Goal: Task Accomplishment & Management: Use online tool/utility

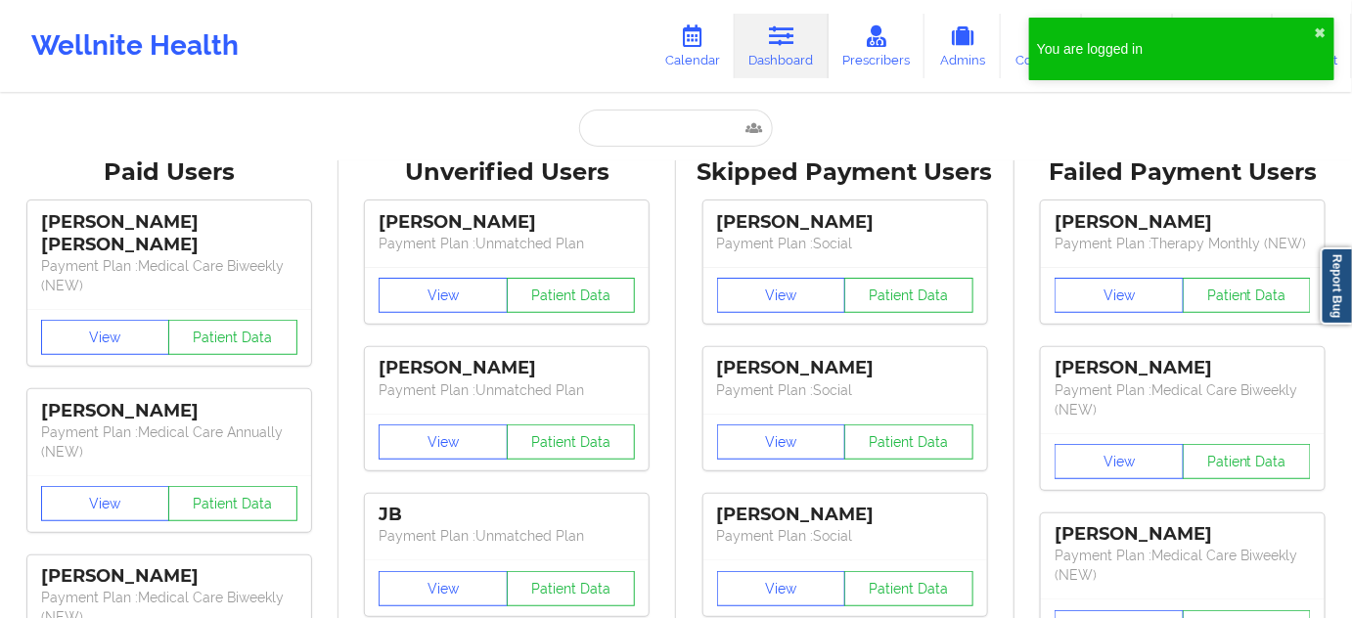
click at [626, 120] on input "text" at bounding box center [676, 128] width 194 height 37
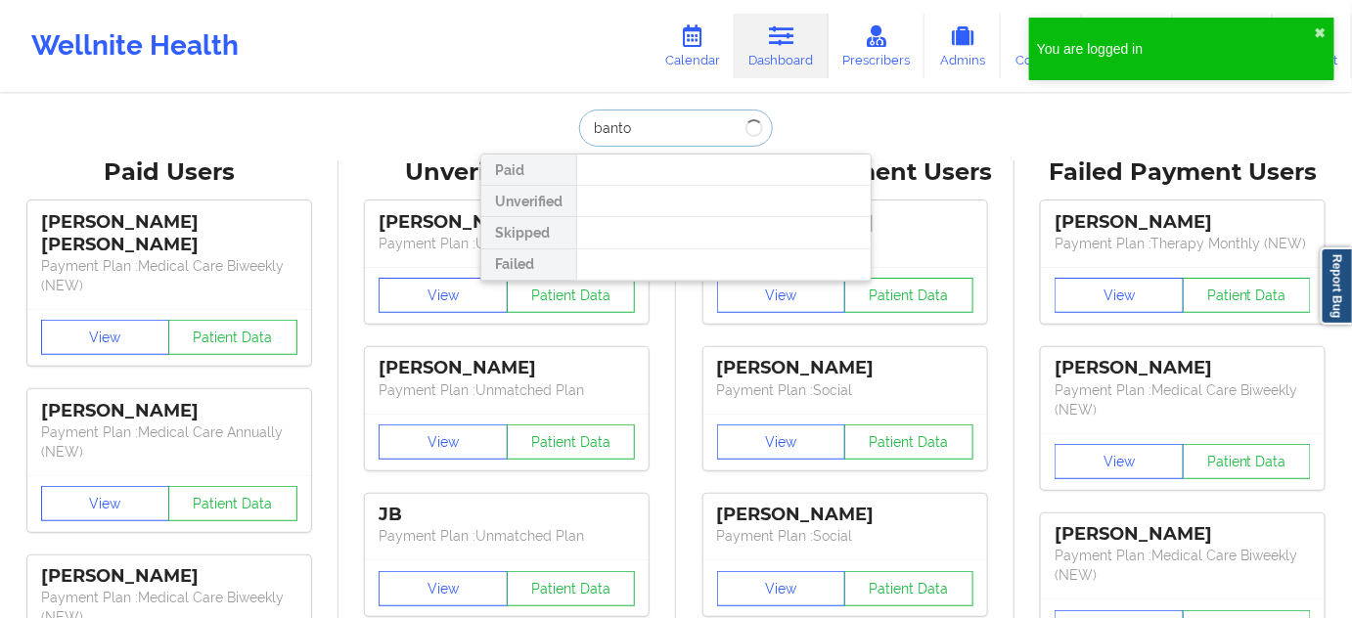
paste input "RODRIGUEZ"
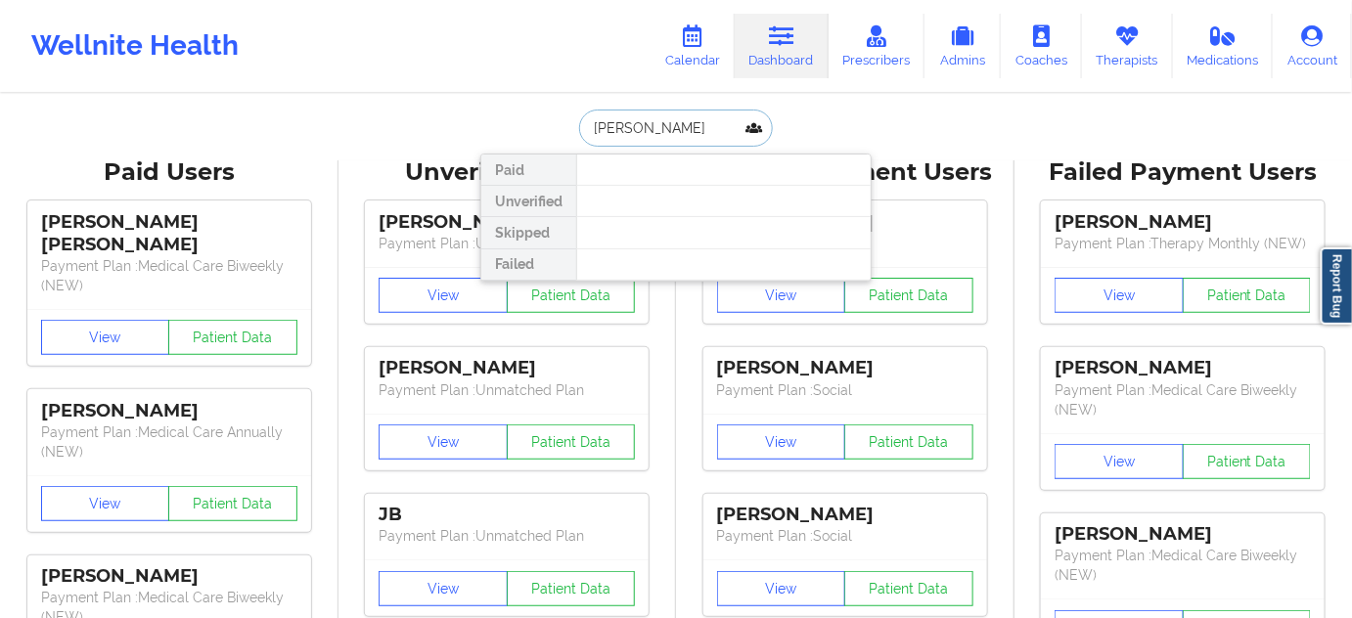
click at [630, 132] on input "banto RODRIGUEZ" at bounding box center [676, 128] width 194 height 37
drag, startPoint x: 630, startPoint y: 132, endPoint x: 756, endPoint y: 132, distance: 126.2
click at [756, 132] on input "banto RODRIGUEZ" at bounding box center [676, 128] width 194 height 37
type input "banto"
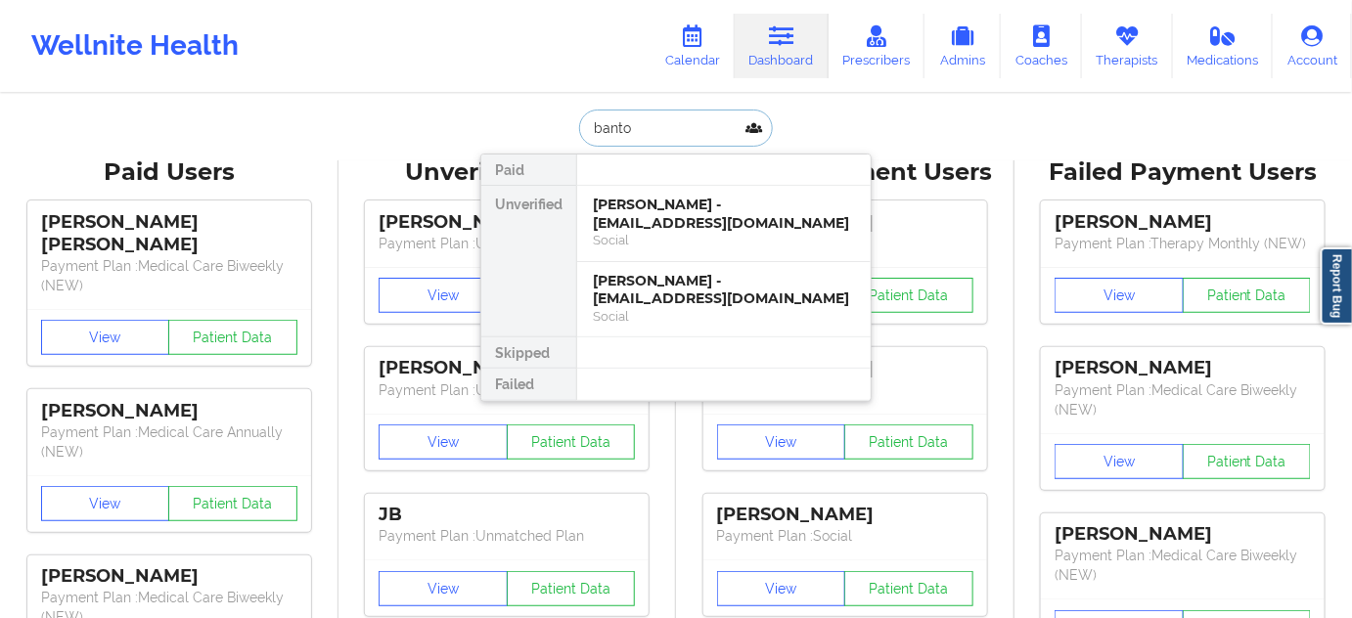
click at [683, 221] on div "Chynah Rodriguez- Banton - crodriguezbanton@gmail.com" at bounding box center [724, 214] width 262 height 36
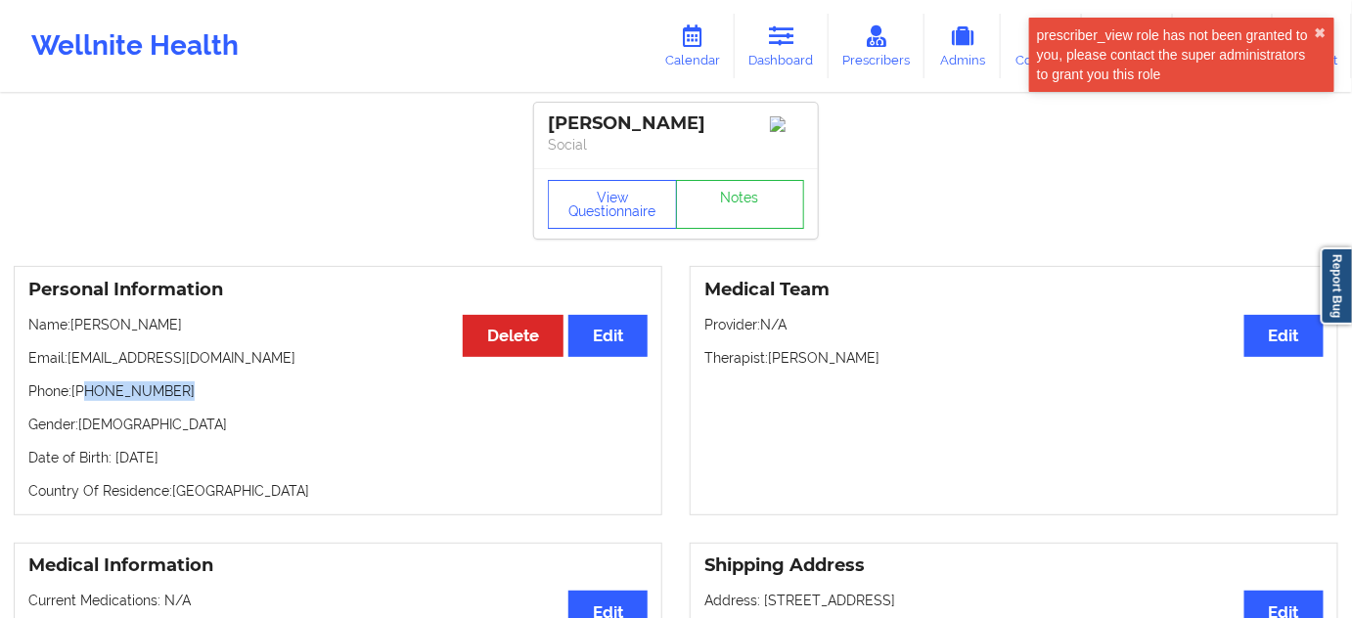
drag, startPoint x: 84, startPoint y: 410, endPoint x: 219, endPoint y: 406, distance: 135.0
click at [219, 401] on p "Phone: +1347-845-1850" at bounding box center [337, 391] width 619 height 20
copy p "347-845-1850"
click at [247, 401] on p "Phone: +1347-845-1850" at bounding box center [337, 391] width 619 height 20
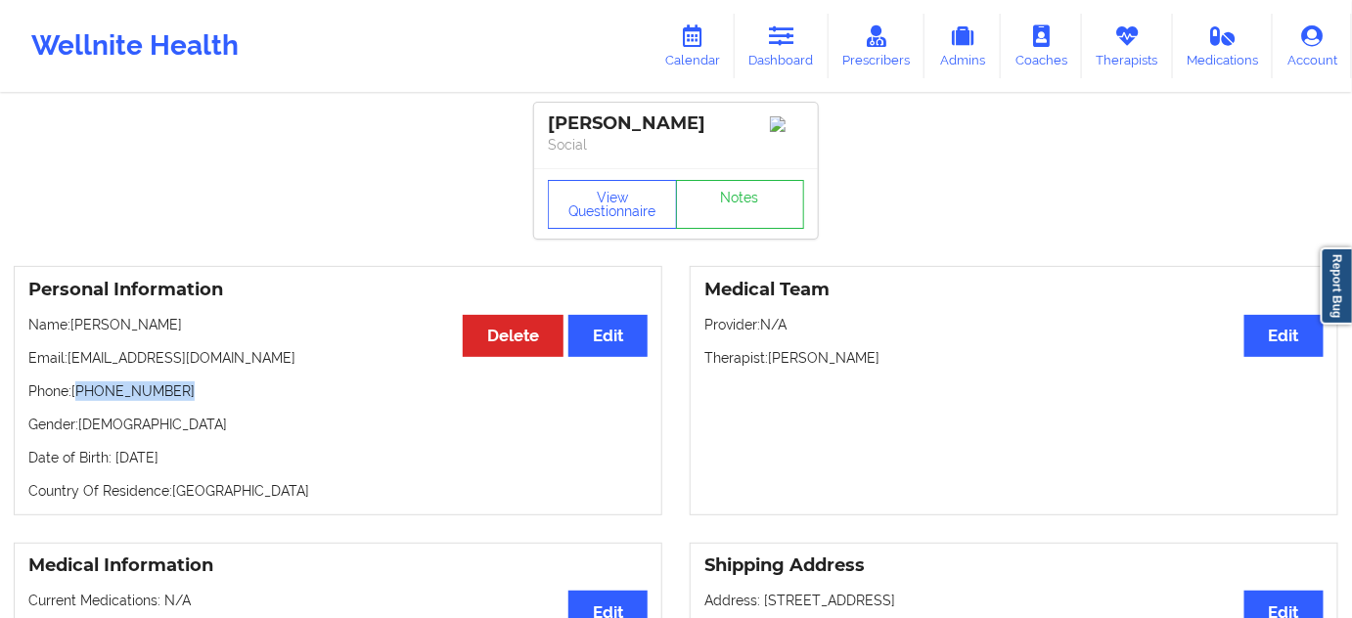
drag, startPoint x: 83, startPoint y: 411, endPoint x: 237, endPoint y: 409, distance: 153.6
click at [237, 401] on p "Phone: +1347-845-1850" at bounding box center [337, 391] width 619 height 20
copy p "1347-845-1850"
click at [792, 41] on icon at bounding box center [781, 36] width 25 height 22
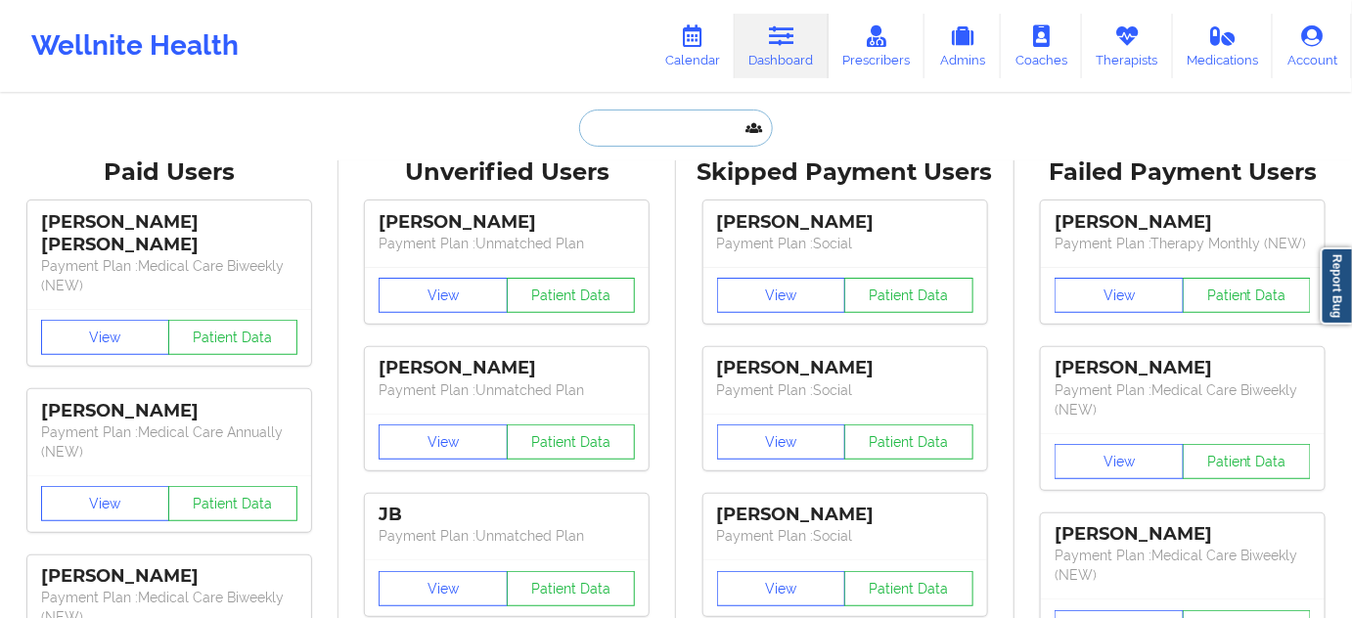
click at [674, 126] on input "text" at bounding box center [676, 128] width 194 height 37
paste input "tlbrown8806@gmail.com"
type input "tlbrown8806@gmail.com"
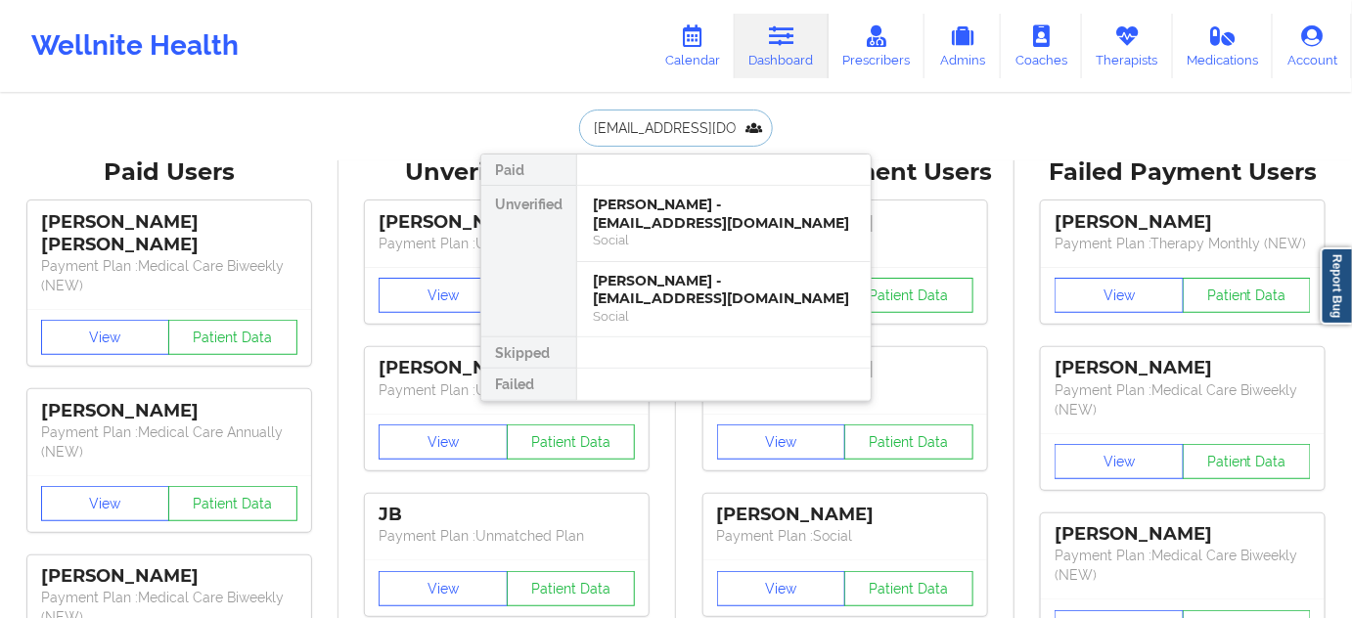
scroll to position [0, 2]
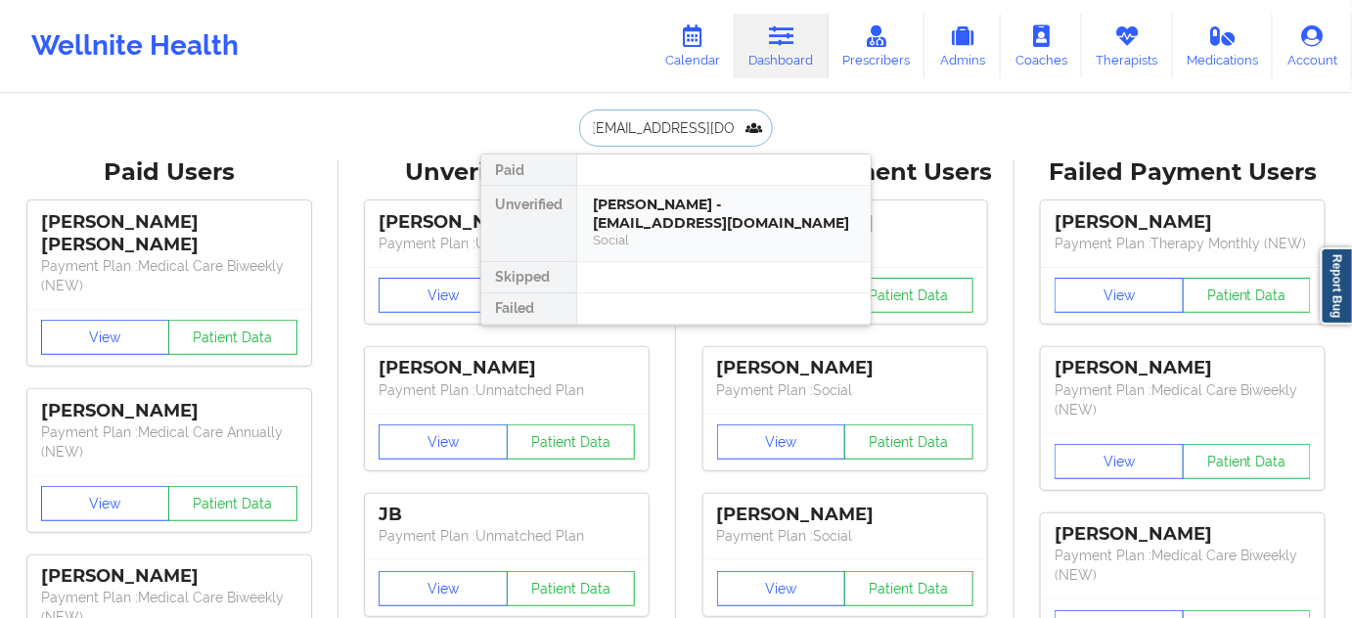
click at [675, 231] on div "Terri Brown - tlbrown8806@gmail.com" at bounding box center [724, 214] width 262 height 36
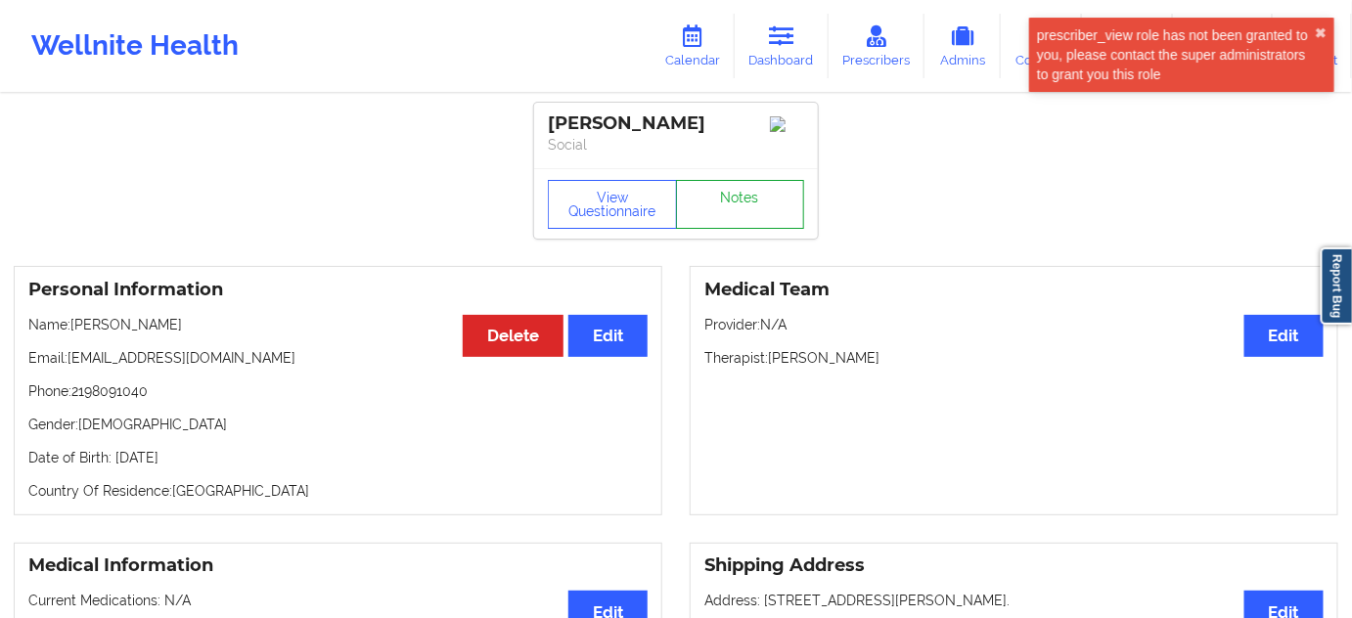
click at [732, 202] on link "Notes" at bounding box center [740, 204] width 129 height 49
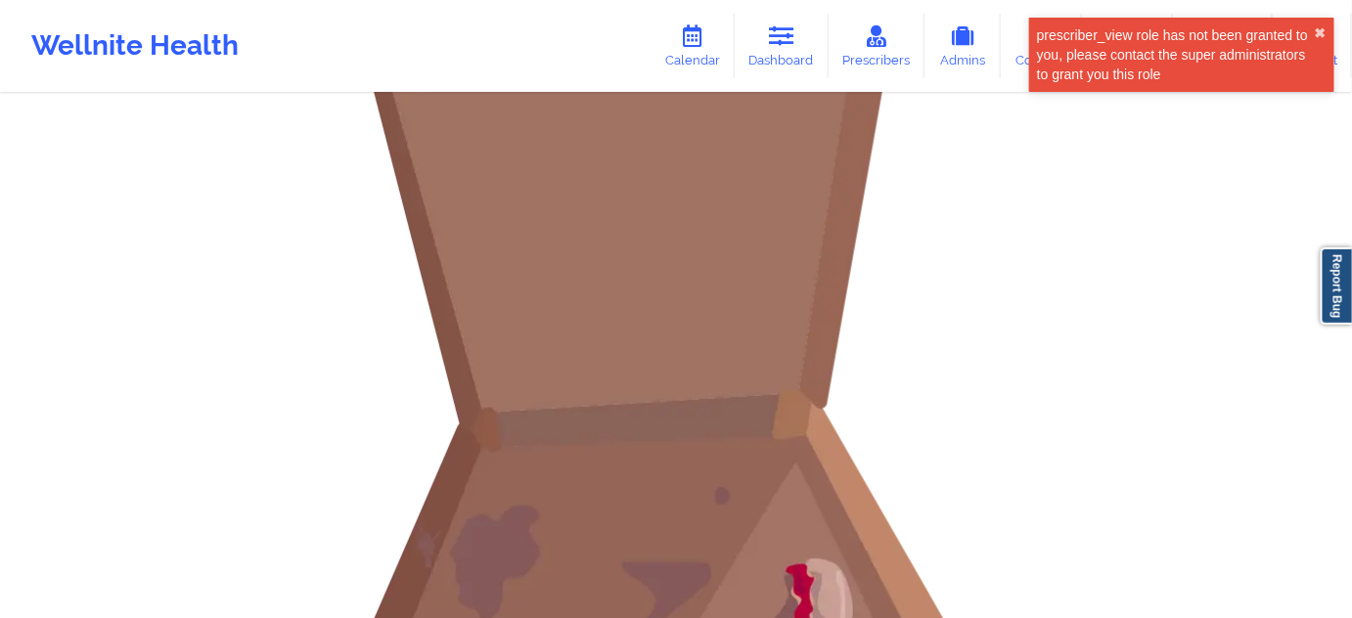
scroll to position [237, 0]
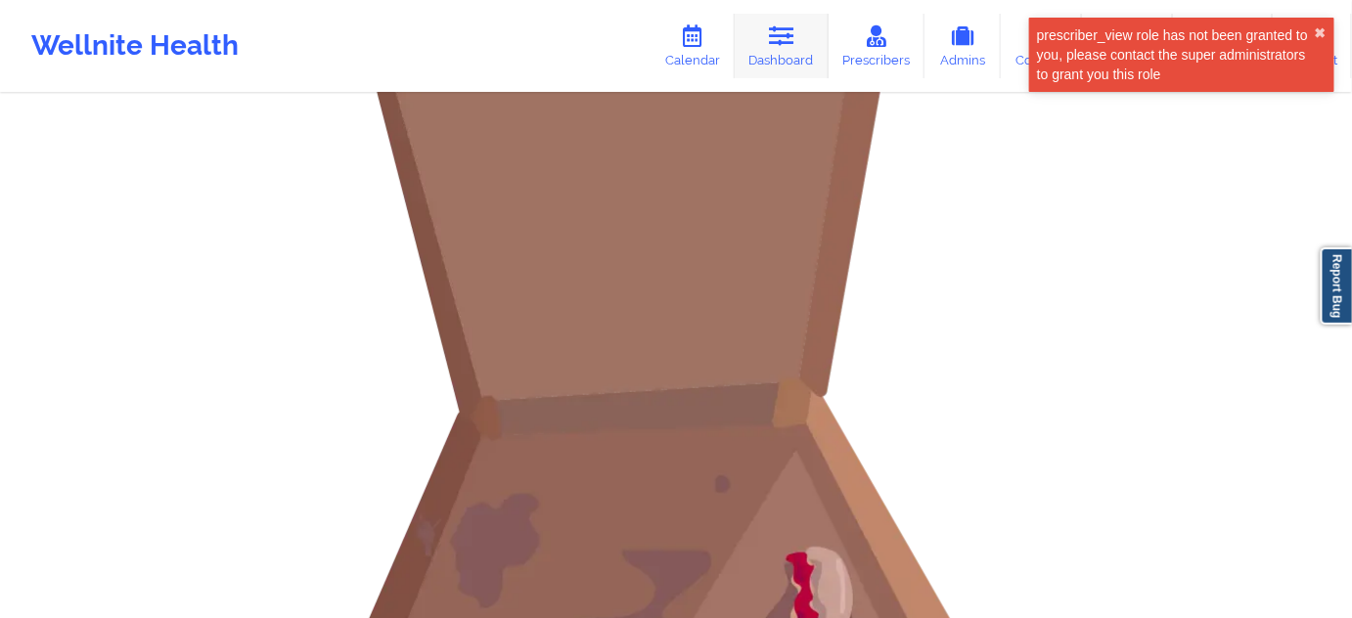
click at [772, 55] on link "Dashboard" at bounding box center [782, 46] width 94 height 65
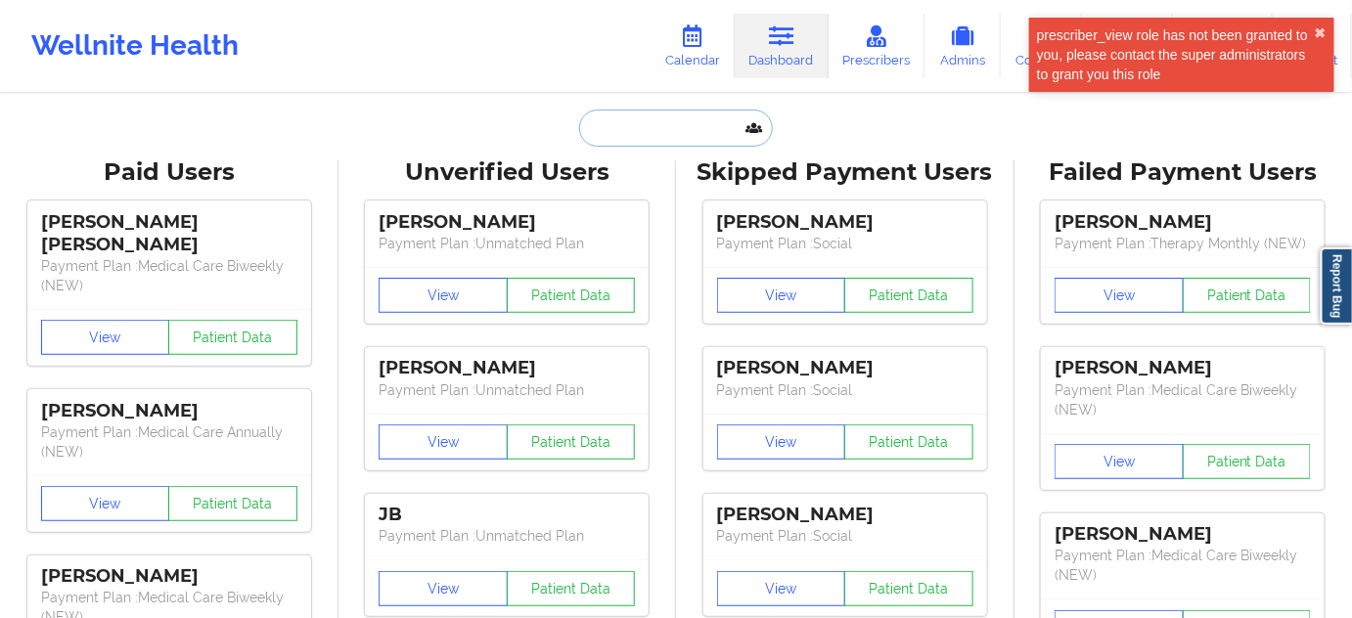
click at [677, 118] on input "text" at bounding box center [676, 128] width 194 height 37
type input "s"
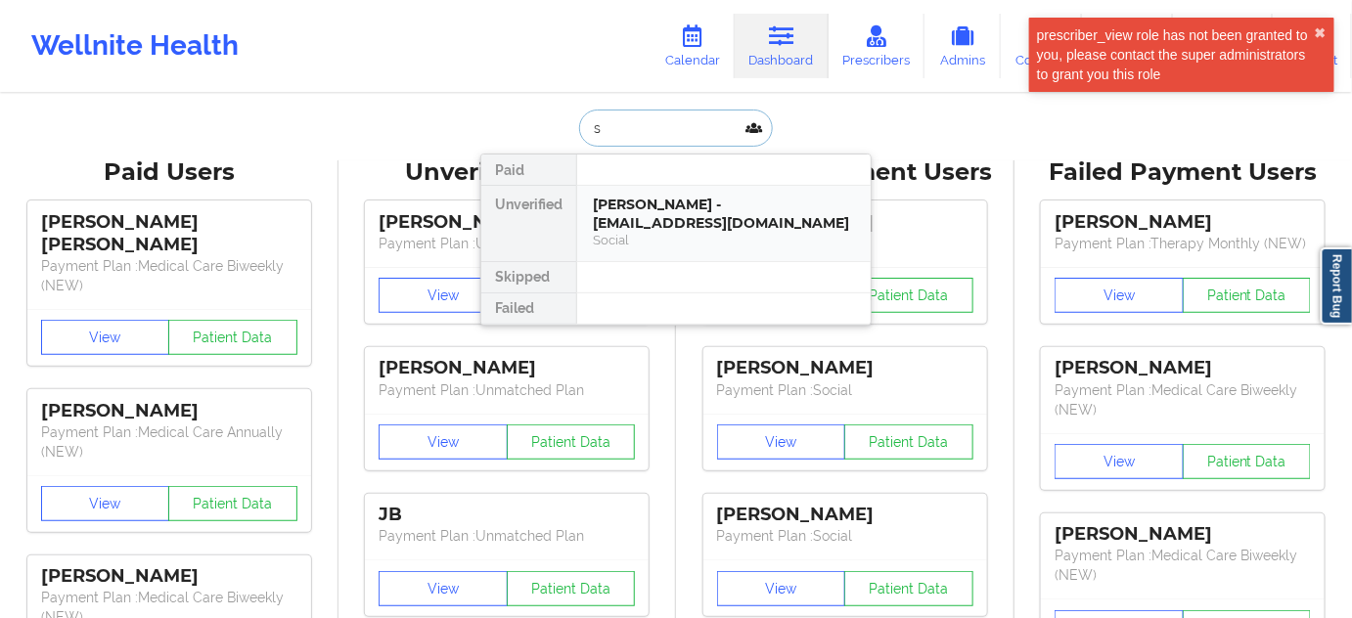
click at [657, 222] on div "Terri Brown - tlbrown8806@gmail.com" at bounding box center [724, 214] width 262 height 36
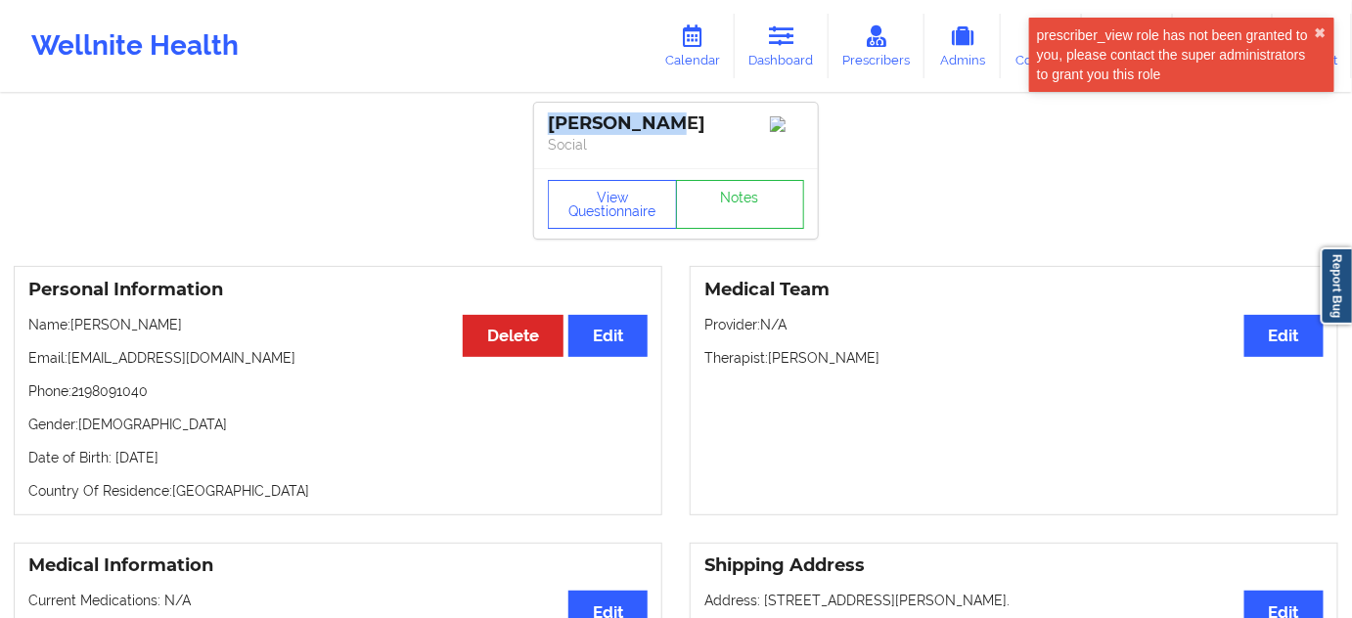
drag, startPoint x: 659, startPoint y: 114, endPoint x: 515, endPoint y: 115, distance: 143.8
copy div "Terri Brown"
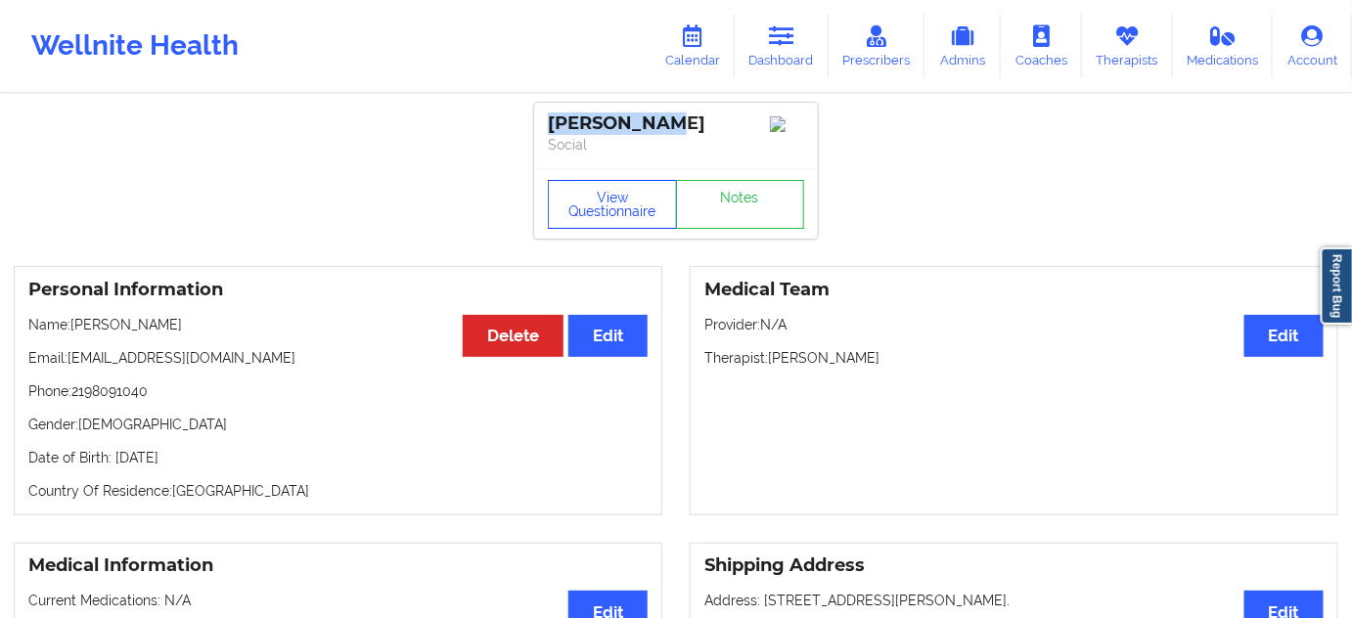
click at [618, 205] on button "View Questionnaire" at bounding box center [612, 204] width 129 height 49
drag, startPoint x: 772, startPoint y: 370, endPoint x: 993, endPoint y: 359, distance: 221.3
click at [993, 359] on p "Therapist: Angelica Marilyn Ronke" at bounding box center [1013, 358] width 619 height 20
copy p "Angelica Marilyn Ronke"
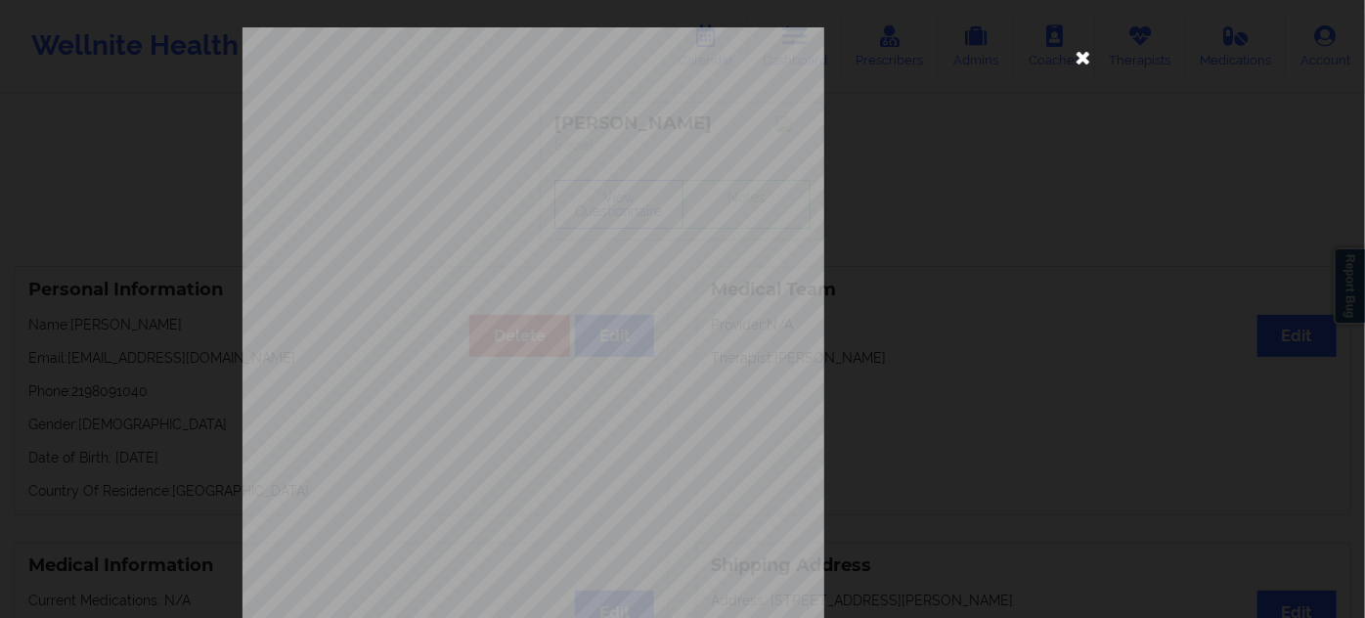
click at [1075, 60] on icon at bounding box center [1083, 56] width 31 height 31
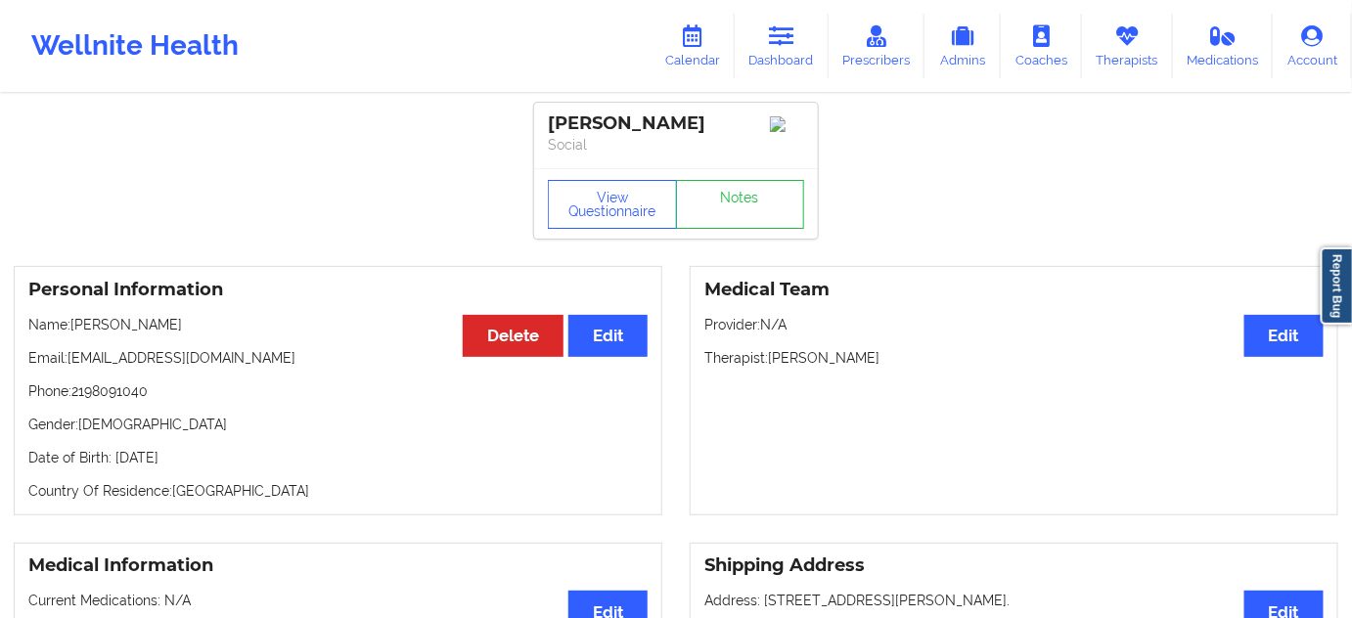
drag, startPoint x: 769, startPoint y: 364, endPoint x: 966, endPoint y: 350, distance: 198.1
click at [966, 350] on div "Medical Team Edit Provider: N/A Therapist: Angelica Marilyn Ronke" at bounding box center [1014, 390] width 649 height 249
copy p "Angelica Marilyn Ronke"
click at [706, 223] on link "Notes" at bounding box center [740, 204] width 129 height 49
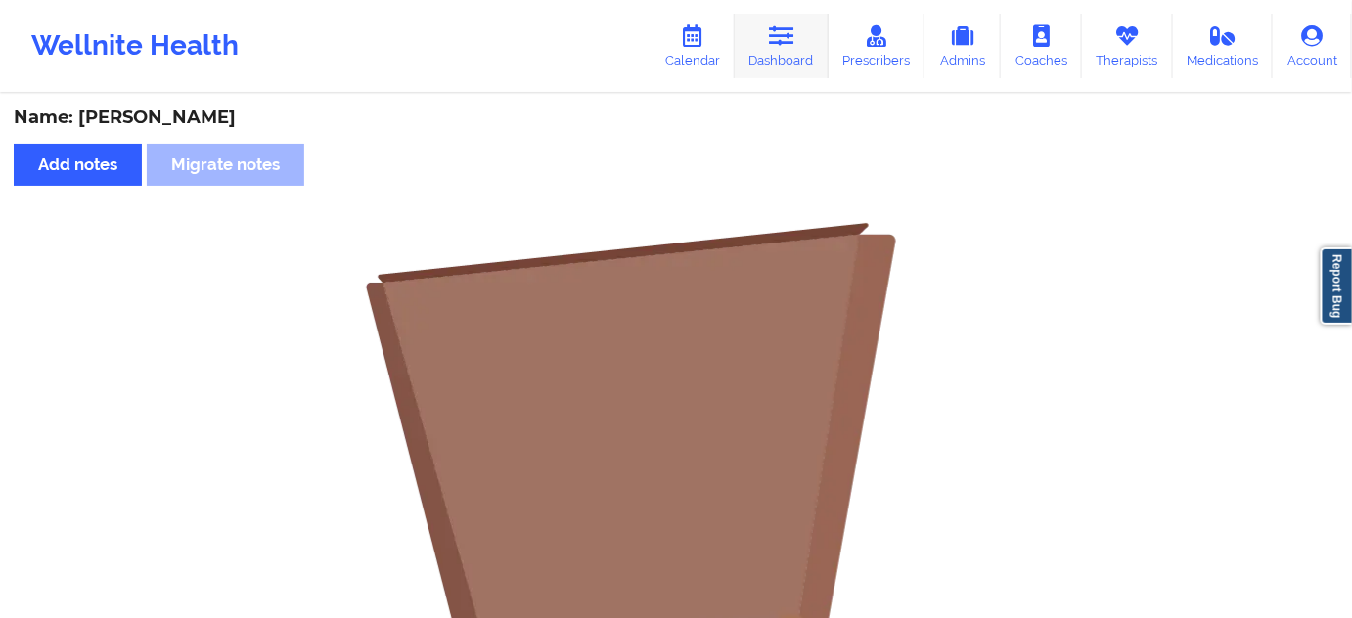
click at [787, 39] on icon at bounding box center [781, 36] width 25 height 22
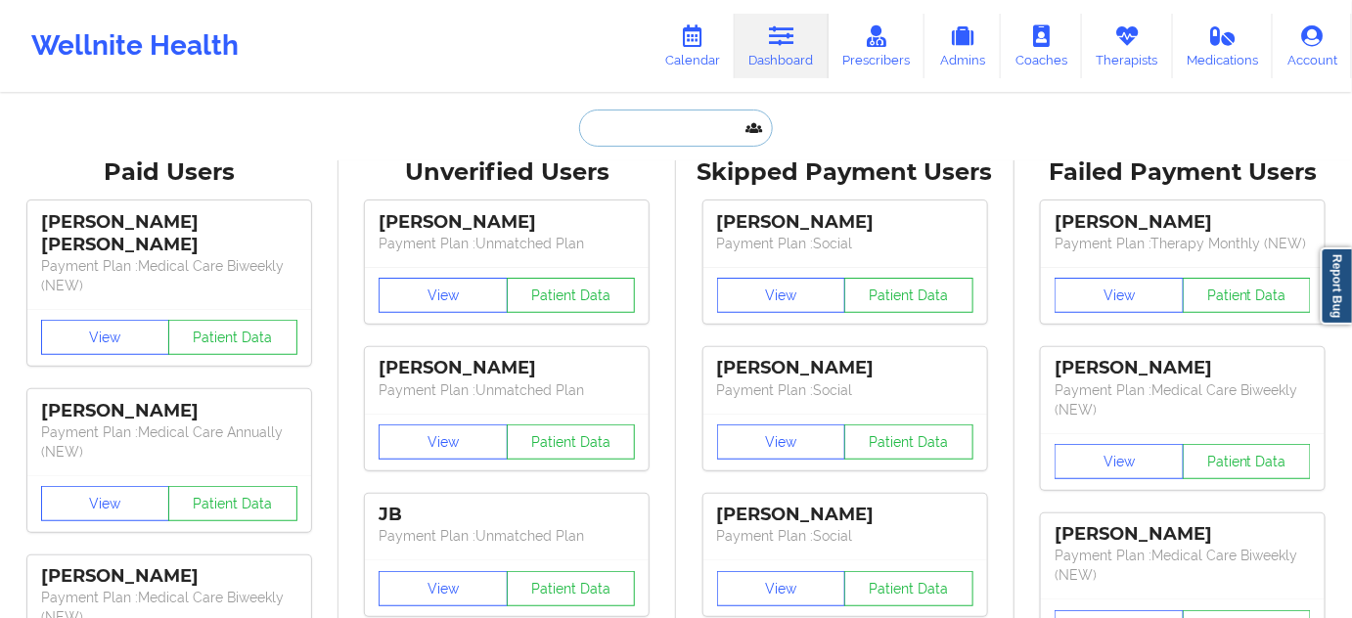
click at [667, 123] on input "text" at bounding box center [676, 128] width 194 height 37
paste input "GASC.ANDREA@GMAIL.COM"
type input "GASC.ANDREA@GMAIL.COM"
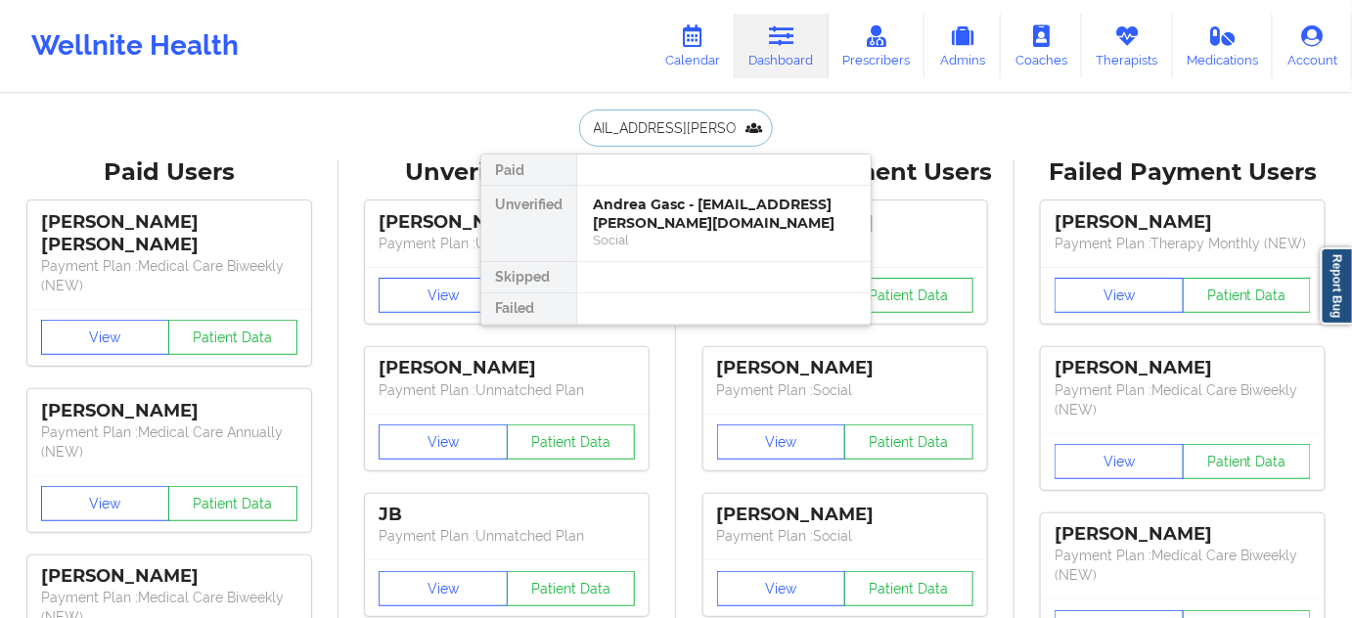
click at [644, 205] on div "Andrea Gasc - gasc.andrea@gmail.com" at bounding box center [724, 214] width 262 height 36
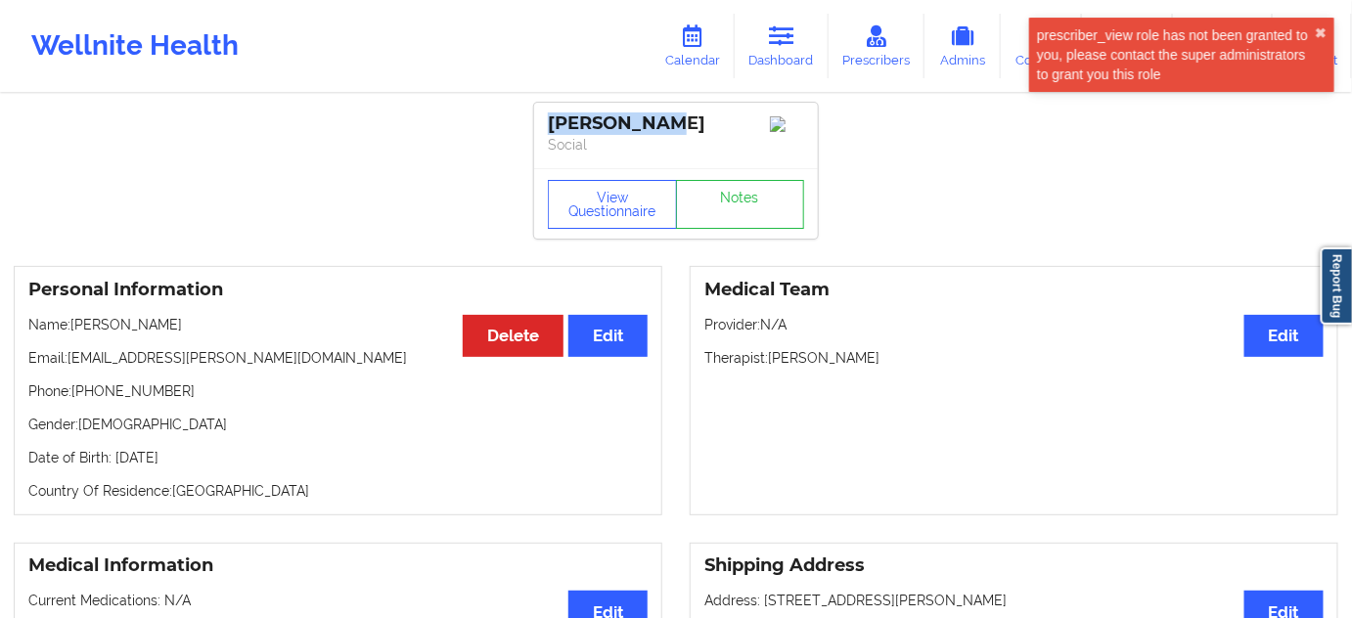
drag, startPoint x: 672, startPoint y: 126, endPoint x: 539, endPoint y: 116, distance: 133.4
click at [539, 116] on div "Andrea Gasc Social" at bounding box center [676, 136] width 284 height 66
copy div "Andrea Gasc"
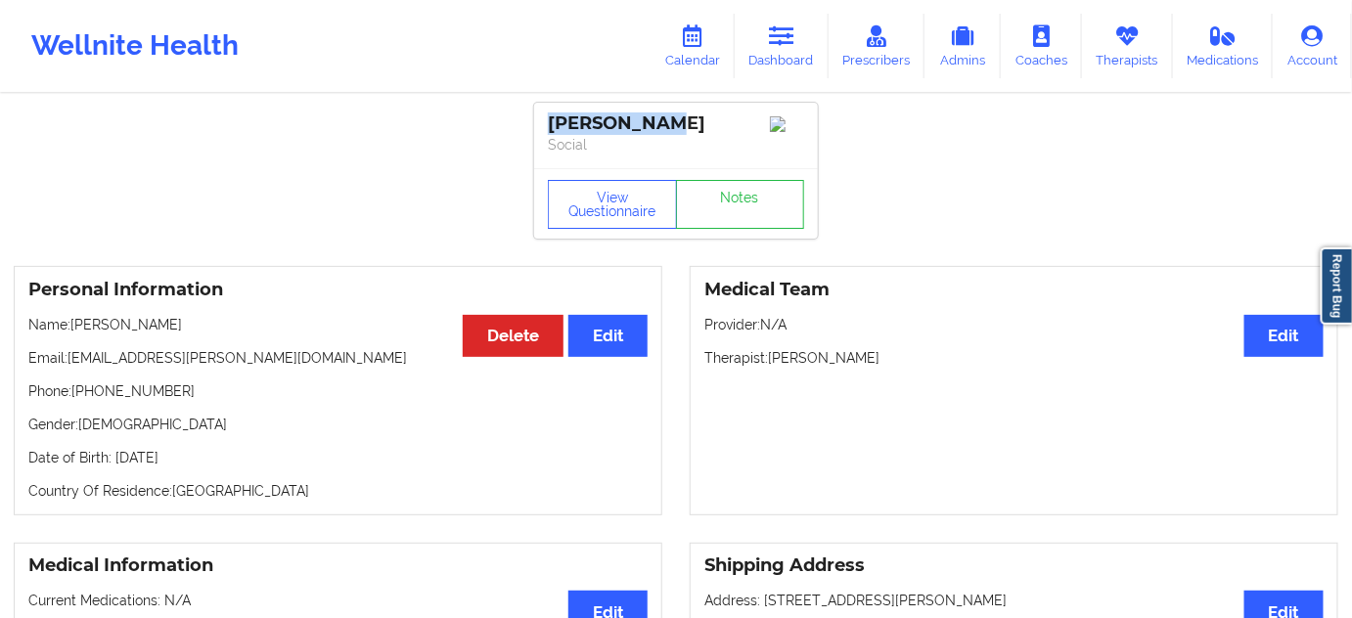
drag, startPoint x: 771, startPoint y: 363, endPoint x: 890, endPoint y: 375, distance: 119.9
click at [889, 368] on p "Therapist: Lawanda Martin" at bounding box center [1013, 358] width 619 height 20
copy p "Lawanda Martin"
click at [738, 209] on link "Notes" at bounding box center [740, 204] width 129 height 49
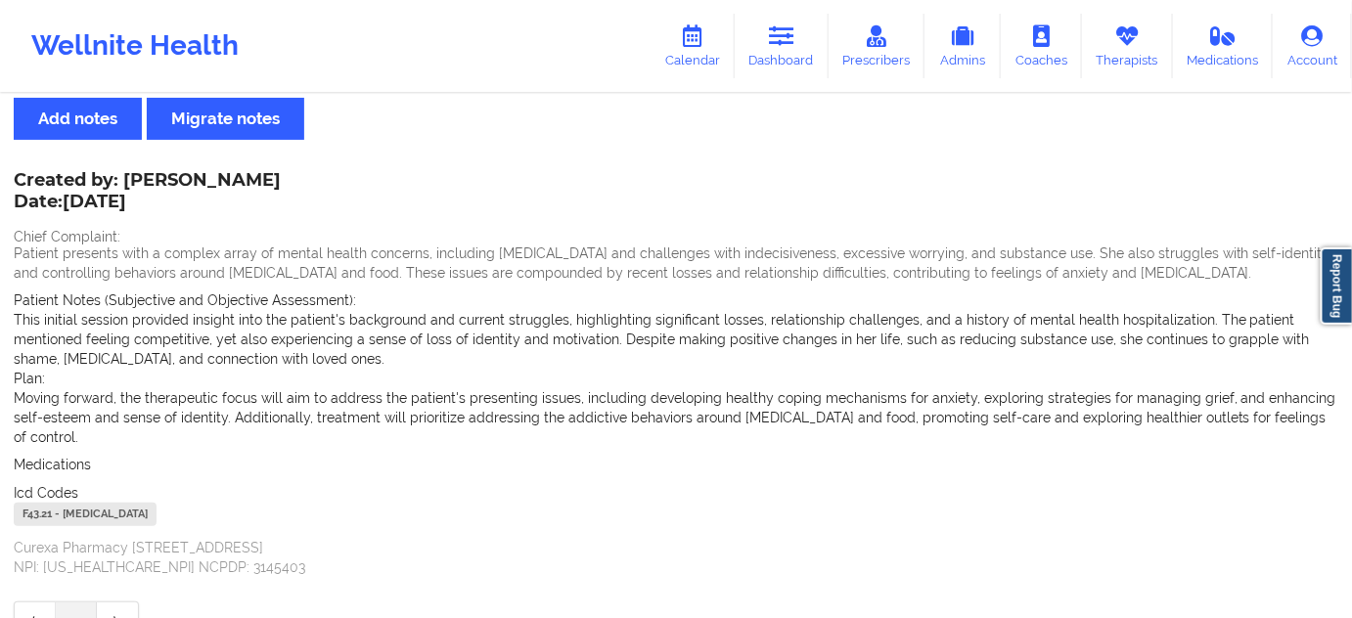
scroll to position [144, 0]
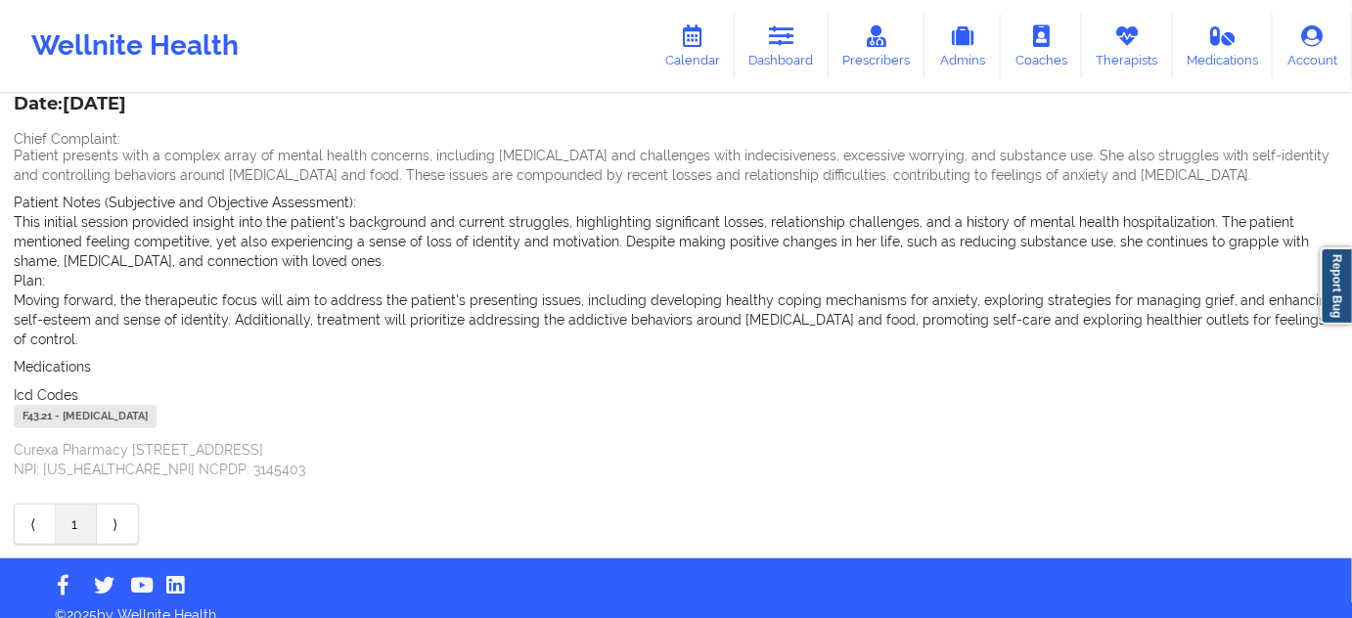
click at [47, 405] on div "F43.21 - Adjustment Disorder With Depressed Mood" at bounding box center [85, 416] width 143 height 23
copy div "F43.21"
click at [766, 57] on link "Dashboard" at bounding box center [782, 46] width 94 height 65
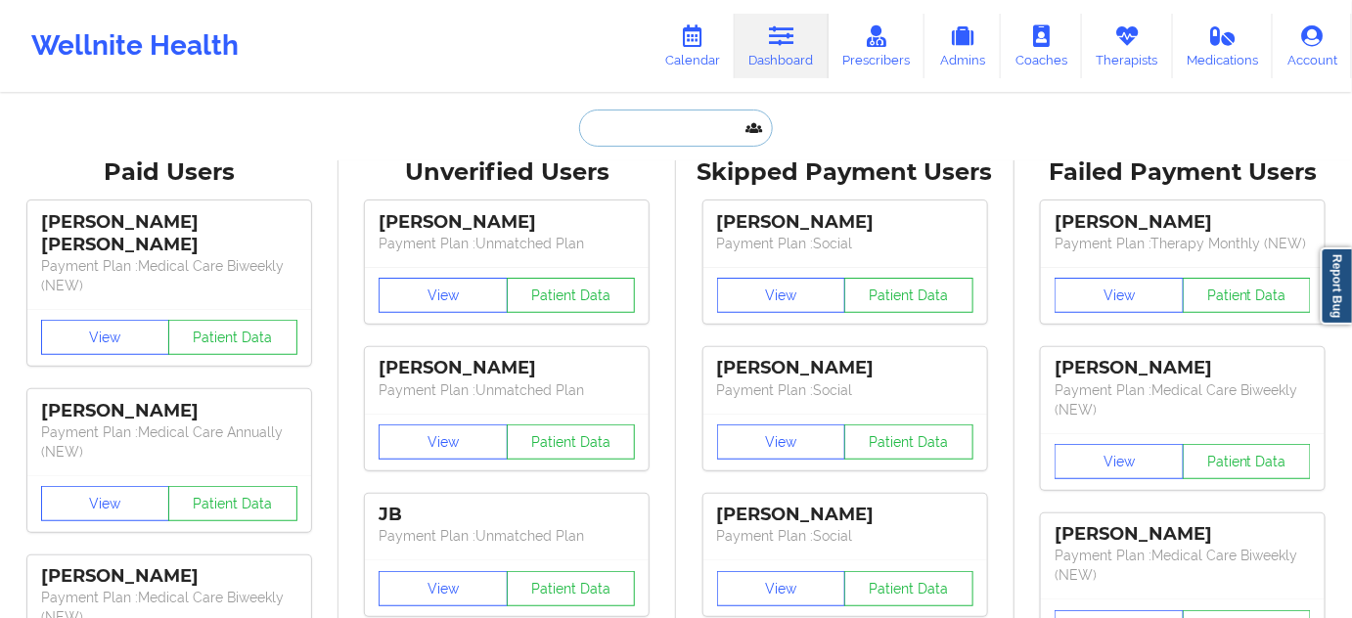
click at [626, 126] on input "text" at bounding box center [676, 128] width 194 height 37
paste input "dr.basma_ib@yahoo.com"
type input "dr.basma_ib@yahoo.com"
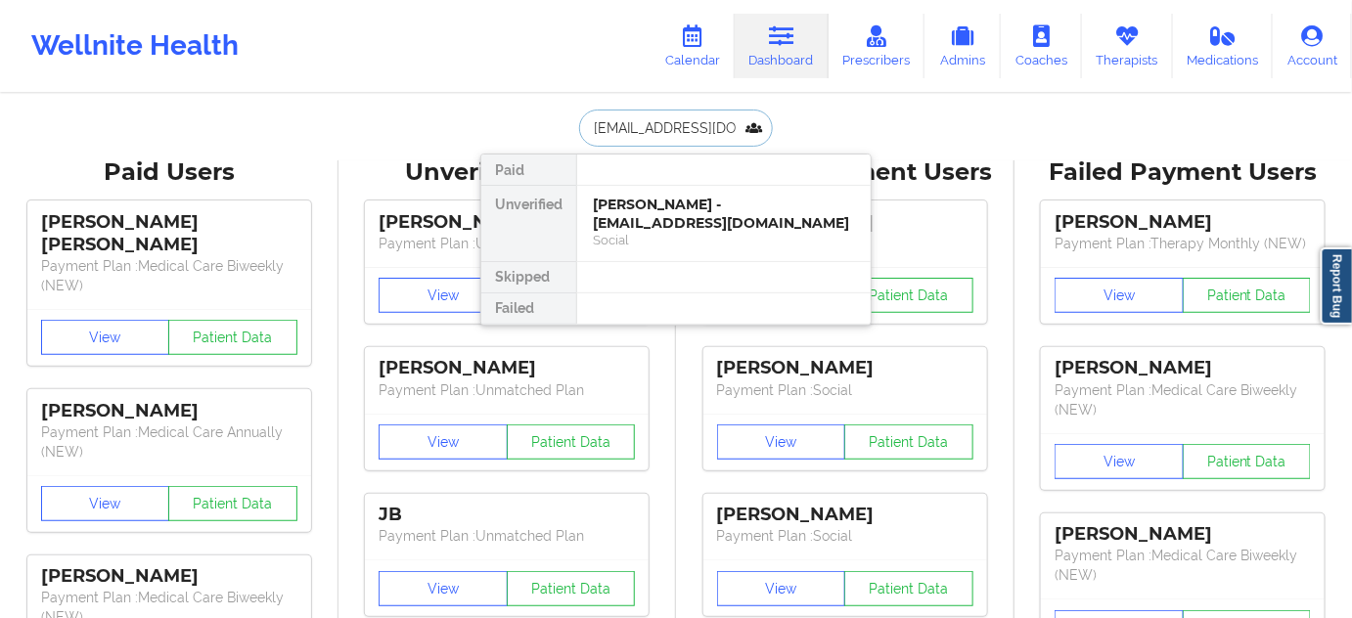
click at [651, 222] on div "Basma Alghalah - dr.basma_ib@yahoo.com" at bounding box center [724, 214] width 262 height 36
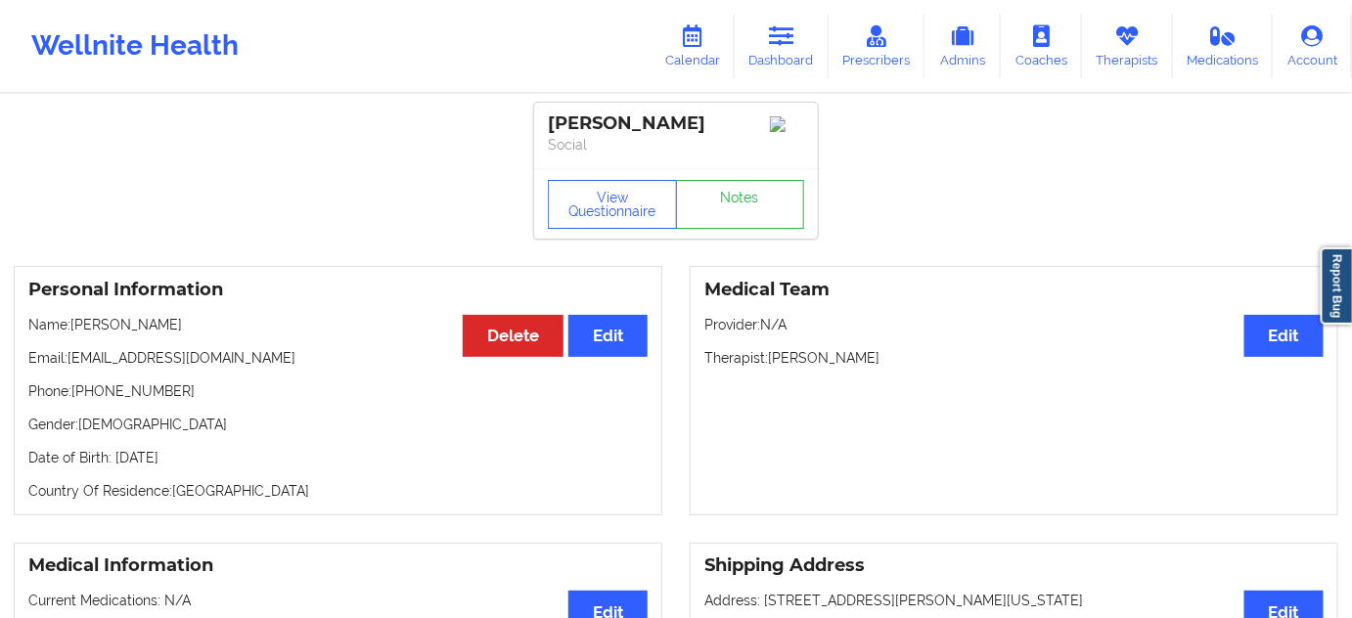
drag, startPoint x: 714, startPoint y: 127, endPoint x: 544, endPoint y: 123, distance: 170.2
click at [544, 123] on div "Basma Alghalah Social" at bounding box center [676, 136] width 284 height 66
copy div "Basma Alghalah"
click at [694, 157] on div "Basma Alghalah Social" at bounding box center [676, 136] width 284 height 66
click at [673, 119] on div "Basma Alghalah" at bounding box center [676, 123] width 256 height 22
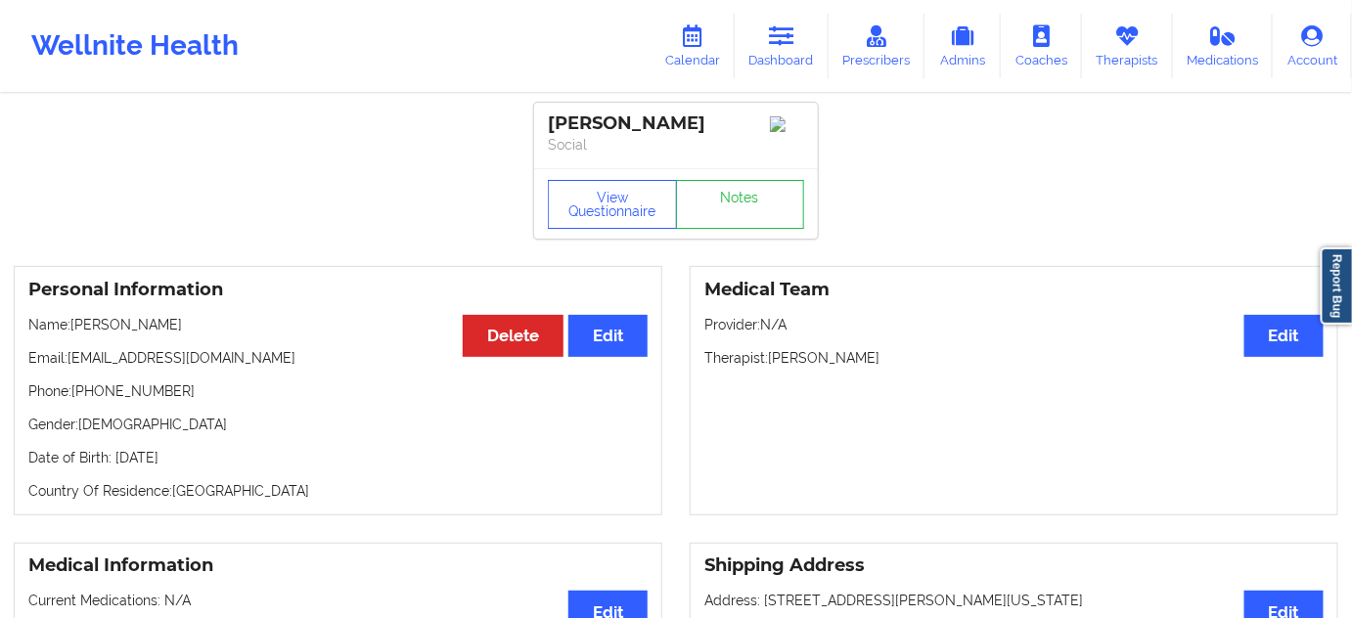
click at [673, 119] on div "Basma Alghalah" at bounding box center [676, 123] width 256 height 22
drag, startPoint x: 771, startPoint y: 361, endPoint x: 922, endPoint y: 362, distance: 151.6
click at [922, 362] on p "Therapist: Francesca Premo" at bounding box center [1013, 358] width 619 height 20
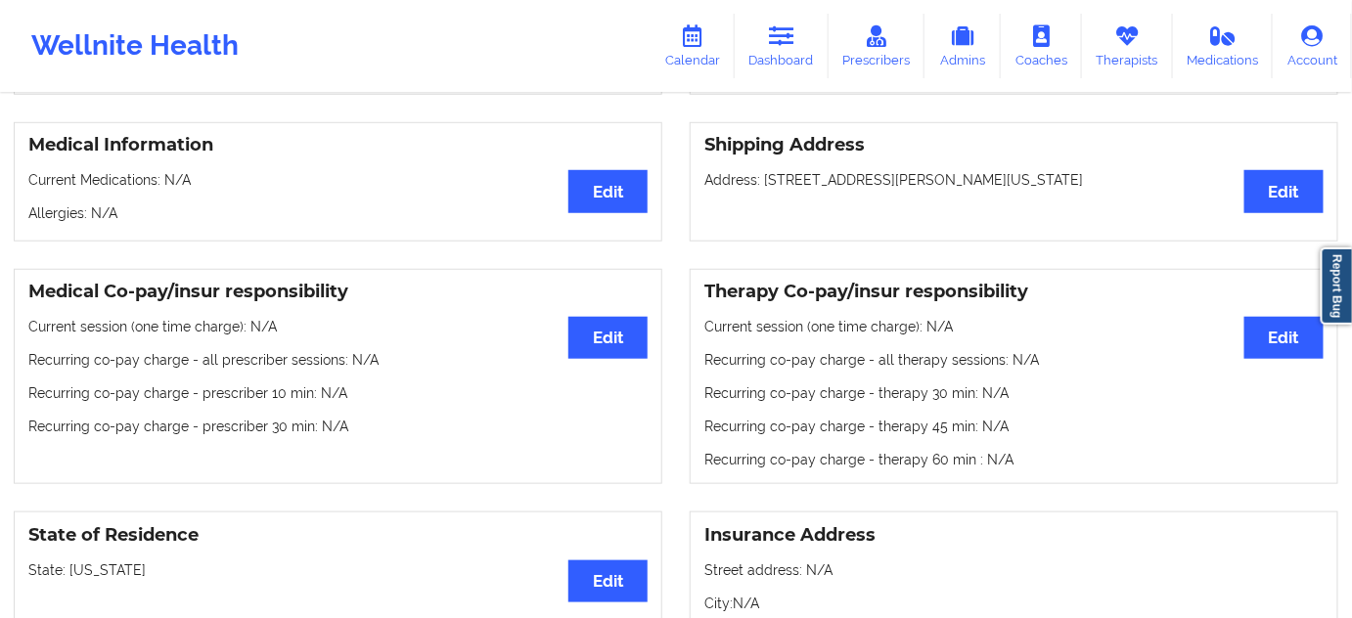
scroll to position [415, 0]
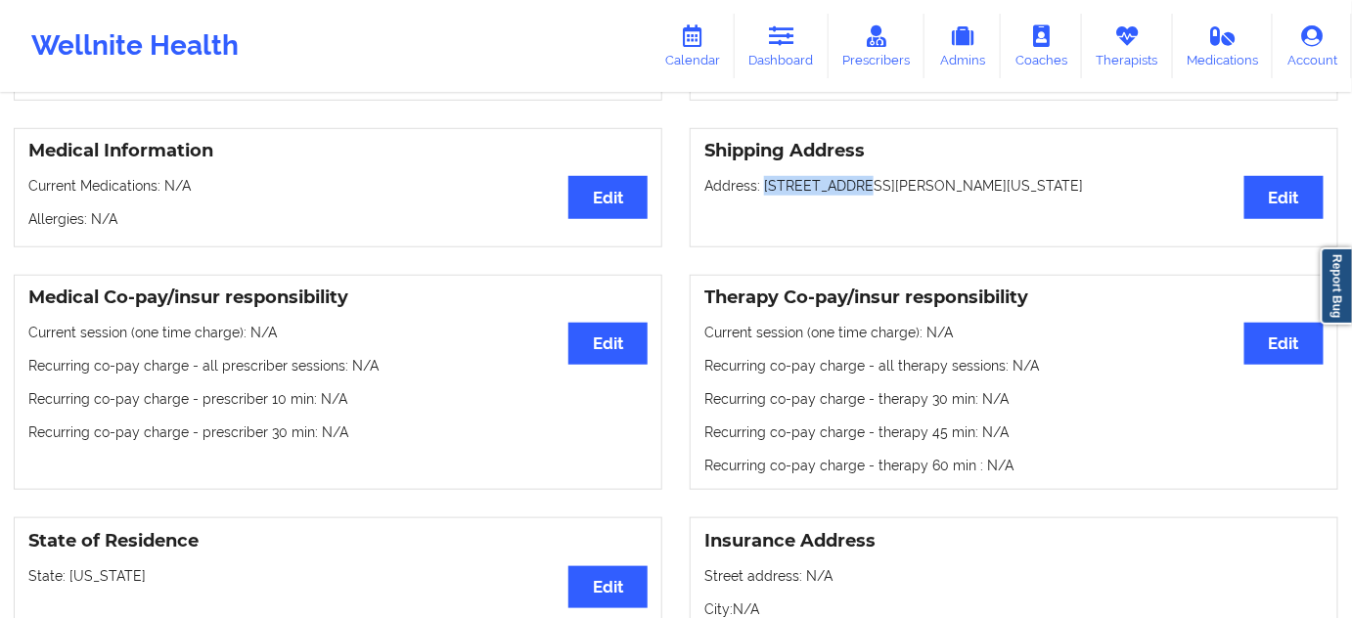
drag, startPoint x: 762, startPoint y: 190, endPoint x: 829, endPoint y: 192, distance: 67.5
click at [829, 192] on p "Address: 89 alex cir., staten island, new york, 10305" at bounding box center [1013, 186] width 619 height 20
drag, startPoint x: 833, startPoint y: 191, endPoint x: 914, endPoint y: 193, distance: 80.2
click at [914, 193] on p "Address: 89 alex cir., staten island, new york, 10305" at bounding box center [1013, 186] width 619 height 20
click at [1002, 184] on p "Address: 89 alex cir., staten island, new york, 10305" at bounding box center [1013, 186] width 619 height 20
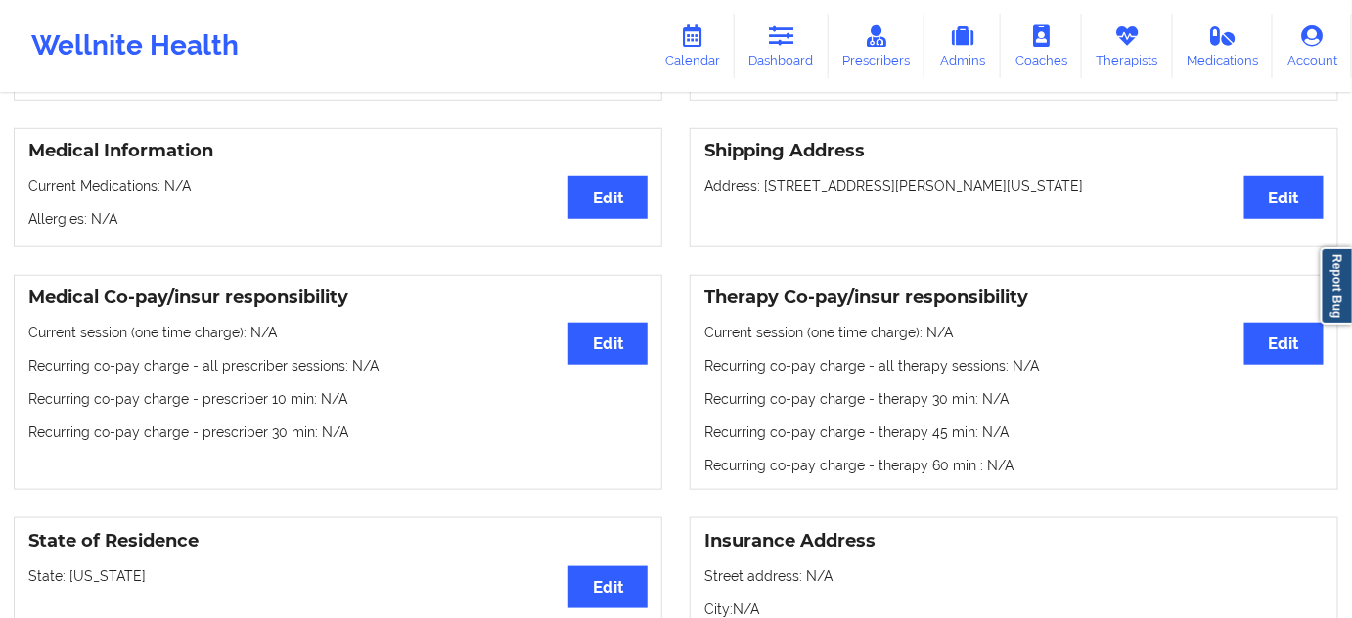
click at [1002, 184] on p "Address: 89 alex cir., staten island, new york, 10305" at bounding box center [1013, 186] width 619 height 20
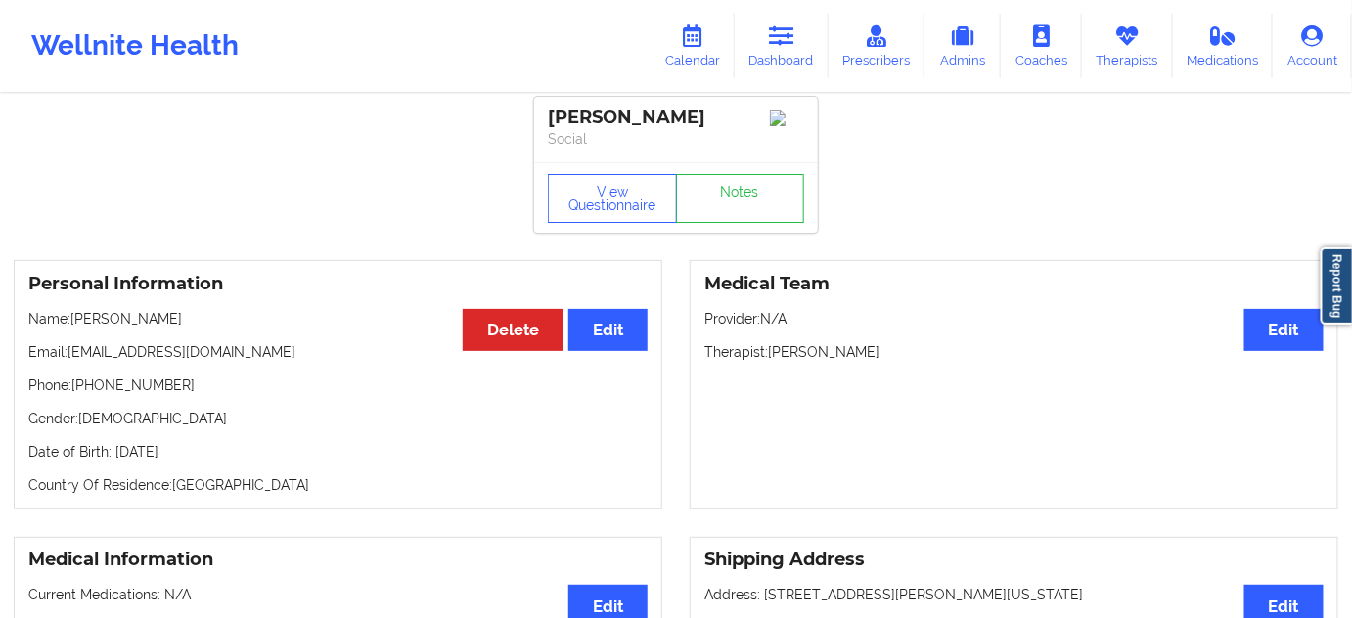
scroll to position [0, 0]
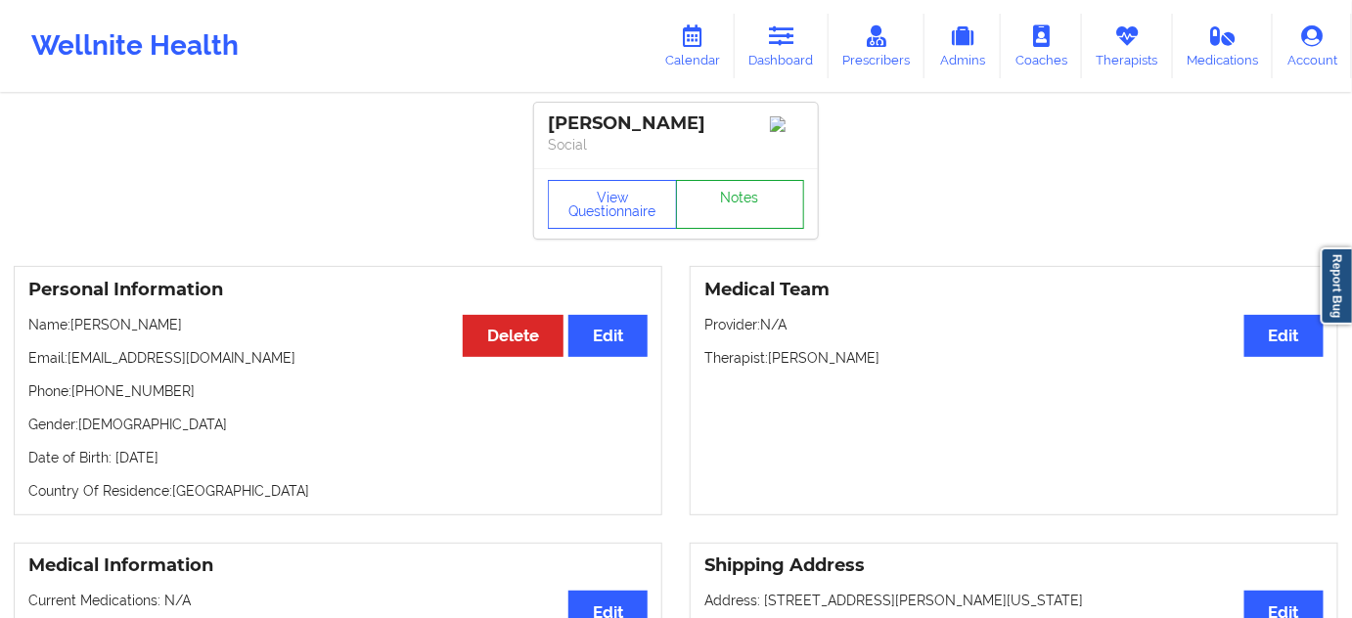
click at [749, 226] on link "Notes" at bounding box center [740, 204] width 129 height 49
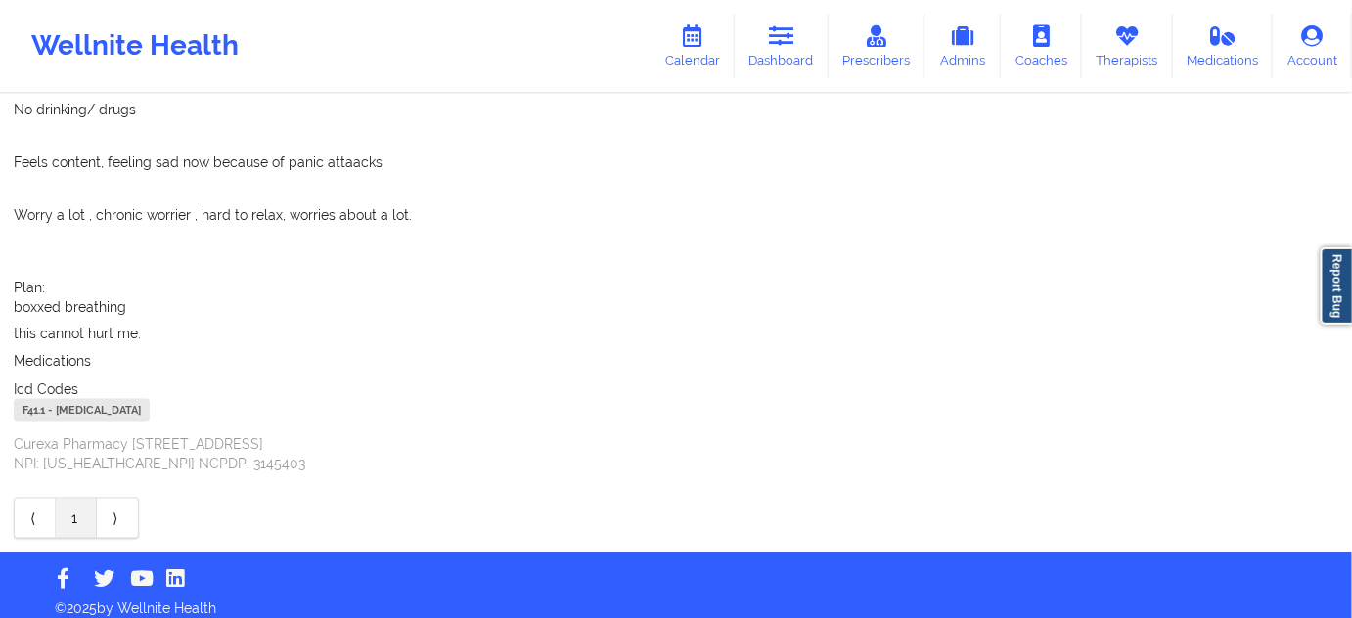
scroll to position [726, 0]
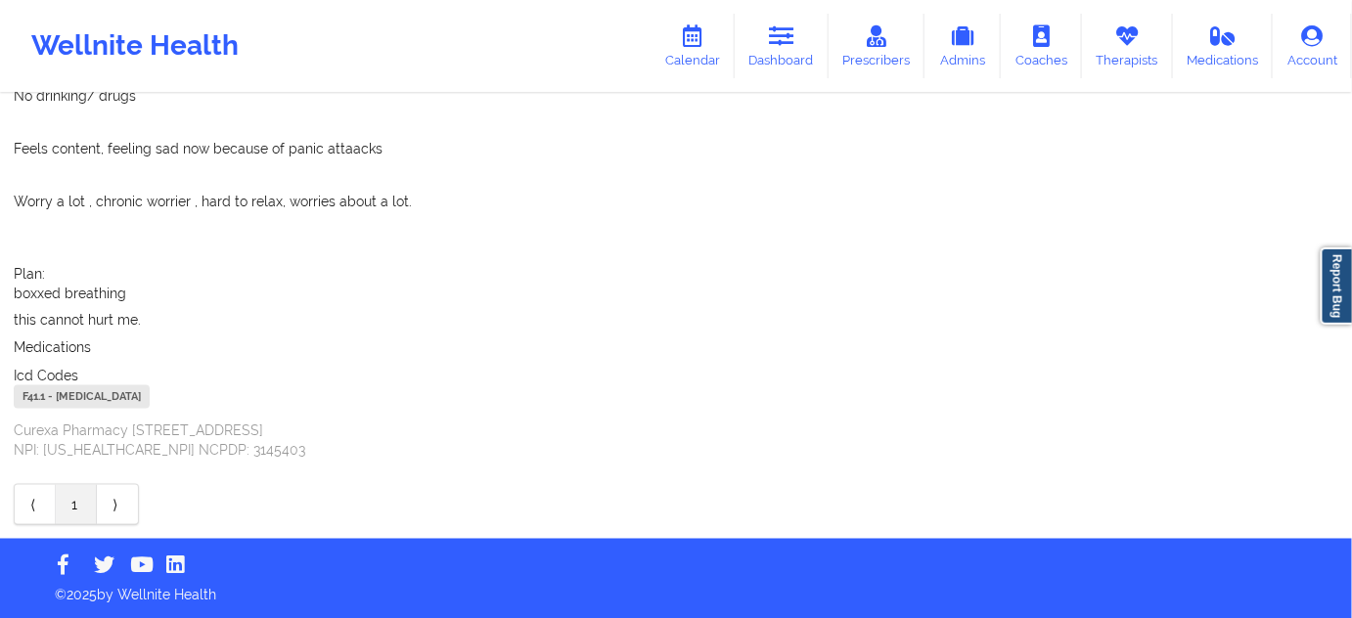
click at [38, 398] on div "F41.1 - [MEDICAL_DATA]" at bounding box center [82, 396] width 136 height 23
click at [717, 43] on link "Calendar" at bounding box center [692, 46] width 84 height 65
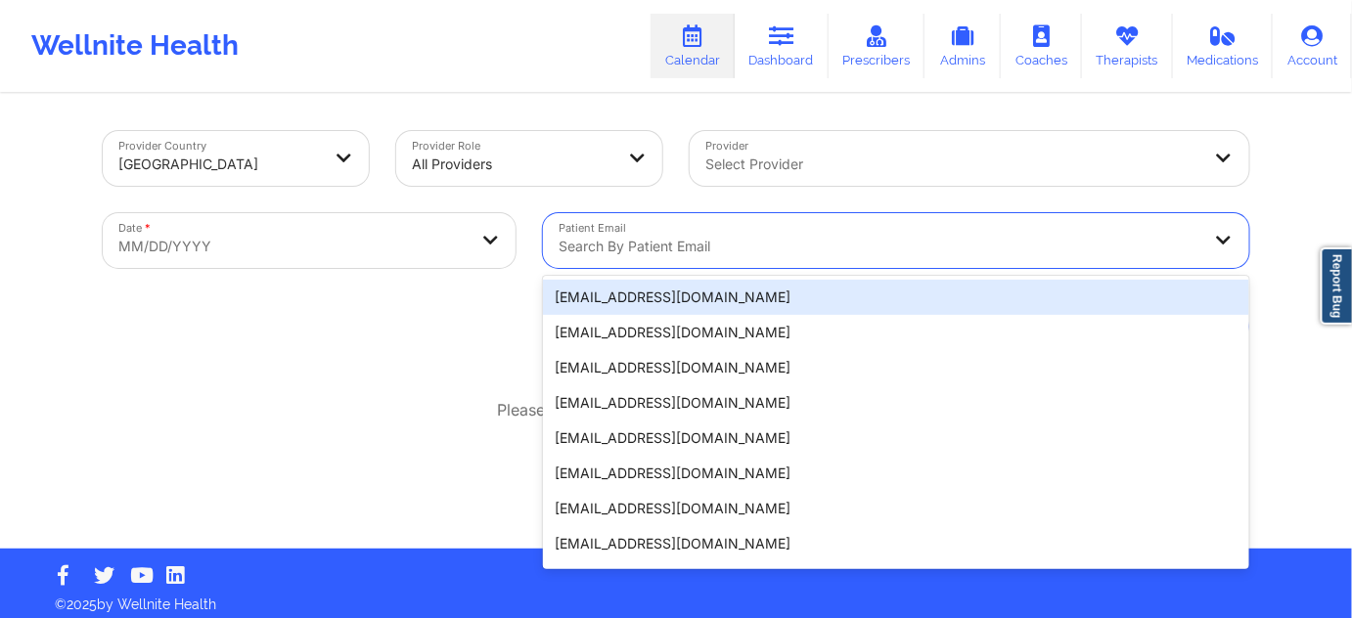
click at [681, 242] on div at bounding box center [880, 246] width 642 height 23
click at [653, 243] on div at bounding box center [880, 246] width 642 height 23
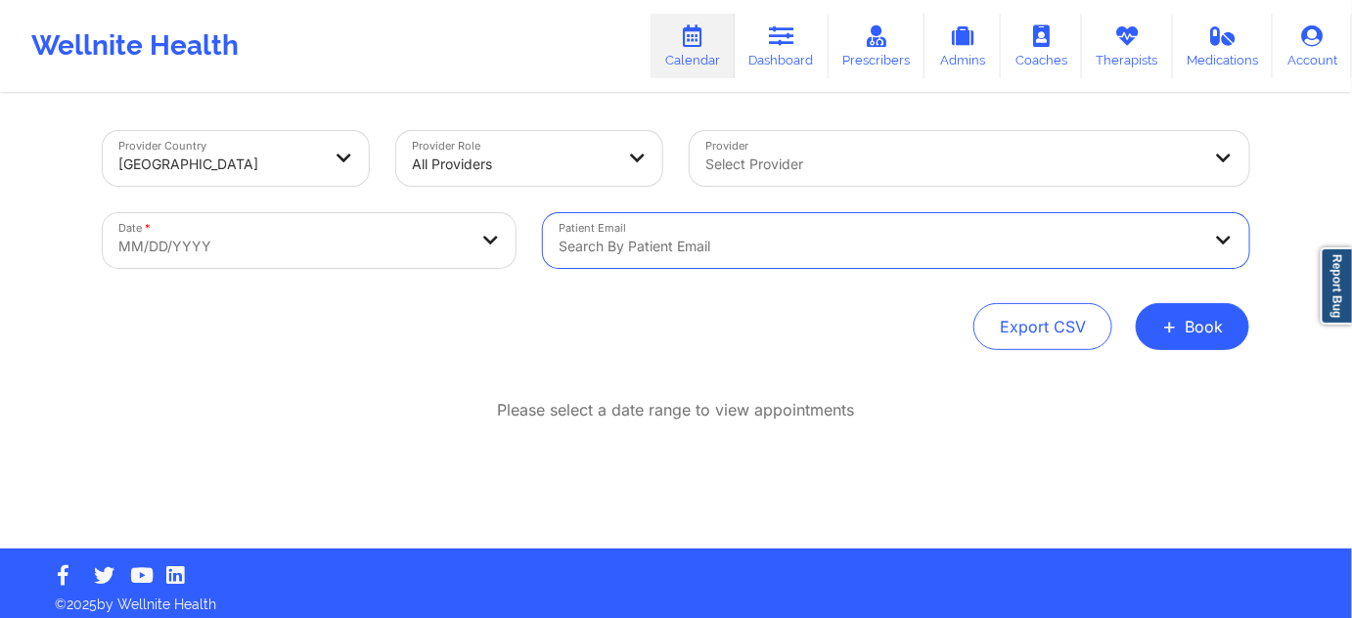
click at [658, 245] on div at bounding box center [880, 246] width 642 height 23
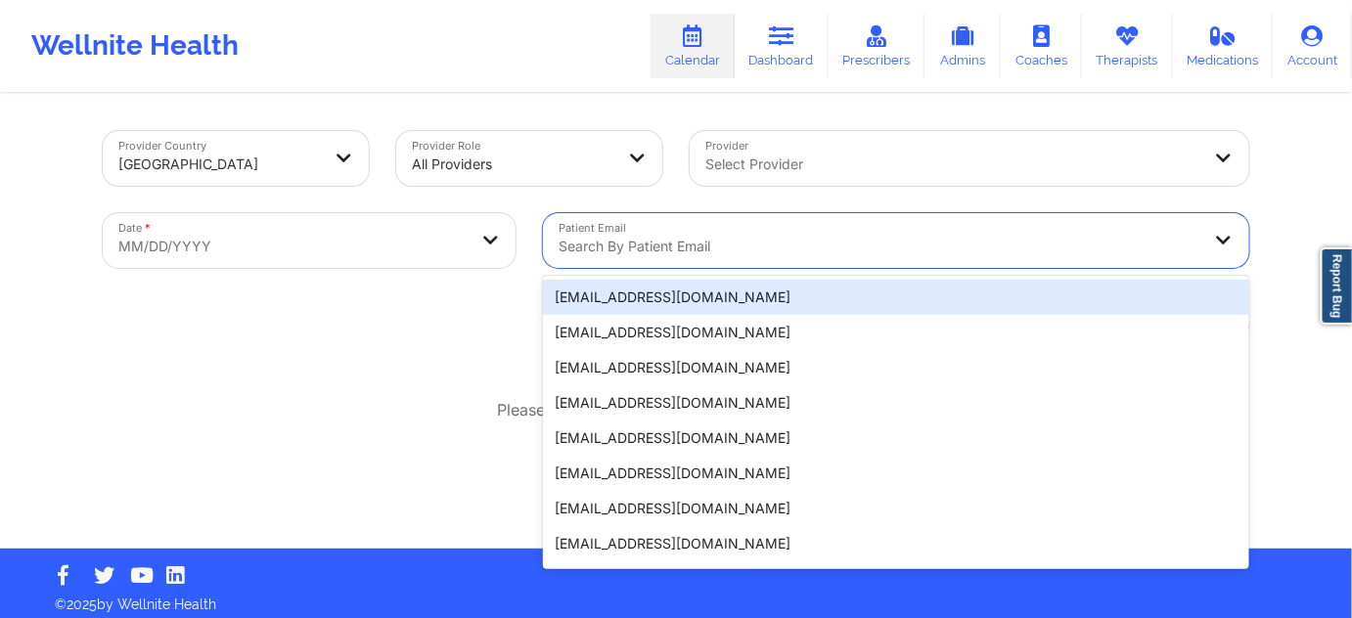
paste input "syreettakay@gmail.com"
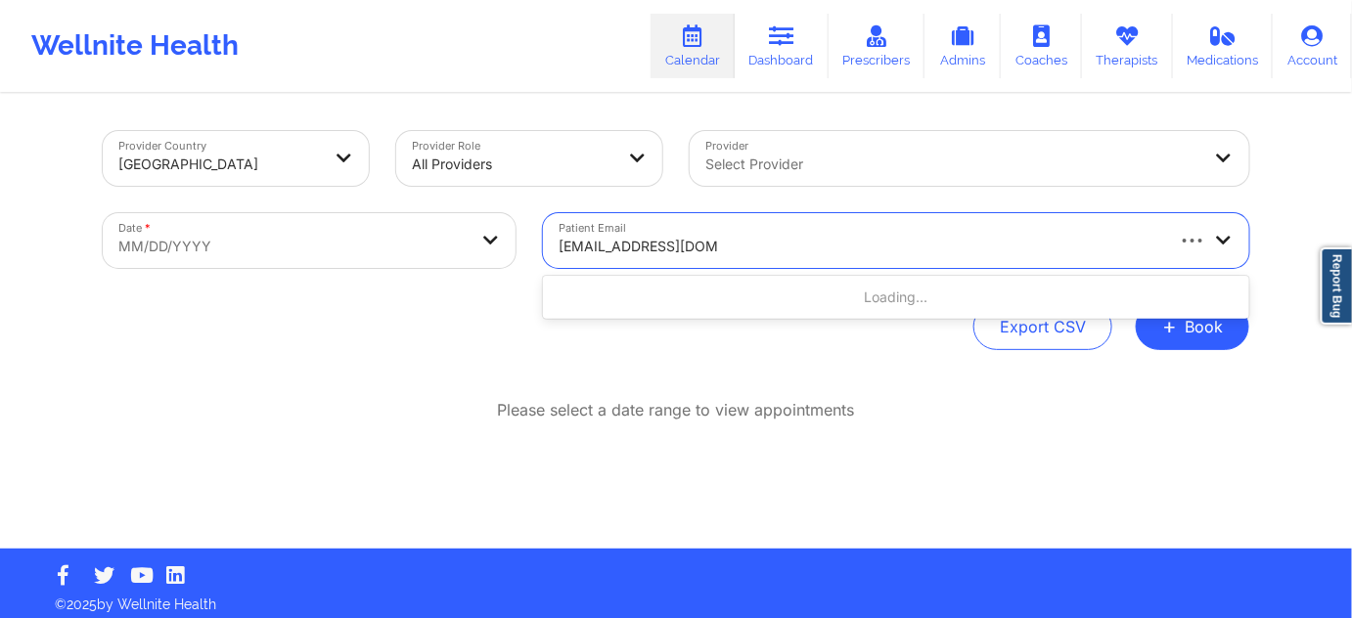
type input "syreettakay@gmail.com"
select select "2025-8"
select select "2025-9"
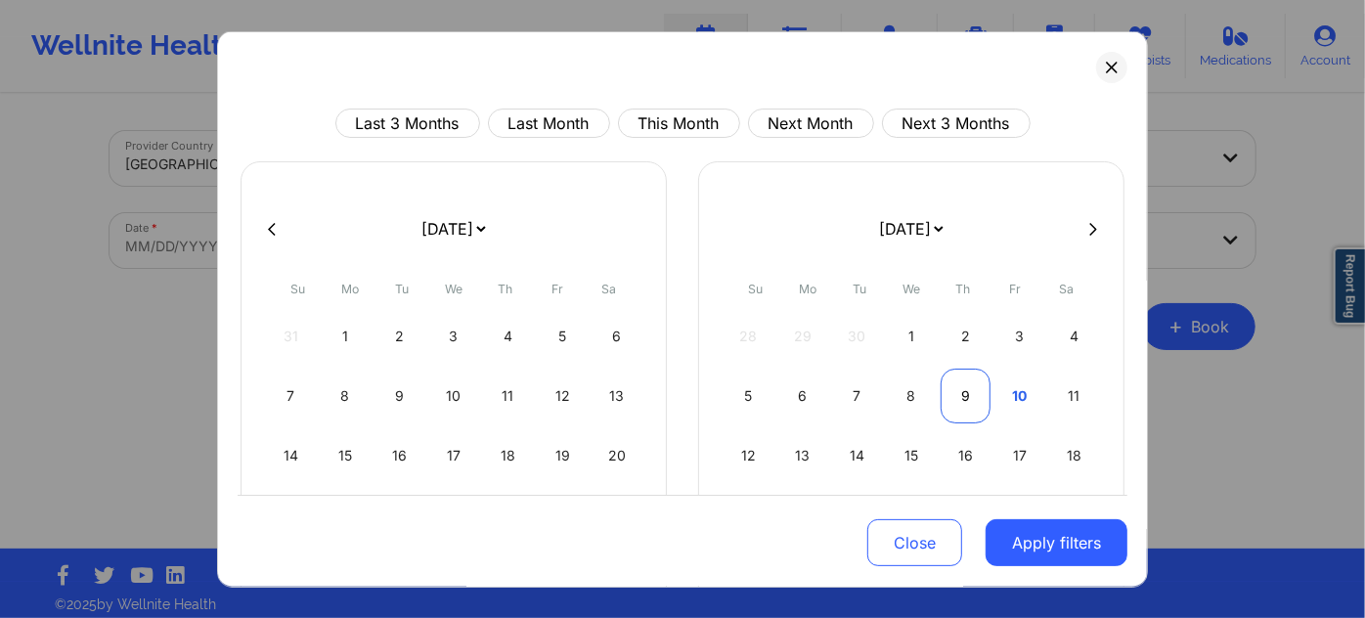
click at [952, 395] on div "9" at bounding box center [966, 396] width 50 height 55
select select "2025-9"
select select "2025-10"
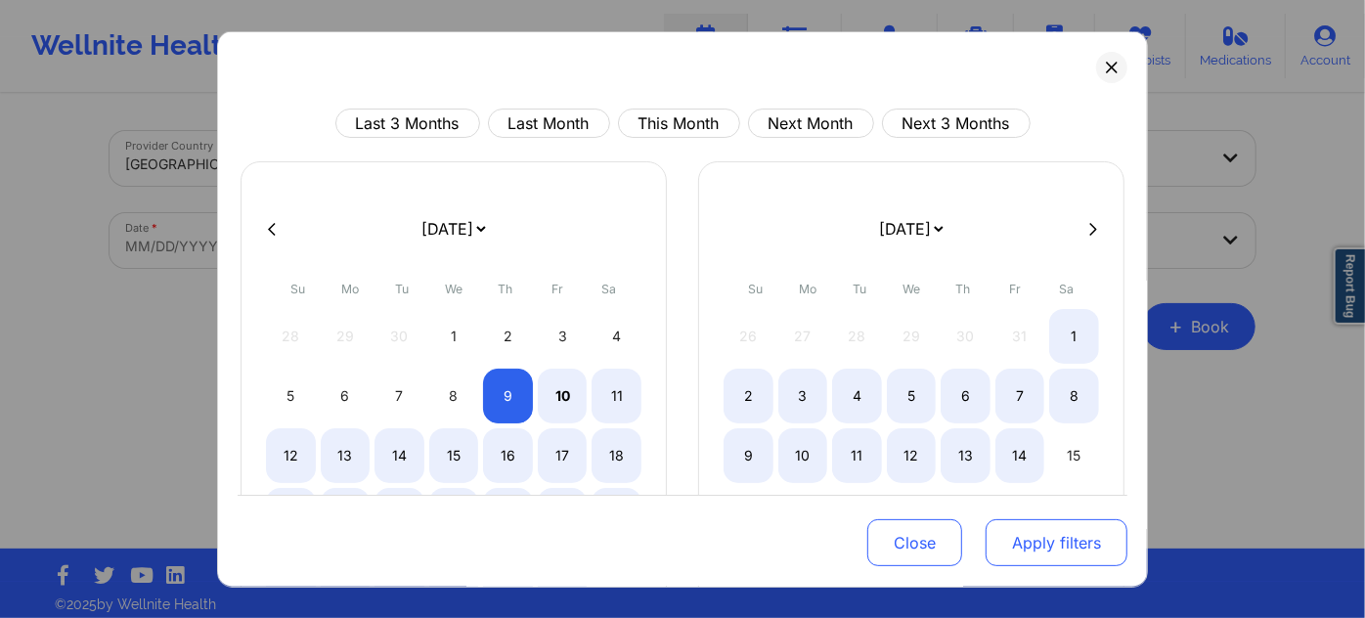
select select "2025-9"
select select "2025-10"
click at [1052, 528] on button "Apply filters" at bounding box center [1057, 542] width 142 height 47
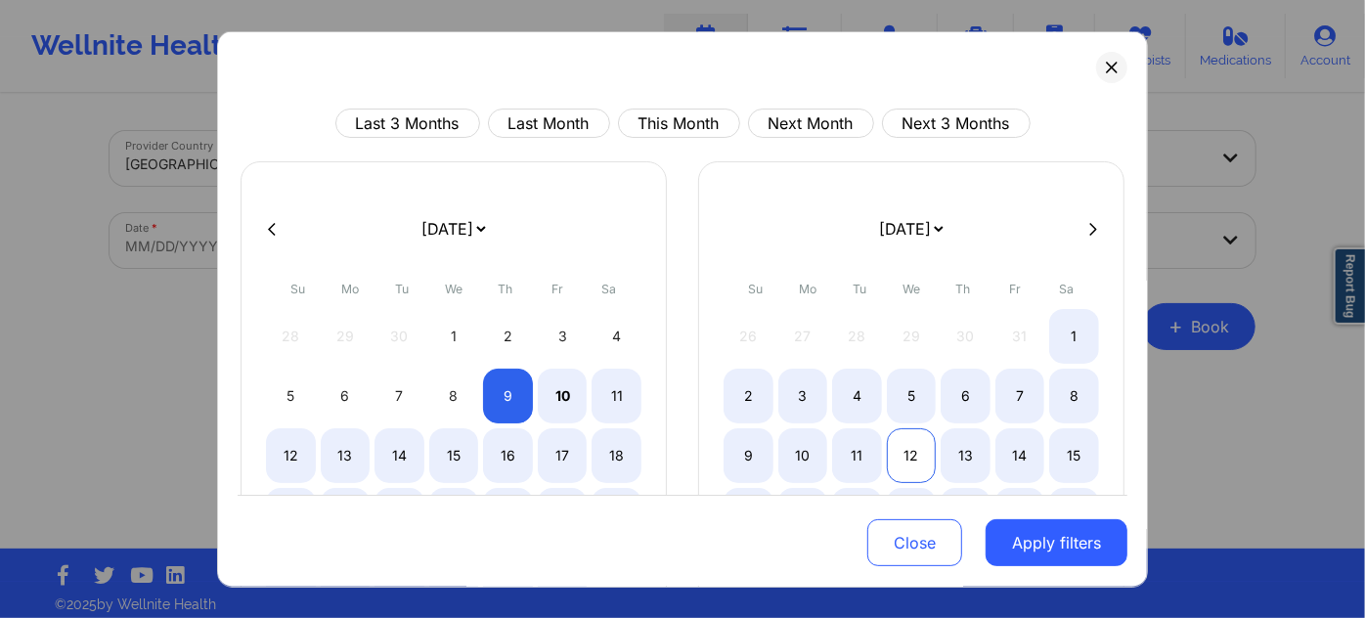
select select "2025-9"
select select "2025-10"
select select "2025-9"
select select "2025-10"
select select "2025-9"
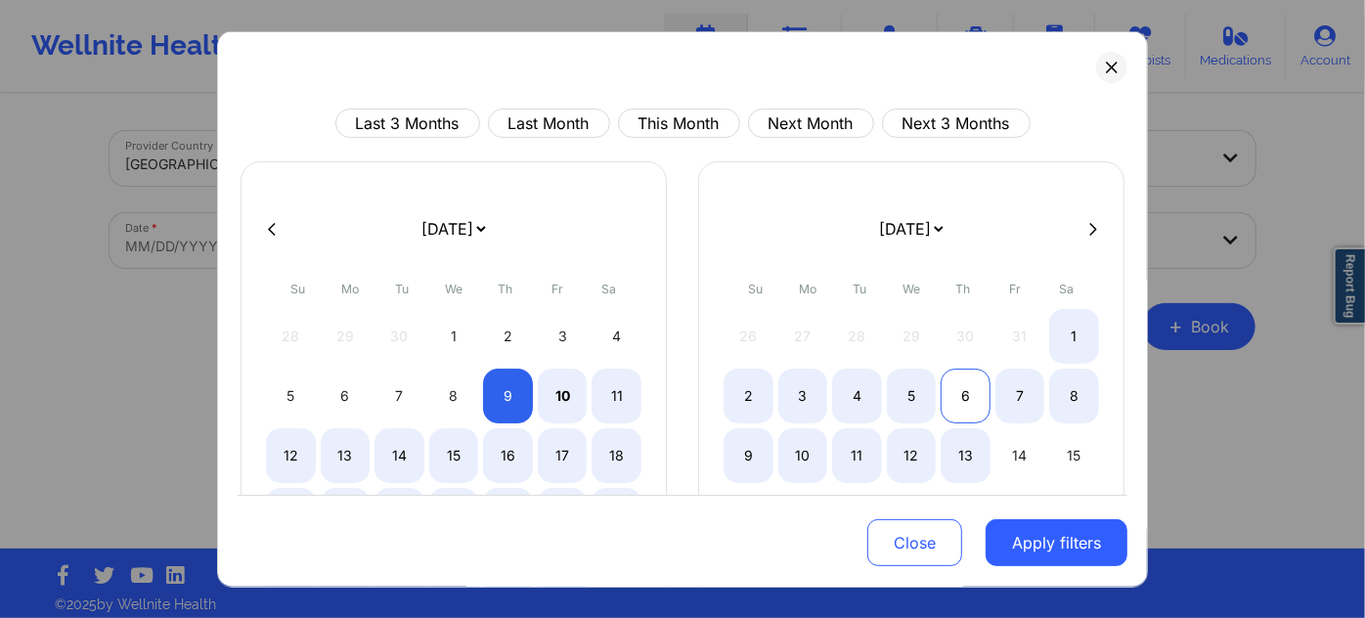
select select "2025-10"
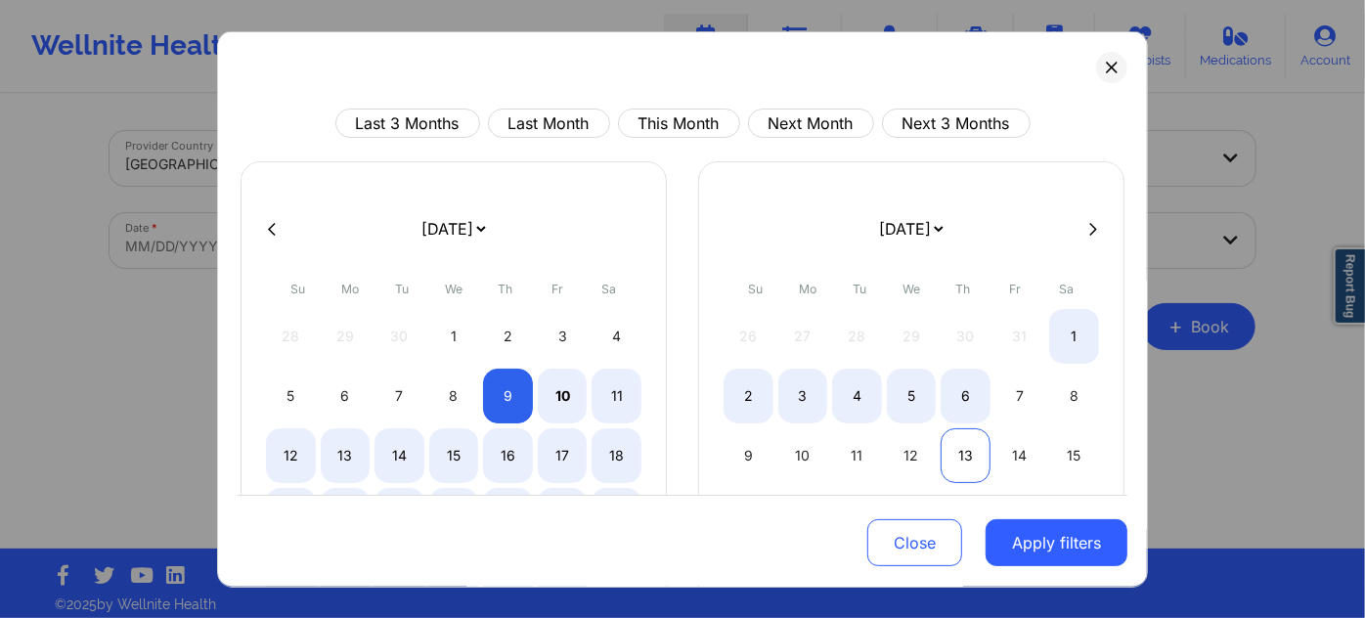
select select "2025-9"
select select "2025-10"
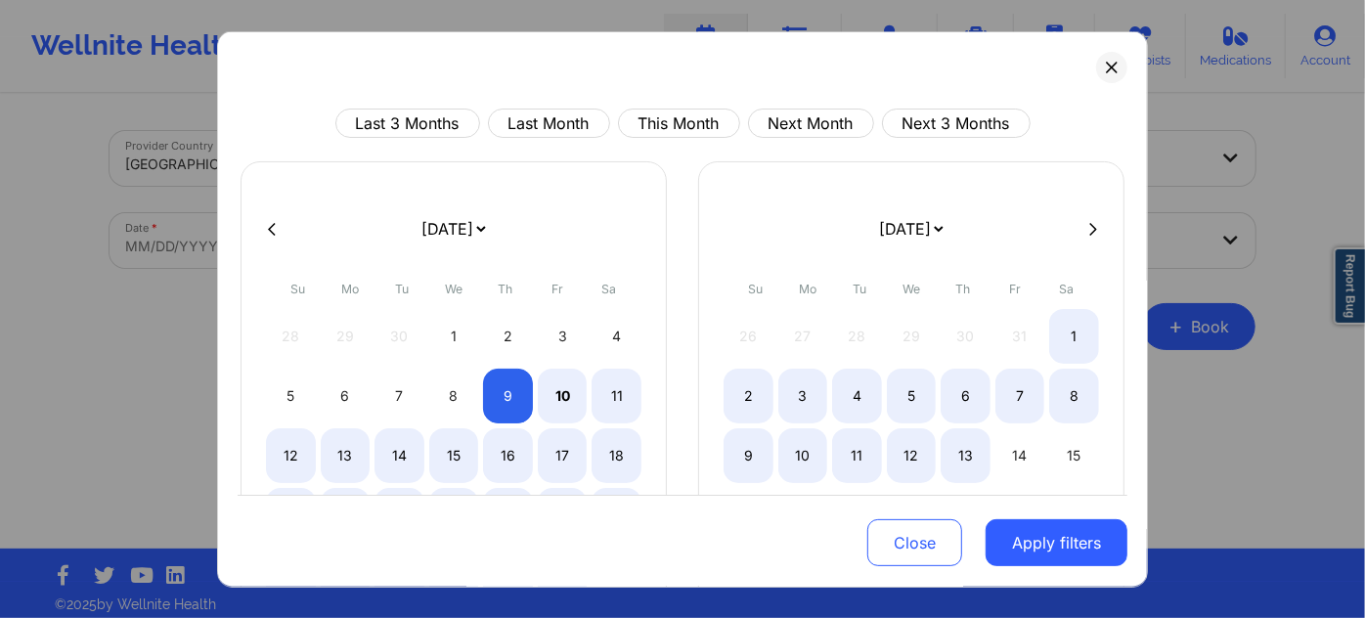
select select "2025-9"
select select "2025-10"
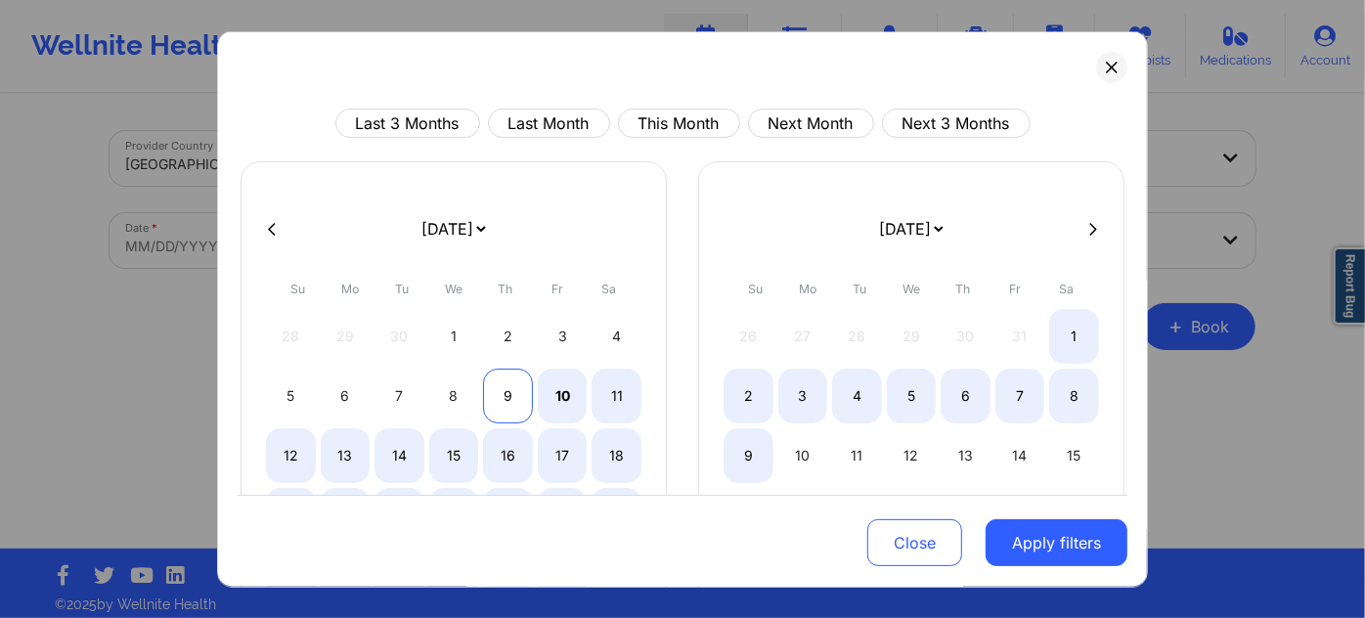
select select "2025-9"
select select "2025-10"
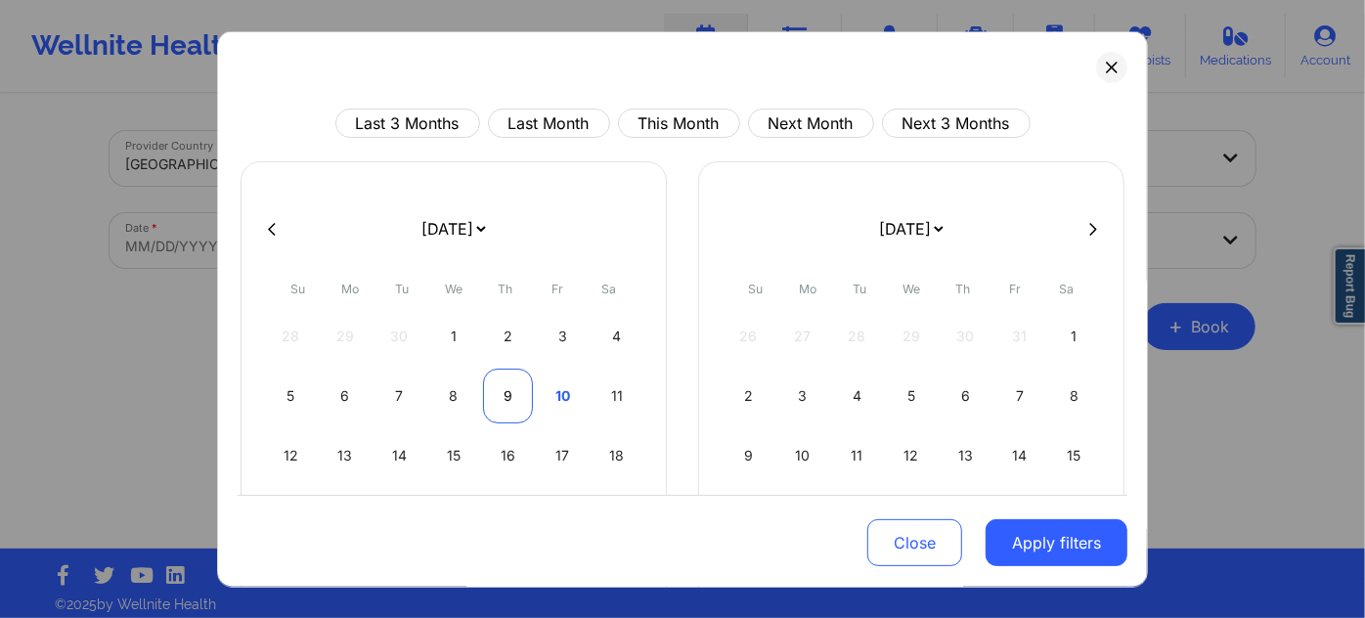
click at [517, 382] on div "9" at bounding box center [508, 396] width 50 height 55
select select "2025-9"
select select "2025-10"
click at [1058, 515] on div "Close Apply filters" at bounding box center [683, 540] width 890 height 91
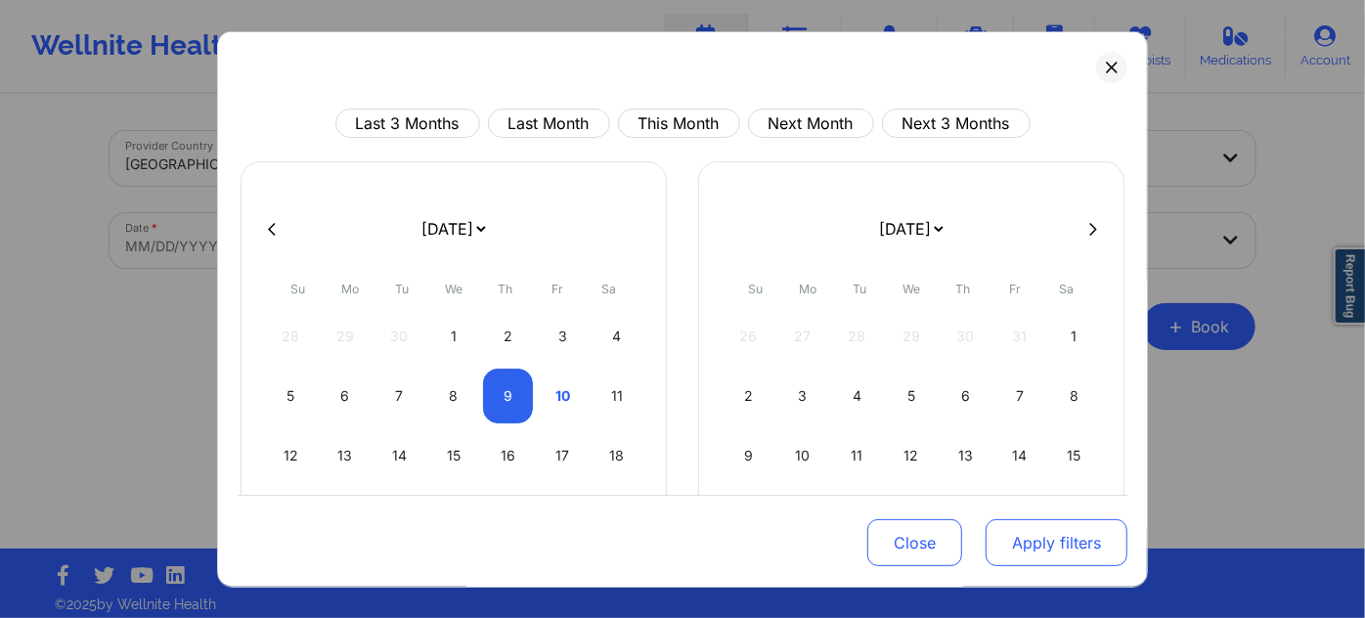
click at [1046, 539] on button "Apply filters" at bounding box center [1057, 542] width 142 height 47
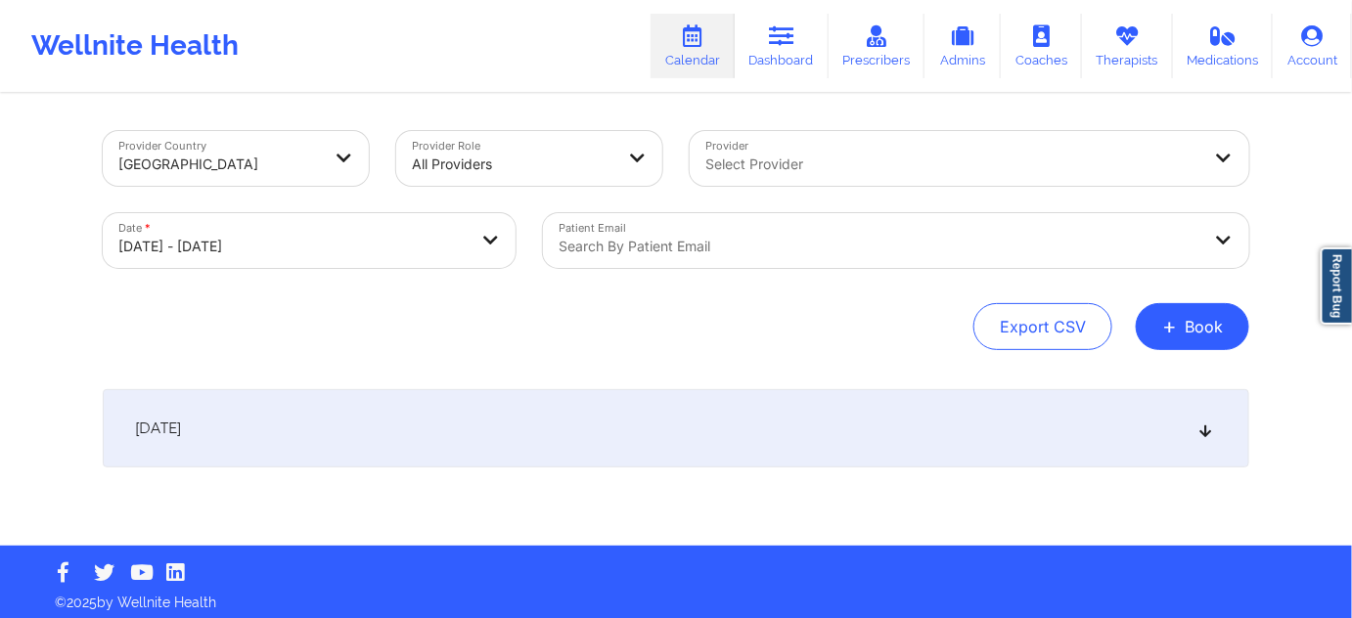
click at [700, 409] on div "[DATE]" at bounding box center [676, 428] width 1146 height 78
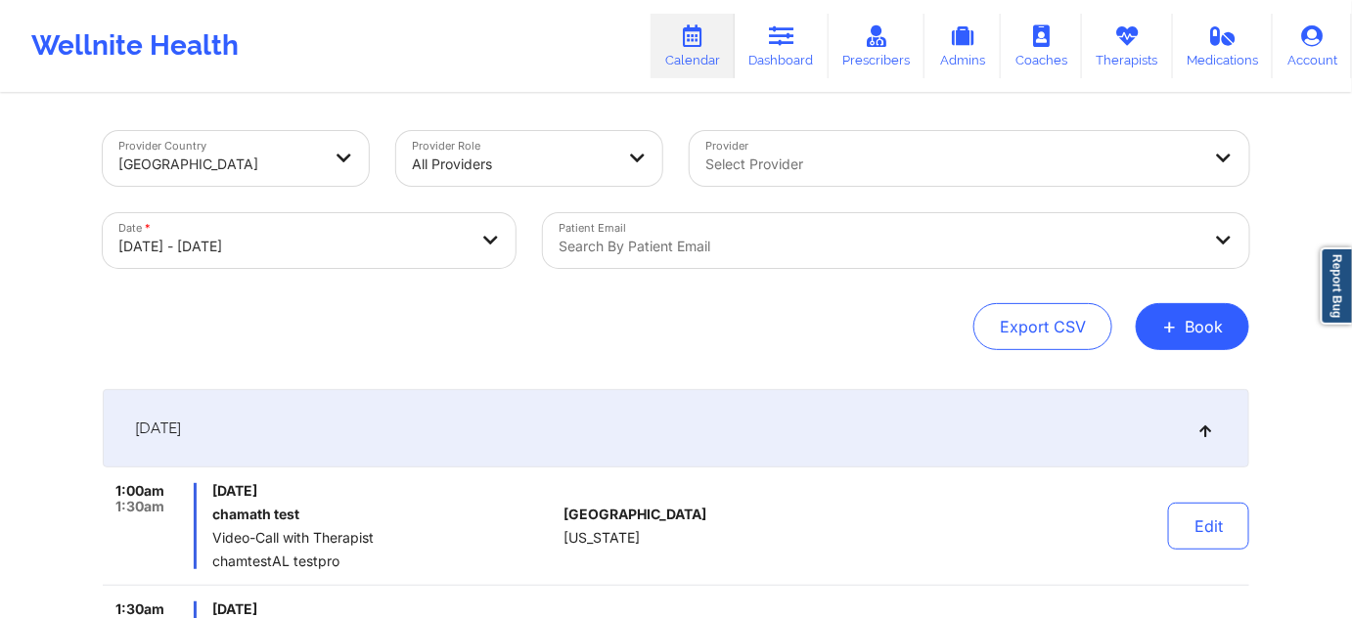
click at [620, 246] on div at bounding box center [880, 246] width 642 height 23
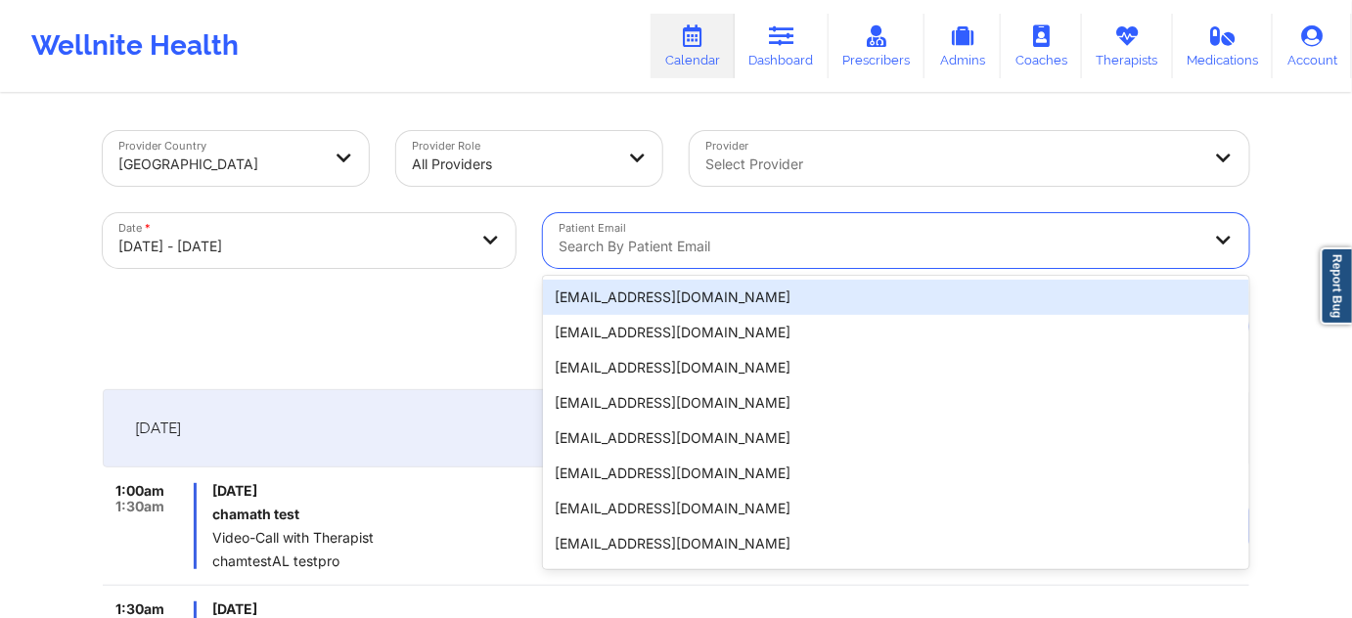
paste input "syreettakay@gmail.com"
type input "syreettakay@gmail.com"
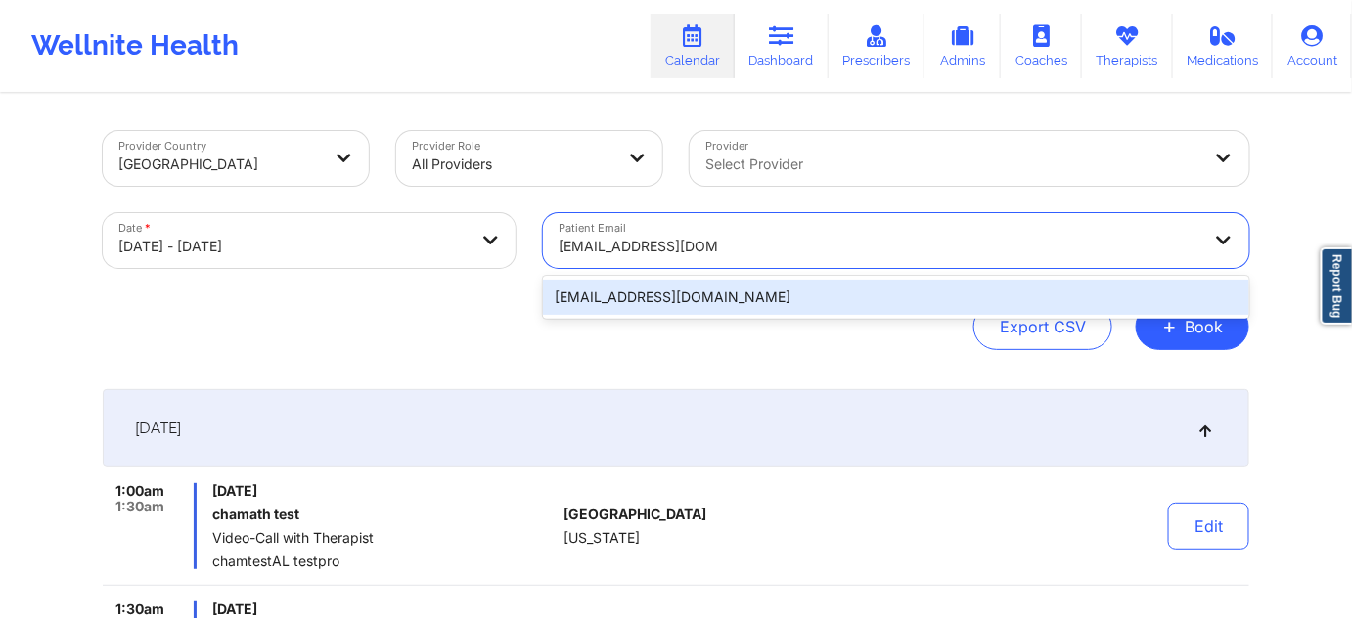
click at [646, 303] on div "syreettakay@gmail.com" at bounding box center [896, 297] width 706 height 35
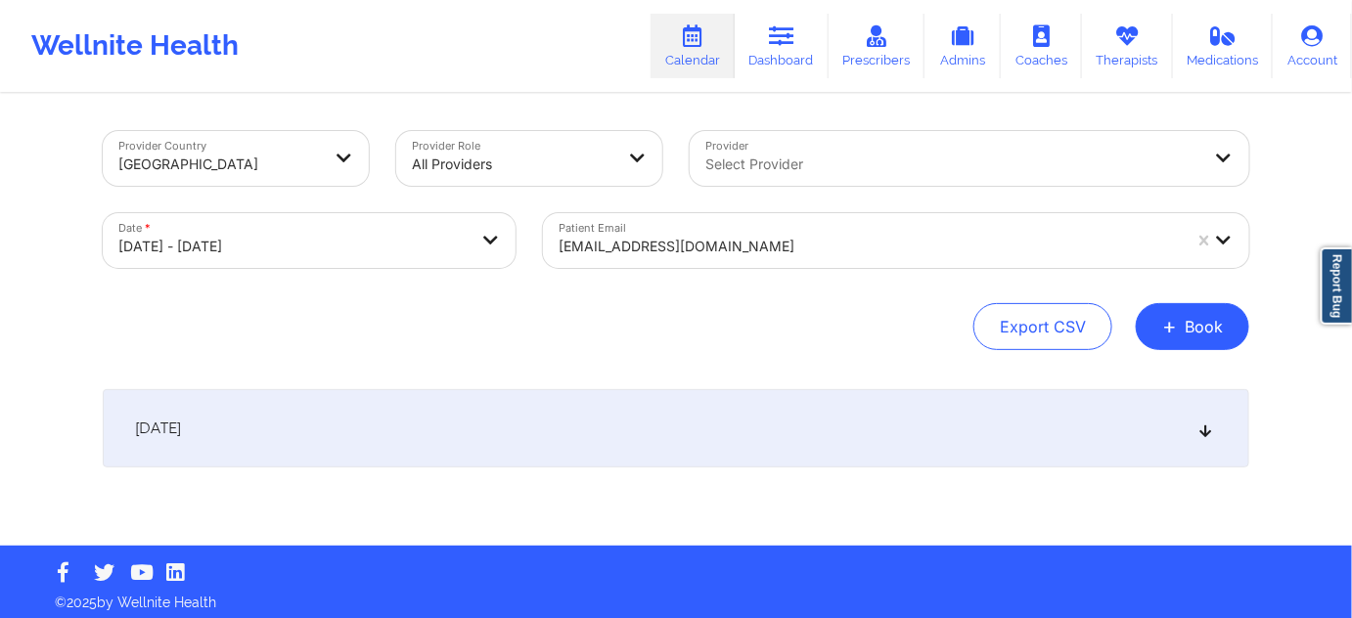
click at [526, 420] on div "[DATE]" at bounding box center [676, 428] width 1146 height 78
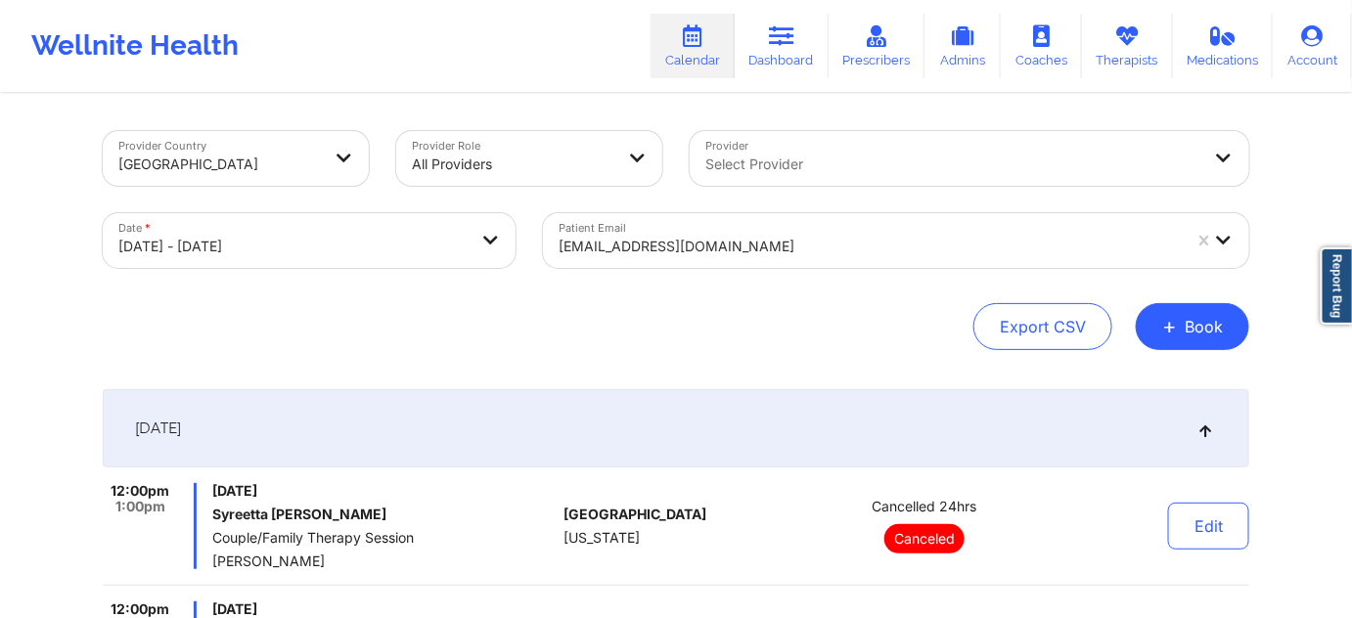
click at [788, 253] on div at bounding box center [870, 246] width 622 height 23
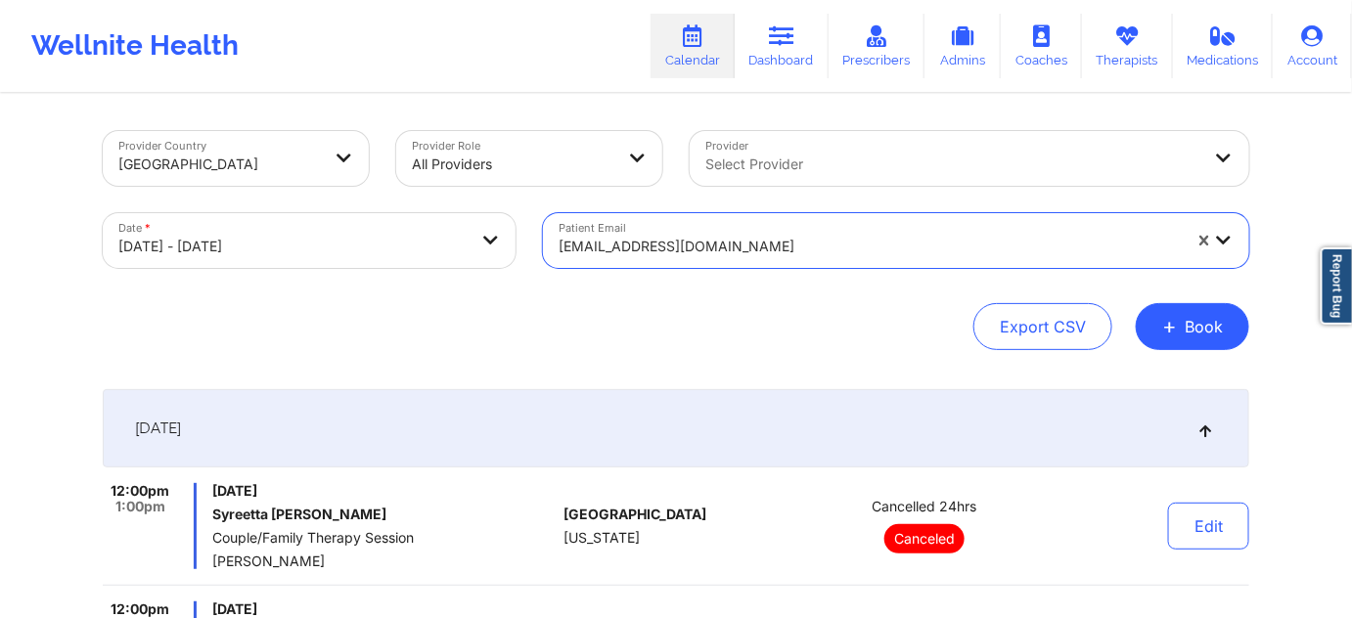
click at [789, 245] on div at bounding box center [870, 246] width 622 height 23
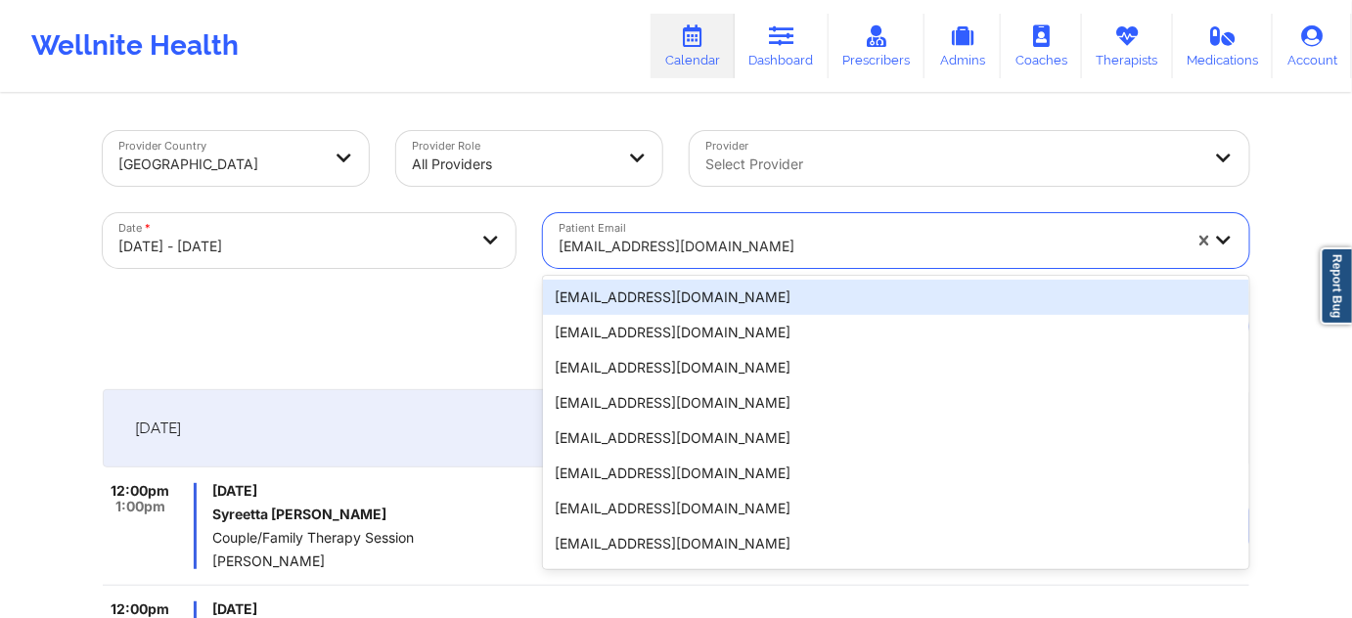
paste input "aimeeyu731@gmail.com"
type input "aimeeyu731@gmail.com"
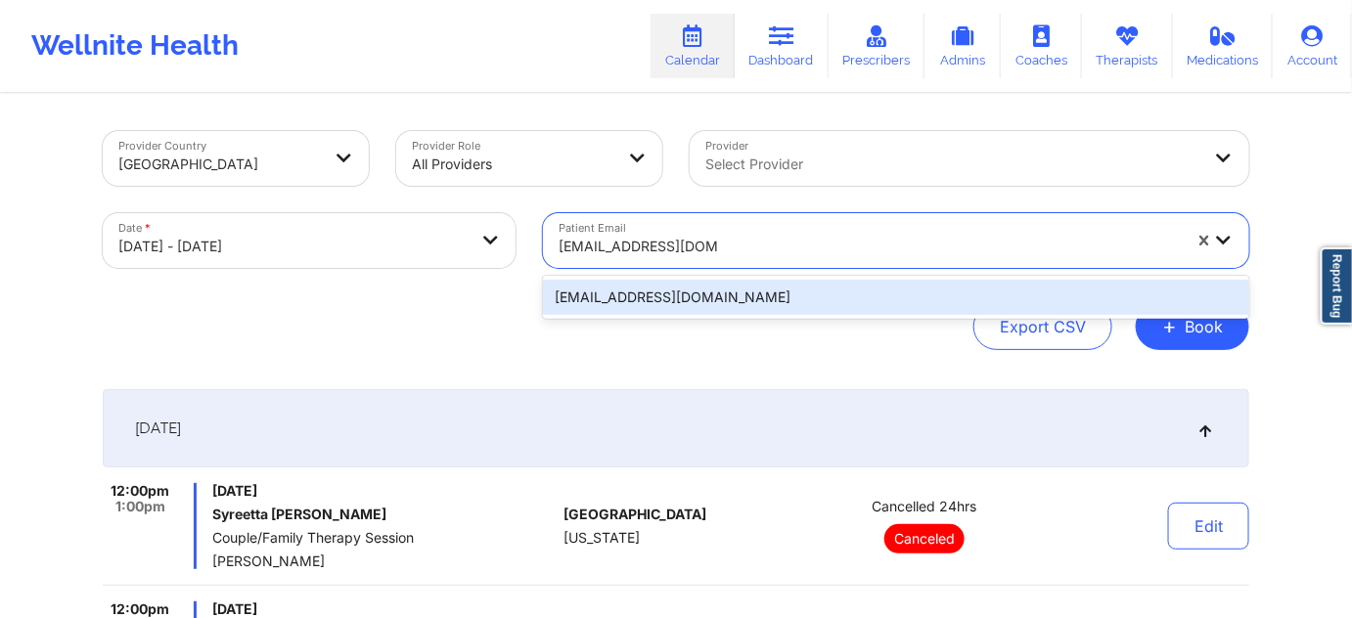
click at [763, 287] on div "aimeeyu731@gmail.com" at bounding box center [896, 297] width 706 height 35
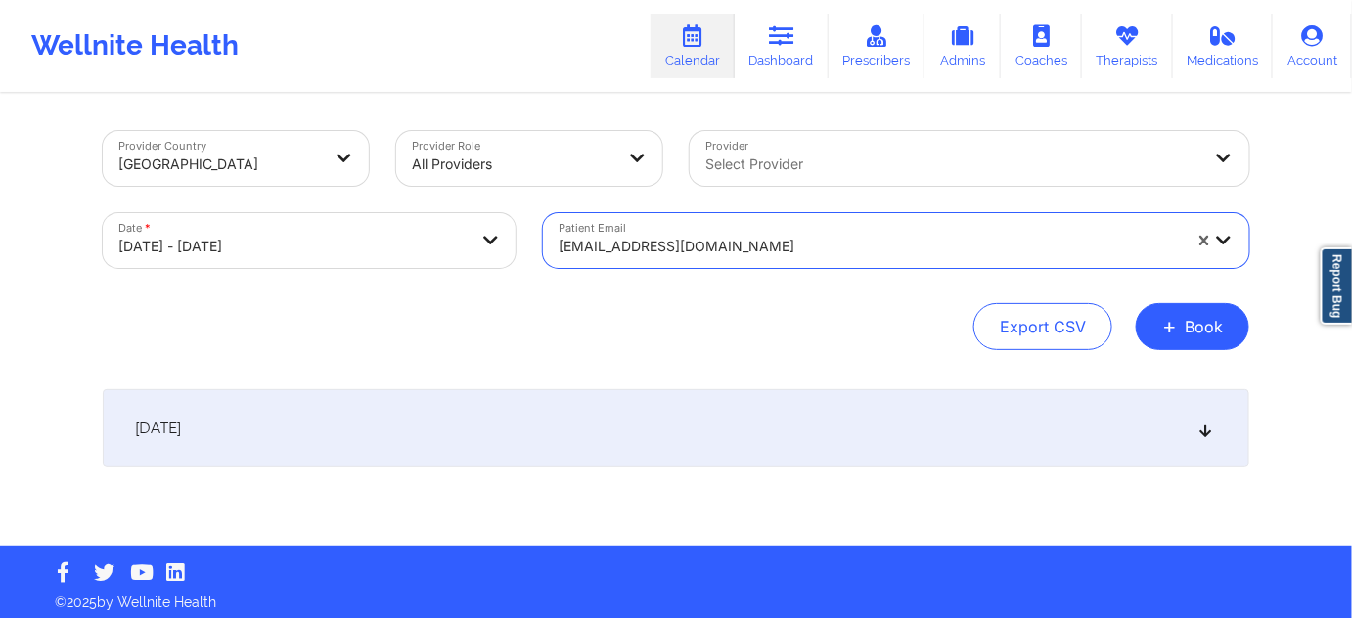
click at [589, 425] on div "[DATE]" at bounding box center [676, 428] width 1146 height 78
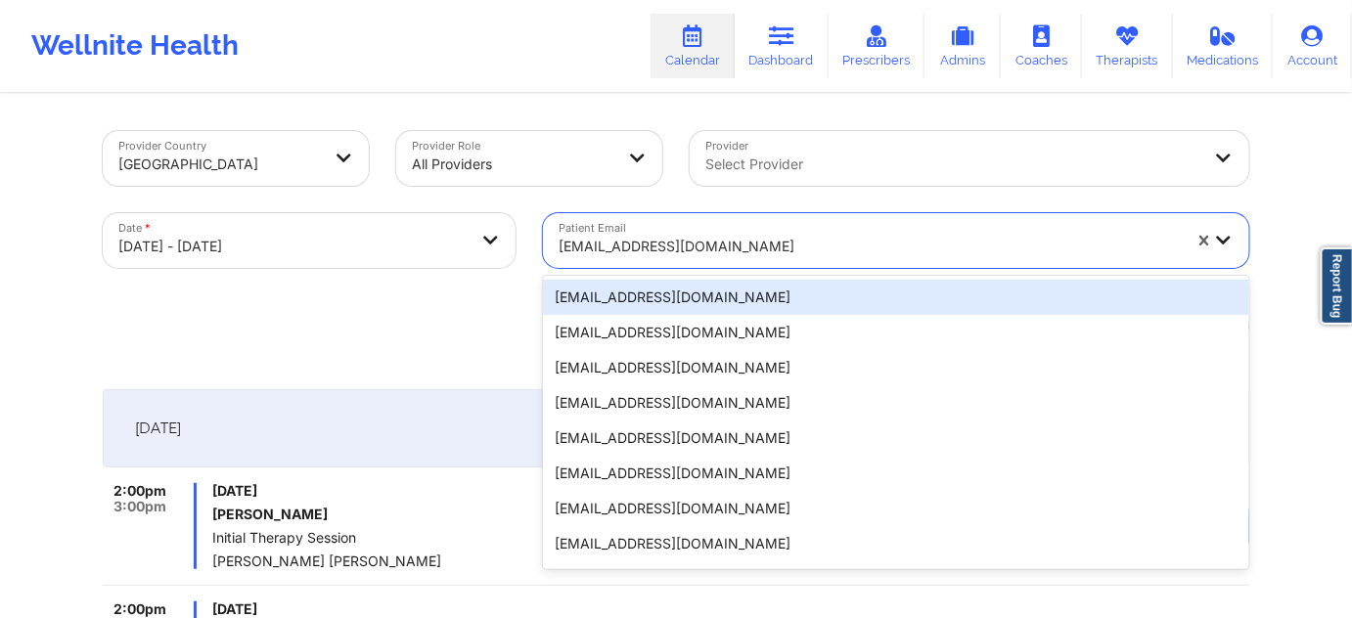
click at [844, 252] on div at bounding box center [870, 246] width 622 height 23
paste input "[EMAIL_ADDRESS][DOMAIN_NAME]"
type input "[EMAIL_ADDRESS][DOMAIN_NAME]"
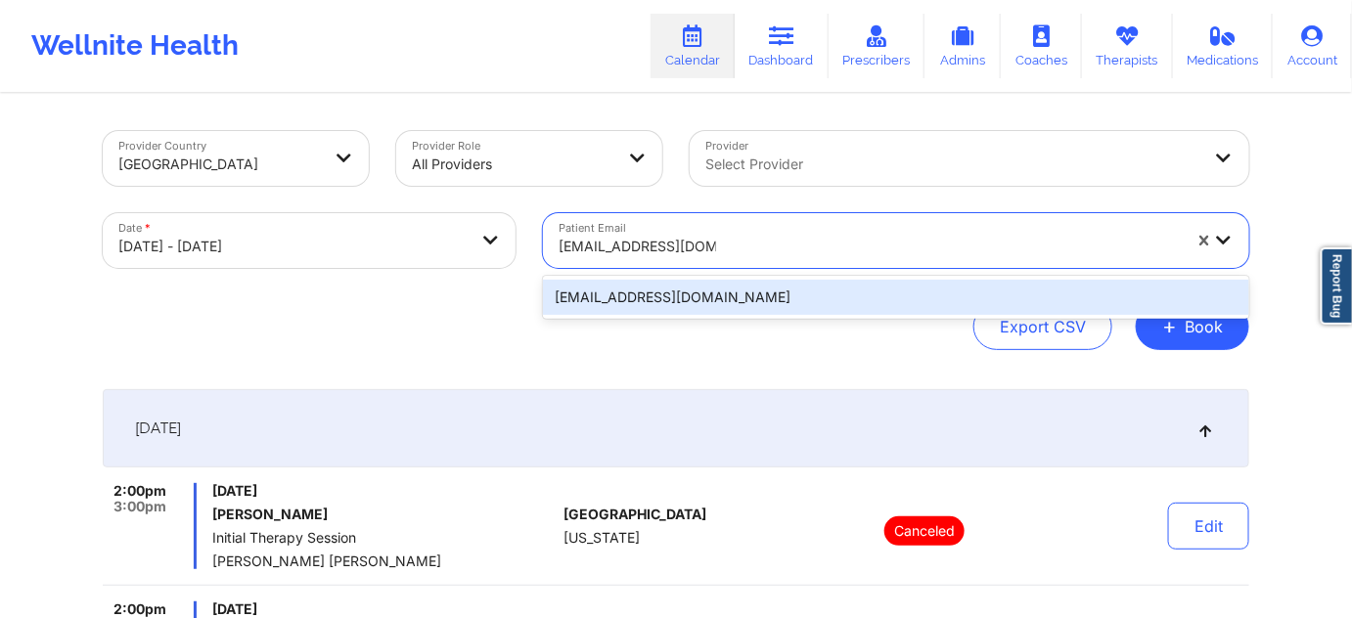
click at [817, 287] on div "[EMAIL_ADDRESS][DOMAIN_NAME]" at bounding box center [896, 297] width 706 height 35
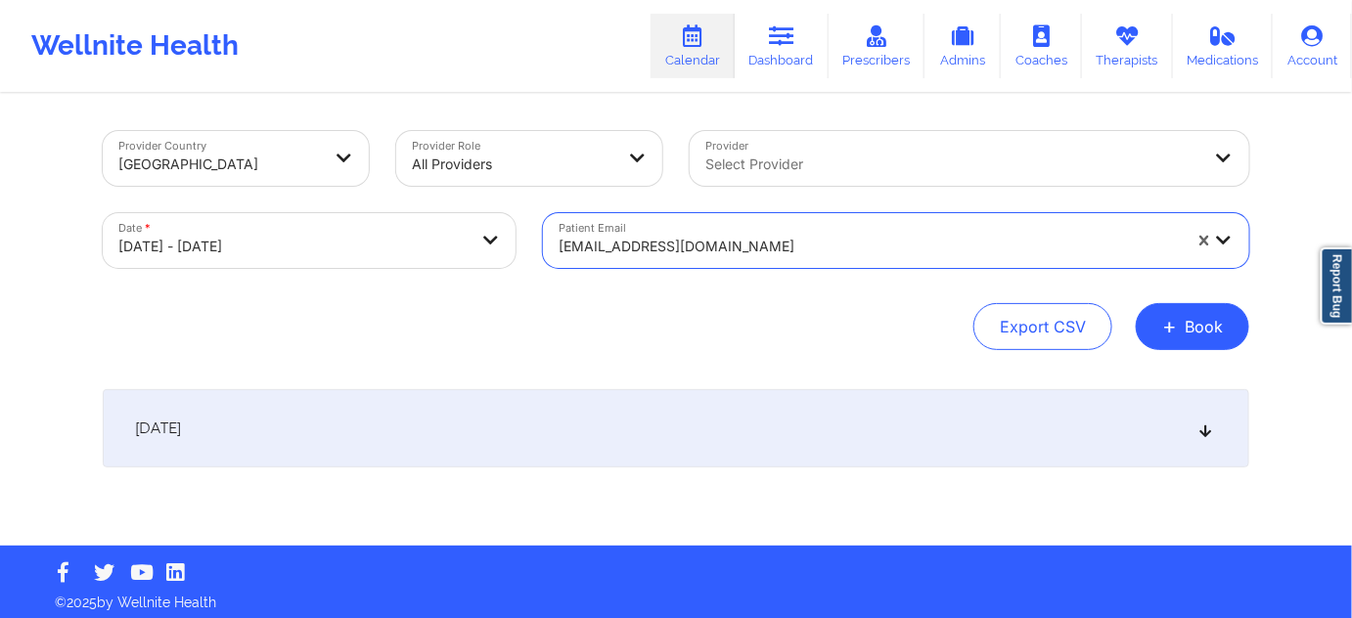
click at [650, 411] on div "[DATE]" at bounding box center [676, 428] width 1146 height 78
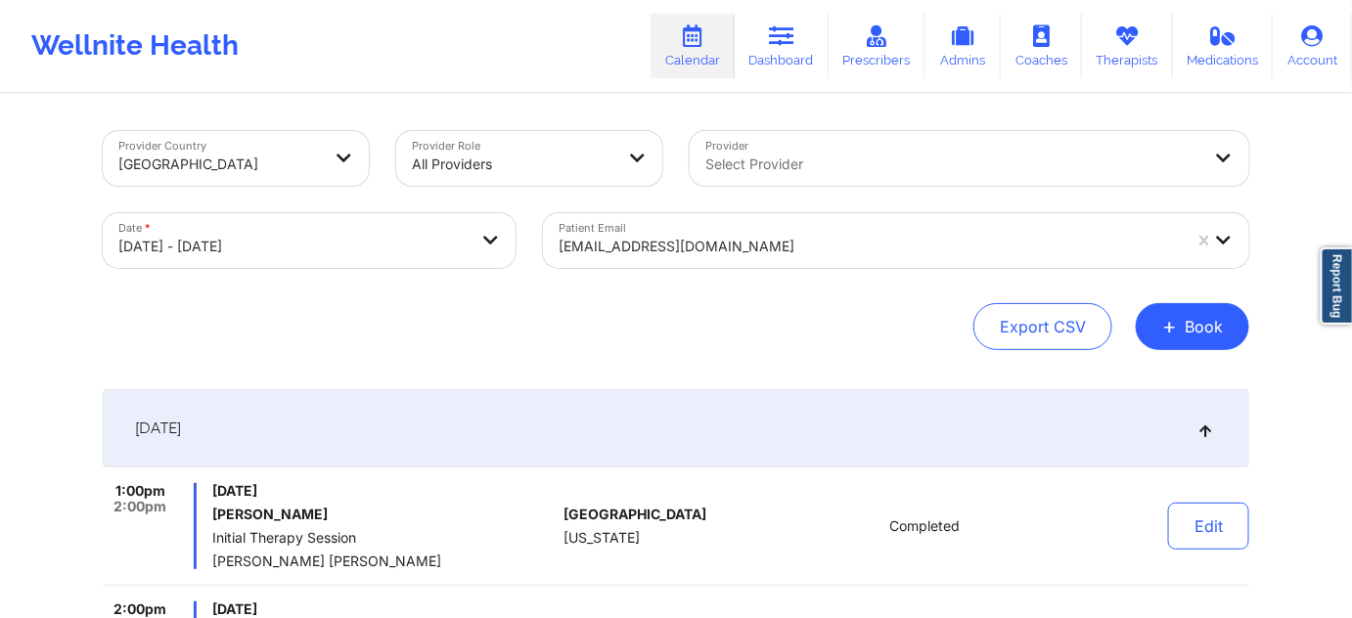
click at [780, 245] on div at bounding box center [870, 246] width 622 height 23
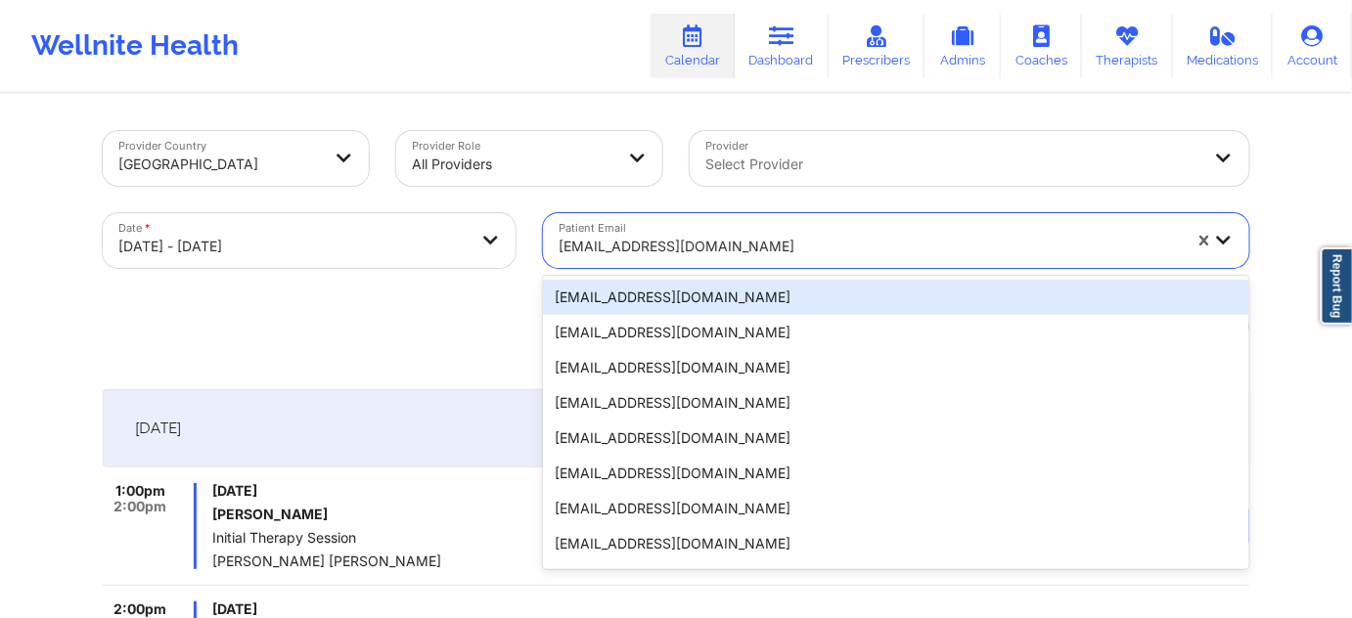
paste input "[EMAIL_ADDRESS][DOMAIN_NAME]"
type input "[EMAIL_ADDRESS][DOMAIN_NAME]"
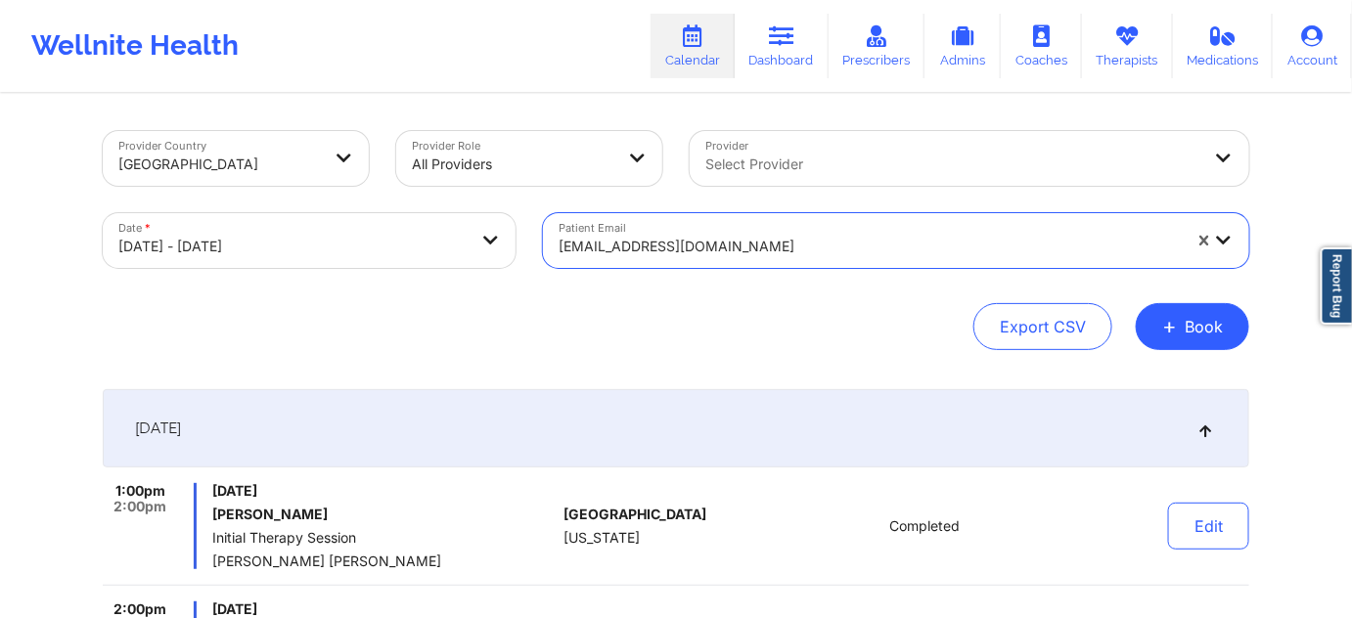
click at [701, 253] on div at bounding box center [870, 246] width 622 height 23
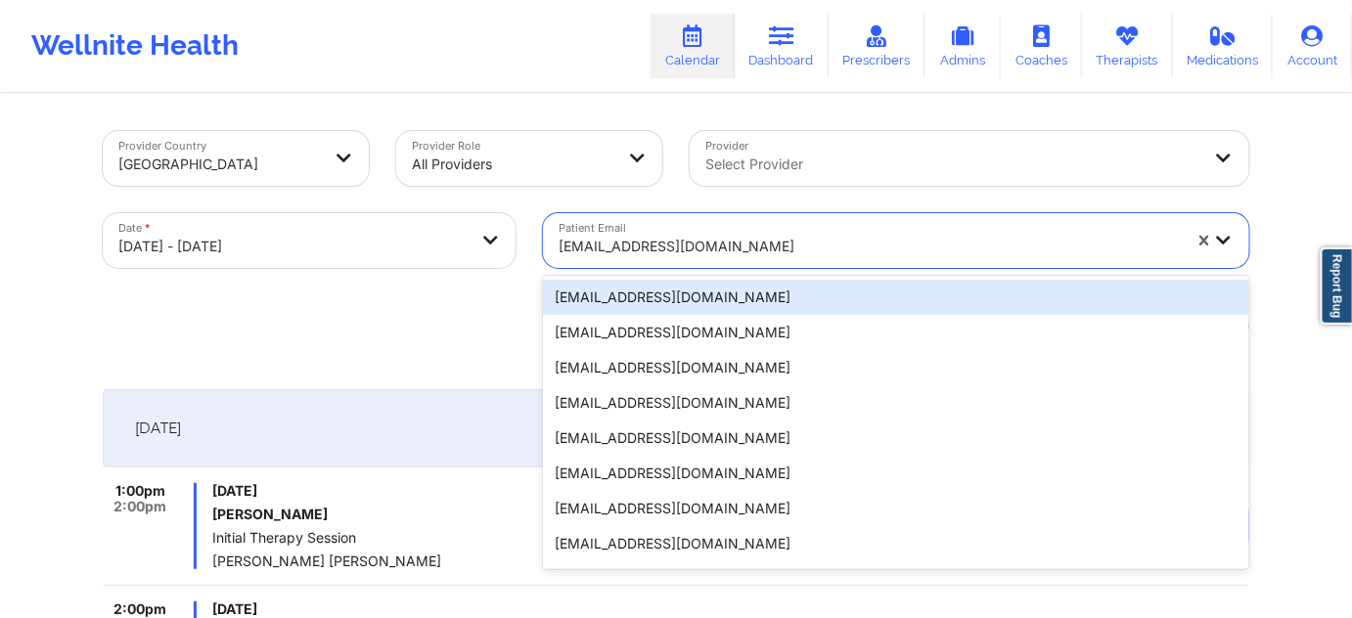
click at [738, 245] on div at bounding box center [870, 246] width 622 height 23
paste input "[EMAIL_ADDRESS][DOMAIN_NAME]"
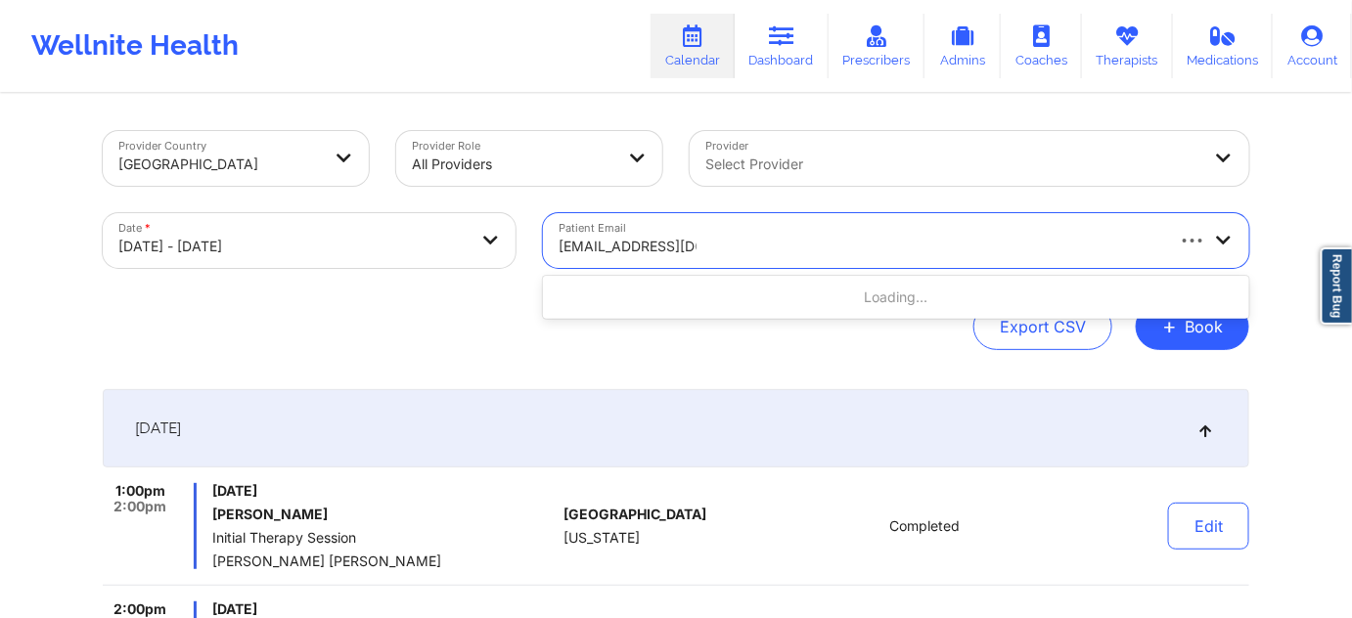
type input "[EMAIL_ADDRESS][DOMAIN_NAME]"
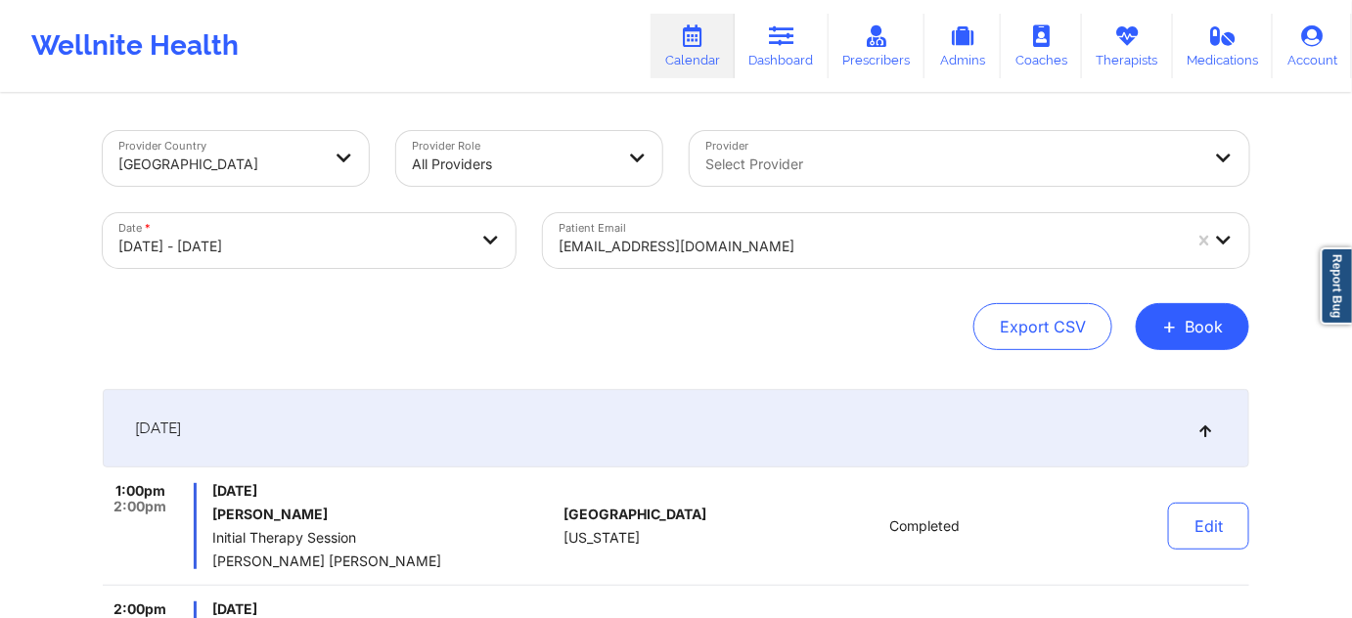
click at [419, 319] on div "Export CSV + Book" at bounding box center [676, 326] width 1146 height 47
click at [718, 314] on div "Export CSV + Book" at bounding box center [676, 326] width 1146 height 47
click at [711, 245] on div at bounding box center [870, 246] width 622 height 23
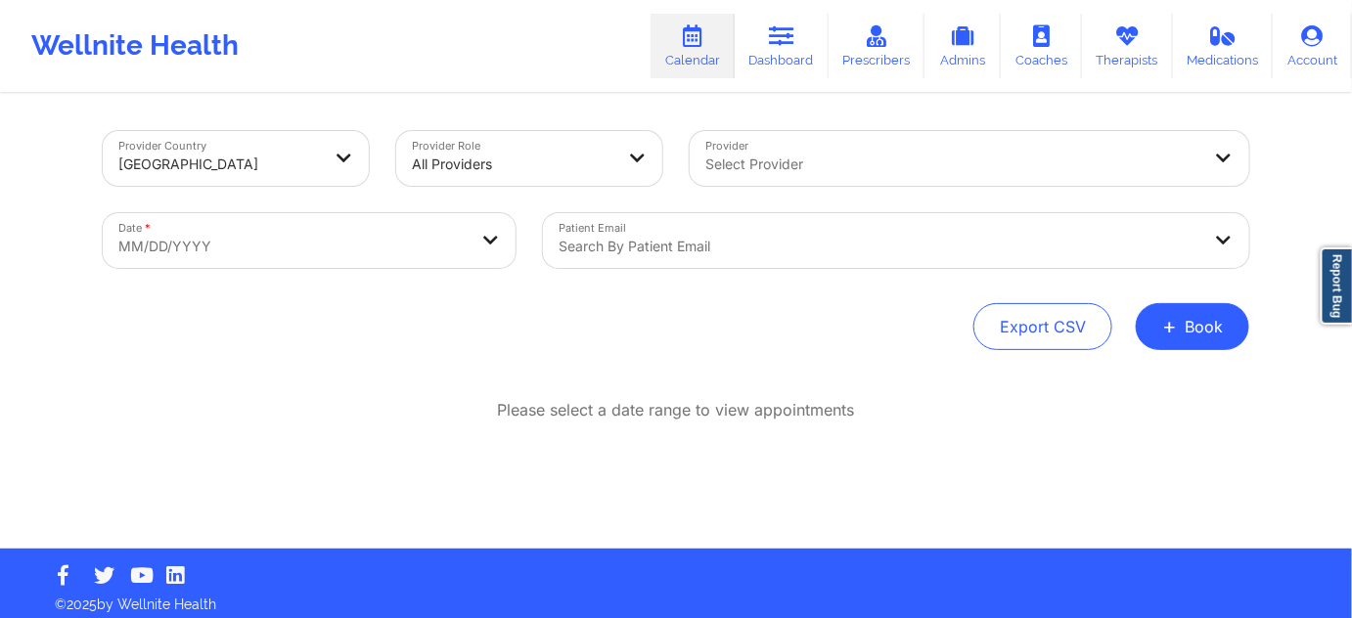
click at [641, 240] on div at bounding box center [880, 246] width 642 height 23
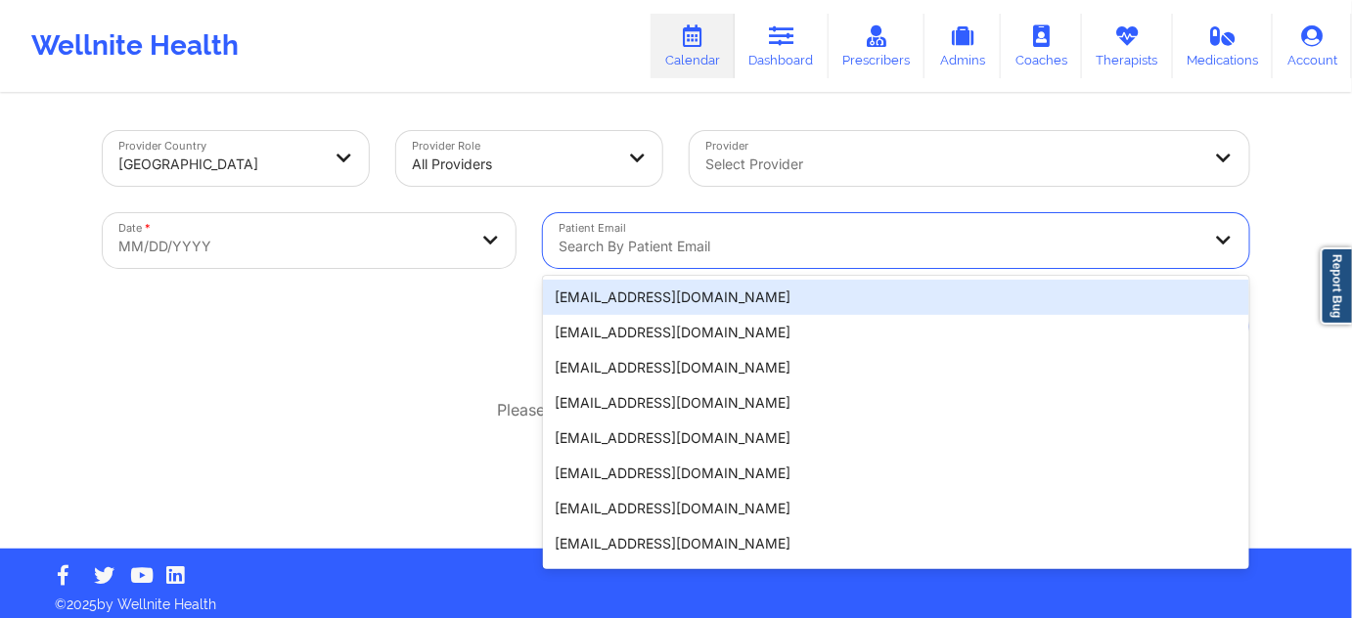
paste input "[EMAIL_ADDRESS][DOMAIN_NAME]"
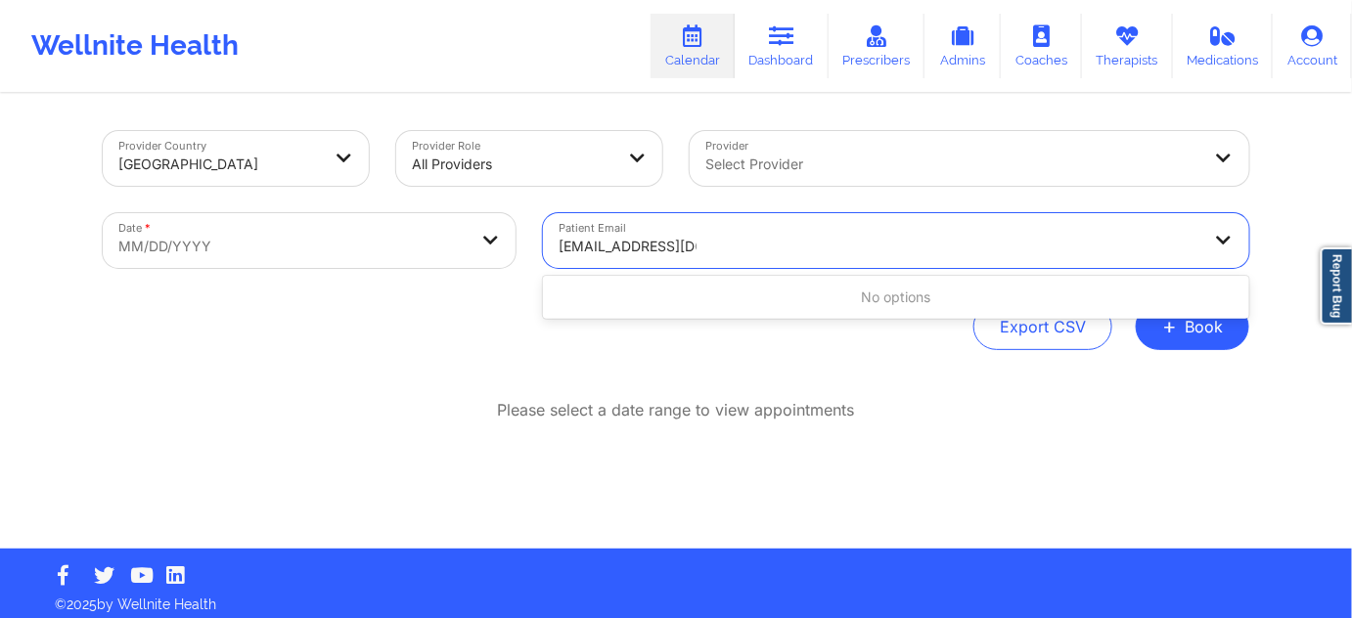
type input "[EMAIL_ADDRESS][DOMAIN_NAME]"
click at [451, 256] on body "Wellnite Health Calendar Dashboard Prescribers Admins Coaches Therapists Medica…" at bounding box center [676, 309] width 1352 height 618
select select "2025-8"
select select "2025-9"
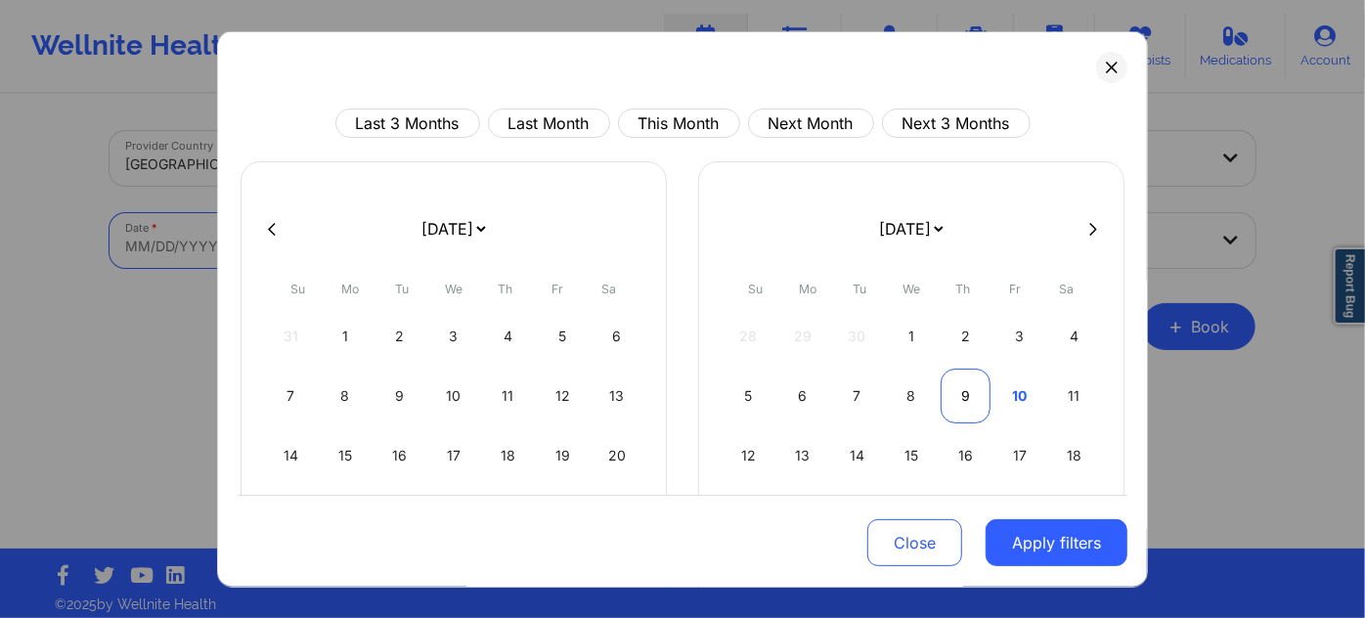
click at [968, 407] on div "9" at bounding box center [966, 396] width 50 height 55
select select "2025-9"
select select "2025-10"
click at [968, 407] on div "6" at bounding box center [966, 396] width 50 height 55
select select "2025-9"
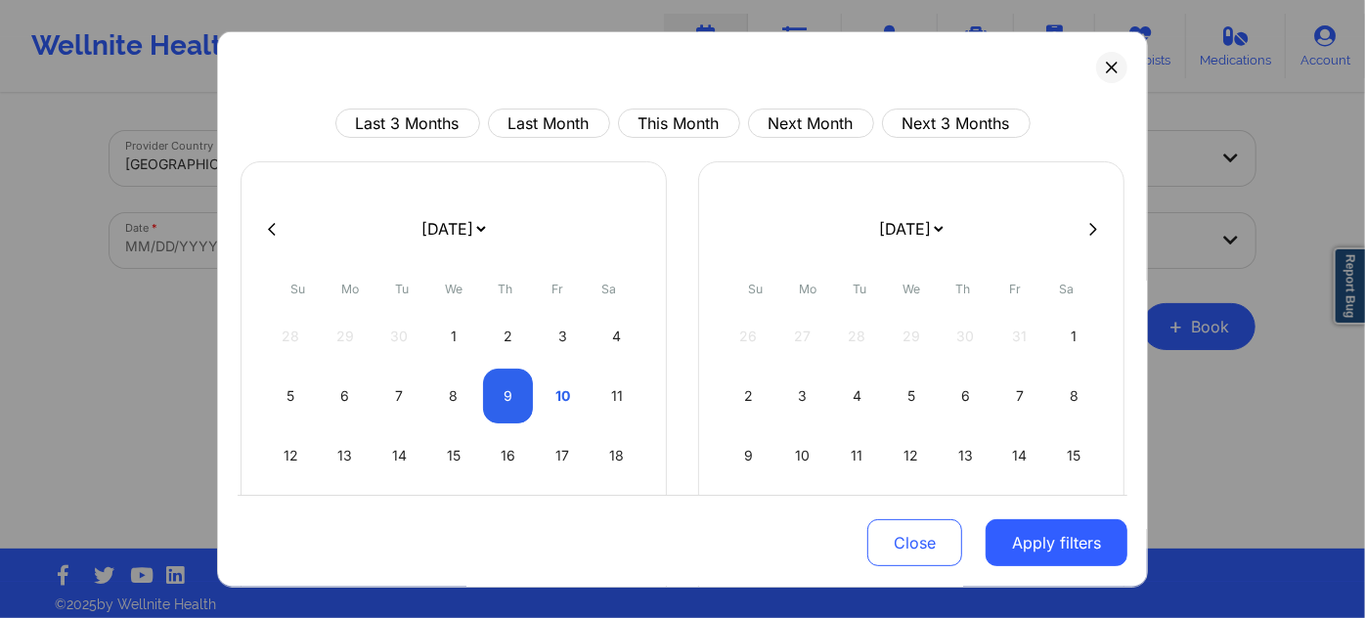
select select "2025-10"
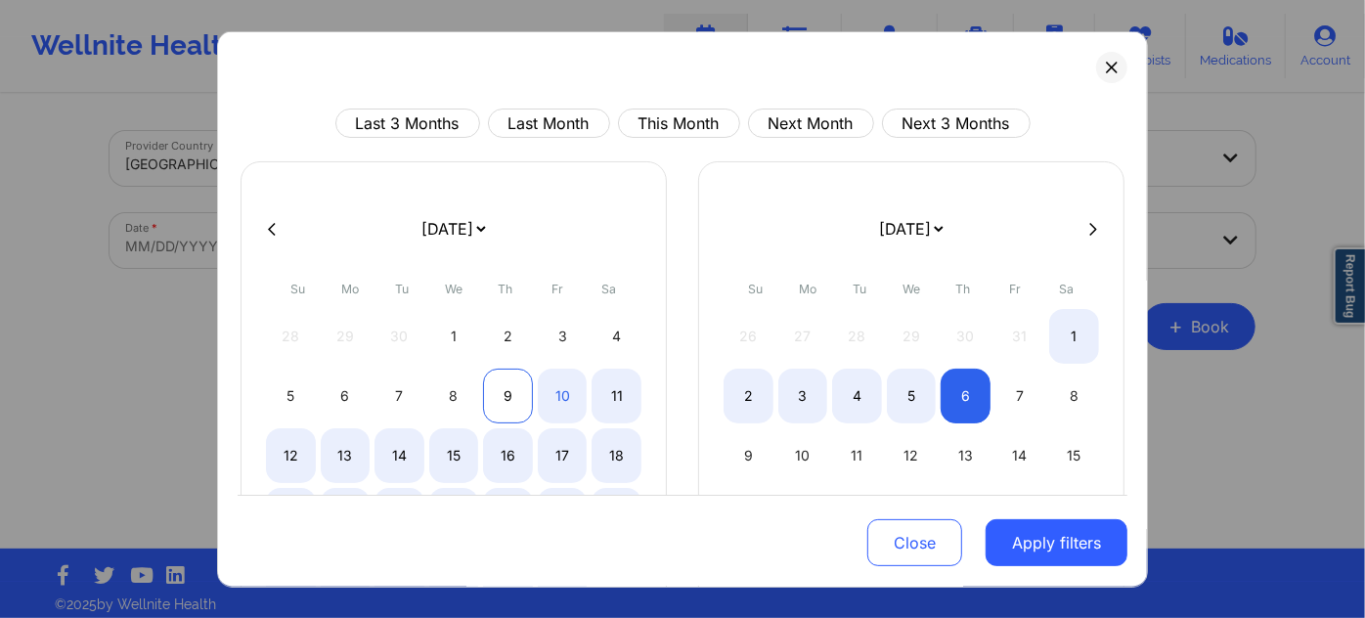
click at [515, 401] on div "9" at bounding box center [508, 396] width 50 height 55
click at [515, 399] on div "9" at bounding box center [508, 396] width 50 height 55
select select "2025-9"
select select "2025-10"
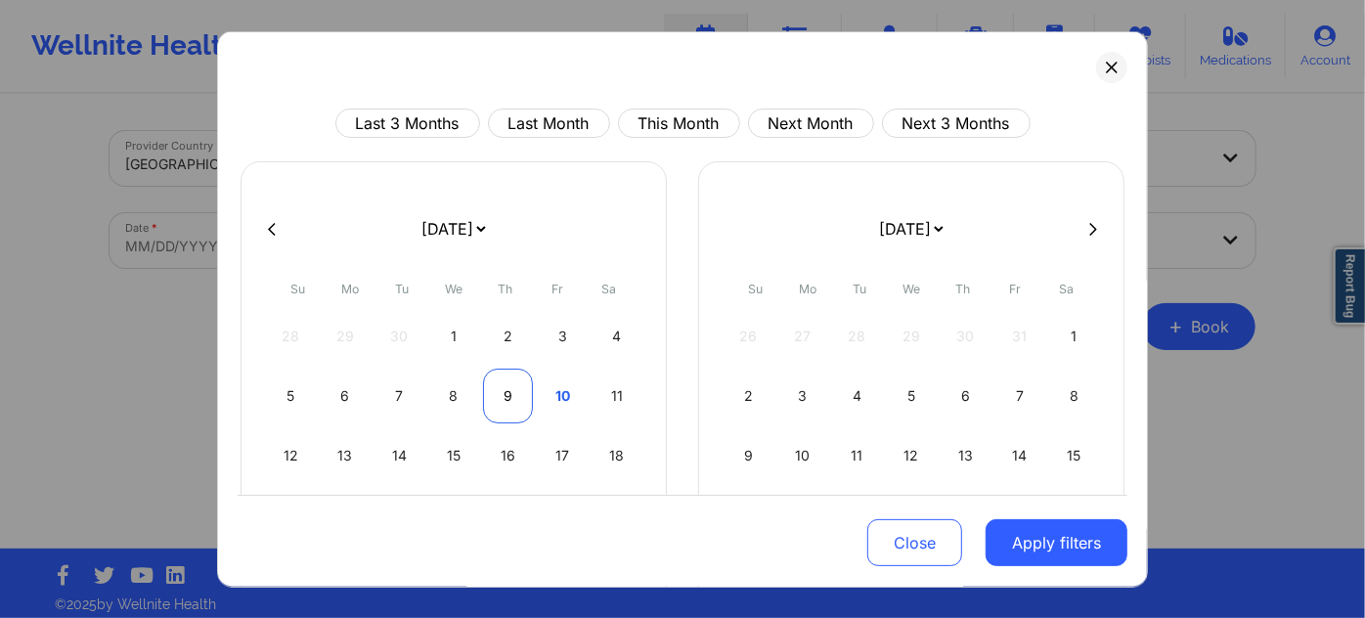
click at [515, 399] on div "9" at bounding box center [508, 396] width 50 height 55
select select "2025-9"
select select "2025-10"
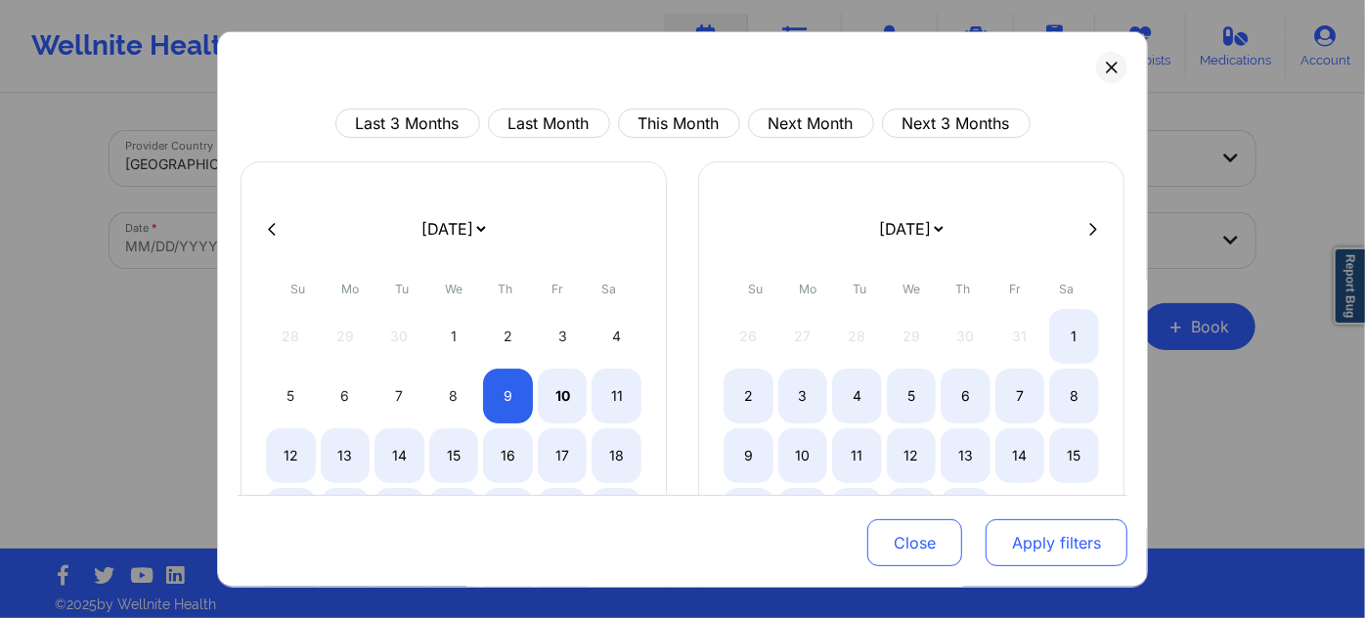
click at [1018, 544] on button "Apply filters" at bounding box center [1057, 542] width 142 height 47
select select "2025-9"
select select "2025-10"
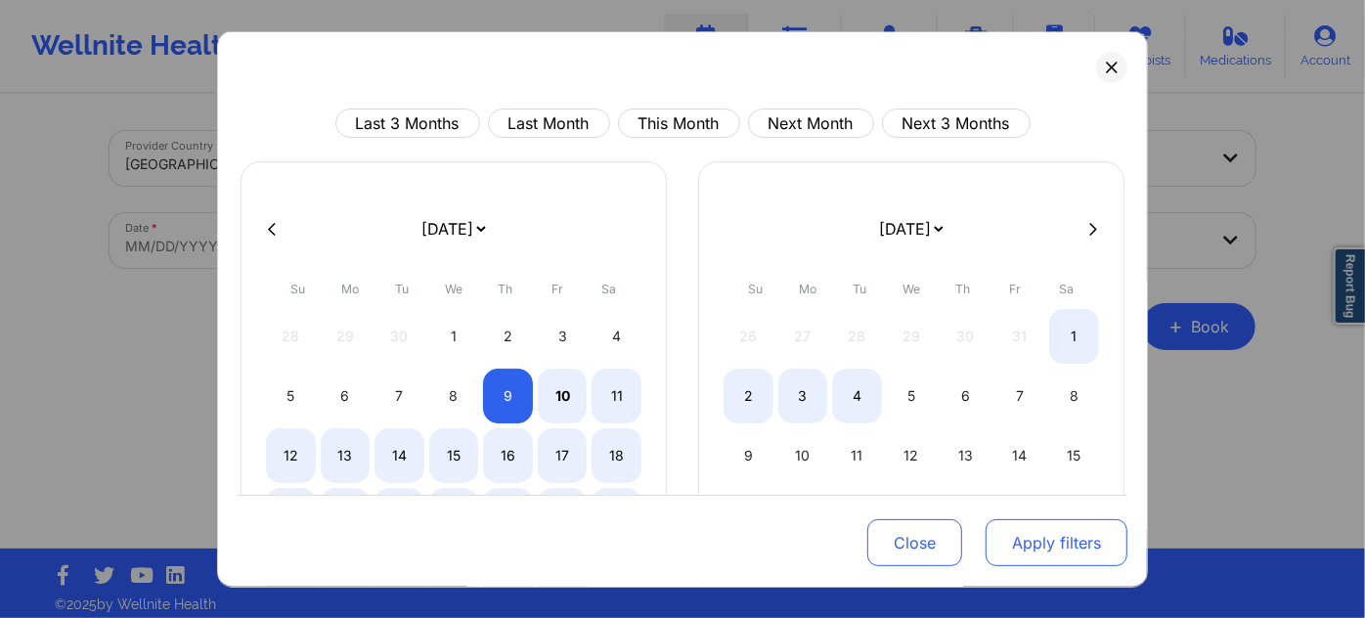
select select "2025-9"
select select "2025-10"
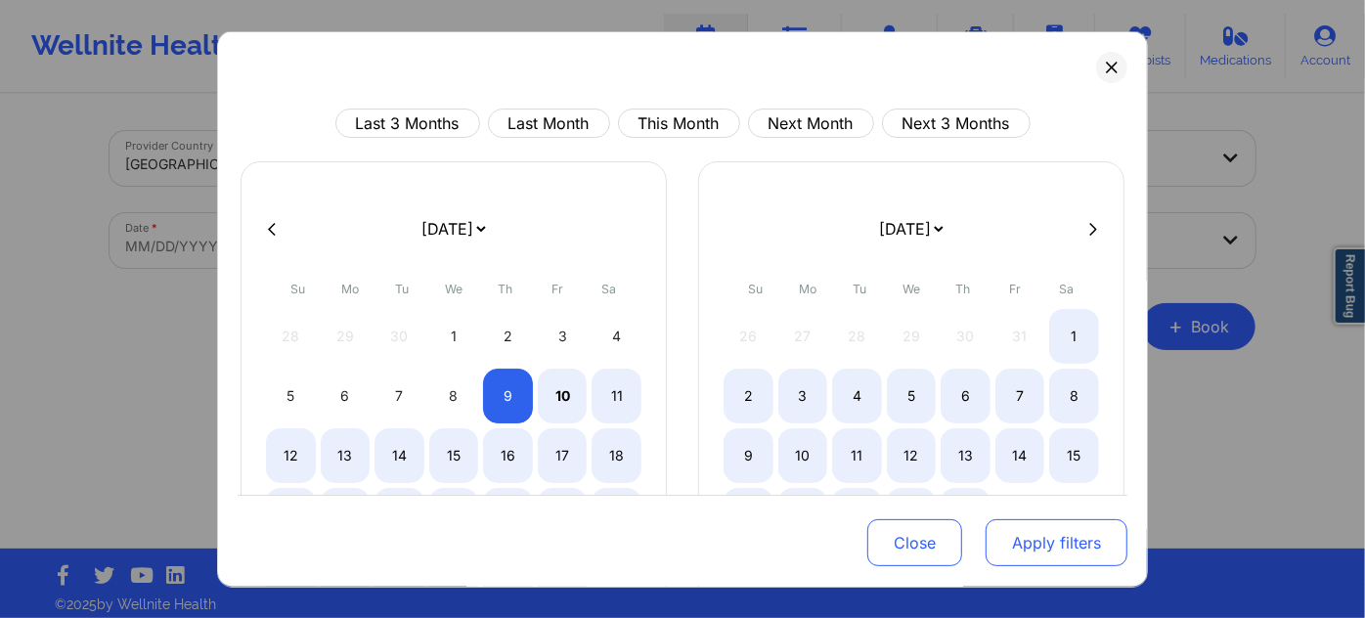
drag, startPoint x: 1040, startPoint y: 544, endPoint x: 1018, endPoint y: 532, distance: 24.5
click at [1040, 546] on button "Apply filters" at bounding box center [1057, 542] width 142 height 47
select select "2025-9"
select select "2025-10"
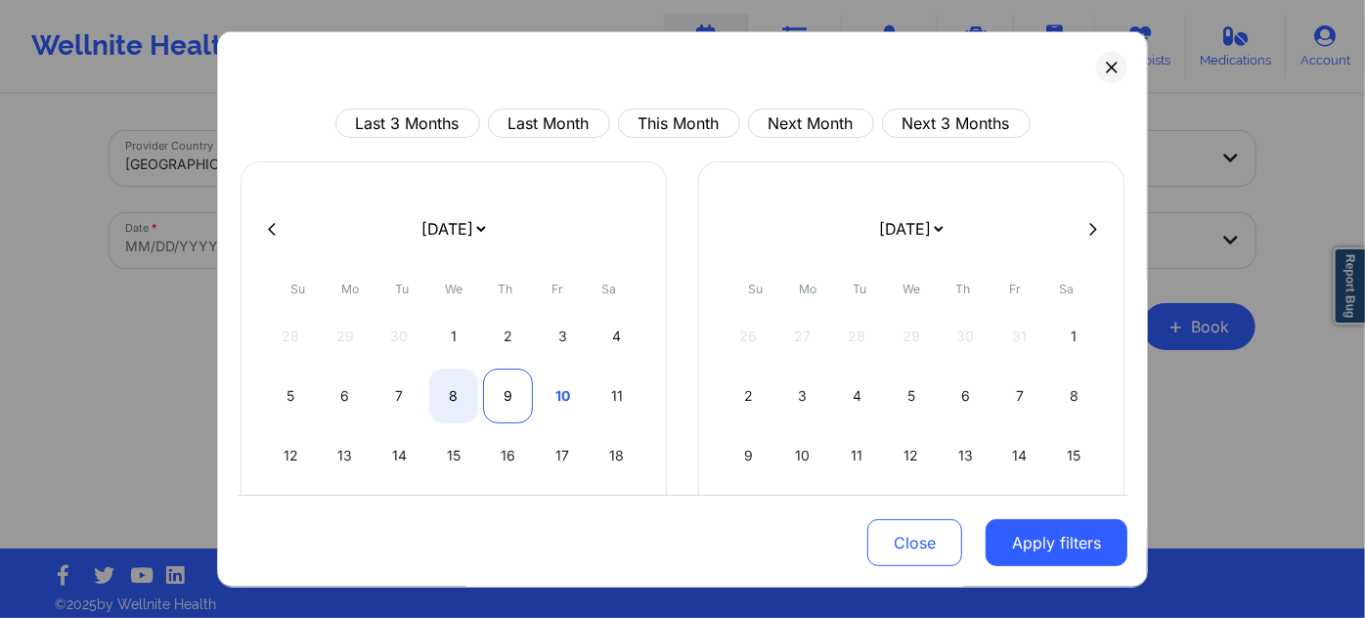
select select "2025-9"
select select "2025-10"
click at [499, 385] on div "9" at bounding box center [508, 396] width 50 height 55
select select "2025-9"
select select "2025-10"
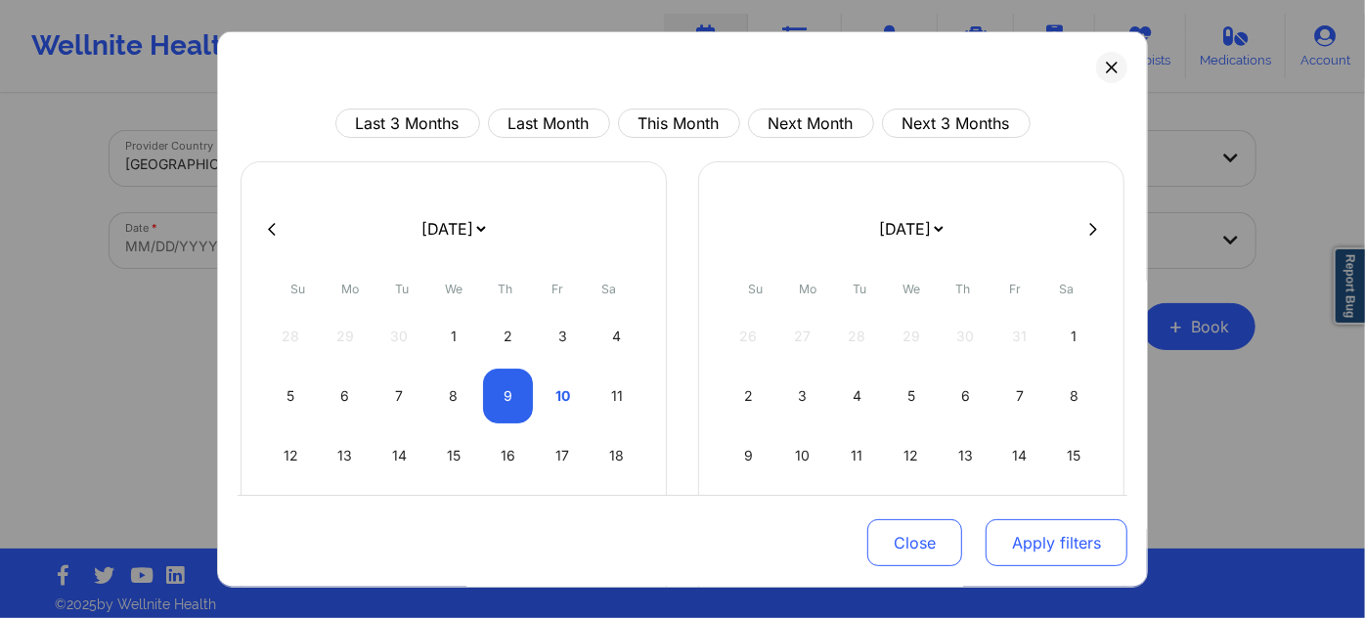
click at [1020, 536] on button "Apply filters" at bounding box center [1057, 542] width 142 height 47
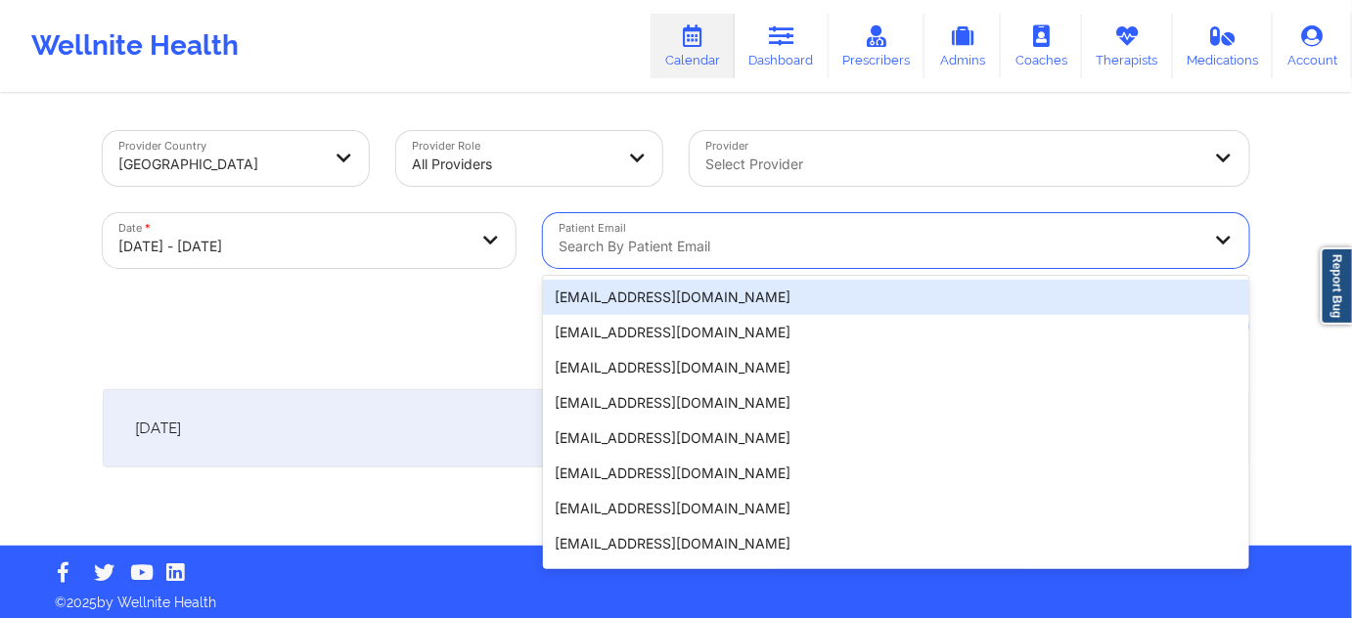
click at [630, 253] on div at bounding box center [880, 246] width 642 height 23
paste input "[EMAIL_ADDRESS][DOMAIN_NAME]"
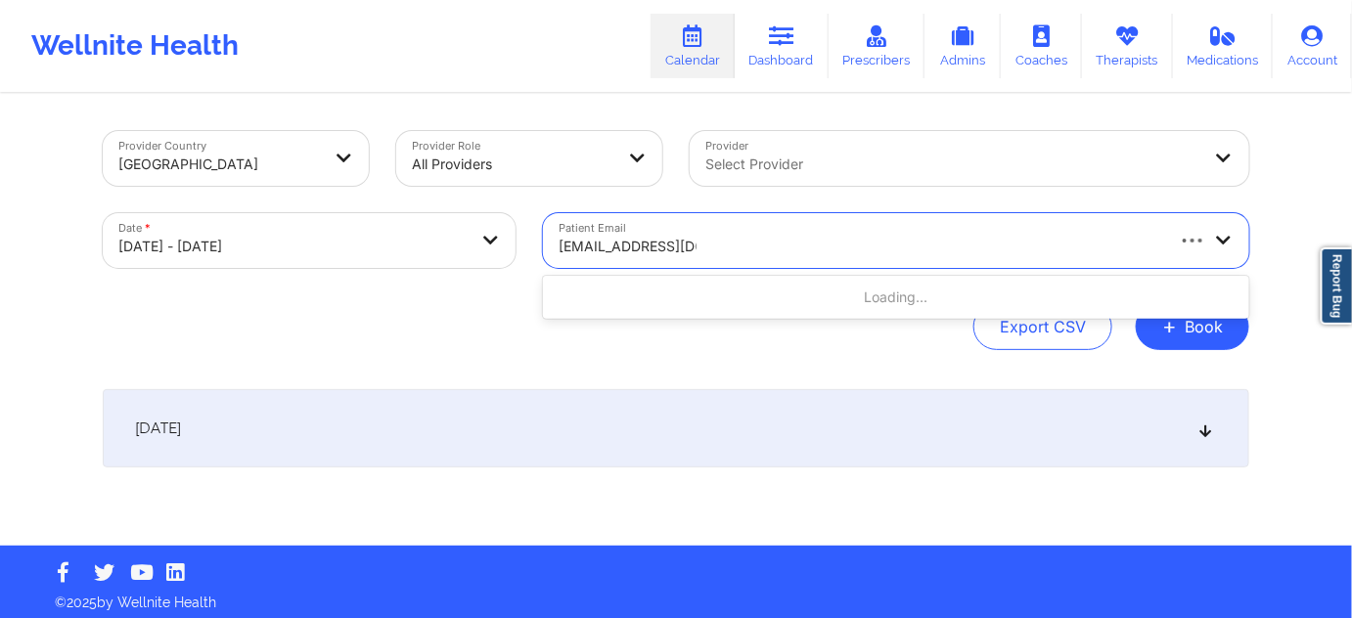
type input "[EMAIL_ADDRESS][DOMAIN_NAME]"
click at [767, 249] on div at bounding box center [880, 246] width 642 height 23
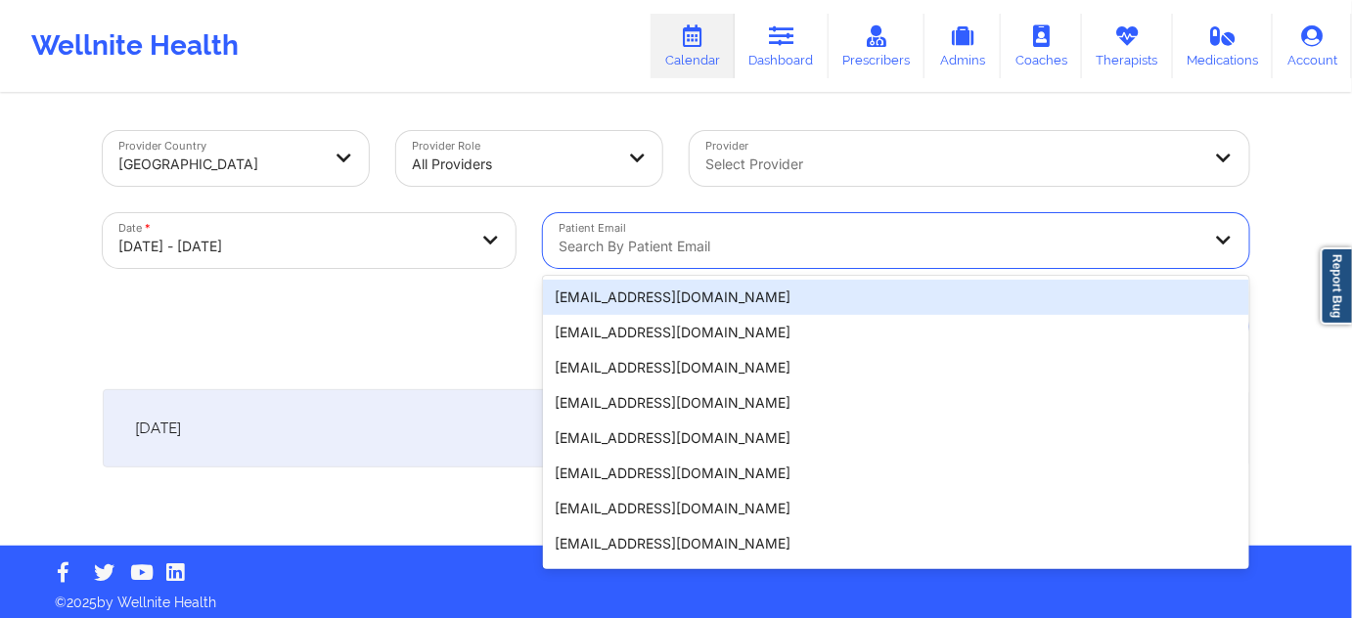
paste input "[EMAIL_ADDRESS][DOMAIN_NAME]"
type input "[EMAIL_ADDRESS][DOMAIN_NAME]"
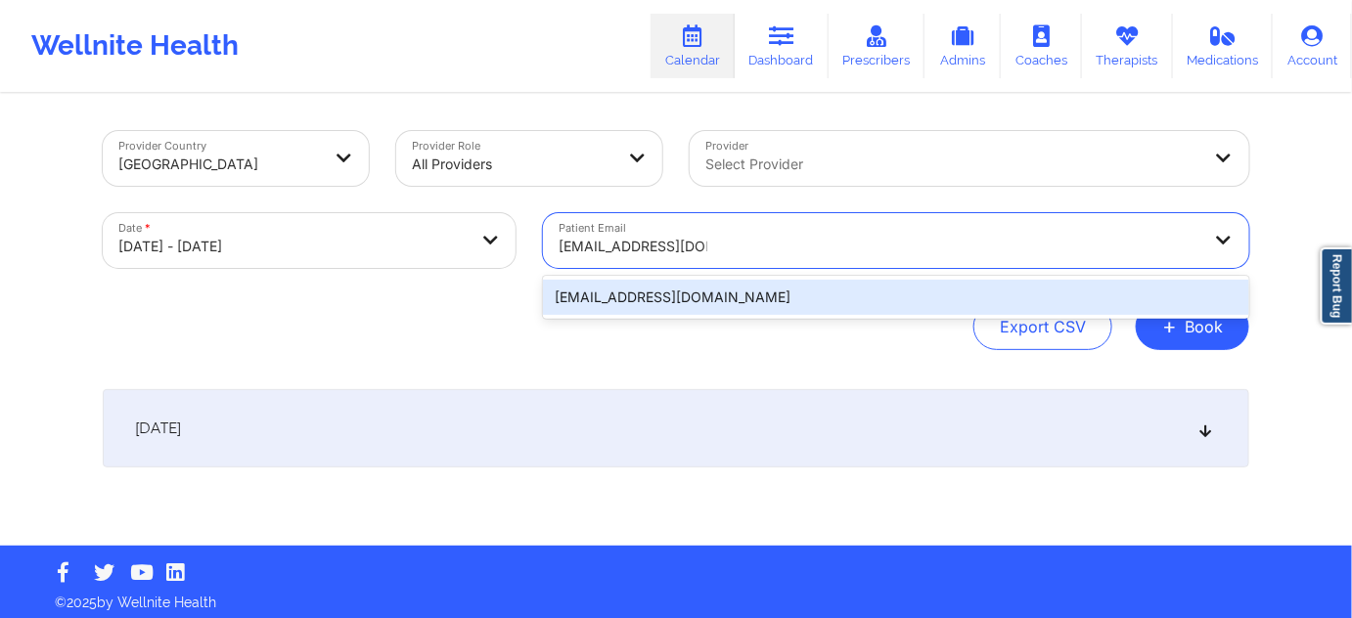
click at [733, 288] on div "[EMAIL_ADDRESS][DOMAIN_NAME]" at bounding box center [896, 297] width 706 height 35
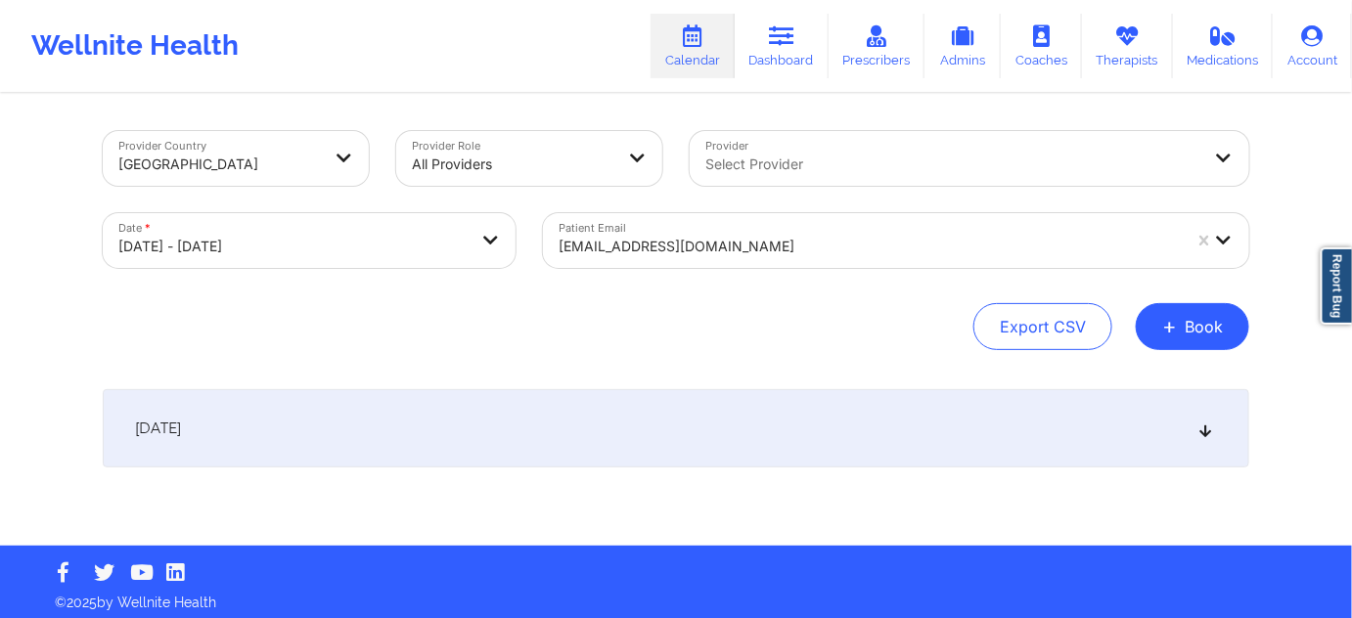
click at [506, 429] on div "[DATE]" at bounding box center [676, 428] width 1146 height 78
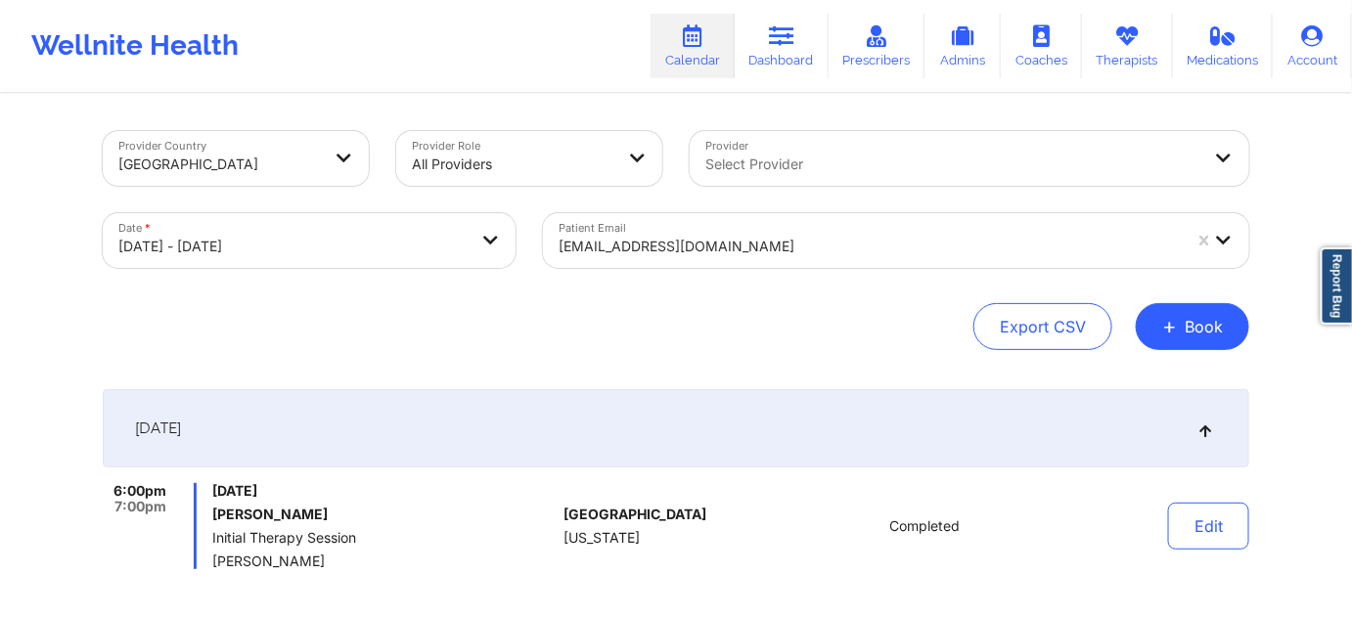
click at [748, 235] on div at bounding box center [870, 246] width 622 height 23
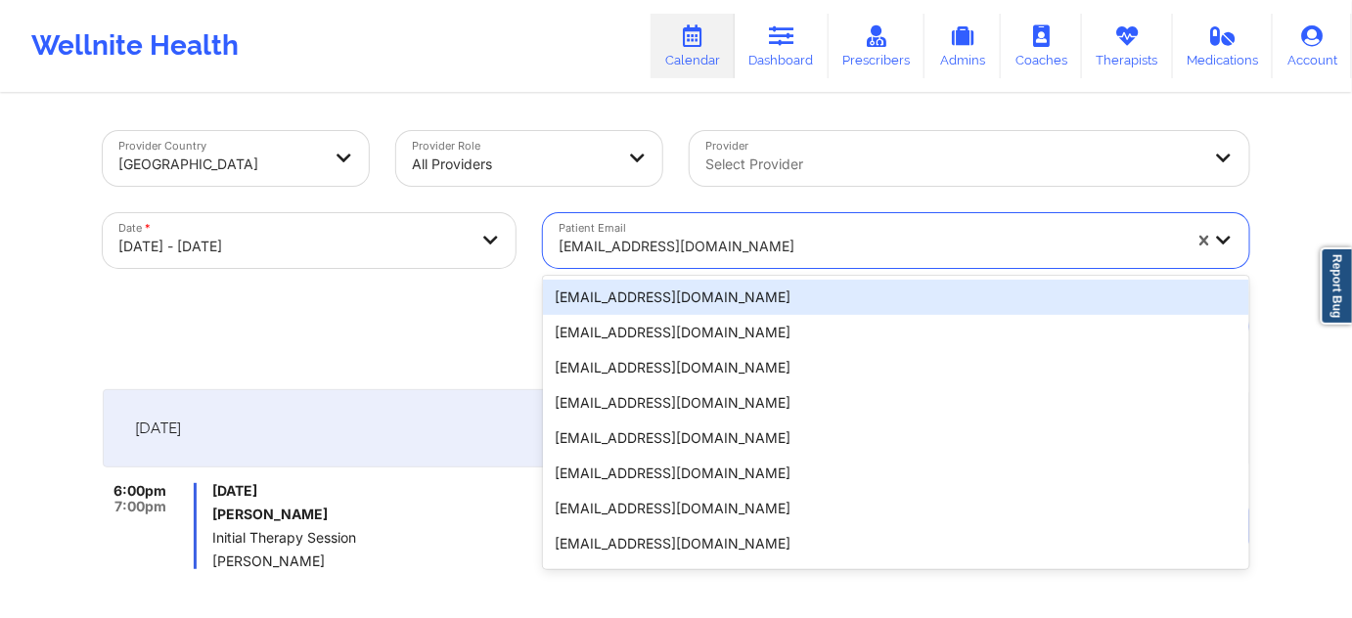
paste input "[EMAIL_ADDRESS][DOMAIN_NAME]"
type input "[EMAIL_ADDRESS][DOMAIN_NAME]"
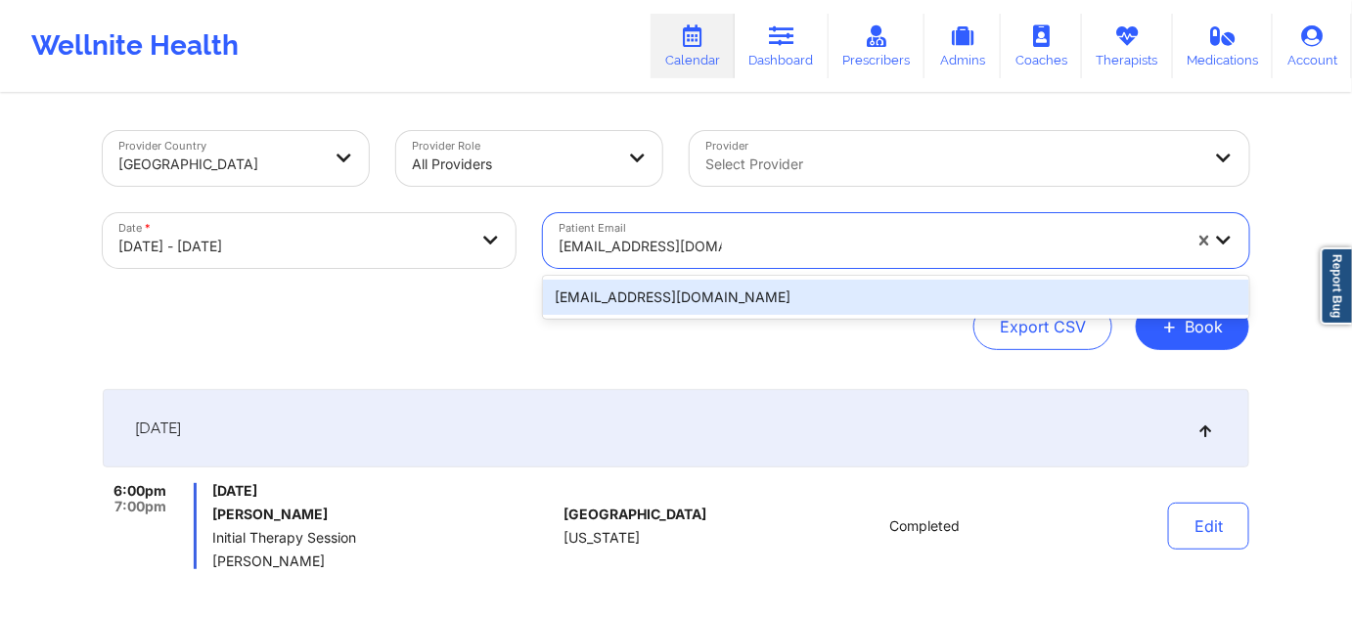
click at [731, 304] on div "[EMAIL_ADDRESS][DOMAIN_NAME]" at bounding box center [896, 297] width 706 height 35
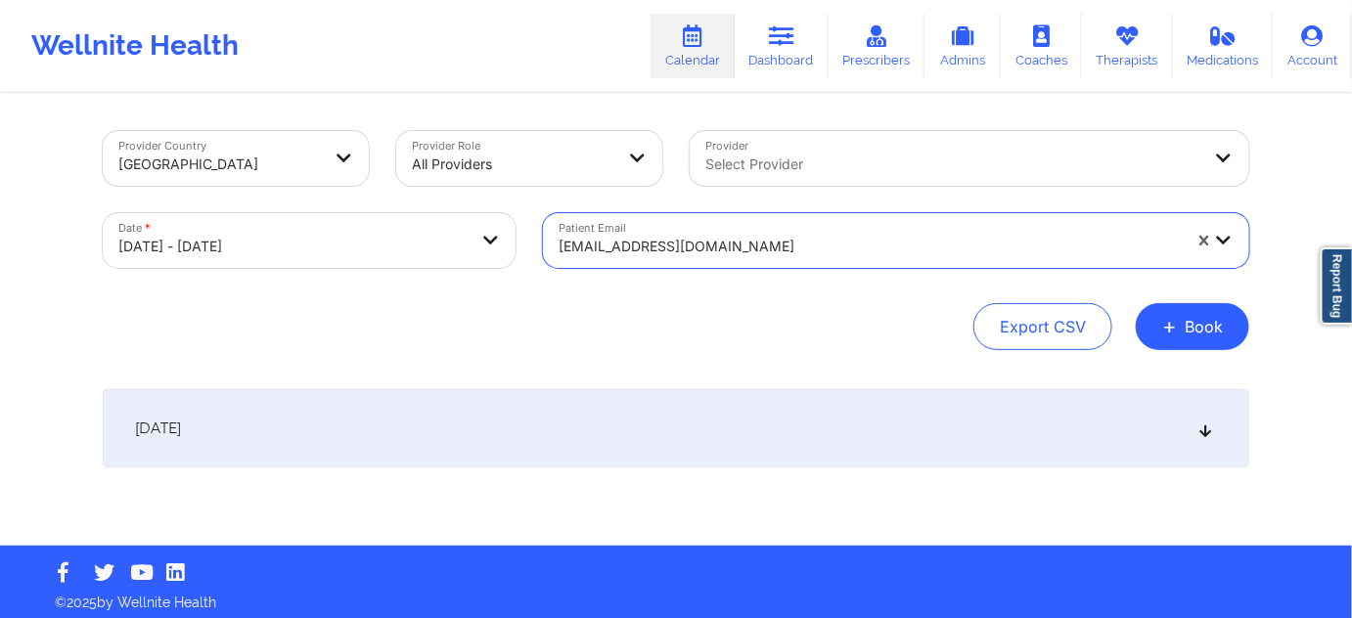
click at [610, 435] on div "[DATE]" at bounding box center [676, 428] width 1146 height 78
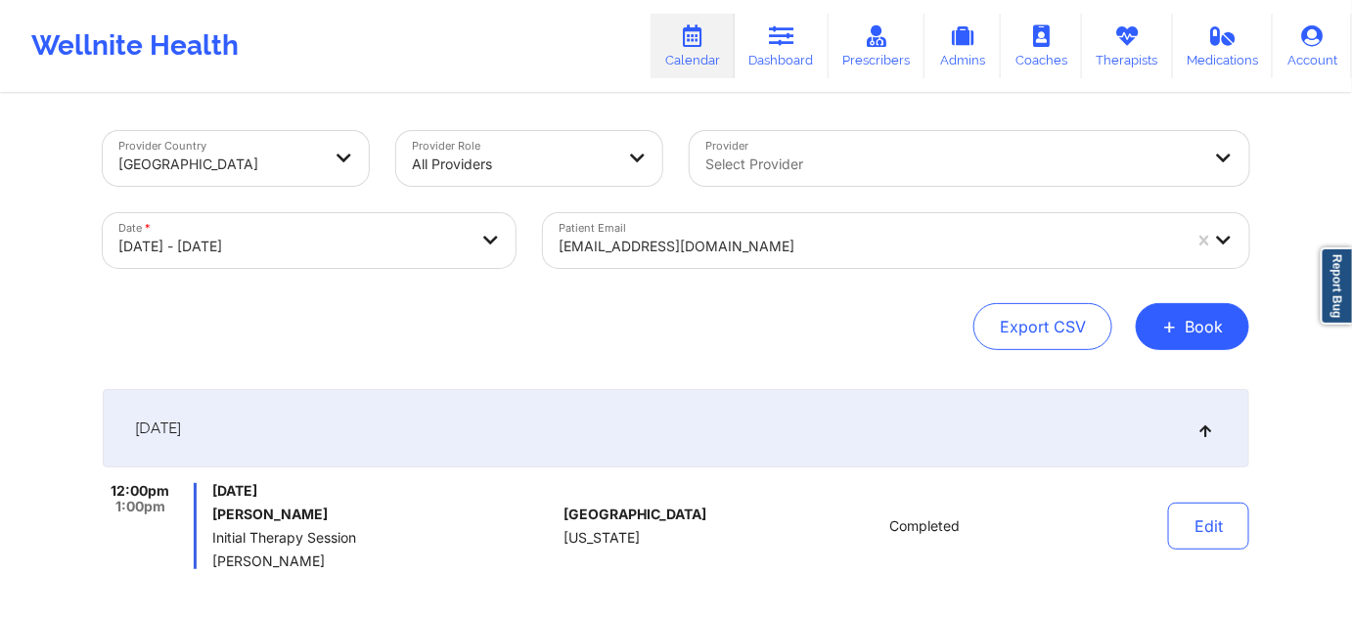
click at [756, 244] on div at bounding box center [870, 246] width 622 height 23
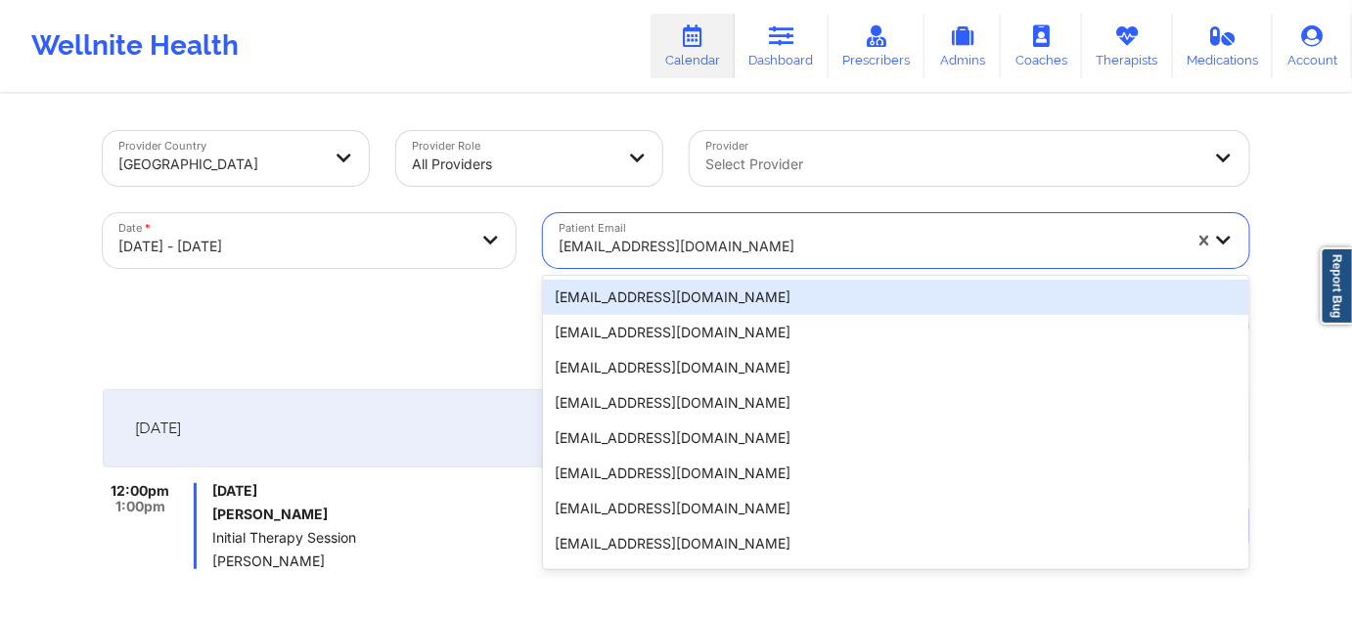
paste input "[EMAIL_ADDRESS][DOMAIN_NAME]"
type input "[EMAIL_ADDRESS][DOMAIN_NAME]"
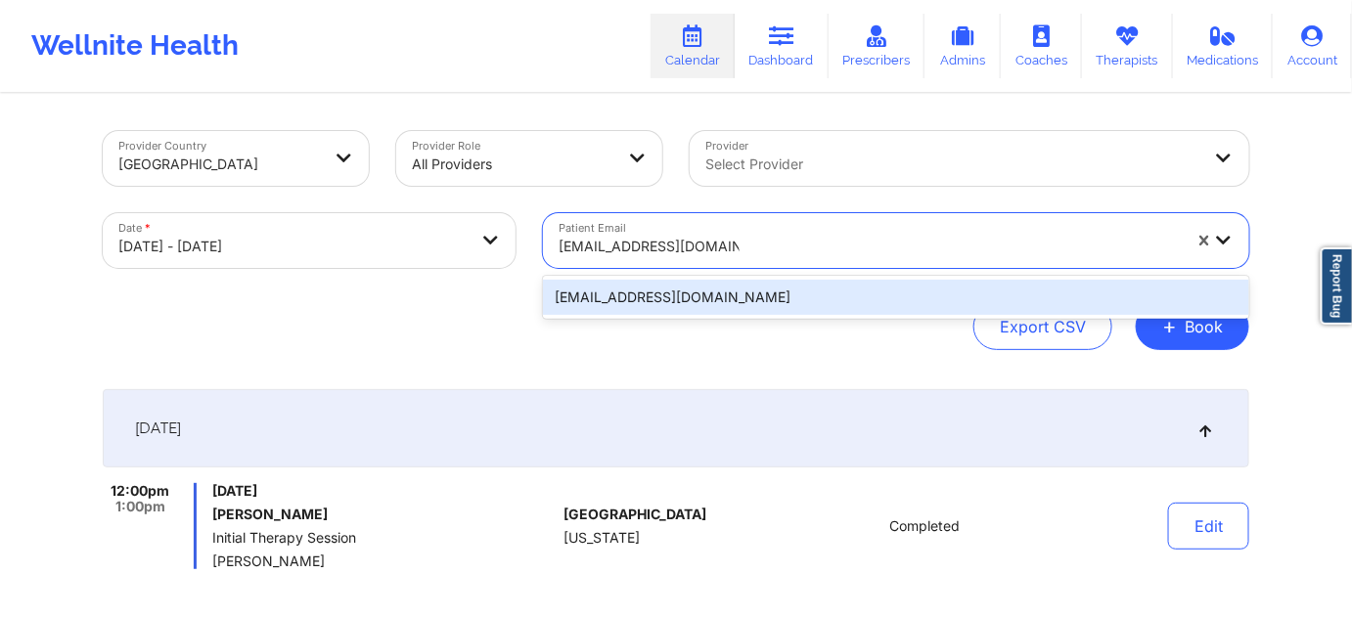
click at [716, 296] on div "[EMAIL_ADDRESS][DOMAIN_NAME]" at bounding box center [896, 297] width 706 height 35
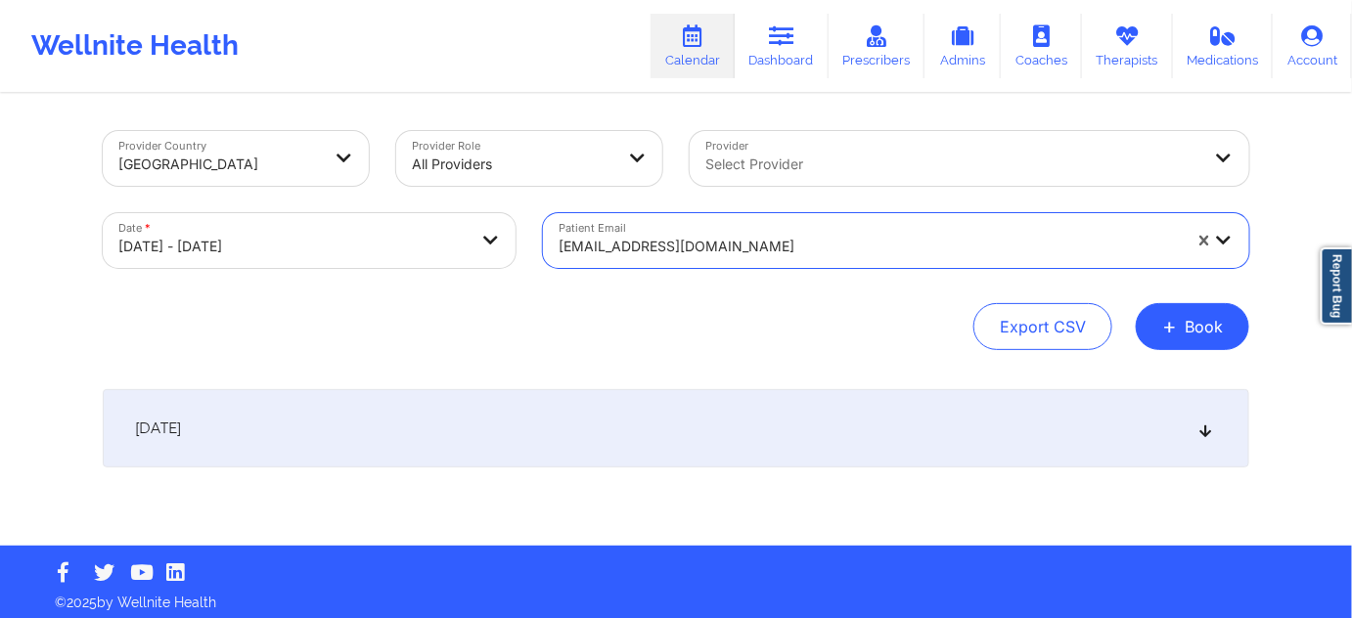
click at [663, 423] on div "[DATE]" at bounding box center [676, 428] width 1146 height 78
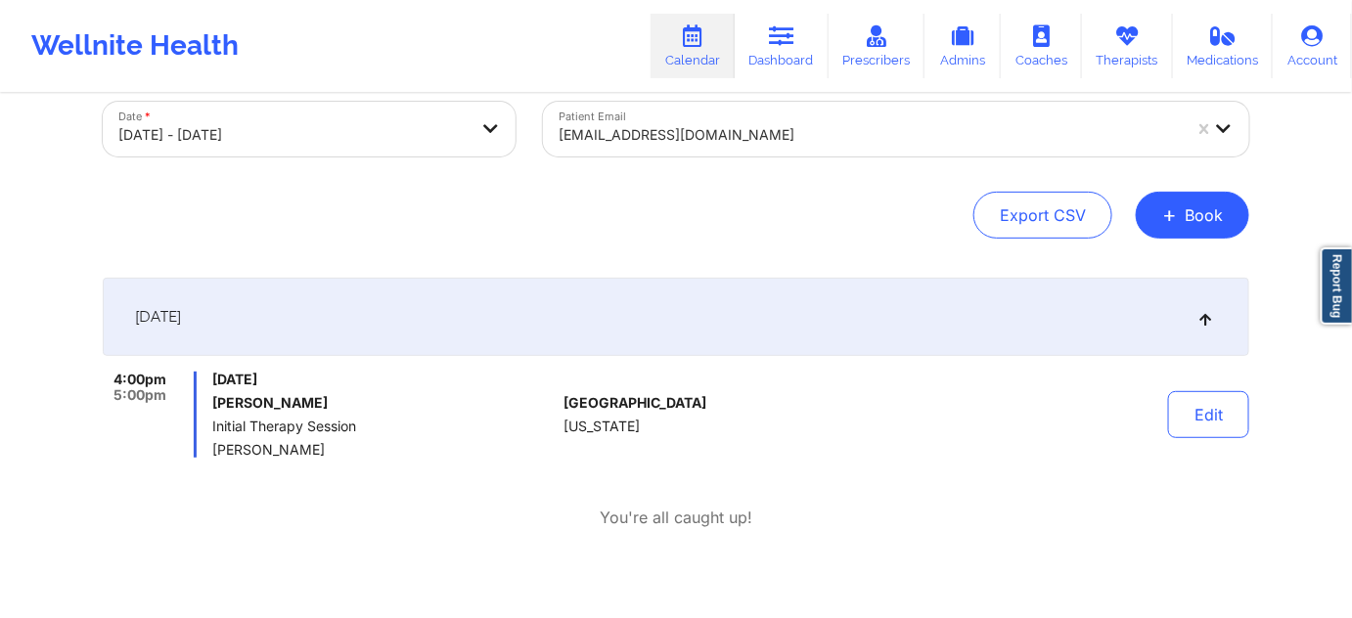
scroll to position [118, 0]
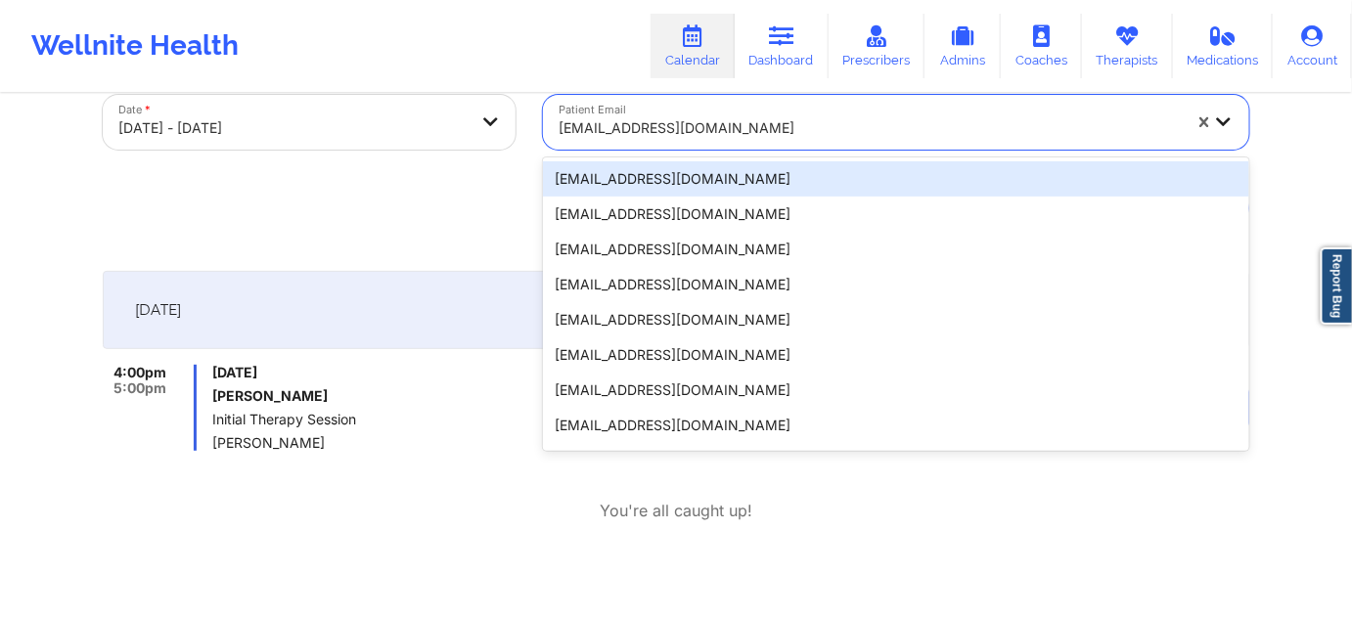
click at [833, 133] on div at bounding box center [870, 127] width 622 height 23
paste input "[PERSON_NAME][EMAIL_ADDRESS][DOMAIN_NAME]"
type input "[PERSON_NAME][EMAIL_ADDRESS][DOMAIN_NAME]"
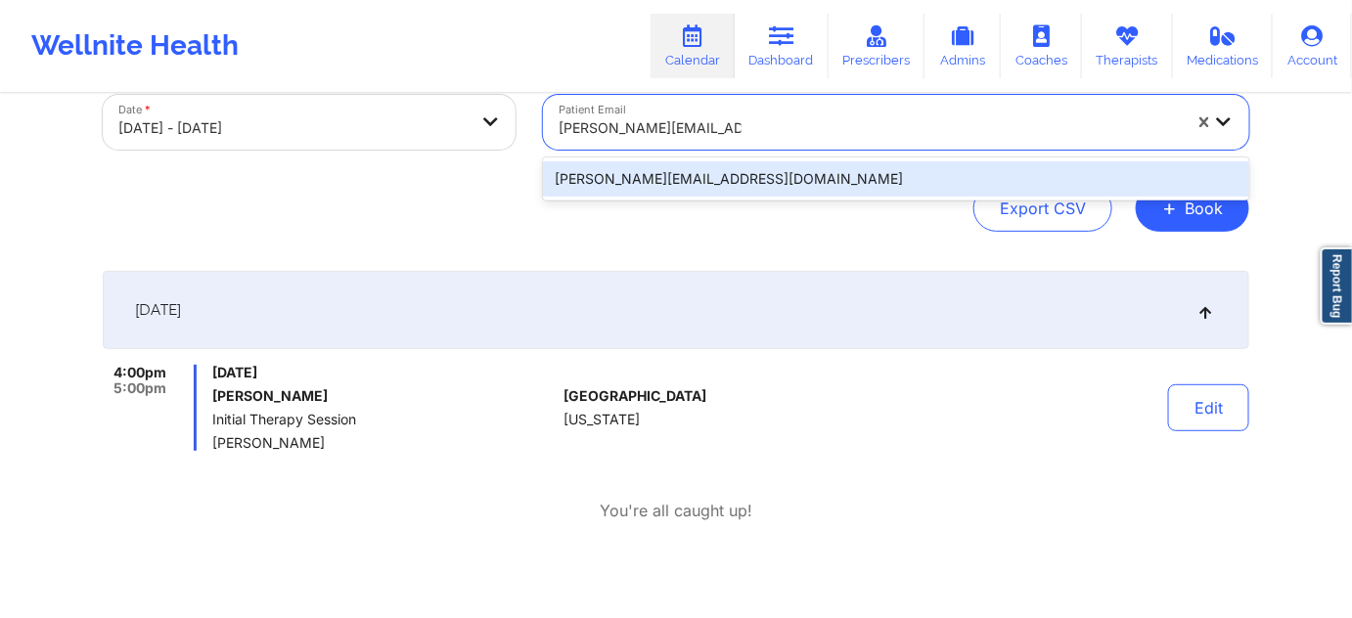
click at [750, 178] on div "[PERSON_NAME][EMAIL_ADDRESS][DOMAIN_NAME]" at bounding box center [896, 178] width 706 height 35
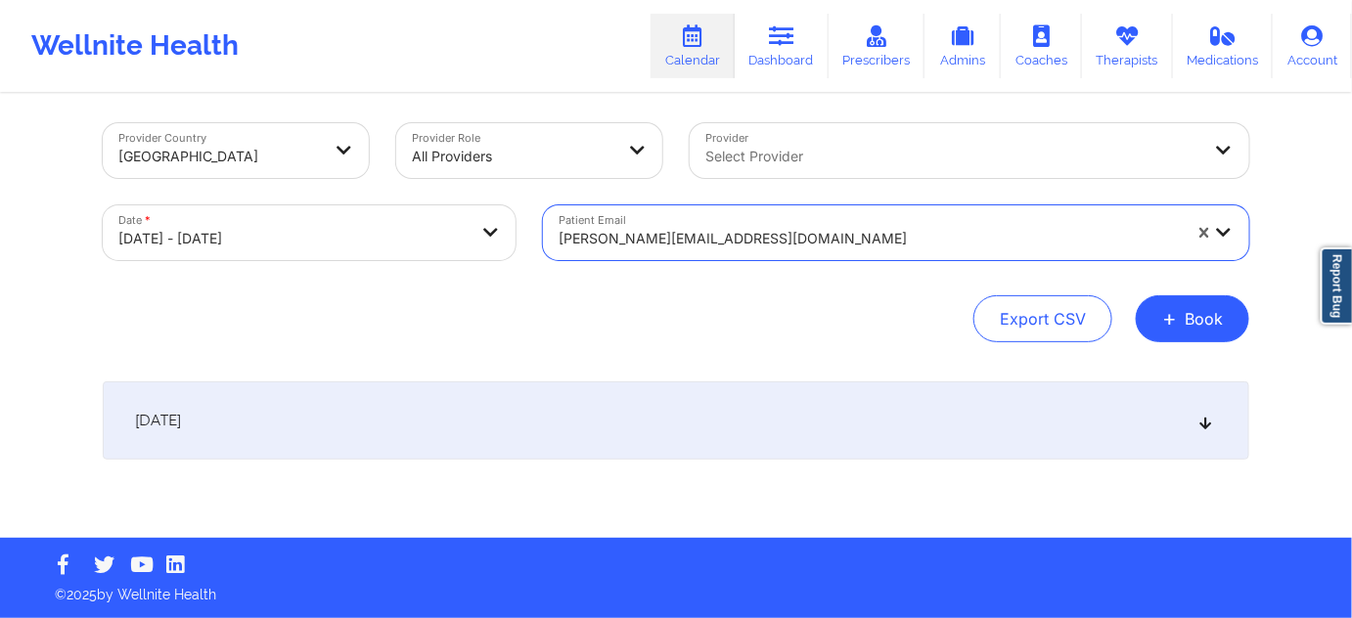
scroll to position [7, 0]
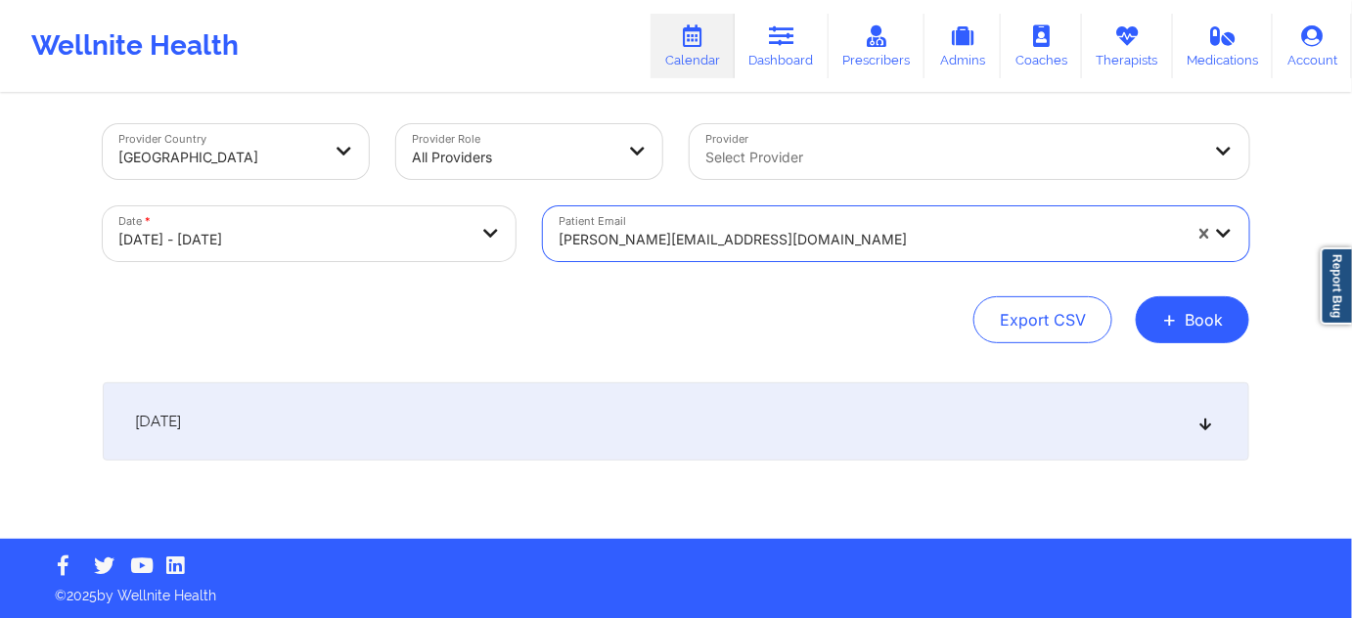
click at [679, 415] on div "[DATE]" at bounding box center [676, 421] width 1146 height 78
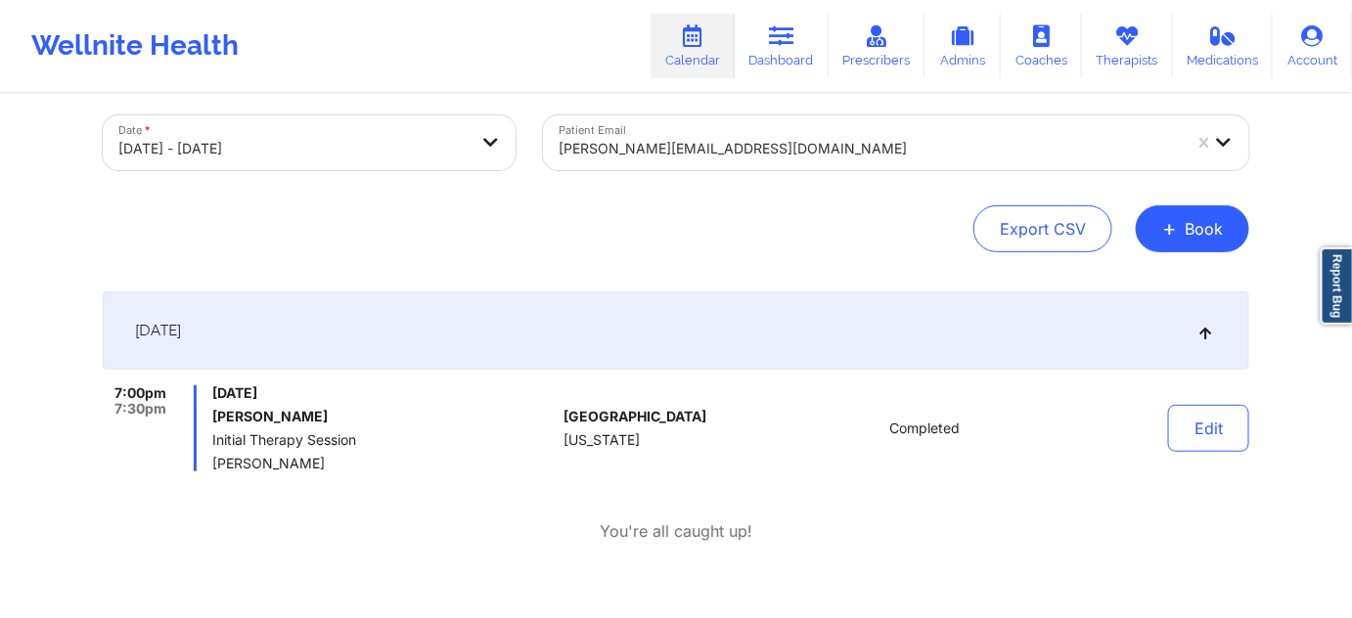
scroll to position [125, 0]
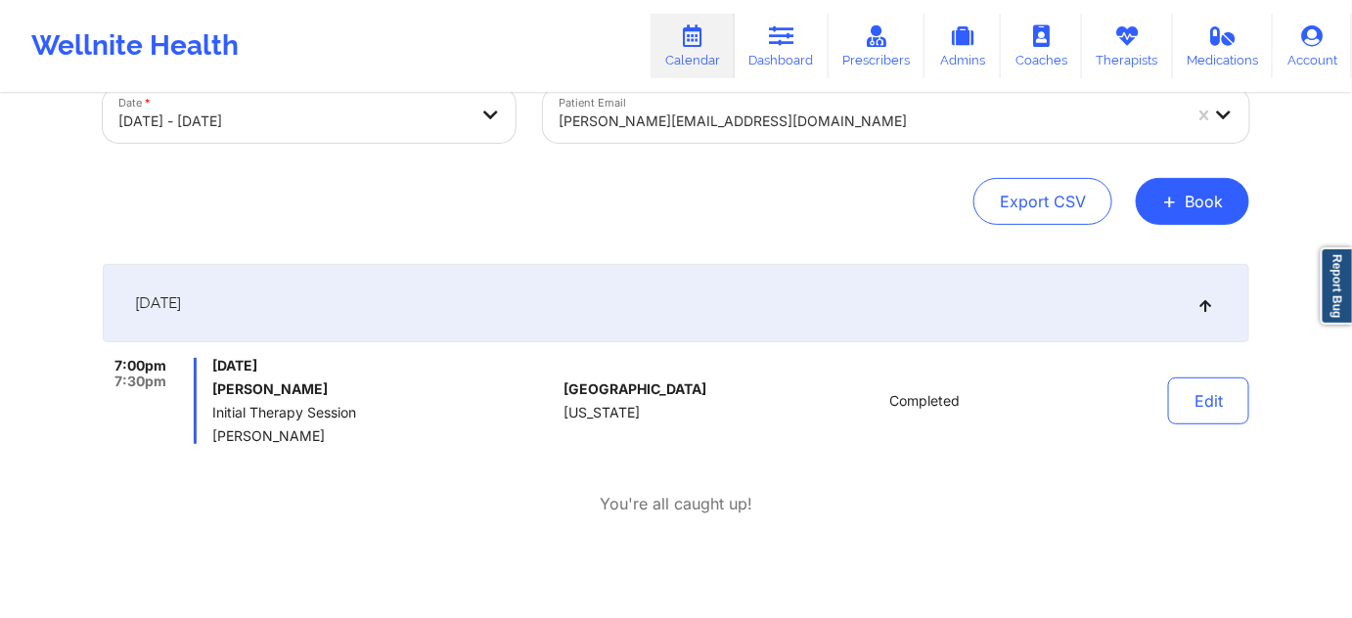
click at [764, 120] on div at bounding box center [870, 121] width 622 height 23
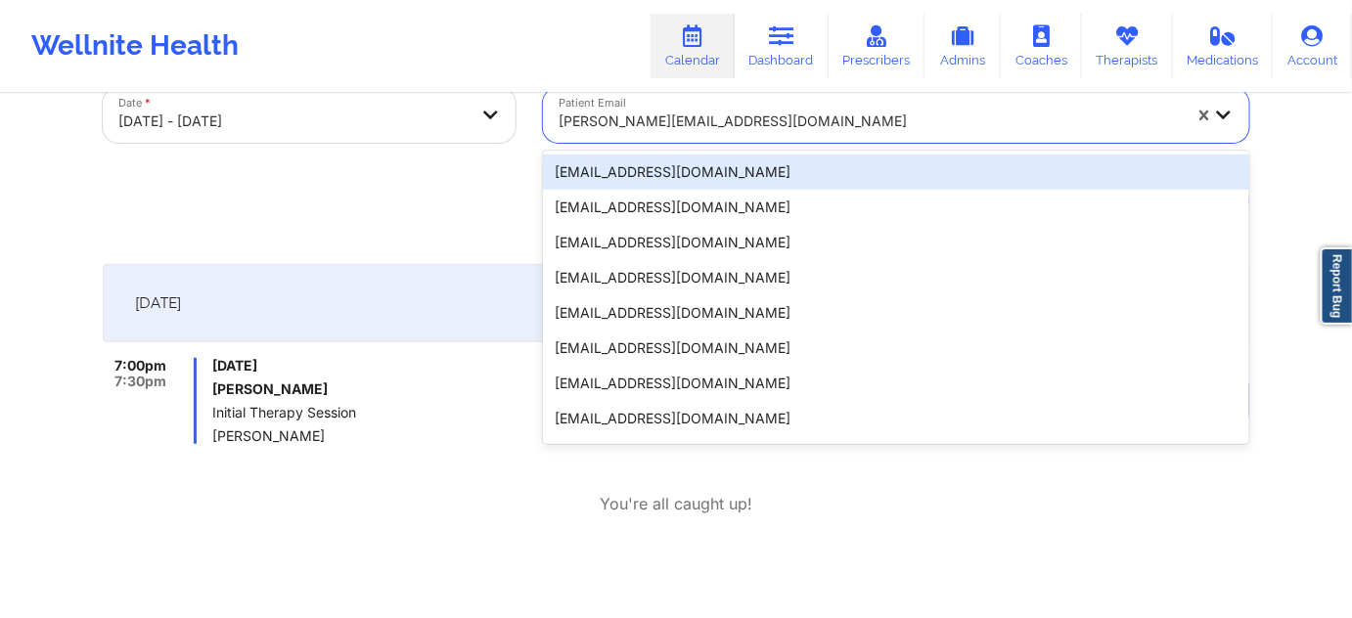
paste input "[EMAIL_ADDRESS][DOMAIN_NAME]"
type input "[EMAIL_ADDRESS][DOMAIN_NAME]"
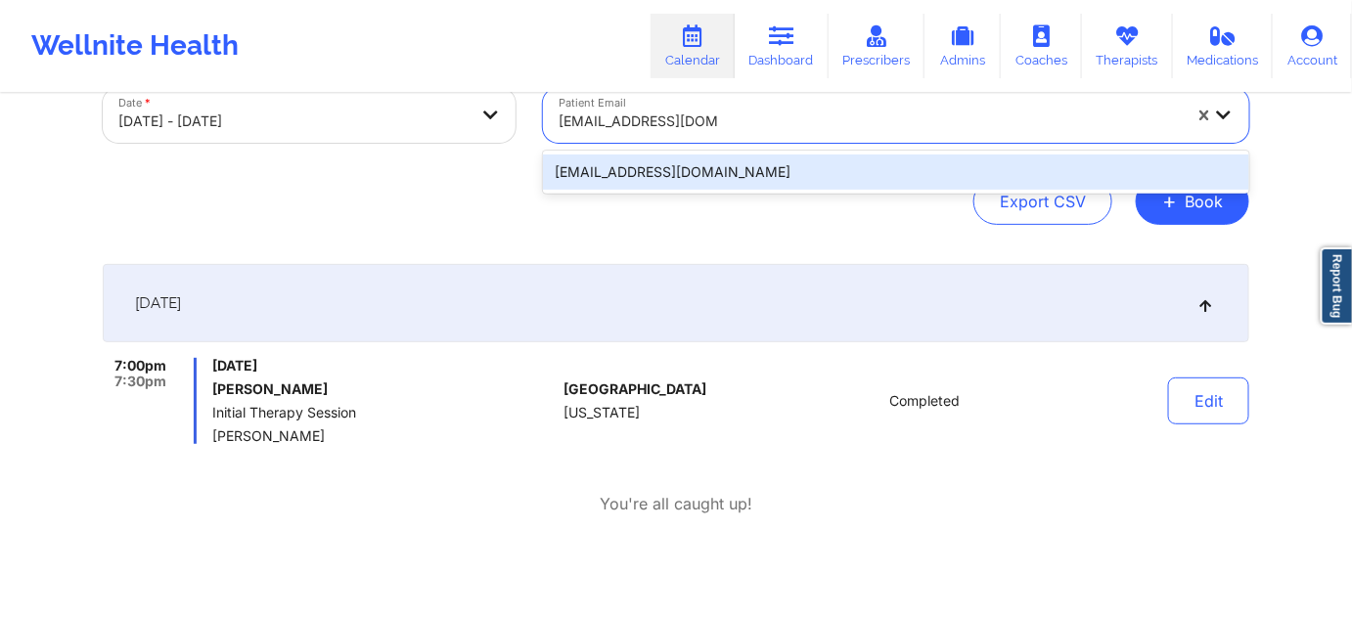
click at [852, 184] on div "[EMAIL_ADDRESS][DOMAIN_NAME]" at bounding box center [896, 172] width 706 height 35
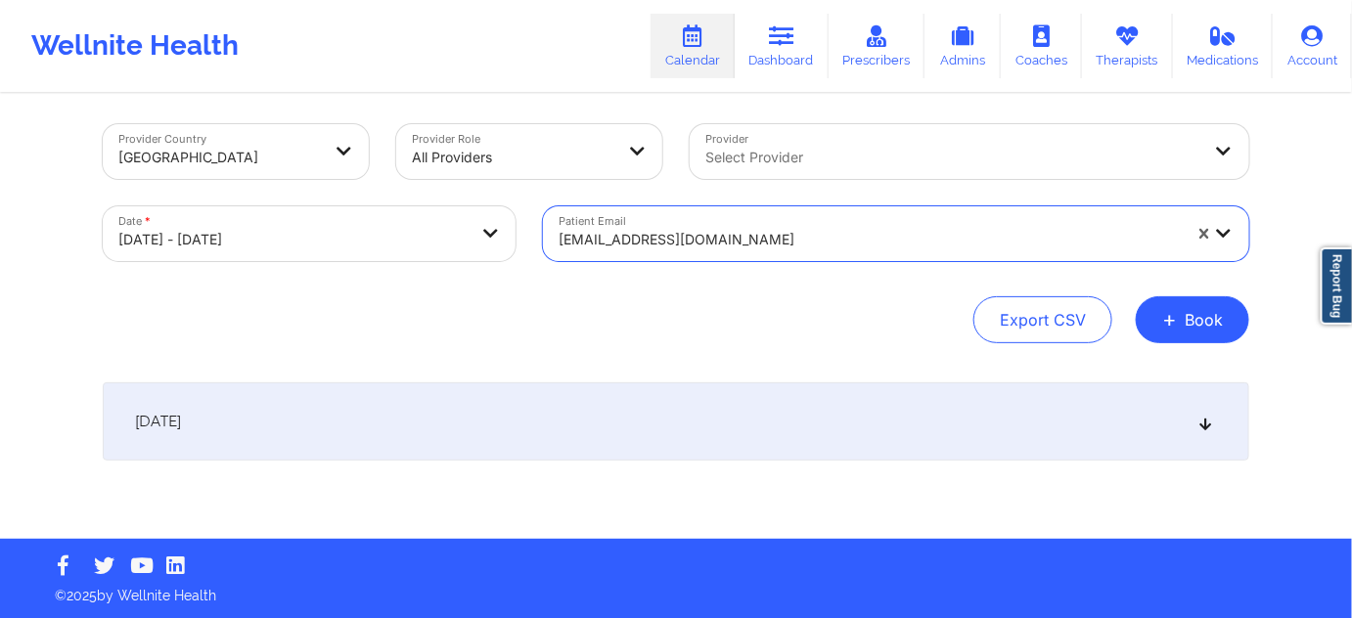
click at [907, 427] on div "[DATE]" at bounding box center [676, 421] width 1146 height 78
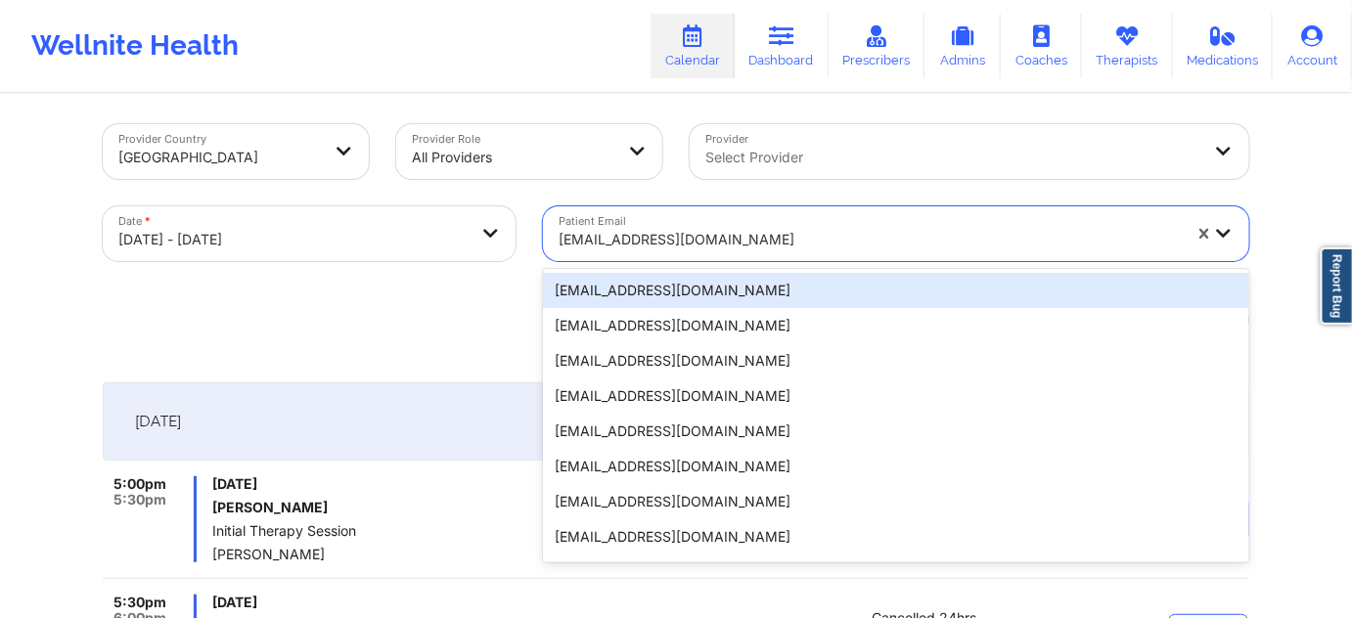
click at [824, 230] on div at bounding box center [870, 239] width 622 height 23
paste input "[EMAIL_ADDRESS]"
type input "[EMAIL_ADDRESS]"
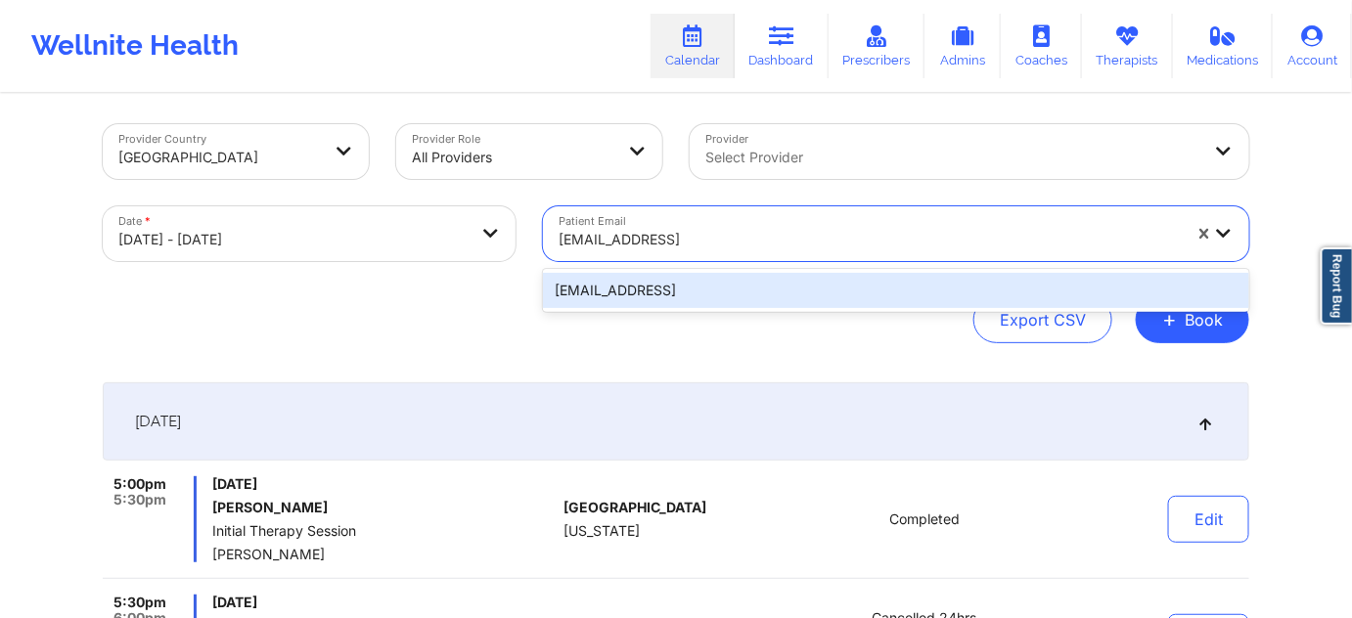
click at [693, 295] on div "[EMAIL_ADDRESS]" at bounding box center [896, 290] width 706 height 35
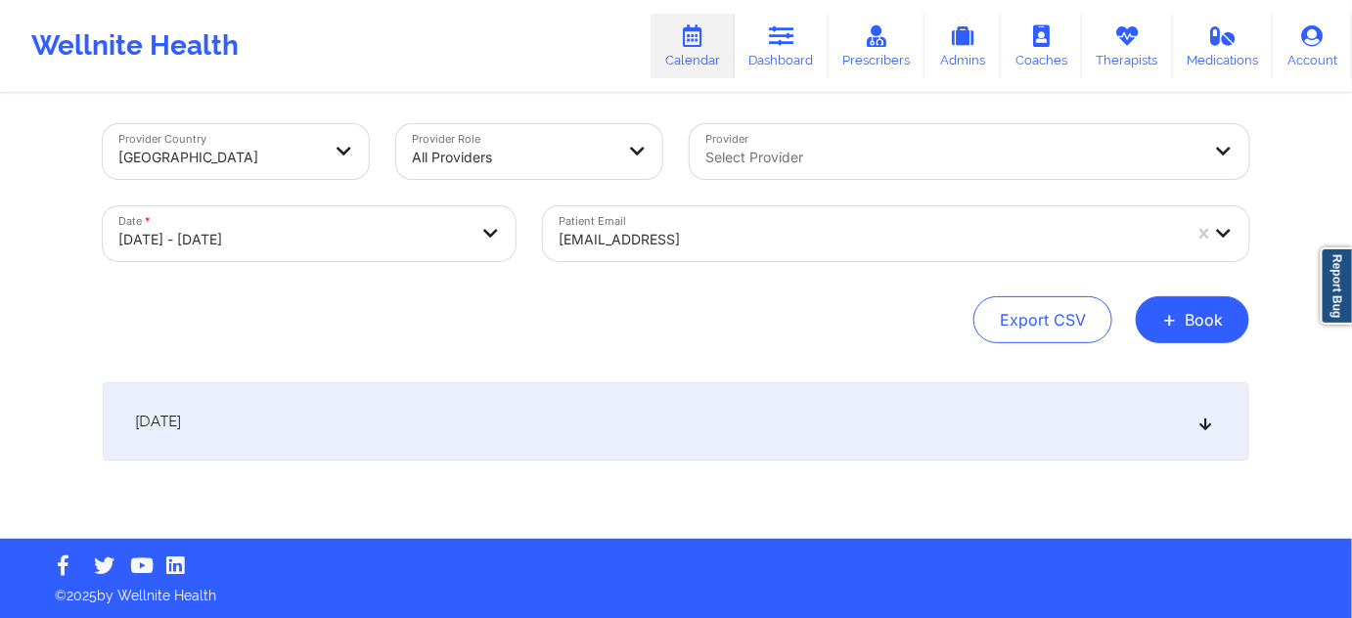
click at [581, 427] on div "[DATE]" at bounding box center [676, 421] width 1146 height 78
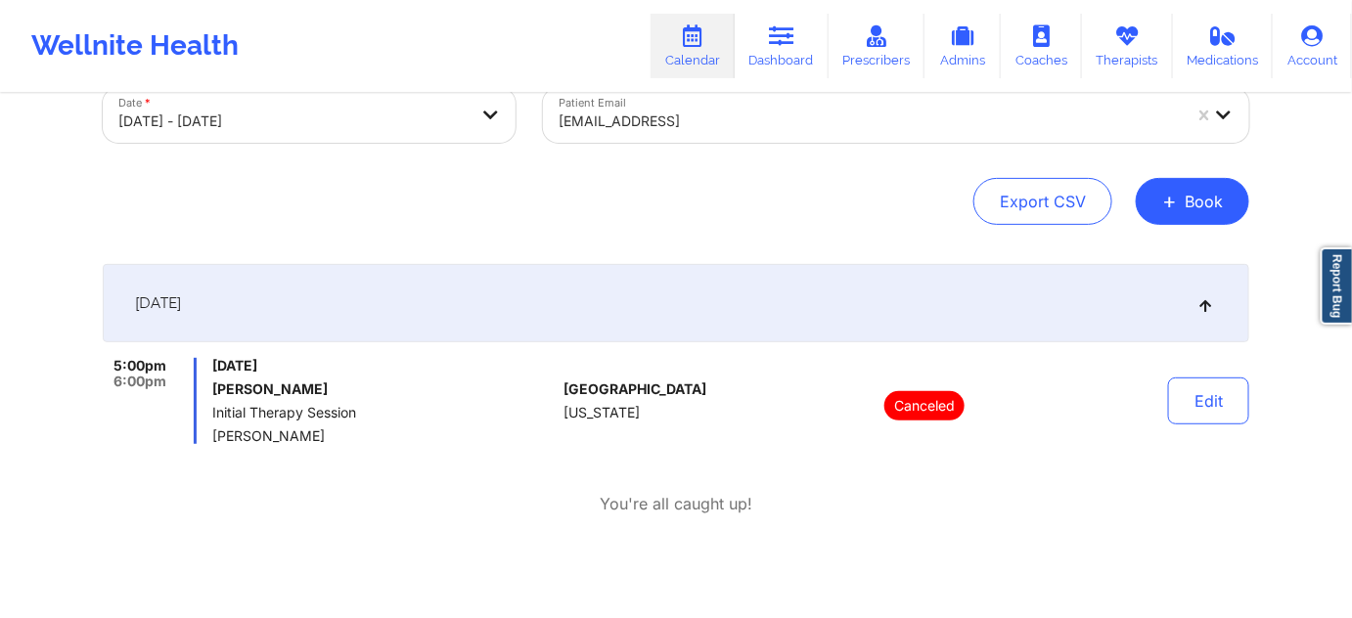
scroll to position [125, 0]
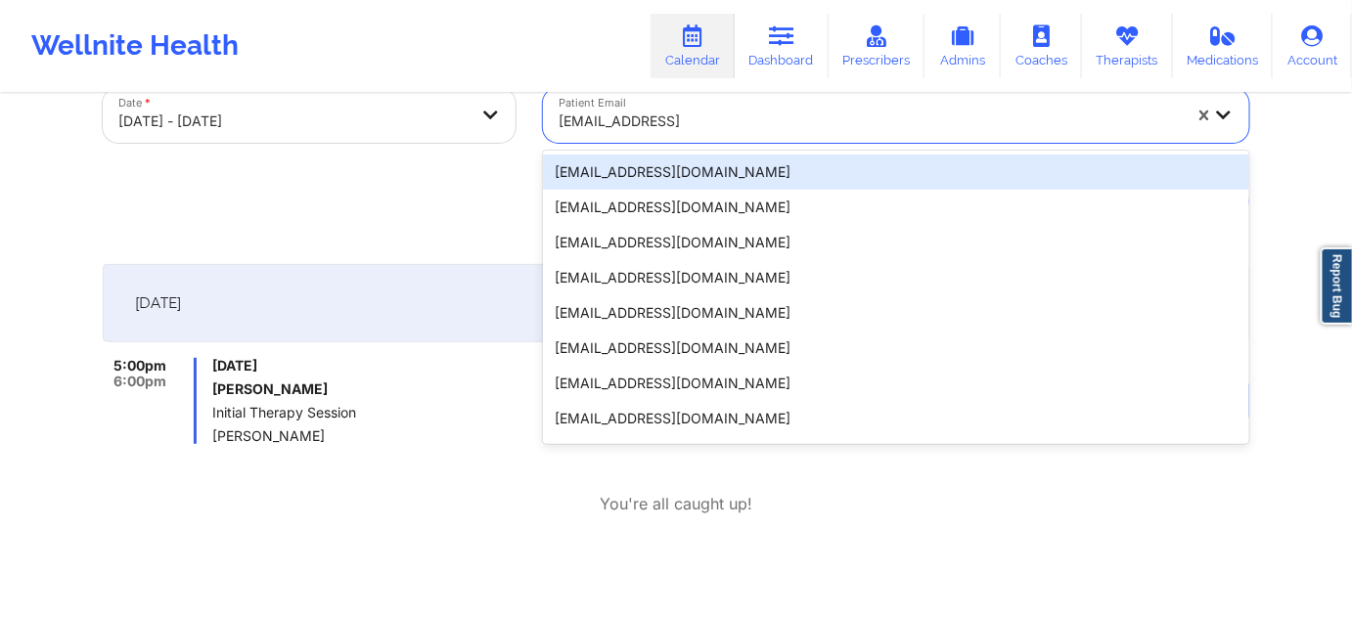
click at [831, 119] on div at bounding box center [870, 121] width 622 height 23
paste input "[EMAIL_ADDRESS][DOMAIN_NAME]"
type input "[EMAIL_ADDRESS][DOMAIN_NAME]"
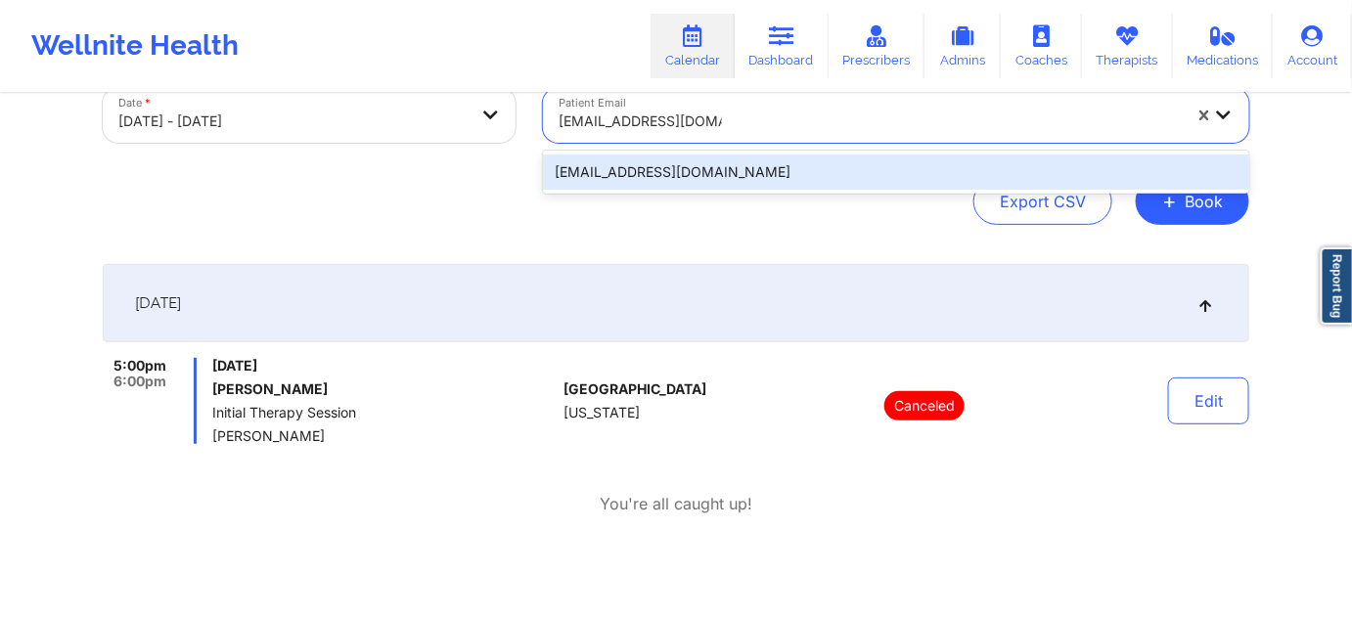
click at [751, 171] on div "[EMAIL_ADDRESS][DOMAIN_NAME]" at bounding box center [896, 172] width 706 height 35
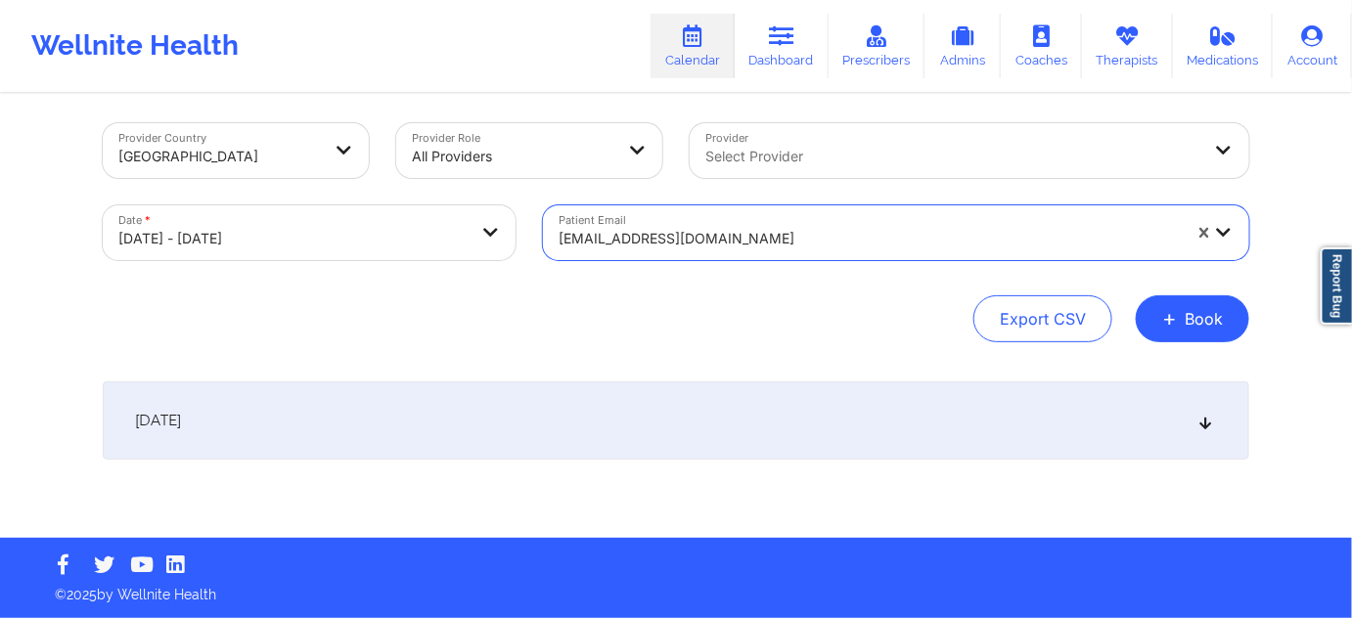
scroll to position [7, 0]
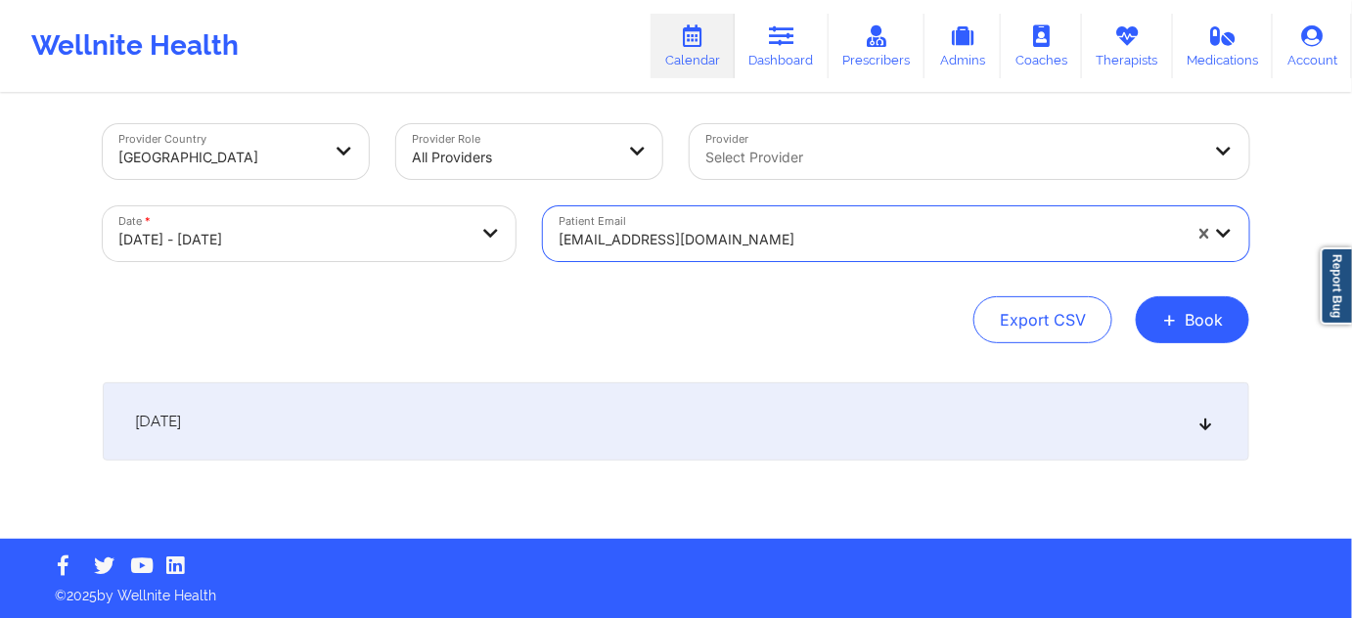
click at [728, 417] on div "[DATE]" at bounding box center [676, 421] width 1146 height 78
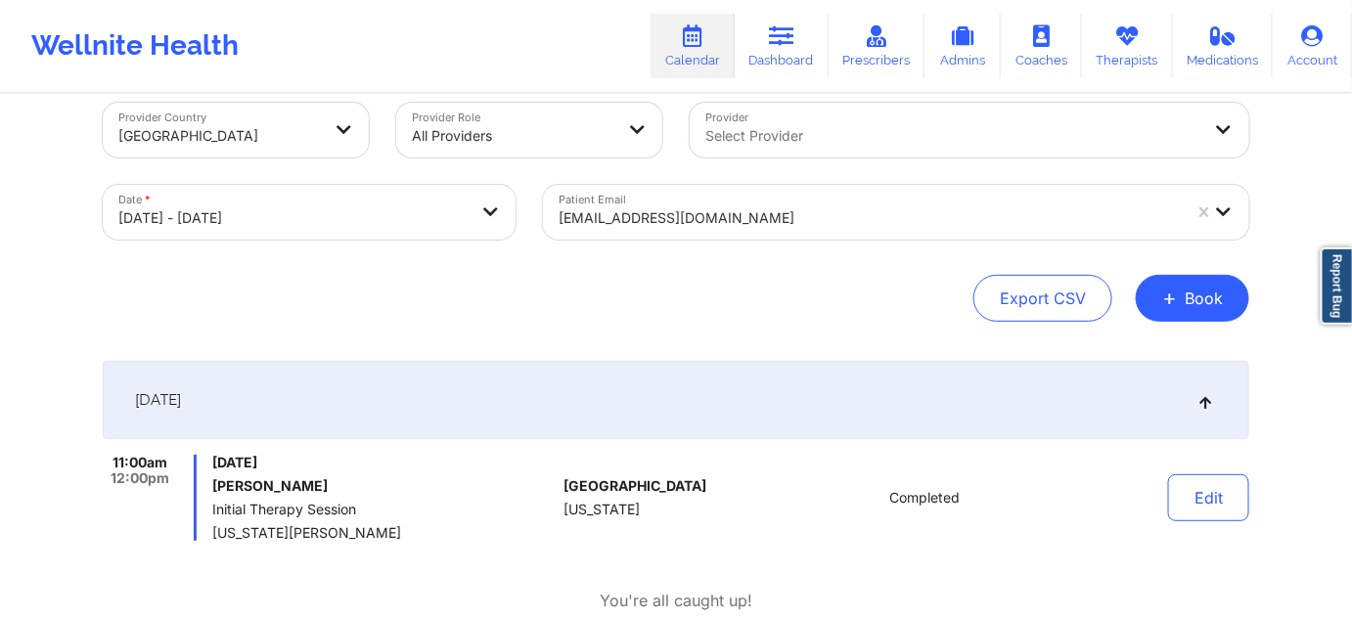
scroll to position [0, 0]
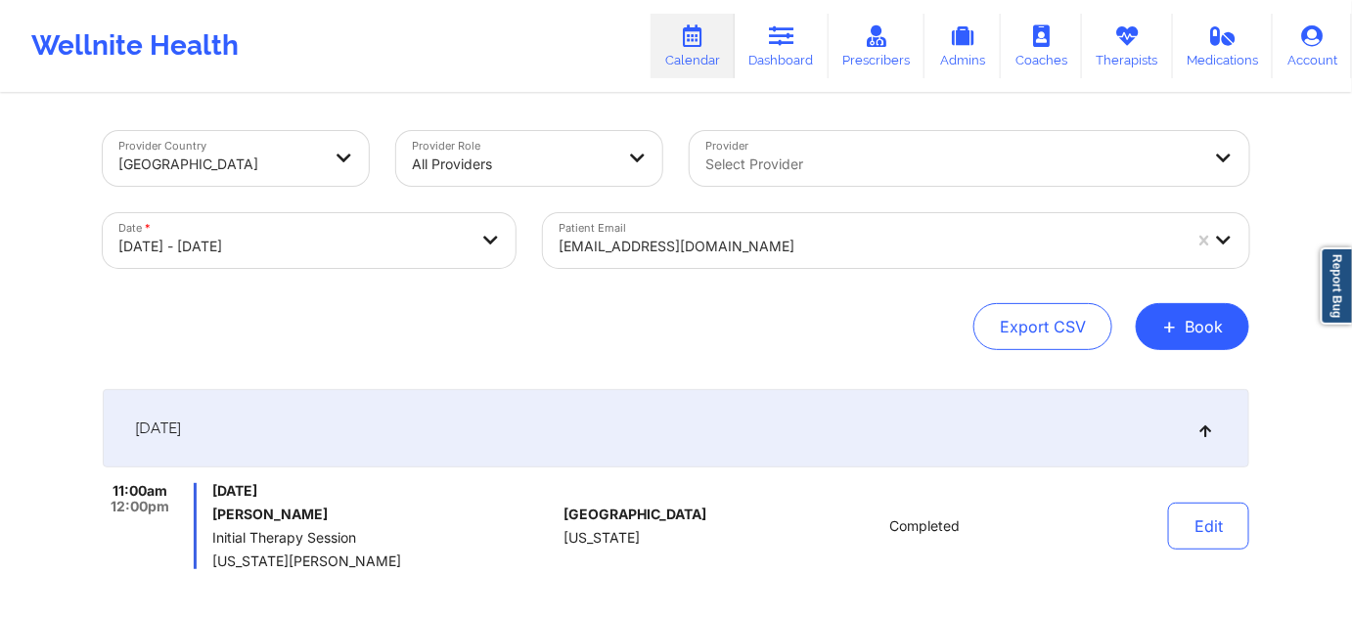
click at [858, 235] on div at bounding box center [870, 246] width 622 height 23
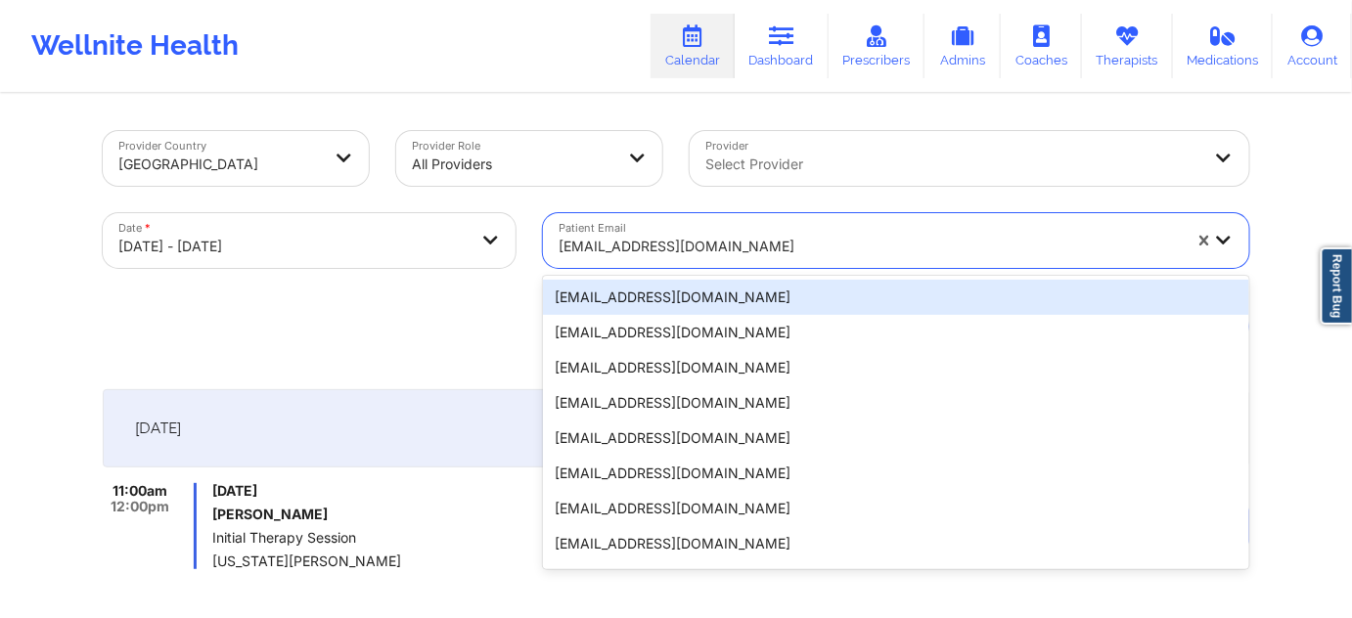
paste input "[EMAIL_ADDRESS][DOMAIN_NAME]"
type input "[EMAIL_ADDRESS][DOMAIN_NAME]"
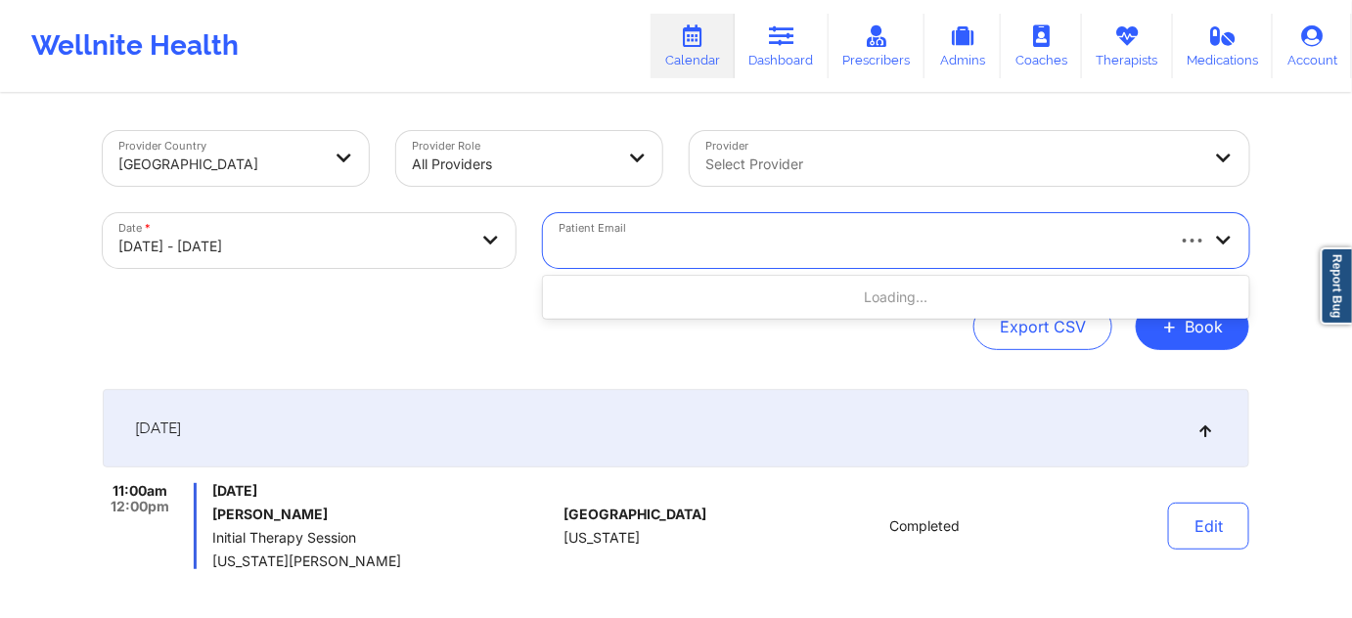
click at [777, 249] on div at bounding box center [860, 246] width 603 height 23
paste input "[EMAIL_ADDRESS][DOMAIN_NAME]"
type input "[EMAIL_ADDRESS][DOMAIN_NAME]"
paste input "[PERSON_NAME][EMAIL_ADDRESS][DOMAIN_NAME]"
type input "[PERSON_NAME][EMAIL_ADDRESS][DOMAIN_NAME]"
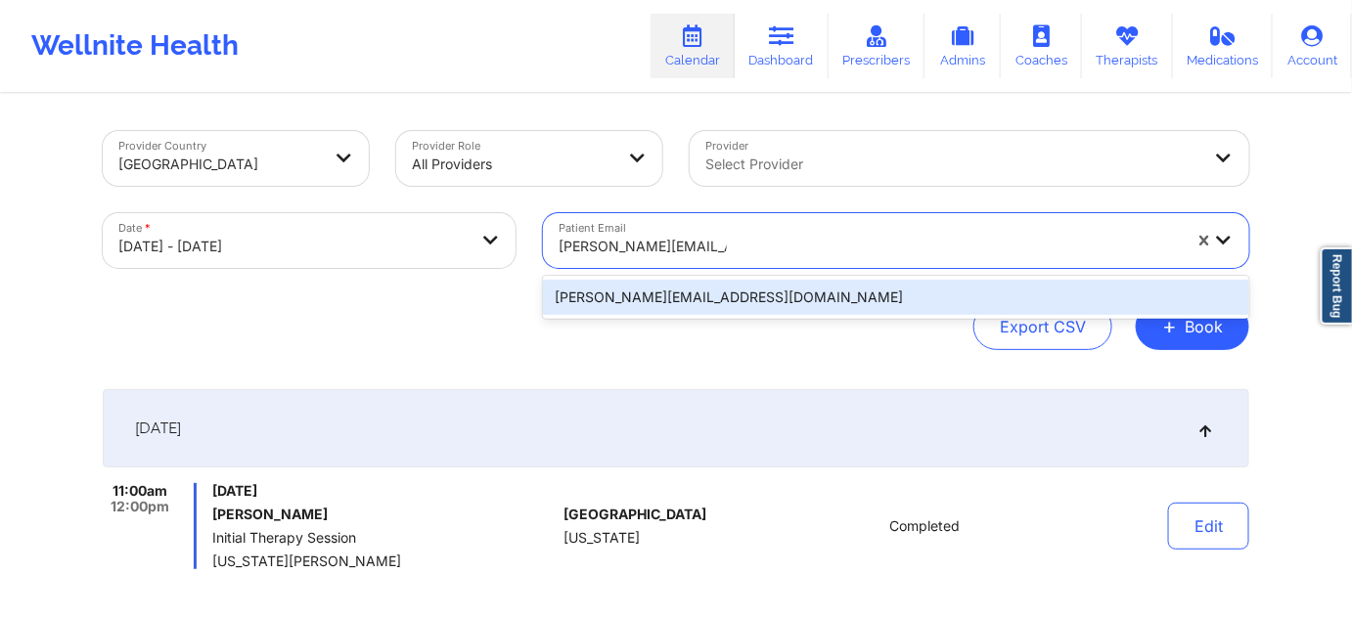
click at [713, 293] on div "[PERSON_NAME][EMAIL_ADDRESS][DOMAIN_NAME]" at bounding box center [896, 297] width 706 height 35
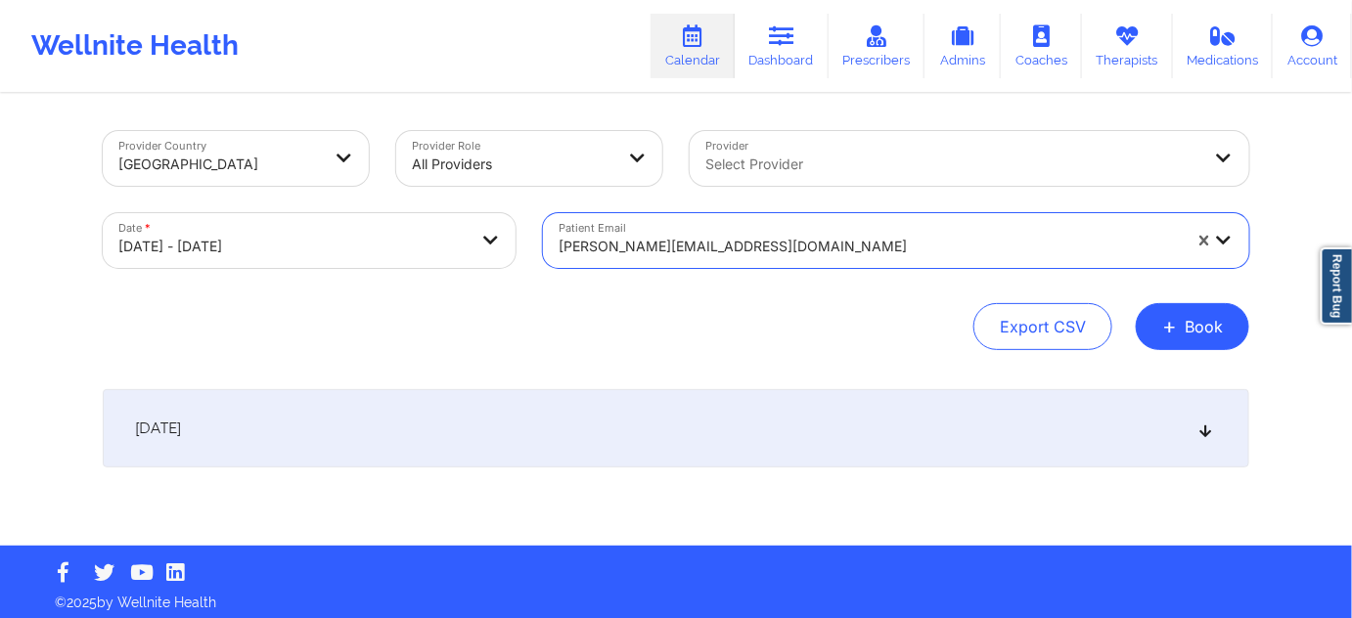
click at [626, 434] on div "[DATE]" at bounding box center [676, 428] width 1146 height 78
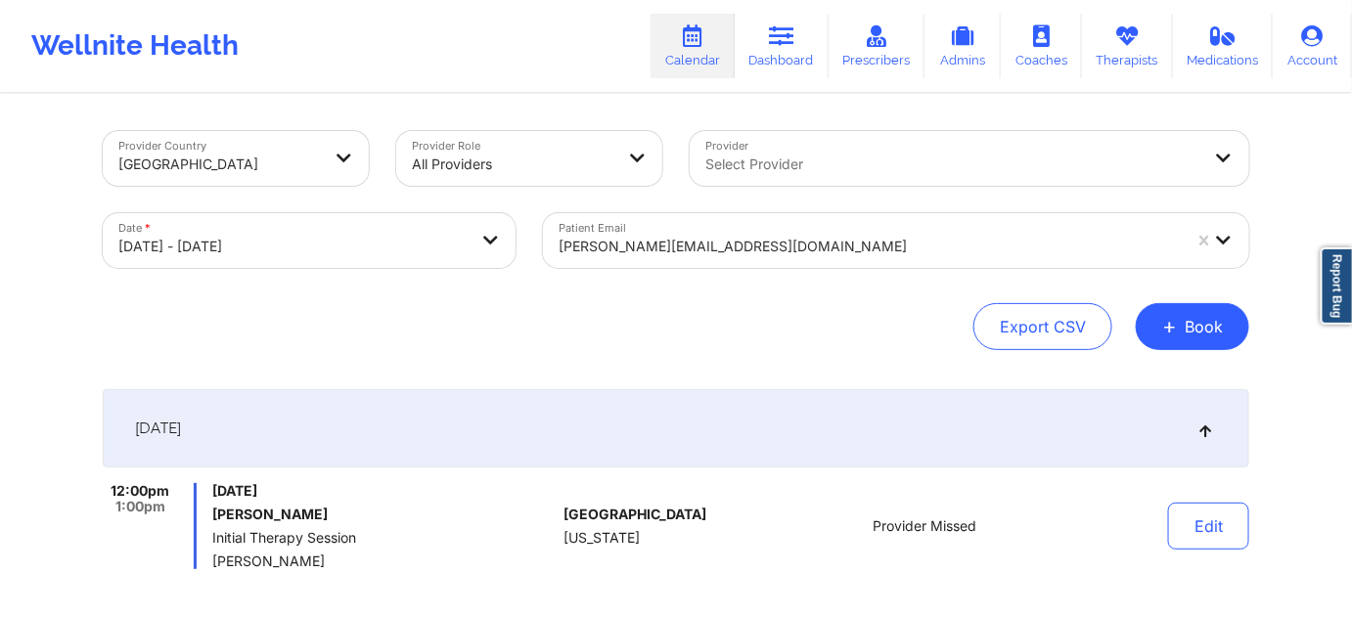
click at [835, 251] on div at bounding box center [870, 246] width 622 height 23
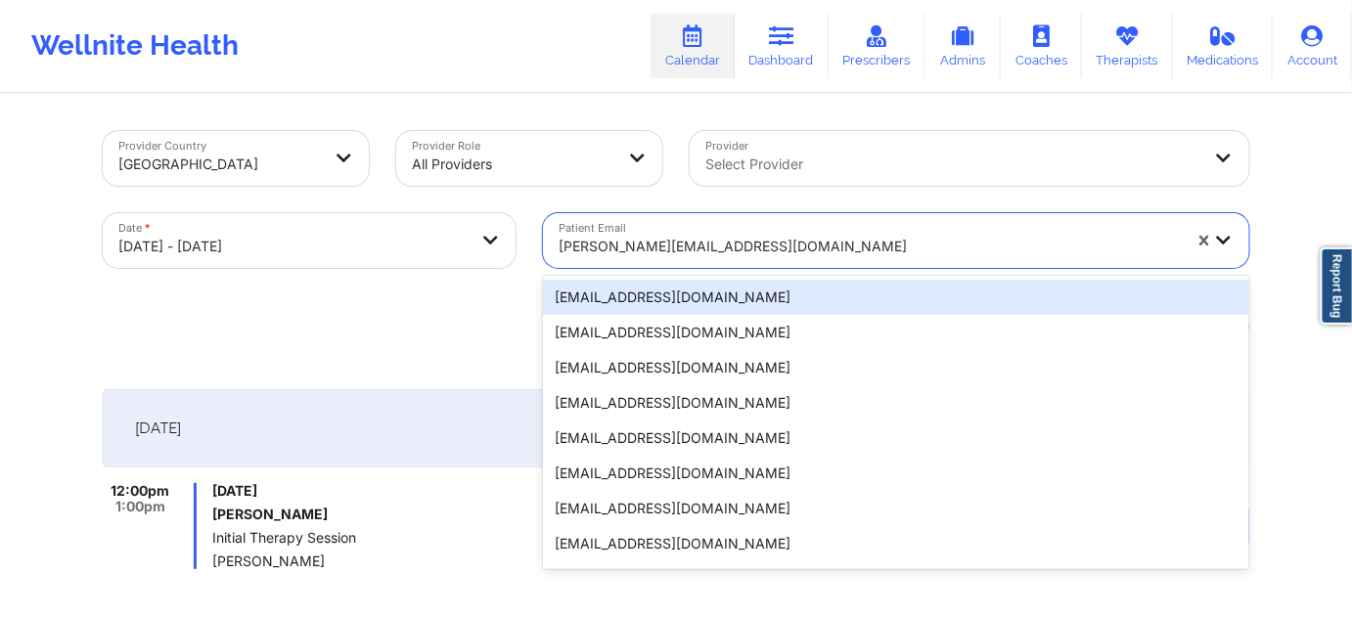
paste input "[EMAIL_ADDRESS][DOMAIN_NAME]"
type input "[EMAIL_ADDRESS][DOMAIN_NAME]"
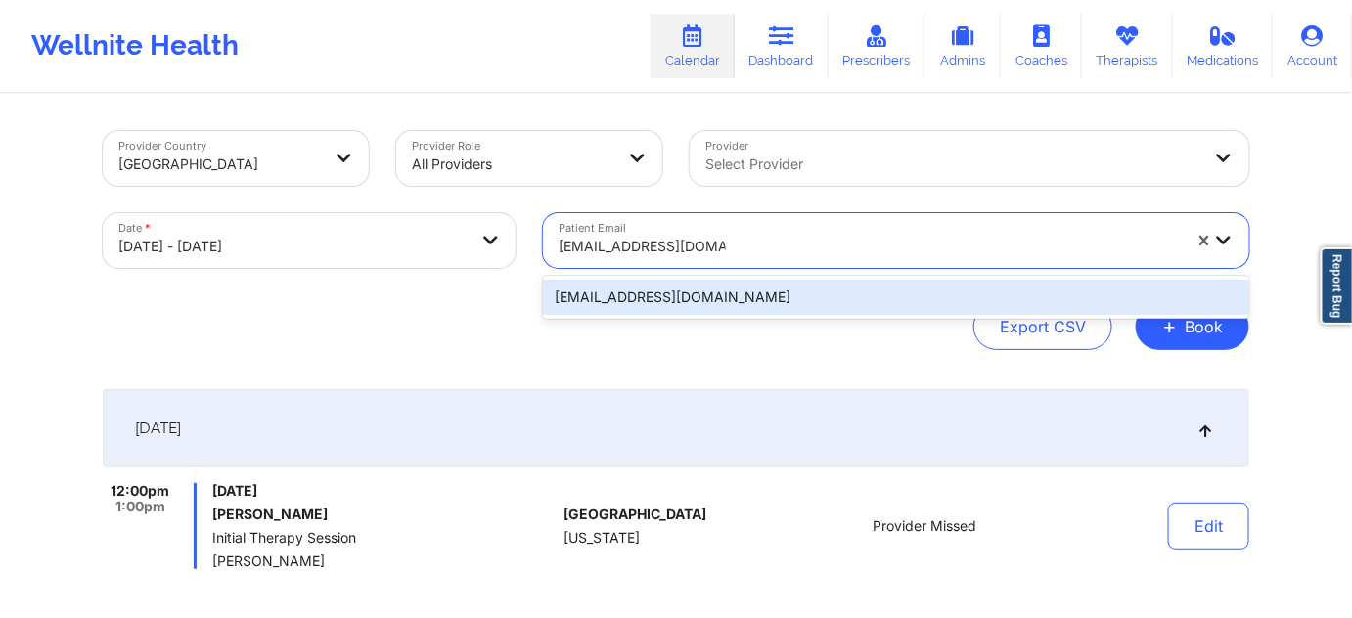
click at [717, 297] on div "[EMAIL_ADDRESS][DOMAIN_NAME]" at bounding box center [896, 297] width 706 height 35
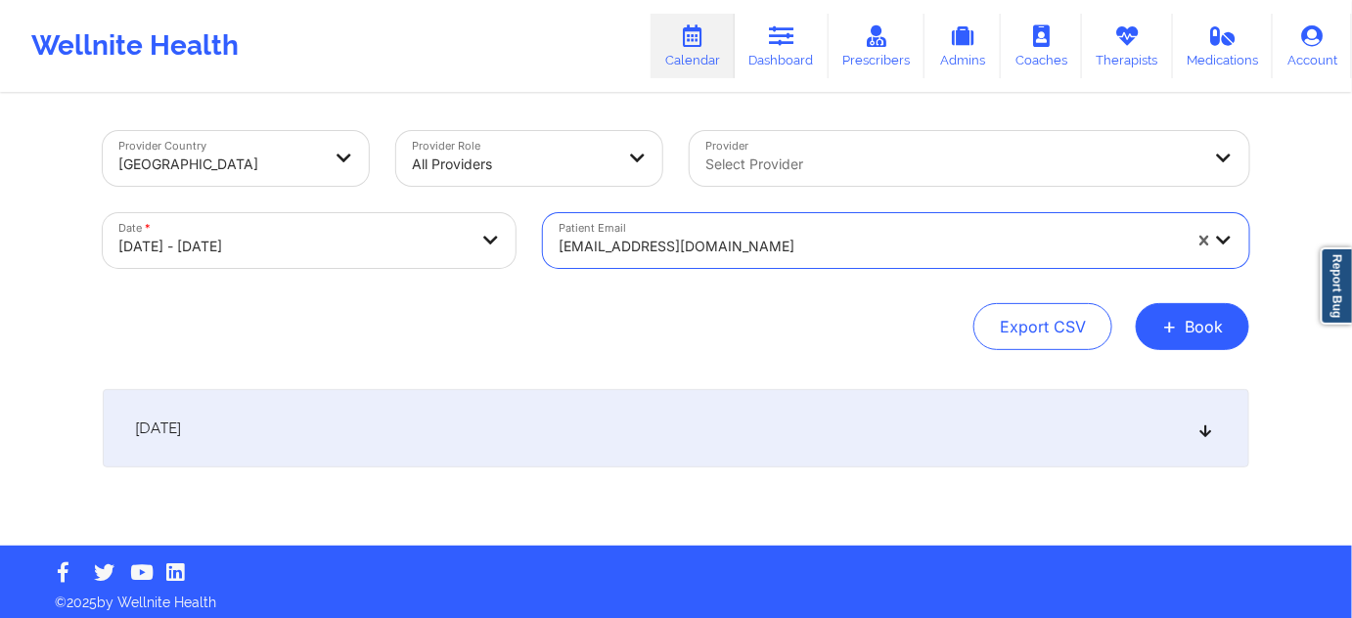
click at [663, 448] on div "[DATE]" at bounding box center [676, 428] width 1146 height 78
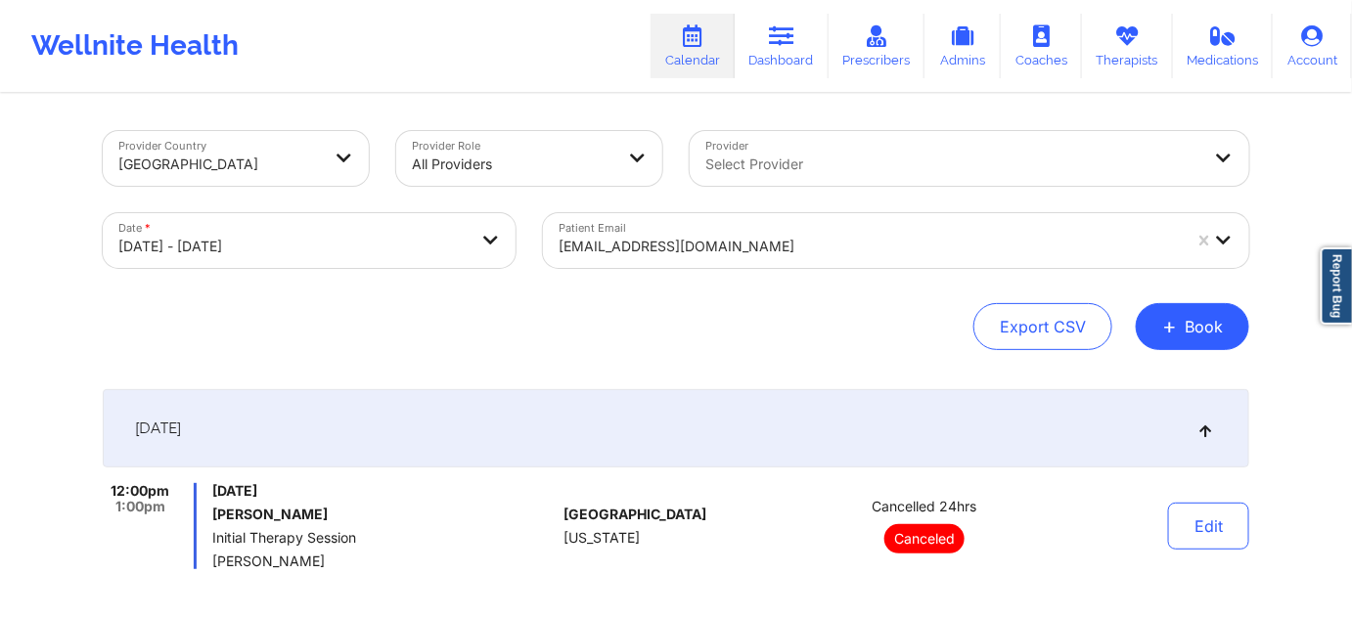
click at [860, 242] on div at bounding box center [870, 246] width 622 height 23
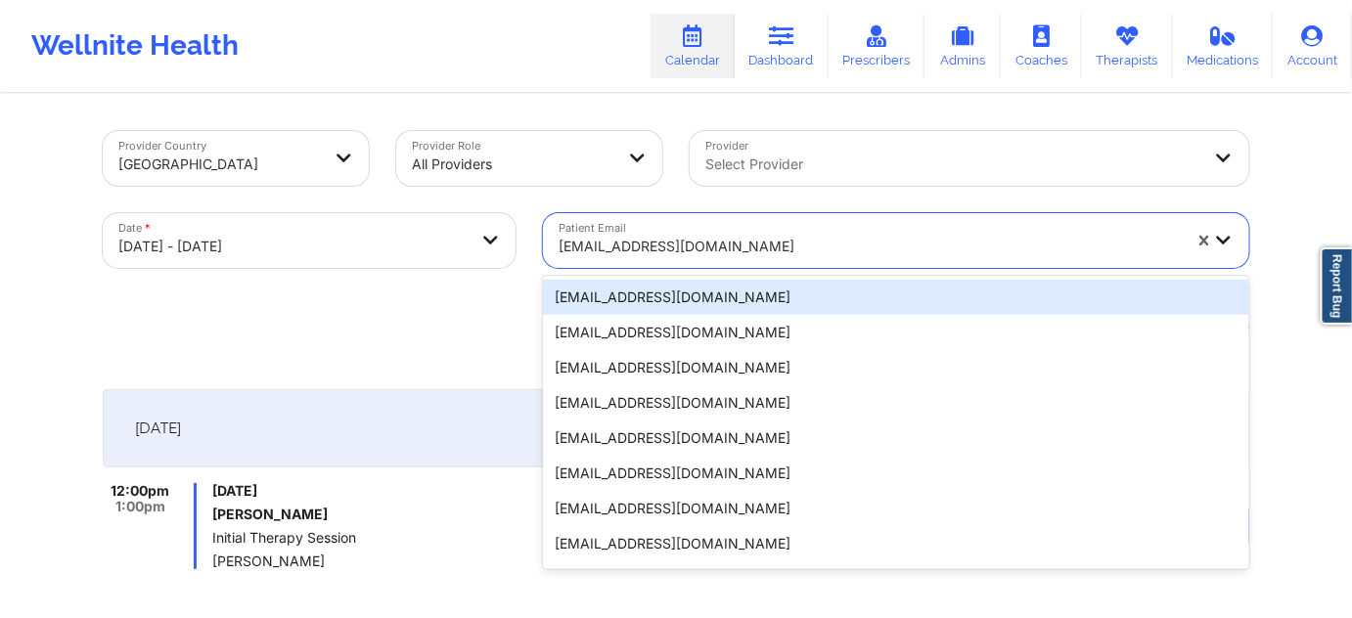
paste input "[EMAIL_ADDRESS][DOMAIN_NAME]"
type input "[EMAIL_ADDRESS][DOMAIN_NAME]"
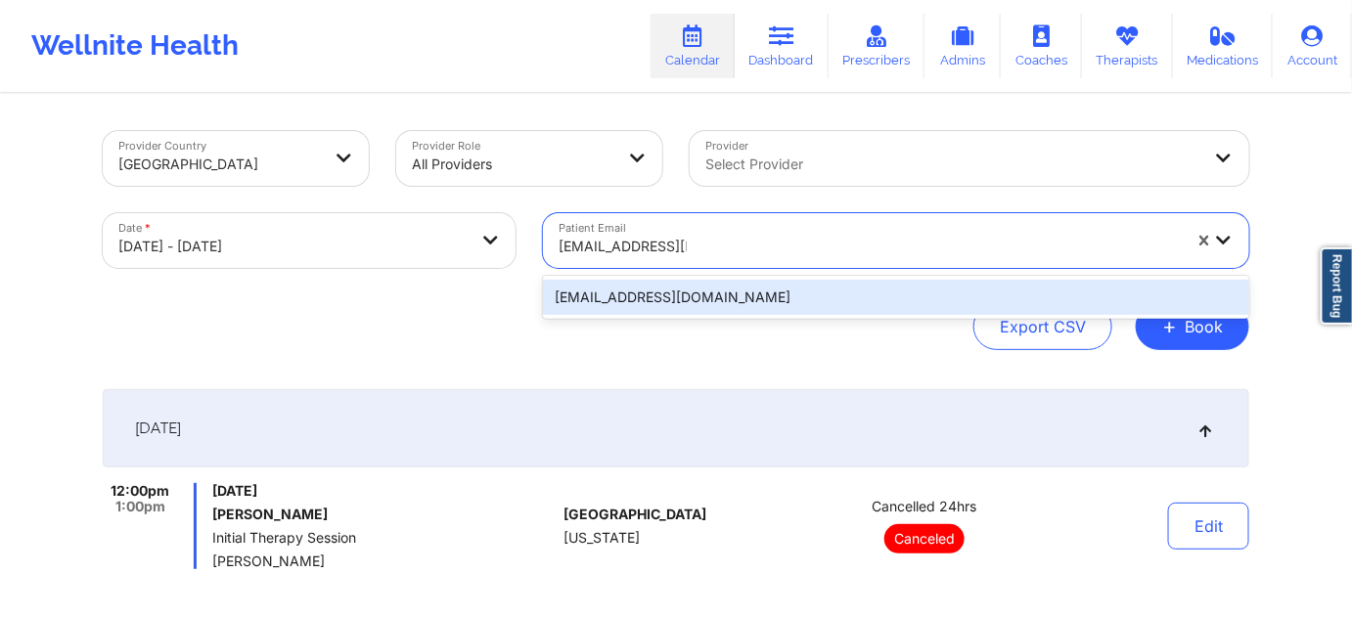
click at [750, 301] on div "[EMAIL_ADDRESS][DOMAIN_NAME]" at bounding box center [896, 297] width 706 height 35
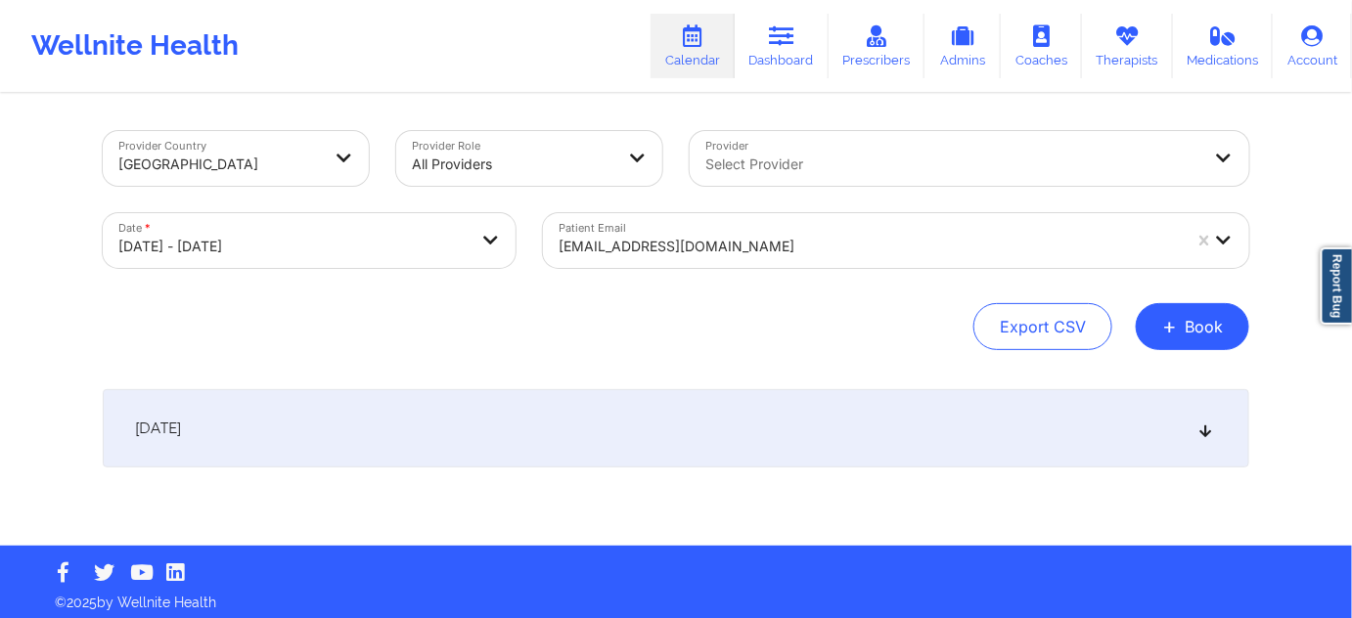
click at [732, 438] on div "[DATE]" at bounding box center [676, 428] width 1146 height 78
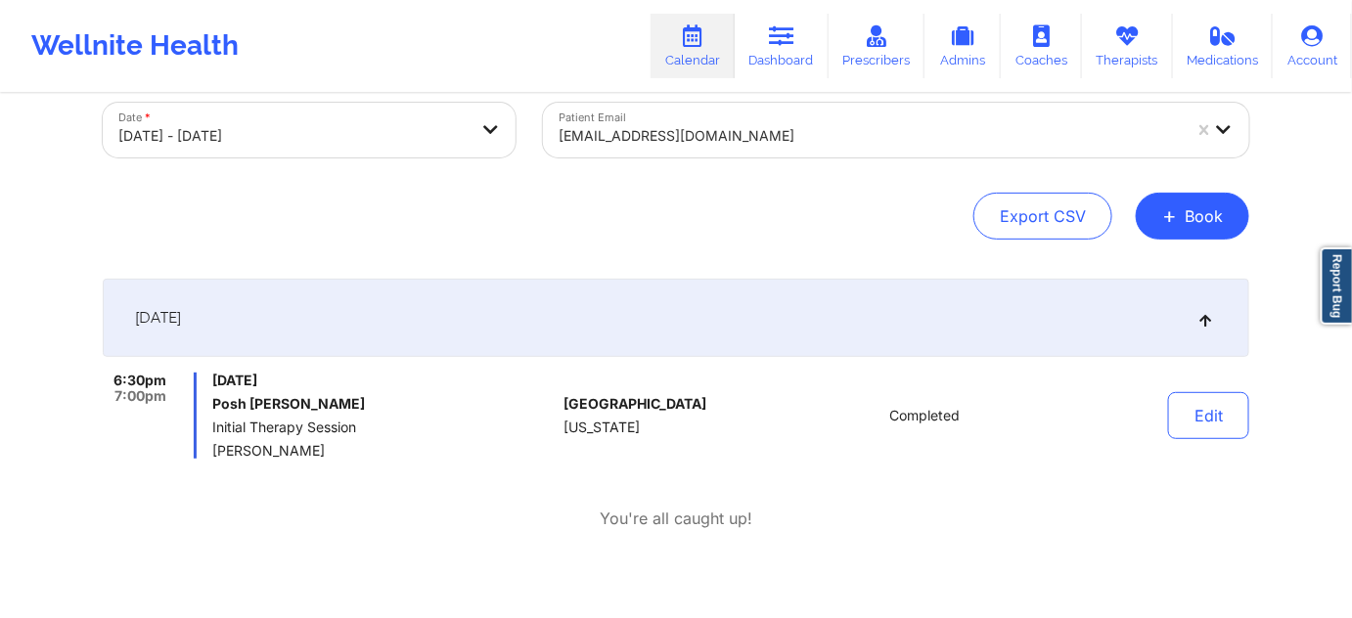
scroll to position [118, 0]
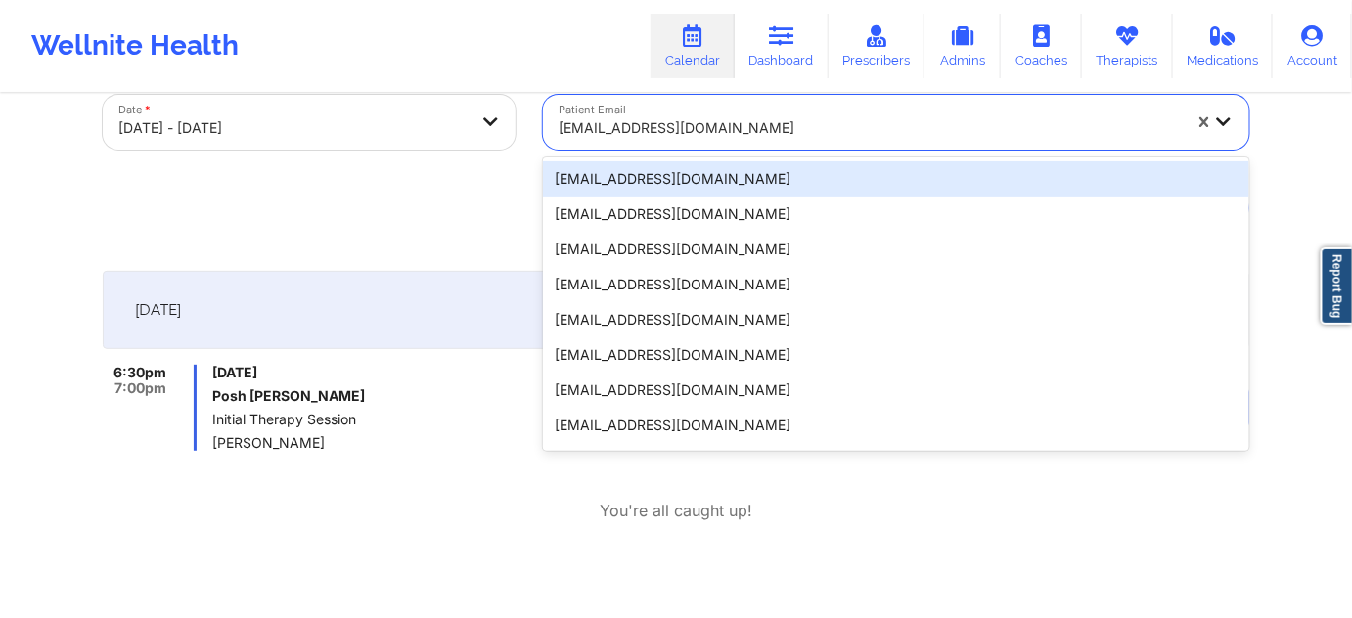
click at [732, 125] on div at bounding box center [870, 127] width 622 height 23
paste input "[EMAIL_ADDRESS][PERSON_NAME][DOMAIN_NAME]"
type input "[EMAIL_ADDRESS][PERSON_NAME][DOMAIN_NAME]"
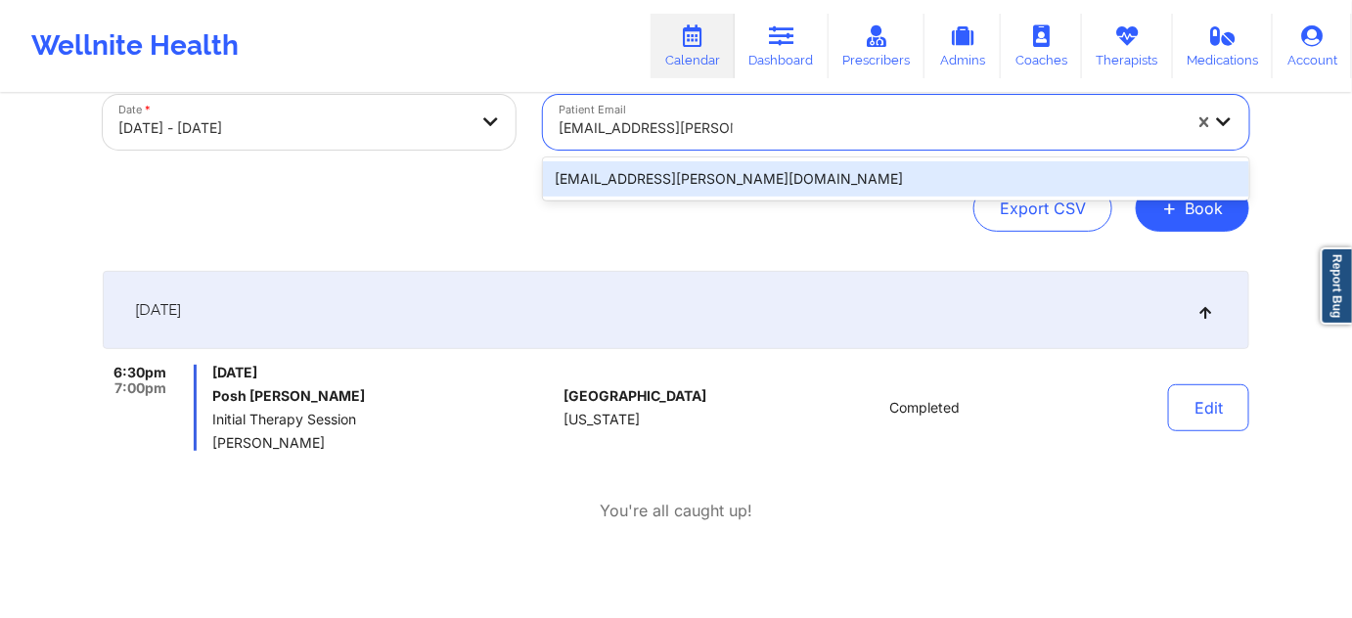
click at [707, 173] on div "[EMAIL_ADDRESS][PERSON_NAME][DOMAIN_NAME]" at bounding box center [896, 178] width 706 height 35
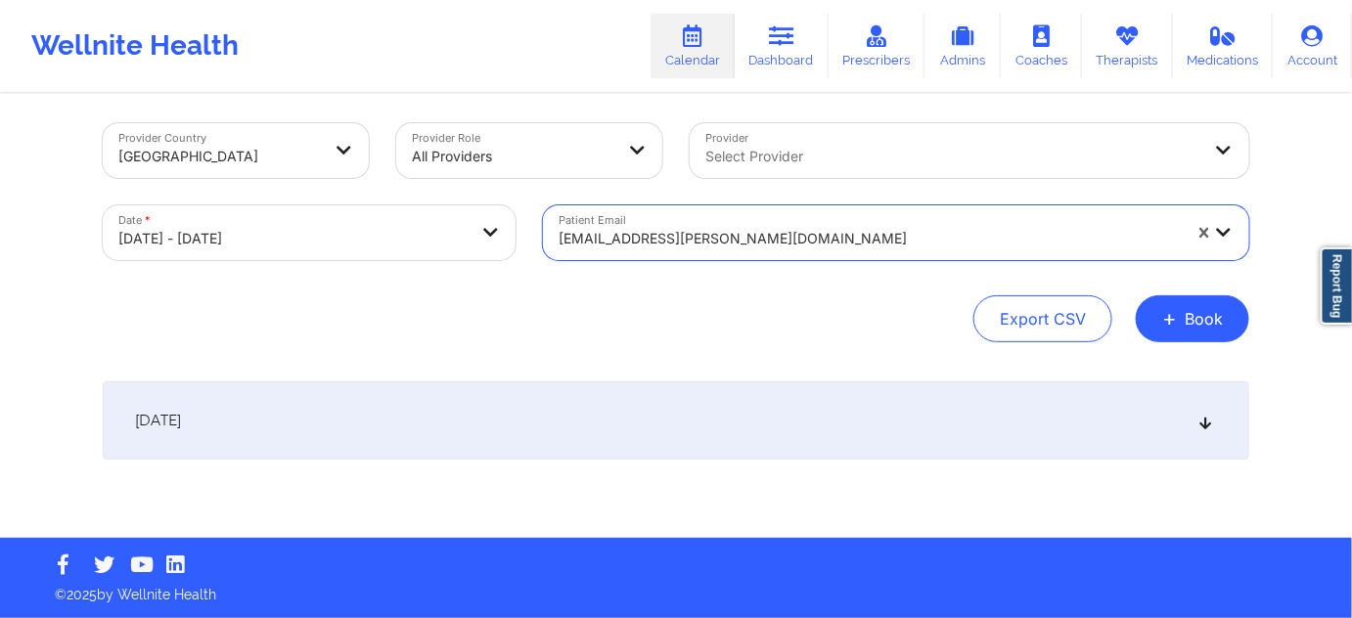
scroll to position [7, 0]
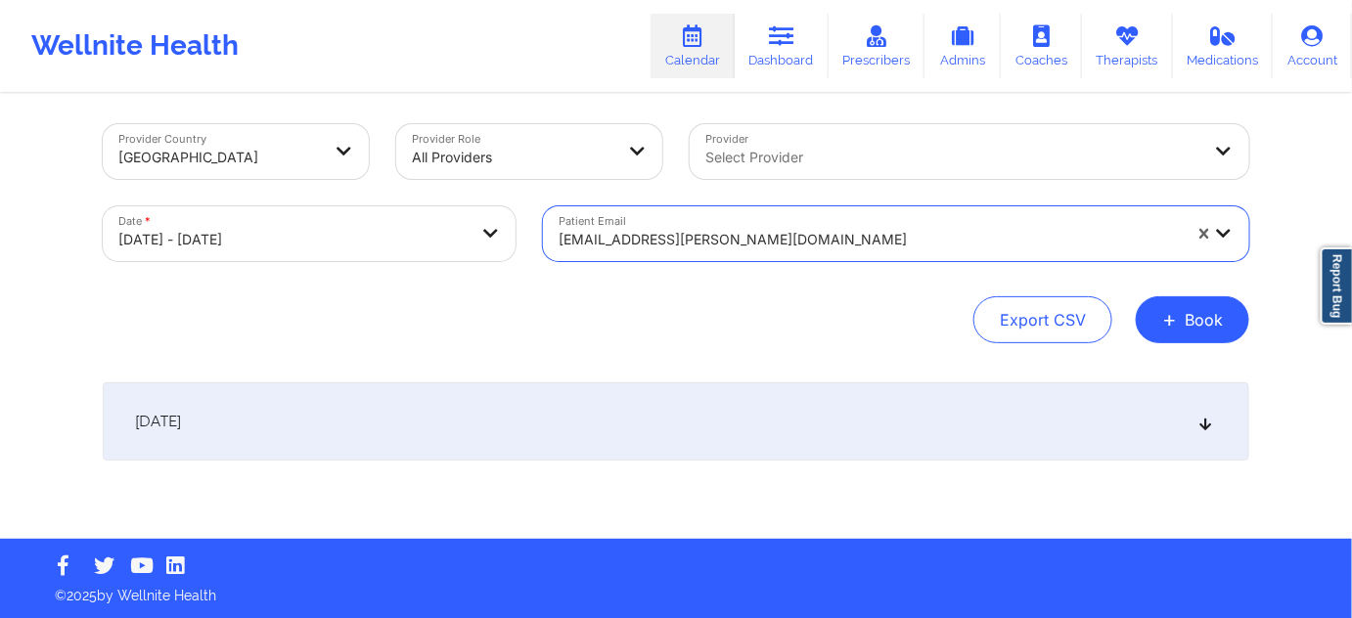
click at [699, 417] on div "[DATE]" at bounding box center [676, 421] width 1146 height 78
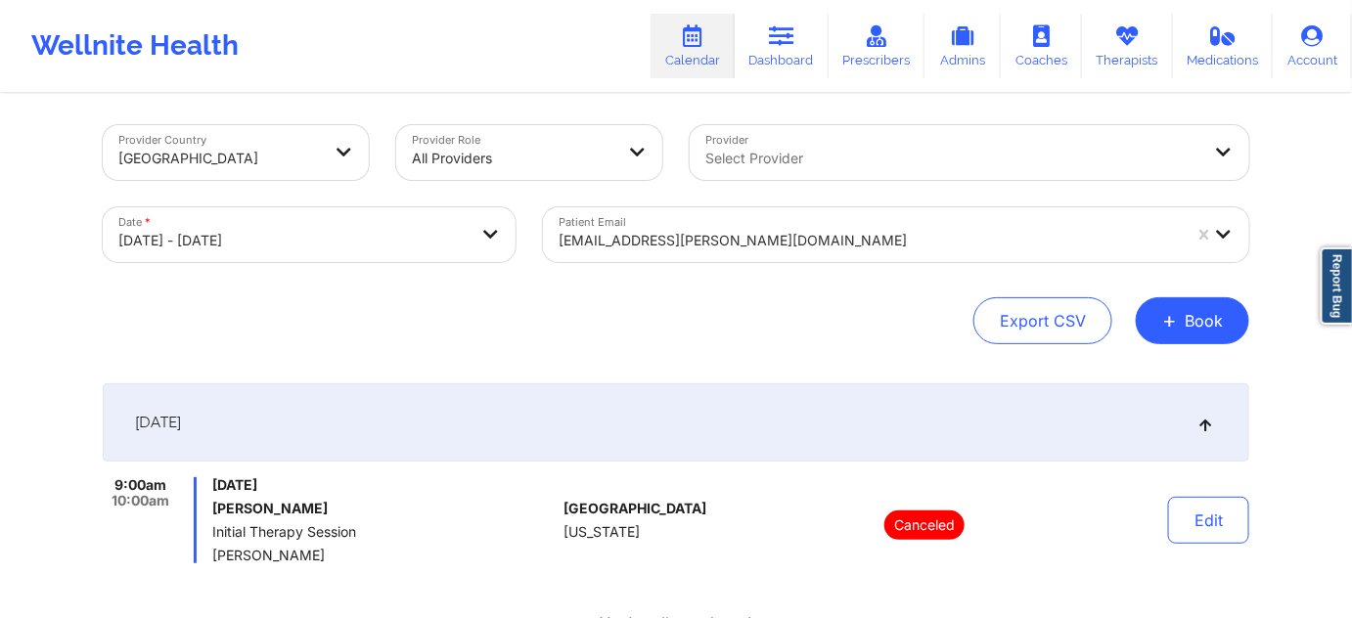
scroll to position [0, 0]
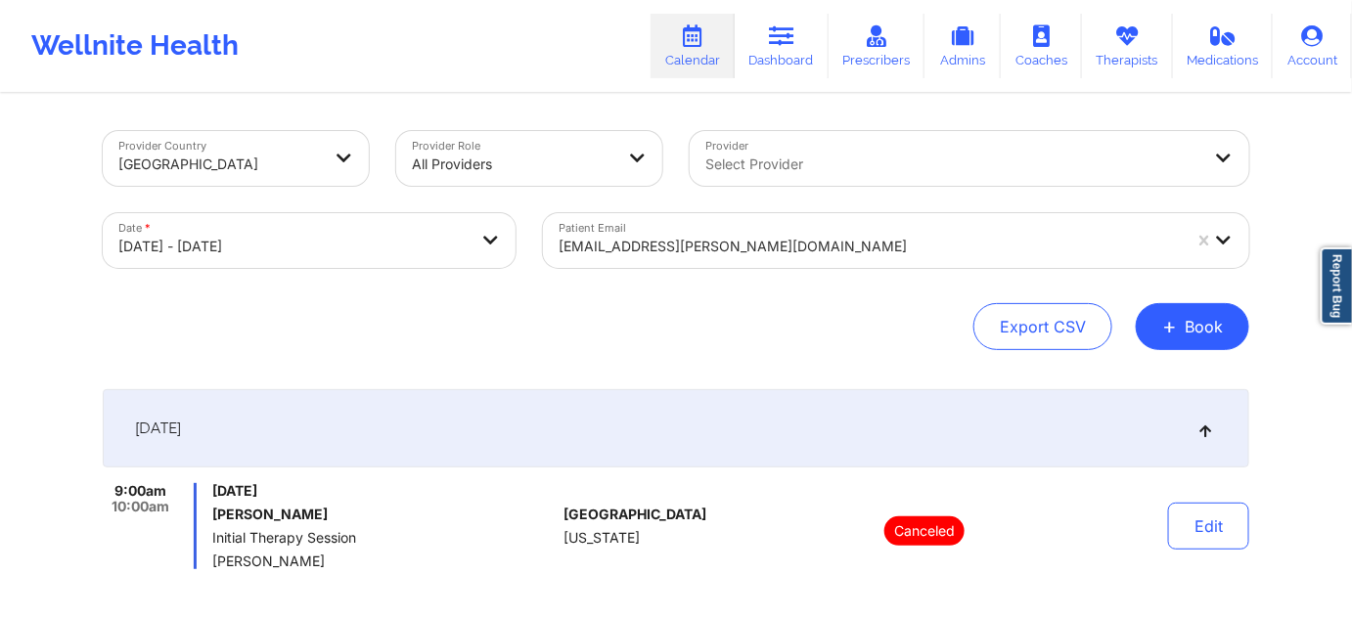
click at [772, 251] on div at bounding box center [870, 246] width 622 height 23
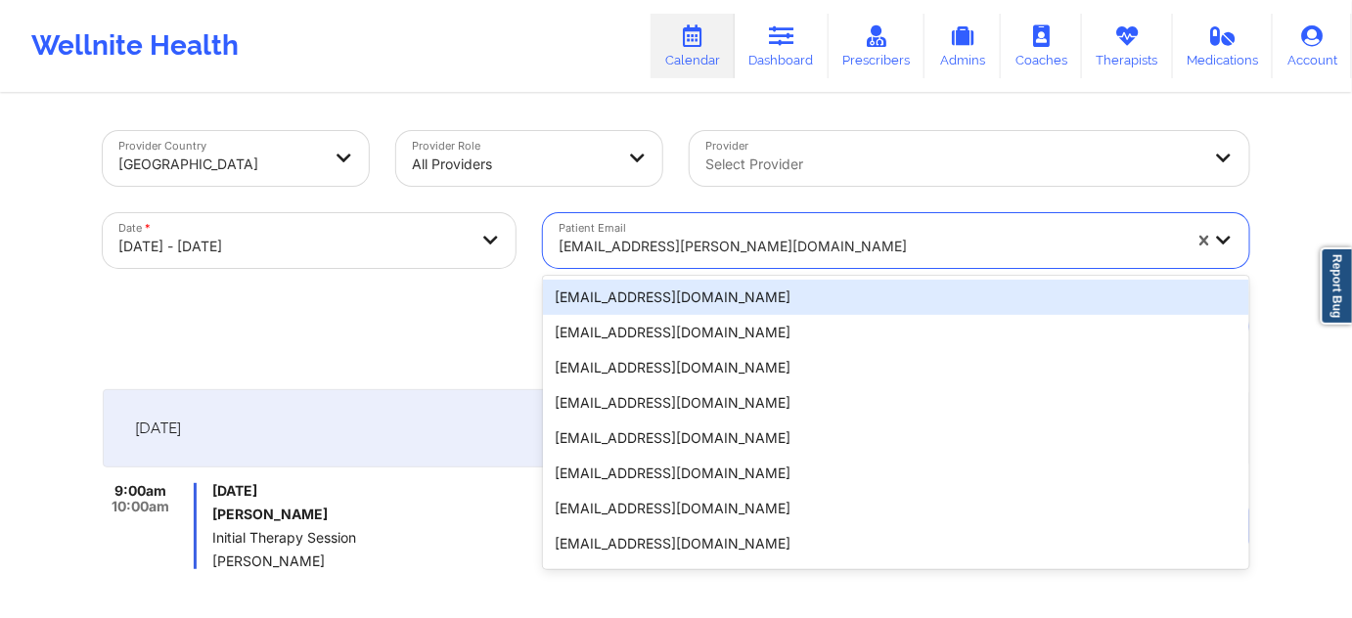
paste input "[EMAIL_ADDRESS][DOMAIN_NAME]"
type input "[EMAIL_ADDRESS][DOMAIN_NAME]"
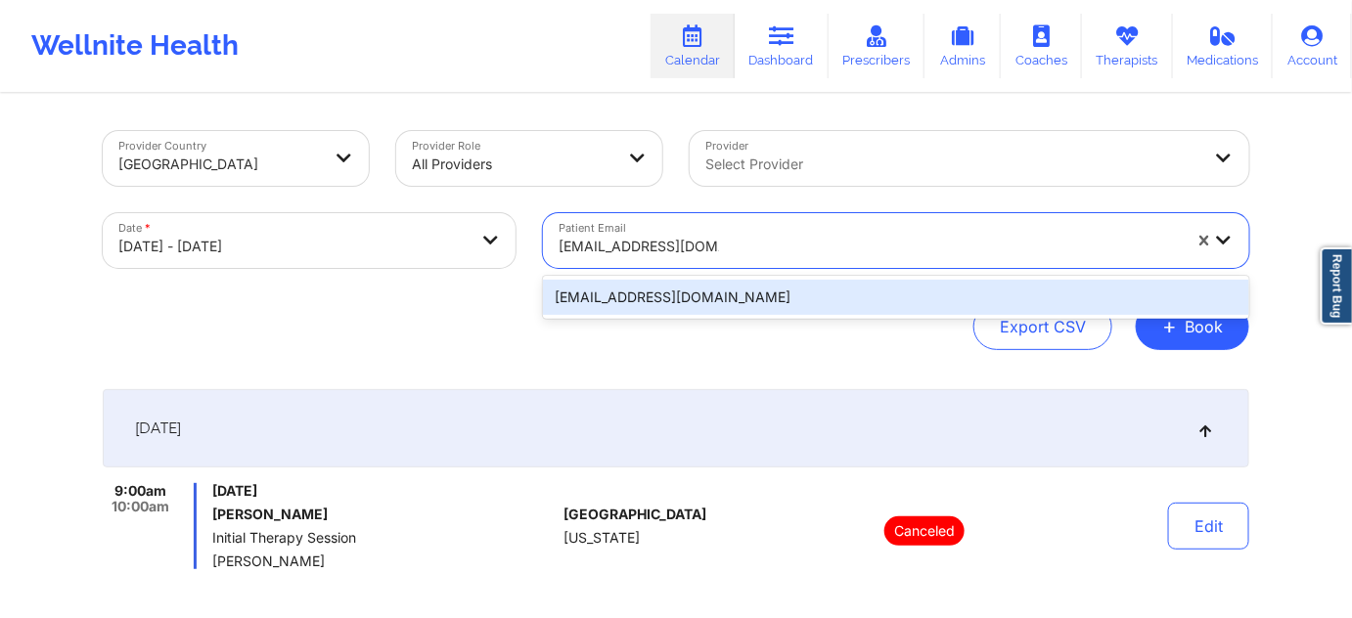
click at [691, 307] on div "[EMAIL_ADDRESS][DOMAIN_NAME]" at bounding box center [896, 297] width 706 height 35
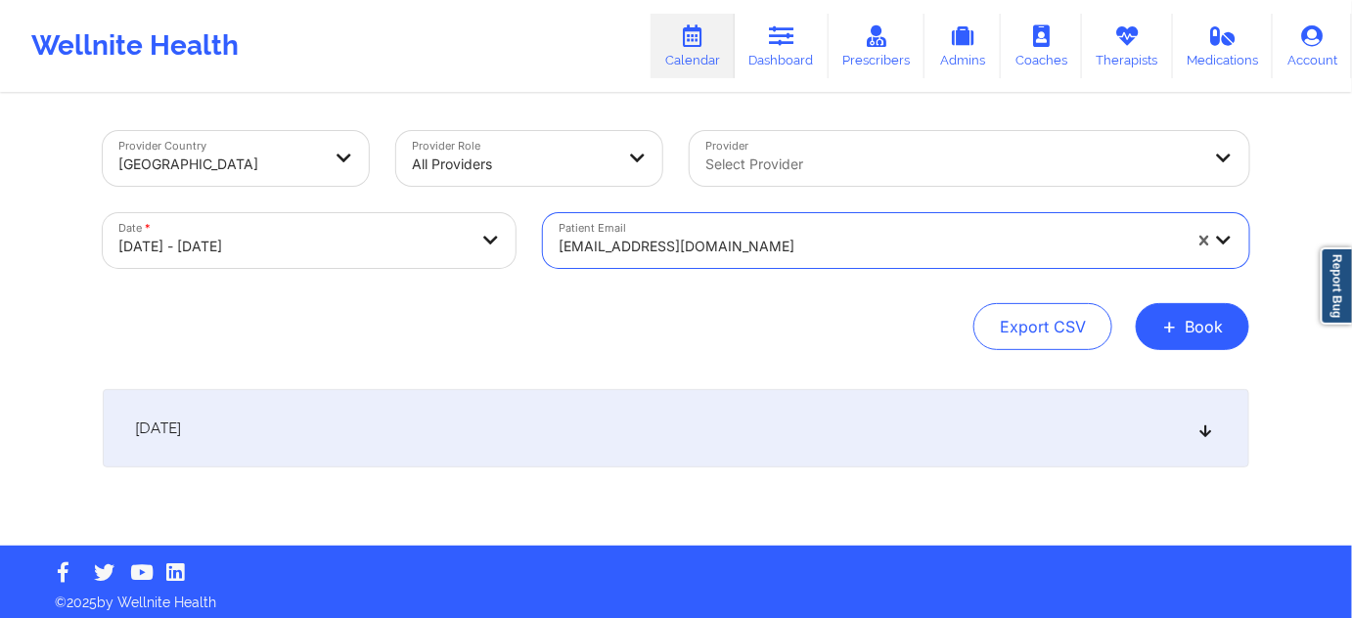
click at [721, 410] on div "[DATE]" at bounding box center [676, 428] width 1146 height 78
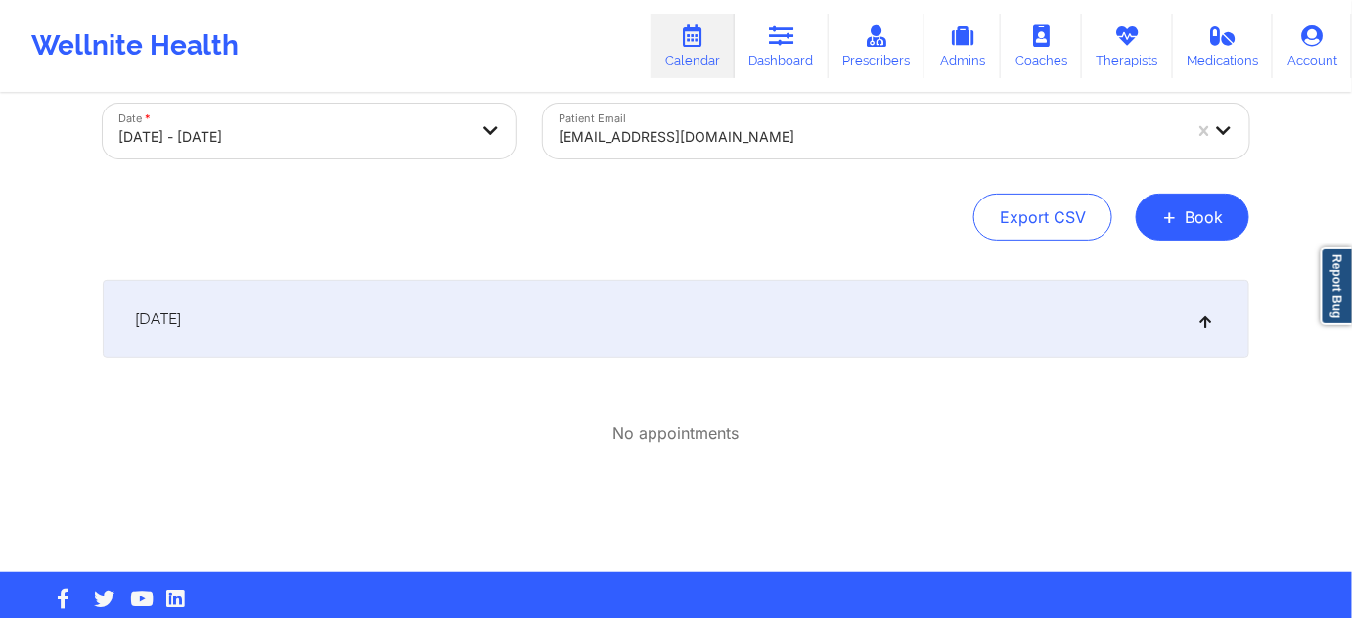
scroll to position [118, 0]
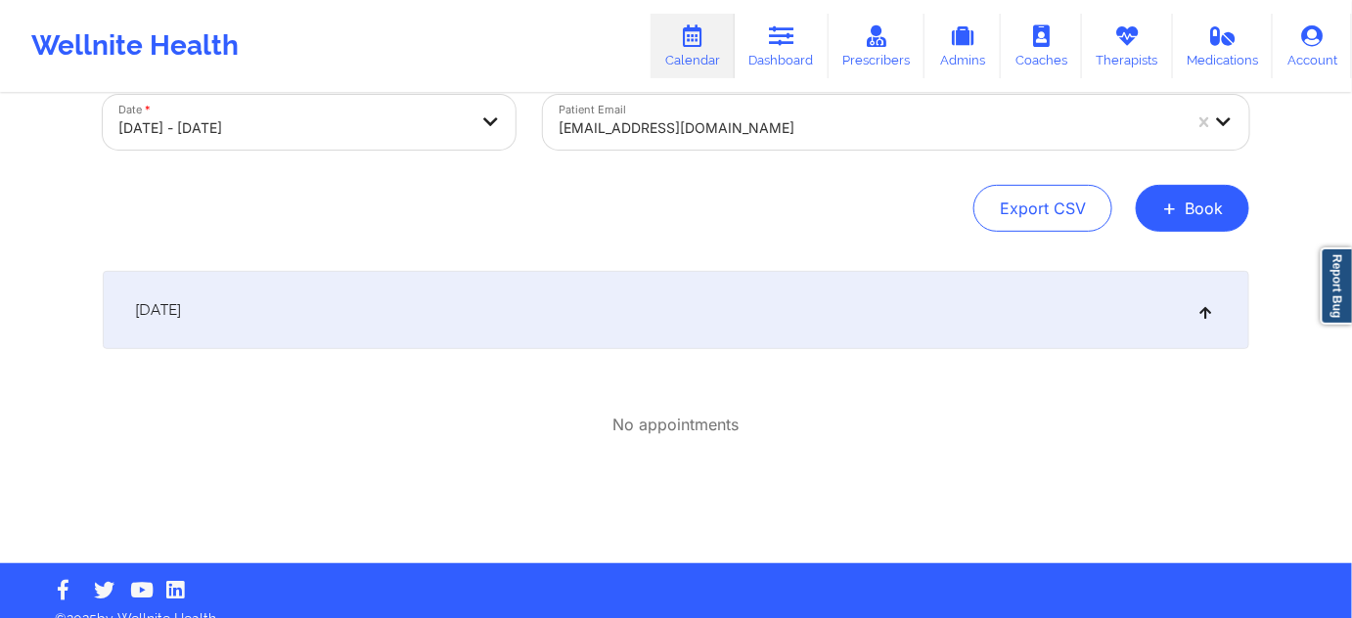
click at [805, 44] on link "Dashboard" at bounding box center [782, 46] width 94 height 65
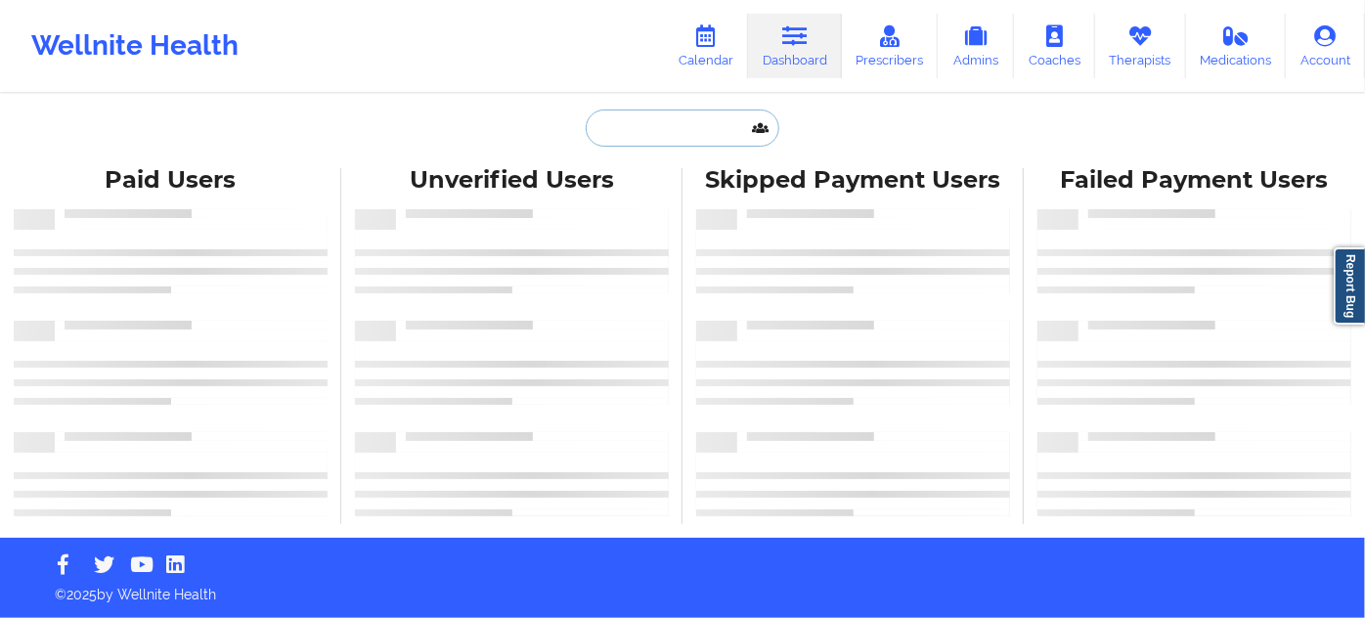
click at [678, 135] on input "text" at bounding box center [683, 128] width 194 height 37
paste input "[EMAIL_ADDRESS][DOMAIN_NAME]"
type input "[EMAIL_ADDRESS][DOMAIN_NAME]"
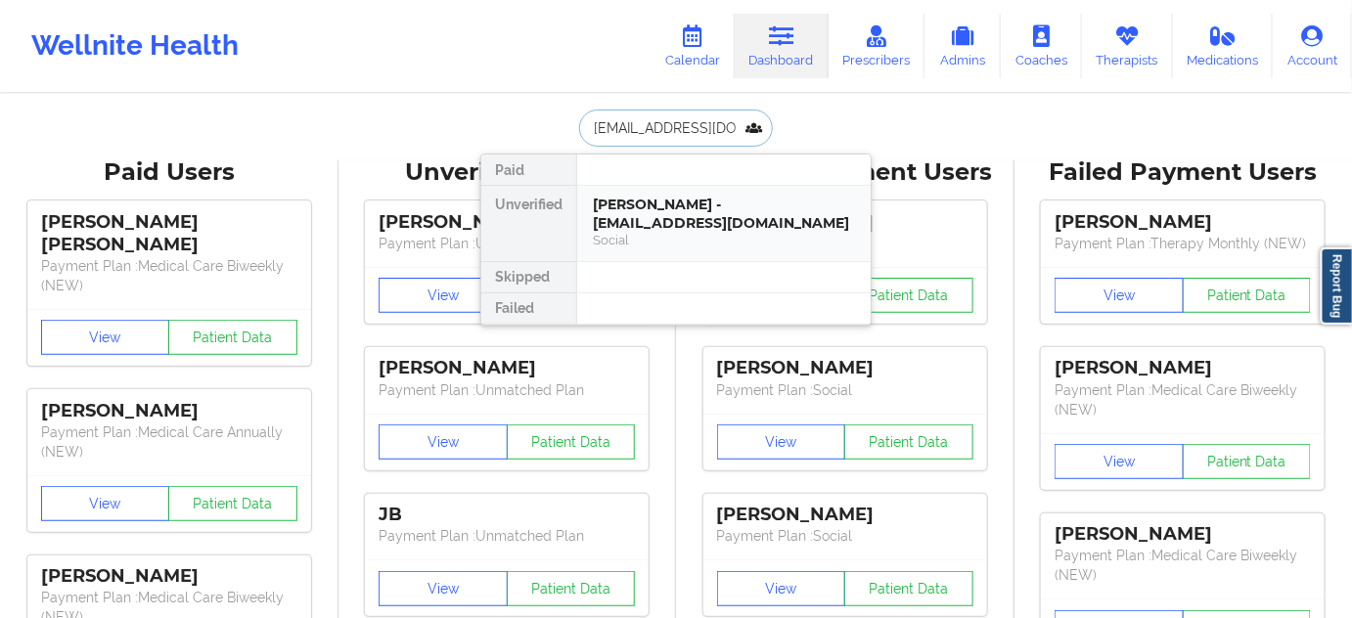
click at [672, 223] on div "[PERSON_NAME] - [EMAIL_ADDRESS][DOMAIN_NAME]" at bounding box center [724, 214] width 262 height 36
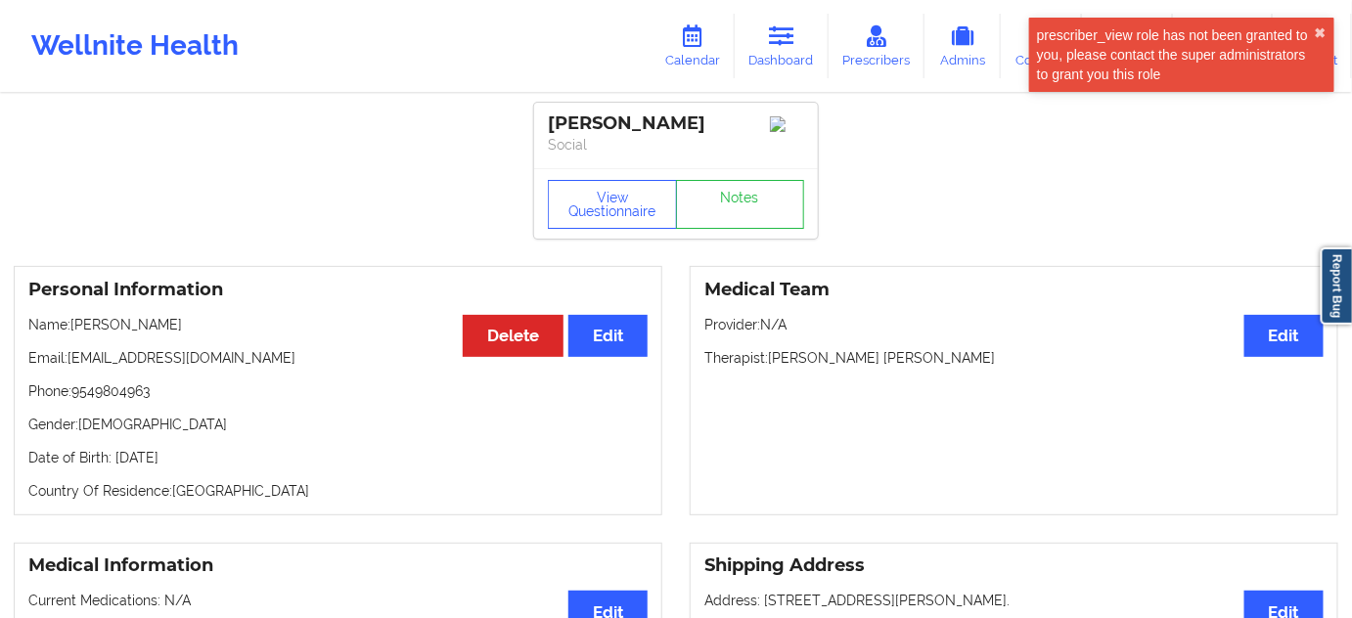
click at [642, 119] on div "[PERSON_NAME]" at bounding box center [676, 123] width 256 height 22
copy div "Sadriwalla"
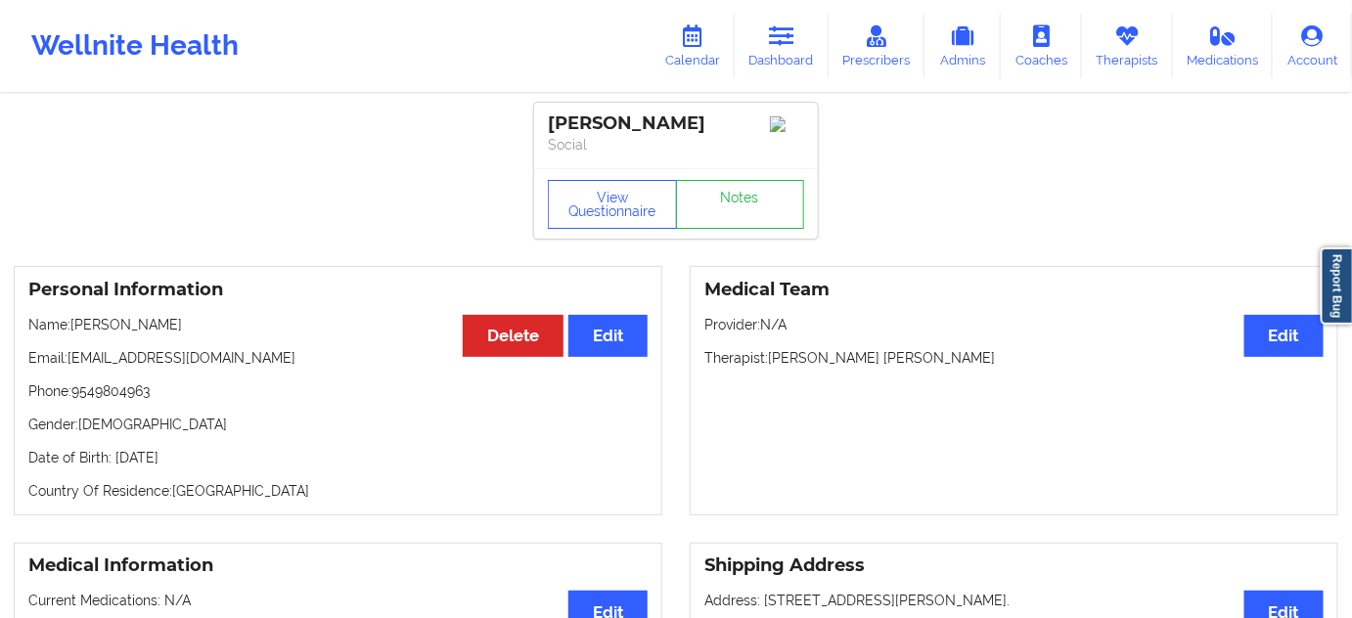
copy div "Sadriwalla"
click at [892, 364] on p "Therapist: [PERSON_NAME] [PERSON_NAME]" at bounding box center [1013, 358] width 619 height 20
copy p "[PERSON_NAME]"
drag, startPoint x: 729, startPoint y: 117, endPoint x: 550, endPoint y: 113, distance: 179.0
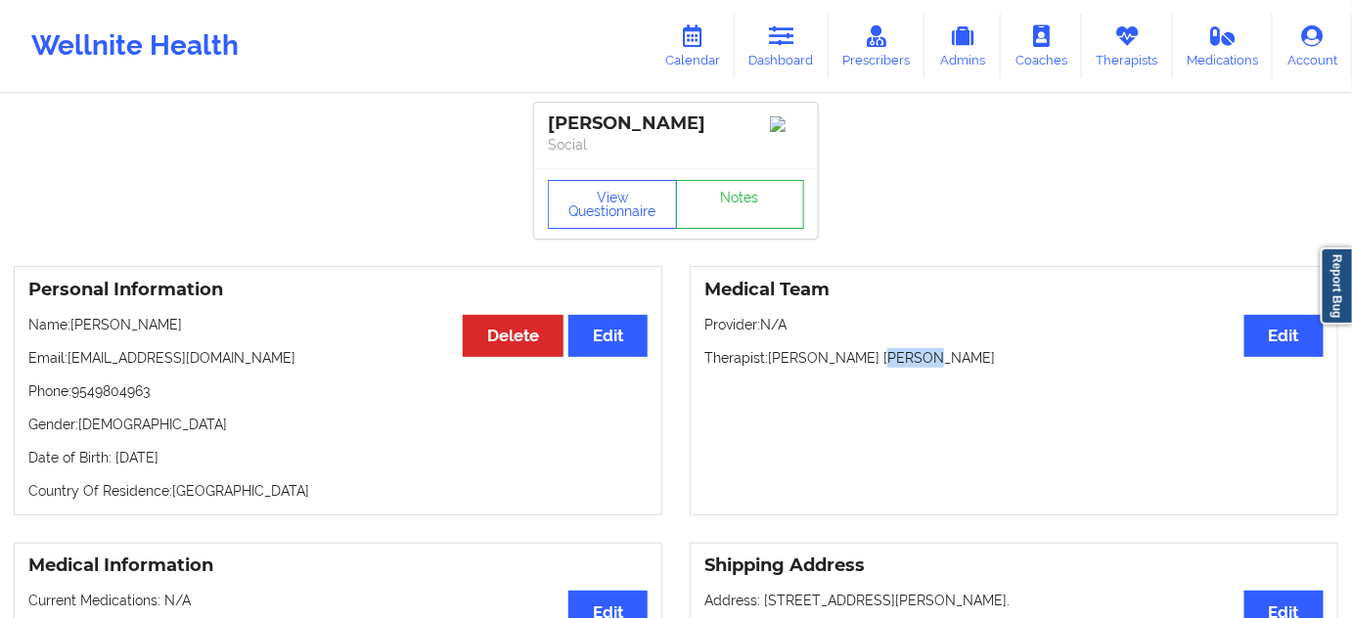
click at [550, 113] on div "[PERSON_NAME]" at bounding box center [676, 123] width 256 height 22
copy div "[PERSON_NAME]"
click at [717, 192] on link "Notes" at bounding box center [740, 204] width 129 height 49
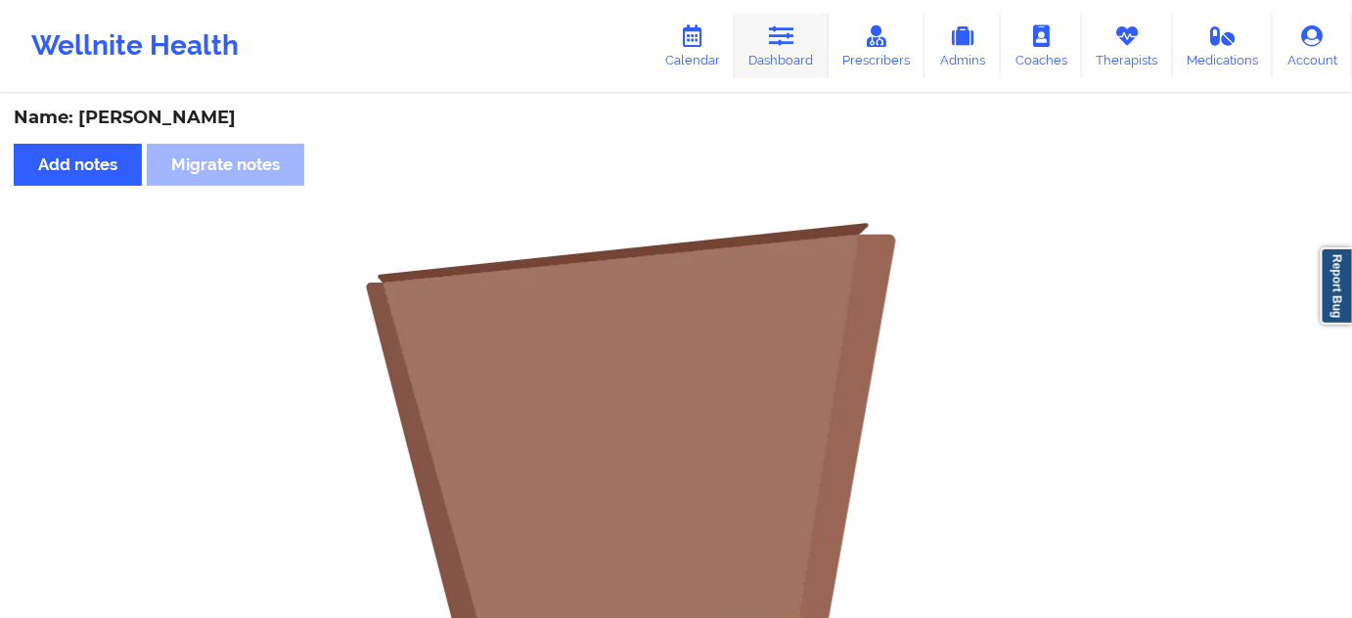
click at [790, 58] on link "Dashboard" at bounding box center [782, 46] width 94 height 65
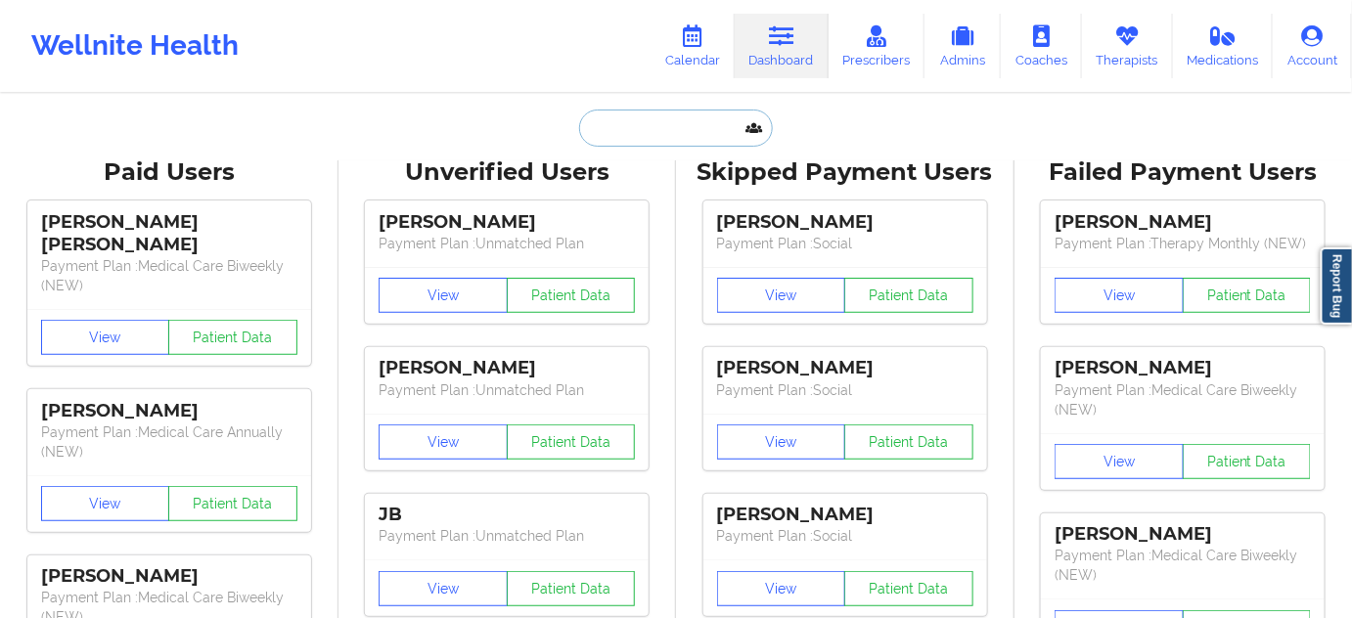
click at [708, 140] on input "text" at bounding box center [676, 128] width 194 height 37
paste input "[EMAIL_ADDRESS][DOMAIN_NAME]"
type input "[EMAIL_ADDRESS][DOMAIN_NAME]"
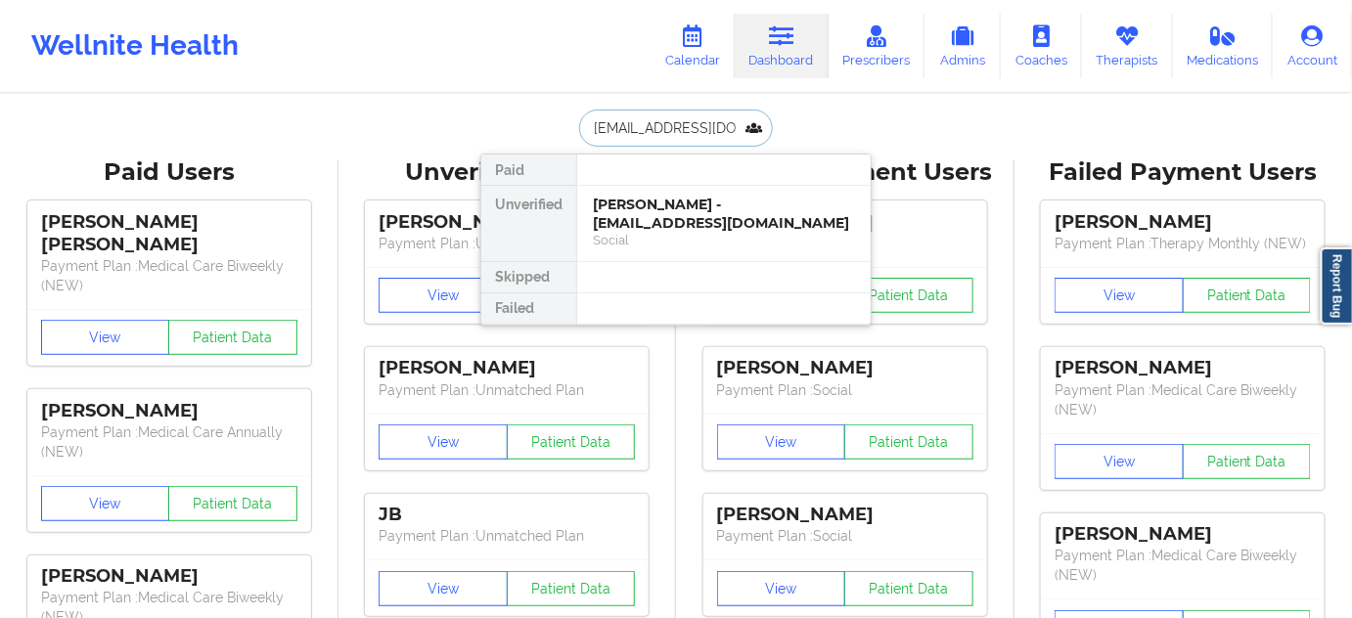
click at [665, 214] on div "[PERSON_NAME] - [EMAIL_ADDRESS][DOMAIN_NAME]" at bounding box center [724, 214] width 262 height 36
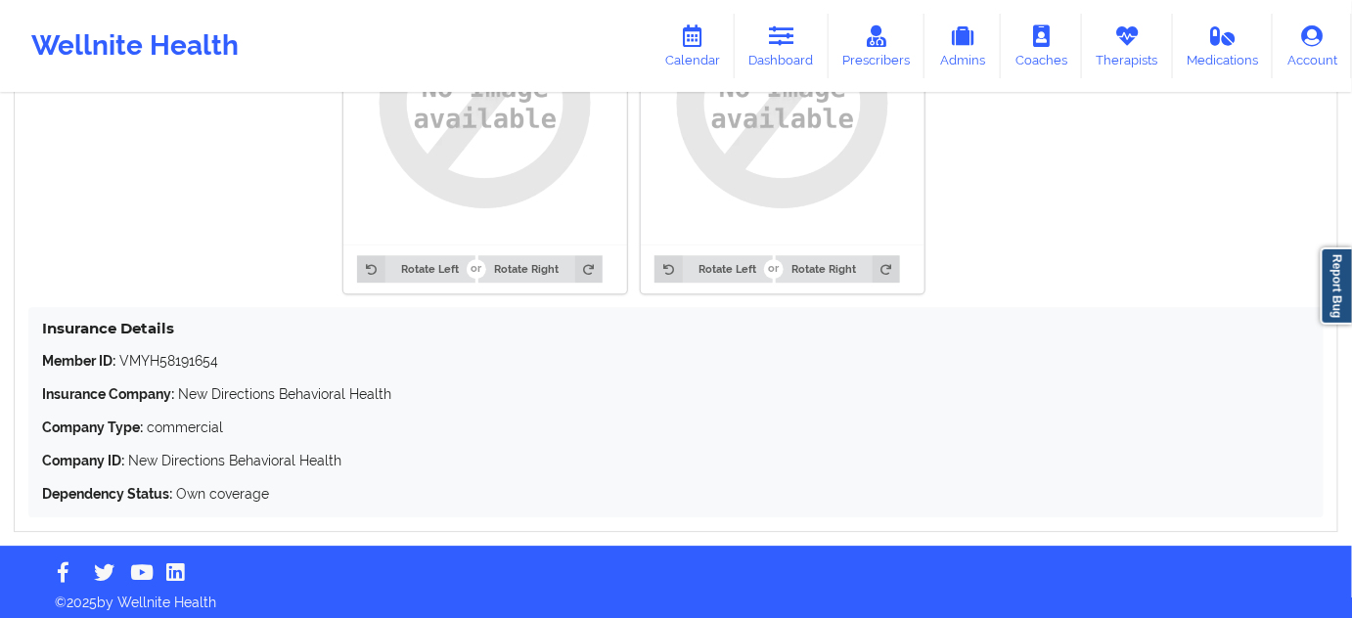
scroll to position [1649, 0]
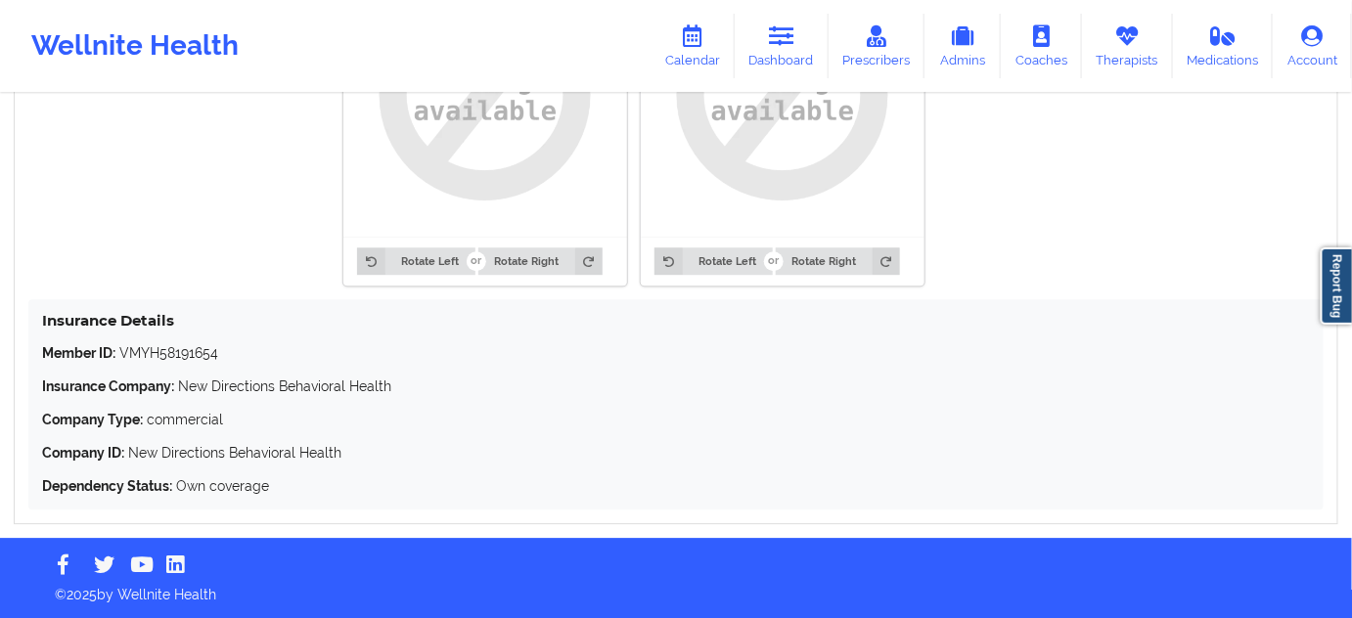
click at [177, 356] on p "Member ID: VMYH58191654" at bounding box center [676, 353] width 1268 height 20
copy p "VMYH58191654"
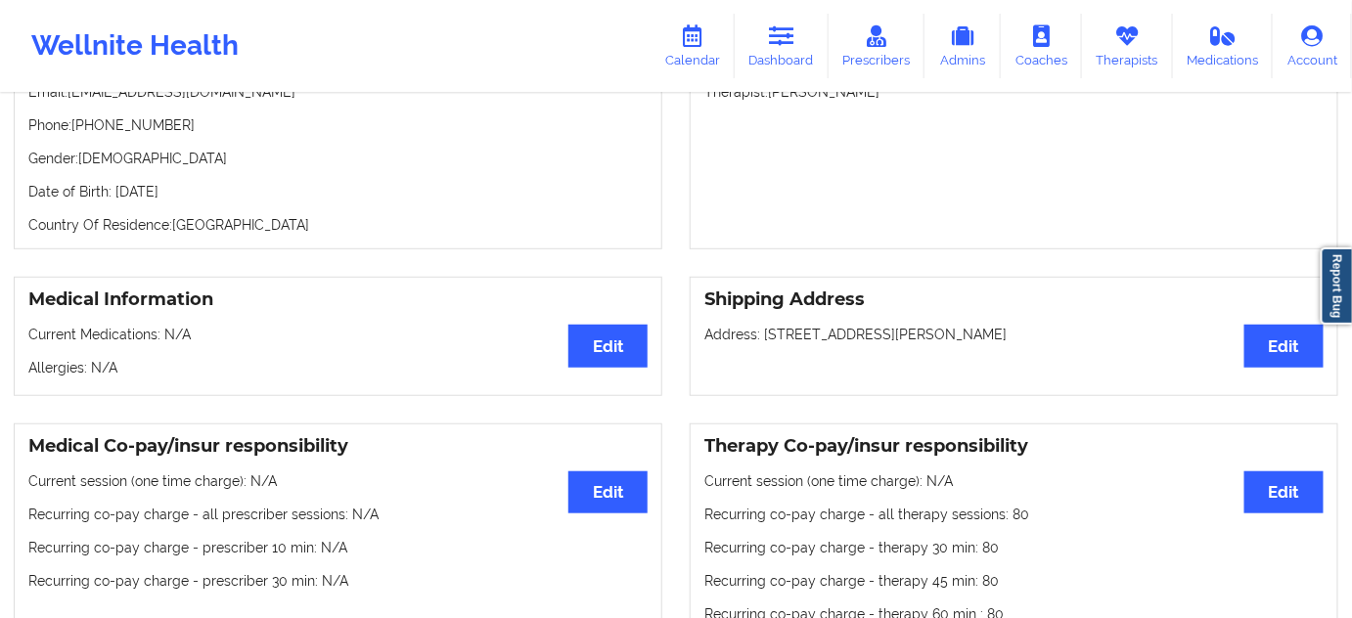
scroll to position [0, 0]
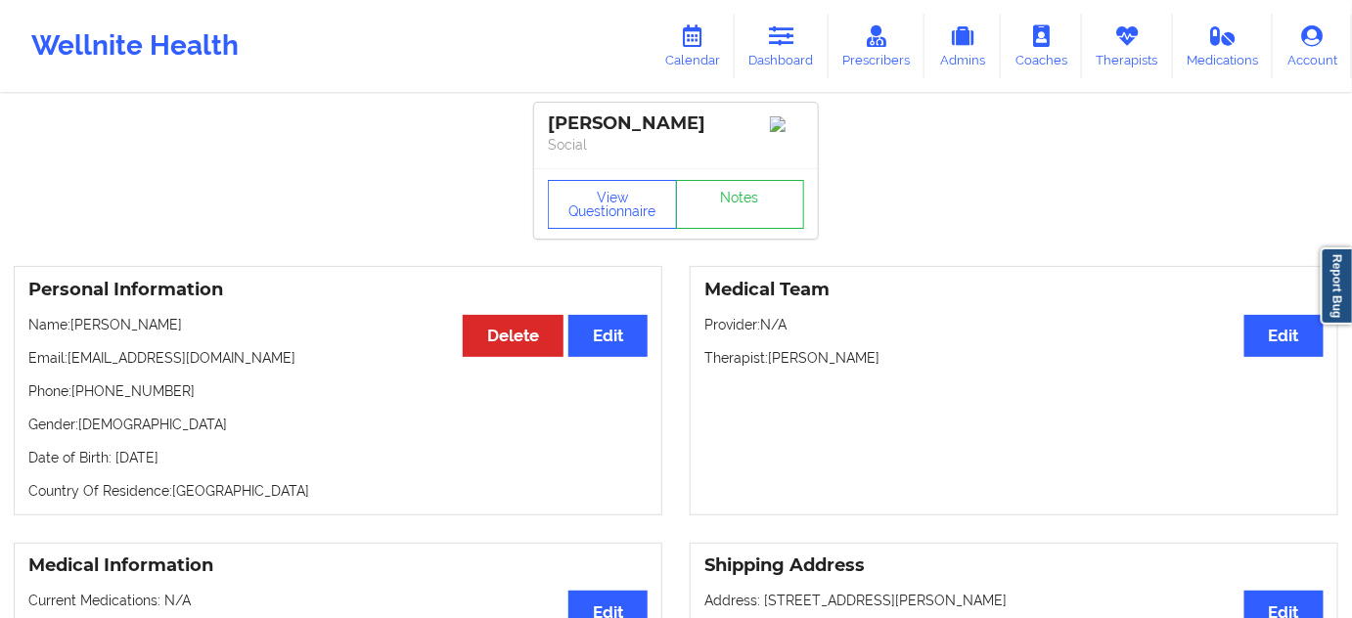
drag, startPoint x: 671, startPoint y: 121, endPoint x: 535, endPoint y: 113, distance: 136.2
click at [535, 113] on div "[PERSON_NAME] Social" at bounding box center [676, 136] width 284 height 66
copy div "[PERSON_NAME]"
click at [728, 219] on link "Notes" at bounding box center [740, 204] width 129 height 49
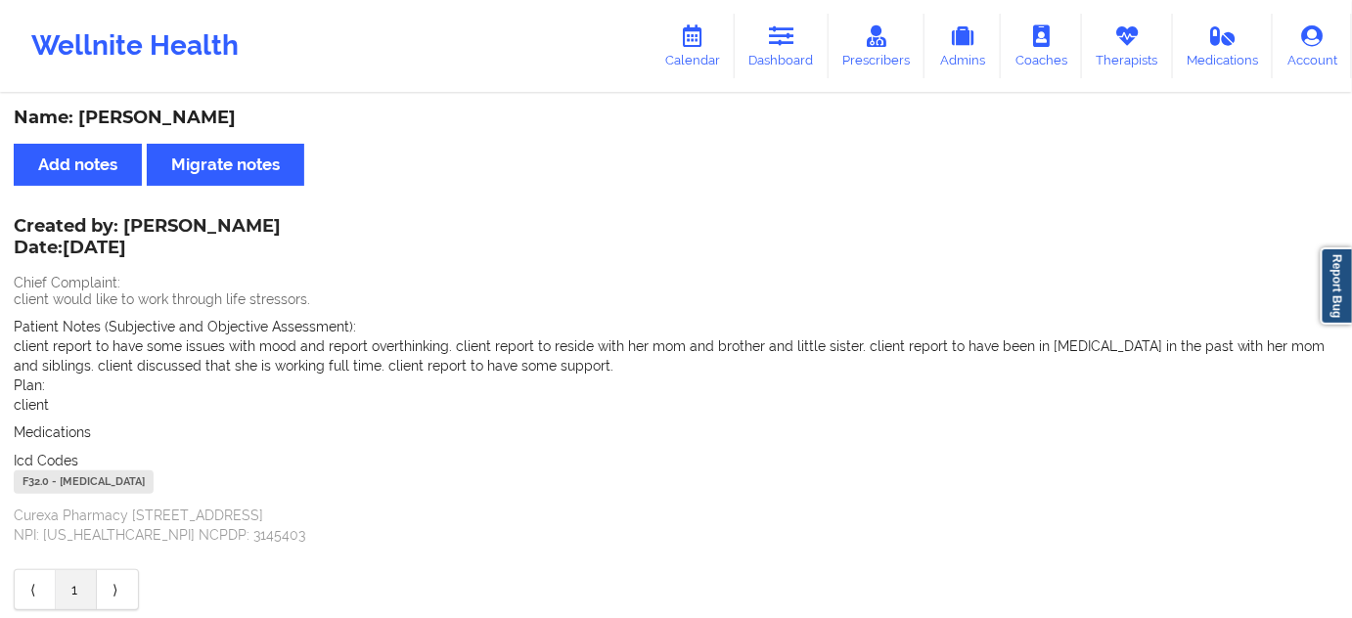
click at [30, 476] on div "F32.0 - [MEDICAL_DATA]" at bounding box center [84, 481] width 140 height 23
copy div "F32.0"
click at [777, 67] on link "Dashboard" at bounding box center [782, 46] width 94 height 65
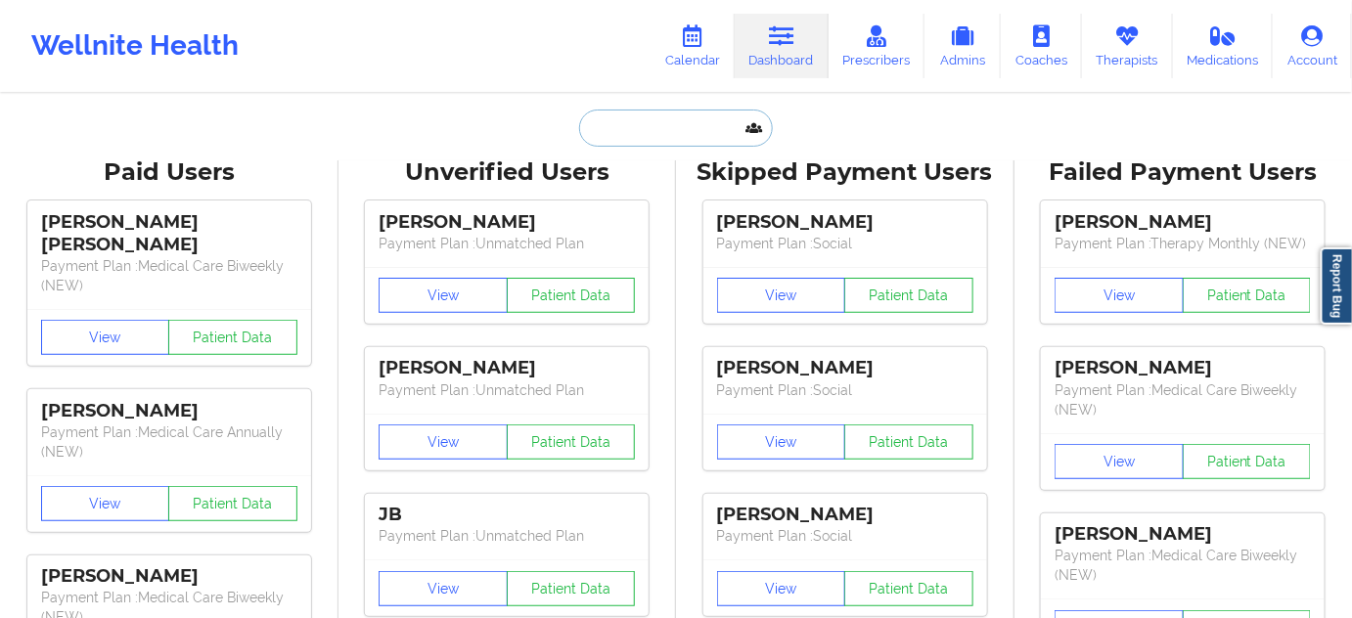
click at [644, 126] on input "text" at bounding box center [676, 128] width 194 height 37
paste input "[EMAIL_ADDRESS][DOMAIN_NAME]"
type input "[EMAIL_ADDRESS][DOMAIN_NAME]"
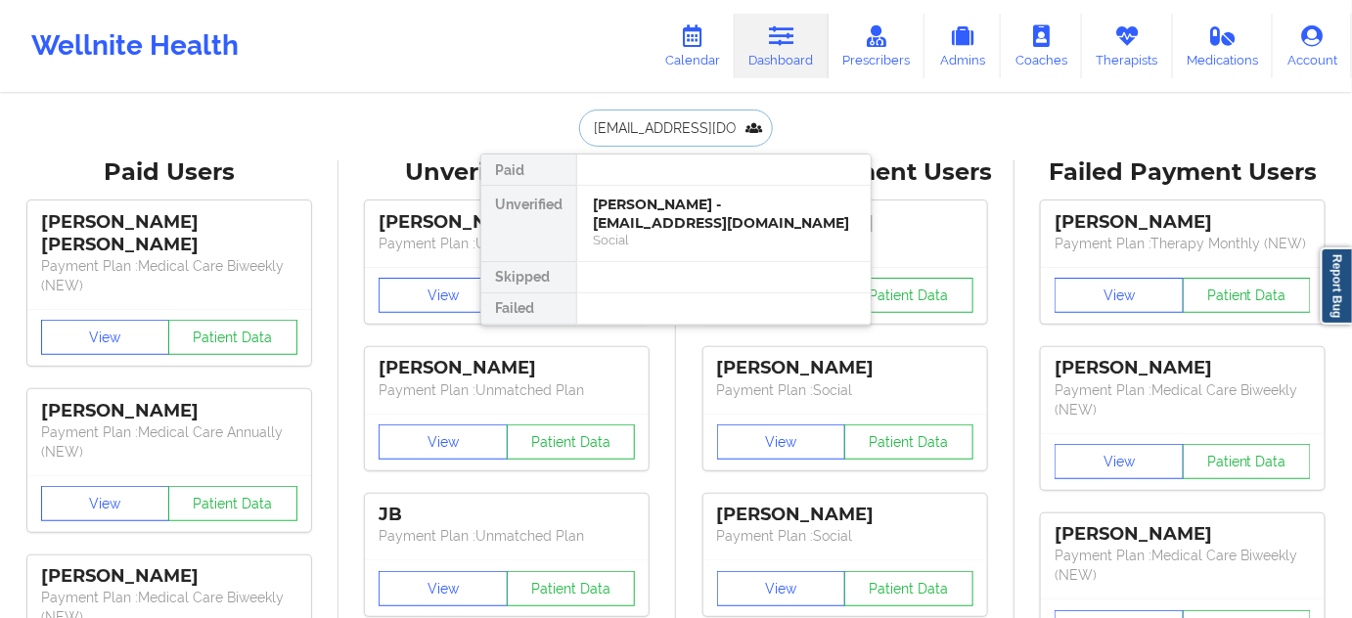
click at [634, 218] on div "[PERSON_NAME] - [EMAIL_ADDRESS][DOMAIN_NAME]" at bounding box center [724, 214] width 262 height 36
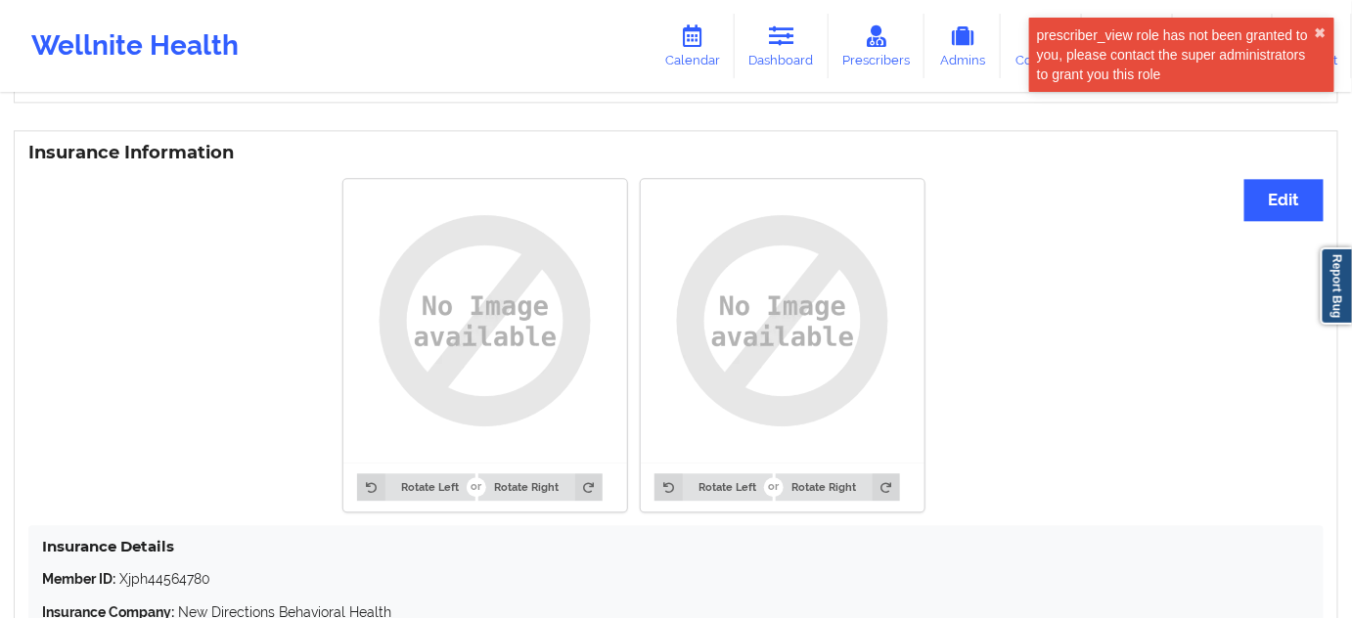
scroll to position [1649, 0]
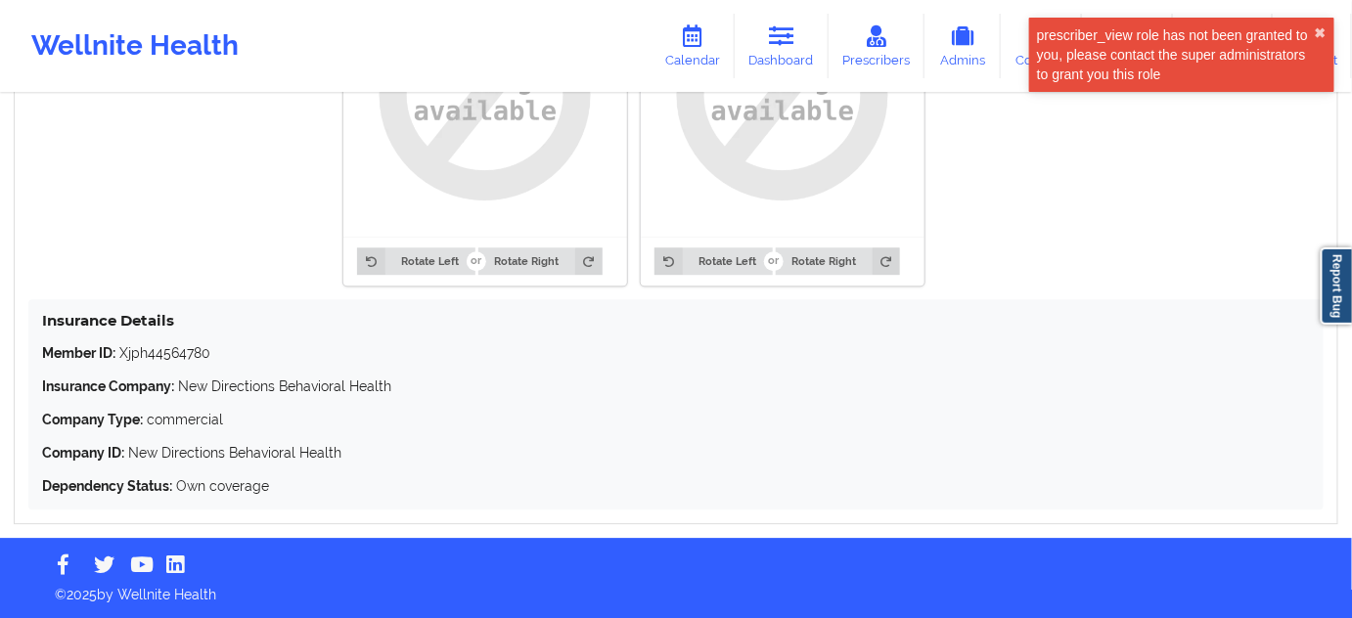
click at [182, 356] on p "Member ID: Xjph44564780" at bounding box center [676, 353] width 1268 height 20
copy p "Xjph44564780"
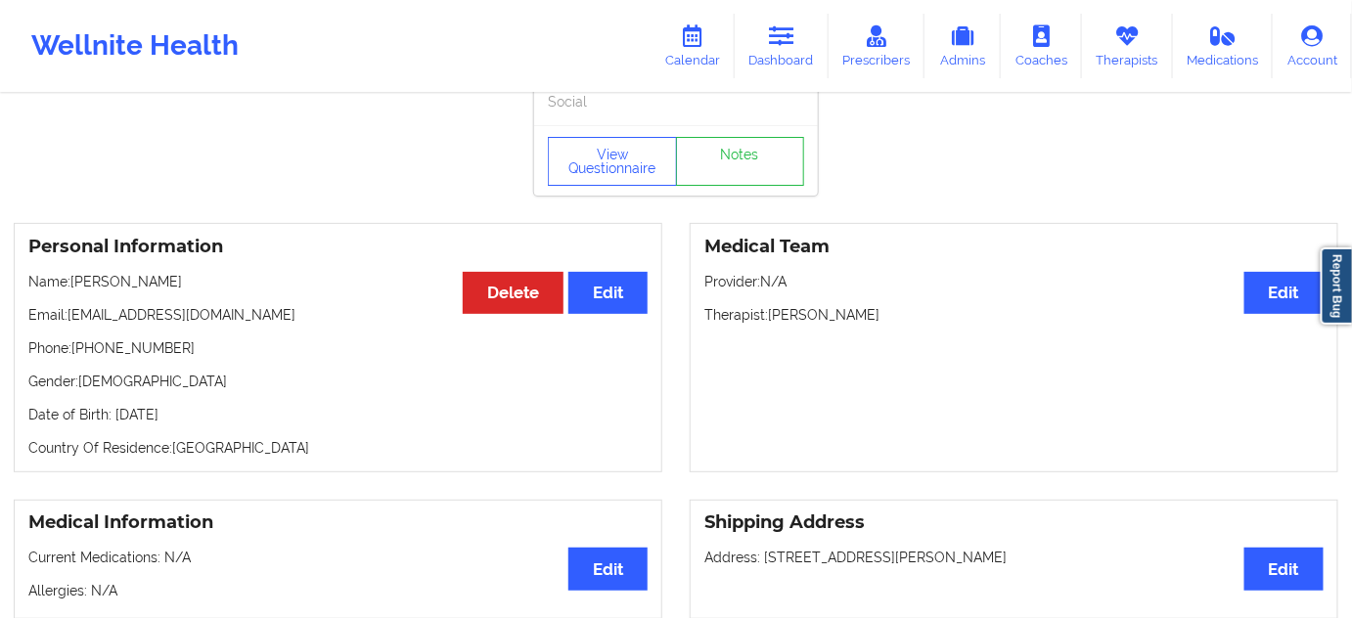
scroll to position [0, 0]
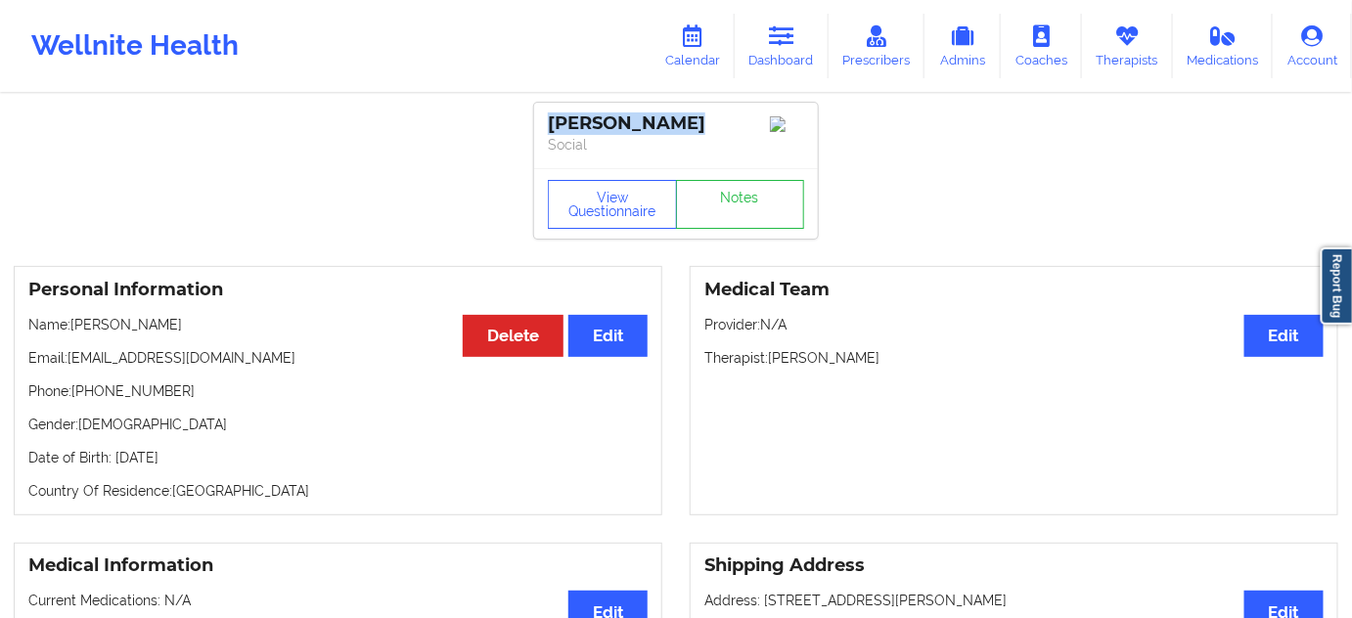
drag, startPoint x: 668, startPoint y: 125, endPoint x: 534, endPoint y: 125, distance: 134.0
click at [534, 125] on div "[PERSON_NAME] Social" at bounding box center [676, 136] width 284 height 66
copy div "[PERSON_NAME]"
click at [843, 363] on p "Therapist: [PERSON_NAME]" at bounding box center [1013, 358] width 619 height 20
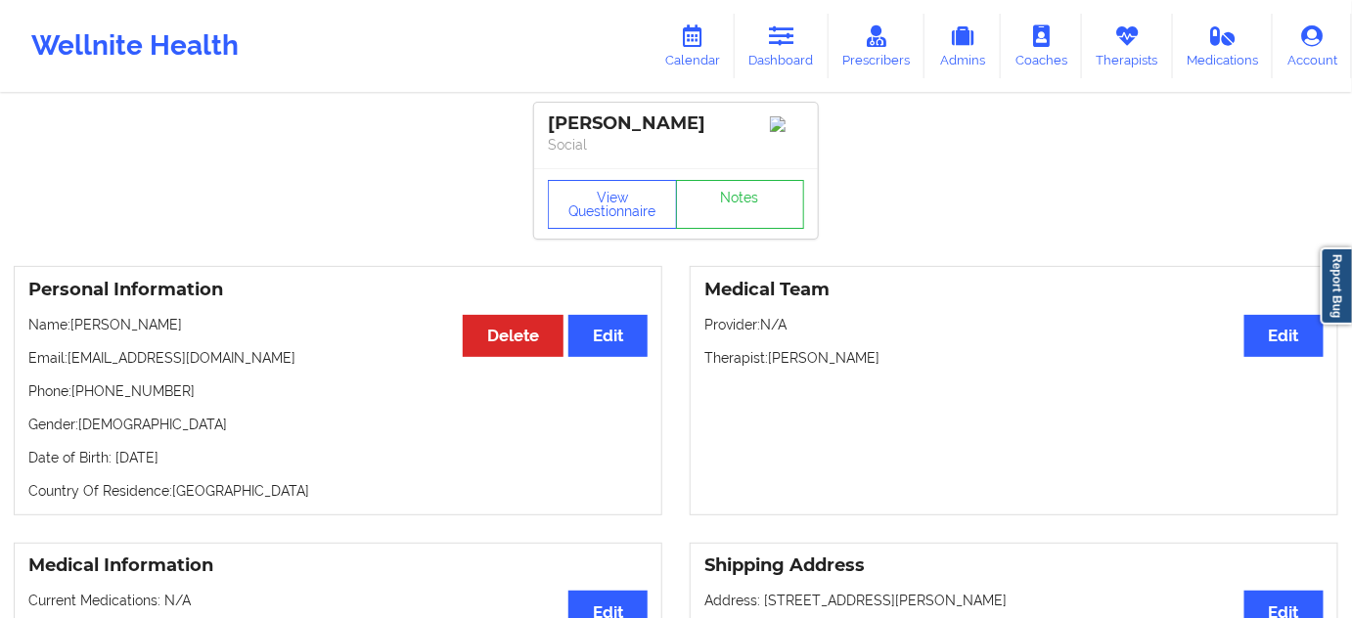
copy p "Zapatha"
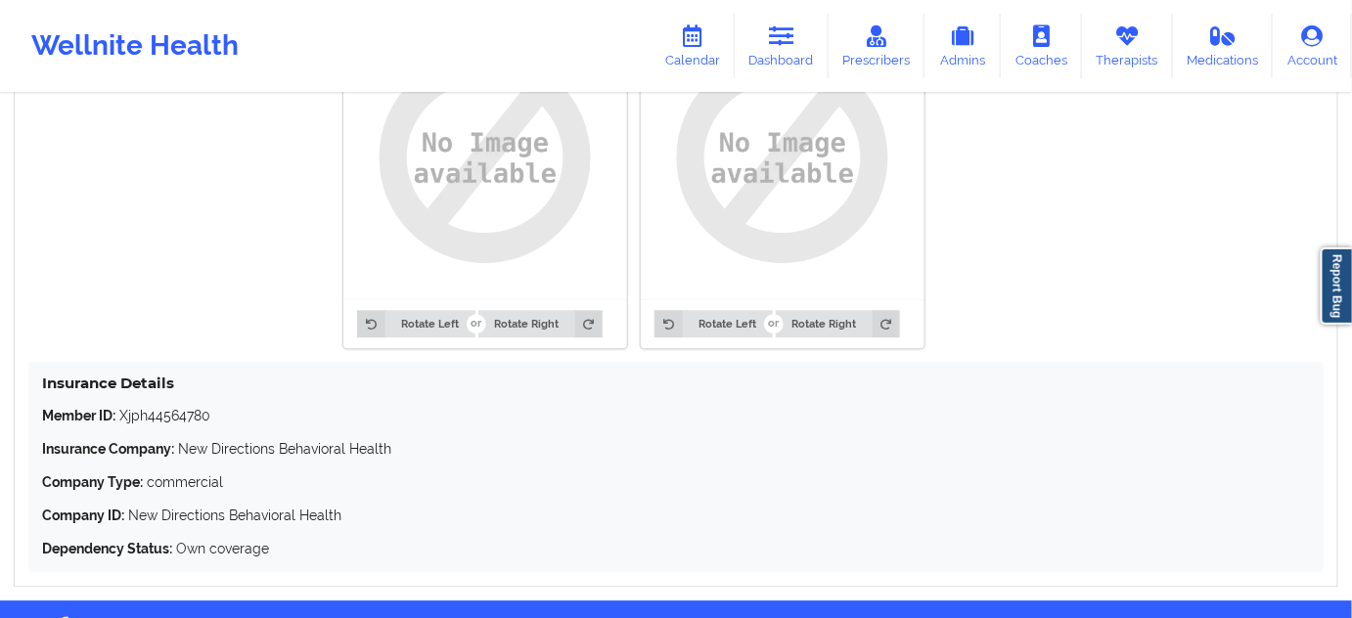
scroll to position [1649, 0]
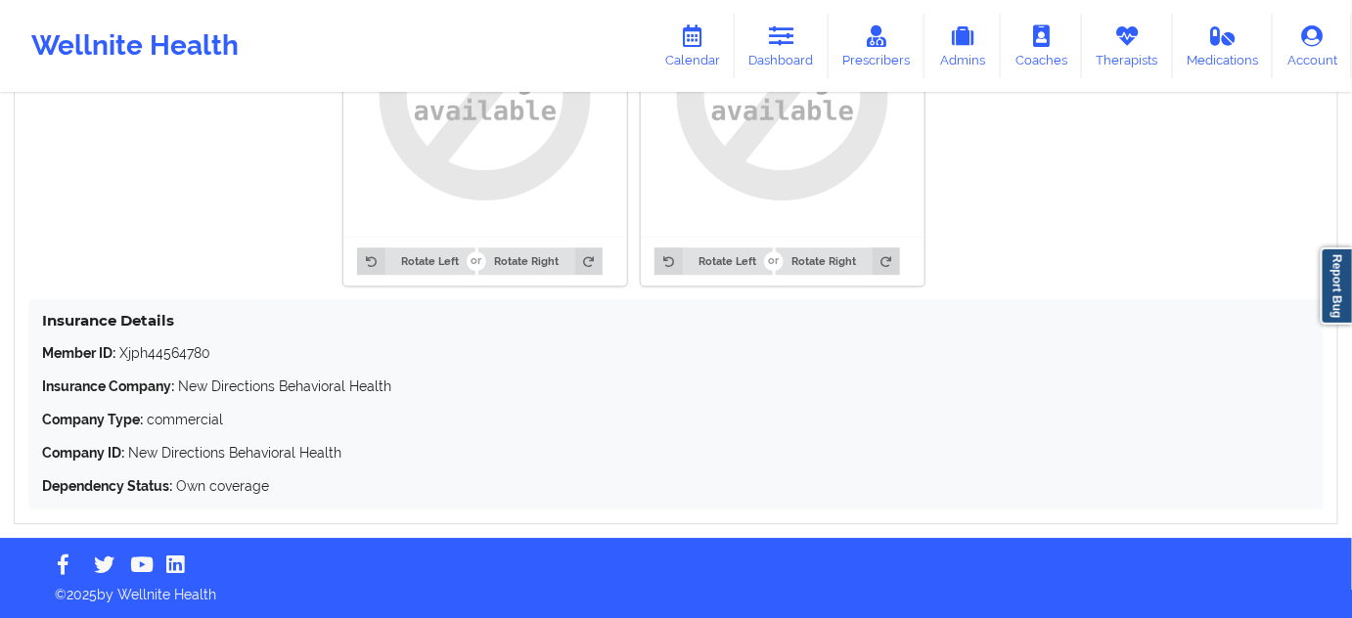
click at [164, 354] on p "Member ID: Xjph44564780" at bounding box center [676, 353] width 1268 height 20
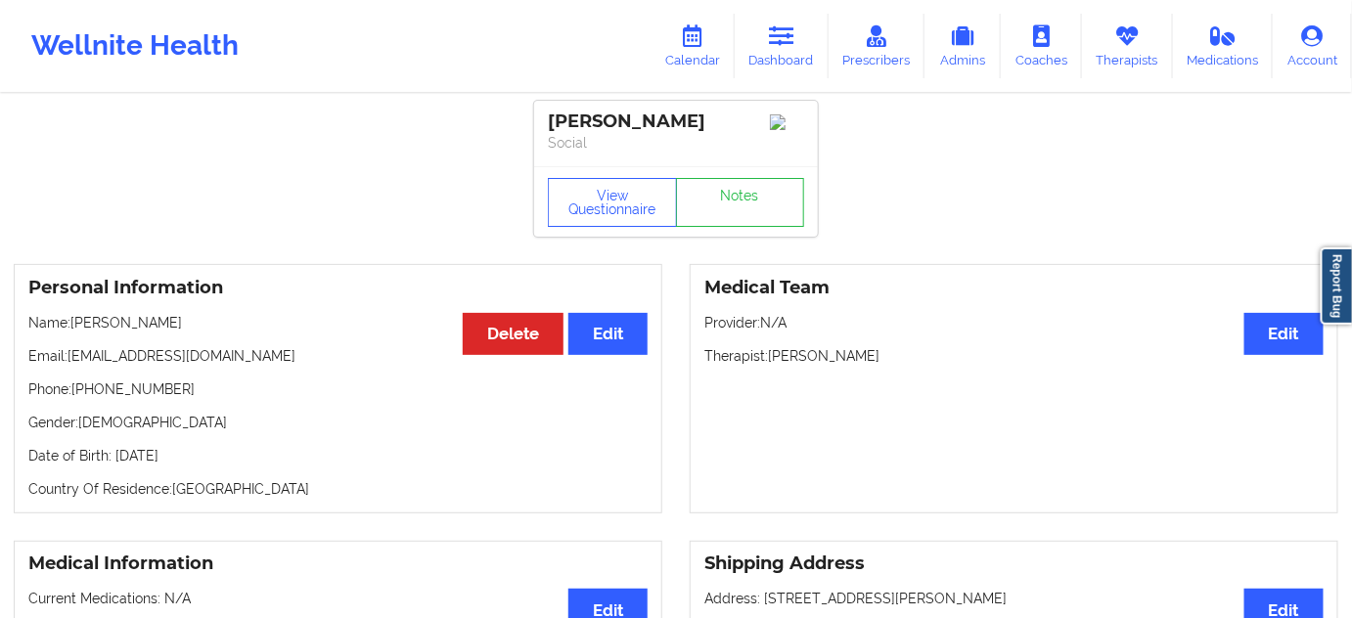
scroll to position [0, 0]
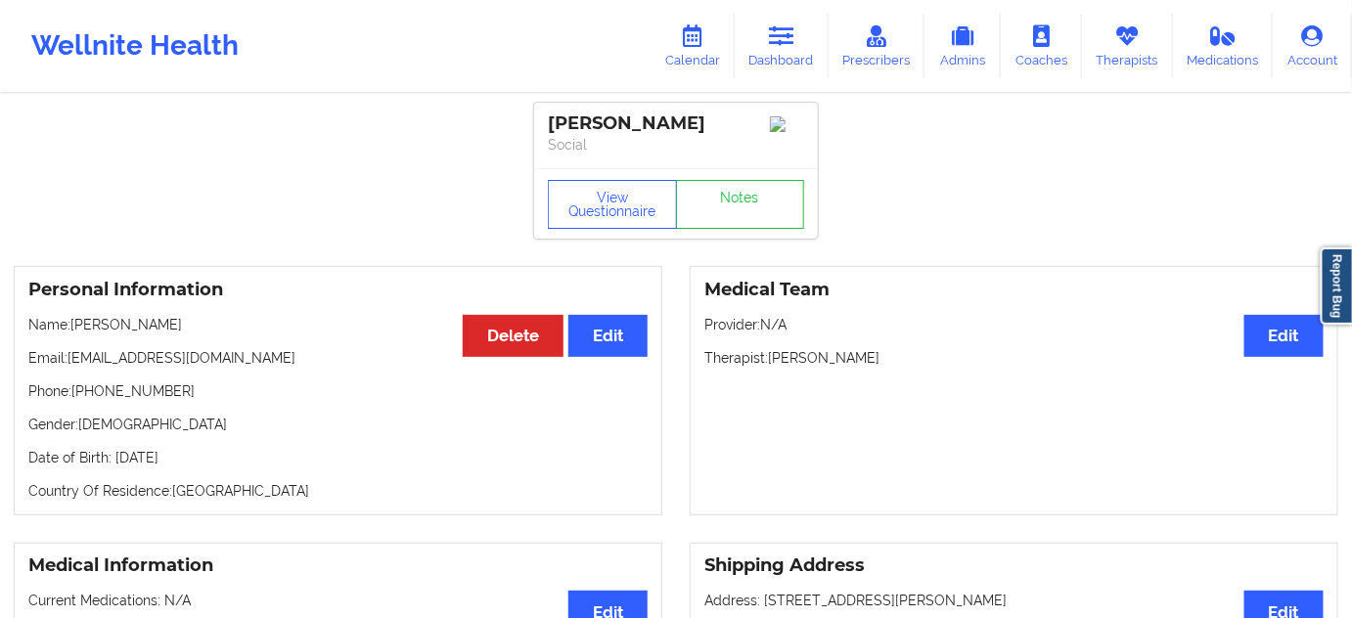
click at [636, 132] on div "[PERSON_NAME]" at bounding box center [676, 123] width 256 height 22
click at [577, 122] on div "[PERSON_NAME]" at bounding box center [676, 123] width 256 height 22
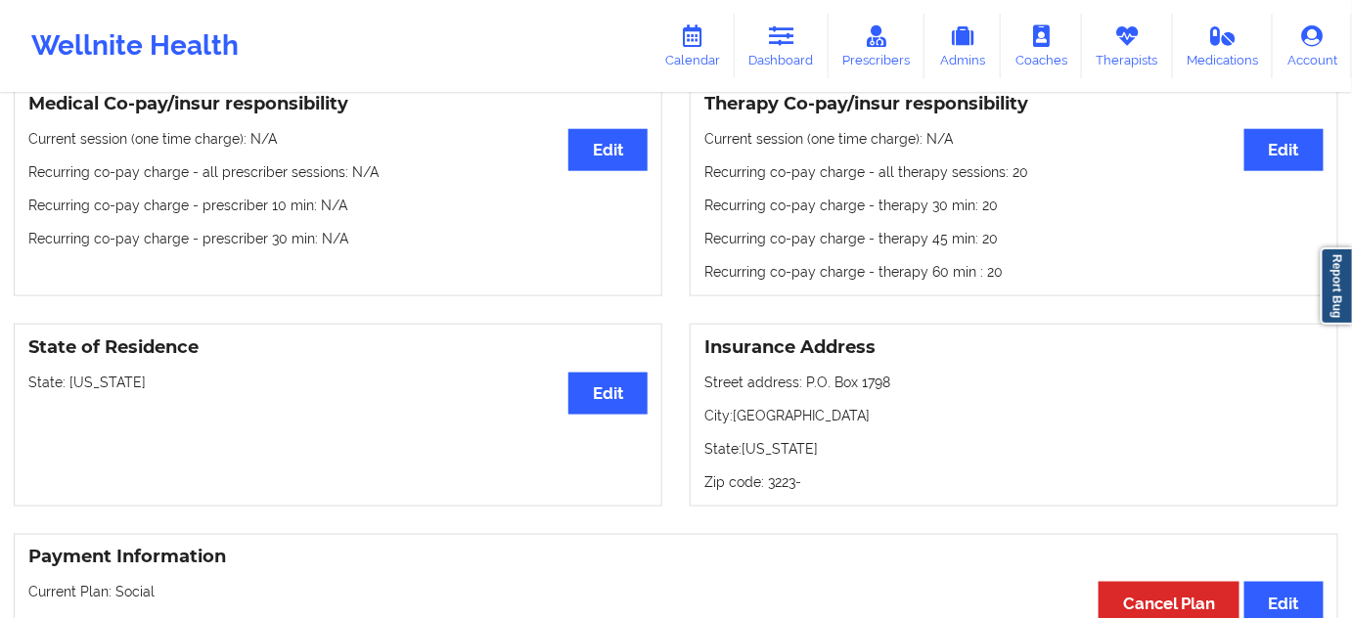
scroll to position [651, 0]
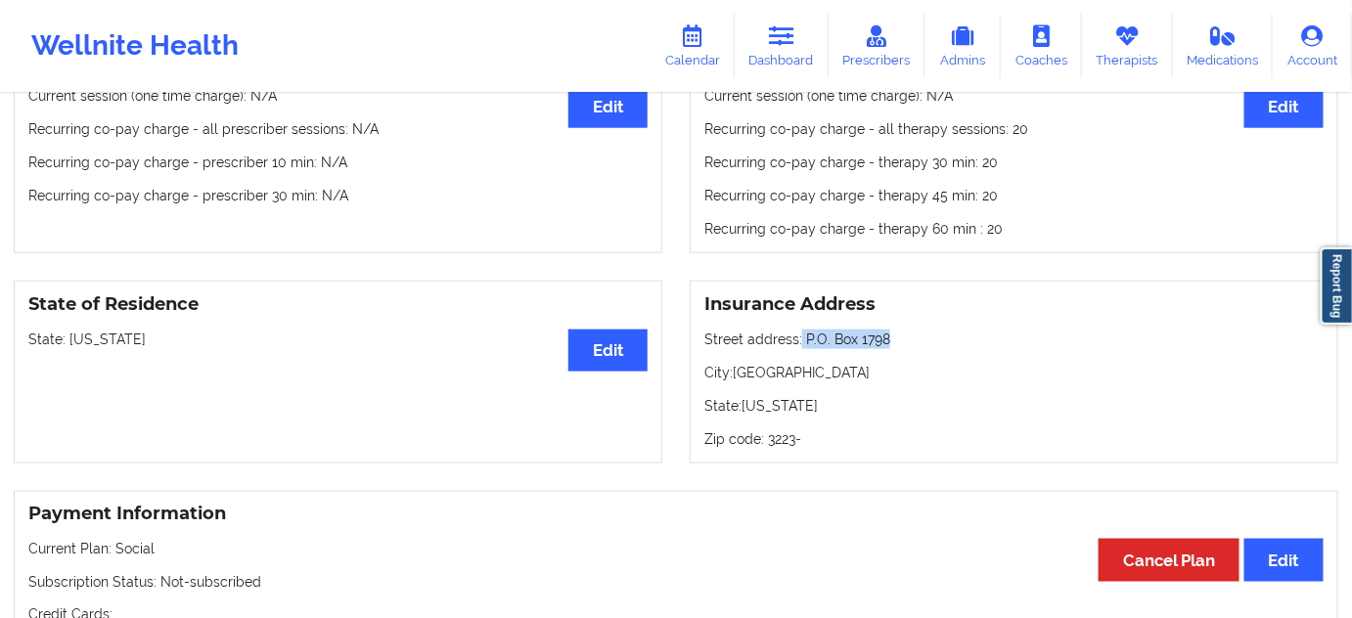
drag, startPoint x: 802, startPoint y: 341, endPoint x: 926, endPoint y: 331, distance: 124.7
click at [926, 331] on div "Insurance Address Street address: P.O. [GEOGRAPHIC_DATA]: [GEOGRAPHIC_DATA]: [U…" at bounding box center [1014, 372] width 649 height 183
click at [806, 374] on p "City: [GEOGRAPHIC_DATA]" at bounding box center [1013, 373] width 619 height 20
click at [783, 437] on p "Zip code: 3223-" at bounding box center [1013, 439] width 619 height 20
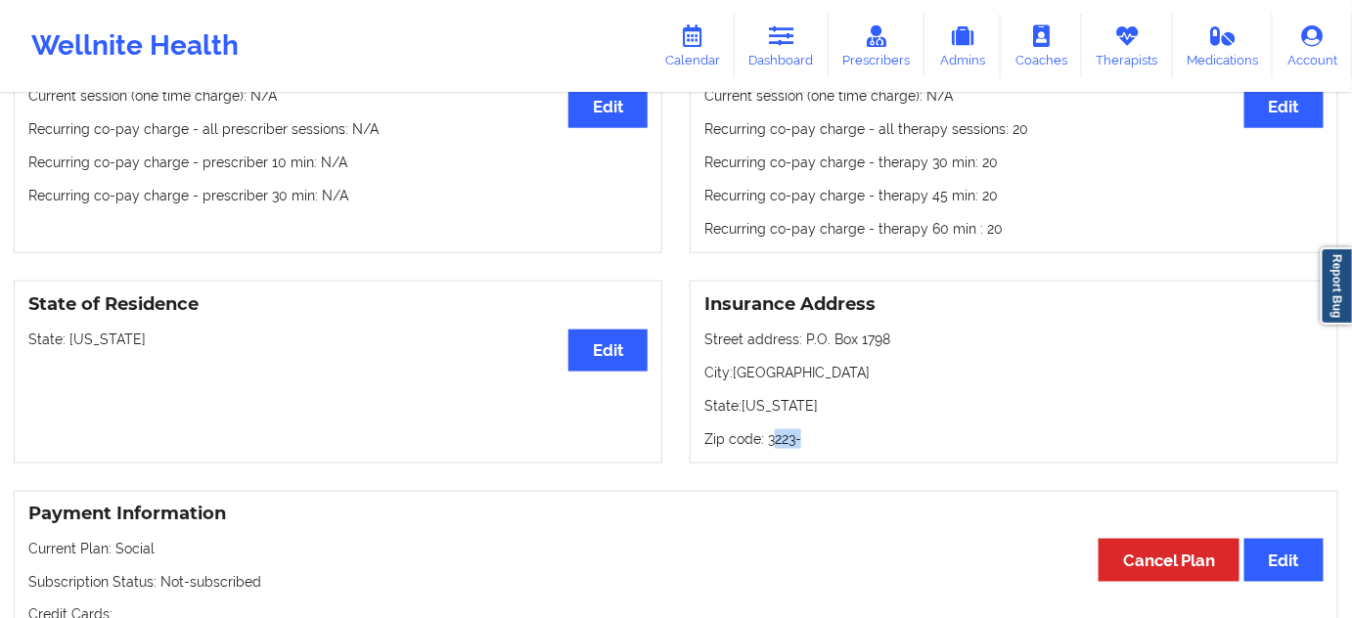
click at [783, 437] on p "Zip code: 3223-" at bounding box center [1013, 439] width 619 height 20
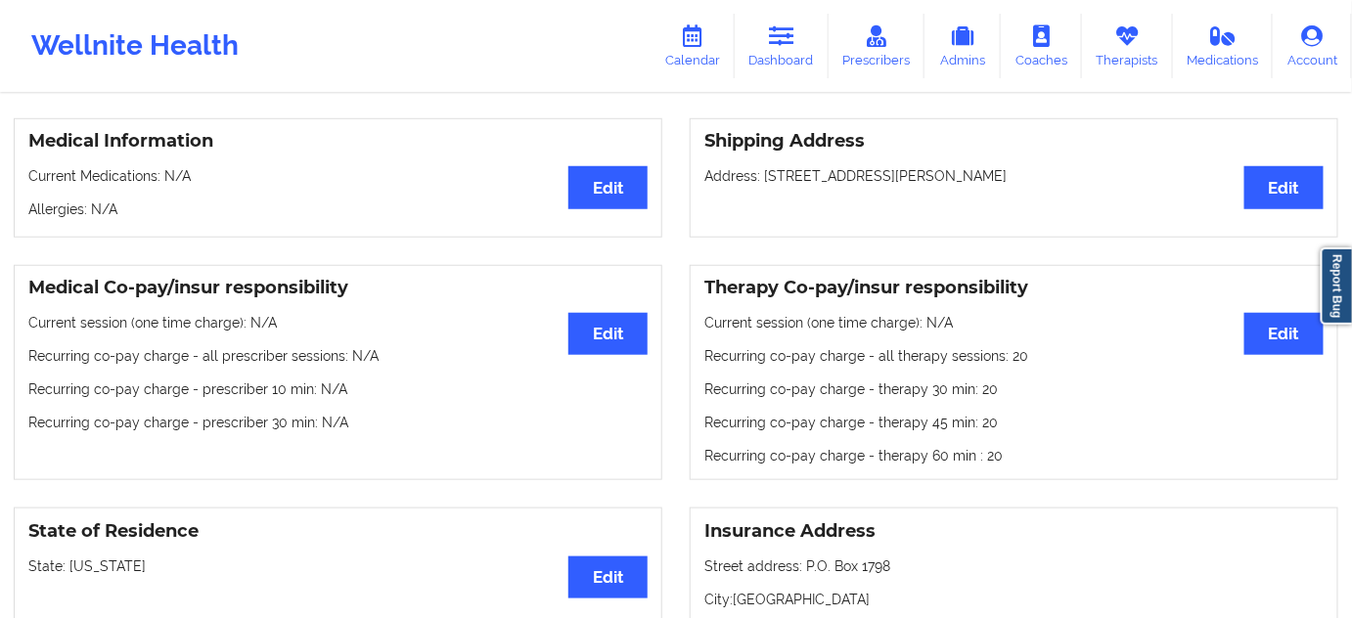
scroll to position [415, 0]
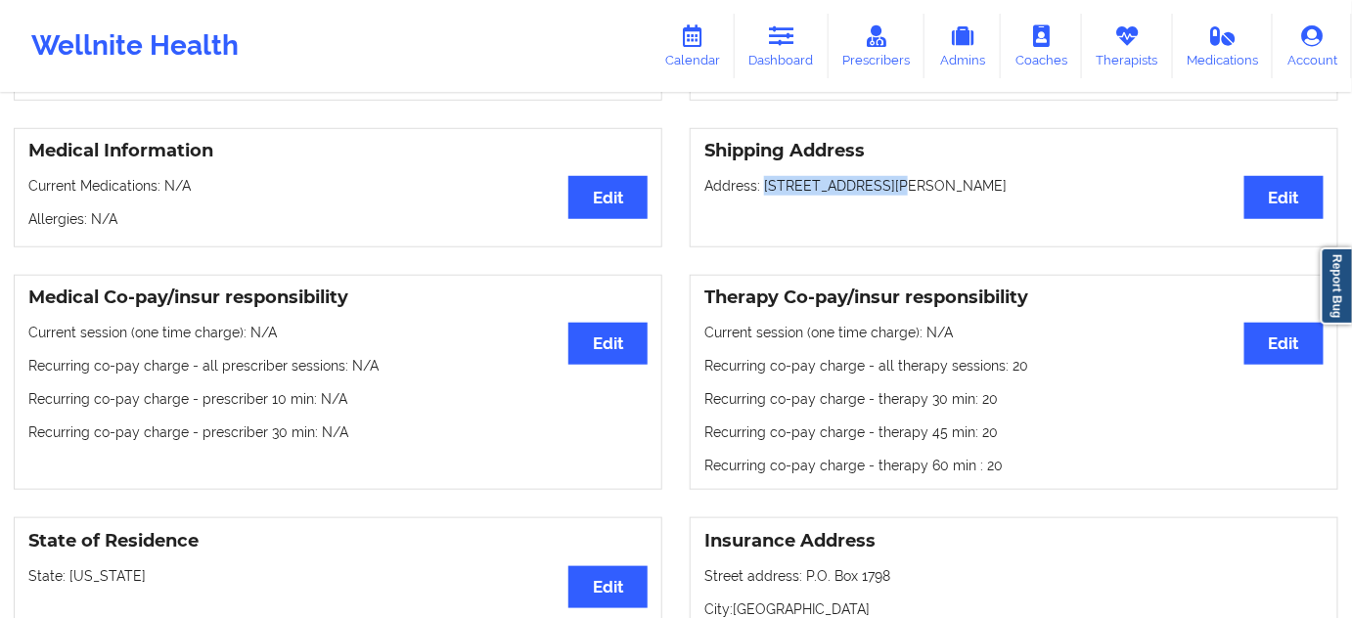
drag, startPoint x: 764, startPoint y: 193, endPoint x: 880, endPoint y: 192, distance: 116.4
click at [880, 192] on p "Address: [STREET_ADDRESS][PERSON_NAME]" at bounding box center [1013, 186] width 619 height 20
click at [906, 187] on p "Address: [STREET_ADDRESS][PERSON_NAME]" at bounding box center [1013, 186] width 619 height 20
click at [964, 185] on p "Address: [STREET_ADDRESS][PERSON_NAME]" at bounding box center [1013, 186] width 619 height 20
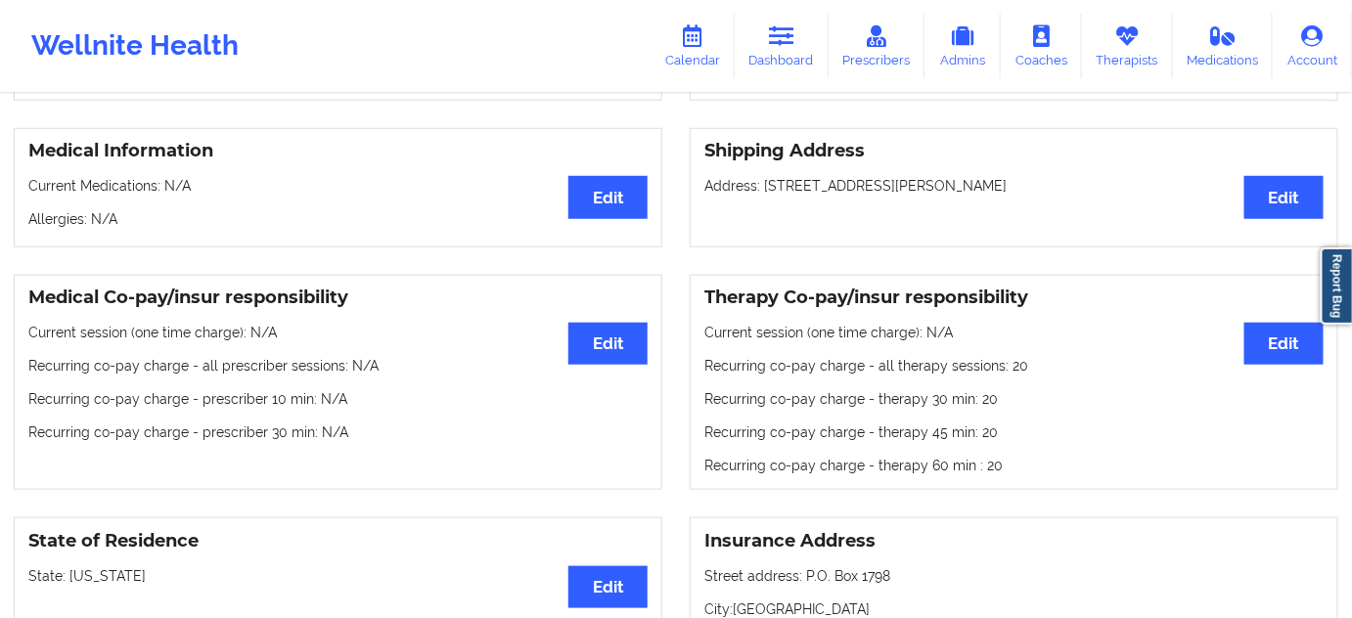
click at [964, 185] on p "Address: [STREET_ADDRESS][PERSON_NAME]" at bounding box center [1013, 186] width 619 height 20
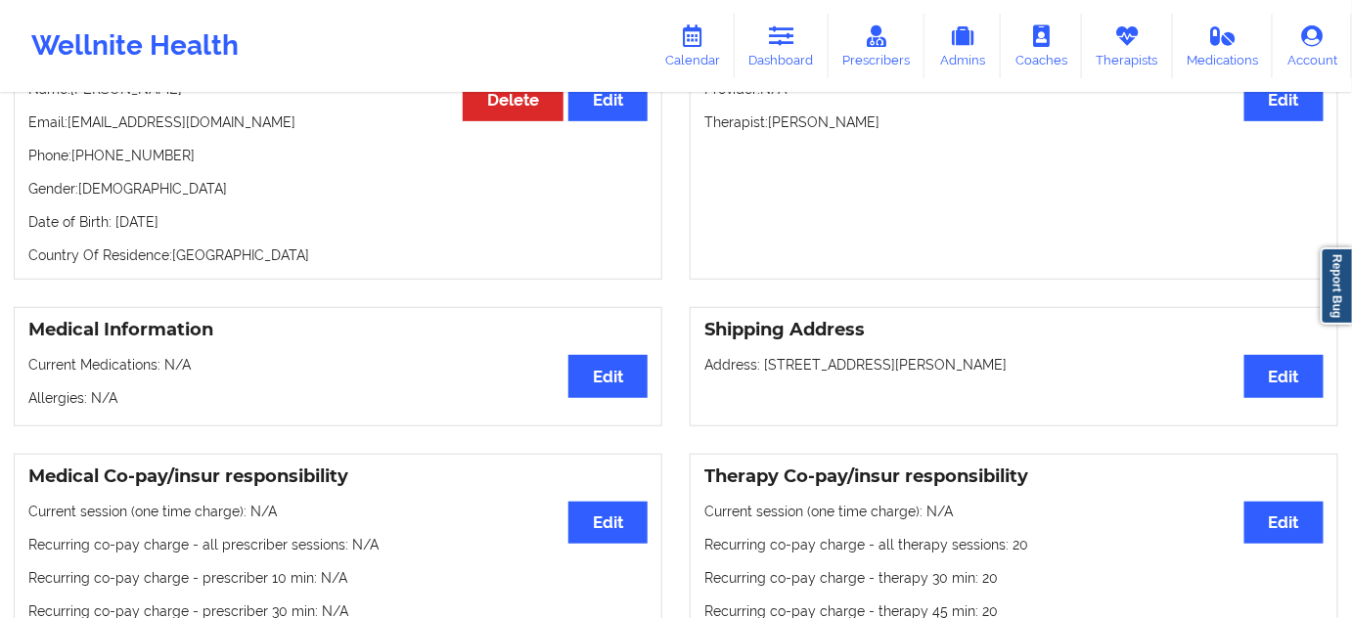
scroll to position [0, 0]
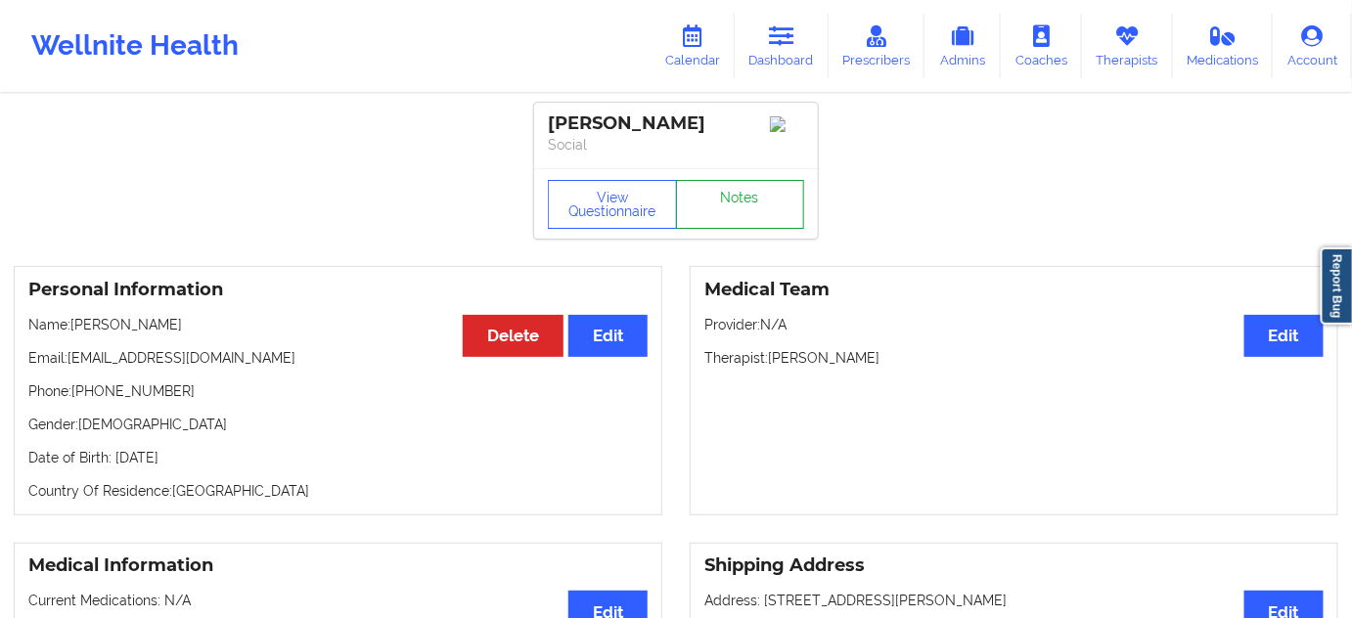
click at [743, 207] on link "Notes" at bounding box center [740, 204] width 129 height 49
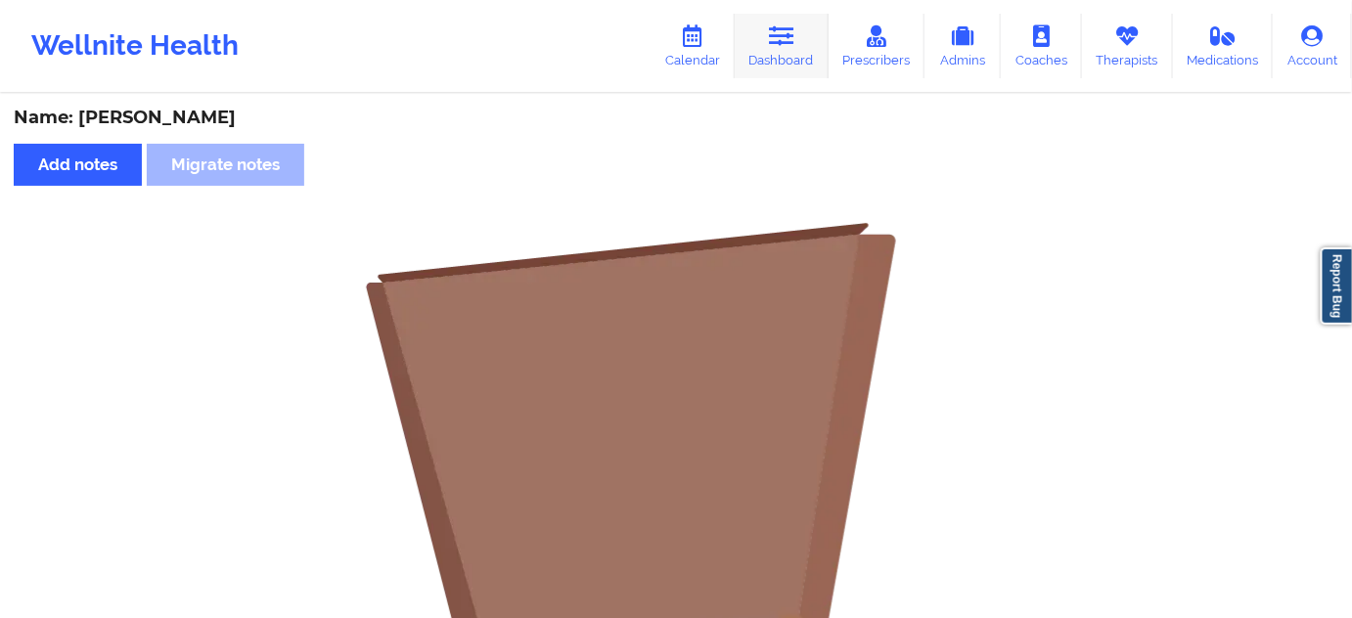
click at [793, 73] on link "Dashboard" at bounding box center [782, 46] width 94 height 65
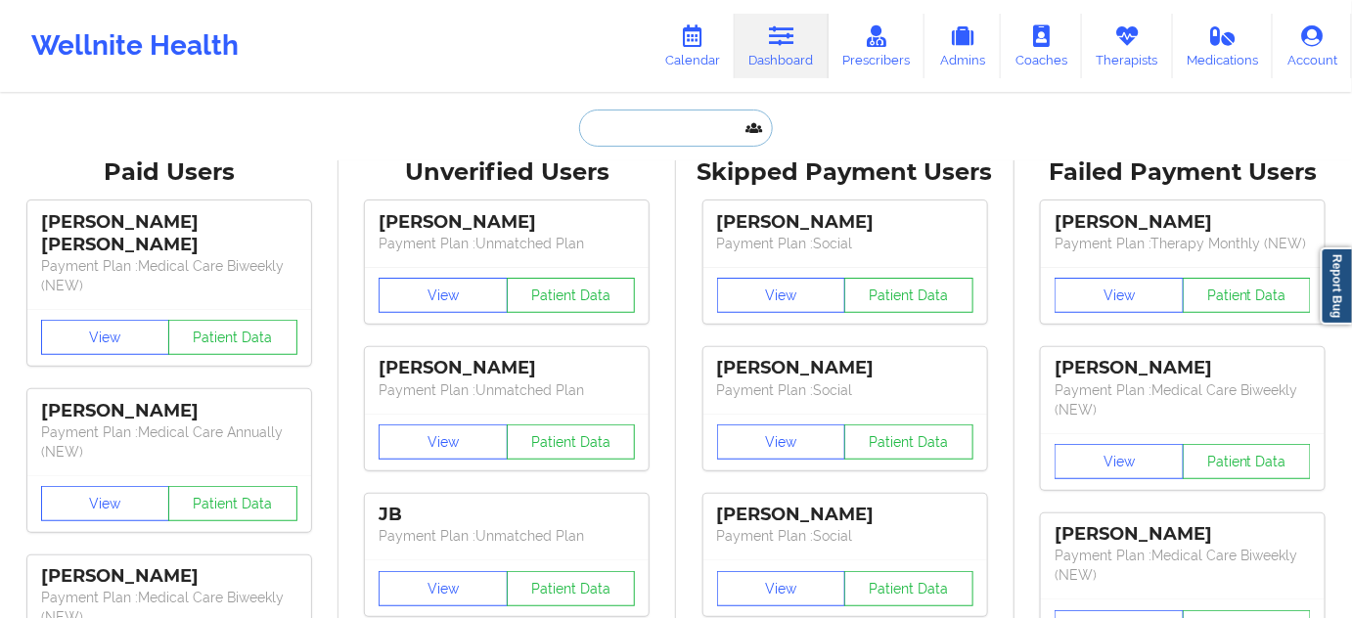
click at [627, 112] on input "text" at bounding box center [676, 128] width 194 height 37
paste input "[PERSON_NAME][EMAIL_ADDRESS][DOMAIN_NAME]"
type input "[PERSON_NAME][EMAIL_ADDRESS][DOMAIN_NAME]"
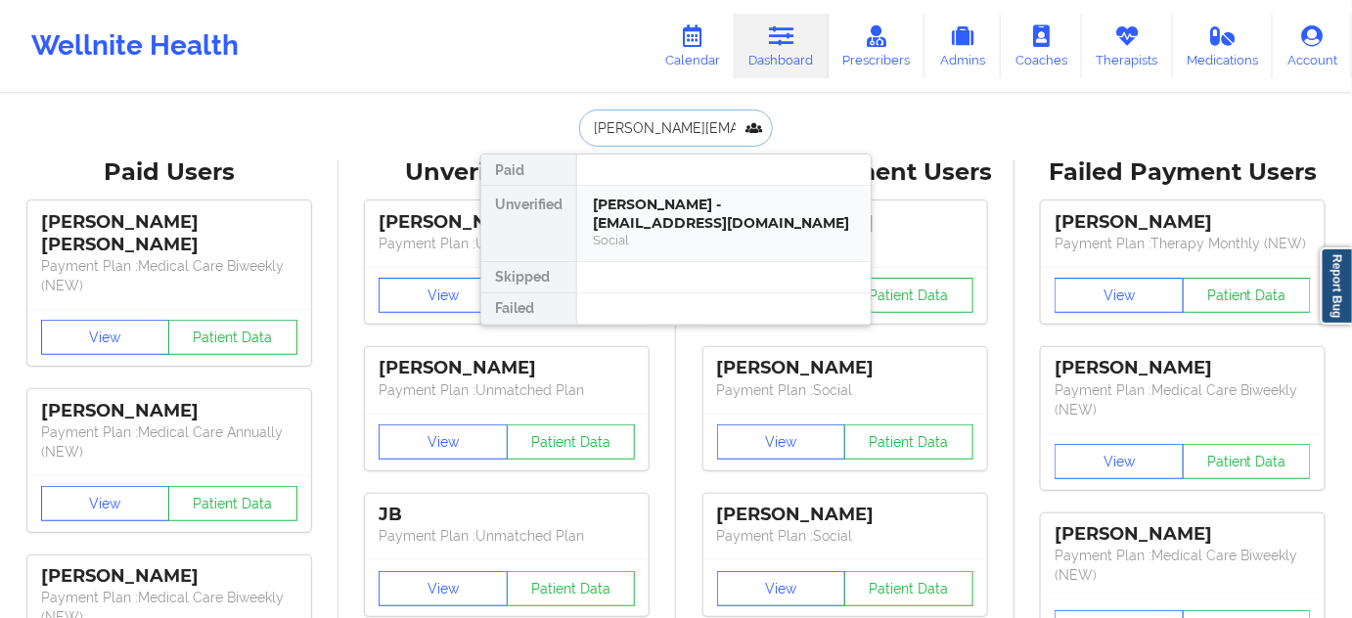
scroll to position [0, 19]
click at [652, 210] on div "[PERSON_NAME] - [PERSON_NAME][EMAIL_ADDRESS][DOMAIN_NAME]" at bounding box center [724, 214] width 262 height 36
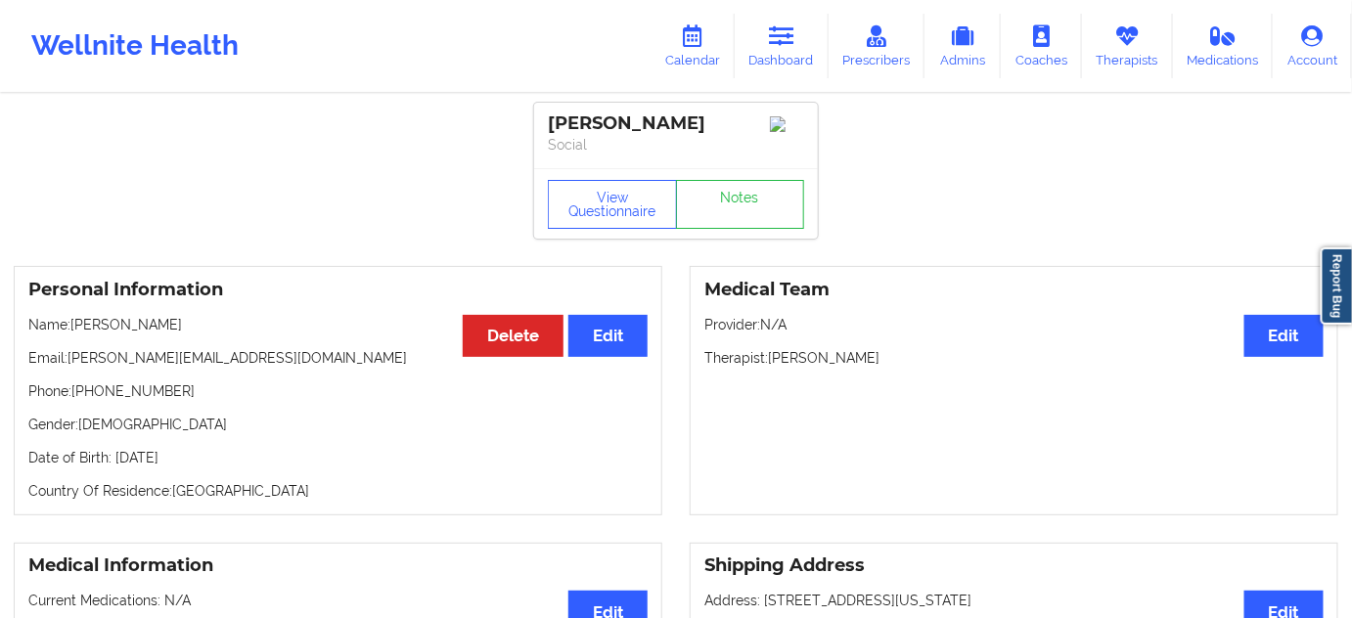
click at [583, 129] on div "[PERSON_NAME]" at bounding box center [676, 123] width 256 height 22
click at [844, 365] on p "Therapist: [PERSON_NAME]" at bounding box center [1013, 358] width 619 height 20
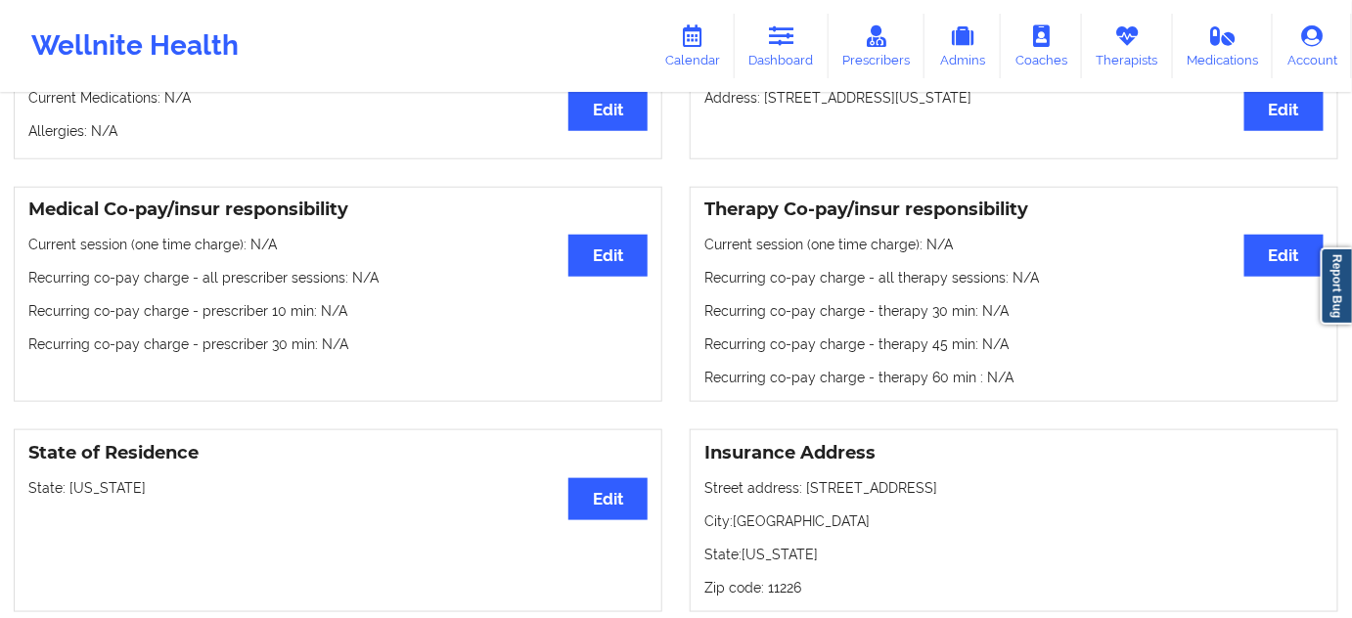
scroll to position [770, 0]
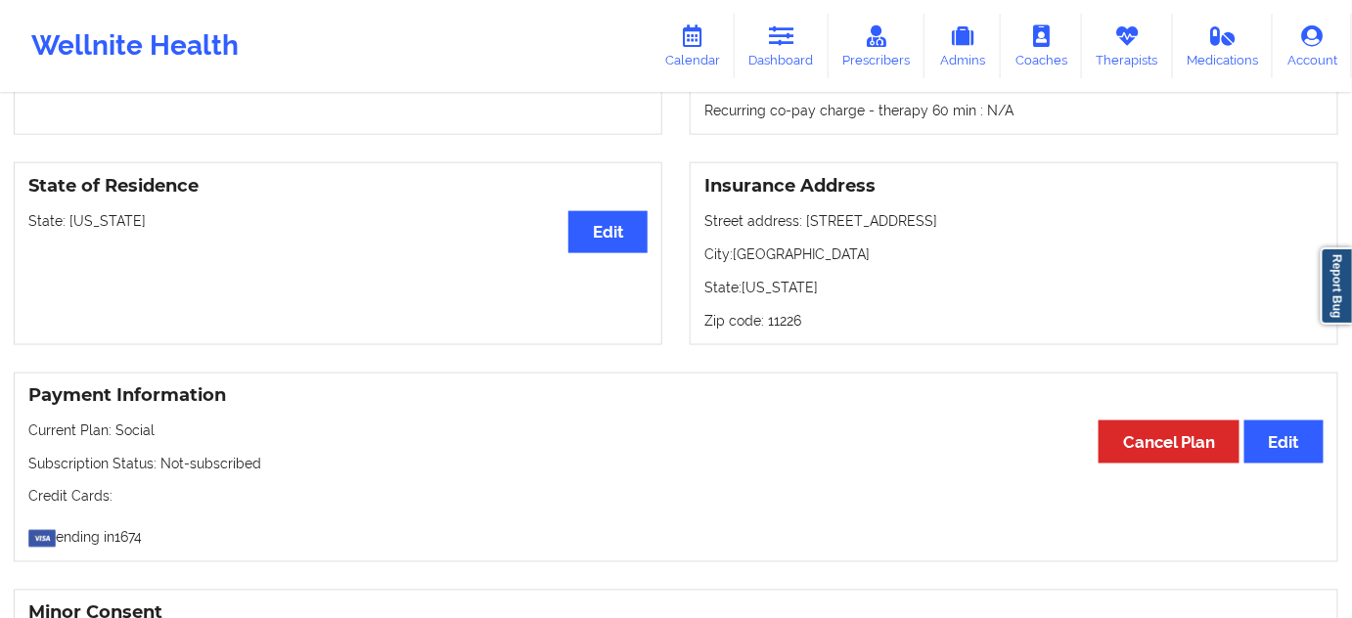
drag, startPoint x: 802, startPoint y: 231, endPoint x: 962, endPoint y: 225, distance: 160.5
click at [962, 225] on p "Street address: [STREET_ADDRESS]" at bounding box center [1013, 221] width 619 height 20
click at [770, 264] on p "City: [GEOGRAPHIC_DATA]" at bounding box center [1013, 255] width 619 height 20
click at [783, 326] on p "Zip code: 11226" at bounding box center [1013, 321] width 619 height 20
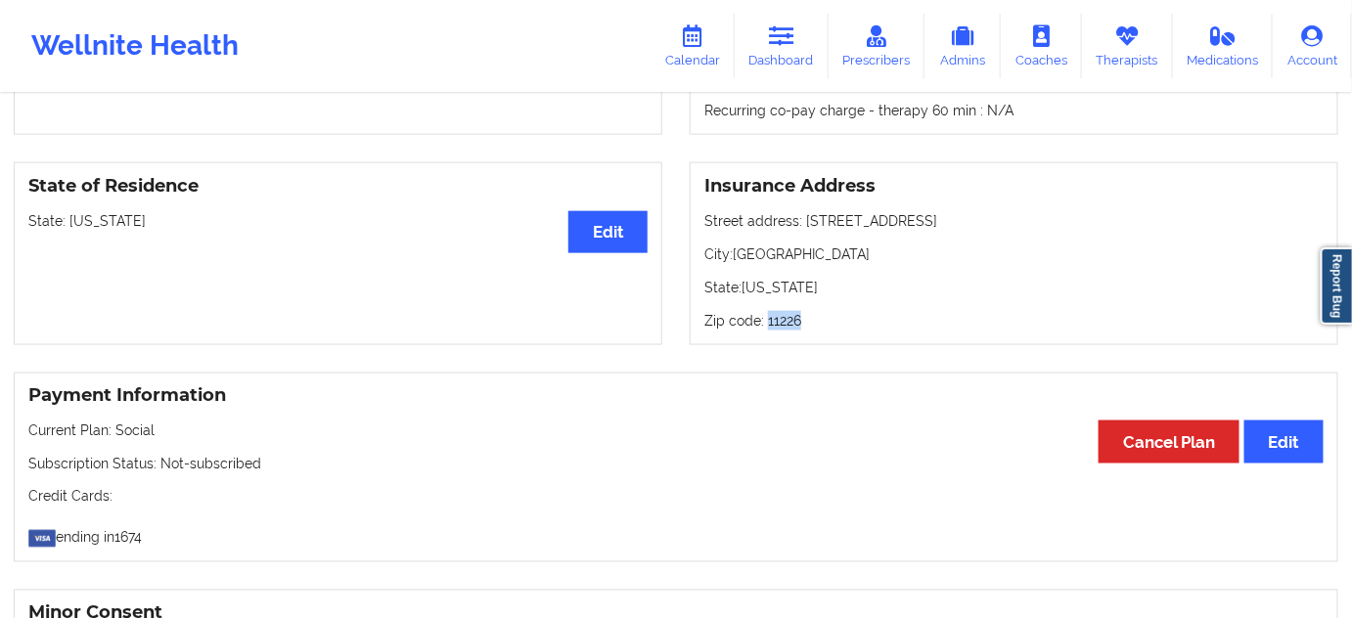
click at [783, 326] on p "Zip code: 11226" at bounding box center [1013, 321] width 619 height 20
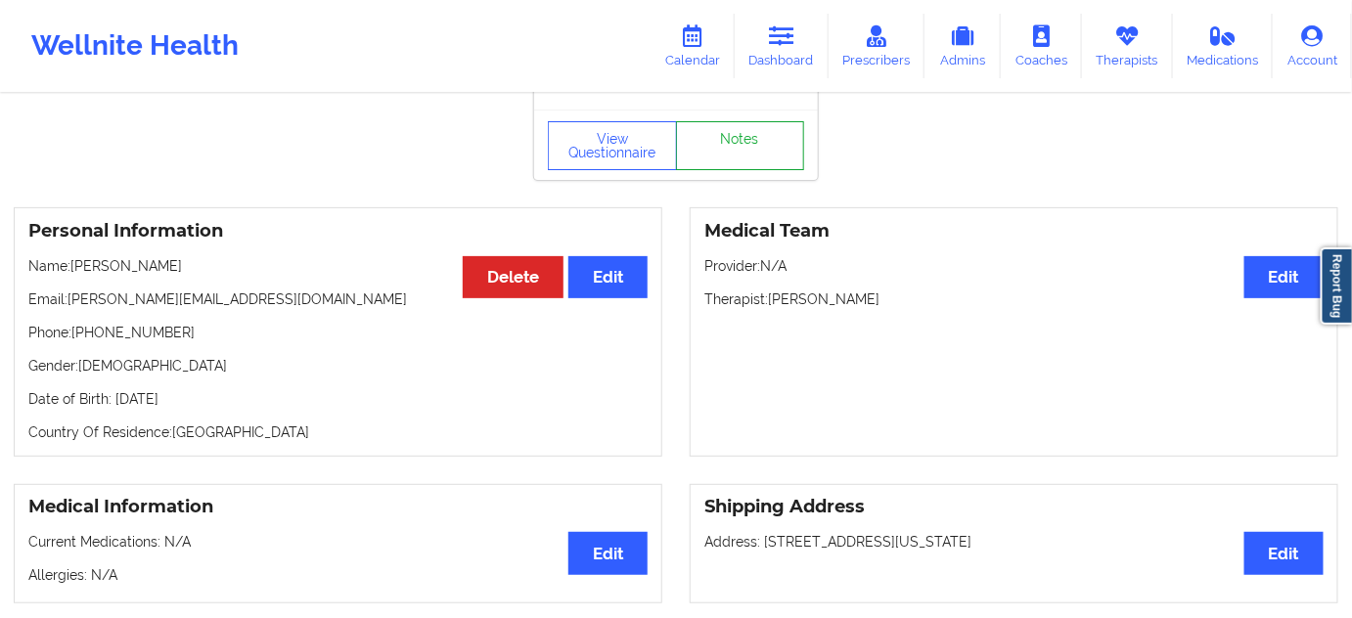
click at [720, 132] on link "Notes" at bounding box center [740, 145] width 129 height 49
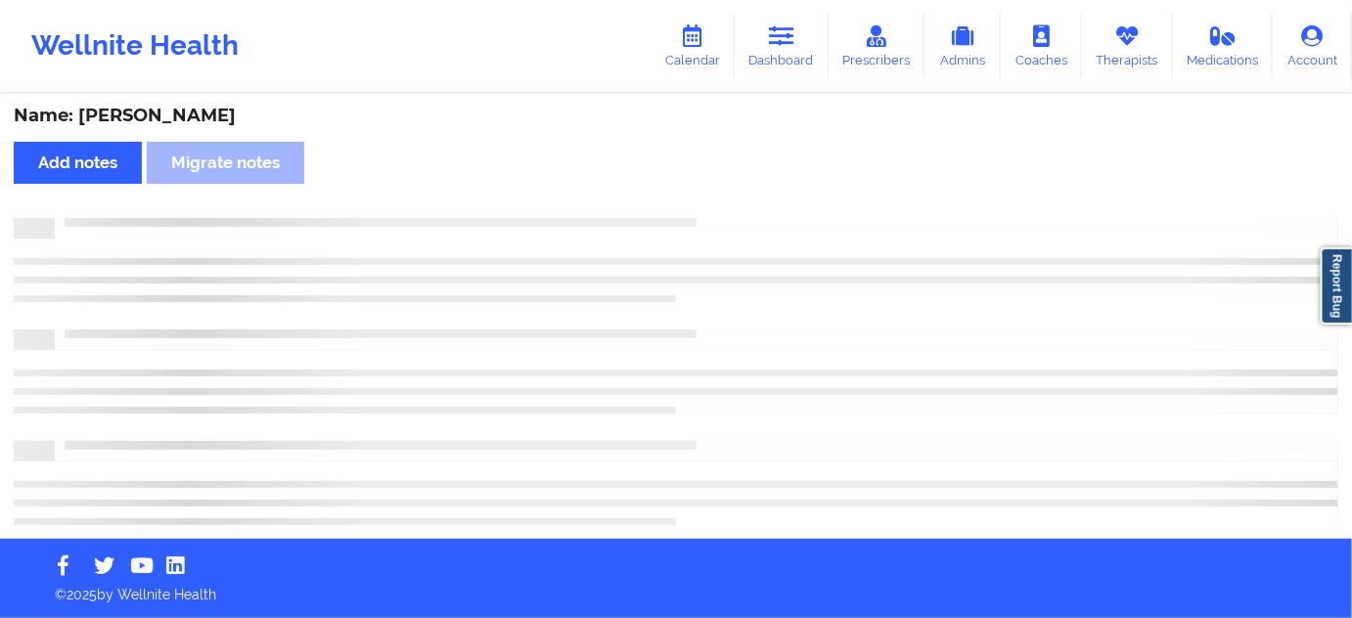
scroll to position [59, 0]
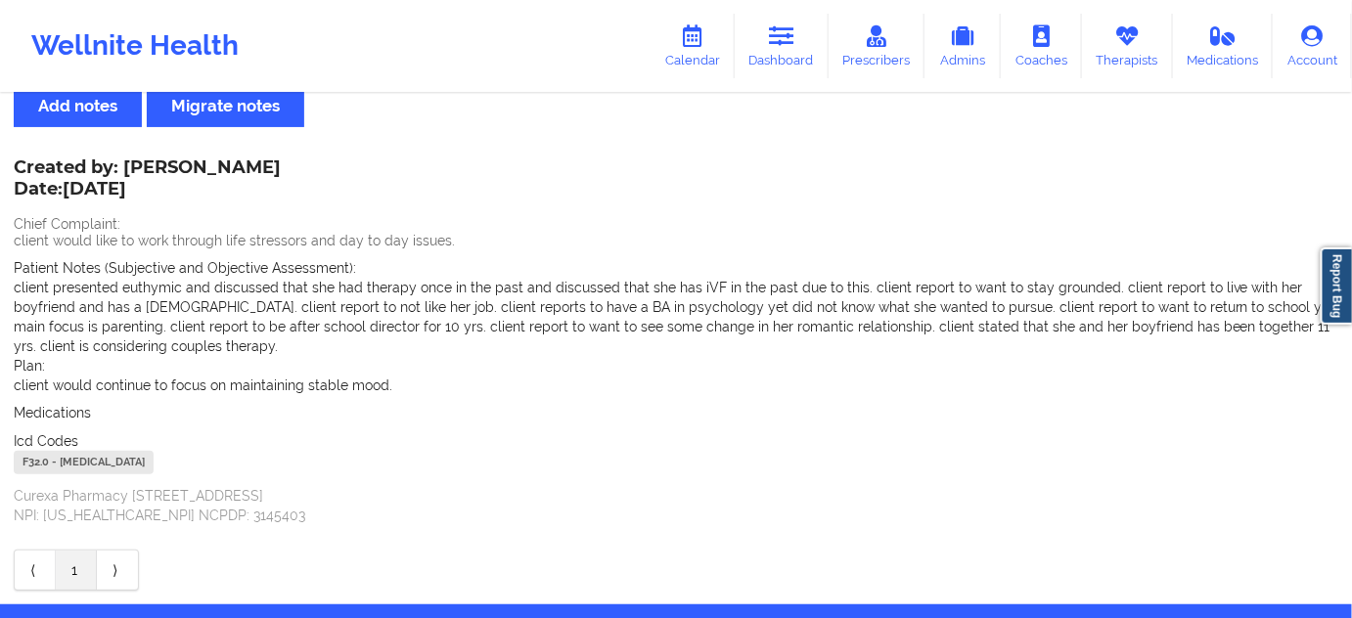
click at [34, 460] on div "F32.0 - [MEDICAL_DATA]" at bounding box center [84, 462] width 140 height 23
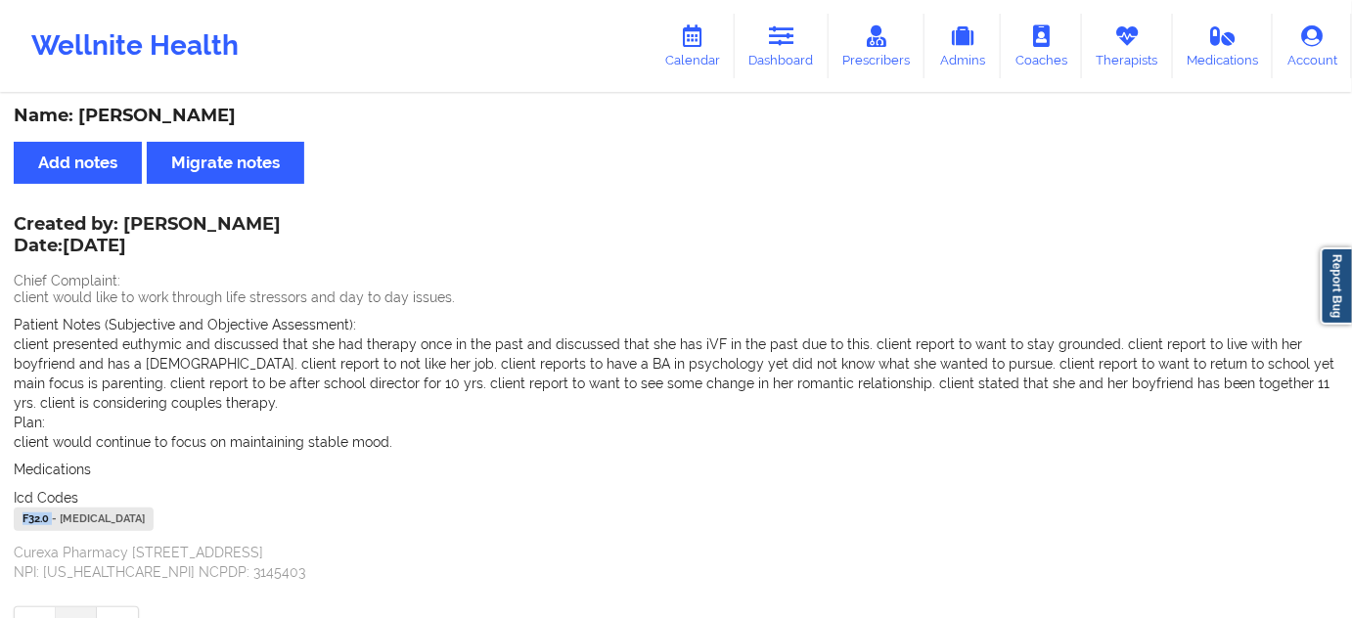
scroll to position [0, 0]
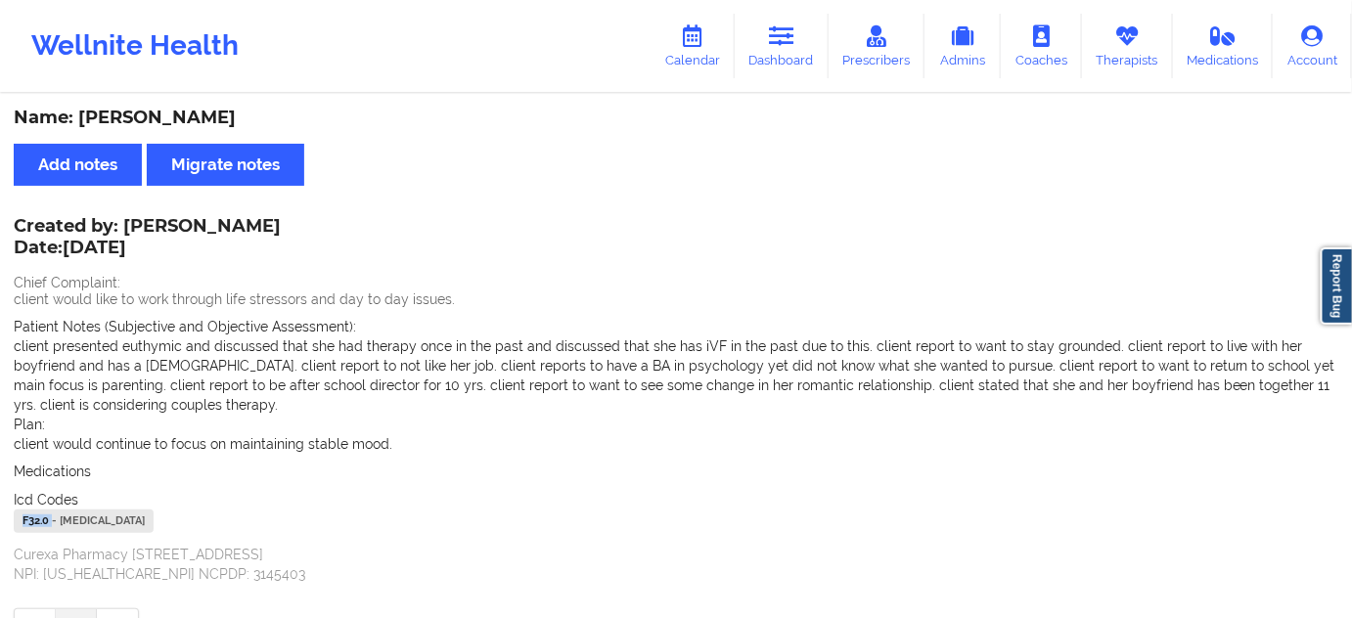
drag, startPoint x: 216, startPoint y: 113, endPoint x: 81, endPoint y: 110, distance: 135.0
click at [81, 110] on div "Name: [PERSON_NAME]" at bounding box center [676, 118] width 1324 height 22
click at [780, 49] on link "Dashboard" at bounding box center [782, 46] width 94 height 65
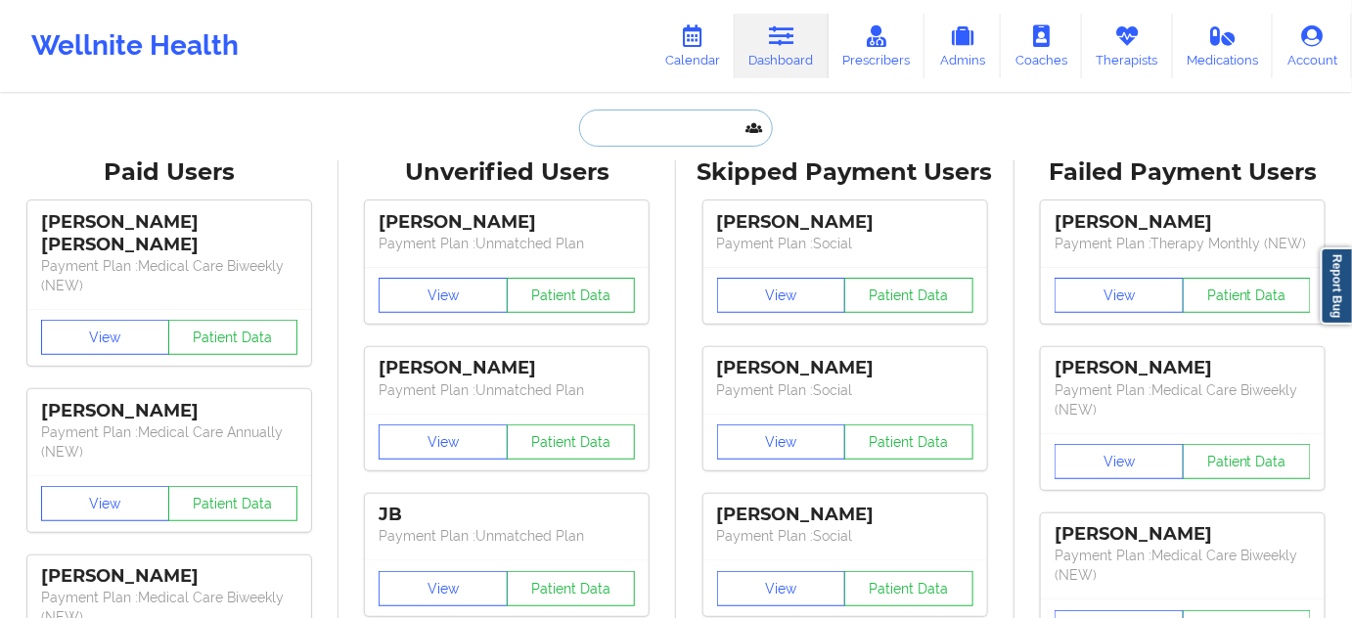
click at [649, 143] on input "text" at bounding box center [676, 128] width 194 height 37
paste input "[EMAIL_ADDRESS][DOMAIN_NAME]"
type input "[EMAIL_ADDRESS][DOMAIN_NAME]"
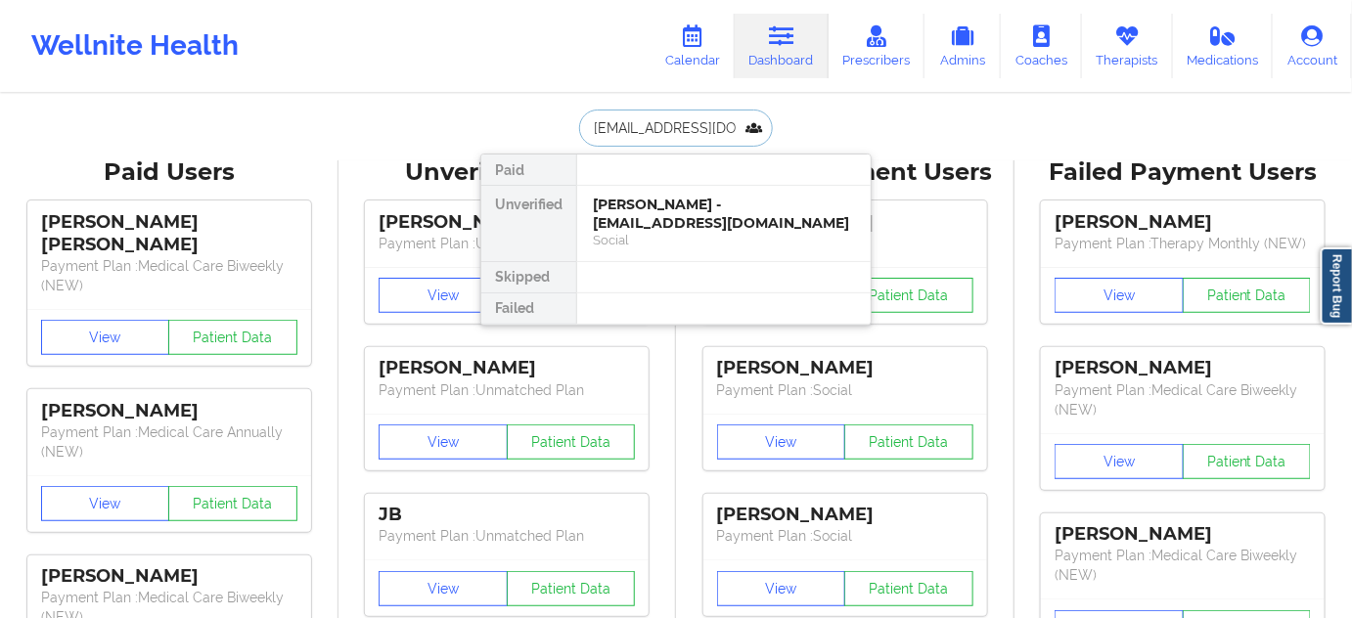
click at [657, 224] on div "[PERSON_NAME] - [EMAIL_ADDRESS][DOMAIN_NAME]" at bounding box center [724, 214] width 262 height 36
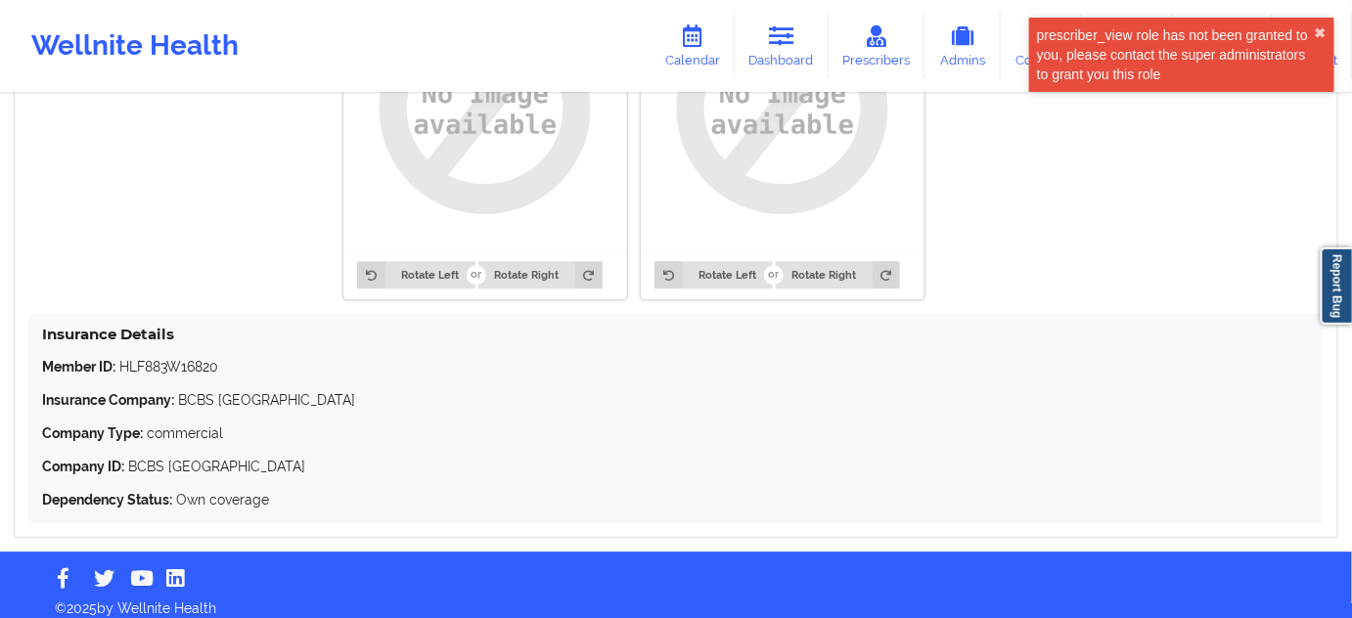
scroll to position [1649, 0]
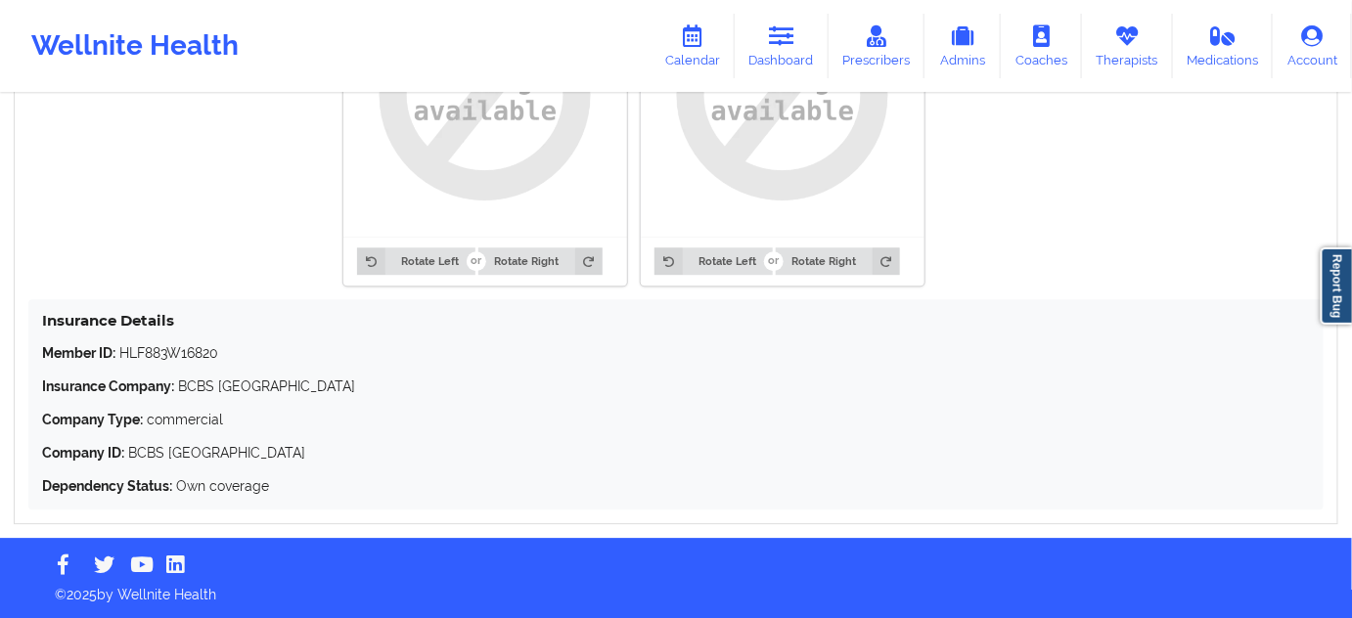
click at [198, 347] on p "Member ID: HLF883W16820" at bounding box center [676, 353] width 1268 height 20
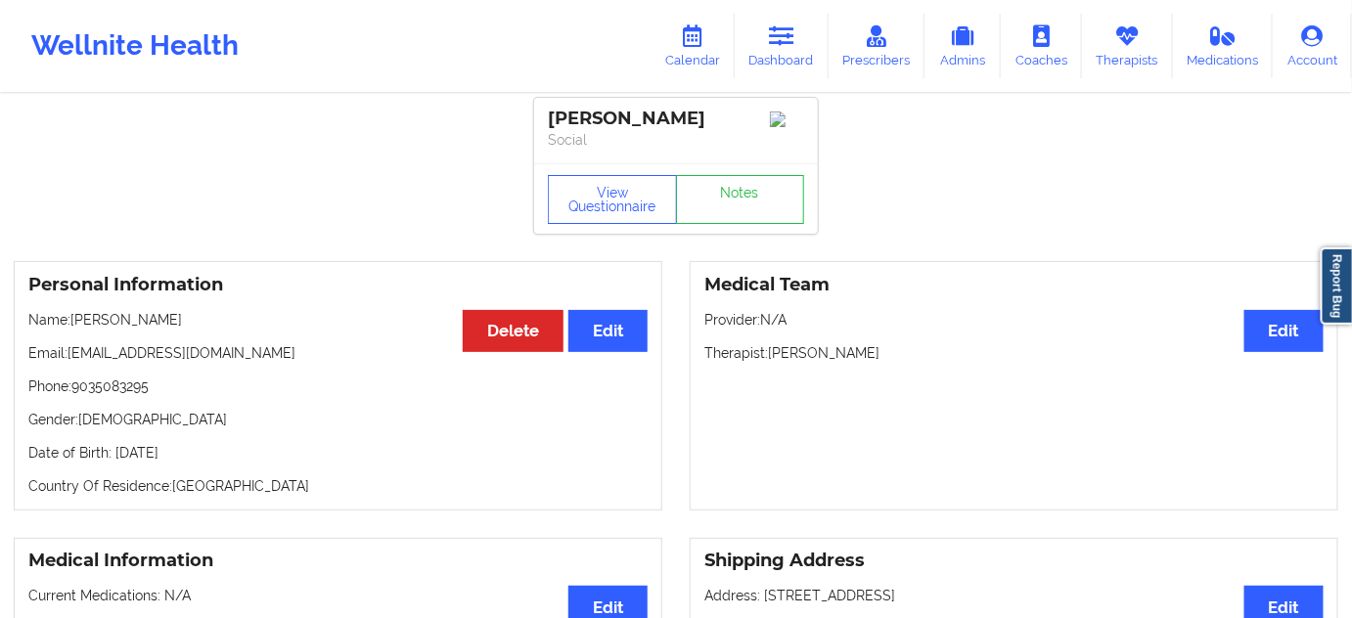
scroll to position [0, 0]
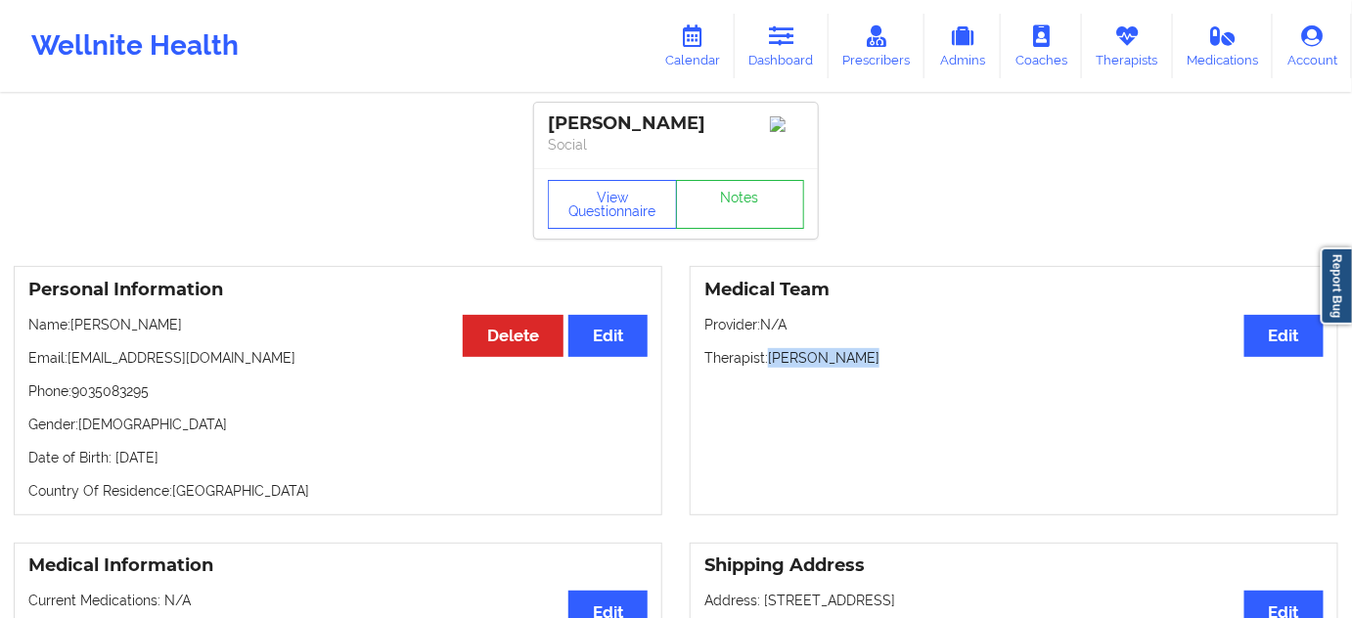
drag, startPoint x: 772, startPoint y: 359, endPoint x: 929, endPoint y: 356, distance: 157.5
click at [929, 356] on p "Therapist: [PERSON_NAME]" at bounding box center [1013, 358] width 619 height 20
drag, startPoint x: 672, startPoint y: 127, endPoint x: 528, endPoint y: 123, distance: 143.8
click at [733, 201] on link "Notes" at bounding box center [740, 204] width 129 height 49
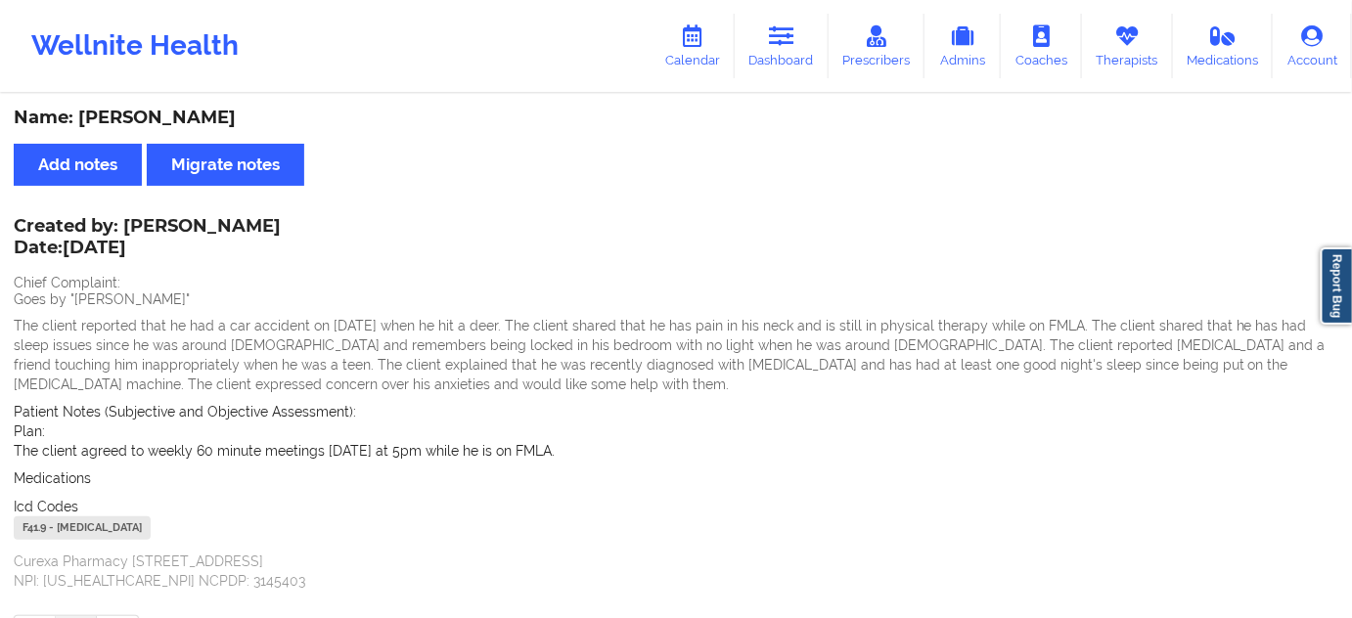
click at [41, 533] on div "F41.9 - [MEDICAL_DATA]" at bounding box center [82, 527] width 137 height 23
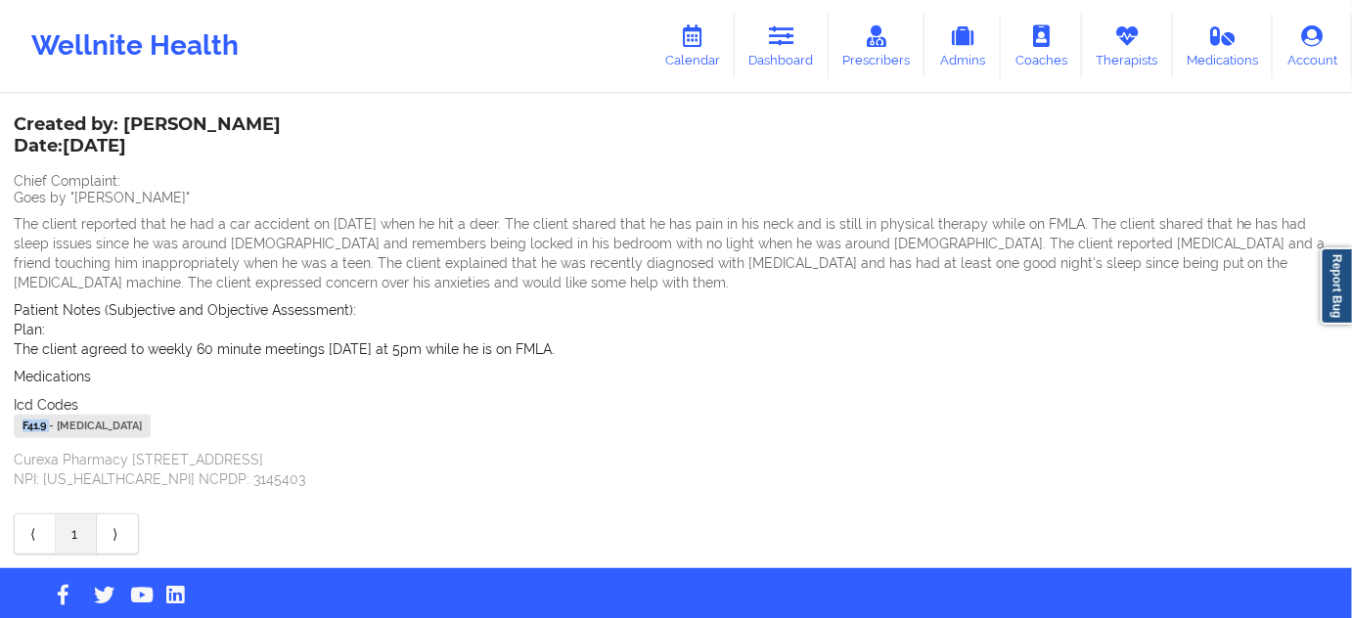
scroll to position [118, 0]
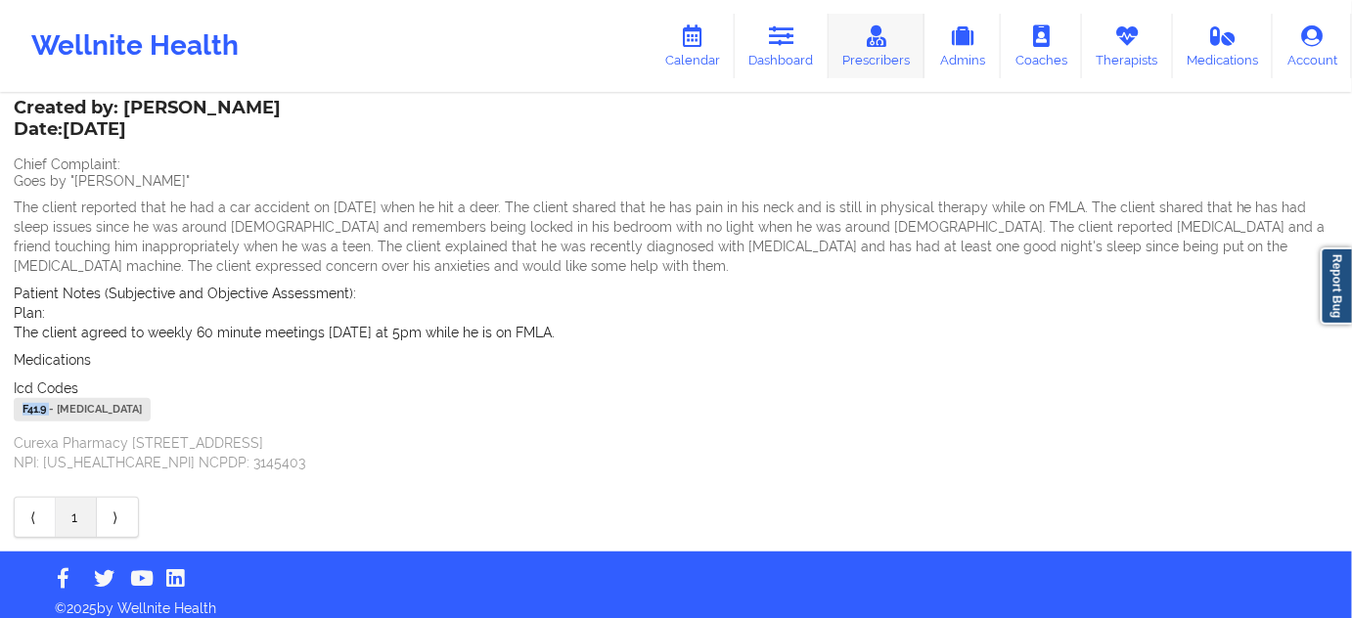
click at [831, 53] on link "Prescribers" at bounding box center [876, 46] width 97 height 65
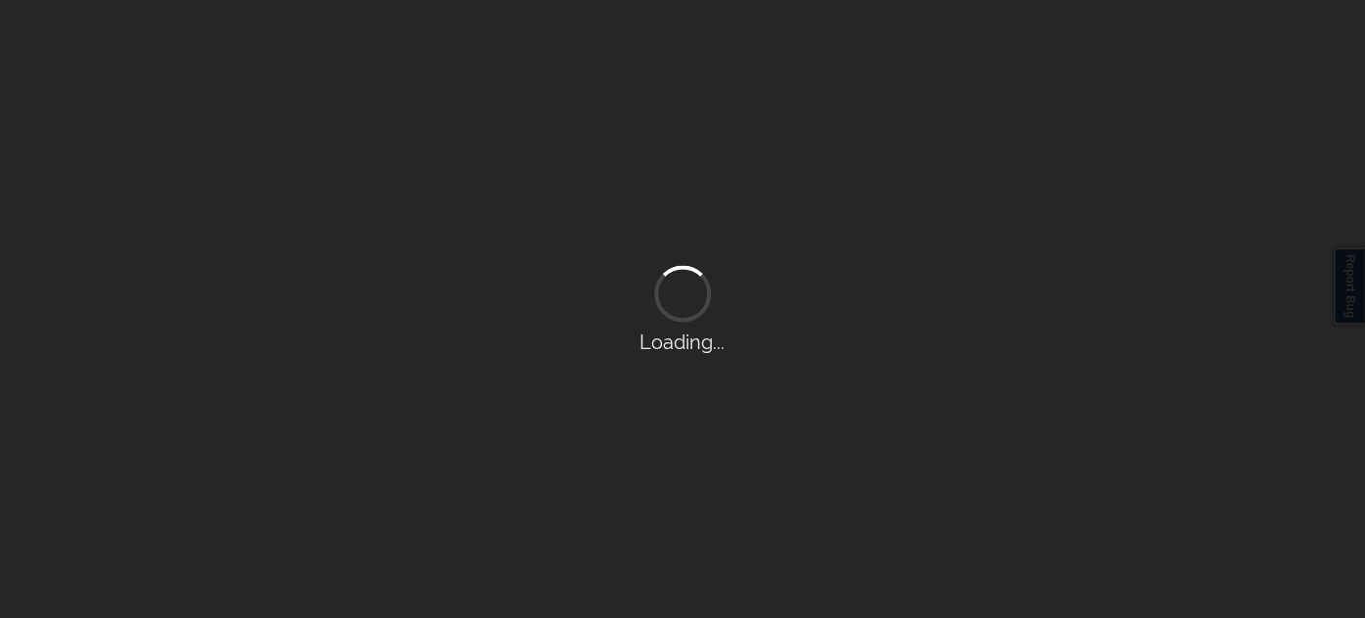
click at [808, 45] on div "Loading..." at bounding box center [682, 309] width 1365 height 618
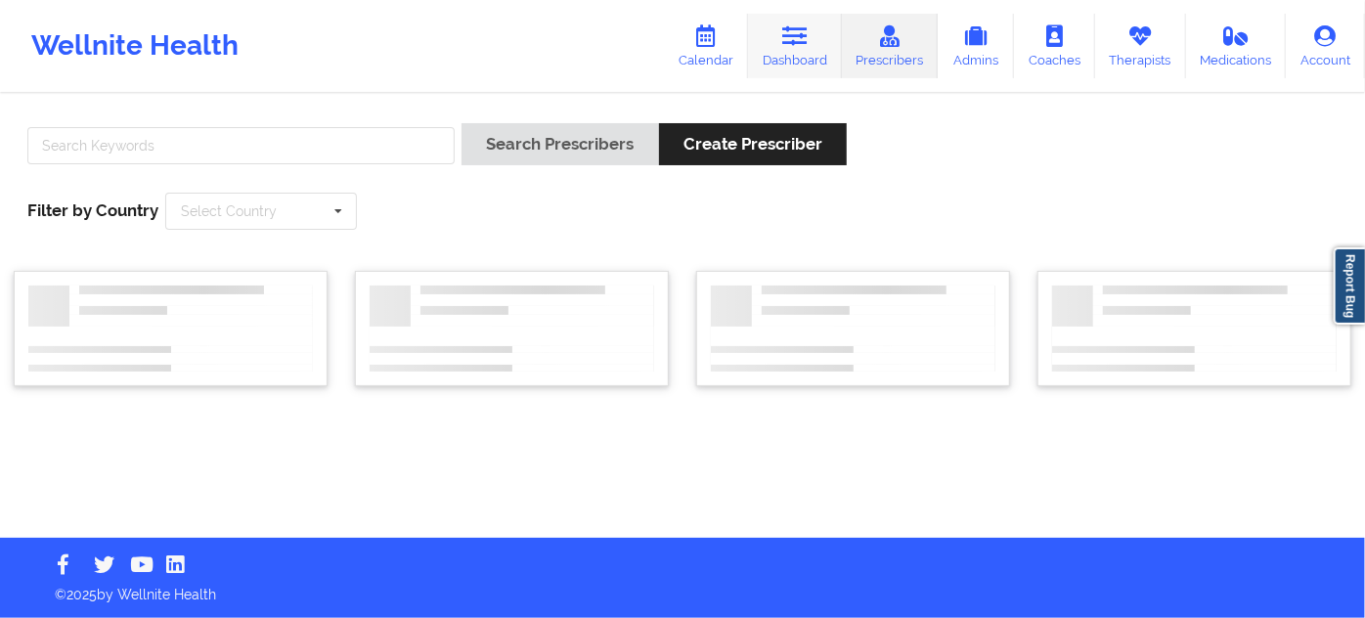
click at [800, 43] on icon at bounding box center [795, 36] width 25 height 22
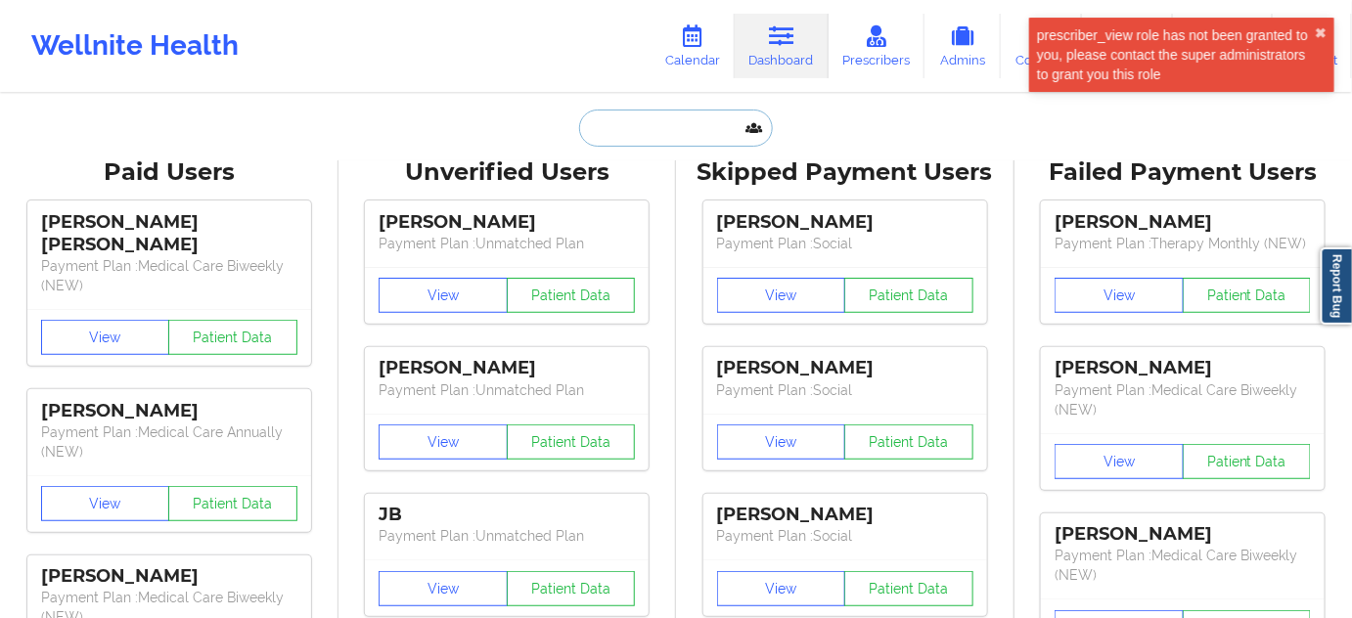
click at [677, 130] on input "text" at bounding box center [676, 128] width 194 height 37
paste input "[EMAIL_ADDRESS][DOMAIN_NAME]"
type input "[EMAIL_ADDRESS][DOMAIN_NAME]"
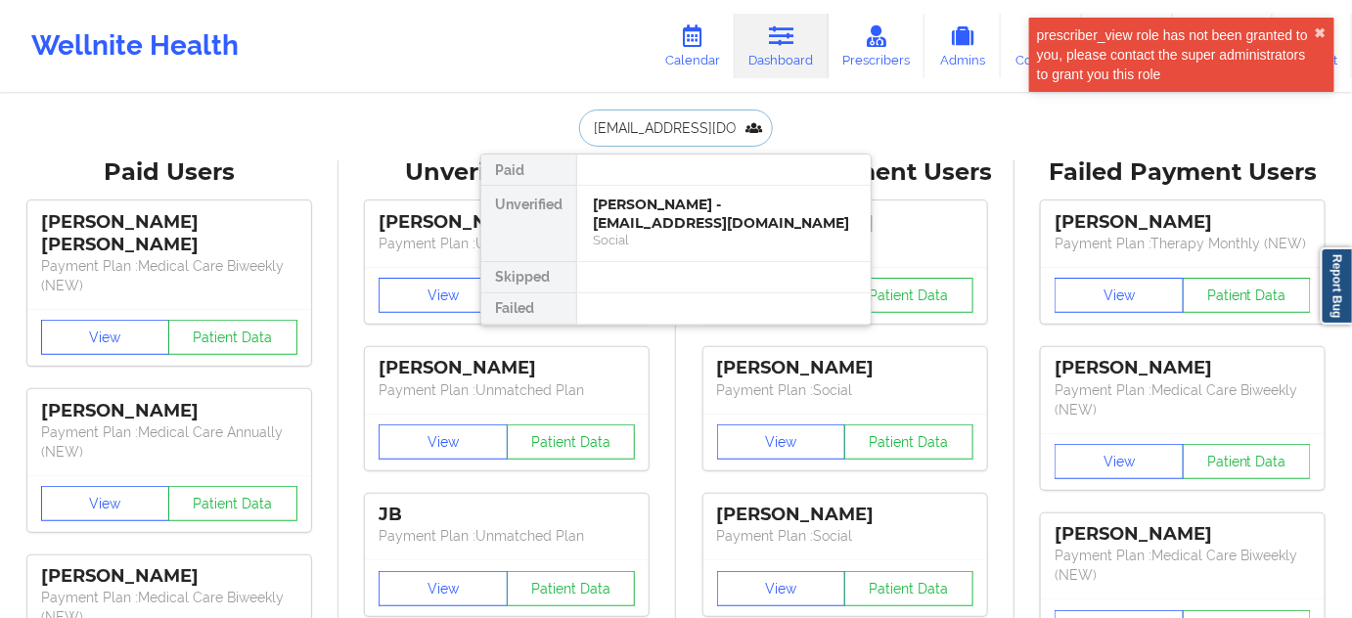
click at [639, 226] on div "[PERSON_NAME] - [EMAIL_ADDRESS][DOMAIN_NAME]" at bounding box center [724, 214] width 262 height 36
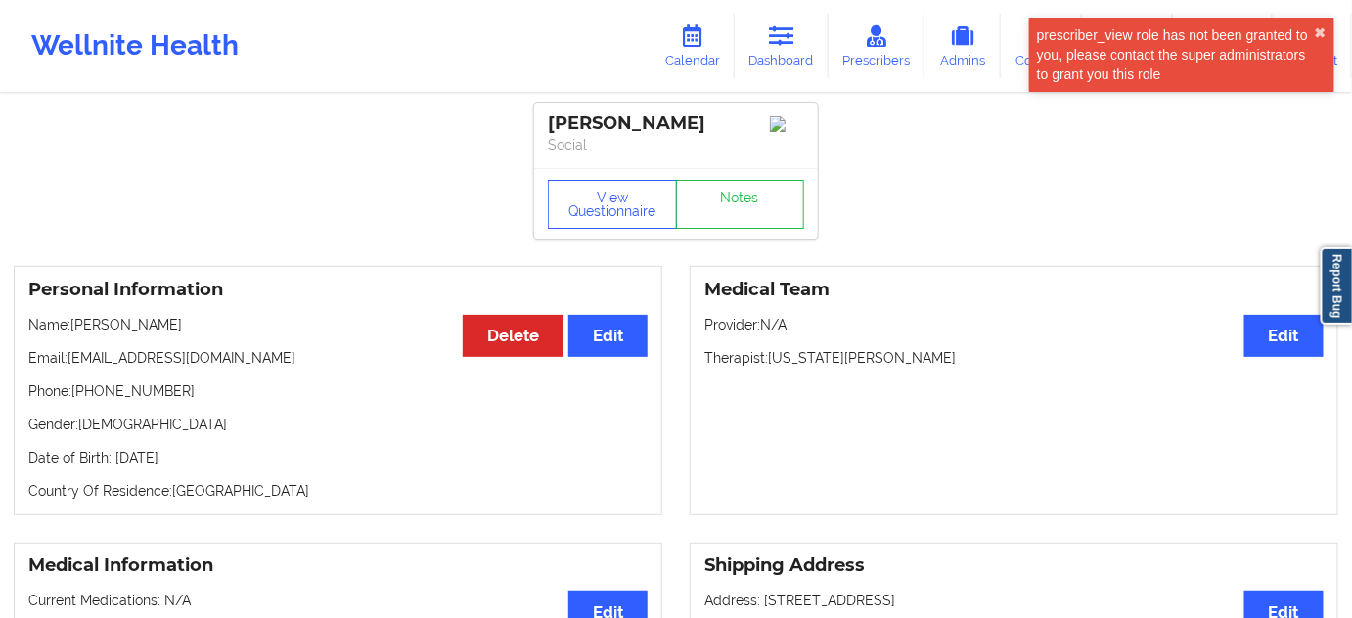
click at [696, 121] on div "[PERSON_NAME]" at bounding box center [676, 123] width 256 height 22
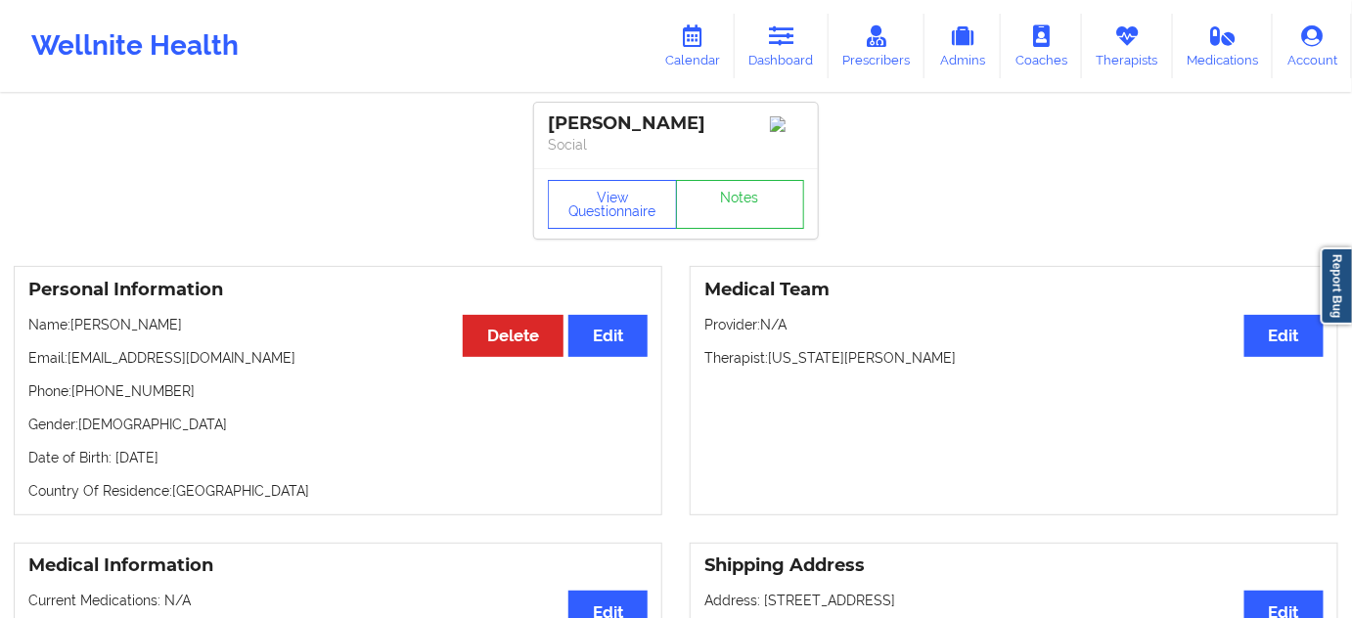
click at [609, 133] on div "[PERSON_NAME]" at bounding box center [676, 123] width 256 height 22
click at [850, 368] on p "Therapist: [US_STATE][PERSON_NAME]" at bounding box center [1013, 358] width 619 height 20
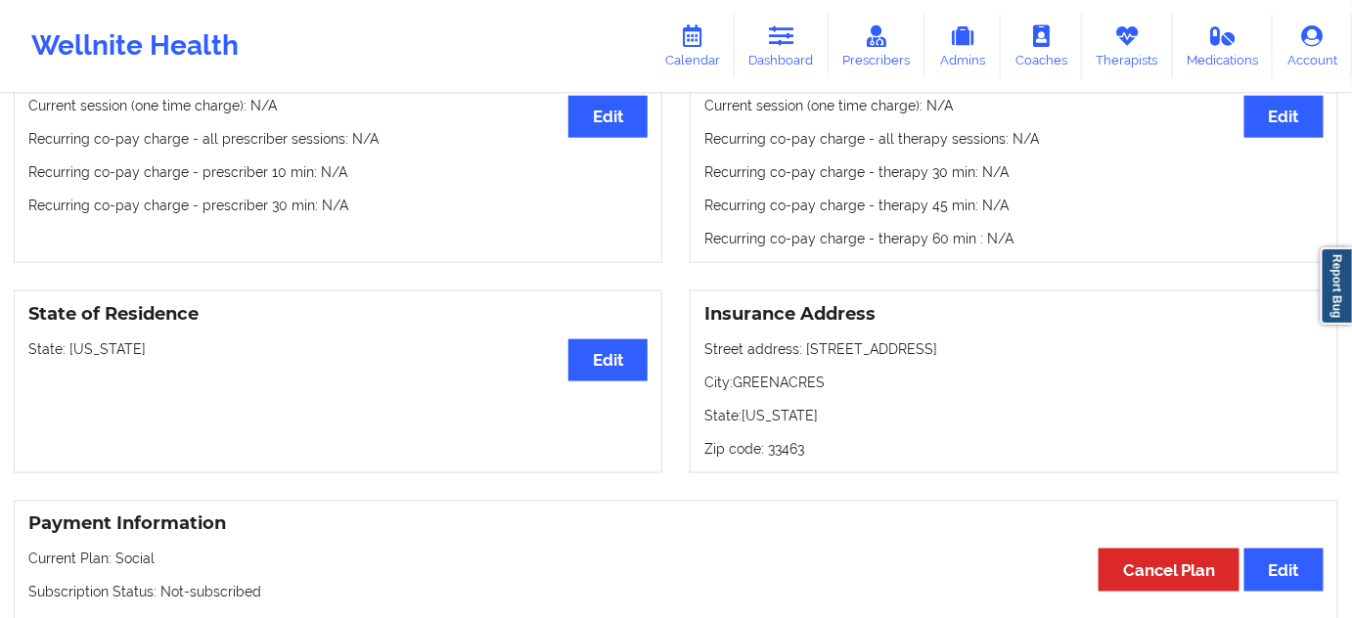
scroll to position [829, 0]
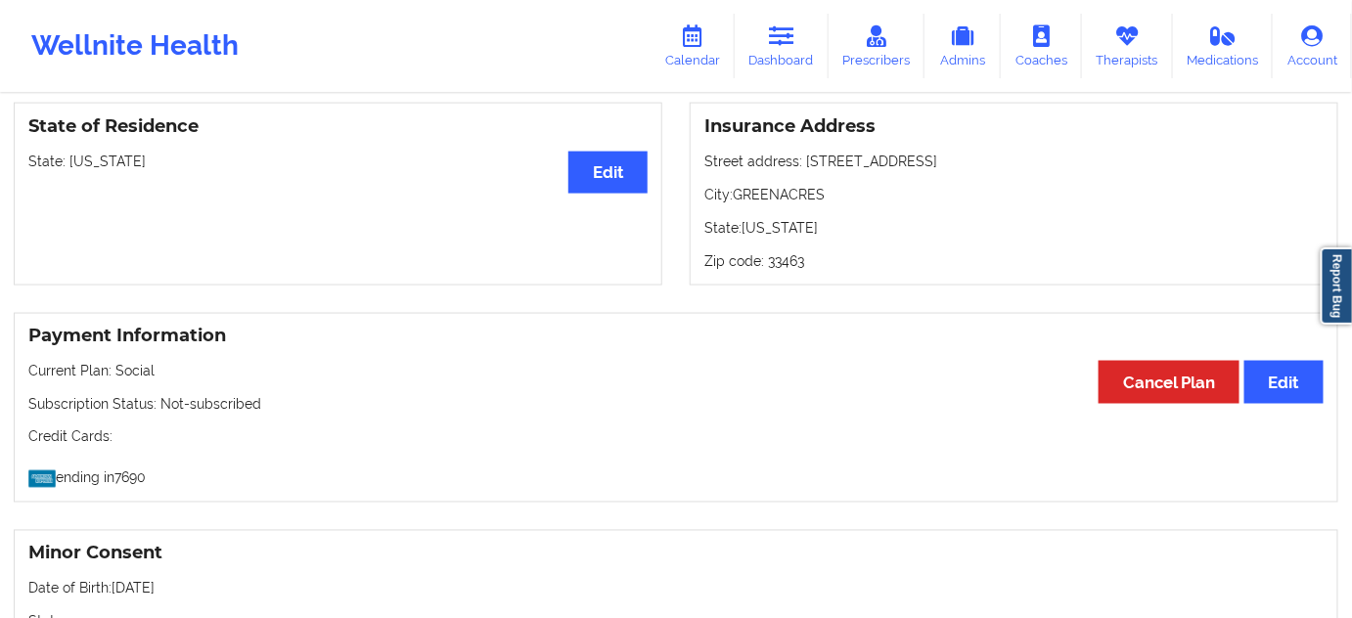
drag, startPoint x: 812, startPoint y: 166, endPoint x: 997, endPoint y: 165, distance: 184.9
click at [997, 165] on p "Street address: [STREET_ADDRESS]" at bounding box center [1013, 162] width 619 height 20
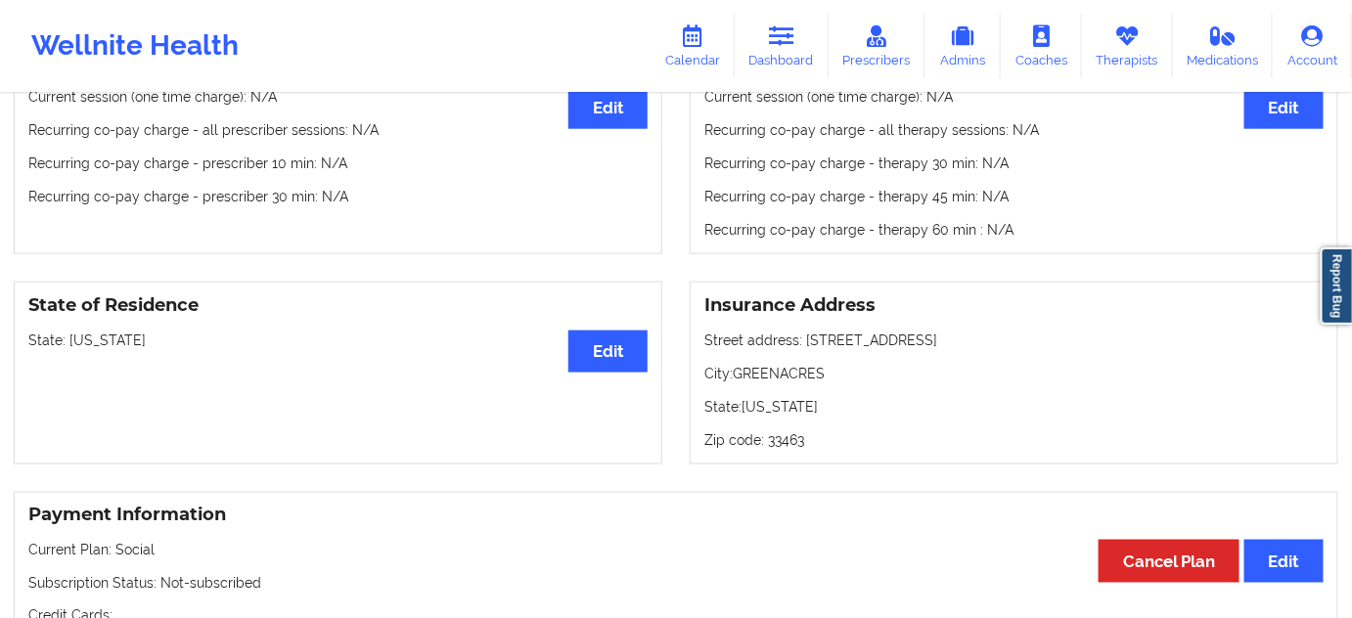
scroll to position [711, 0]
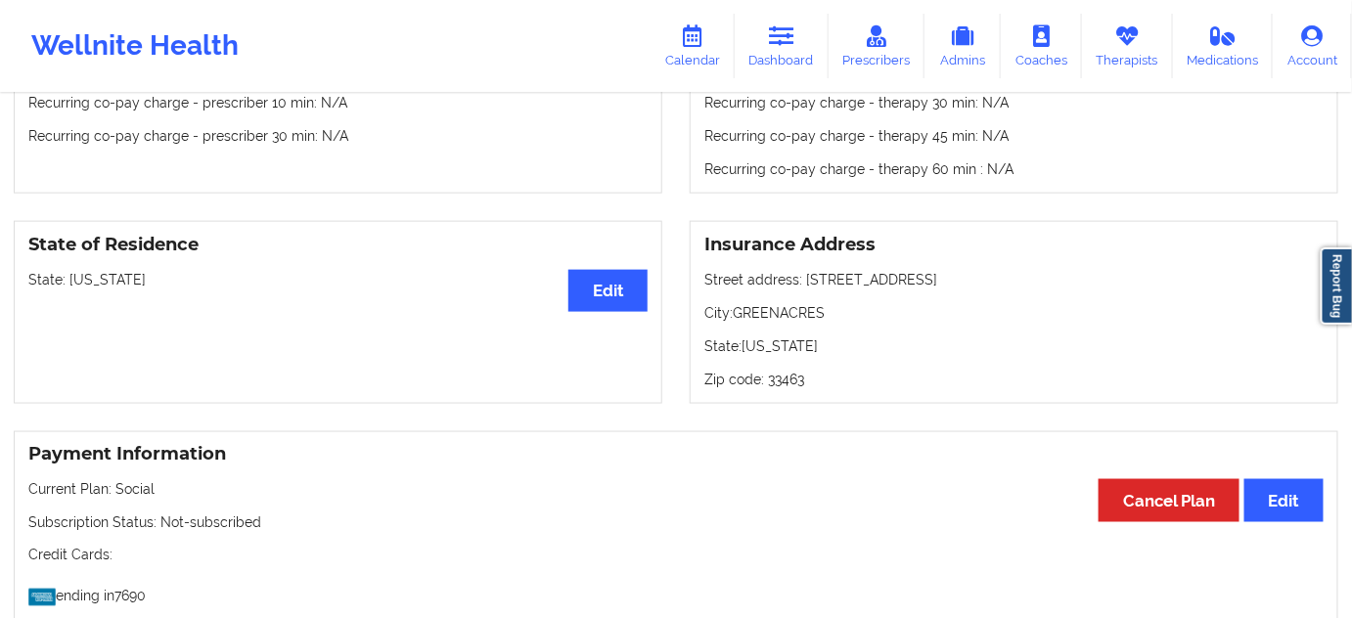
click at [796, 312] on p "City: GREENACRES" at bounding box center [1013, 313] width 619 height 20
click at [787, 389] on p "Zip code: 33463" at bounding box center [1013, 380] width 619 height 20
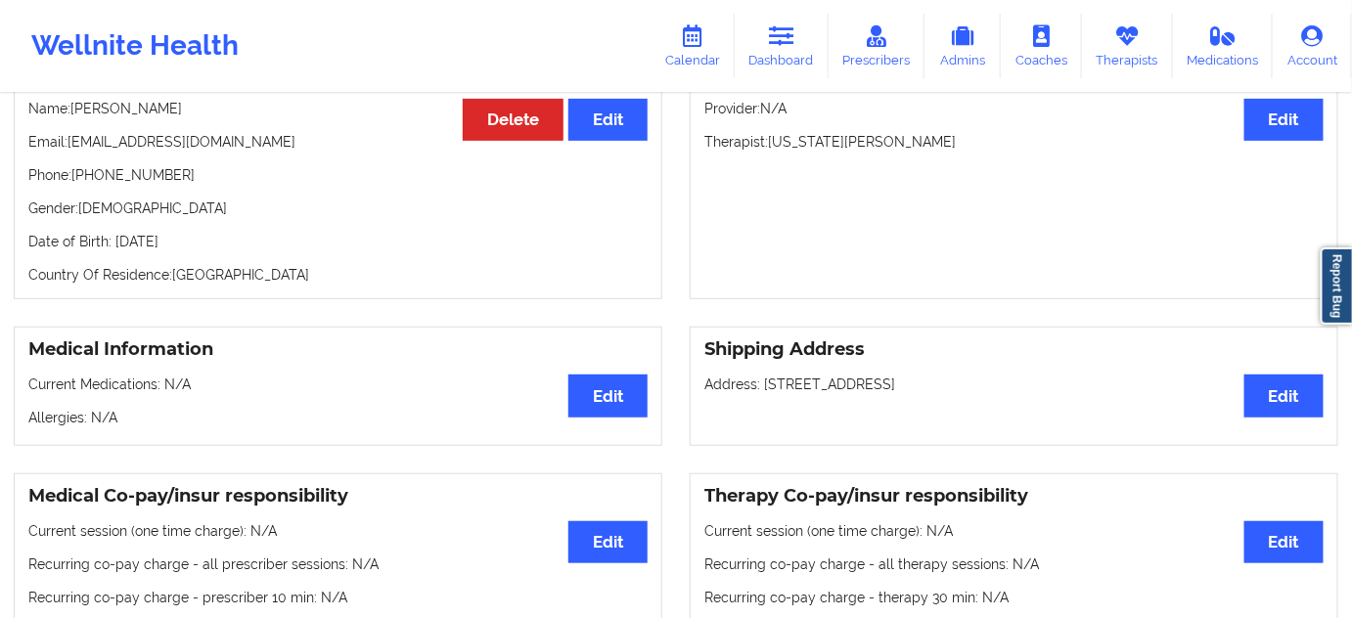
scroll to position [0, 0]
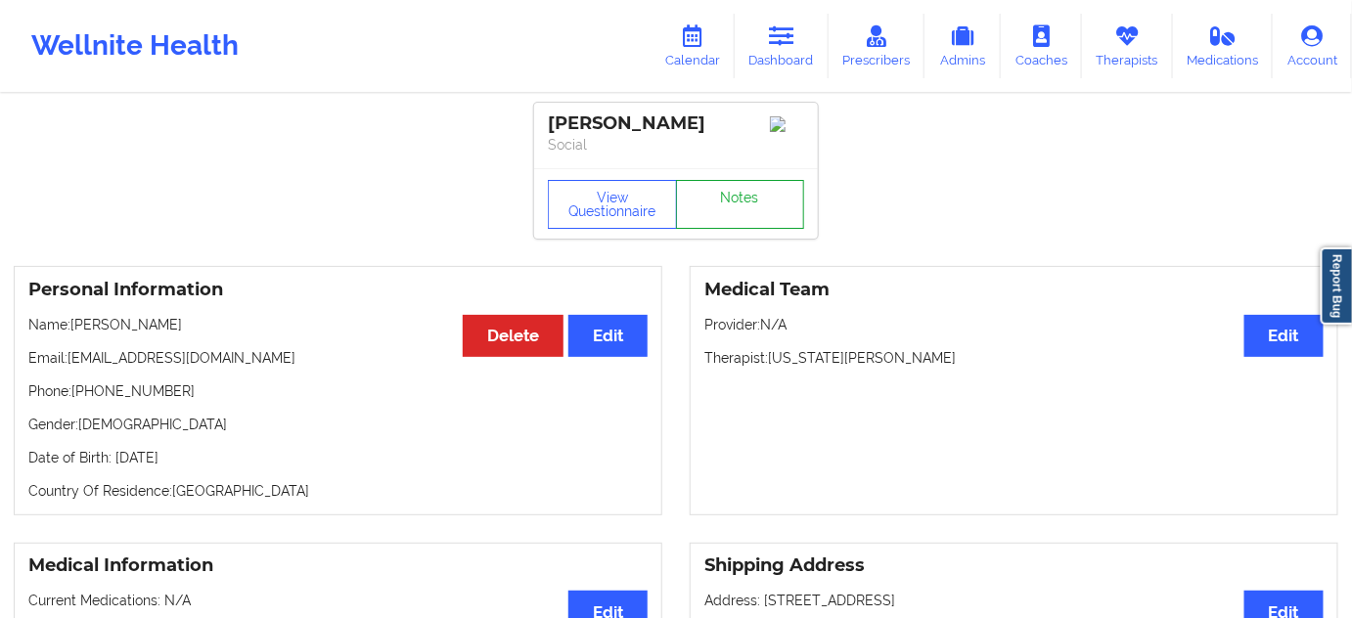
click at [726, 223] on link "Notes" at bounding box center [740, 204] width 129 height 49
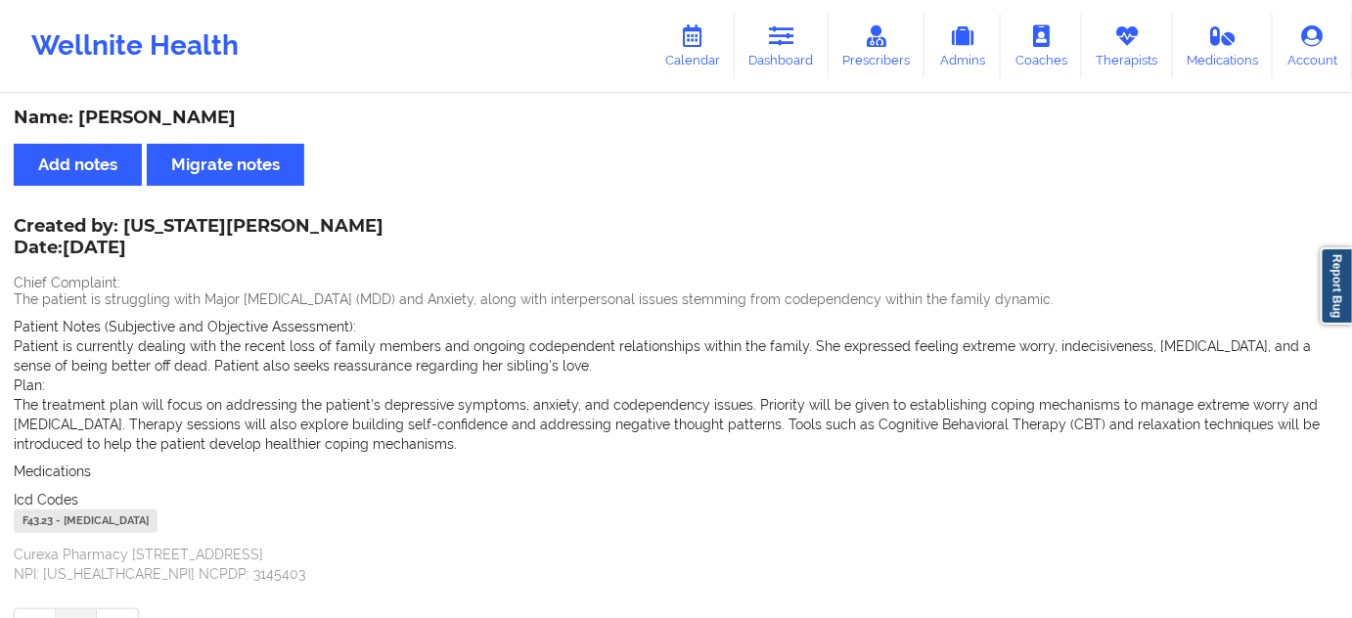
click at [35, 523] on div "F43.23 - [MEDICAL_DATA]" at bounding box center [86, 521] width 144 height 23
click at [772, 49] on link "Dashboard" at bounding box center [782, 46] width 94 height 65
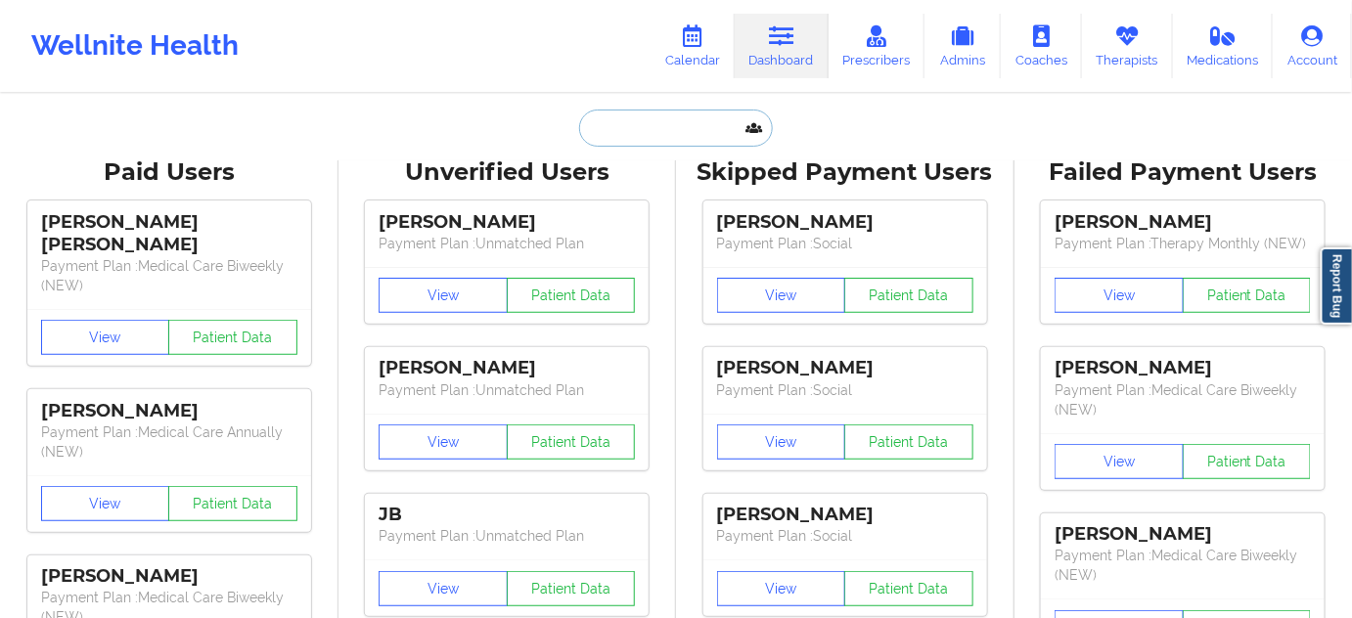
click at [651, 145] on input "text" at bounding box center [676, 128] width 194 height 37
paste input "[EMAIL_ADDRESS][DOMAIN_NAME]"
type input "[EMAIL_ADDRESS][DOMAIN_NAME]"
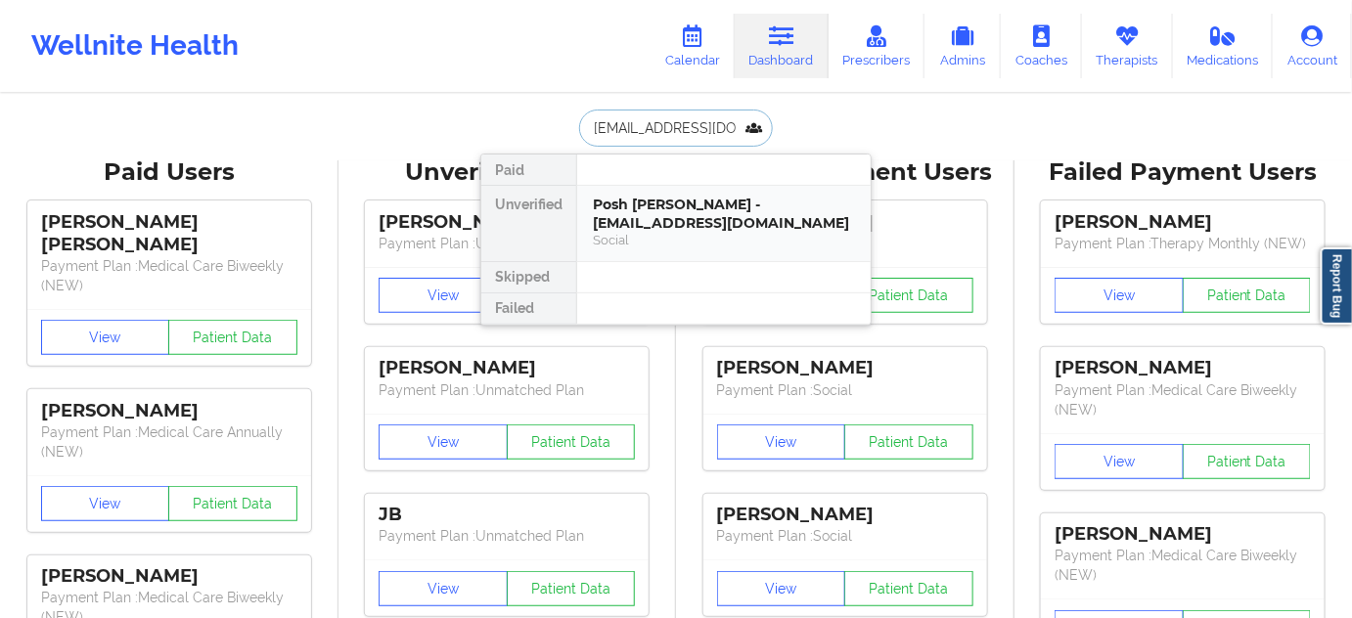
click at [672, 196] on div "Posh [PERSON_NAME] - [EMAIL_ADDRESS][DOMAIN_NAME]" at bounding box center [724, 214] width 262 height 36
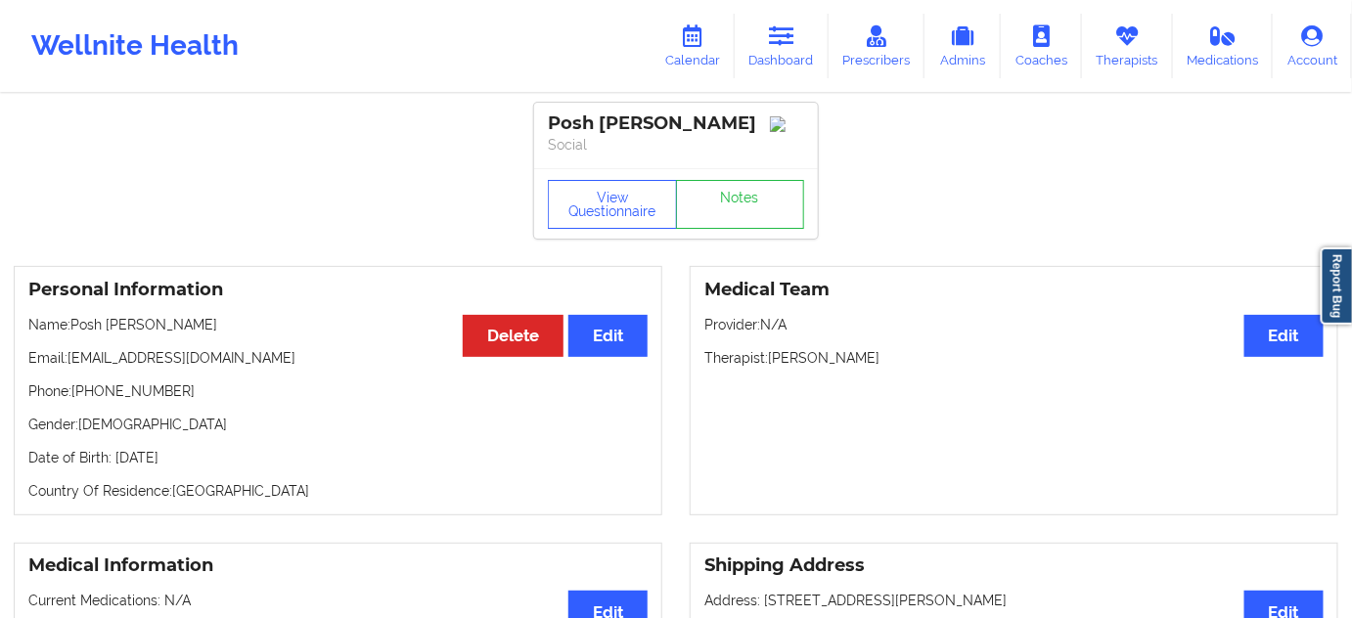
click at [647, 123] on div "Posh [PERSON_NAME]" at bounding box center [676, 123] width 256 height 22
click at [659, 166] on div "Posh [PERSON_NAME] Social" at bounding box center [676, 136] width 284 height 66
drag, startPoint x: 552, startPoint y: 119, endPoint x: 700, endPoint y: 106, distance: 149.3
click at [700, 106] on div "Posh [PERSON_NAME] Social" at bounding box center [676, 136] width 284 height 66
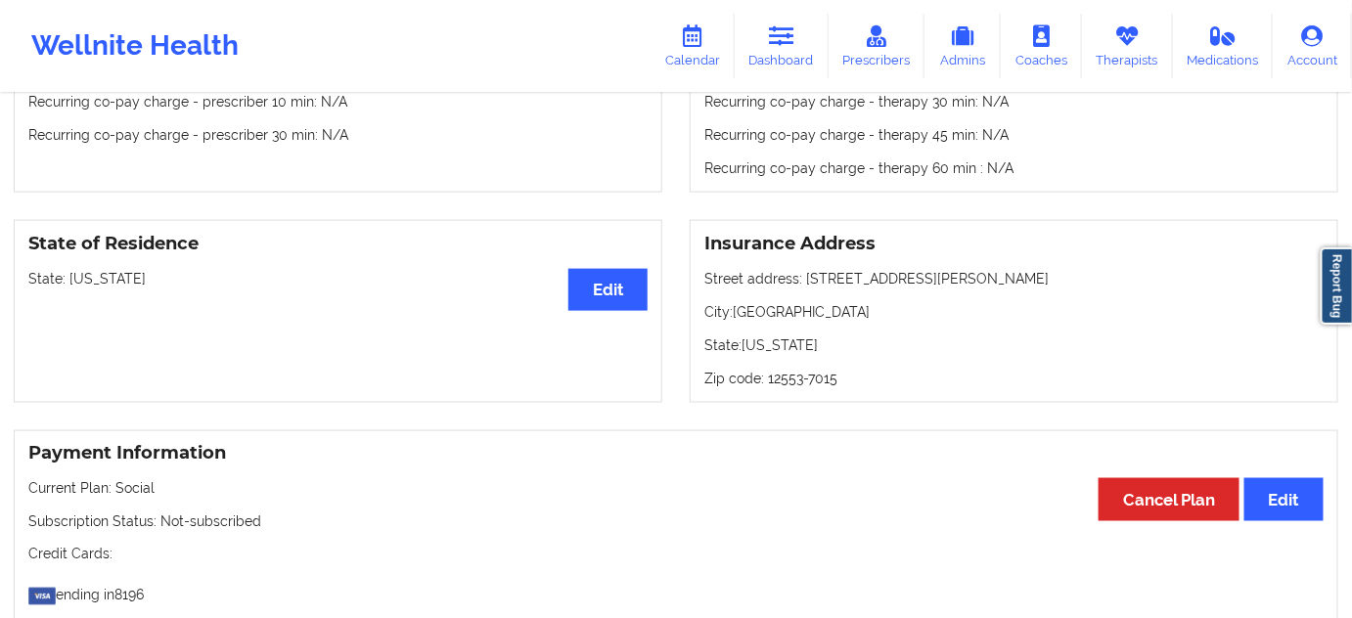
scroll to position [711, 0]
drag, startPoint x: 806, startPoint y: 286, endPoint x: 841, endPoint y: 291, distance: 35.6
click at [915, 284] on p "Street address: [STREET_ADDRESS][PERSON_NAME]" at bounding box center [1013, 280] width 619 height 20
drag, startPoint x: 802, startPoint y: 284, endPoint x: 986, endPoint y: 278, distance: 184.0
click at [986, 278] on p "Street address: [STREET_ADDRESS][PERSON_NAME]" at bounding box center [1013, 280] width 619 height 20
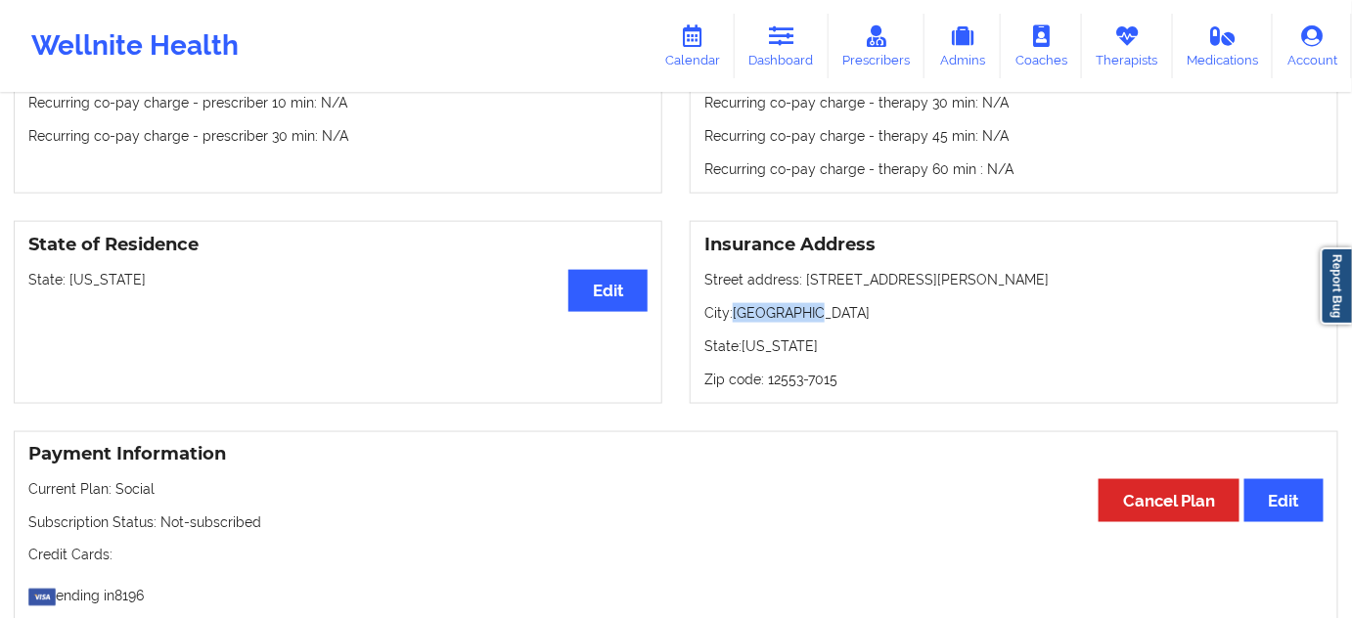
drag, startPoint x: 738, startPoint y: 311, endPoint x: 890, endPoint y: 311, distance: 151.6
click at [890, 311] on p "City: [GEOGRAPHIC_DATA]" at bounding box center [1013, 313] width 619 height 20
click at [780, 383] on p "Zip code: 12553-7015" at bounding box center [1013, 380] width 619 height 20
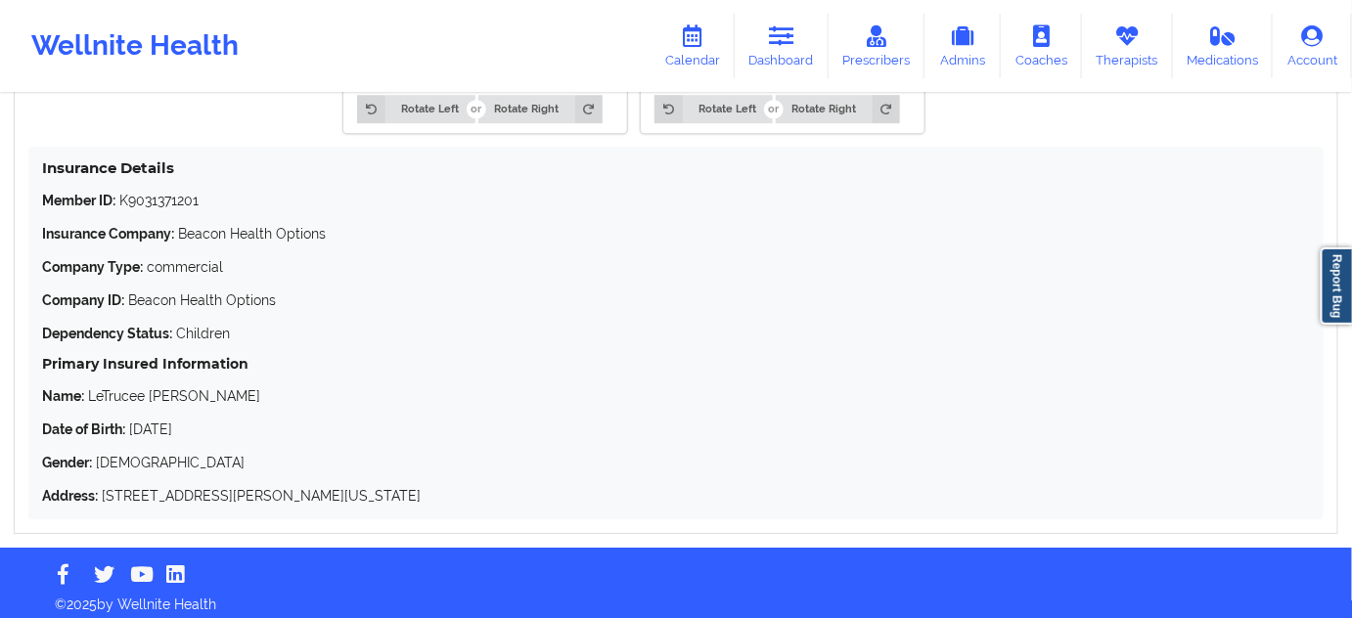
scroll to position [1898, 0]
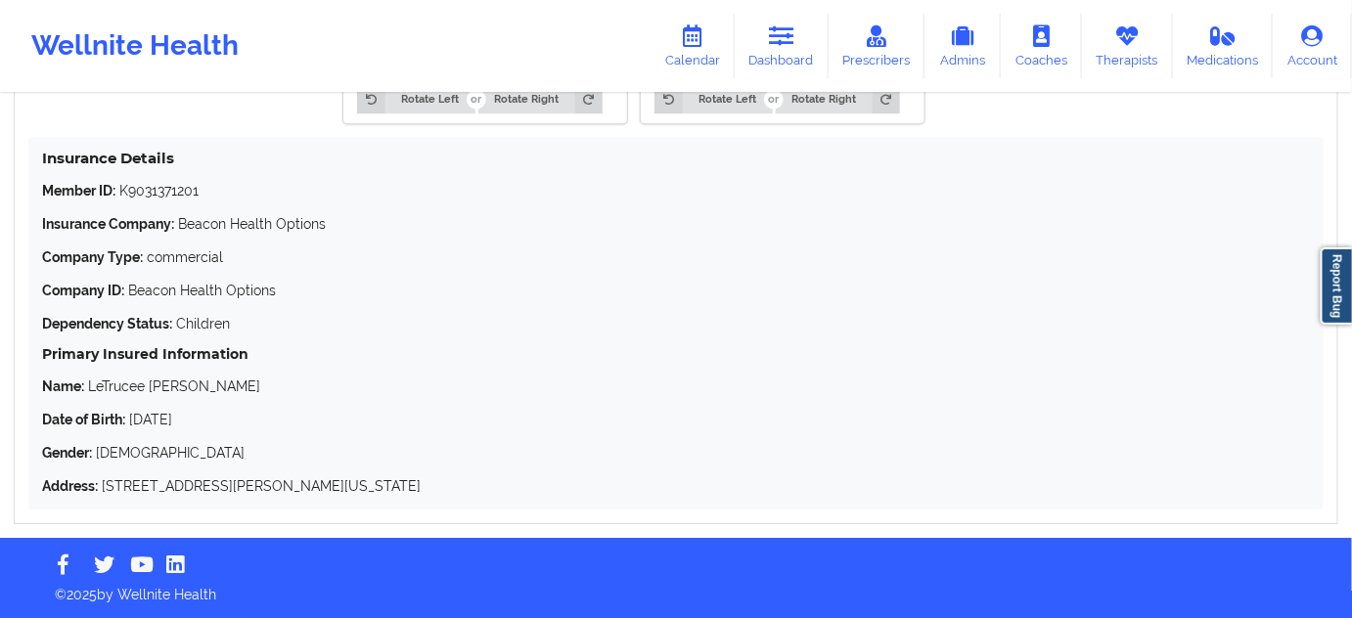
click at [175, 384] on p "Name: LeTrucee [PERSON_NAME]" at bounding box center [676, 387] width 1268 height 20
click at [100, 395] on p "Name: LeTrucee [PERSON_NAME]" at bounding box center [676, 387] width 1268 height 20
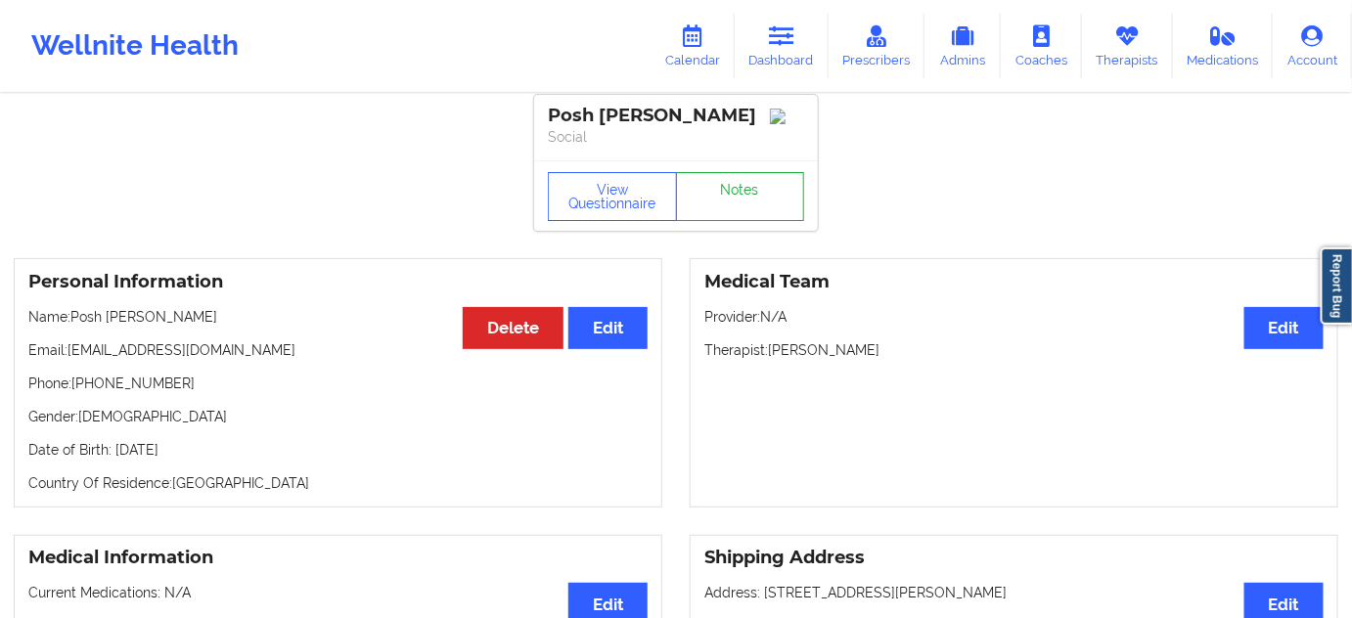
scroll to position [0, 0]
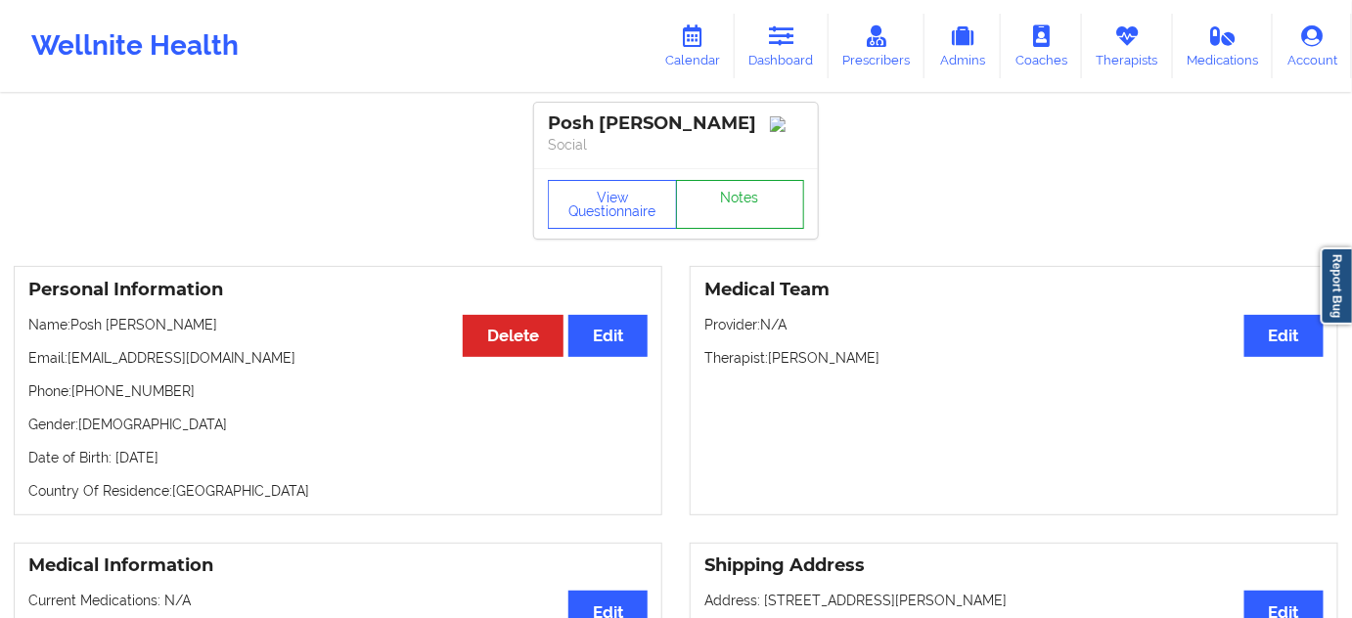
click at [728, 194] on link "Notes" at bounding box center [740, 204] width 129 height 49
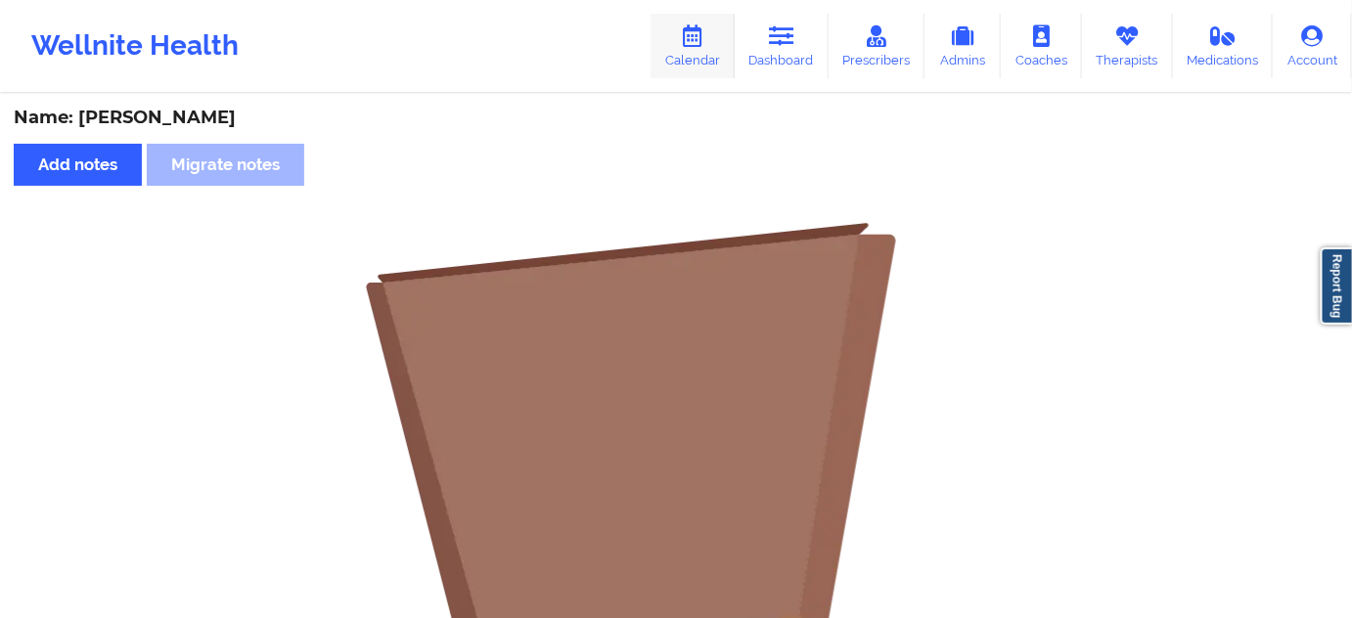
click at [706, 63] on link "Calendar" at bounding box center [692, 46] width 84 height 65
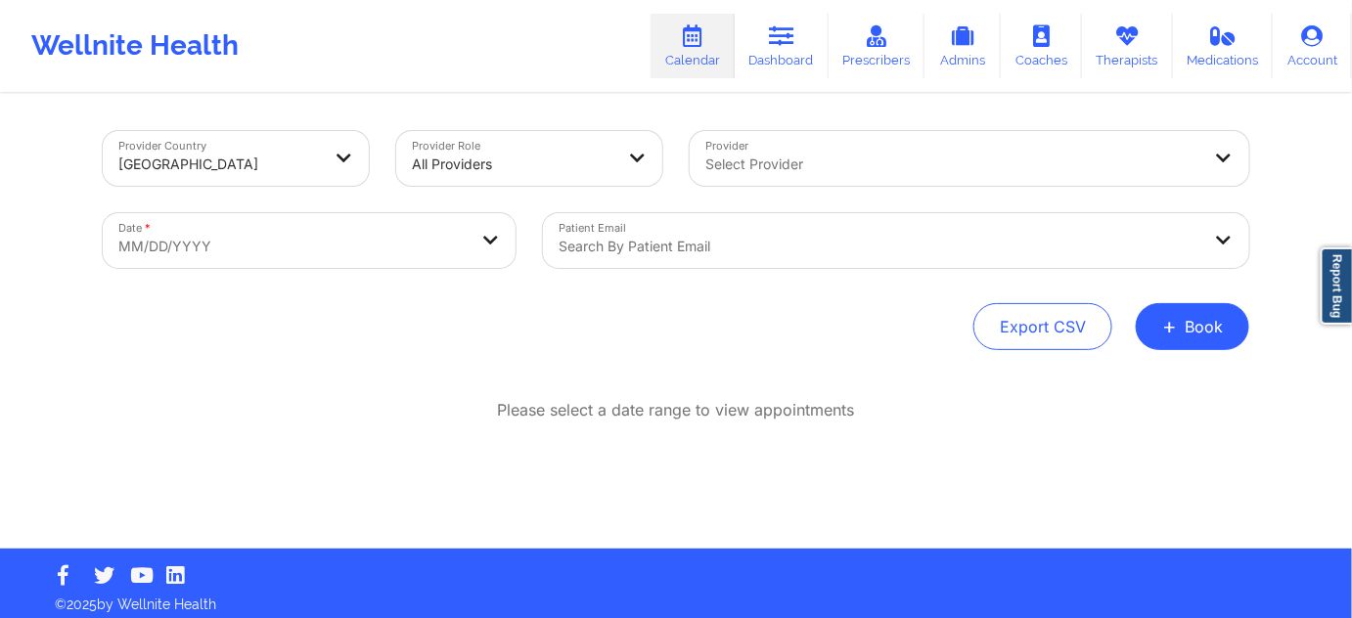
select select "2025-8"
select select "2025-9"
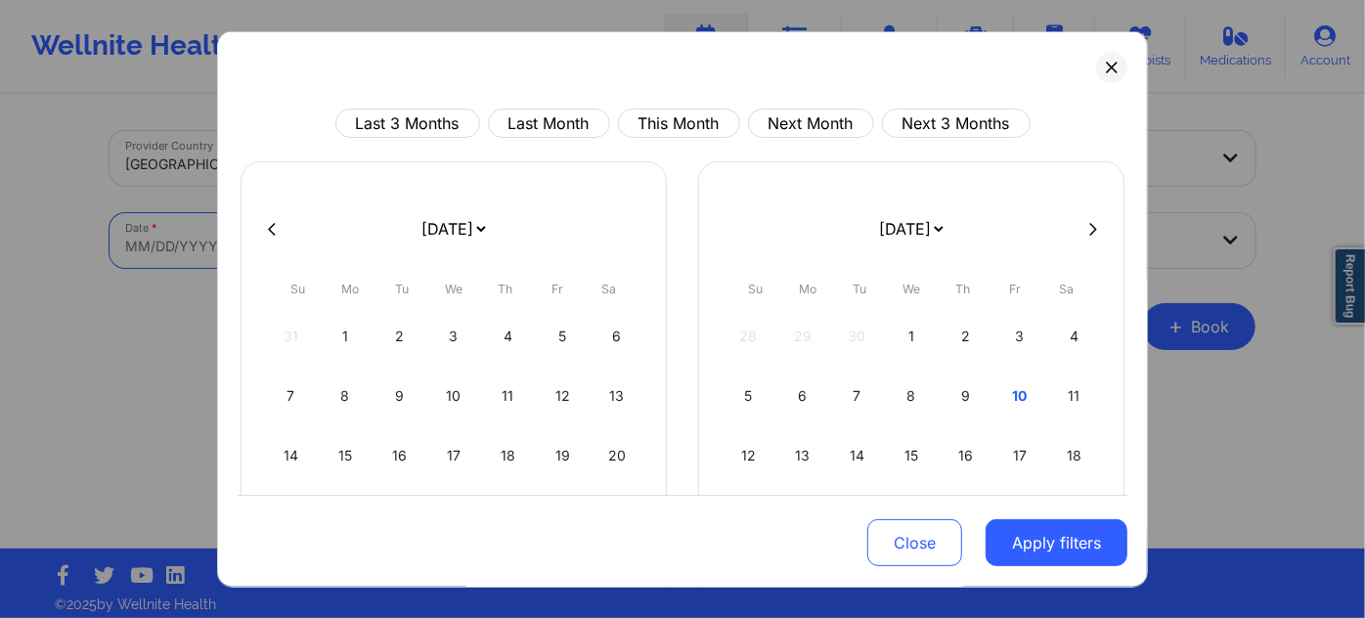
click at [377, 265] on body "Wellnite Health Calendar Dashboard Prescribers Admins Coaches Therapists Medica…" at bounding box center [682, 309] width 1365 height 618
click at [280, 234] on button at bounding box center [272, 228] width 20 height 17
select select "2025-7"
select select "2025-8"
click at [956, 393] on div "11" at bounding box center [966, 396] width 50 height 55
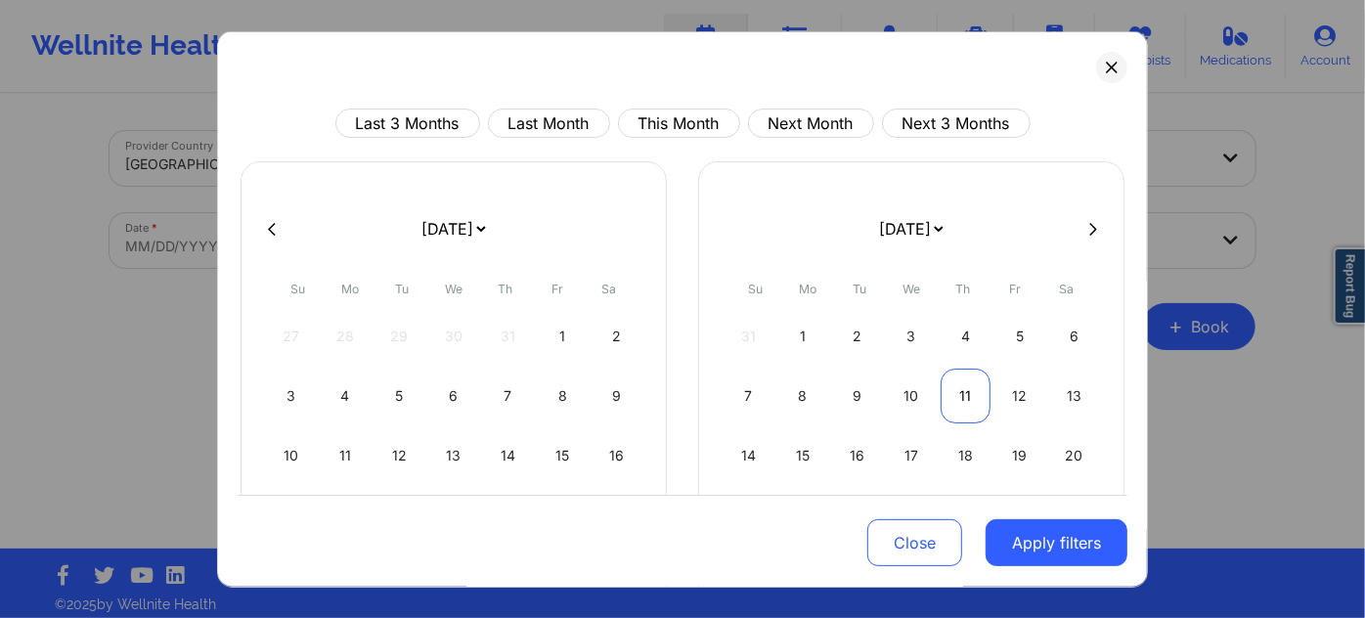
select select "2025-8"
select select "2025-9"
select select "2025-8"
select select "2025-9"
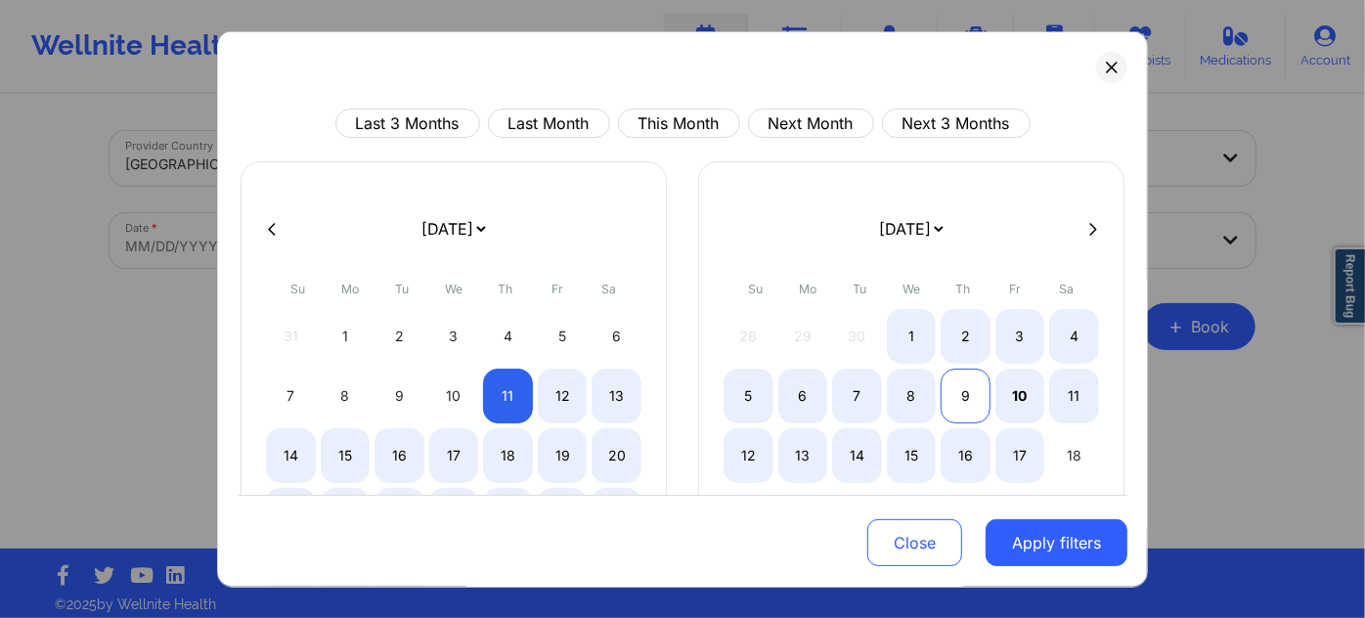
select select "2025-8"
select select "2025-9"
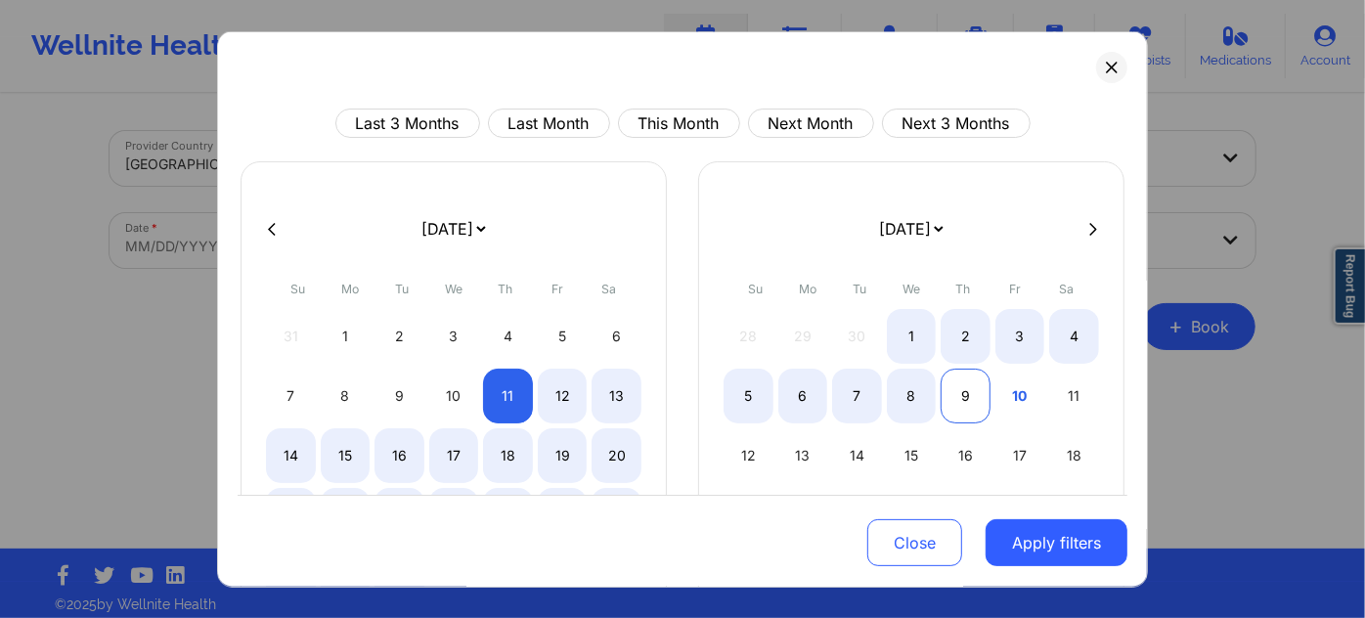
select select "2025-8"
select select "2025-9"
select select "2025-8"
select select "2025-9"
select select "2025-8"
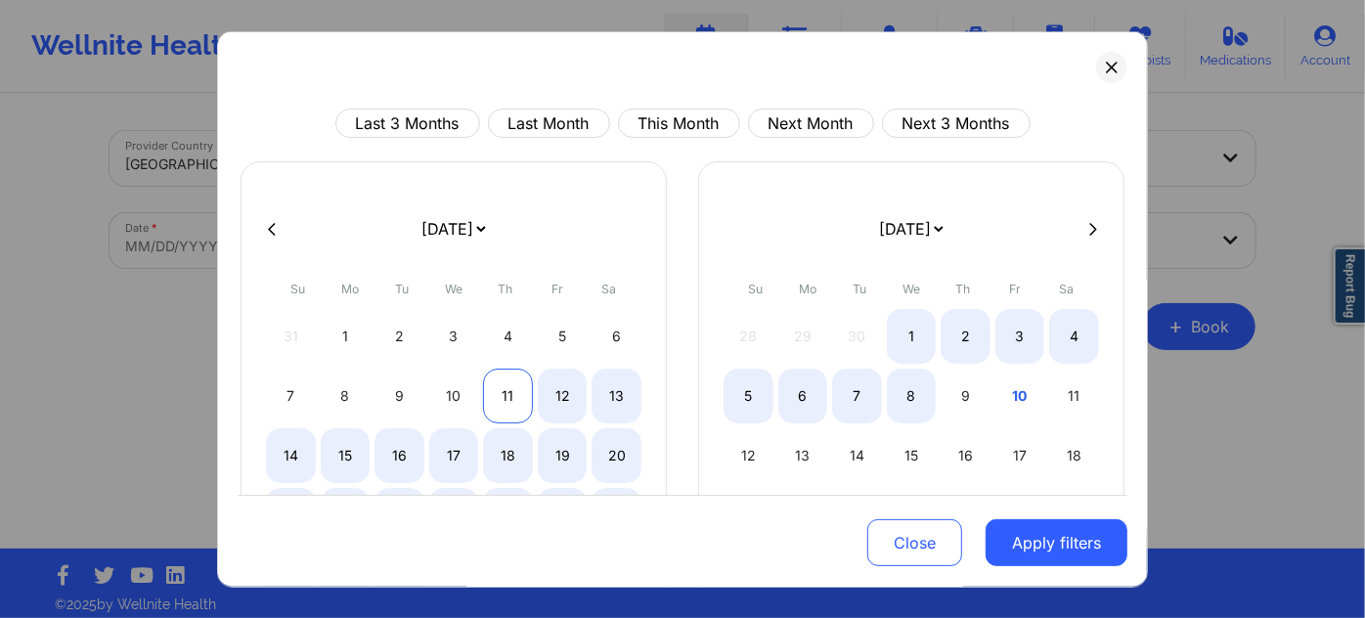
select select "2025-9"
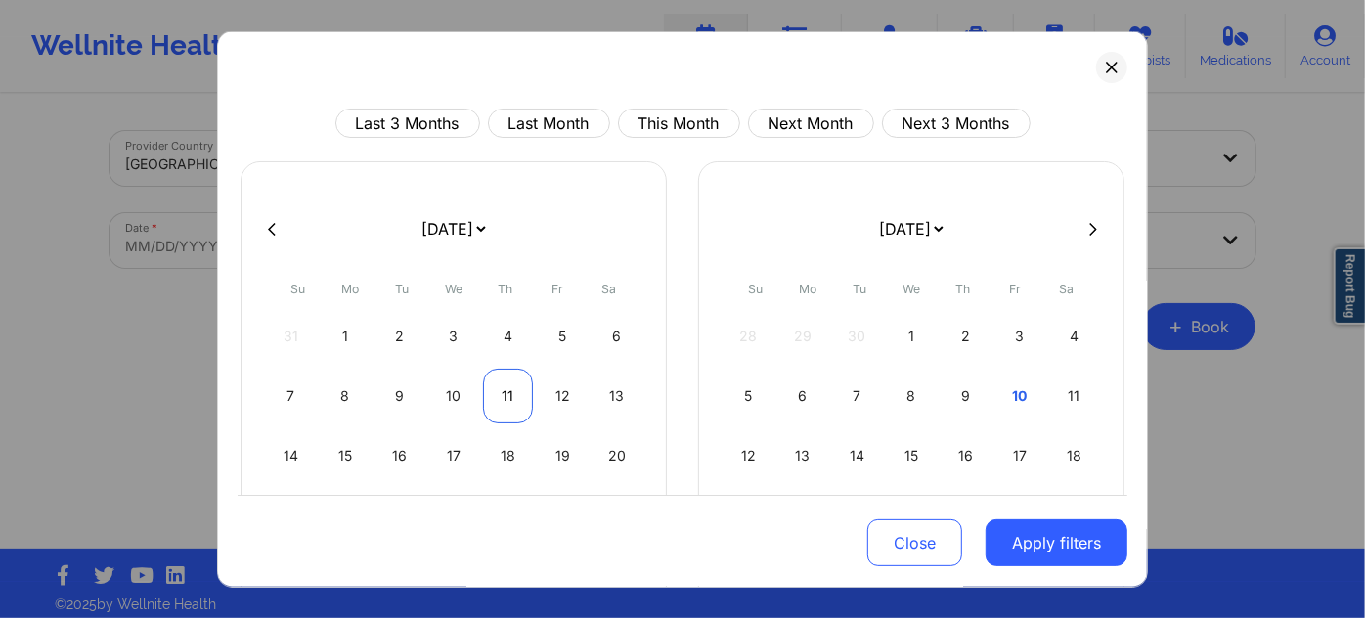
click at [495, 396] on div "11" at bounding box center [508, 396] width 50 height 55
select select "2025-8"
select select "2025-9"
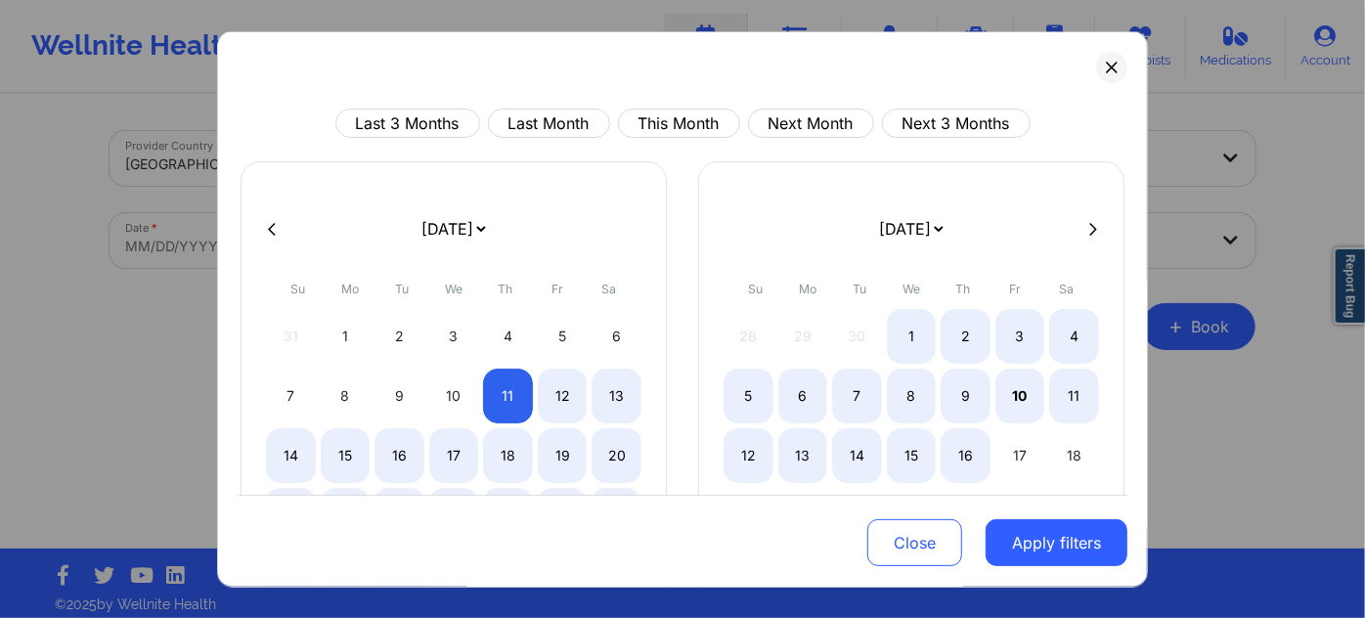
select select "2025-8"
select select "2025-9"
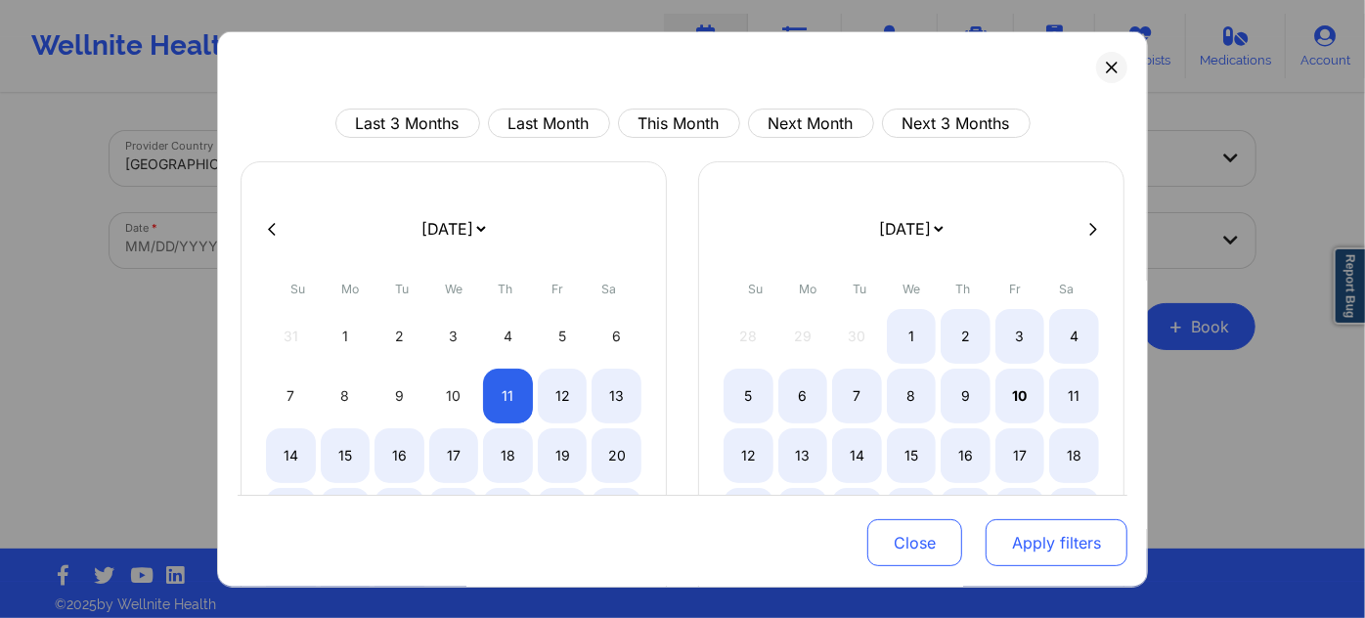
click at [1056, 524] on button "Apply filters" at bounding box center [1057, 542] width 142 height 47
select select "2025-8"
select select "2025-9"
select select "2025-8"
select select "2025-9"
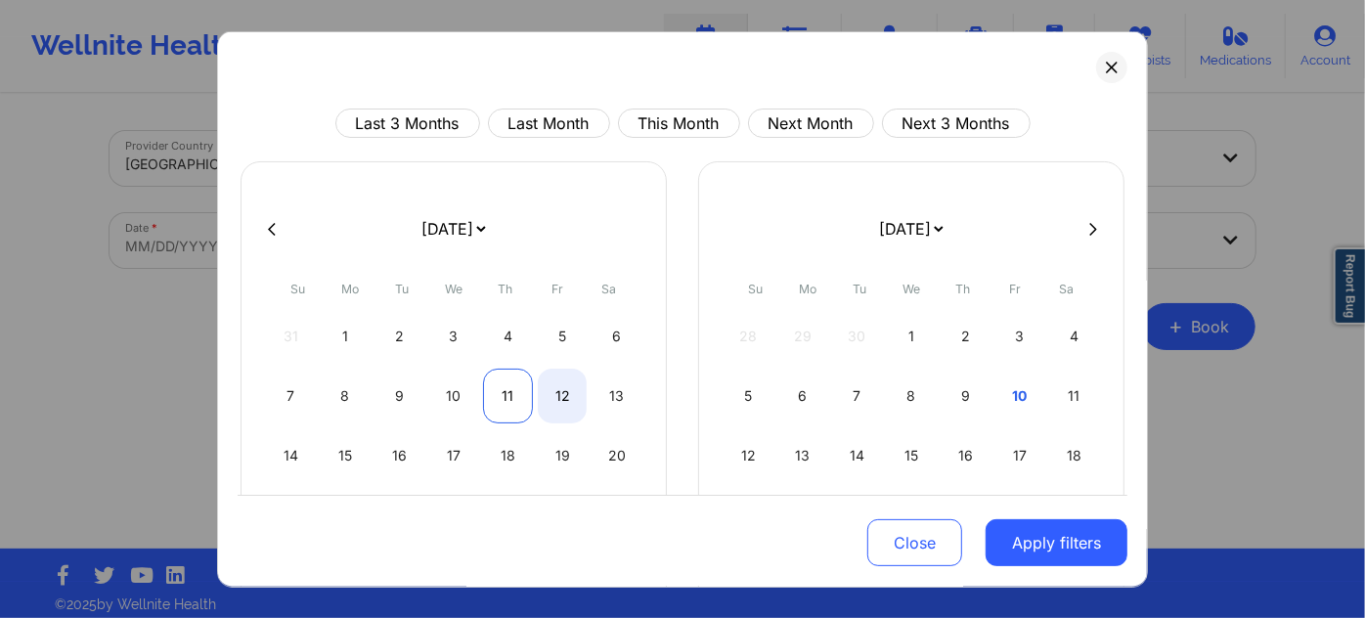
select select "2025-8"
select select "2025-9"
click at [509, 398] on div "11" at bounding box center [508, 396] width 50 height 55
select select "2025-8"
select select "2025-9"
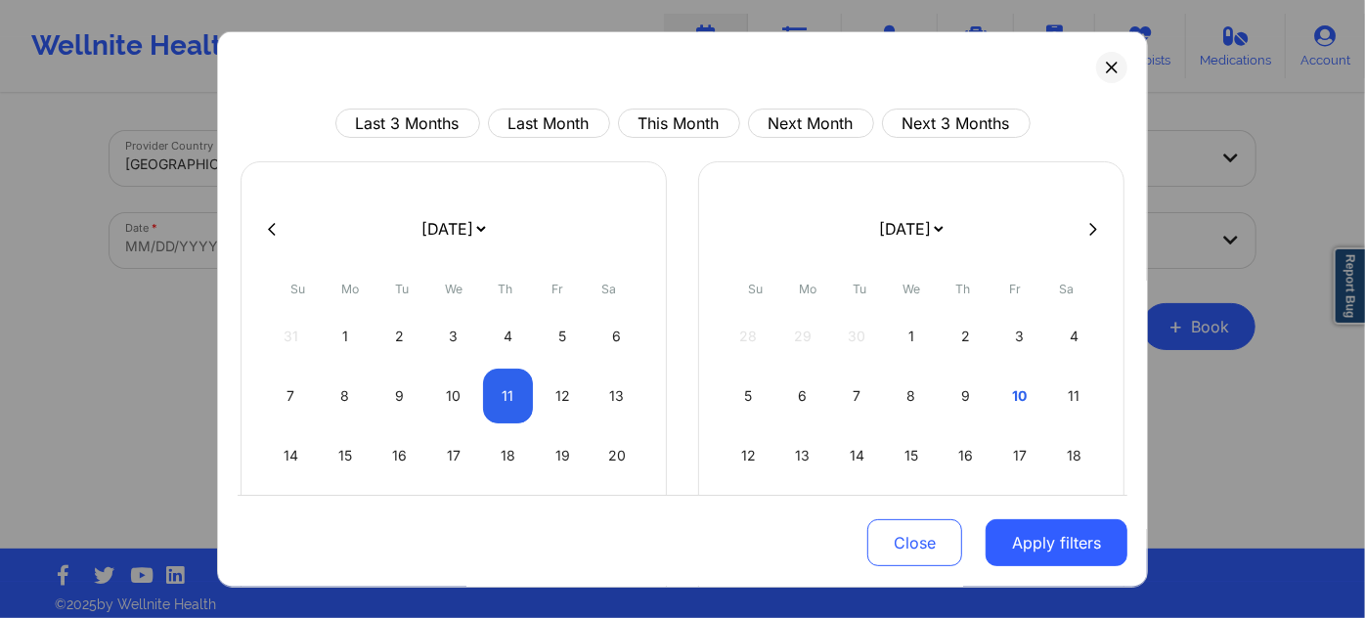
click at [996, 544] on button "Apply filters" at bounding box center [1057, 542] width 142 height 47
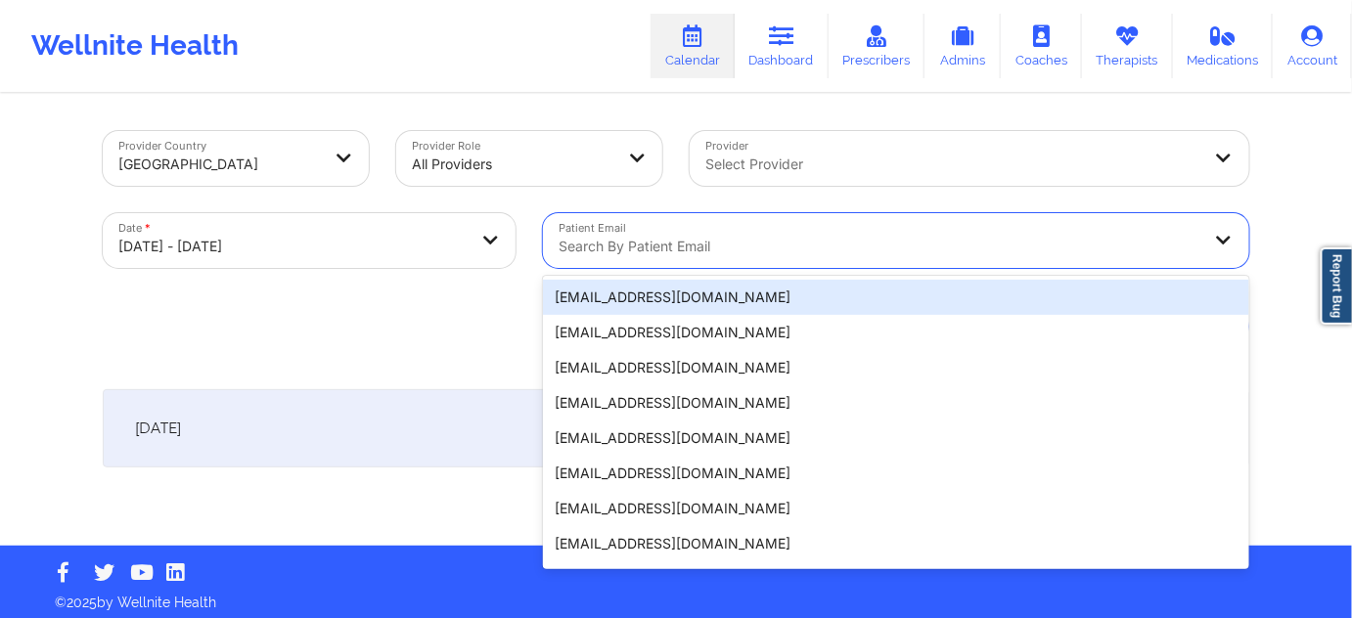
click at [740, 241] on div at bounding box center [880, 246] width 642 height 23
paste input "[EMAIL_ADDRESS][DOMAIN_NAME]"
type input "[EMAIL_ADDRESS][DOMAIN_NAME]"
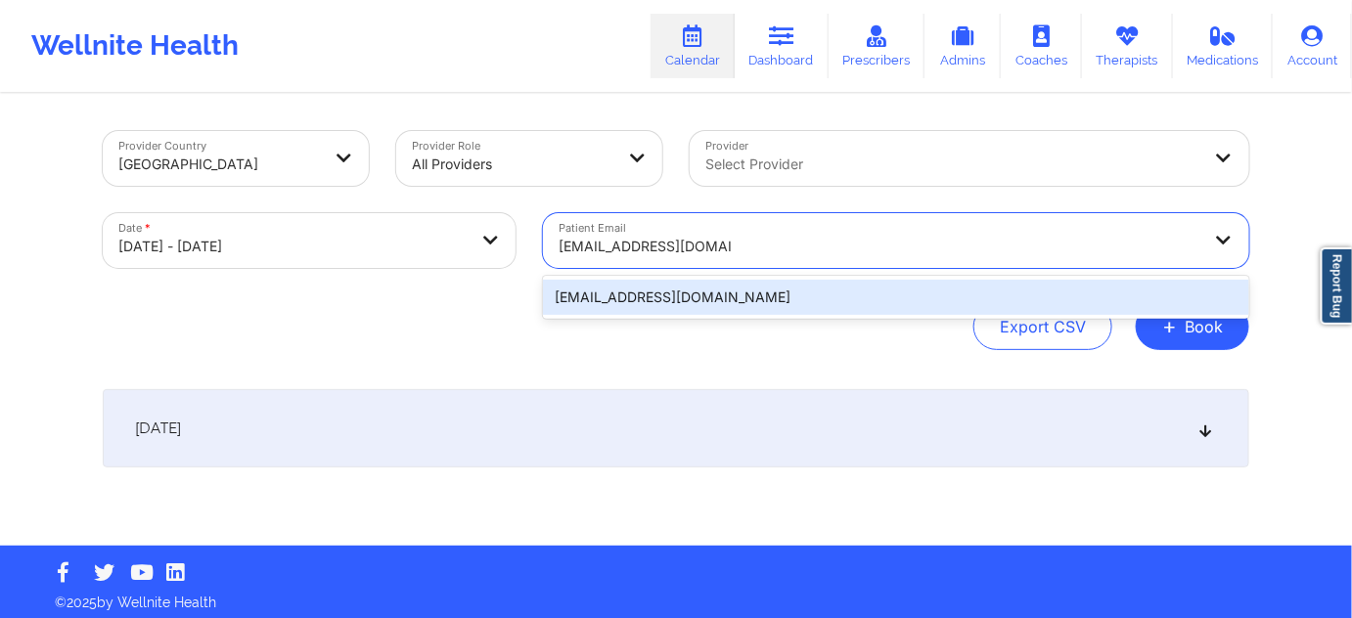
click at [709, 294] on div "[EMAIL_ADDRESS][DOMAIN_NAME]" at bounding box center [896, 297] width 706 height 35
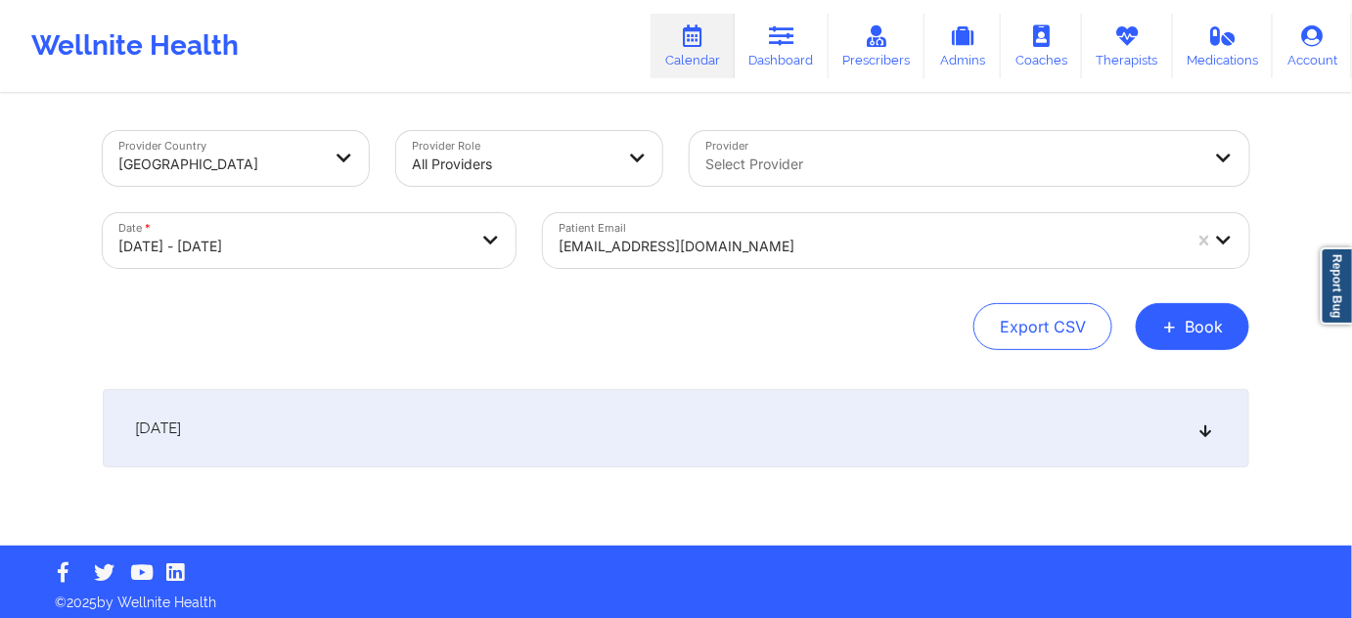
click at [601, 425] on div "[DATE]" at bounding box center [676, 428] width 1146 height 78
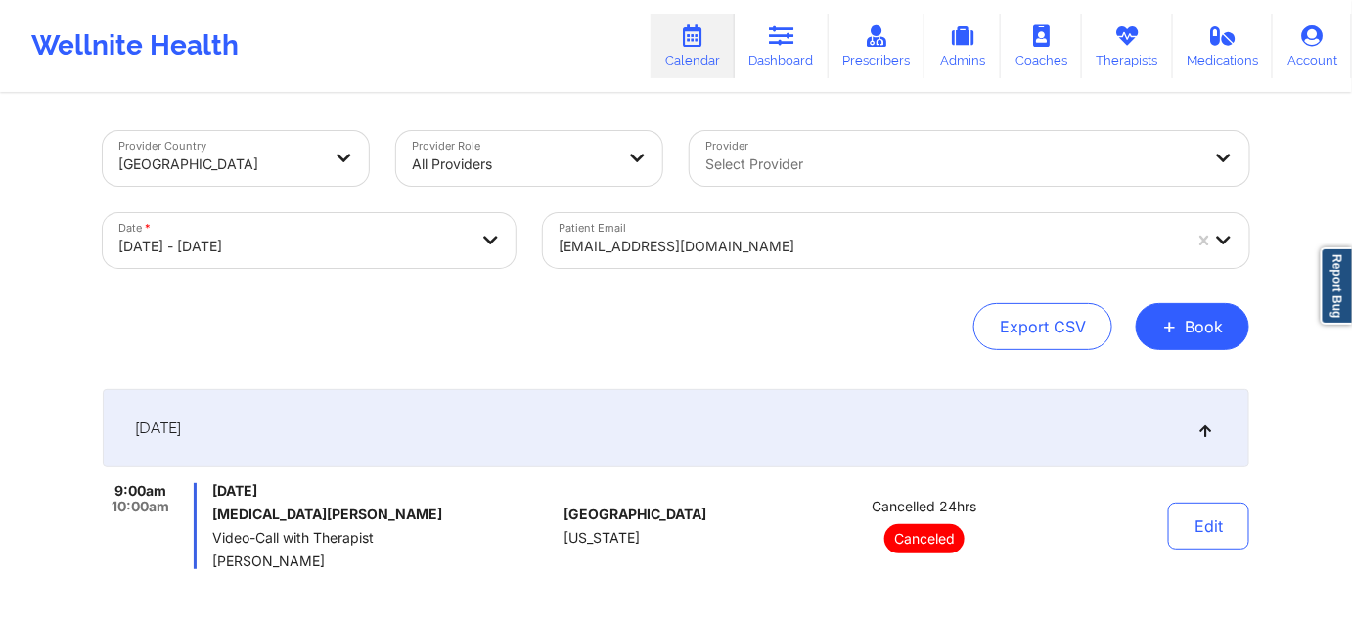
click at [743, 243] on div at bounding box center [870, 246] width 622 height 23
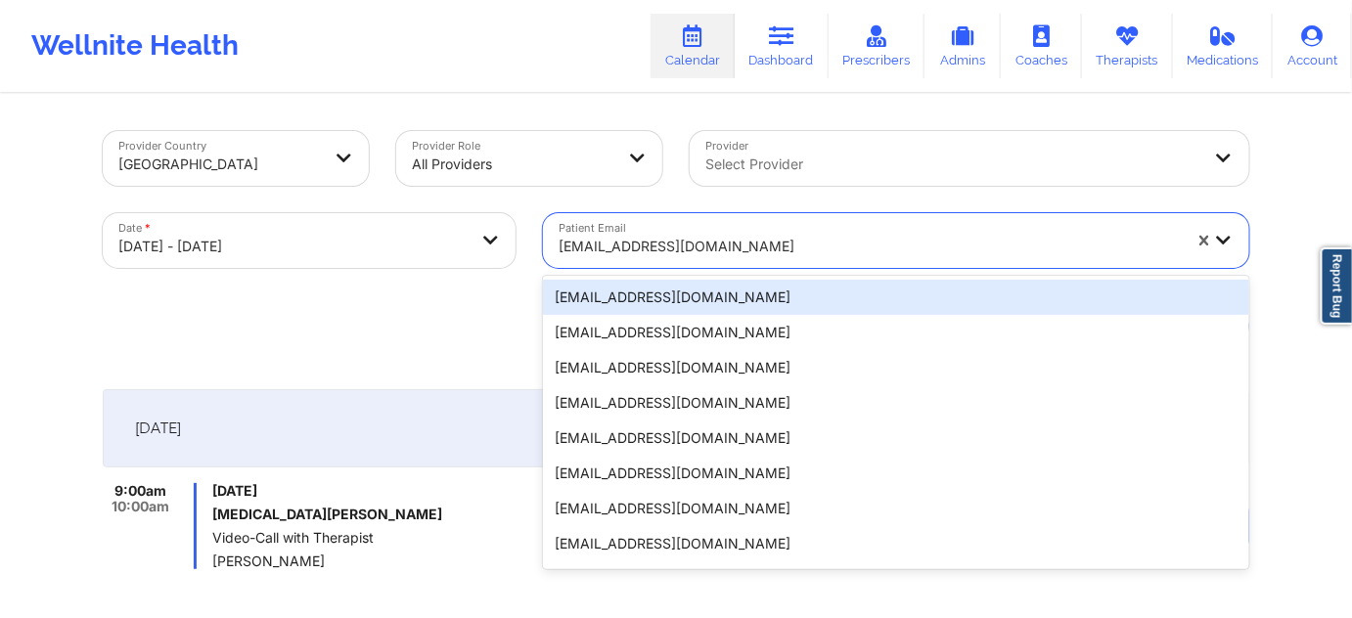
paste input "[EMAIL_ADDRESS][DOMAIN_NAME]"
type input "[EMAIL_ADDRESS][DOMAIN_NAME]"
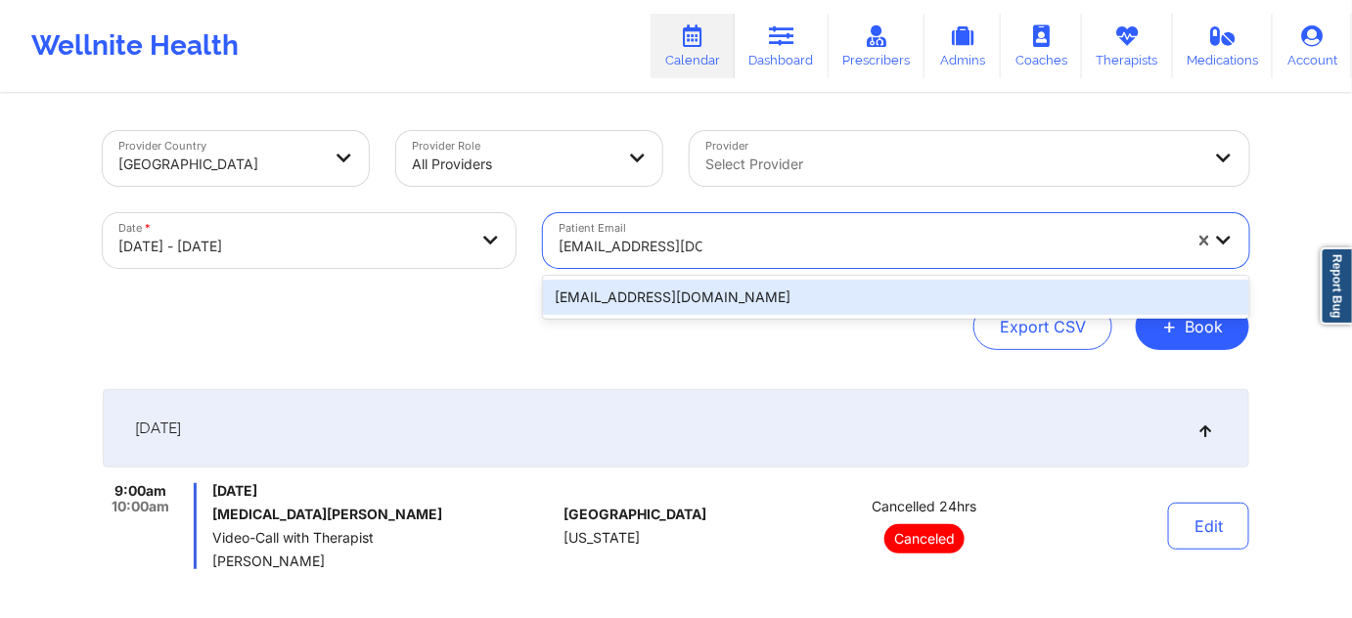
click at [721, 308] on div "[EMAIL_ADDRESS][DOMAIN_NAME]" at bounding box center [896, 297] width 706 height 35
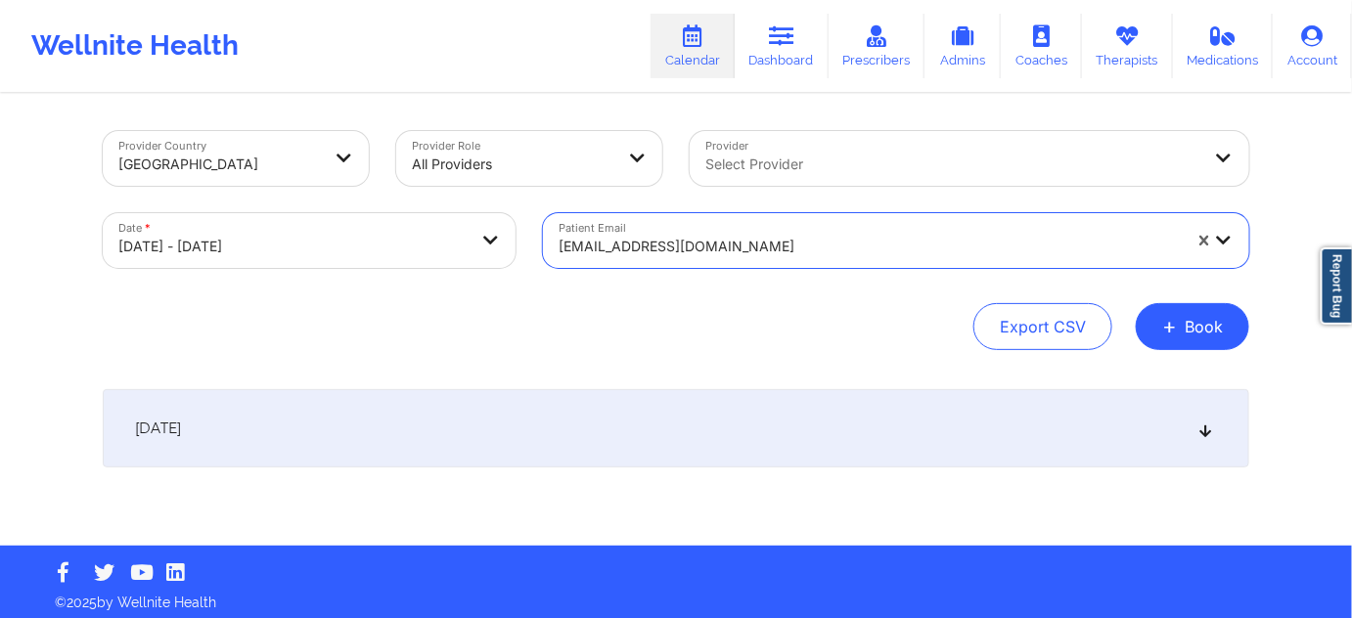
click at [657, 419] on div "[DATE]" at bounding box center [676, 428] width 1146 height 78
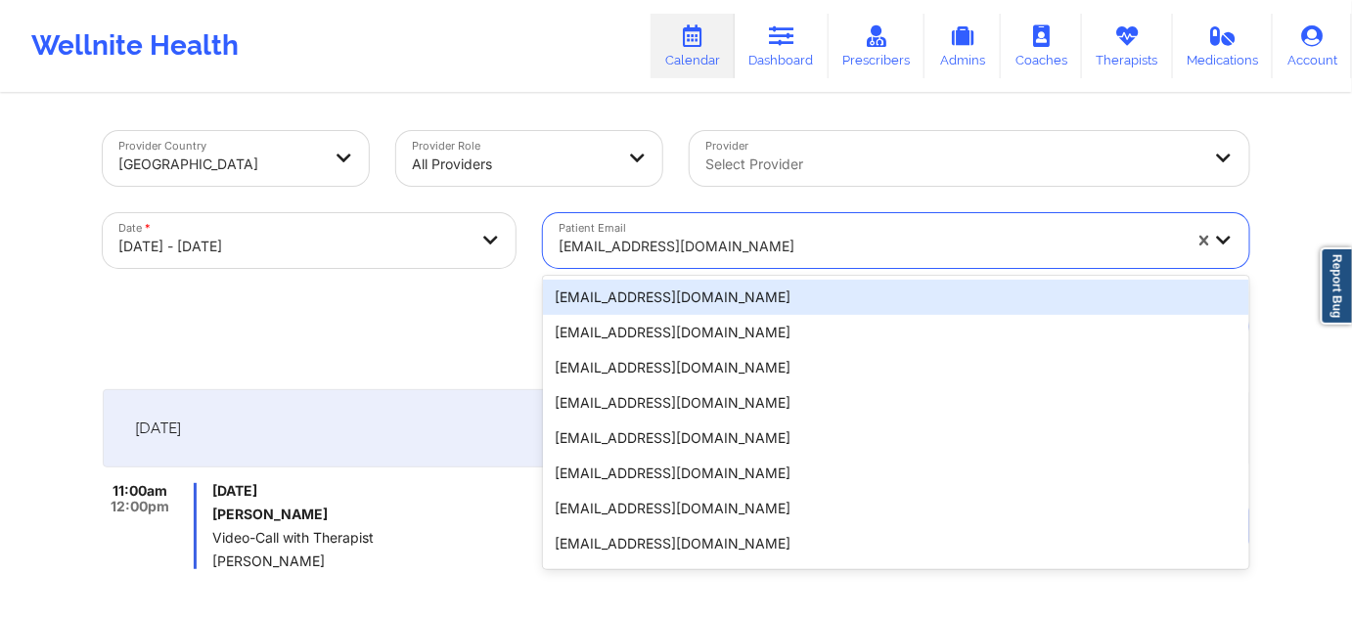
click at [777, 229] on div "[EMAIL_ADDRESS][DOMAIN_NAME]" at bounding box center [870, 246] width 622 height 43
paste input "[EMAIL_ADDRESS][DOMAIN_NAME]"
type input "[EMAIL_ADDRESS][DOMAIN_NAME]"
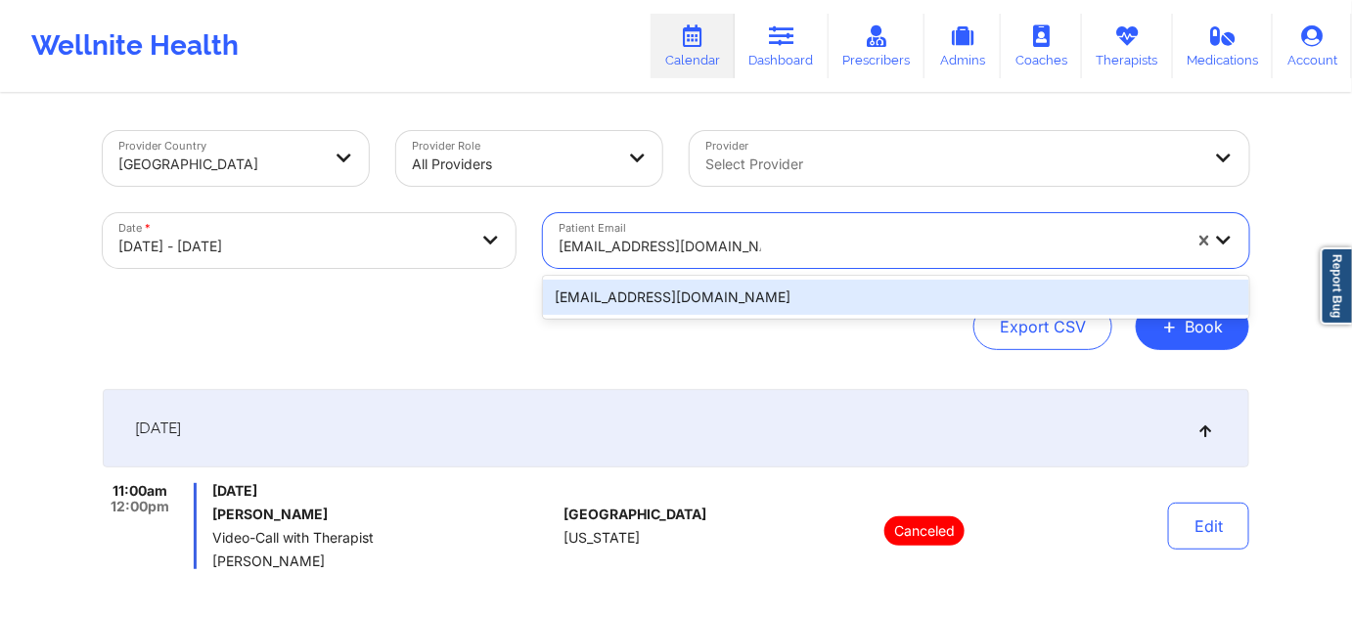
click at [733, 293] on div "[EMAIL_ADDRESS][DOMAIN_NAME]" at bounding box center [896, 297] width 706 height 35
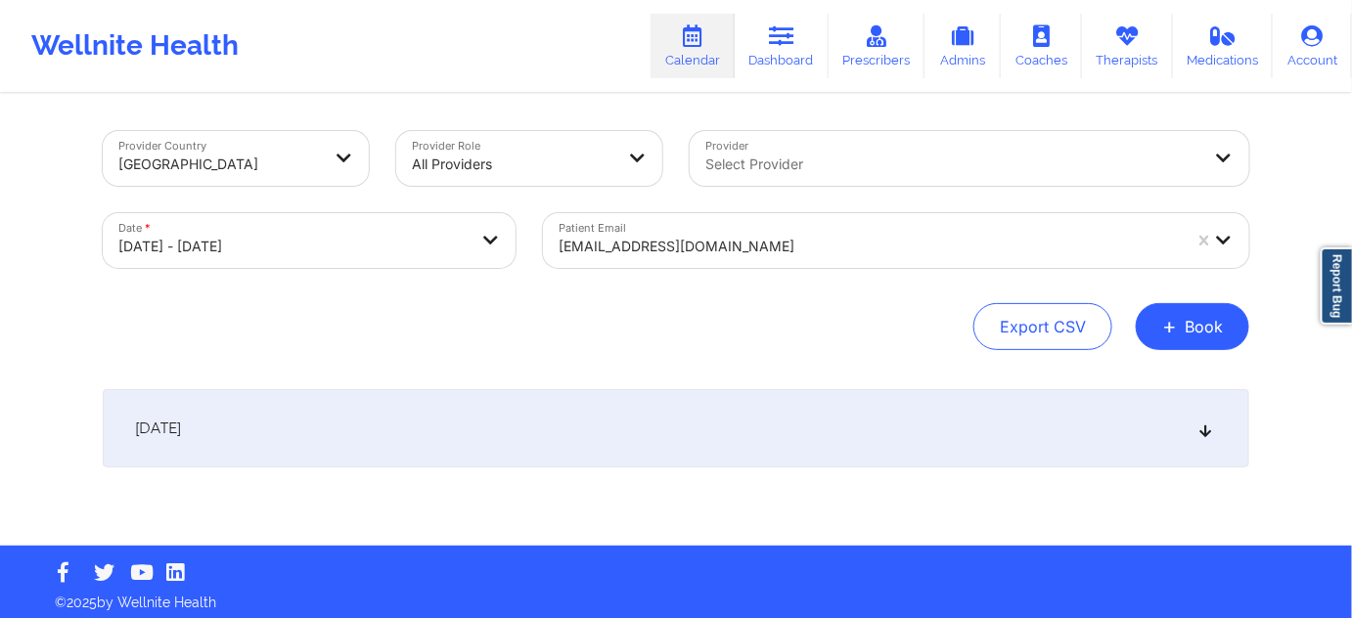
click at [612, 422] on div "[DATE]" at bounding box center [676, 428] width 1146 height 78
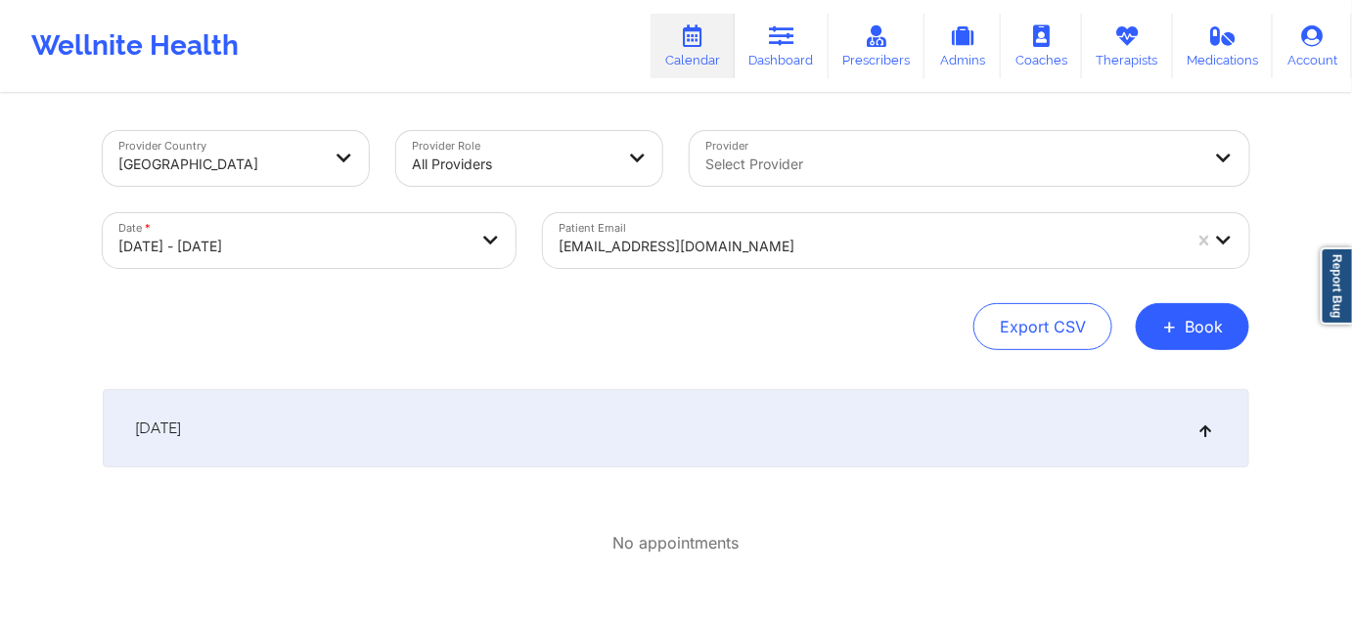
scroll to position [59, 0]
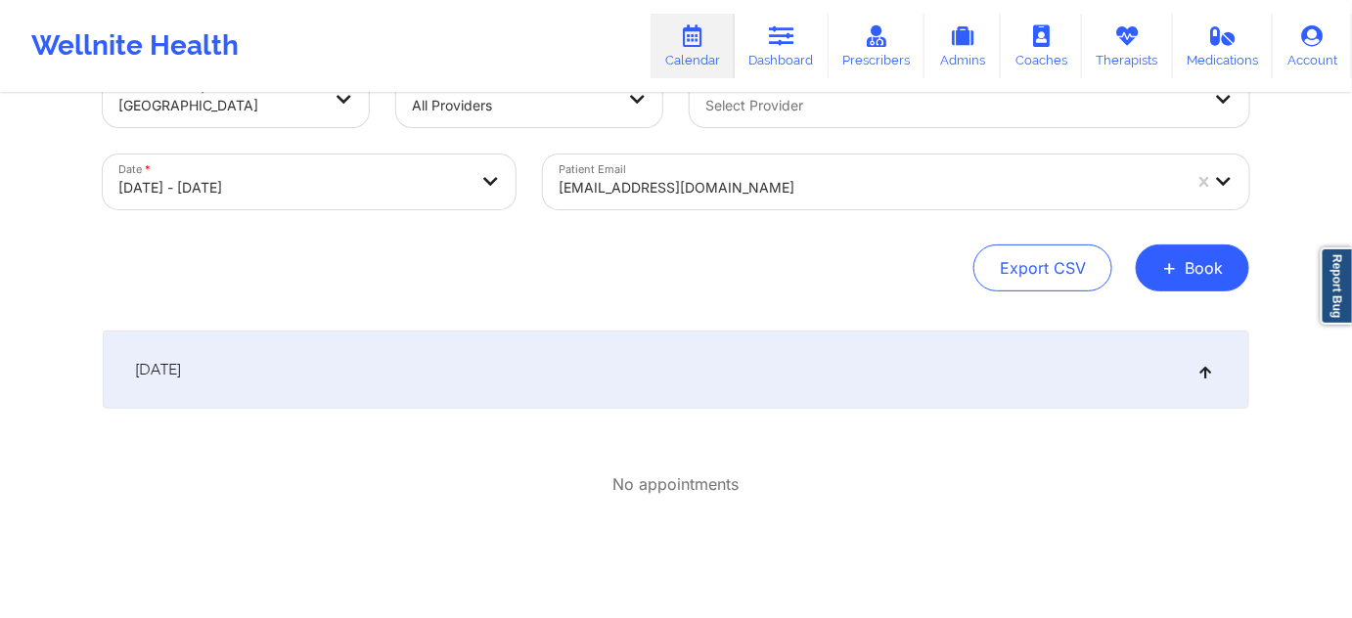
click at [773, 192] on div at bounding box center [870, 187] width 622 height 23
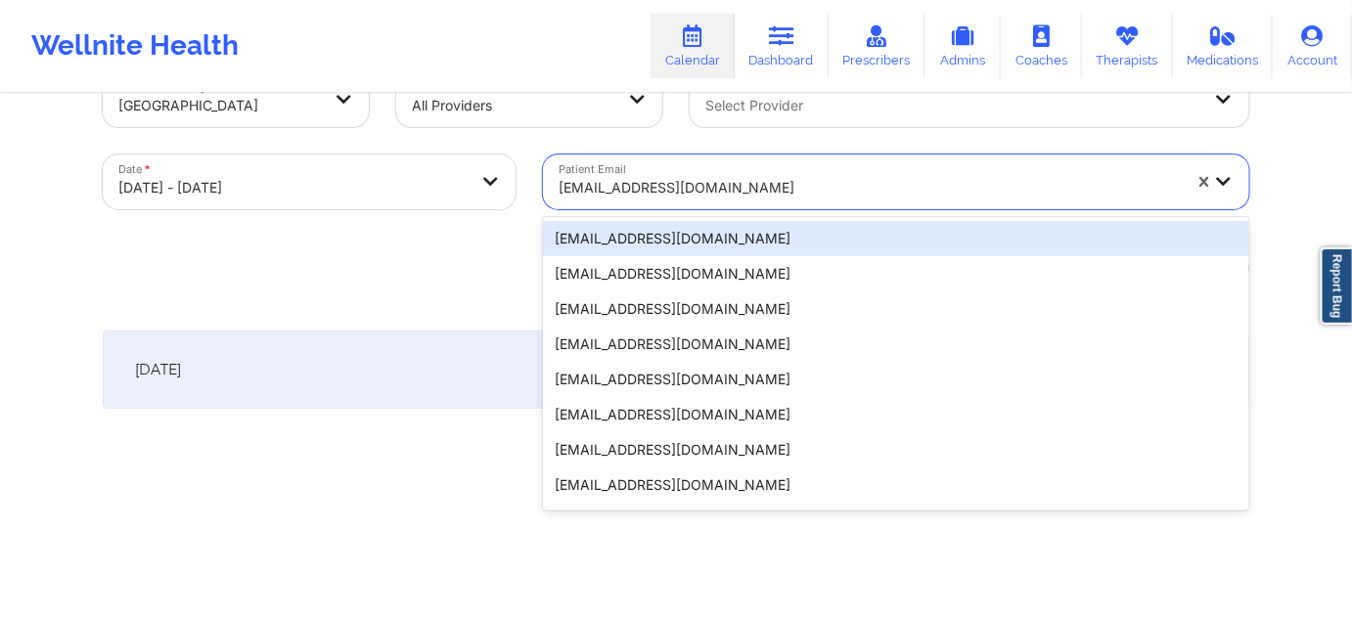
paste input "[EMAIL_ADDRESS][DOMAIN_NAME]"
type input "[EMAIL_ADDRESS][DOMAIN_NAME]"
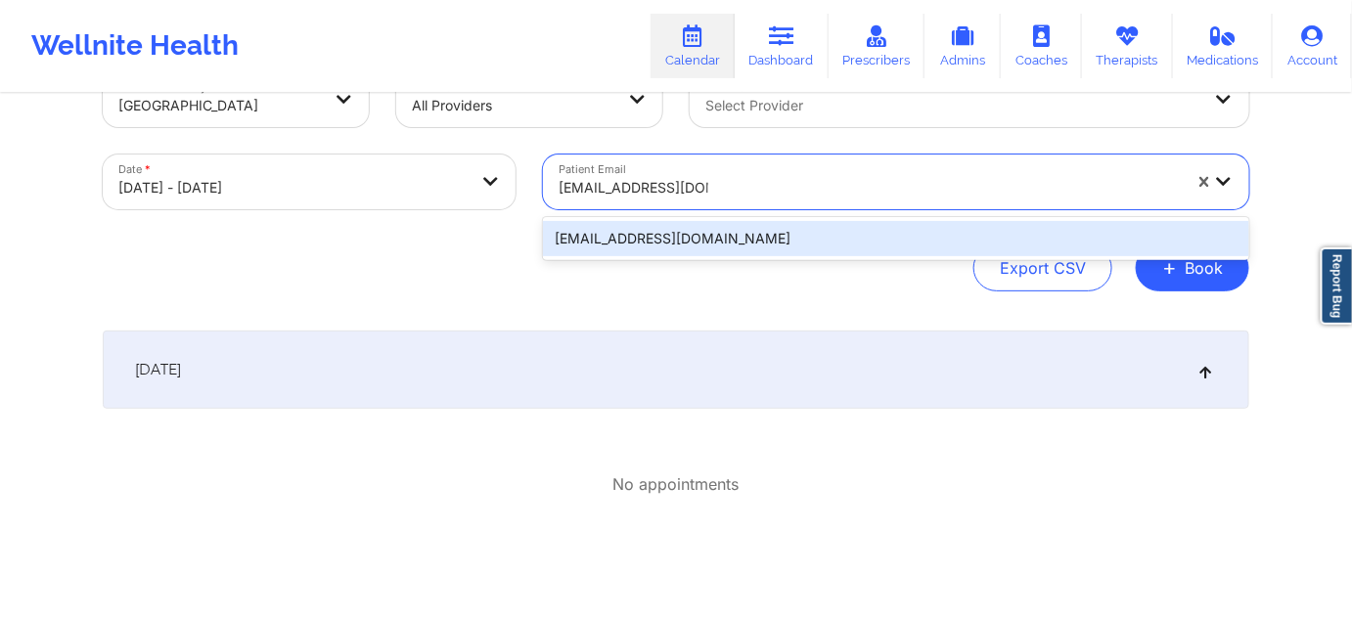
click at [721, 246] on div "[EMAIL_ADDRESS][DOMAIN_NAME]" at bounding box center [896, 238] width 706 height 35
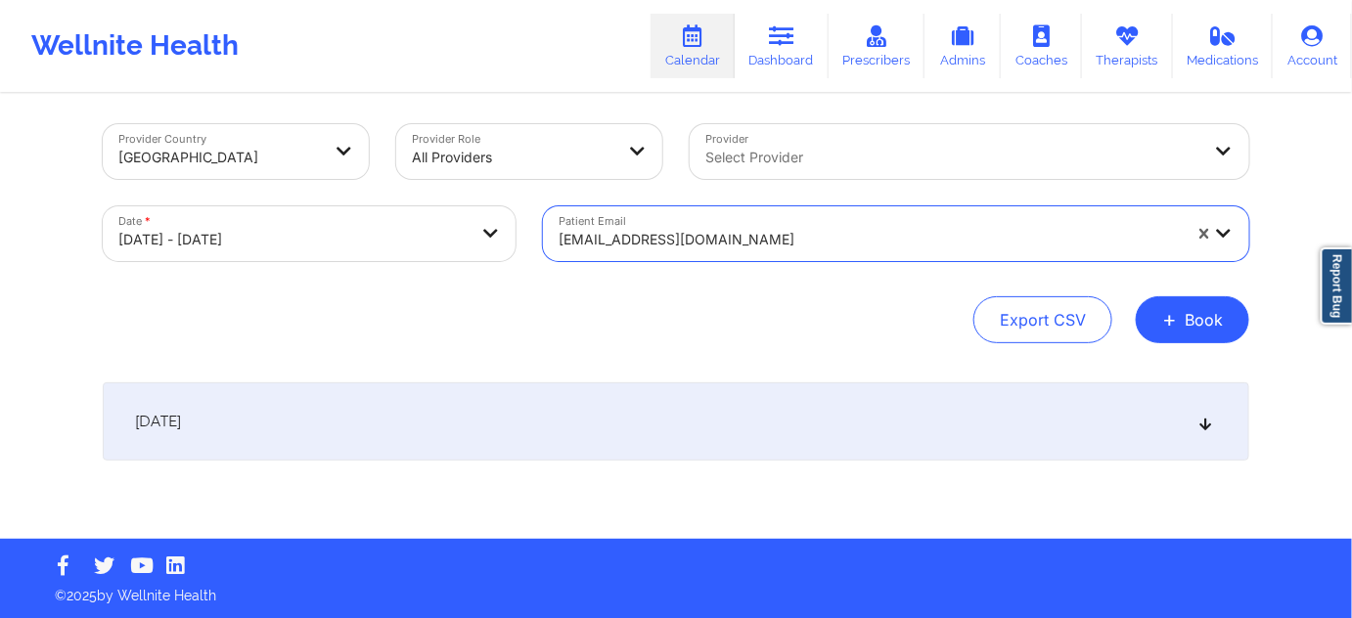
click at [585, 430] on div "[DATE]" at bounding box center [676, 421] width 1146 height 78
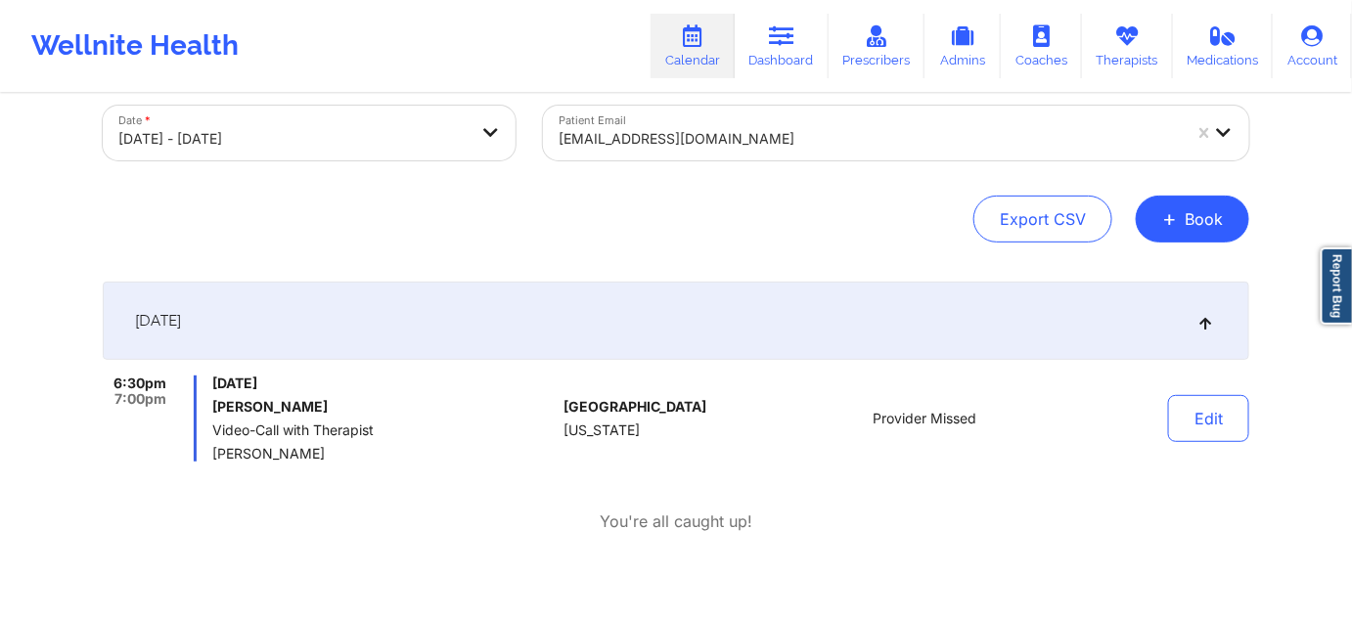
scroll to position [125, 0]
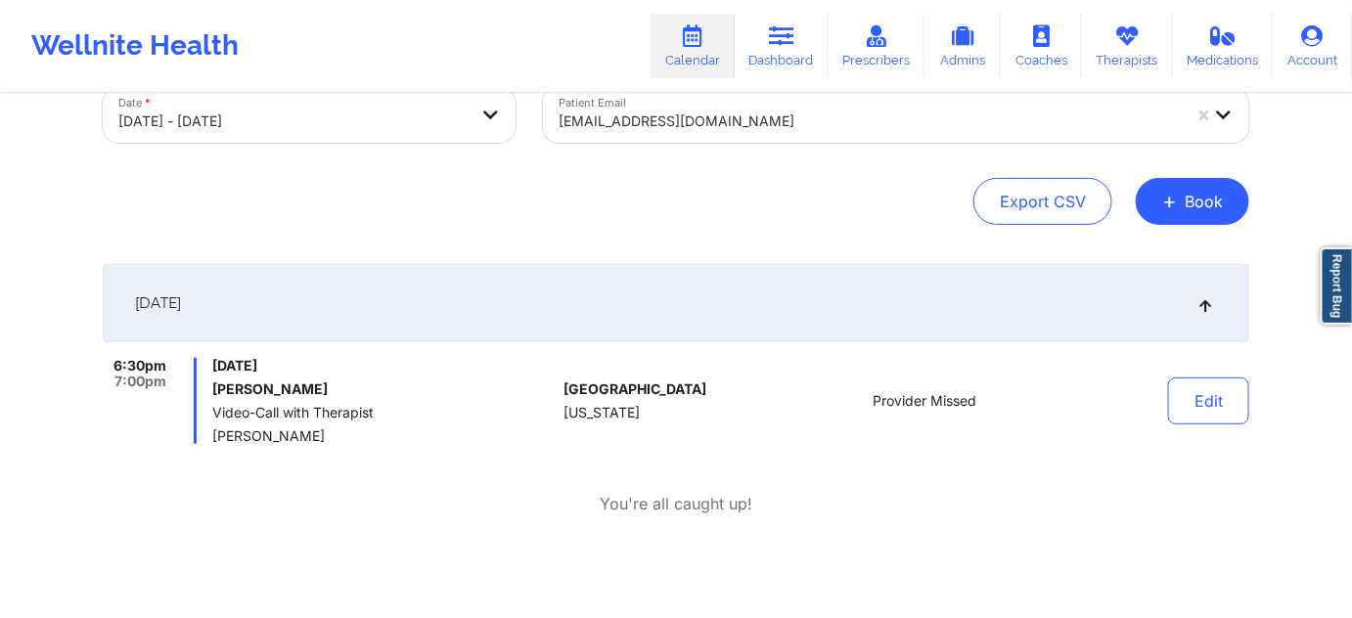
click at [753, 121] on div at bounding box center [870, 121] width 622 height 23
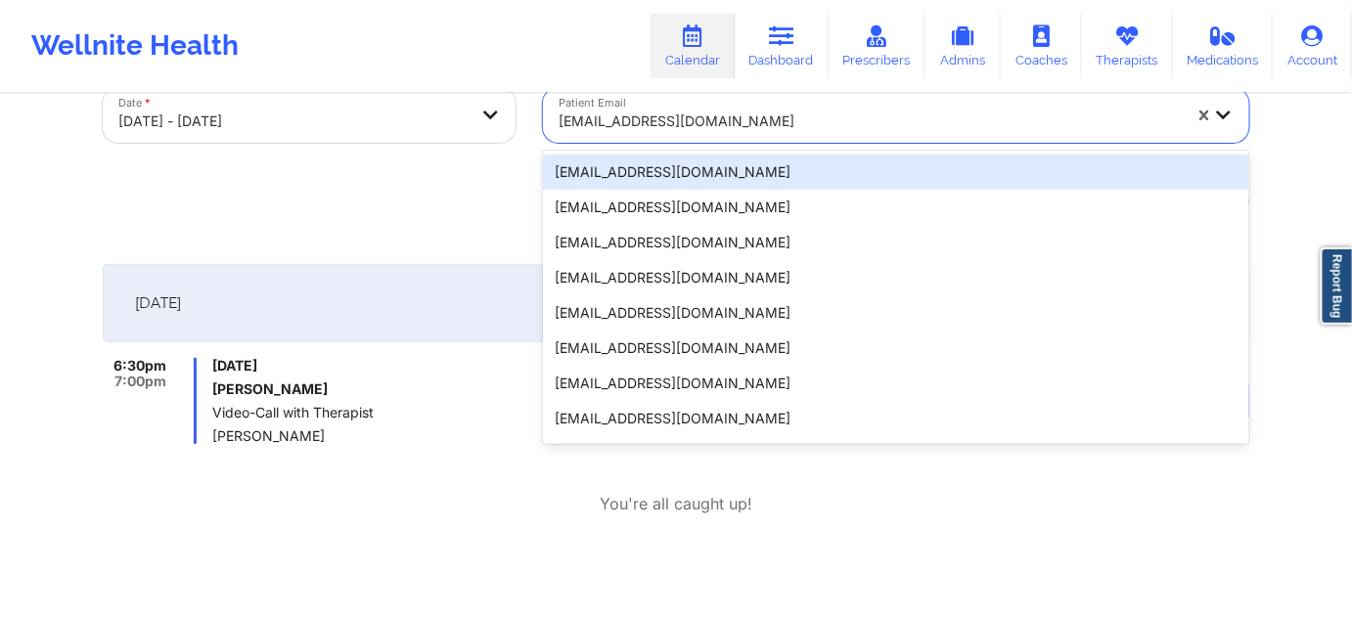
paste input "[EMAIL_ADDRESS][DOMAIN_NAME]"
type input "[EMAIL_ADDRESS][DOMAIN_NAME]"
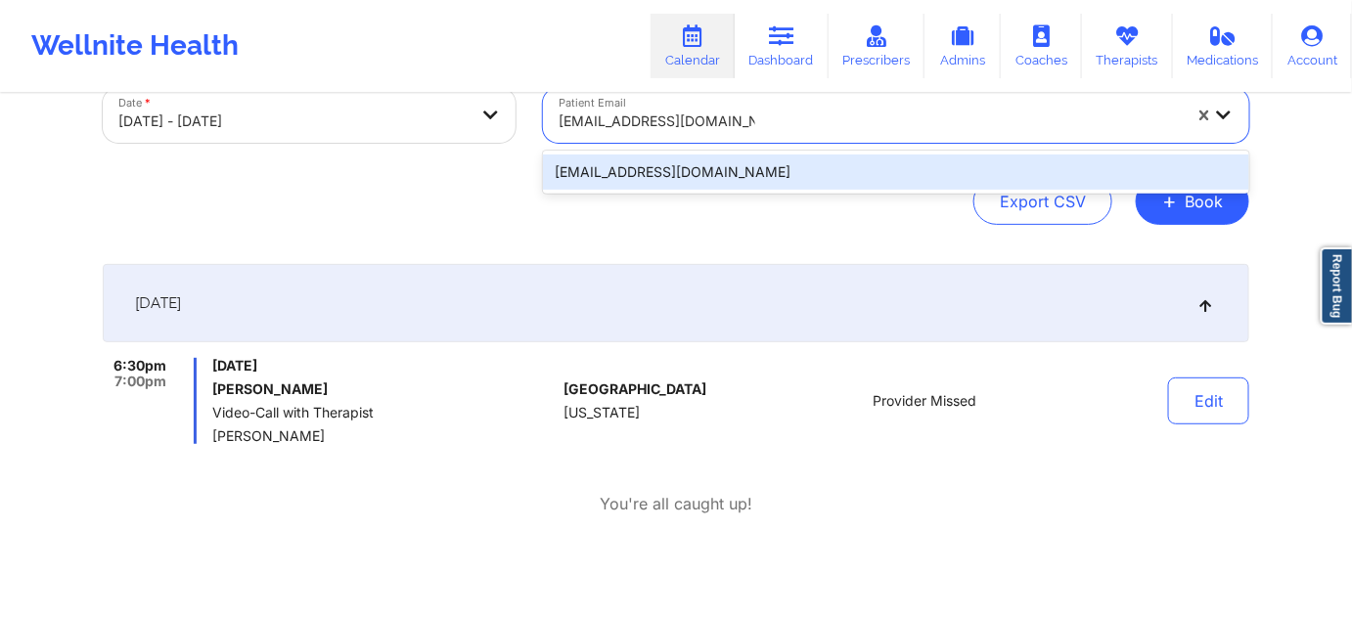
click at [730, 167] on div "[EMAIL_ADDRESS][DOMAIN_NAME]" at bounding box center [896, 172] width 706 height 35
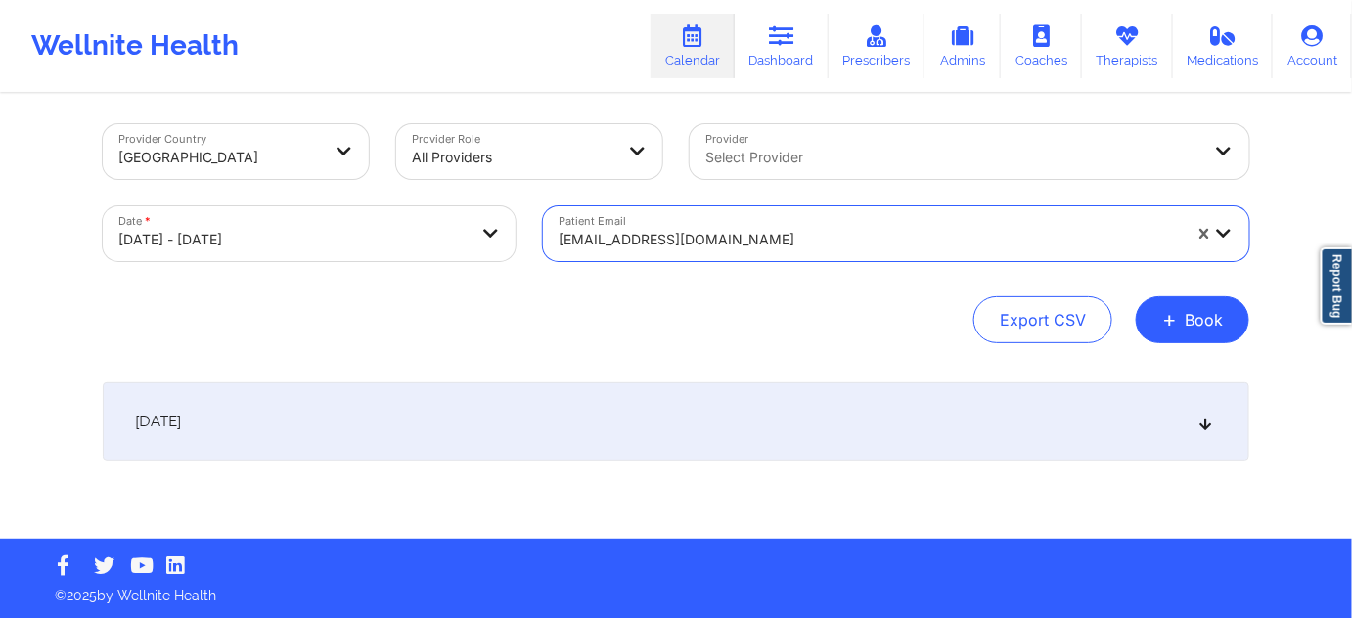
click at [717, 434] on div "[DATE]" at bounding box center [676, 421] width 1146 height 78
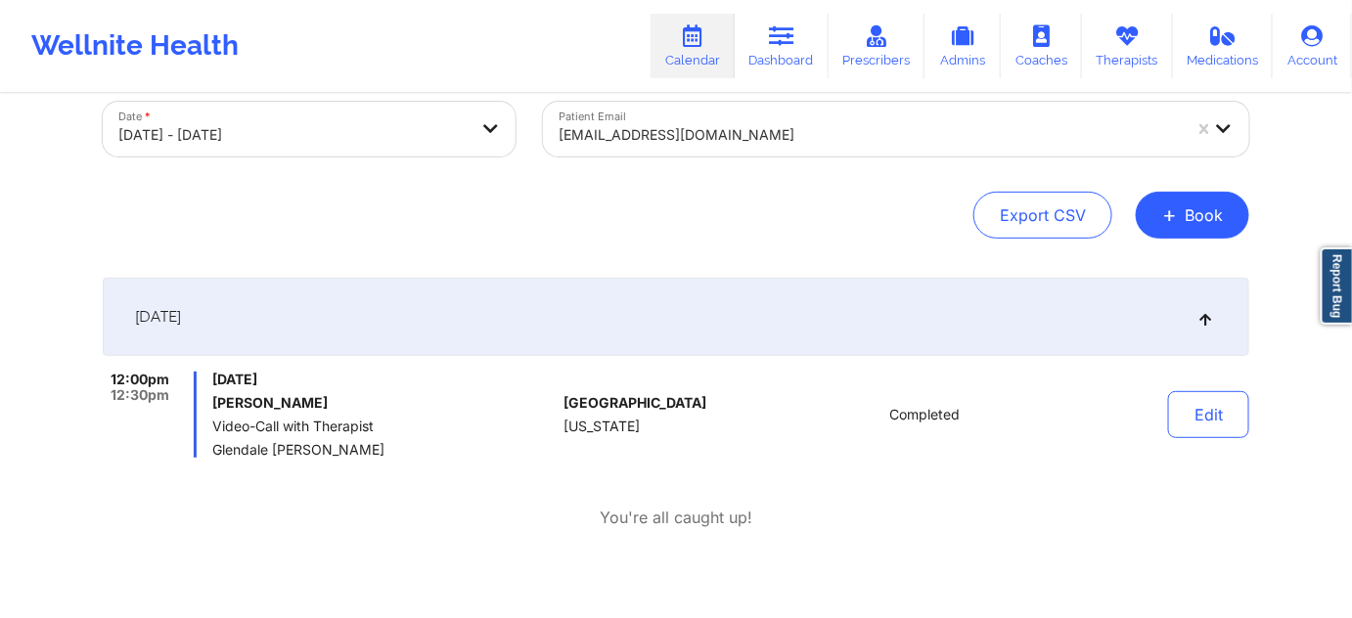
scroll to position [125, 0]
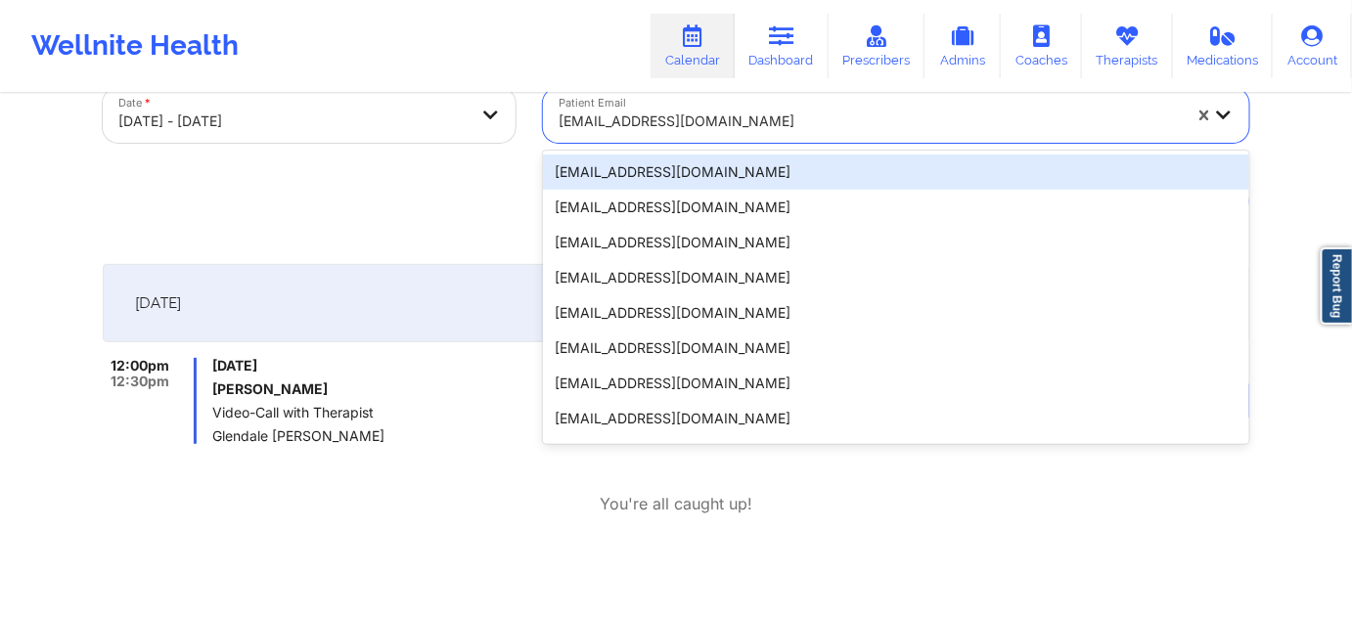
click at [782, 123] on div at bounding box center [870, 121] width 622 height 23
paste input "[EMAIL_ADDRESS][DOMAIN_NAME]"
type input "[EMAIL_ADDRESS][DOMAIN_NAME]"
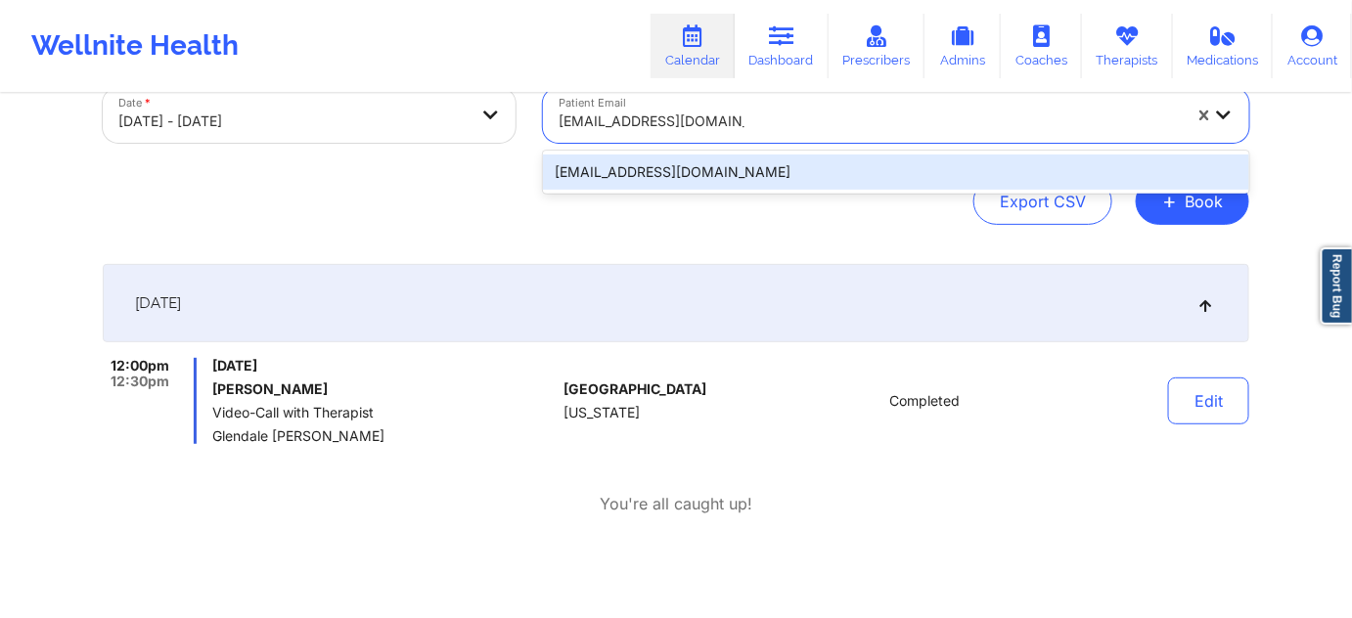
click at [758, 163] on div "[EMAIL_ADDRESS][DOMAIN_NAME]" at bounding box center [896, 172] width 706 height 35
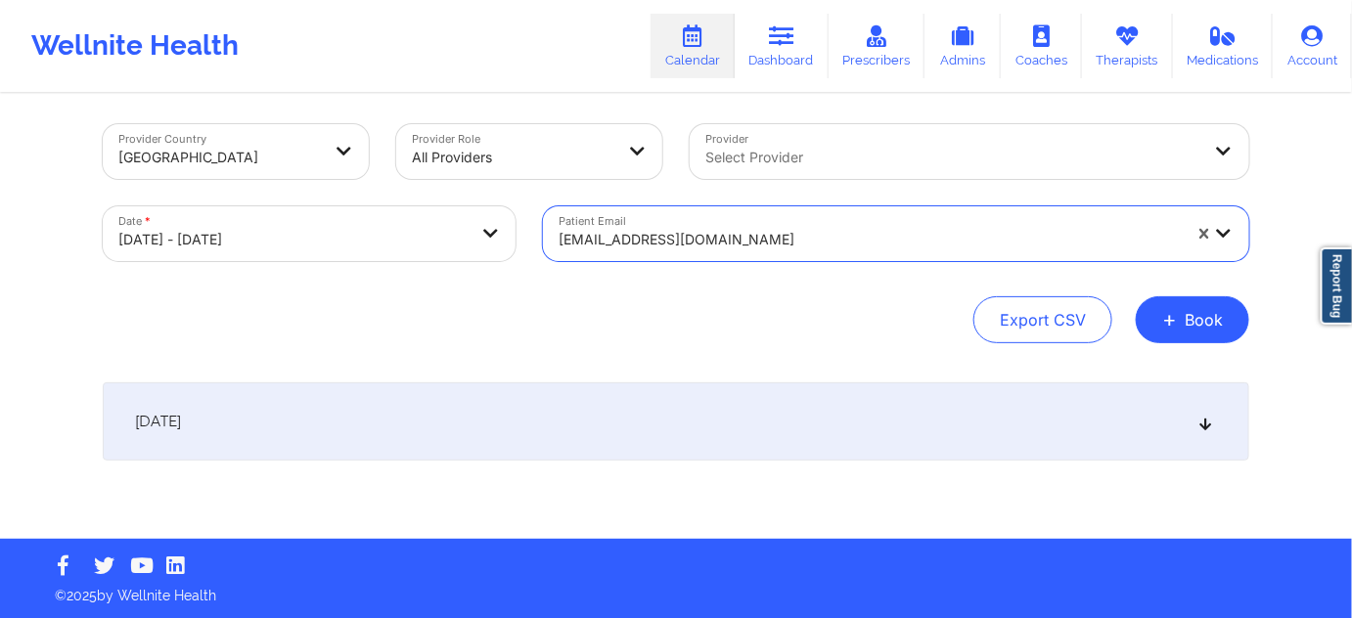
click at [647, 438] on div "[DATE]" at bounding box center [676, 421] width 1146 height 78
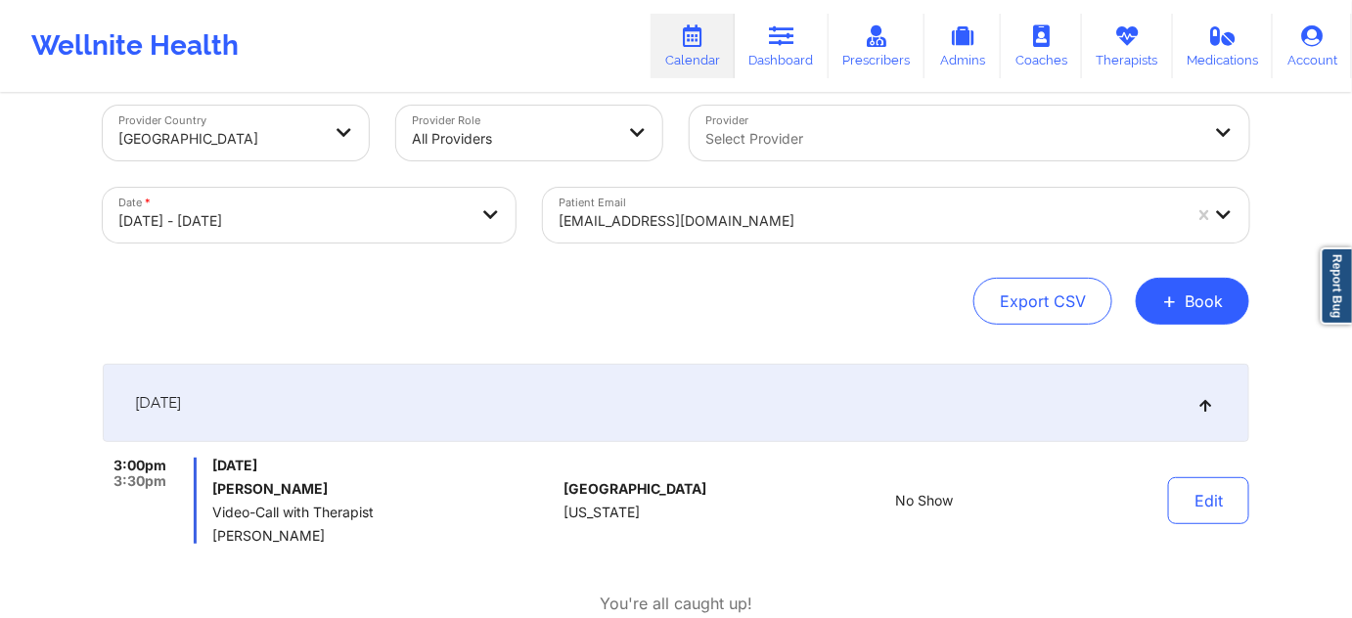
scroll to position [0, 0]
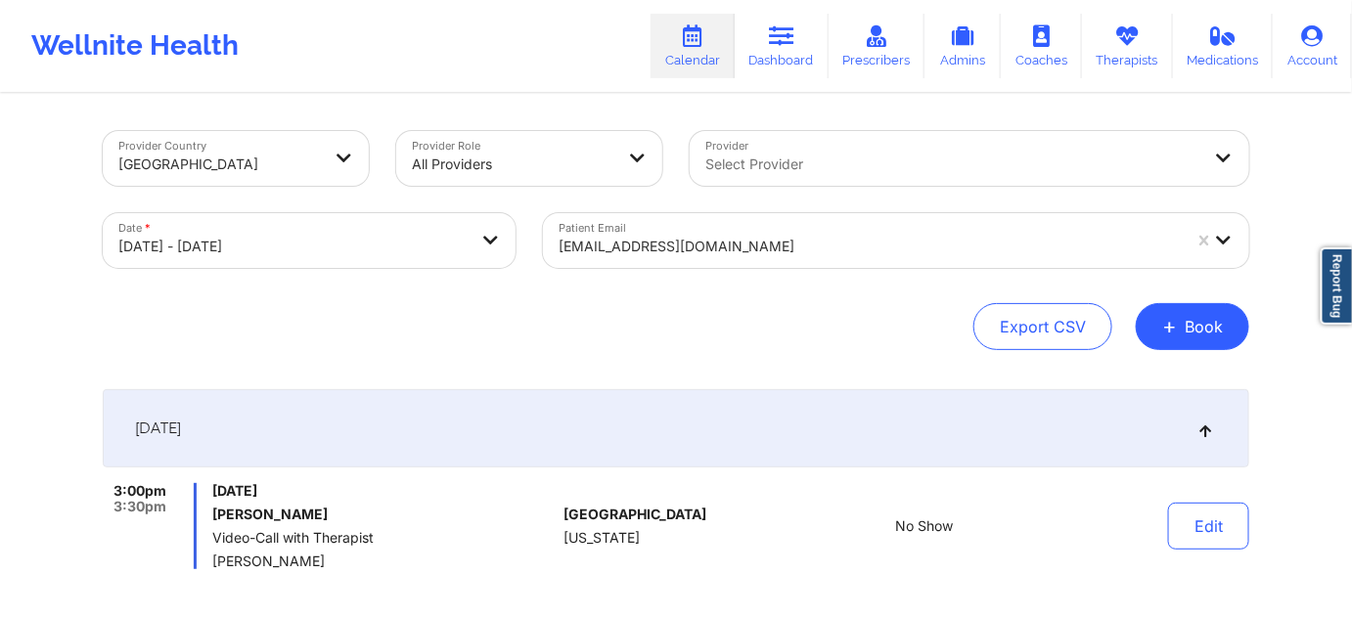
click at [839, 249] on div at bounding box center [870, 246] width 622 height 23
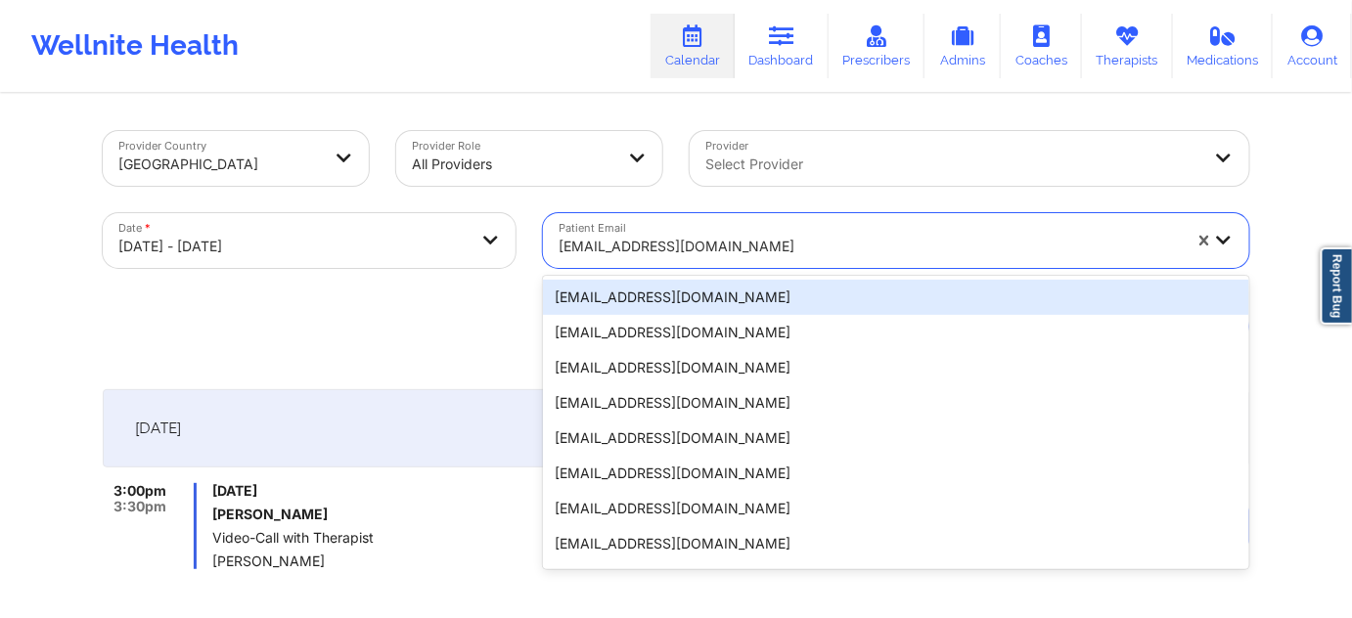
paste input "[EMAIL_ADDRESS][DOMAIN_NAME]"
type input "[EMAIL_ADDRESS][DOMAIN_NAME]"
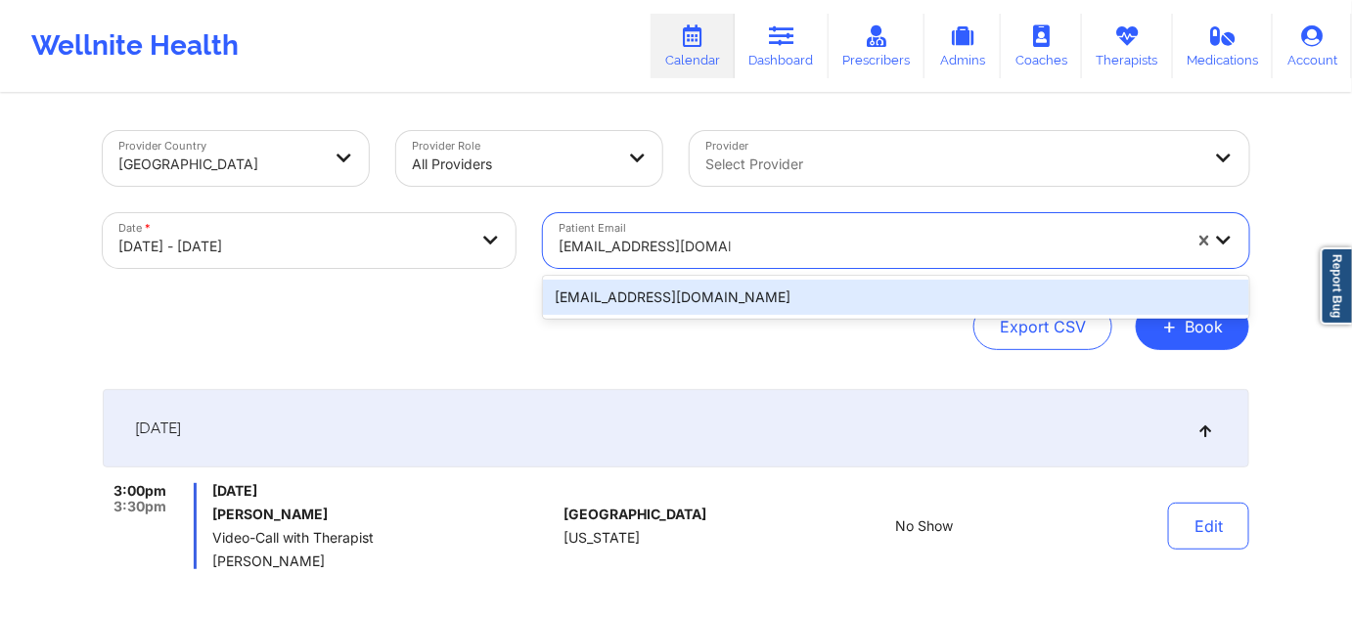
click at [749, 304] on div "[EMAIL_ADDRESS][DOMAIN_NAME]" at bounding box center [896, 297] width 706 height 35
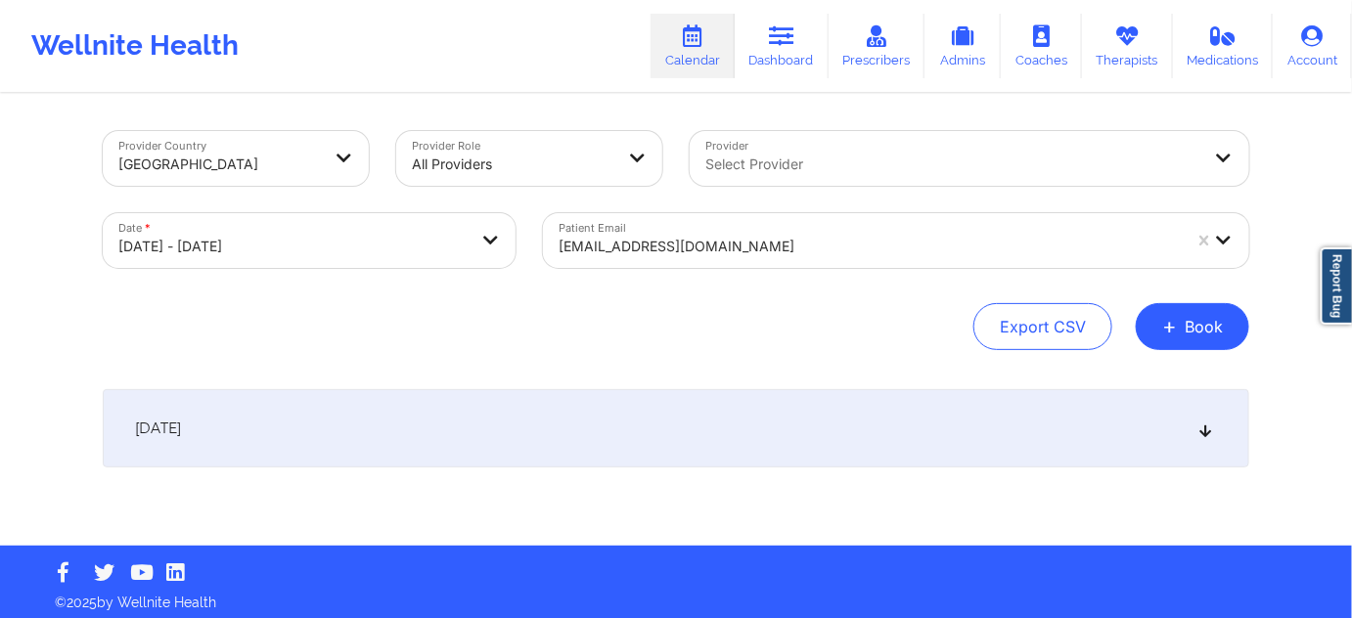
click at [673, 426] on div "[DATE]" at bounding box center [676, 428] width 1146 height 78
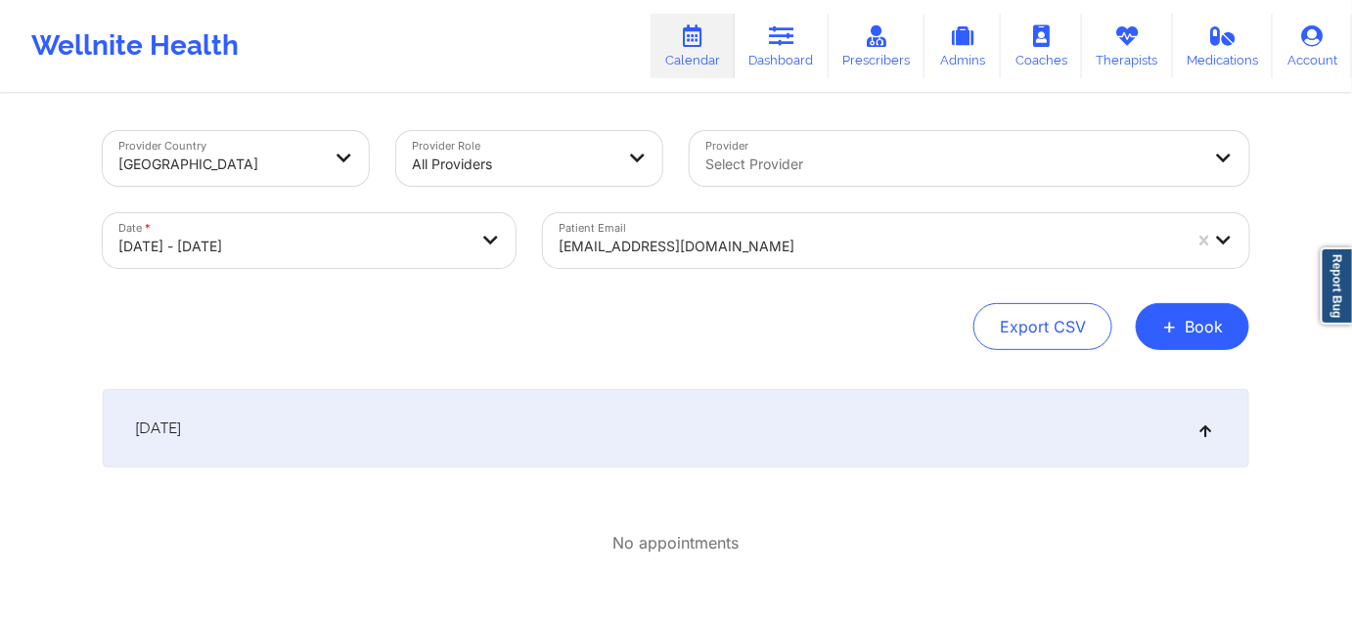
click at [845, 235] on div at bounding box center [870, 246] width 622 height 23
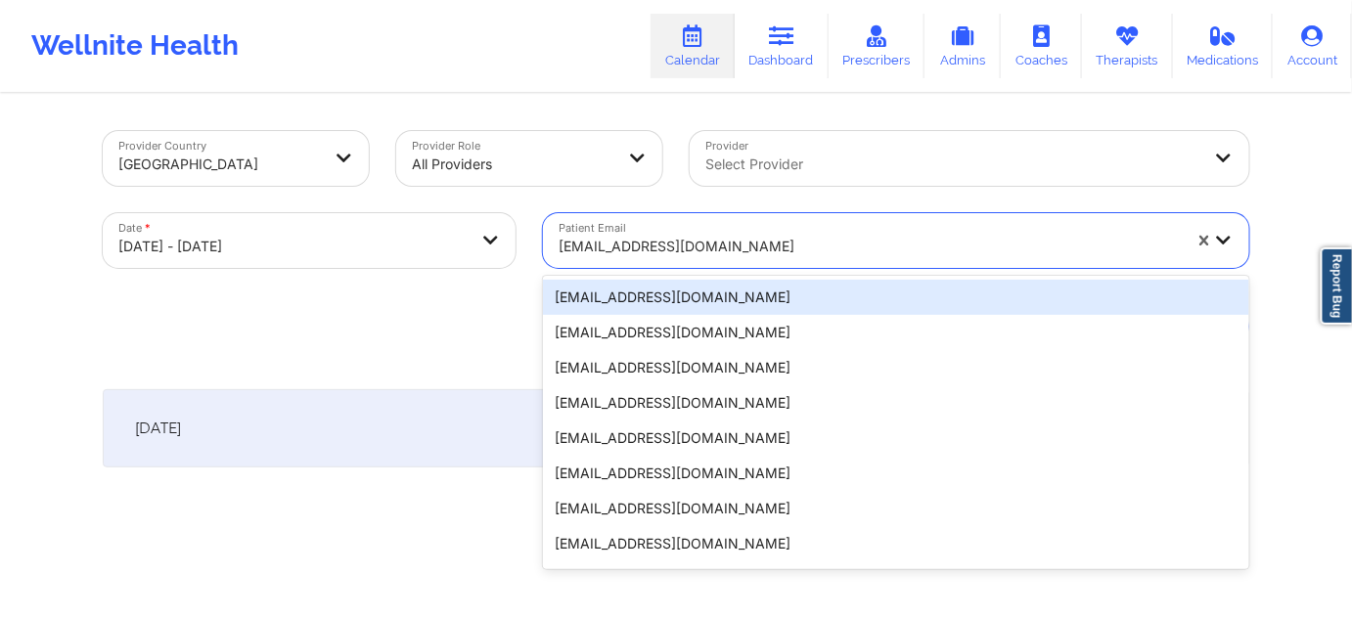
paste input "[EMAIL_ADDRESS][DOMAIN_NAME]"
type input "[EMAIL_ADDRESS][DOMAIN_NAME]"
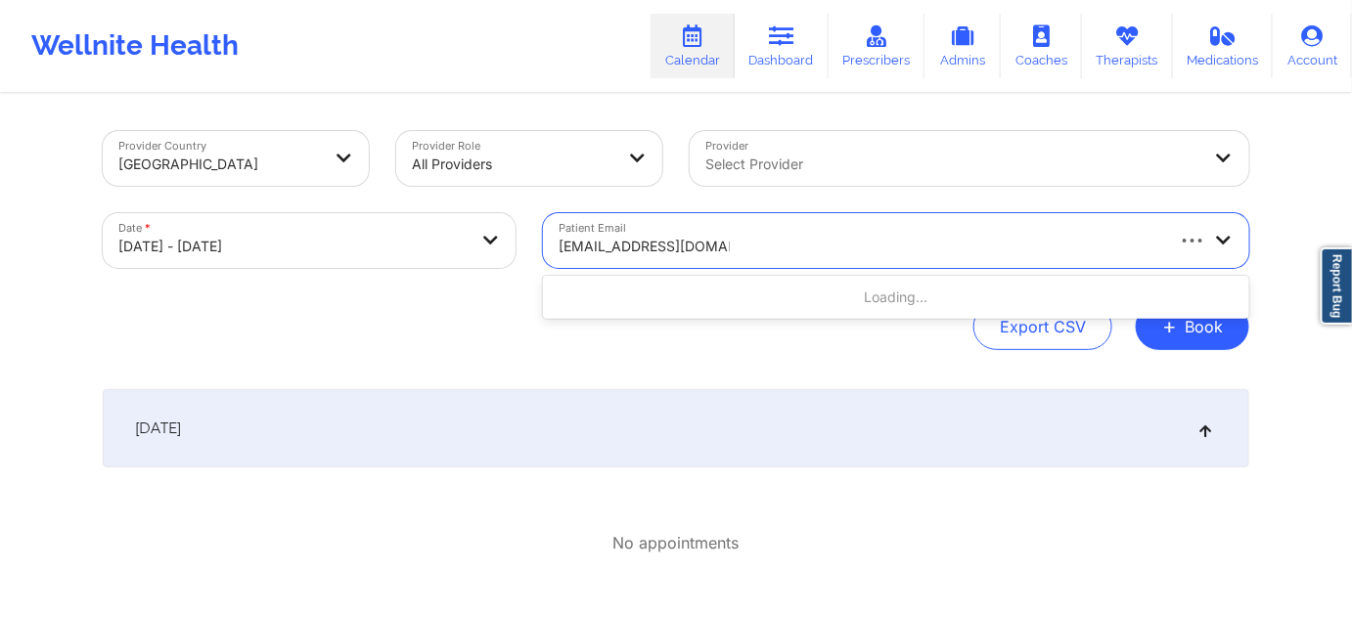
click at [761, 302] on div "Loading..." at bounding box center [896, 297] width 706 height 35
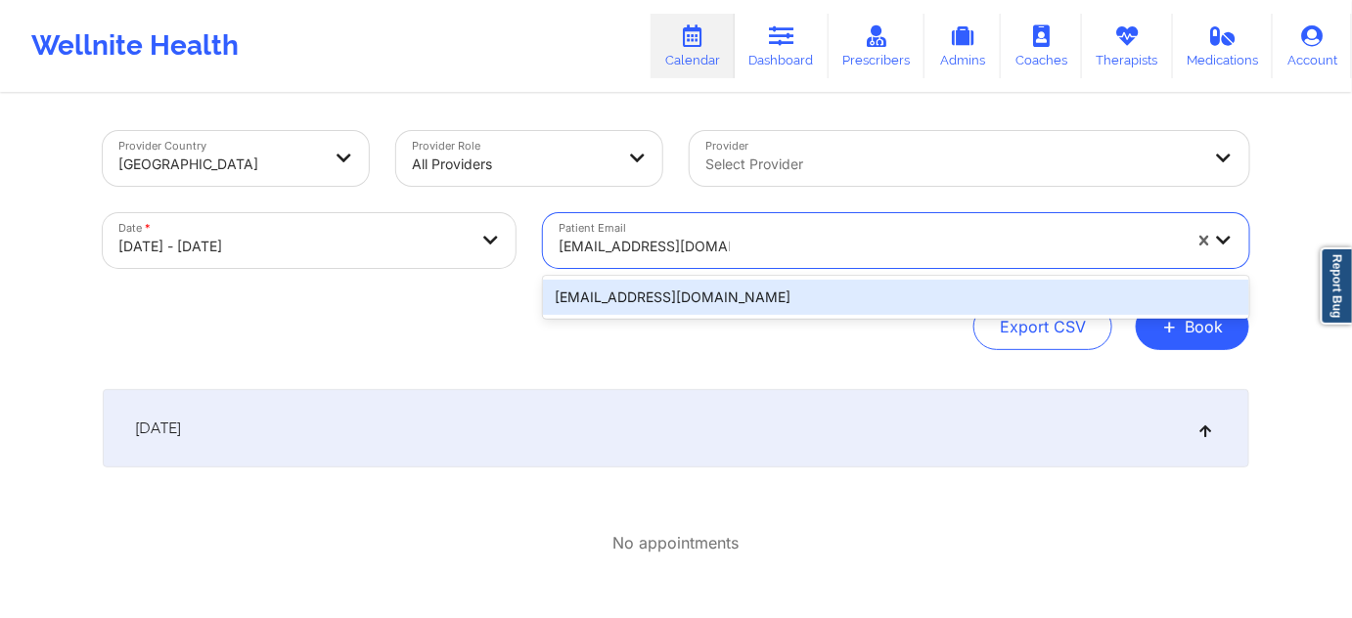
click at [761, 302] on div "[EMAIL_ADDRESS][DOMAIN_NAME]" at bounding box center [896, 297] width 706 height 35
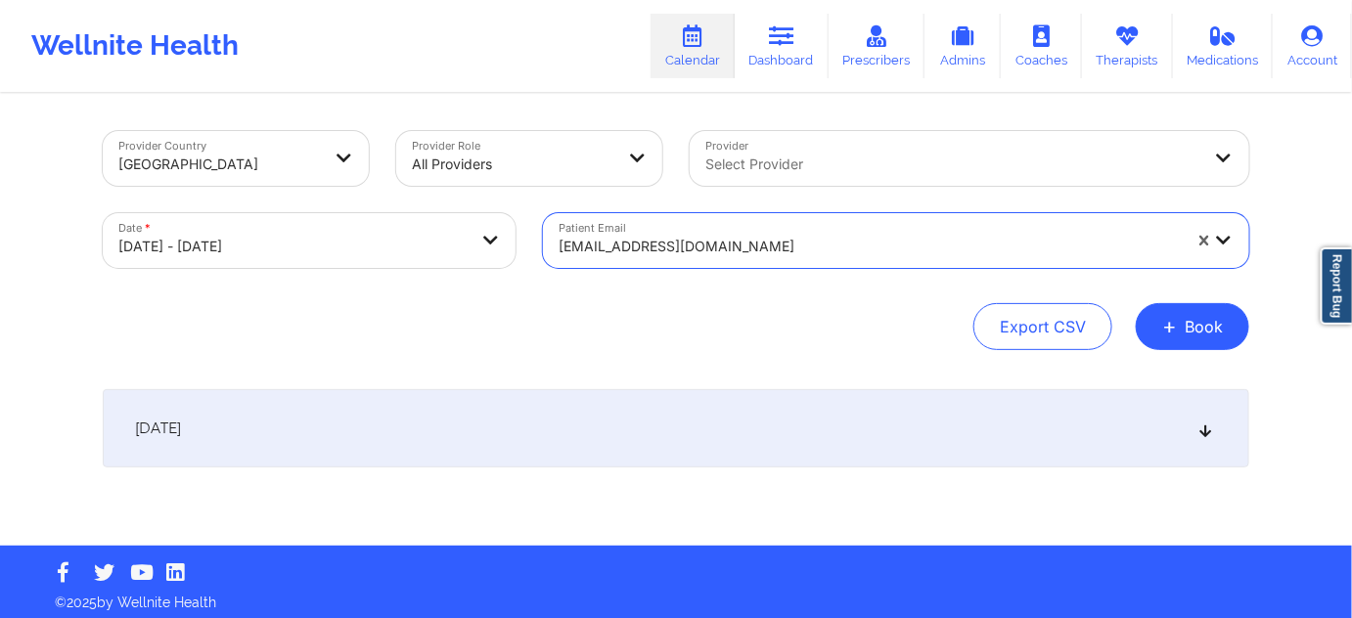
click at [649, 393] on div "[DATE]" at bounding box center [676, 428] width 1146 height 78
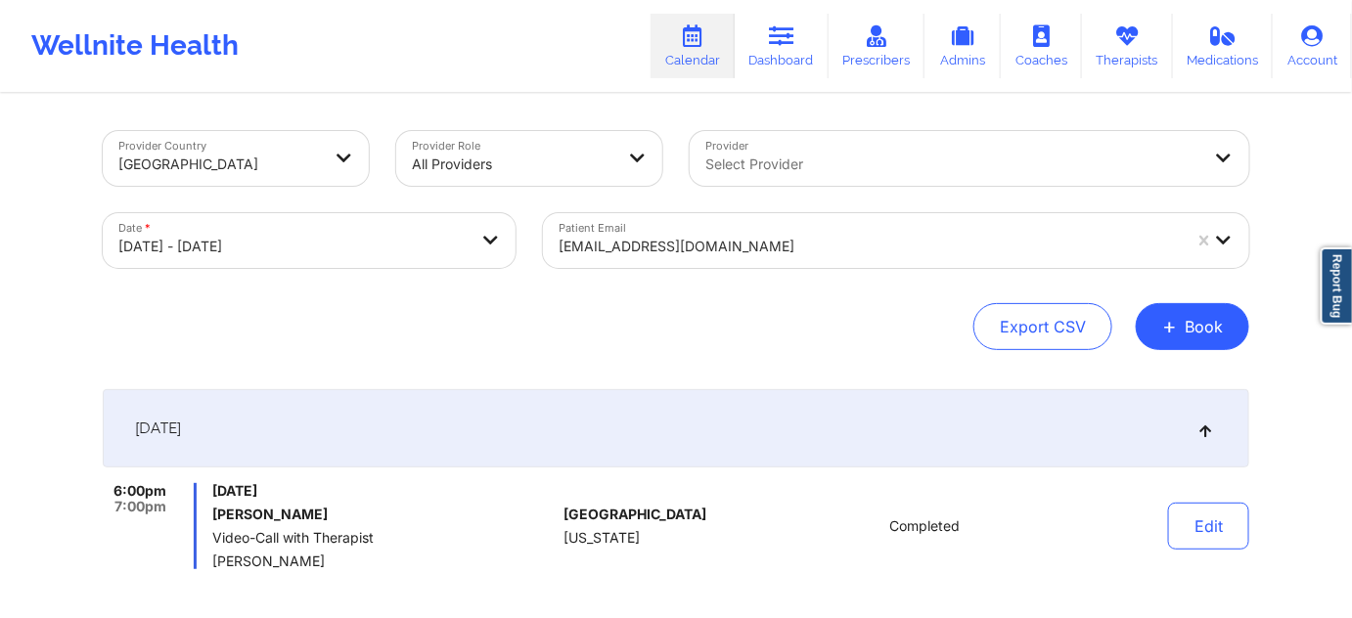
click at [794, 233] on div "[EMAIL_ADDRESS][DOMAIN_NAME]" at bounding box center [870, 246] width 622 height 43
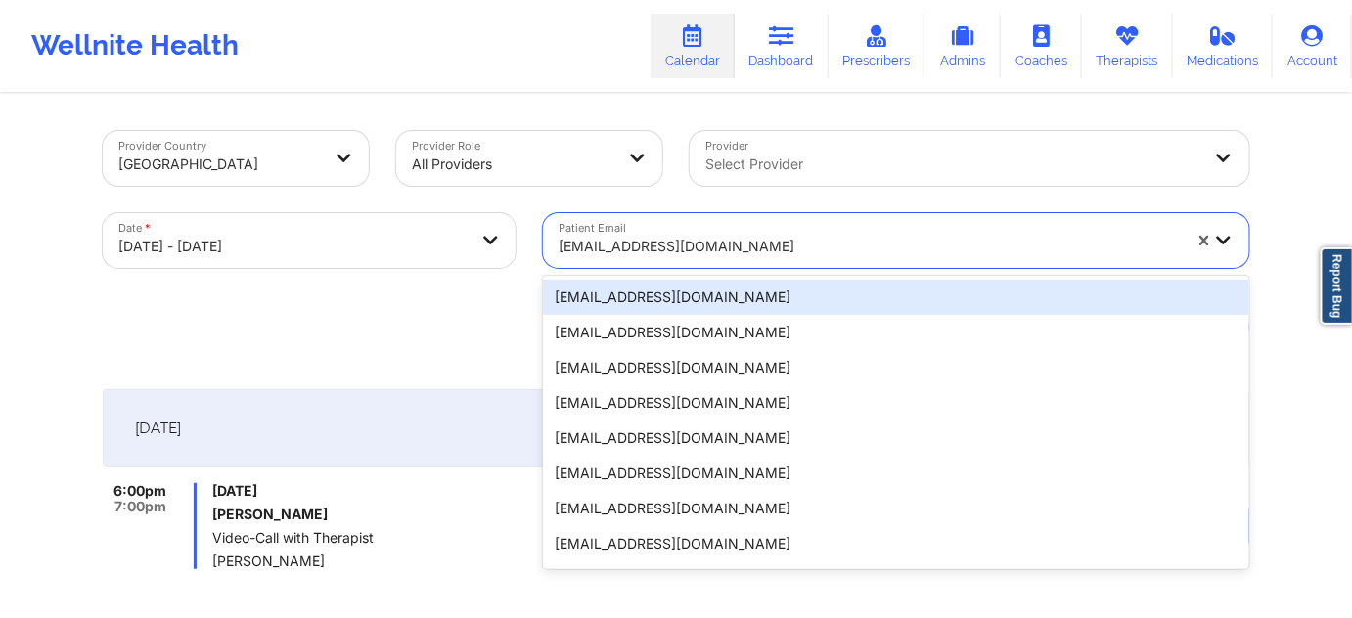
paste input "[EMAIL_ADDRESS][DOMAIN_NAME]"
type input "[EMAIL_ADDRESS][DOMAIN_NAME]"
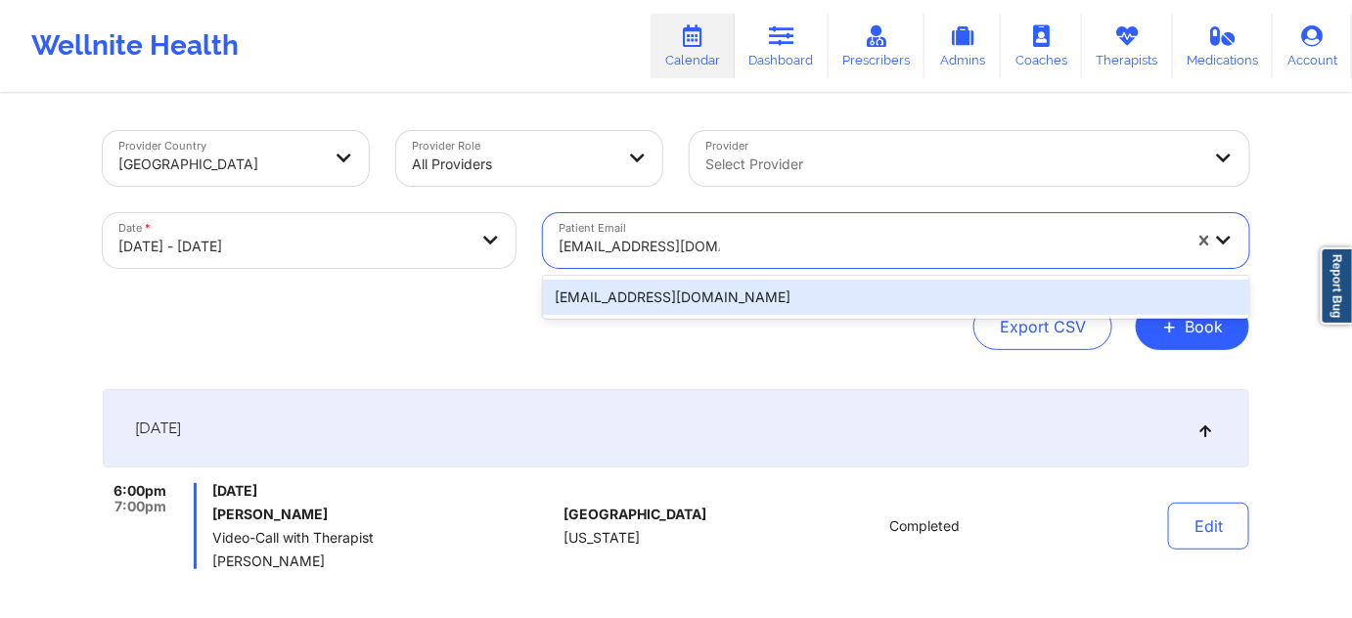
click at [709, 299] on div "[EMAIL_ADDRESS][DOMAIN_NAME]" at bounding box center [896, 297] width 706 height 35
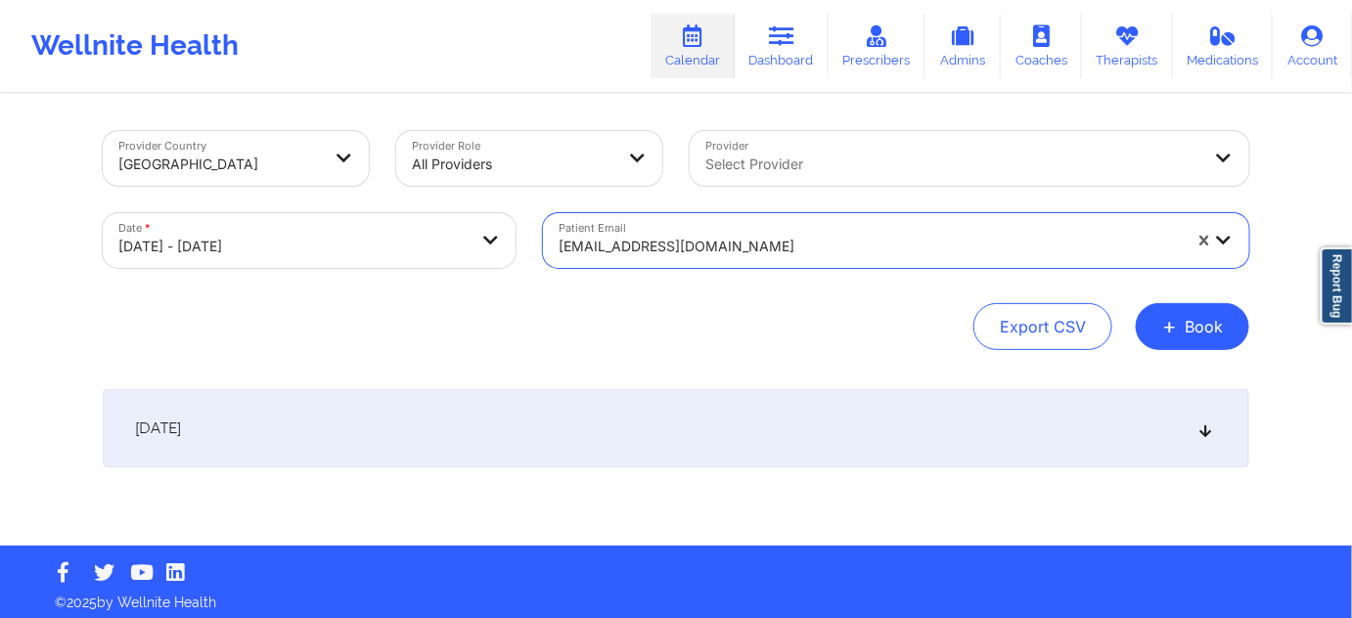
click at [630, 409] on div "[DATE]" at bounding box center [676, 428] width 1146 height 78
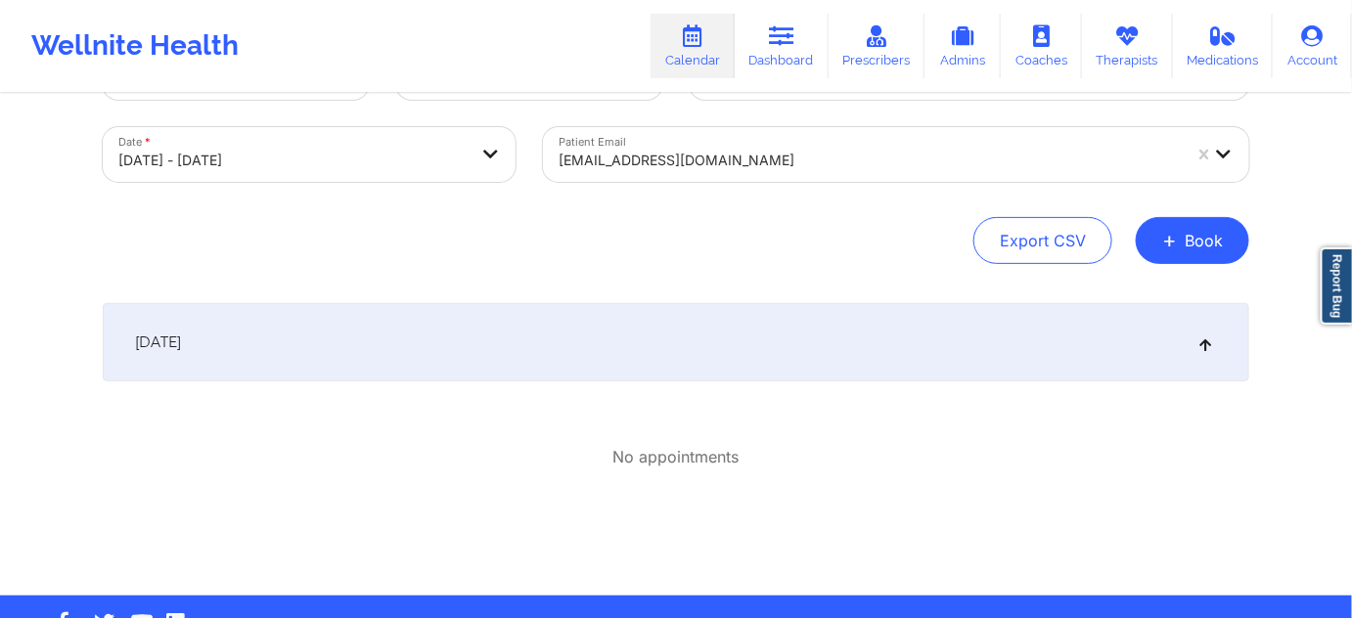
scroll to position [83, 0]
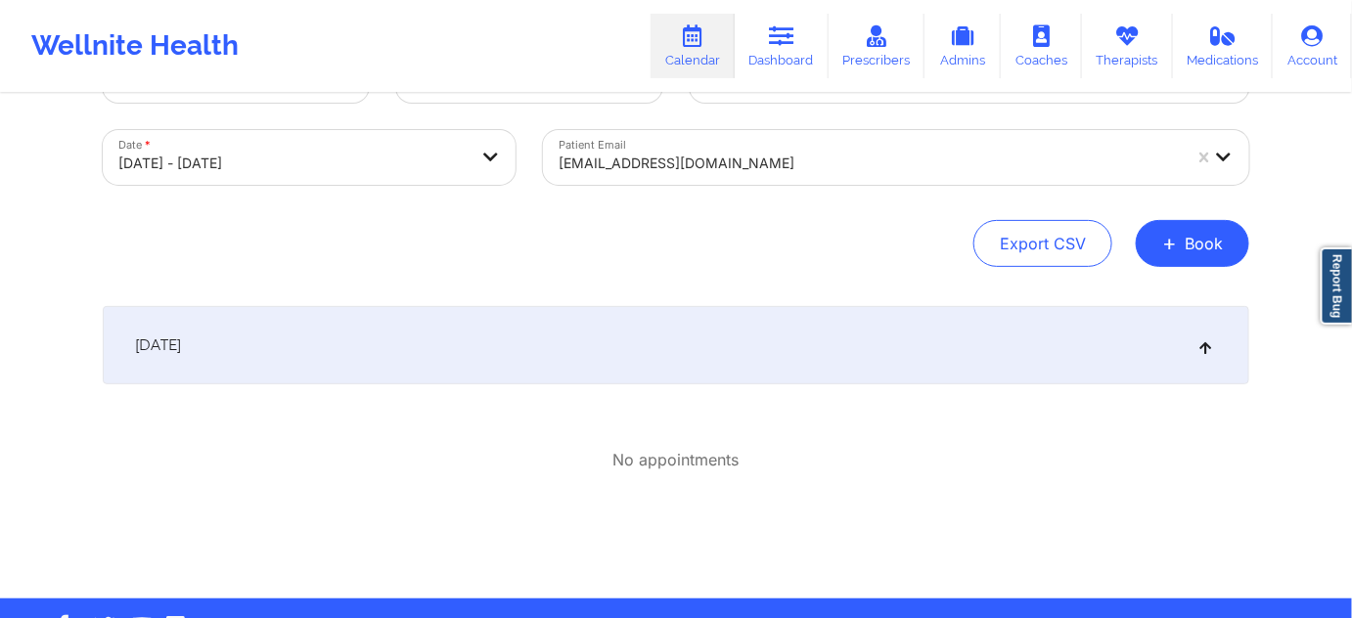
click at [784, 144] on div "[EMAIL_ADDRESS][DOMAIN_NAME]" at bounding box center [870, 163] width 622 height 43
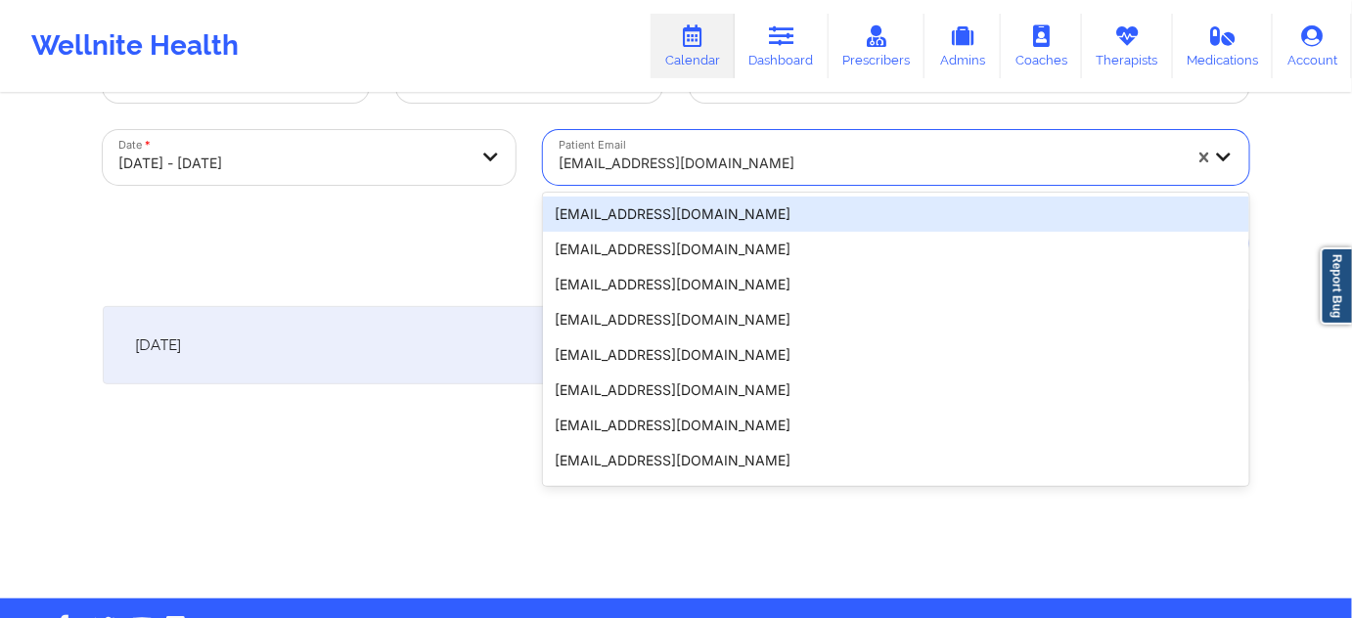
paste input "[EMAIL_ADDRESS][DOMAIN_NAME]"
type input "[EMAIL_ADDRESS][DOMAIN_NAME]"
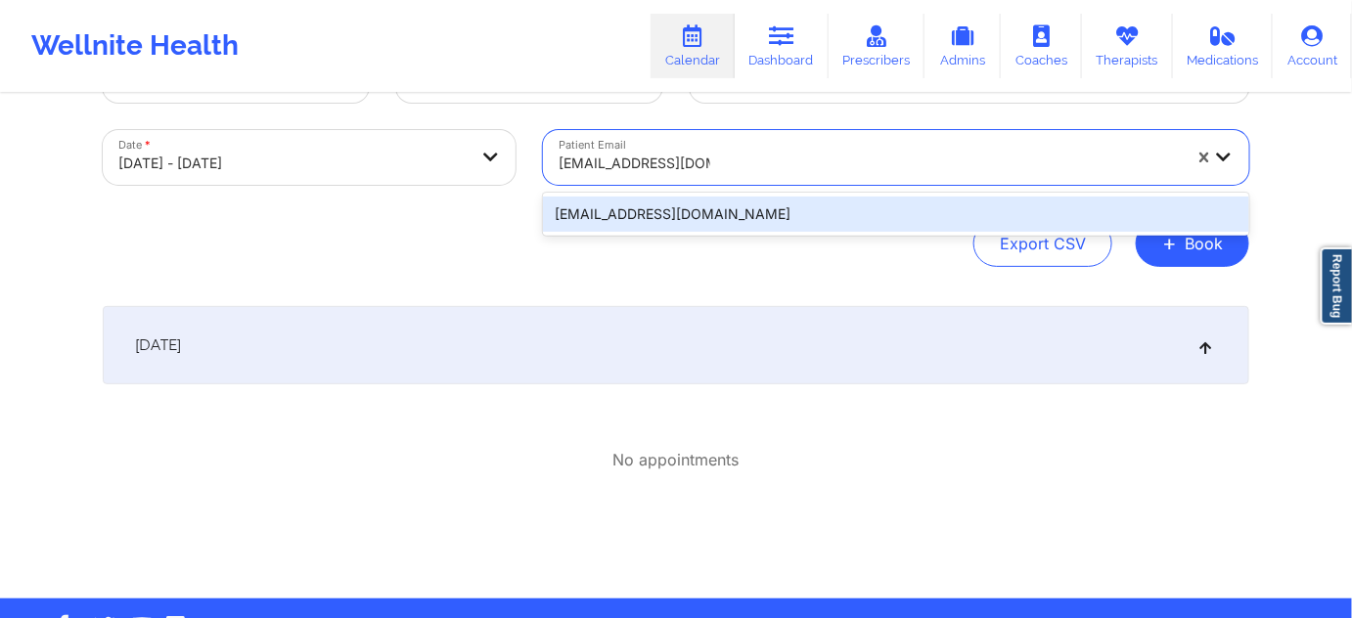
click at [712, 216] on div "[EMAIL_ADDRESS][DOMAIN_NAME]" at bounding box center [896, 214] width 706 height 35
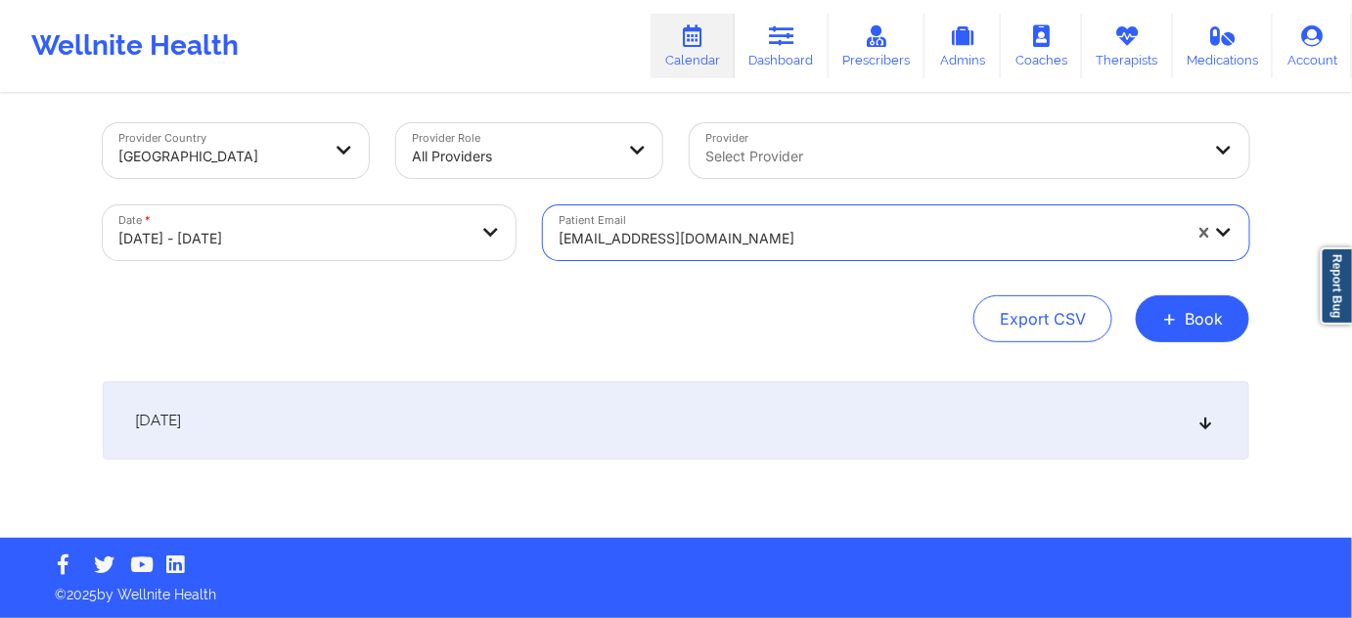
scroll to position [7, 0]
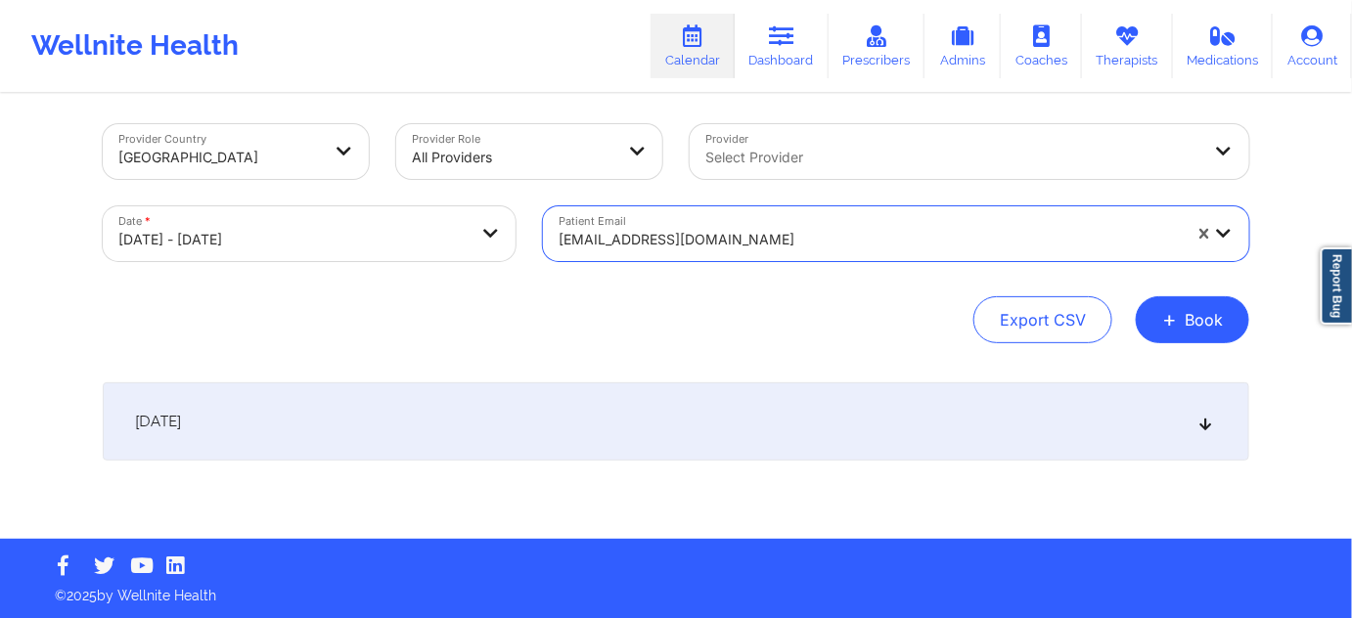
click at [592, 425] on div "[DATE]" at bounding box center [676, 421] width 1146 height 78
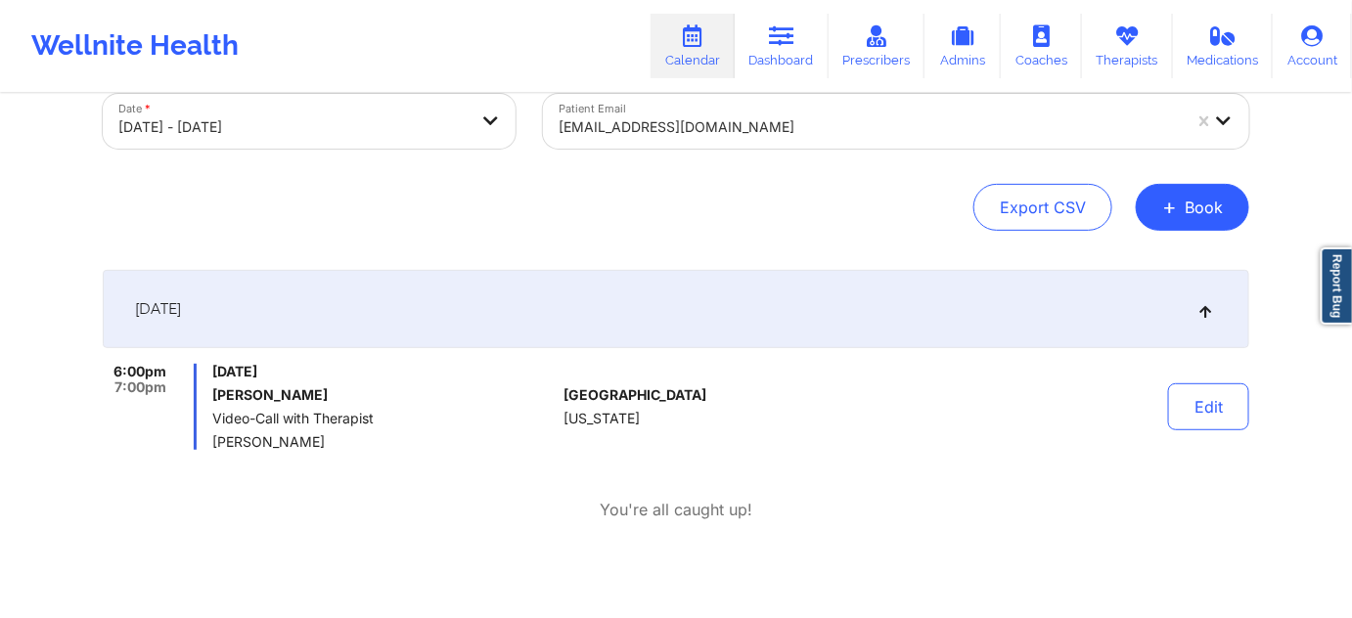
scroll to position [125, 0]
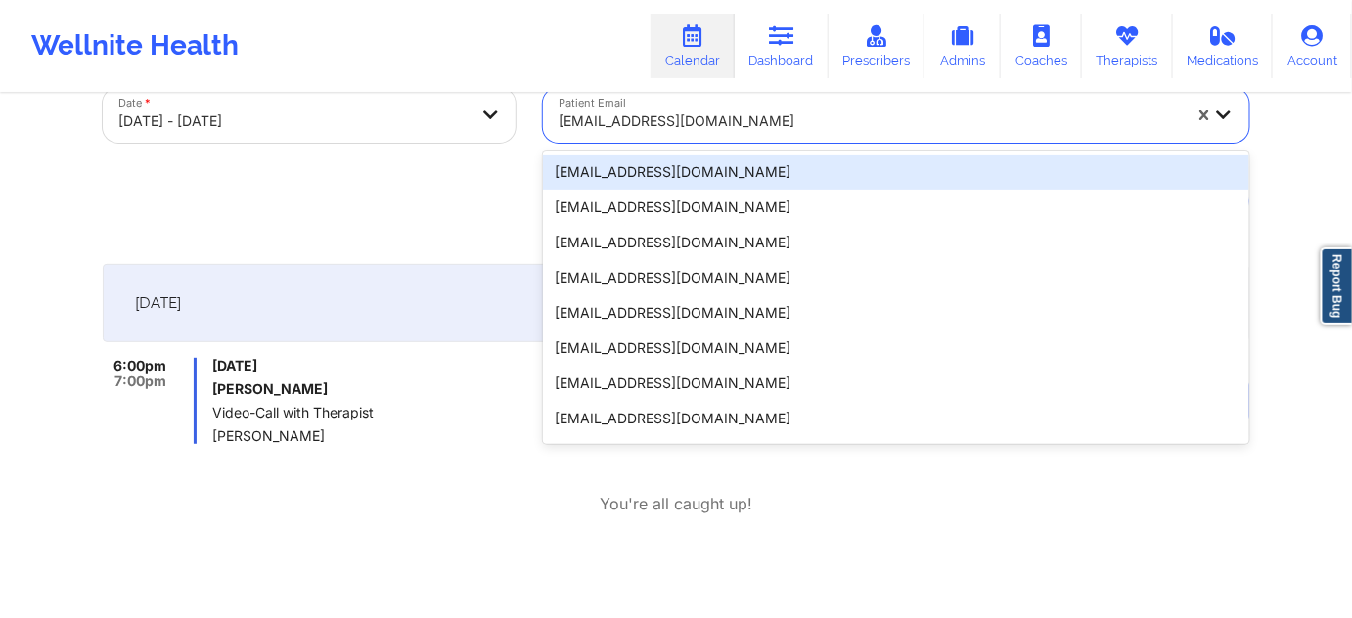
click at [780, 126] on div at bounding box center [870, 121] width 622 height 23
paste input "[EMAIL_ADDRESS][DOMAIN_NAME]"
type input "[EMAIL_ADDRESS][DOMAIN_NAME]"
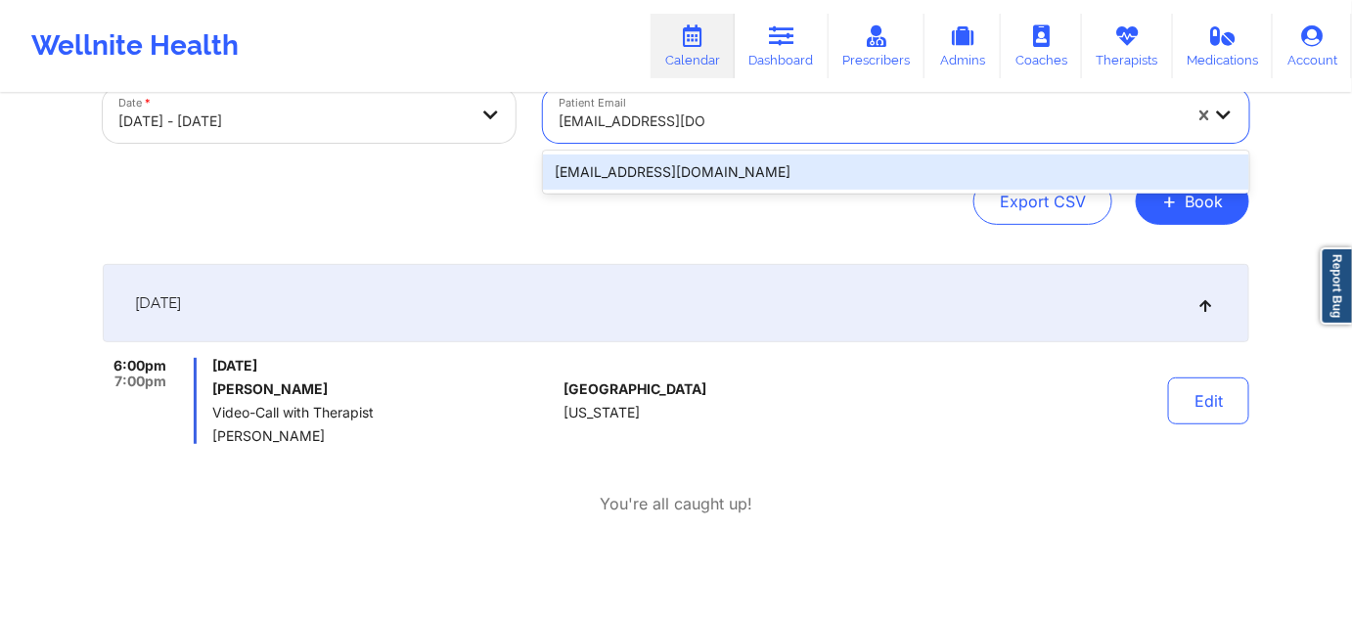
click at [733, 166] on div "[EMAIL_ADDRESS][DOMAIN_NAME]" at bounding box center [896, 172] width 706 height 35
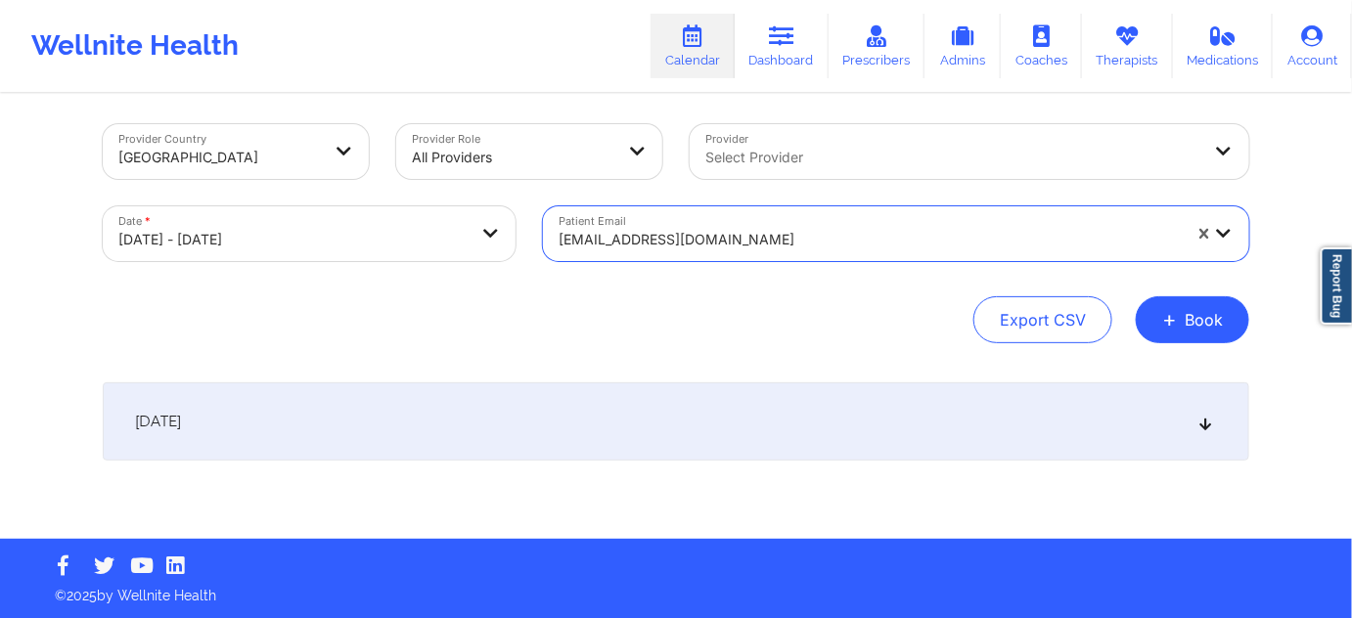
click at [654, 393] on div "[DATE]" at bounding box center [676, 421] width 1146 height 78
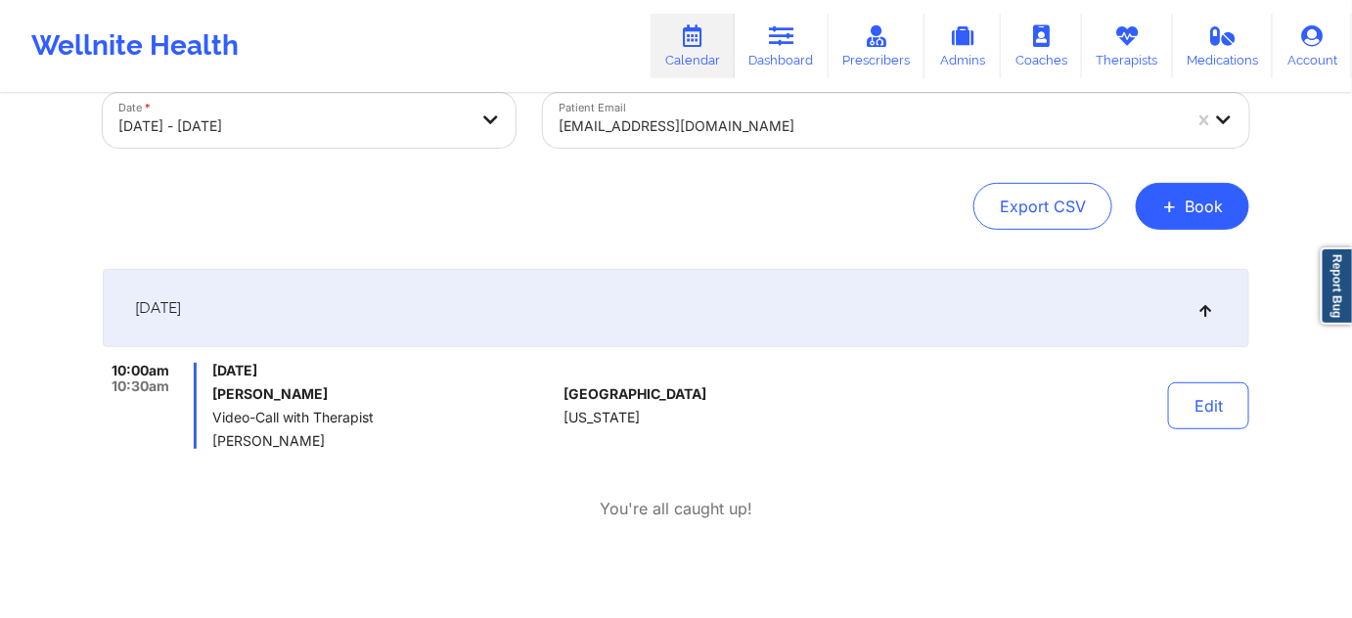
scroll to position [125, 0]
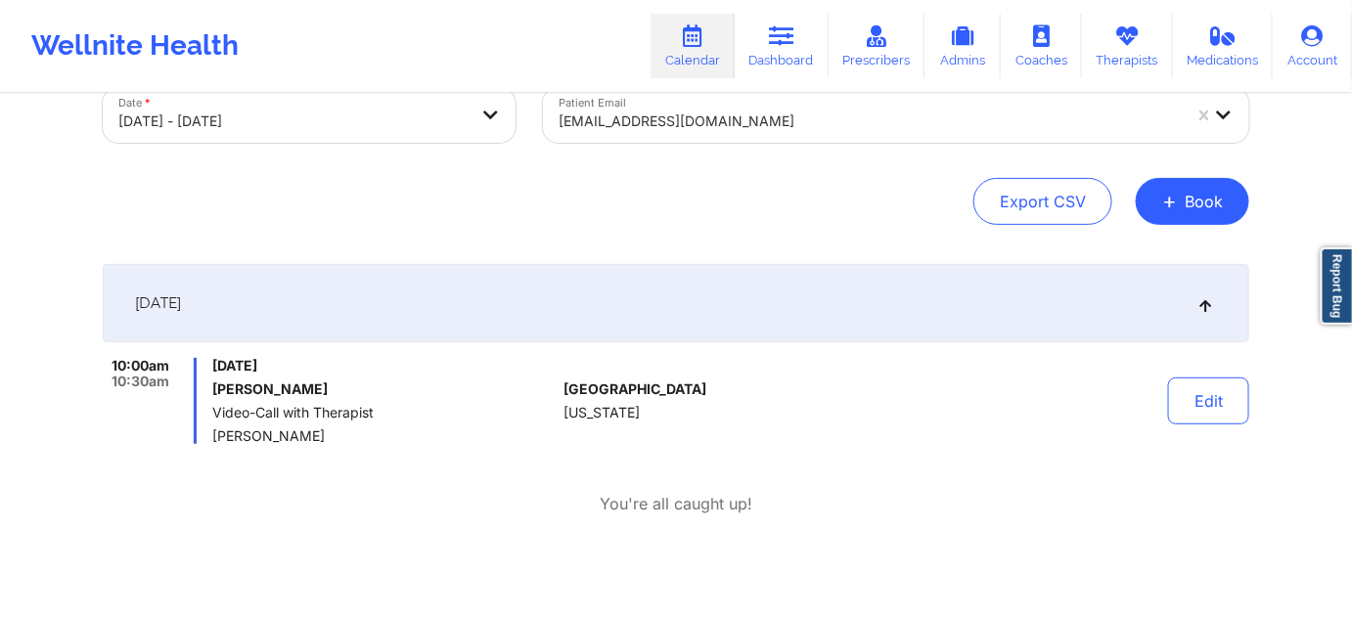
click at [748, 119] on div at bounding box center [870, 121] width 622 height 23
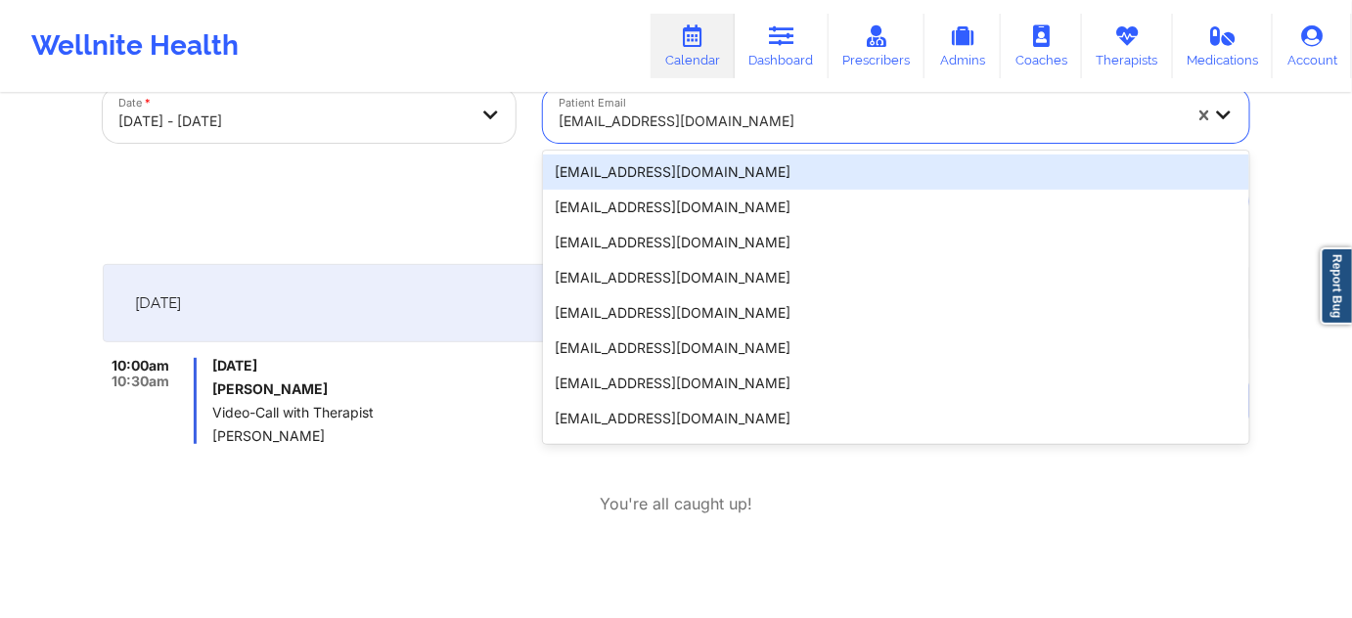
paste input "[PERSON_NAME][EMAIL_ADDRESS][PERSON_NAME][DOMAIN_NAME]"
type input "[PERSON_NAME][EMAIL_ADDRESS][PERSON_NAME][DOMAIN_NAME]"
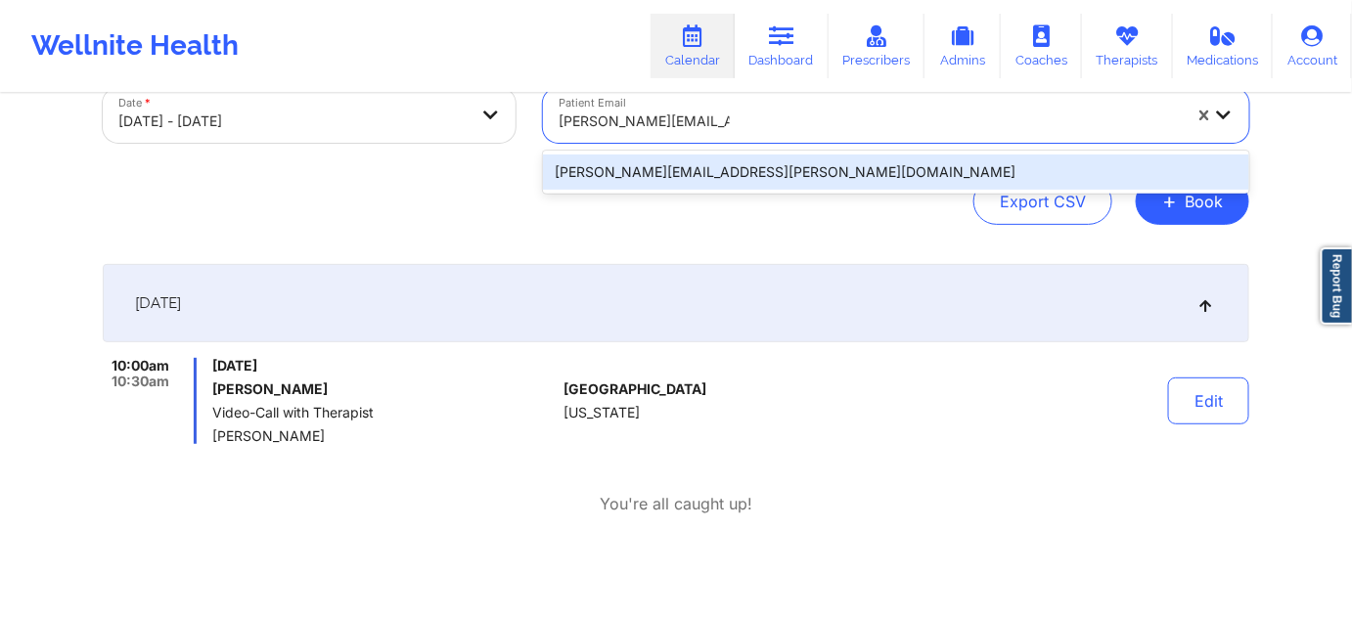
click at [740, 176] on div "[PERSON_NAME][EMAIL_ADDRESS][PERSON_NAME][DOMAIN_NAME]" at bounding box center [896, 172] width 706 height 35
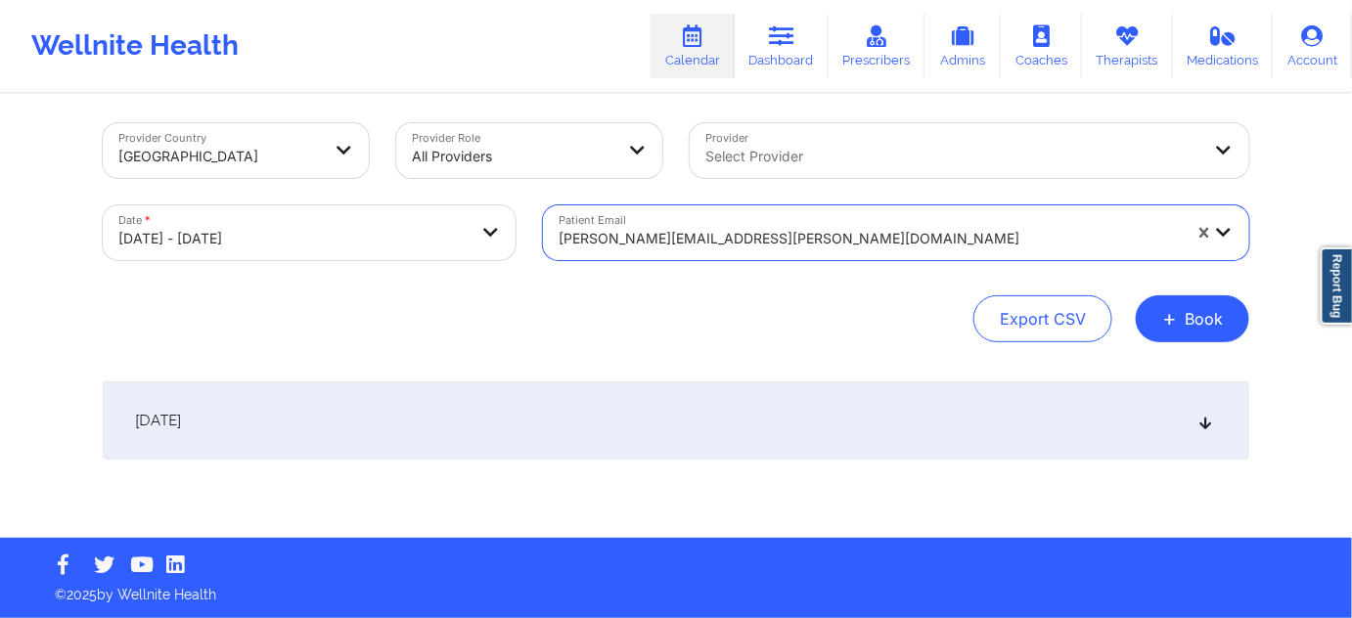
scroll to position [7, 0]
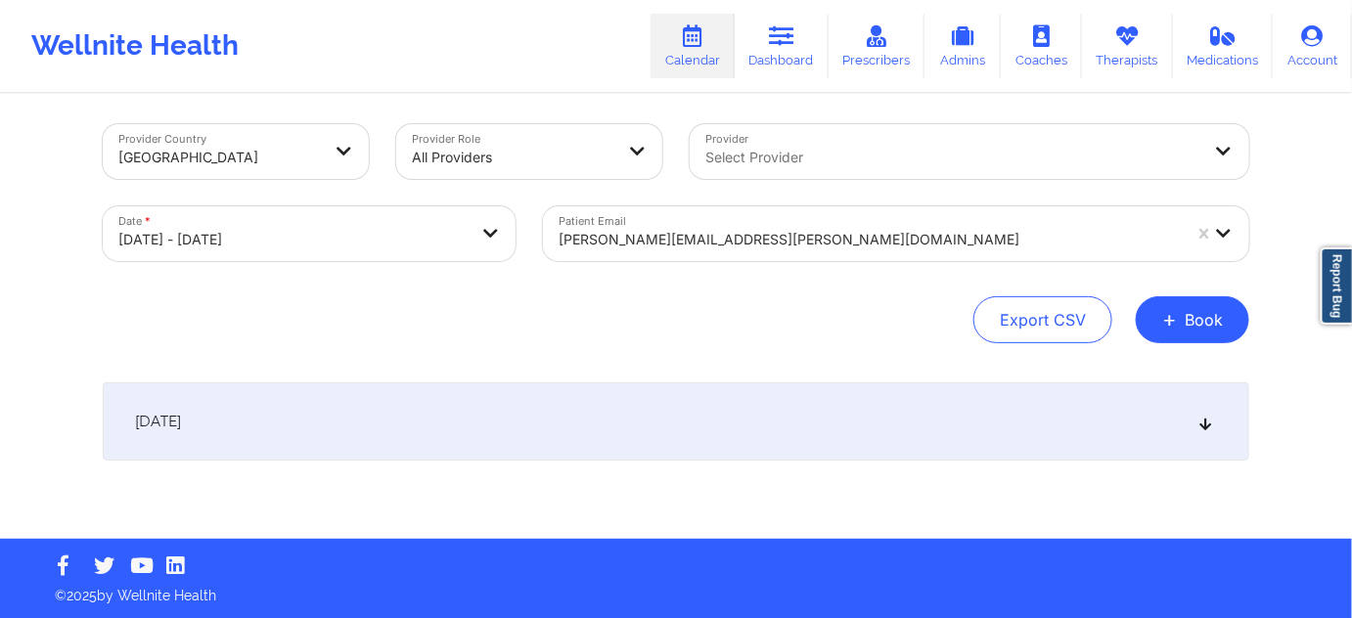
click at [716, 401] on div "[DATE]" at bounding box center [676, 421] width 1146 height 78
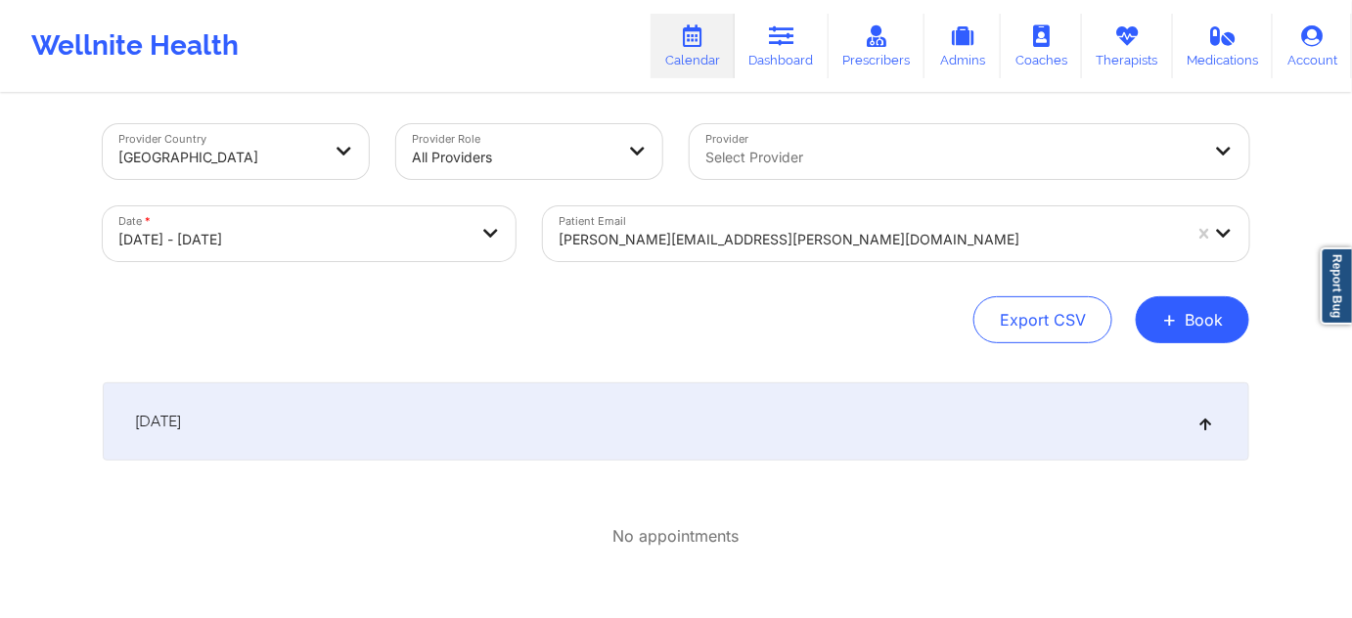
click at [816, 238] on div at bounding box center [870, 239] width 622 height 23
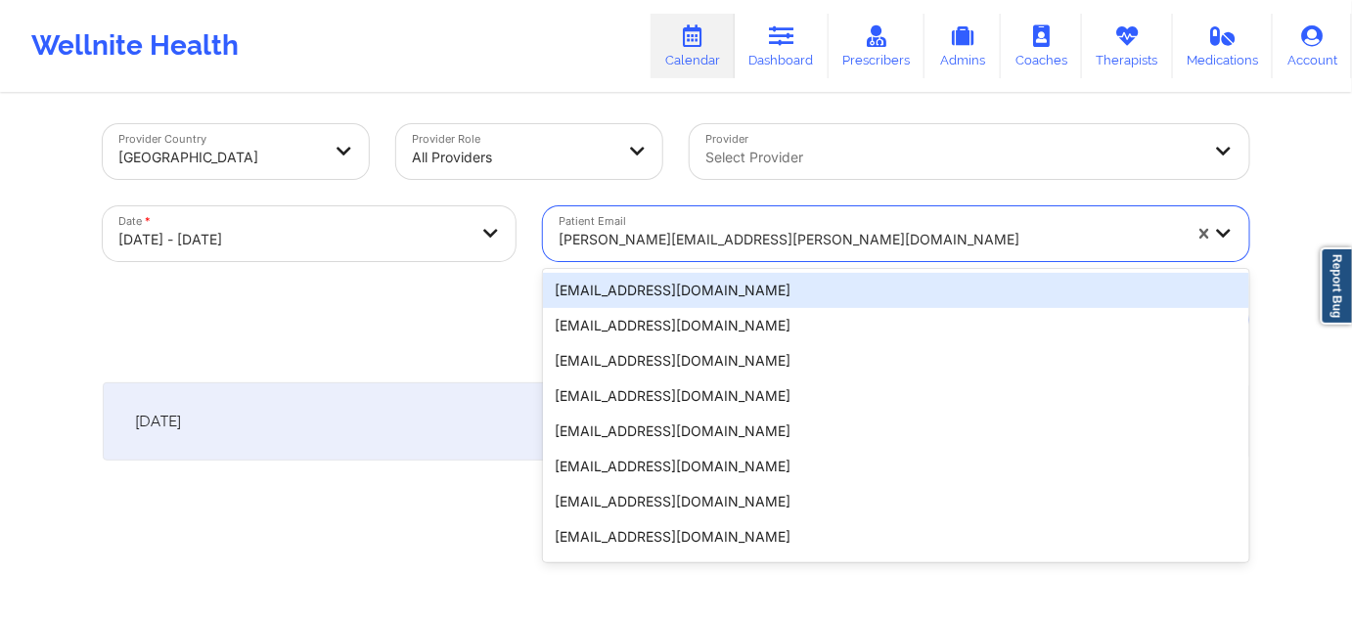
paste input "[EMAIL_ADDRESS][DOMAIN_NAME]"
type input "[EMAIL_ADDRESS][DOMAIN_NAME]"
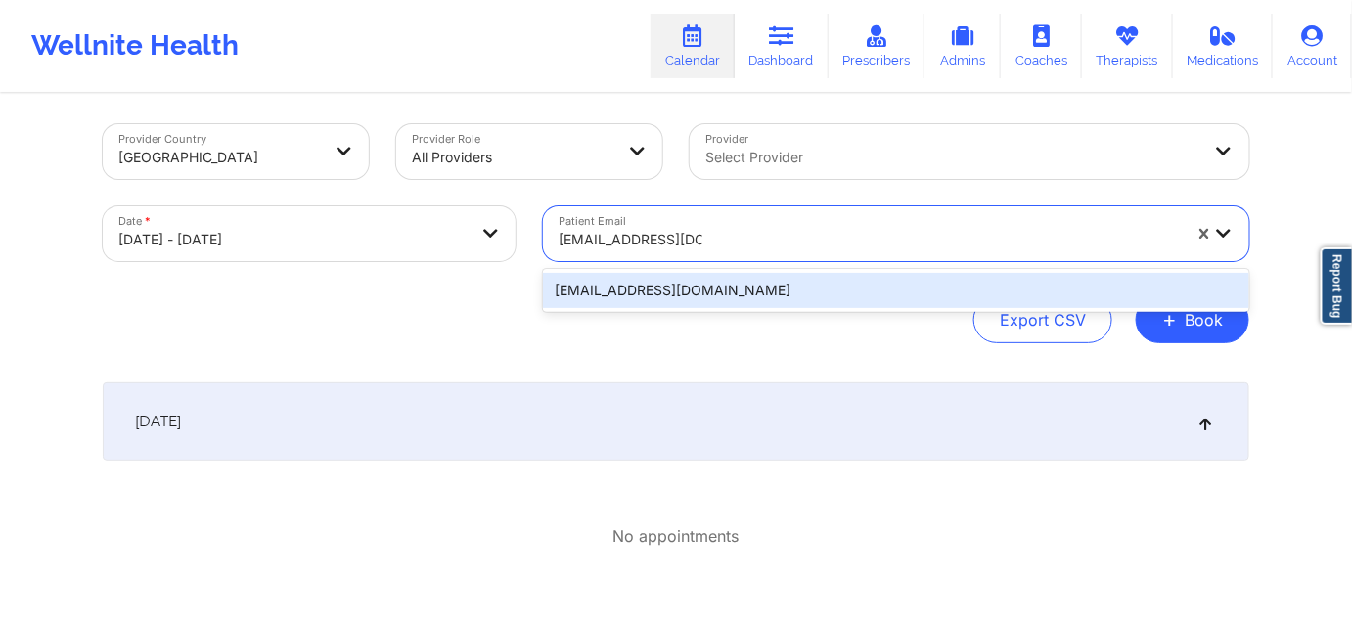
click at [706, 287] on div "[EMAIL_ADDRESS][DOMAIN_NAME]" at bounding box center [896, 290] width 706 height 35
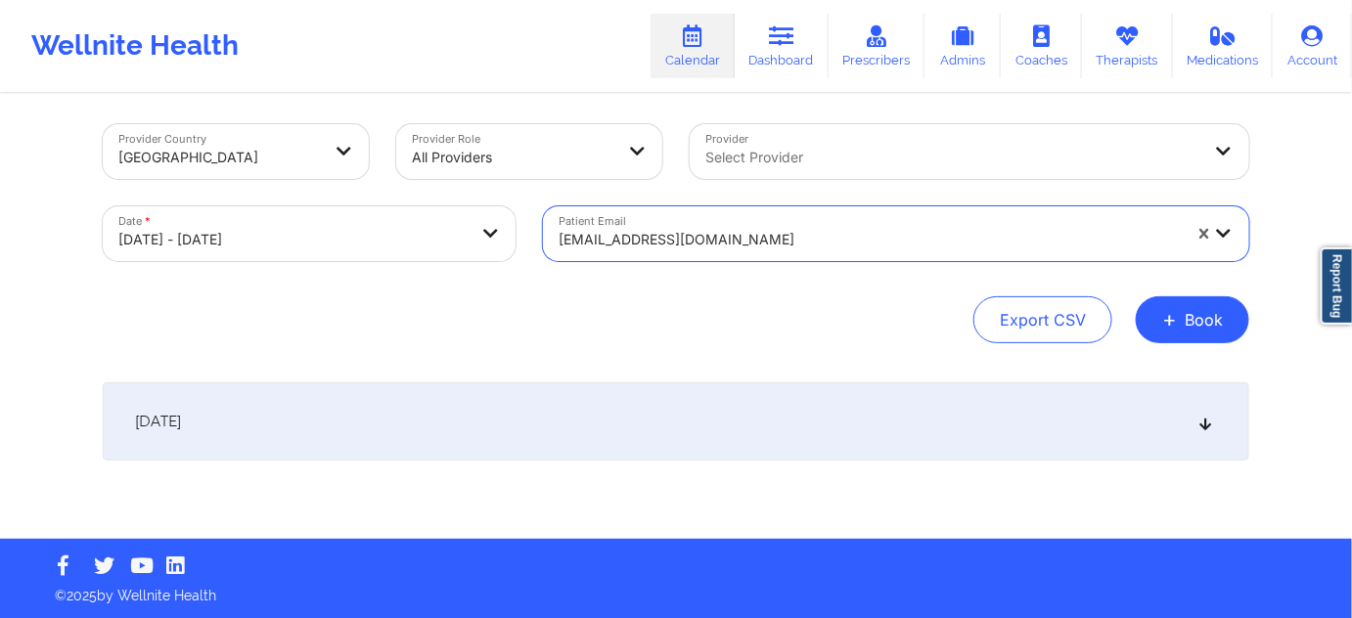
click at [704, 453] on div "[DATE]" at bounding box center [676, 421] width 1146 height 78
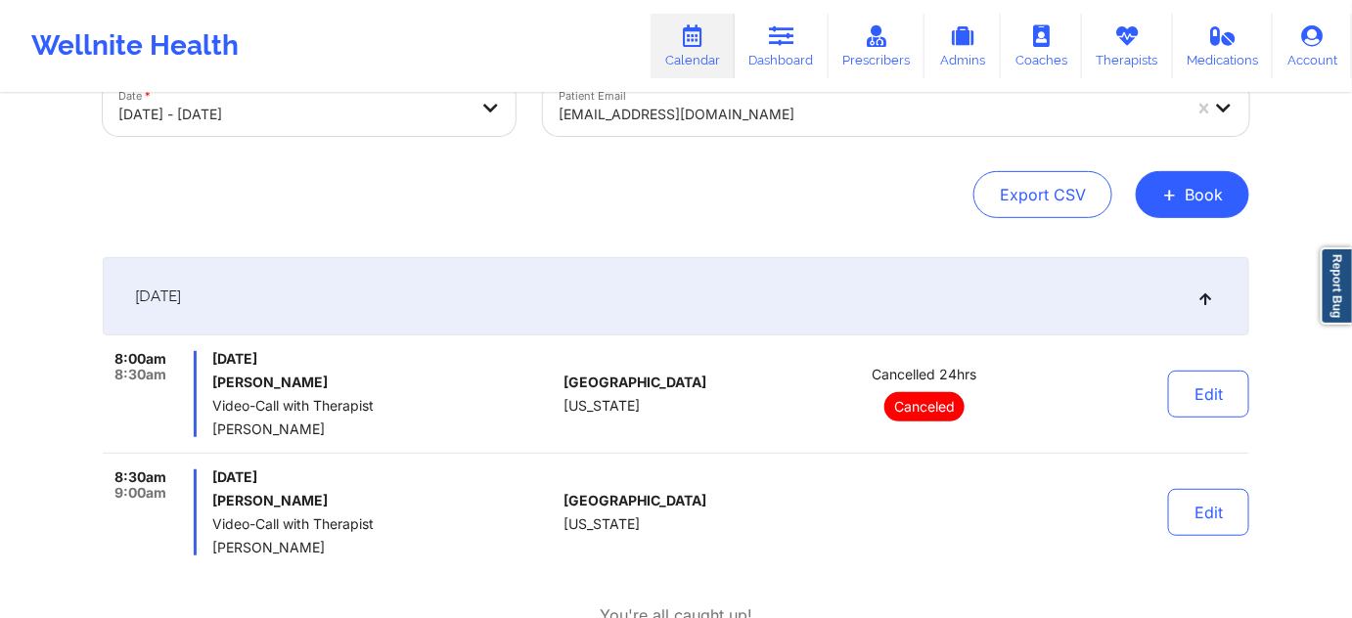
scroll to position [125, 0]
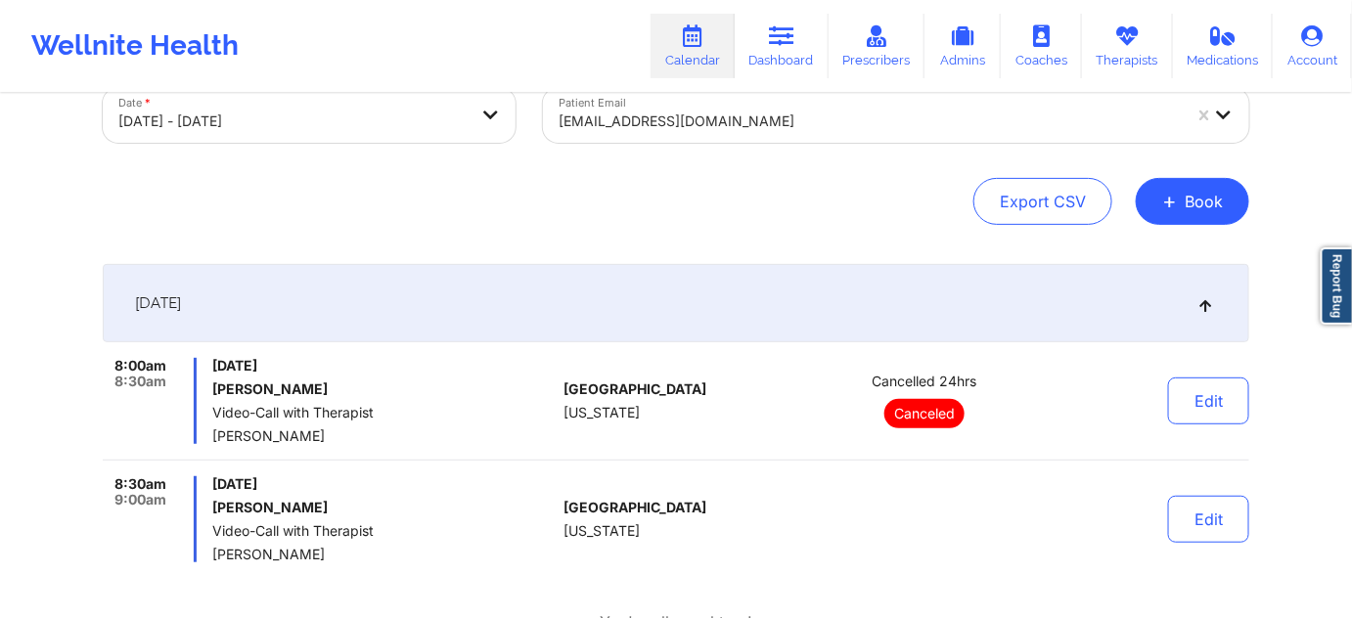
click at [792, 123] on div at bounding box center [870, 121] width 622 height 23
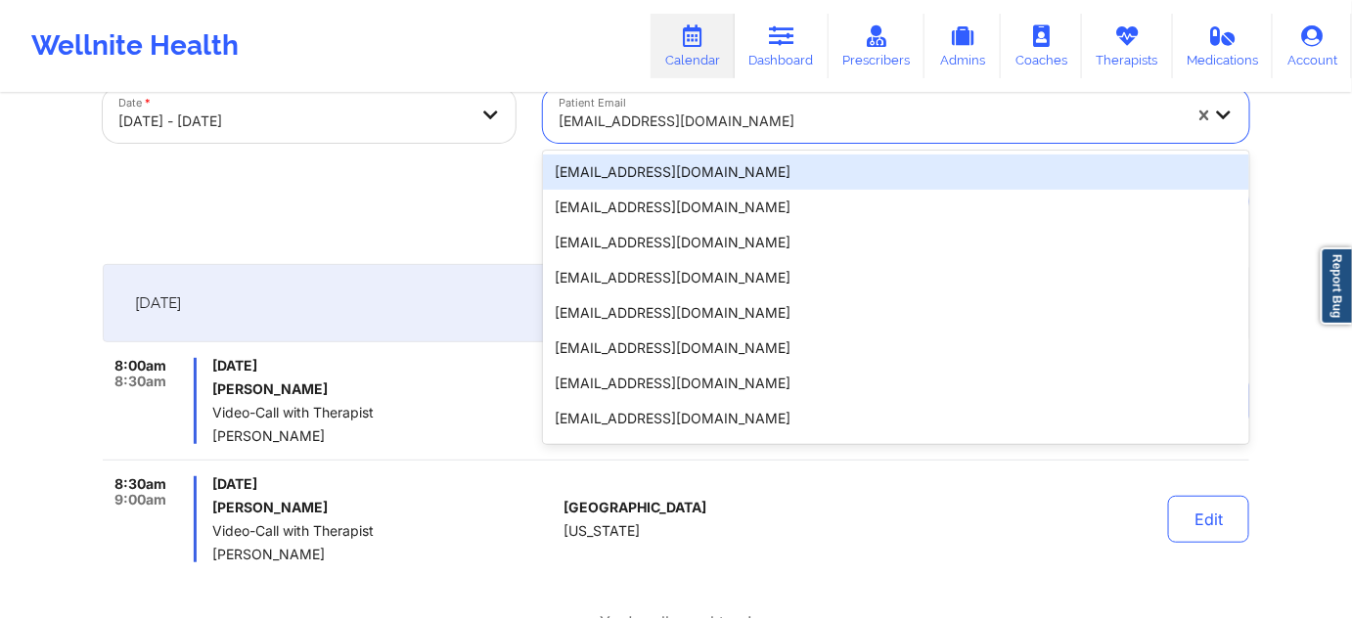
paste input "[EMAIL_ADDRESS][DOMAIN_NAME]"
type input "[EMAIL_ADDRESS][DOMAIN_NAME]"
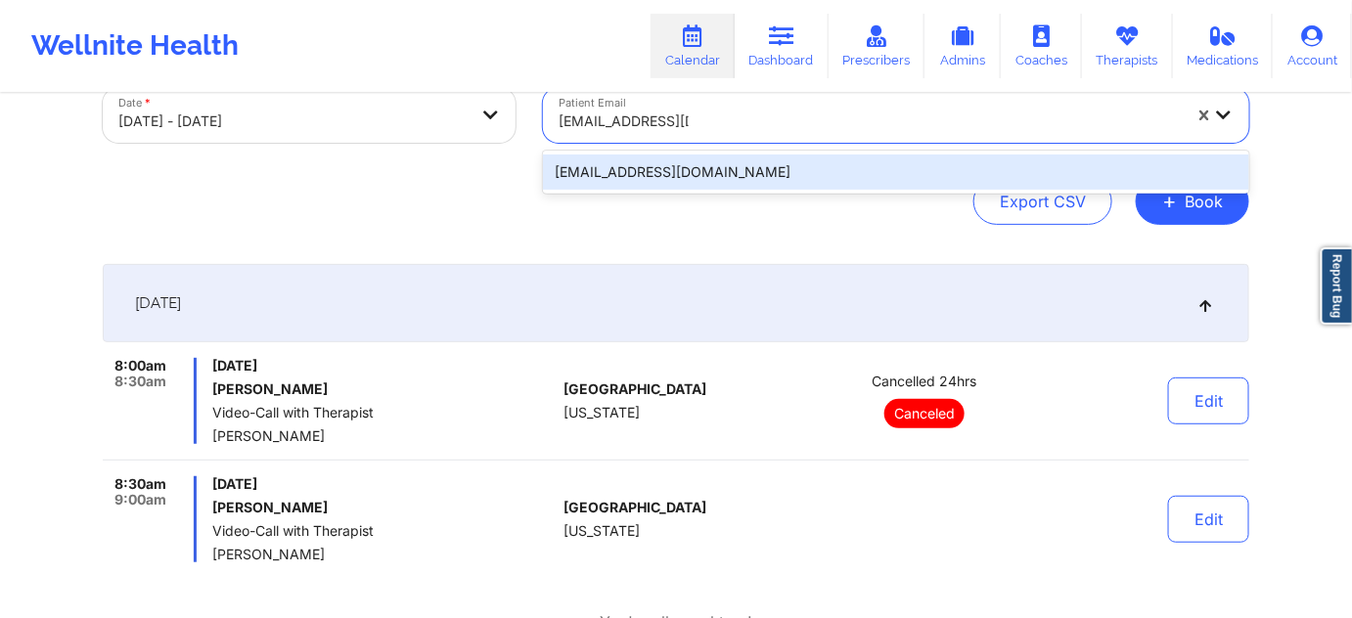
click at [696, 165] on div "[EMAIL_ADDRESS][DOMAIN_NAME]" at bounding box center [896, 172] width 706 height 35
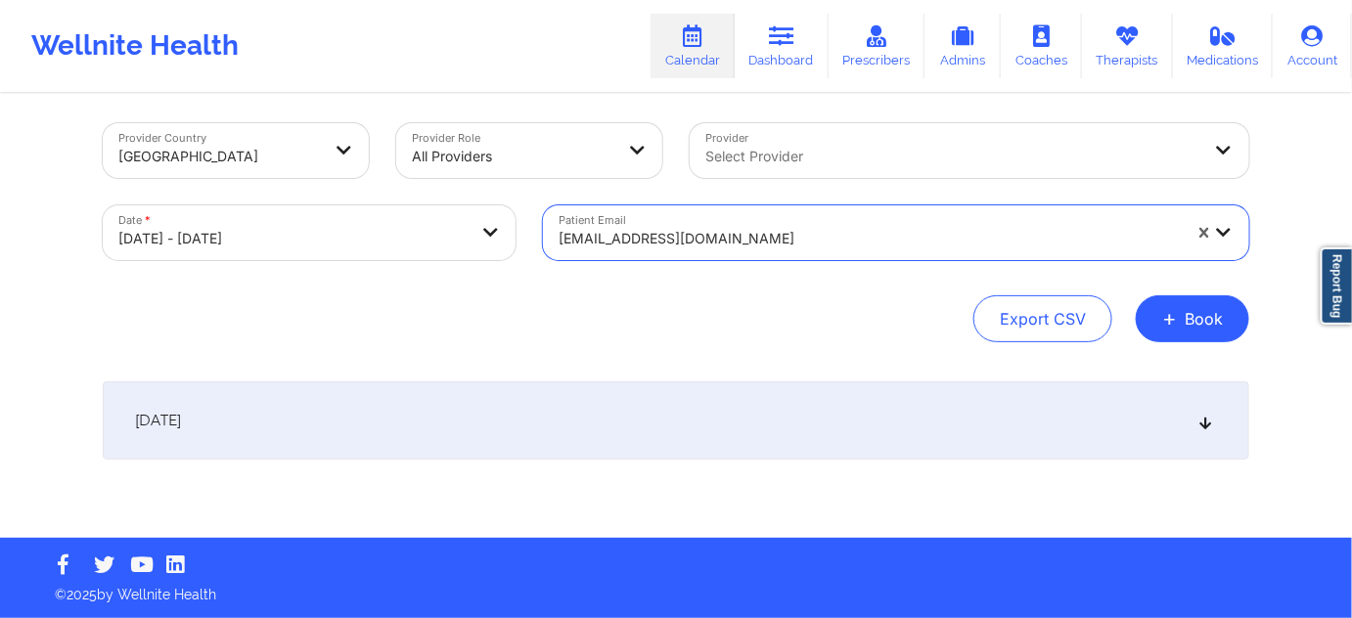
scroll to position [7, 0]
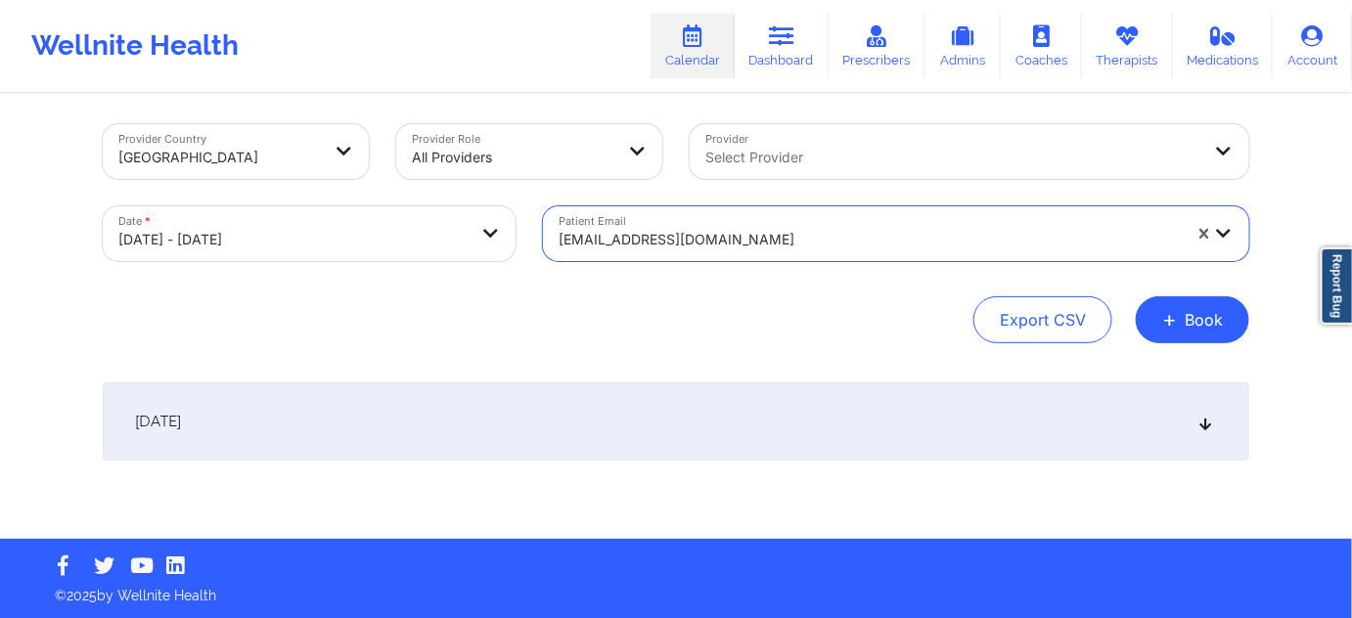
click at [732, 399] on div "[DATE]" at bounding box center [676, 421] width 1146 height 78
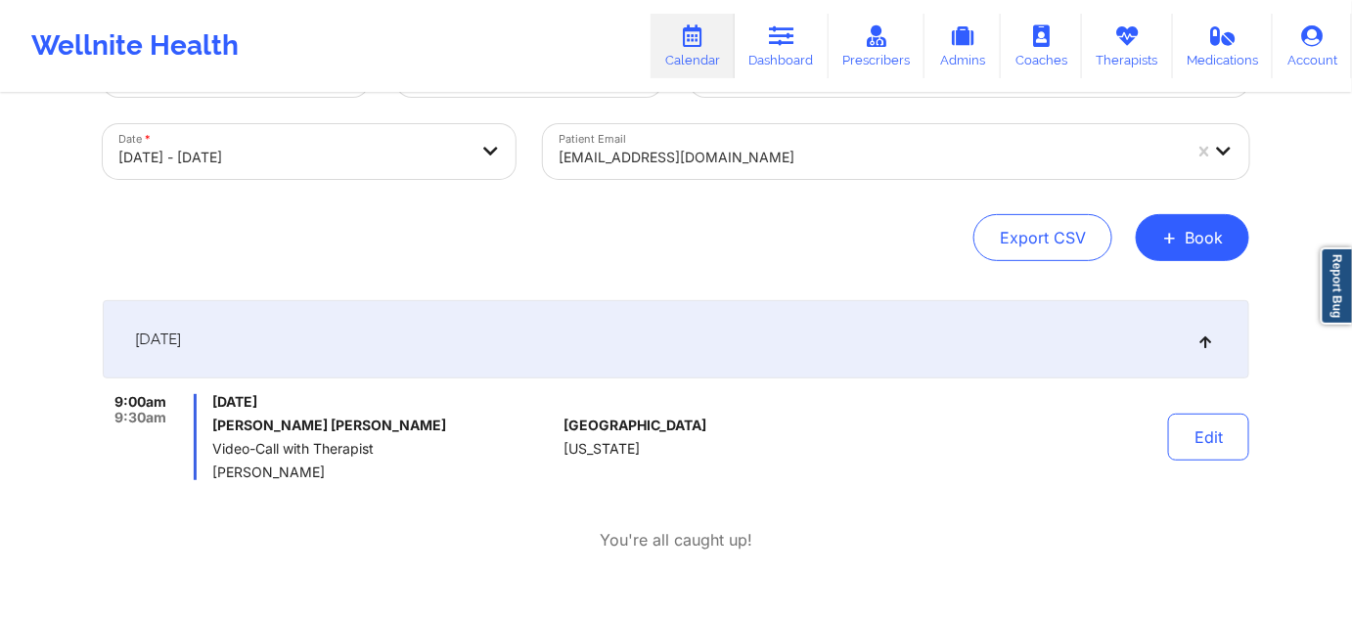
scroll to position [125, 0]
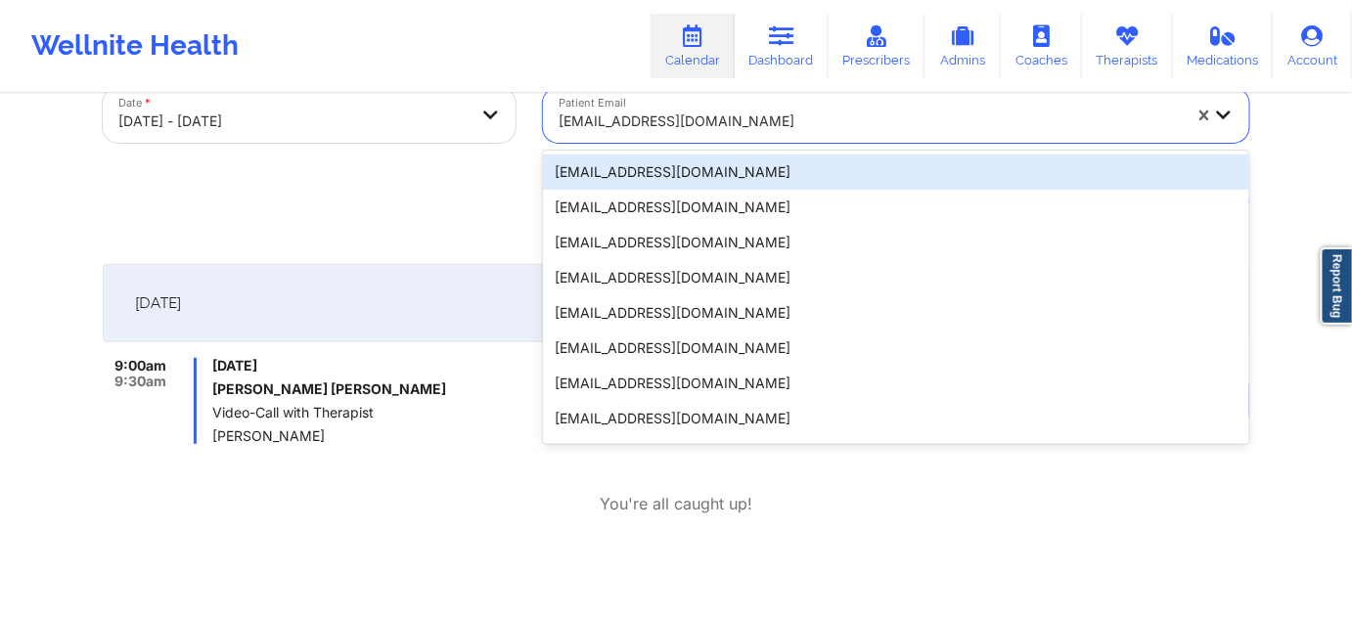
click at [778, 124] on div at bounding box center [870, 121] width 622 height 23
paste input "[PERSON_NAME][EMAIL_ADDRESS][PERSON_NAME][DOMAIN_NAME]"
type input "[PERSON_NAME][EMAIL_ADDRESS][PERSON_NAME][DOMAIN_NAME]"
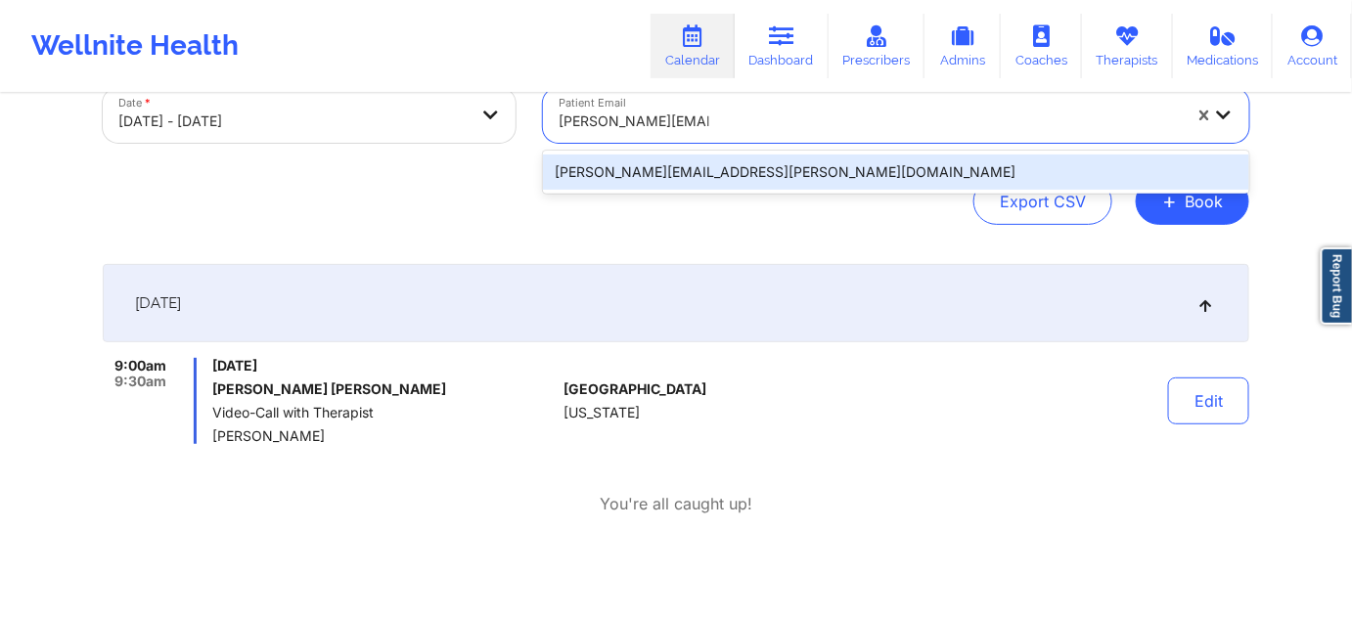
click at [749, 160] on div "[PERSON_NAME][EMAIL_ADDRESS][PERSON_NAME][DOMAIN_NAME]" at bounding box center [896, 172] width 706 height 35
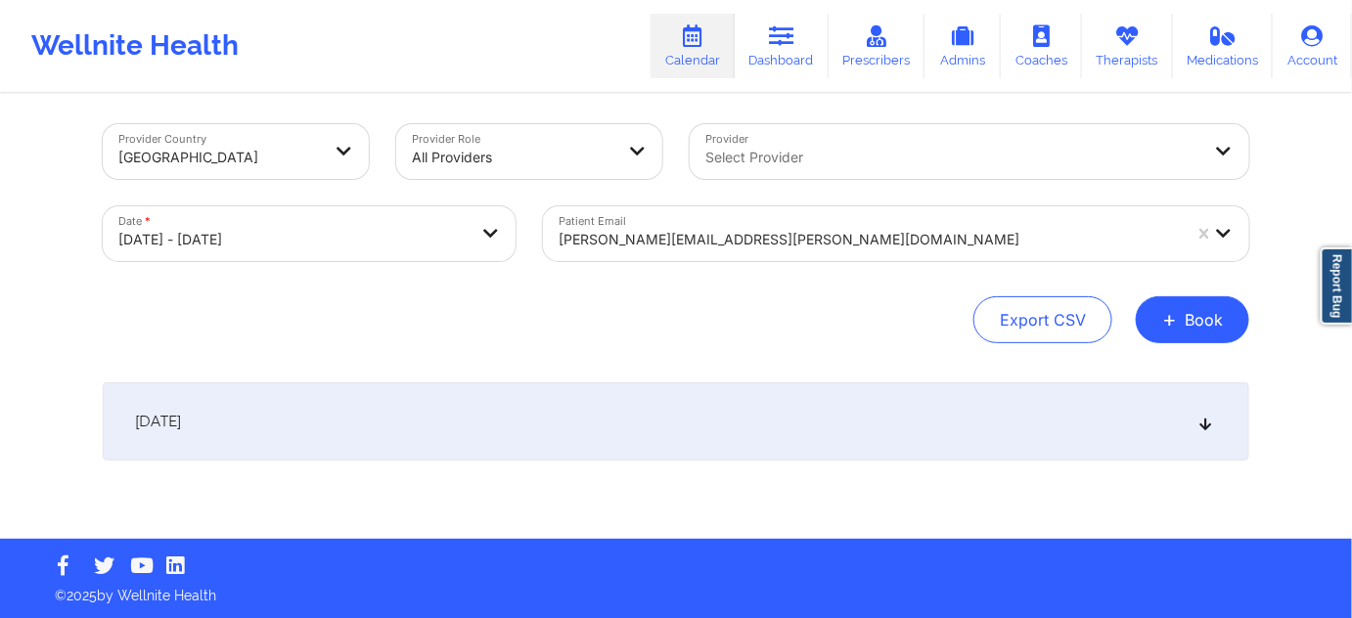
drag, startPoint x: 675, startPoint y: 417, endPoint x: 670, endPoint y: 406, distance: 11.8
click at [675, 417] on div "[DATE]" at bounding box center [676, 421] width 1146 height 78
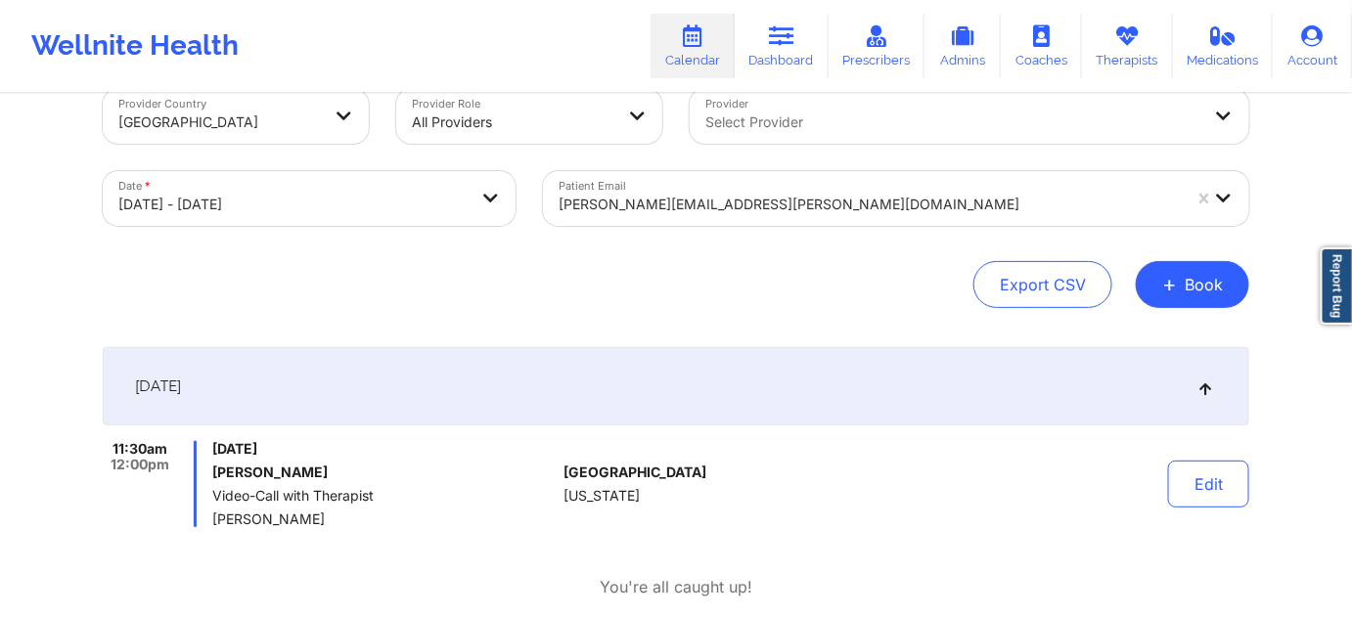
scroll to position [0, 0]
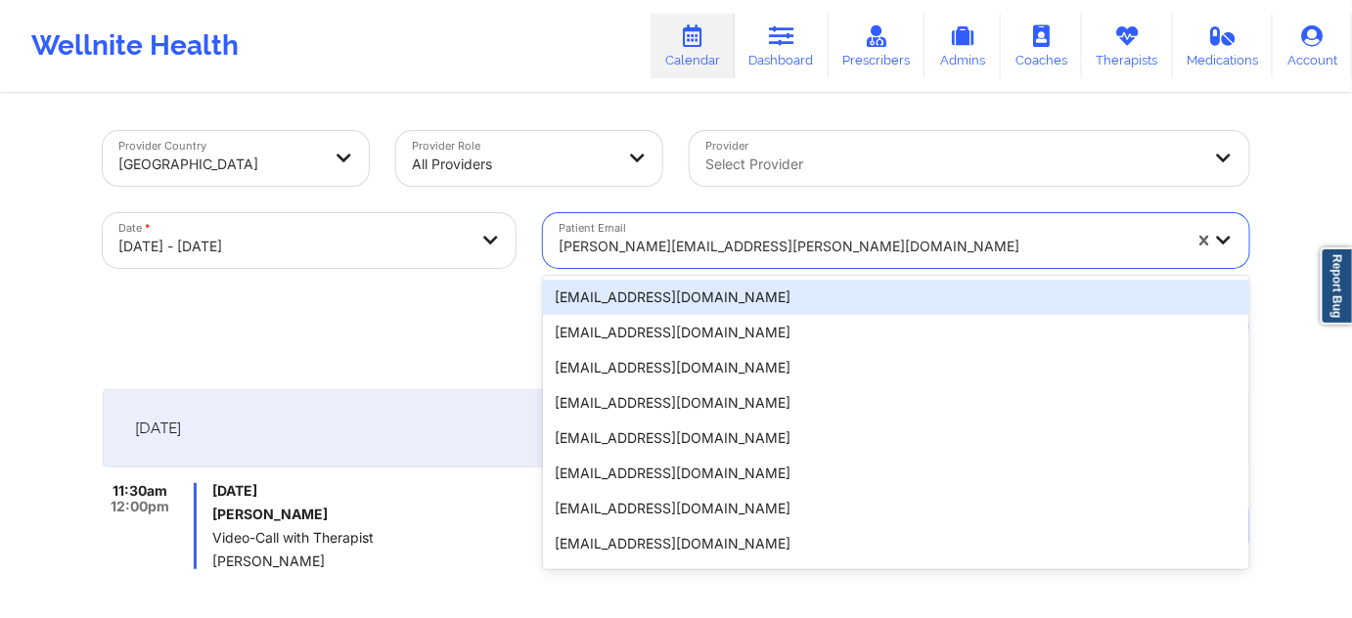
click at [821, 249] on div at bounding box center [870, 246] width 622 height 23
paste input "[EMAIL_ADDRESS][DOMAIN_NAME]"
type input "[EMAIL_ADDRESS][DOMAIN_NAME]"
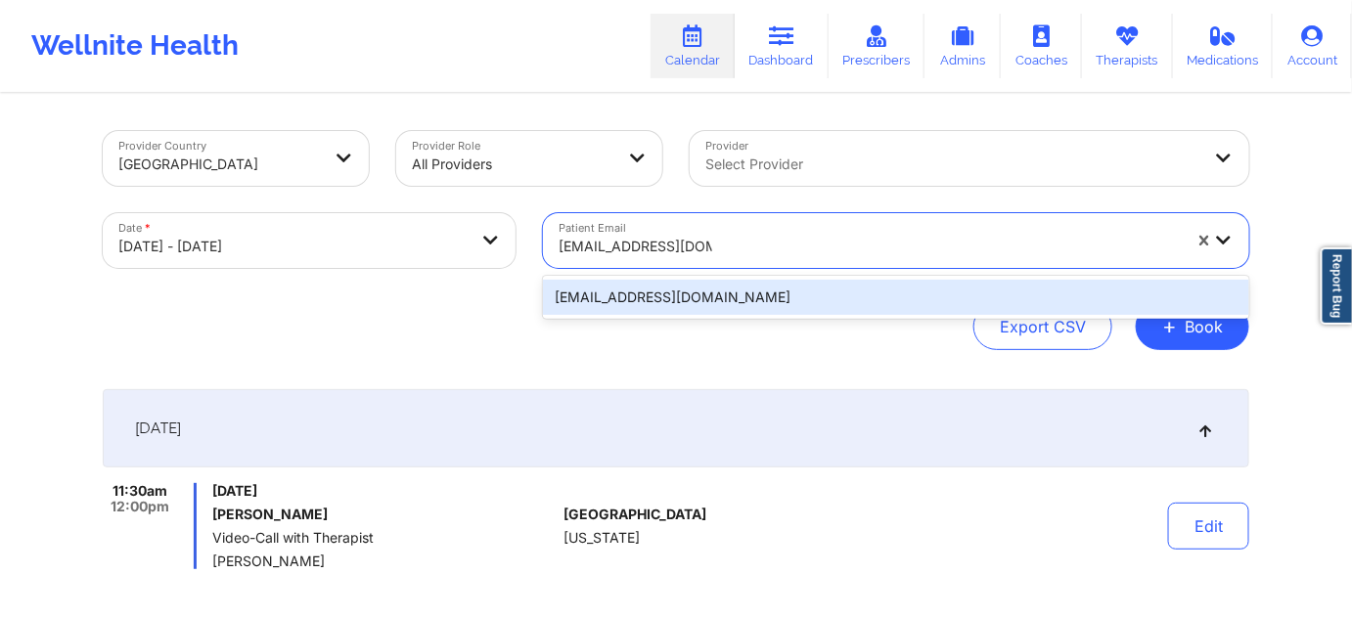
drag, startPoint x: 743, startPoint y: 289, endPoint x: 738, endPoint y: 308, distance: 20.4
click at [738, 308] on div "[EMAIL_ADDRESS][DOMAIN_NAME]" at bounding box center [896, 297] width 706 height 35
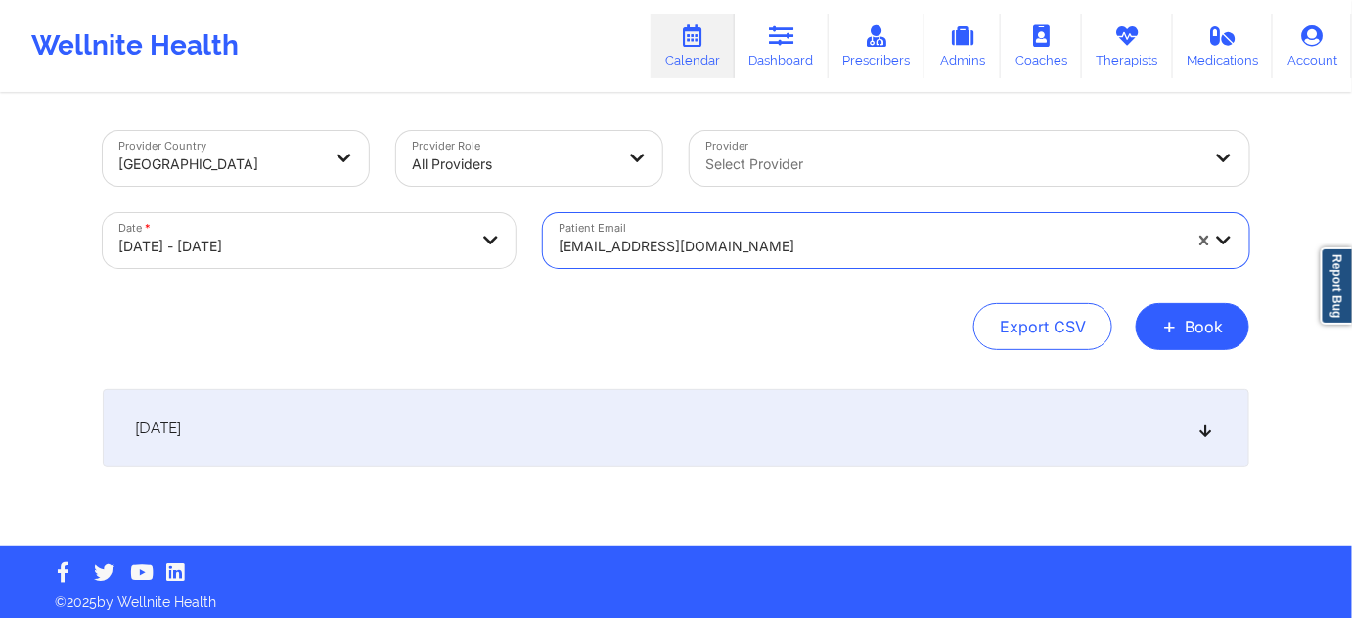
click at [693, 425] on div "[DATE]" at bounding box center [676, 428] width 1146 height 78
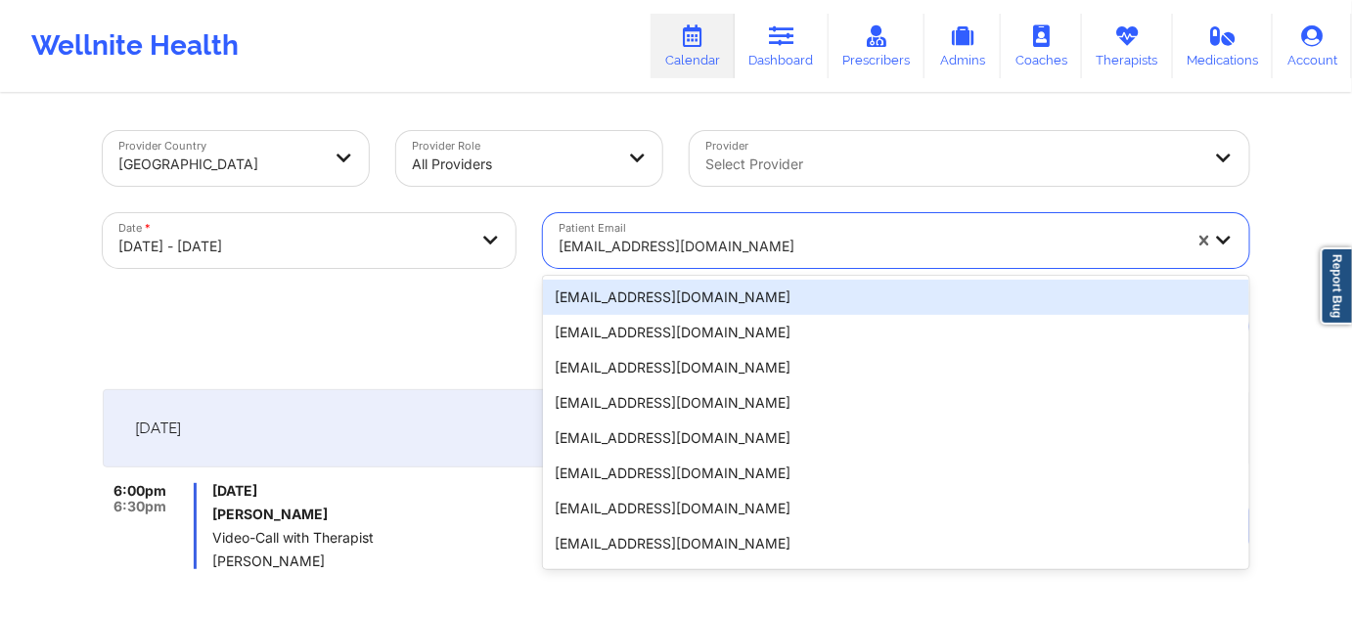
click at [747, 260] on div "[EMAIL_ADDRESS][DOMAIN_NAME]" at bounding box center [870, 246] width 622 height 43
paste input "[EMAIL_ADDRESS][DOMAIN_NAME]"
type input "[EMAIL_ADDRESS][DOMAIN_NAME]"
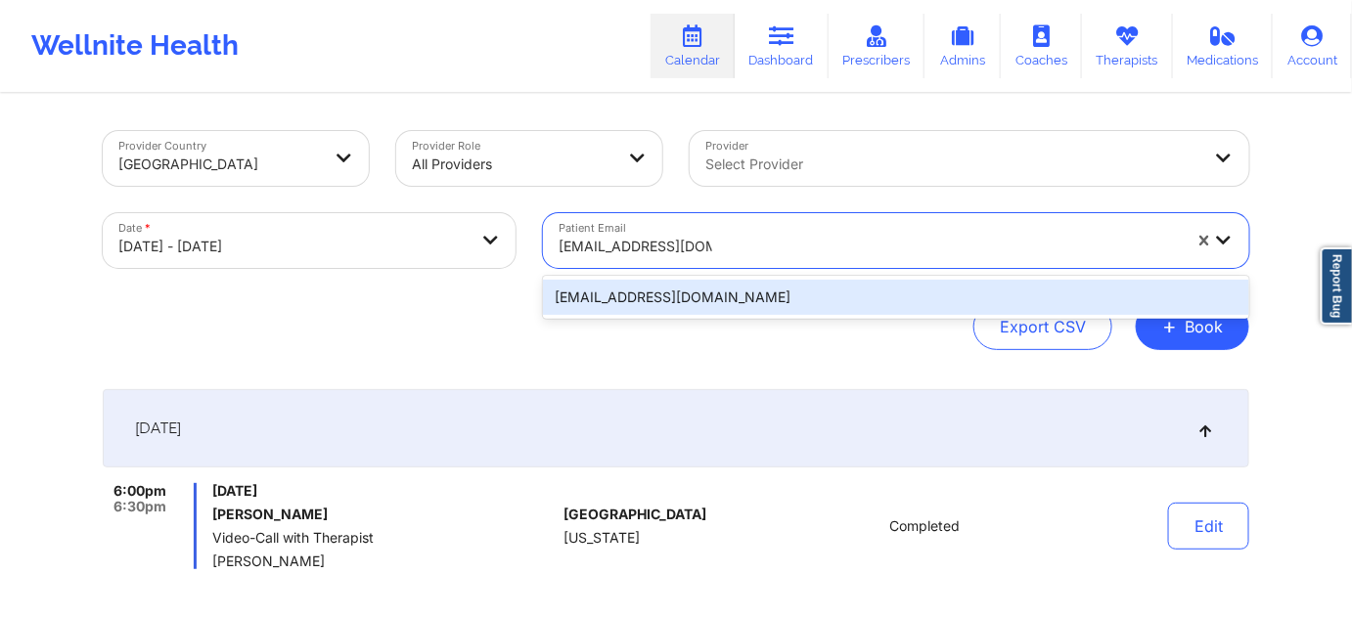
click at [733, 293] on div "[EMAIL_ADDRESS][DOMAIN_NAME]" at bounding box center [896, 297] width 706 height 35
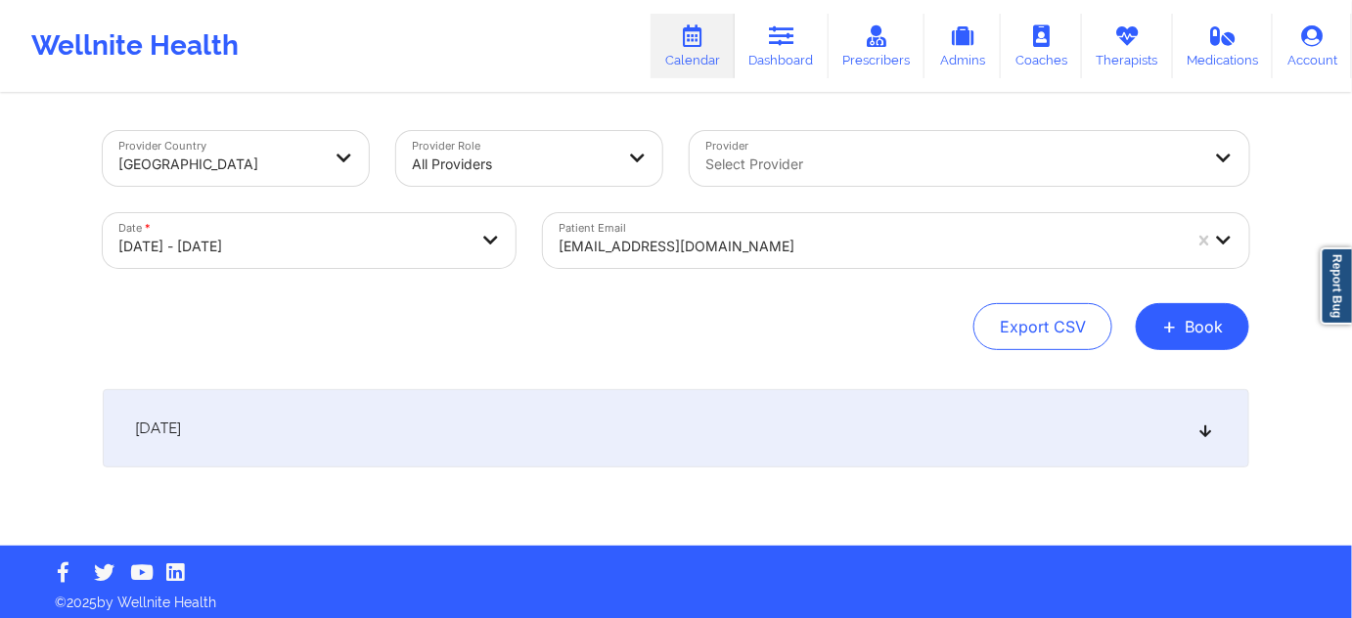
click at [565, 432] on div "[DATE]" at bounding box center [676, 428] width 1146 height 78
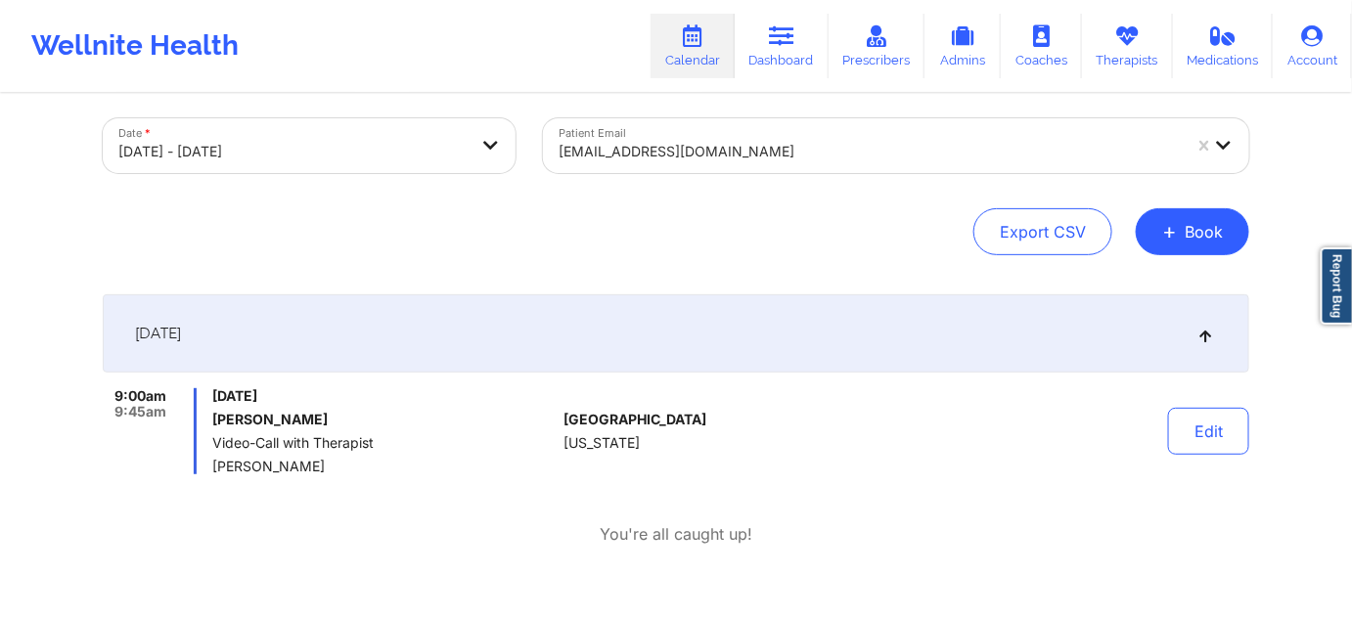
scroll to position [118, 0]
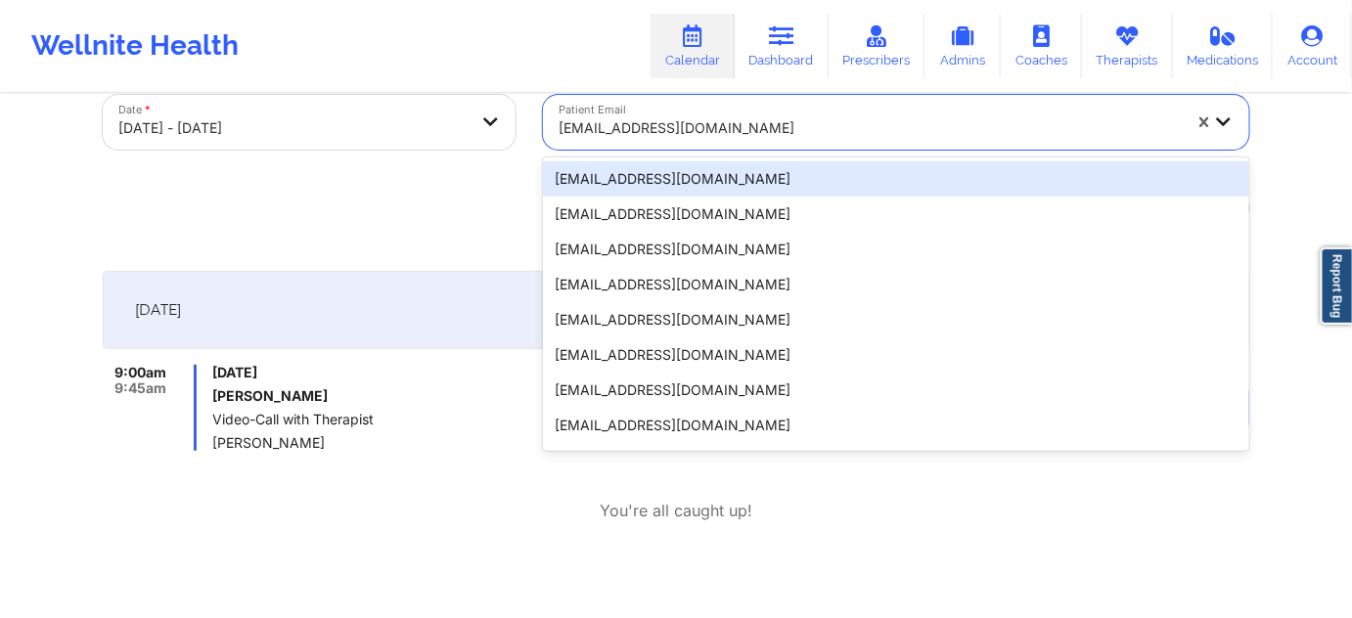
click at [791, 116] on div at bounding box center [870, 127] width 622 height 23
paste input "[EMAIL_ADDRESS][DOMAIN_NAME]"
type input "[EMAIL_ADDRESS][DOMAIN_NAME]"
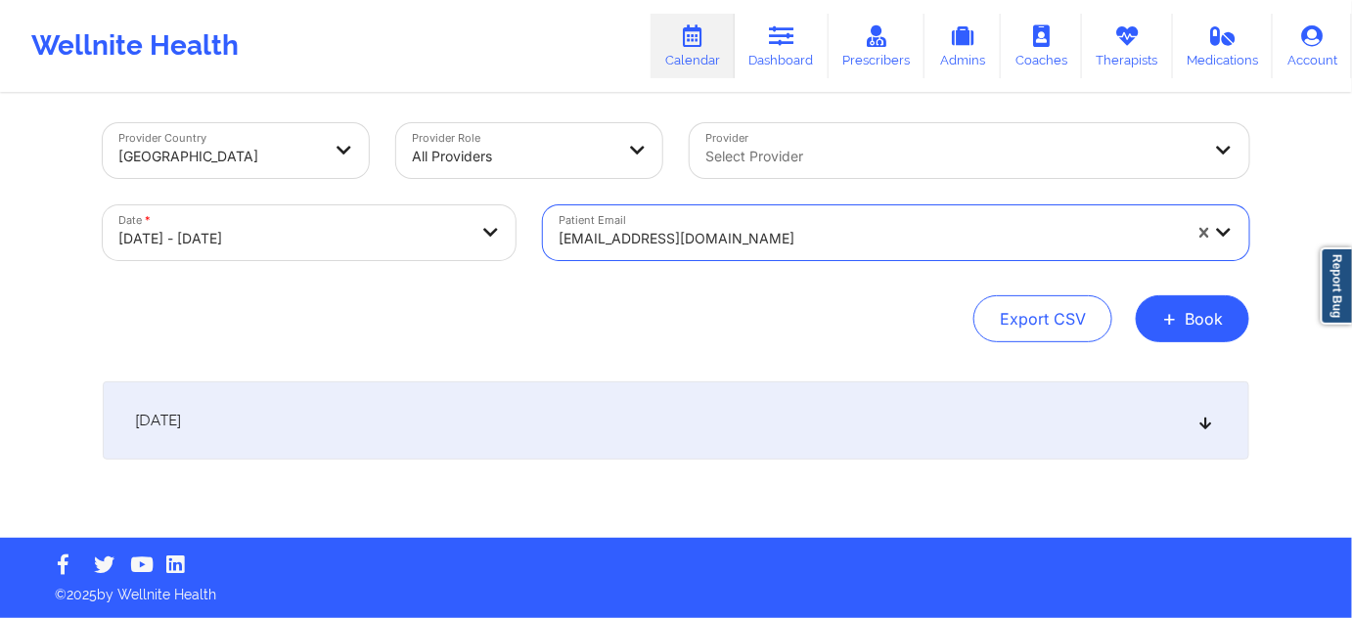
scroll to position [7, 0]
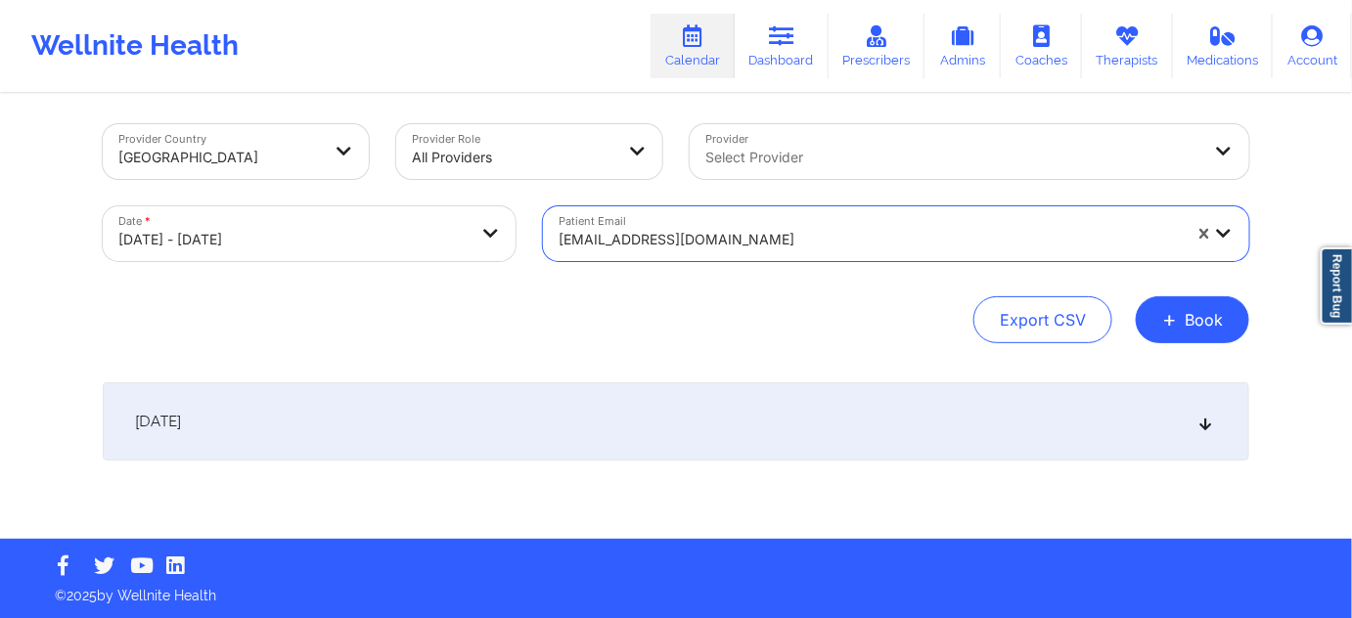
click at [698, 247] on div at bounding box center [870, 239] width 622 height 23
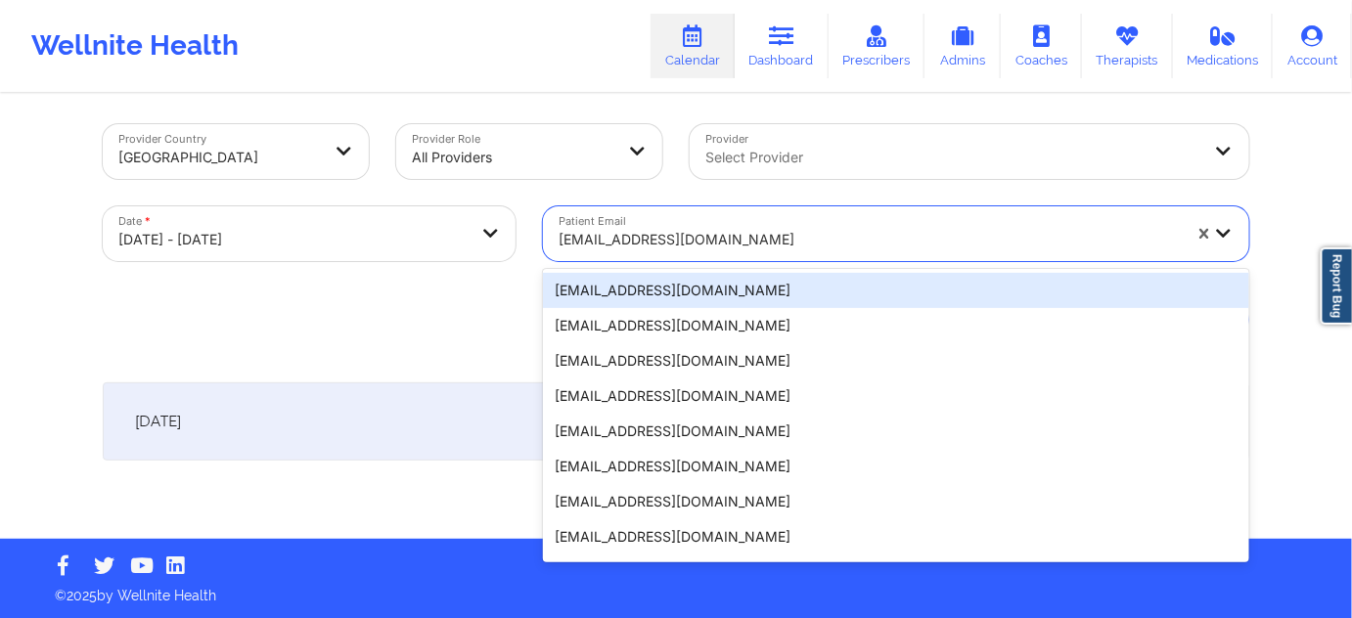
click at [694, 291] on div "[EMAIL_ADDRESS][DOMAIN_NAME]" at bounding box center [896, 290] width 706 height 35
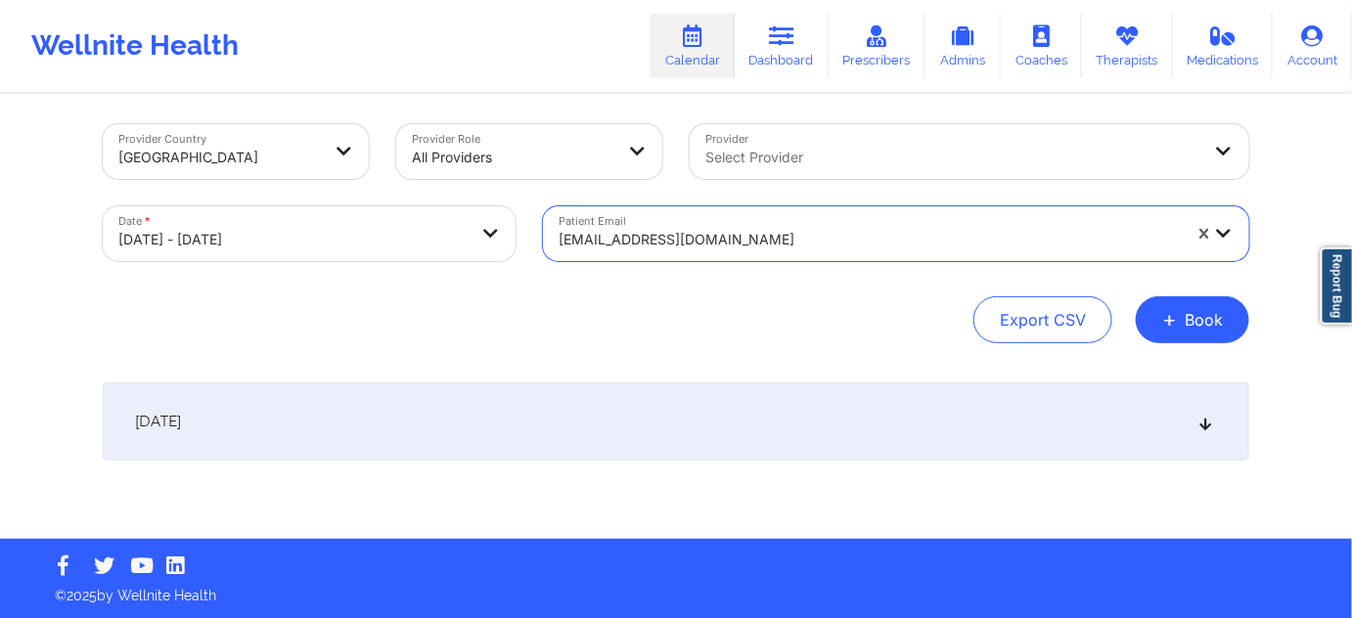
click at [590, 426] on div "[DATE]" at bounding box center [676, 421] width 1146 height 78
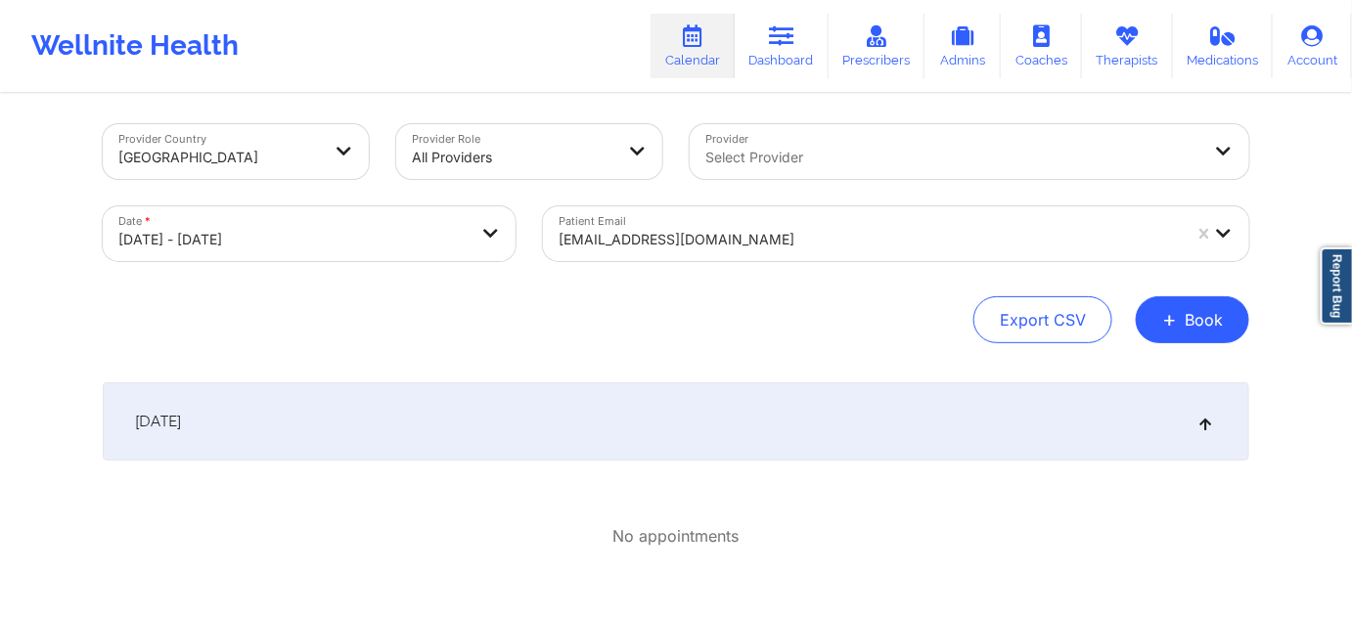
click at [759, 224] on div "[EMAIL_ADDRESS][DOMAIN_NAME]" at bounding box center [870, 239] width 622 height 43
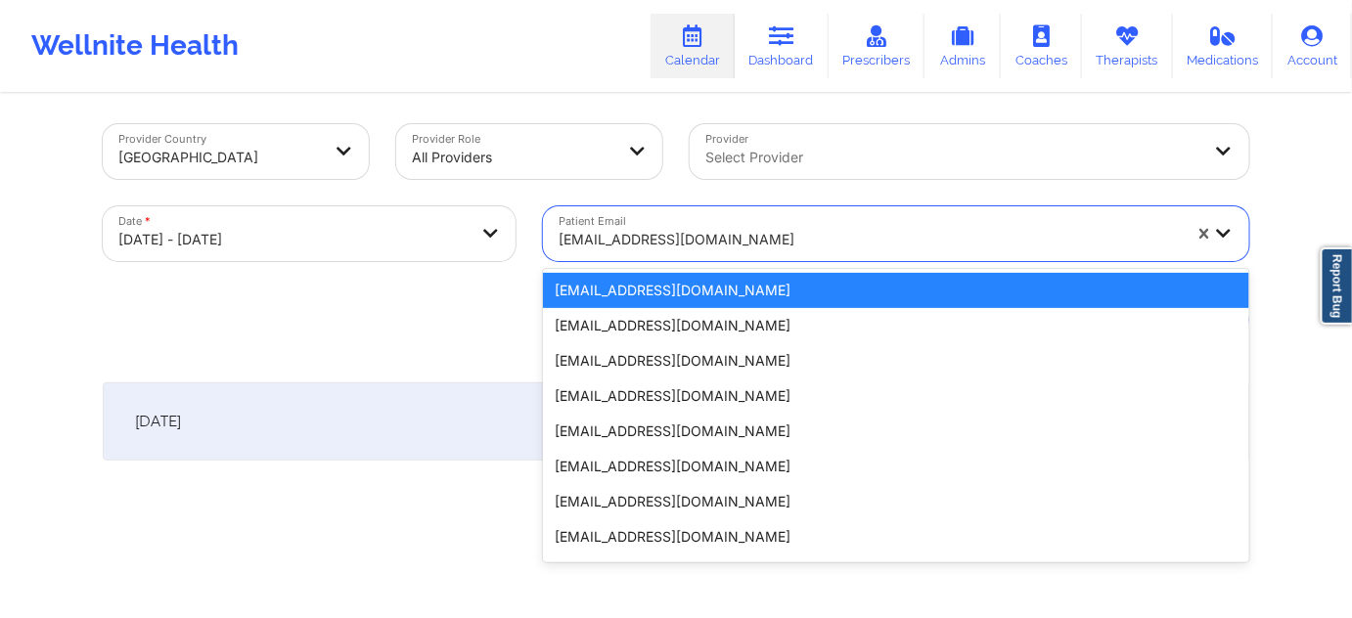
paste input "[EMAIL_ADDRESS][DOMAIN_NAME]"
type input "[EMAIL_ADDRESS][DOMAIN_NAME]"
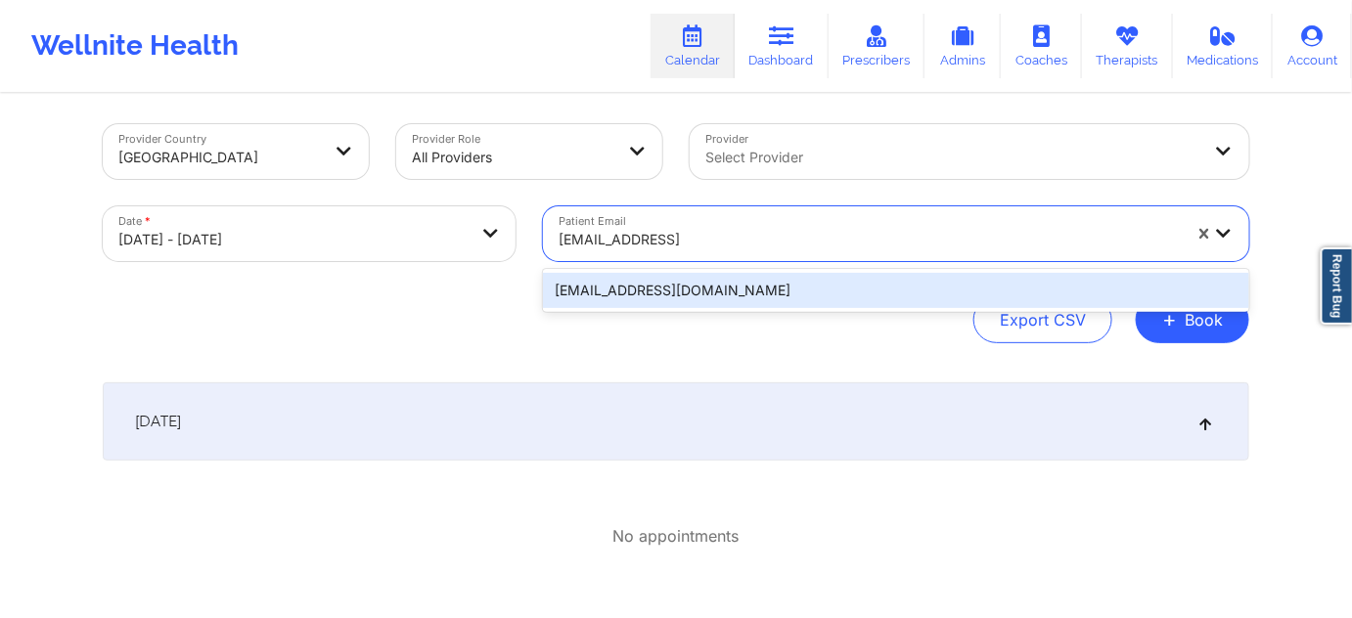
click at [670, 283] on div "[EMAIL_ADDRESS][DOMAIN_NAME]" at bounding box center [896, 290] width 706 height 35
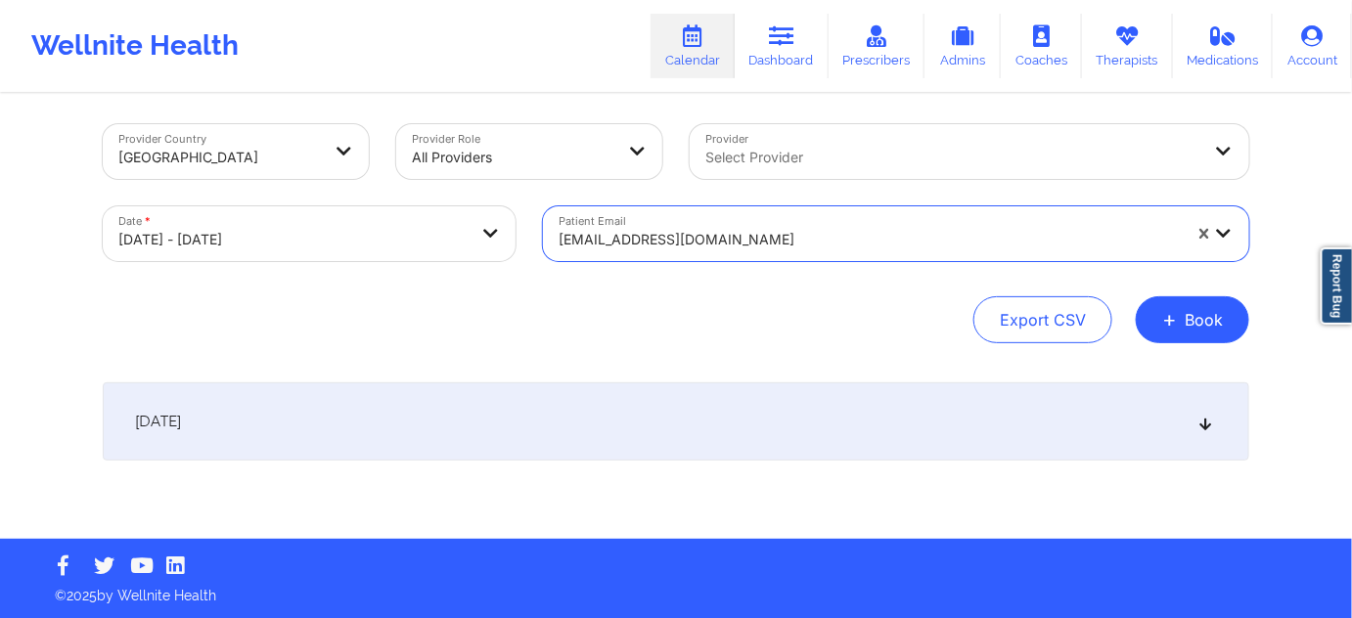
click at [660, 417] on div "[DATE]" at bounding box center [676, 421] width 1146 height 78
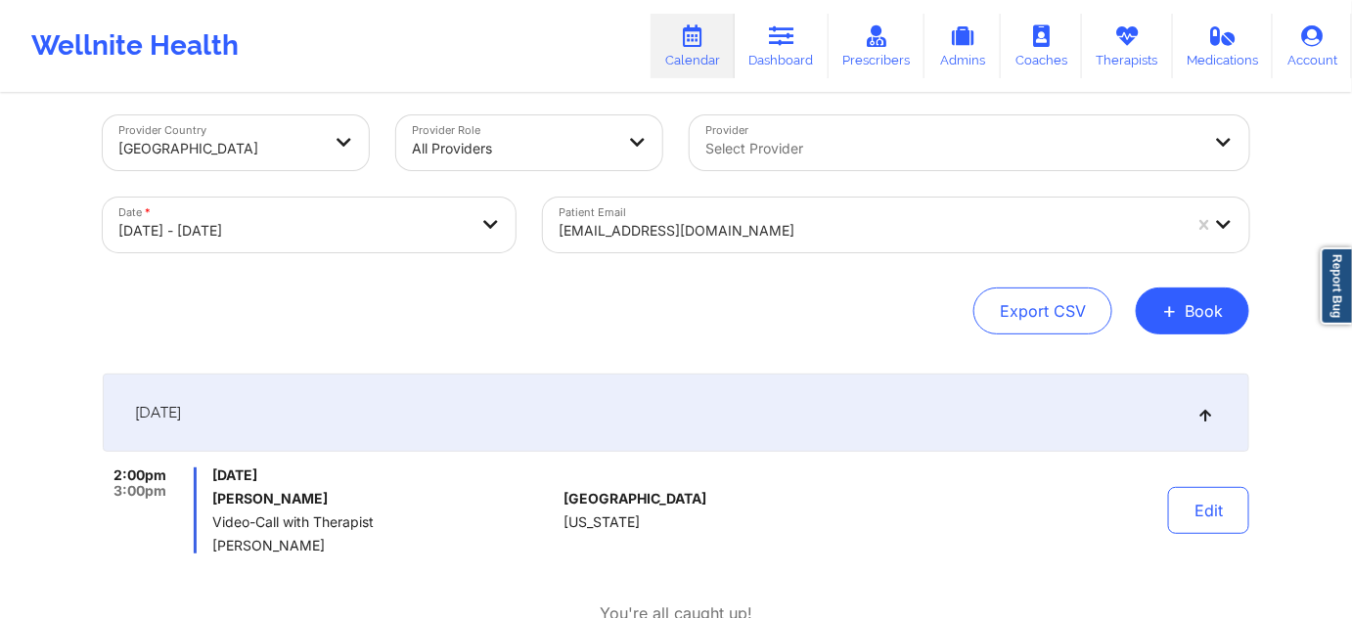
scroll to position [0, 0]
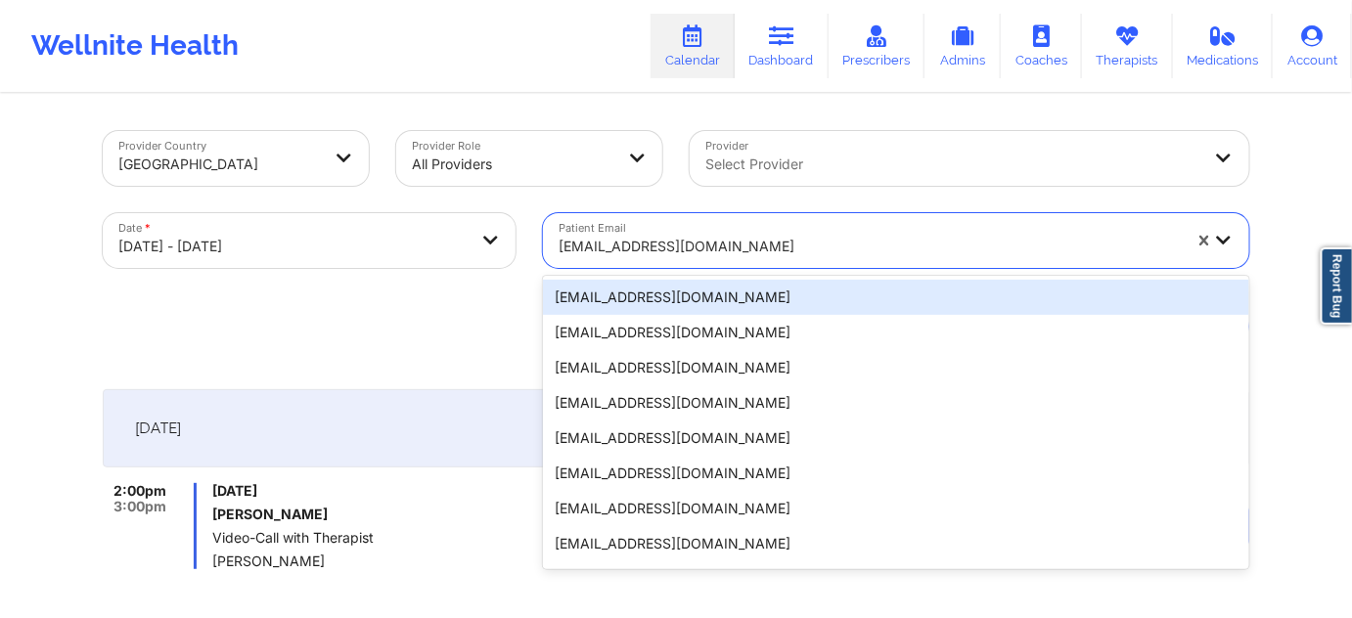
click at [748, 235] on div at bounding box center [870, 246] width 622 height 23
paste input "[EMAIL_ADDRESS][DOMAIN_NAME]"
type input "[EMAIL_ADDRESS][DOMAIN_NAME]"
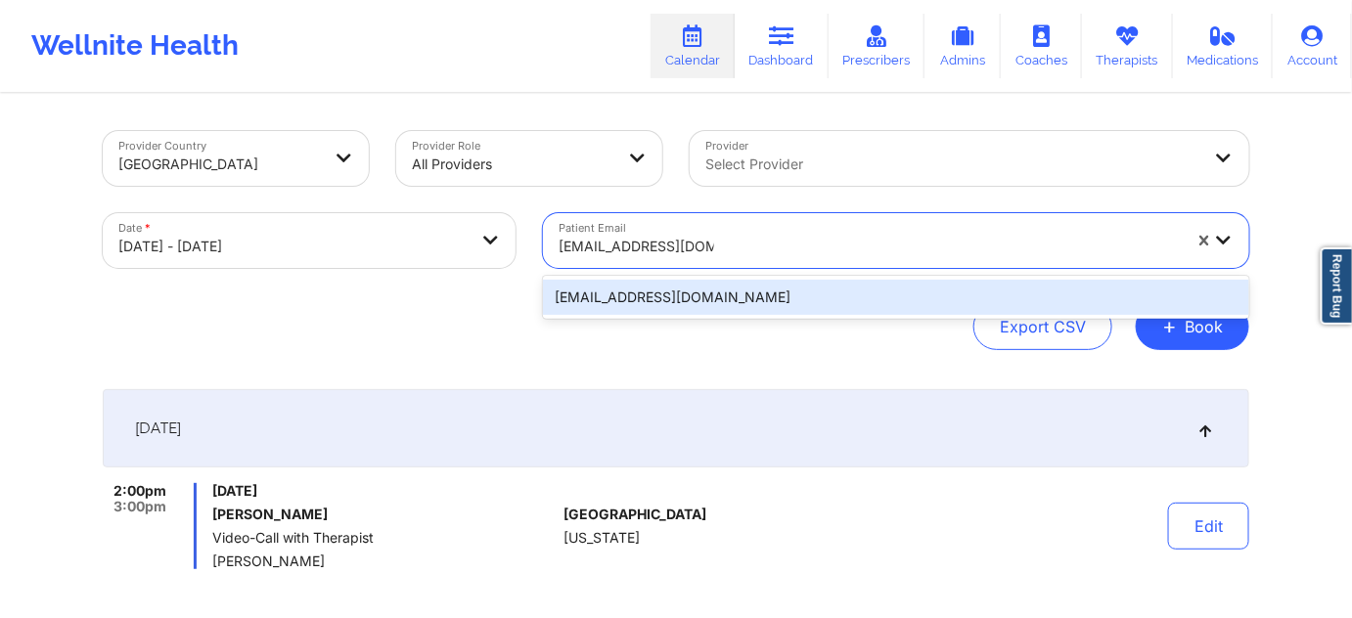
click at [672, 307] on div "[EMAIL_ADDRESS][DOMAIN_NAME]" at bounding box center [896, 297] width 706 height 35
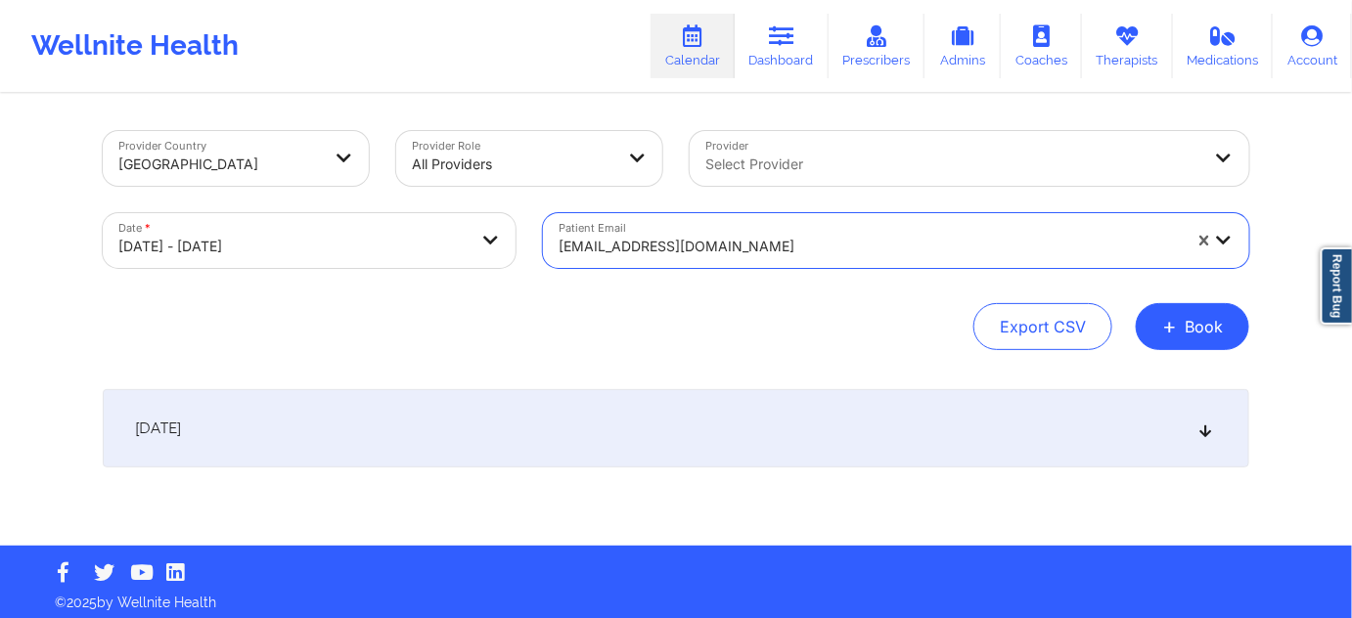
click at [649, 423] on div "[DATE]" at bounding box center [676, 428] width 1146 height 78
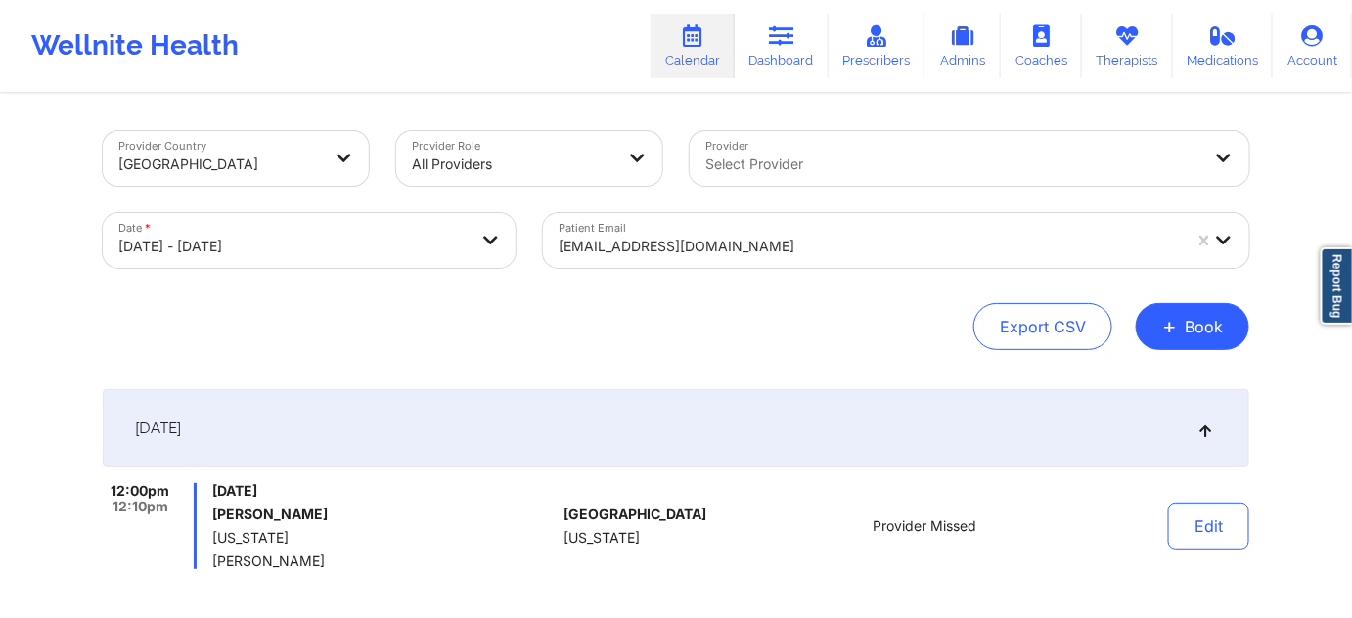
click at [783, 245] on div at bounding box center [870, 246] width 622 height 23
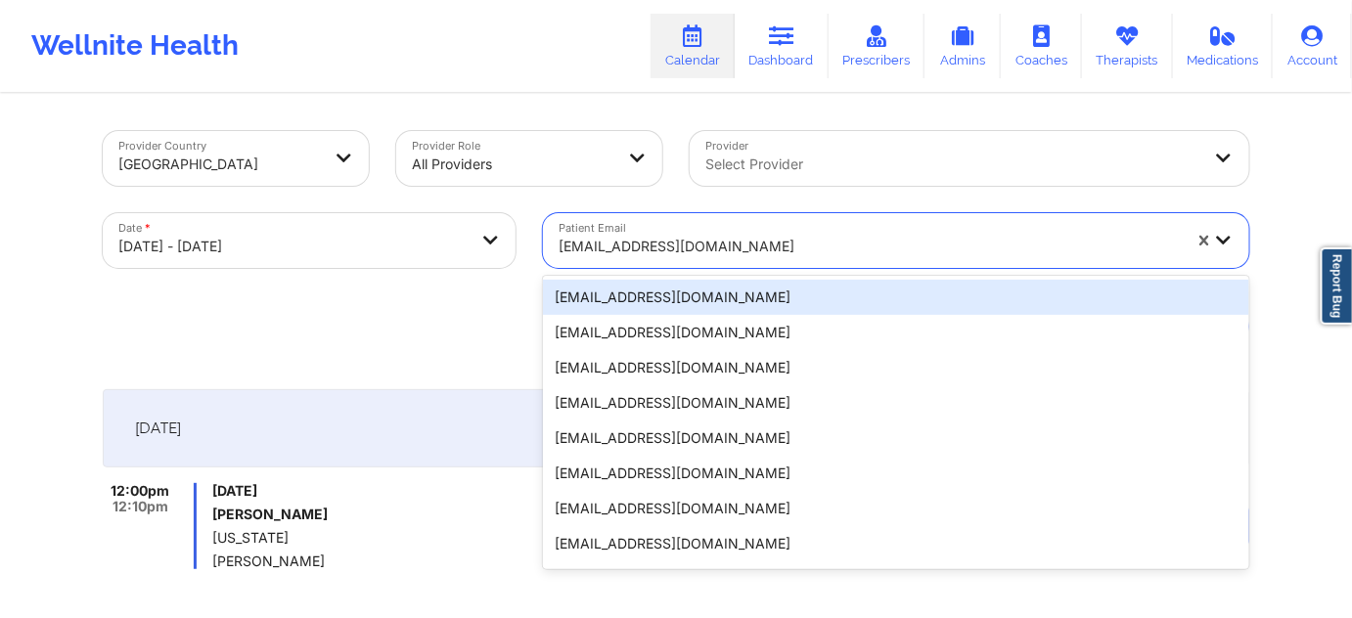
paste input "[EMAIL_ADDRESS][DOMAIN_NAME]"
type input "[EMAIL_ADDRESS][DOMAIN_NAME]"
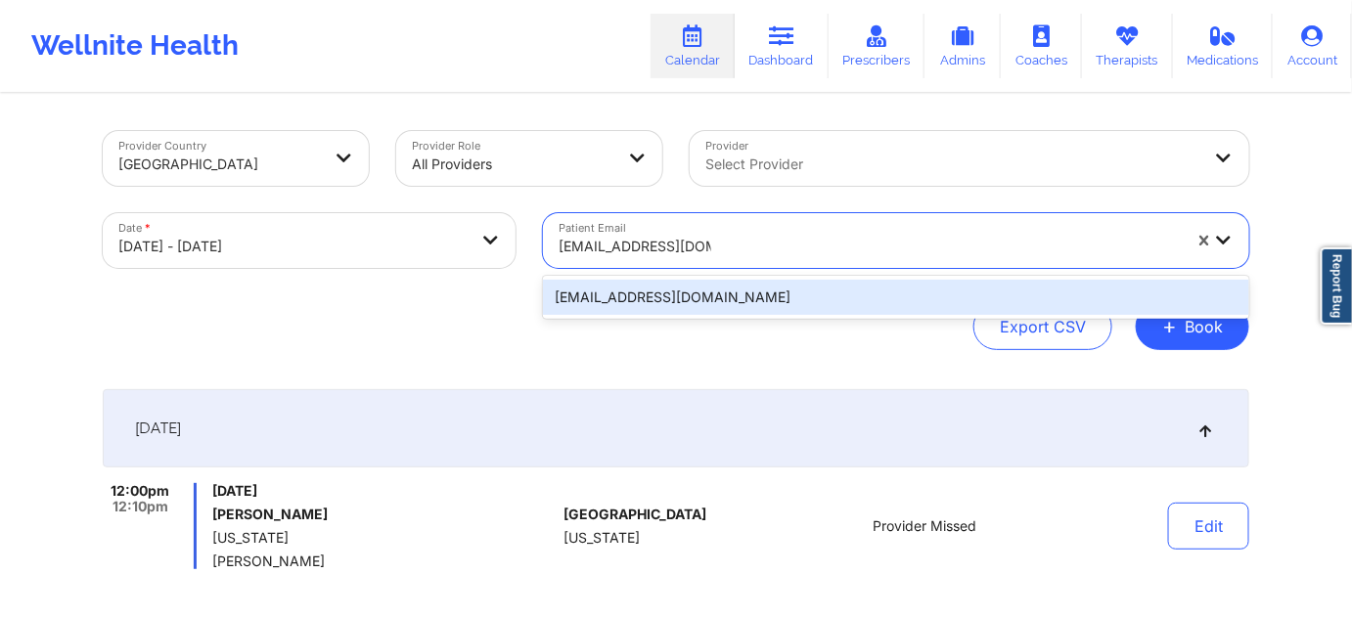
click at [697, 294] on div "[EMAIL_ADDRESS][DOMAIN_NAME]" at bounding box center [896, 297] width 706 height 35
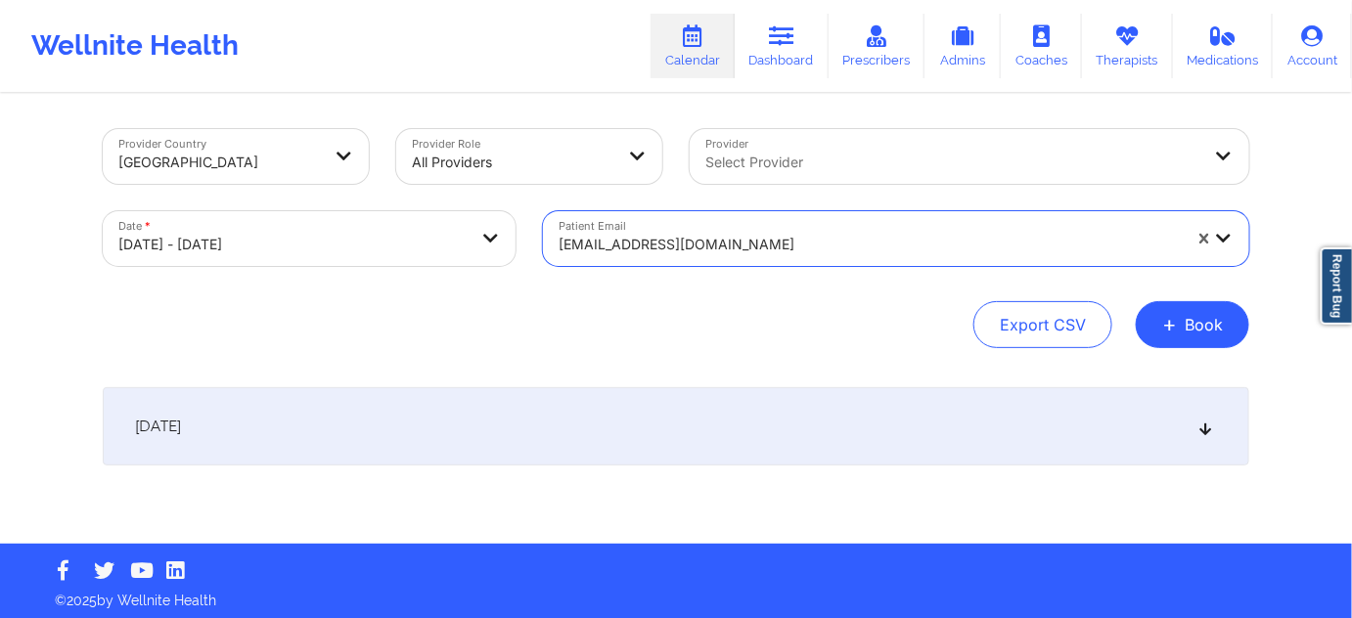
scroll to position [7, 0]
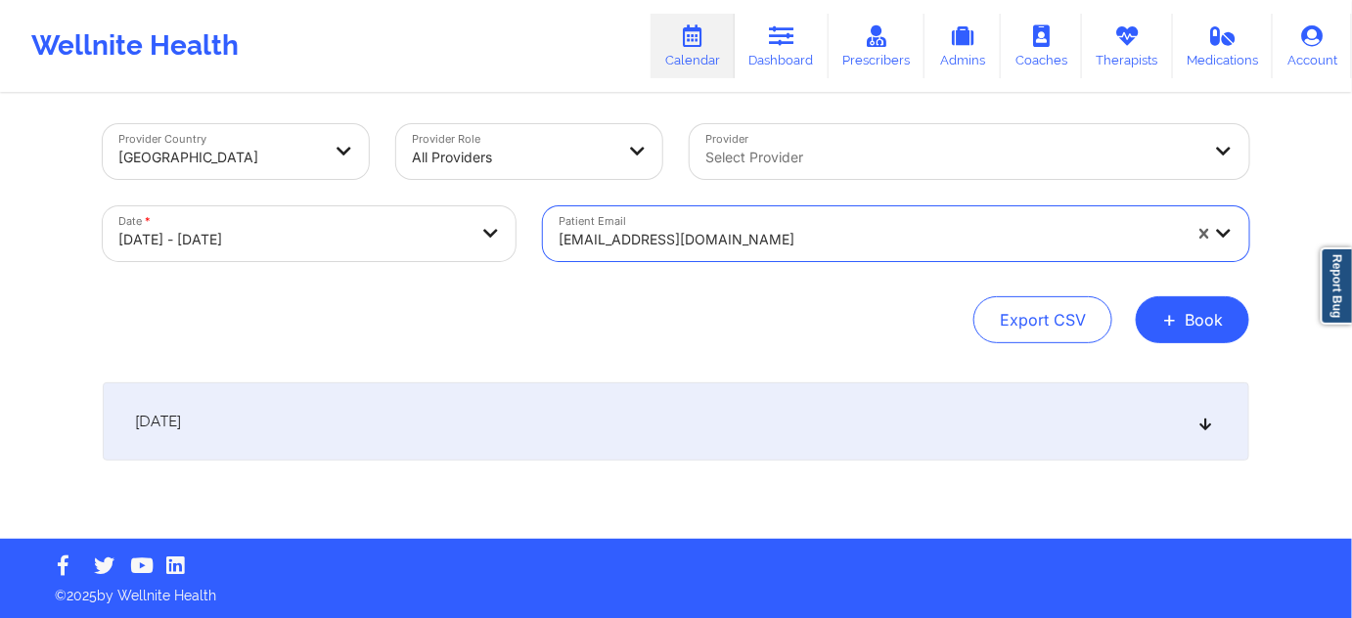
click at [711, 414] on div "[DATE]" at bounding box center [676, 421] width 1146 height 78
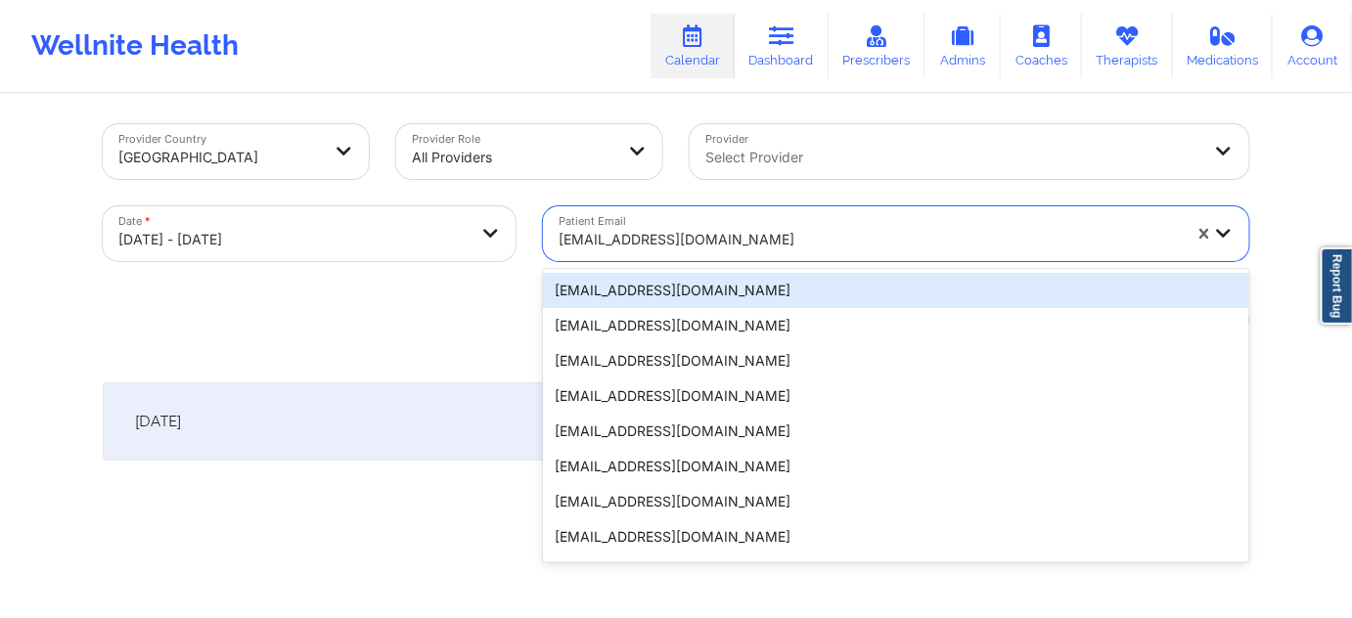
click at [793, 246] on div at bounding box center [870, 239] width 622 height 23
paste input "[EMAIL_ADDRESS][DOMAIN_NAME]"
type input "[EMAIL_ADDRESS][DOMAIN_NAME]"
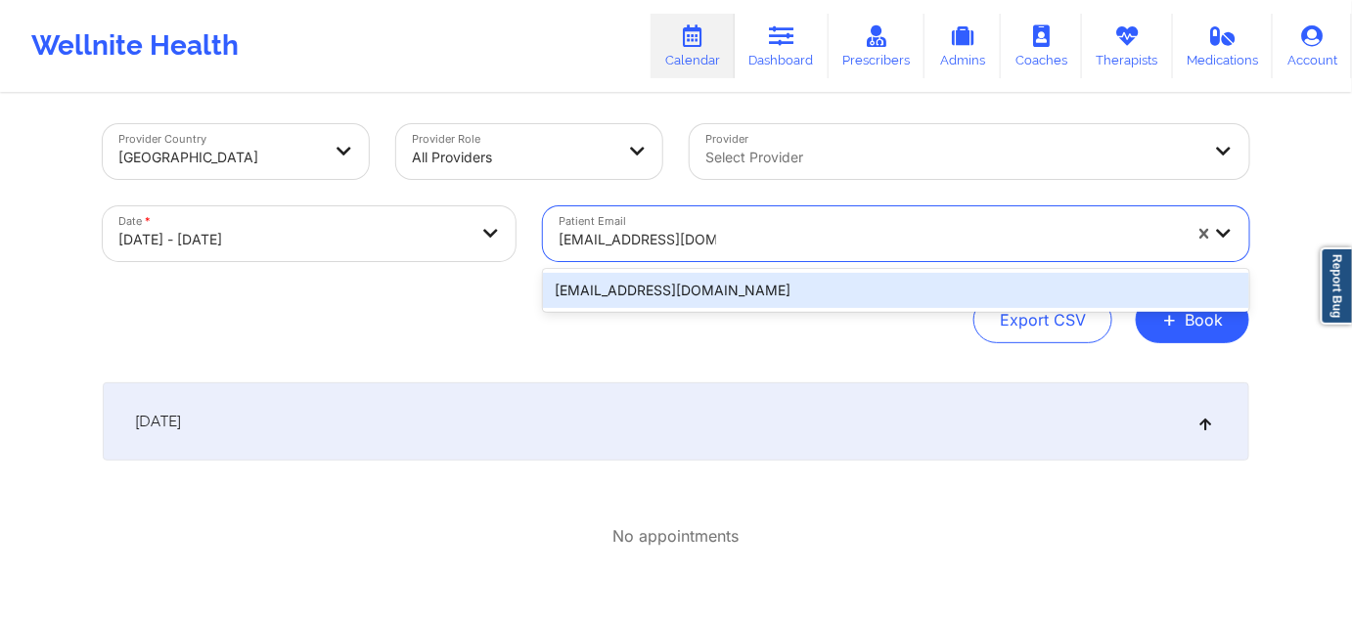
click at [711, 285] on div "[EMAIL_ADDRESS][DOMAIN_NAME]" at bounding box center [896, 290] width 706 height 35
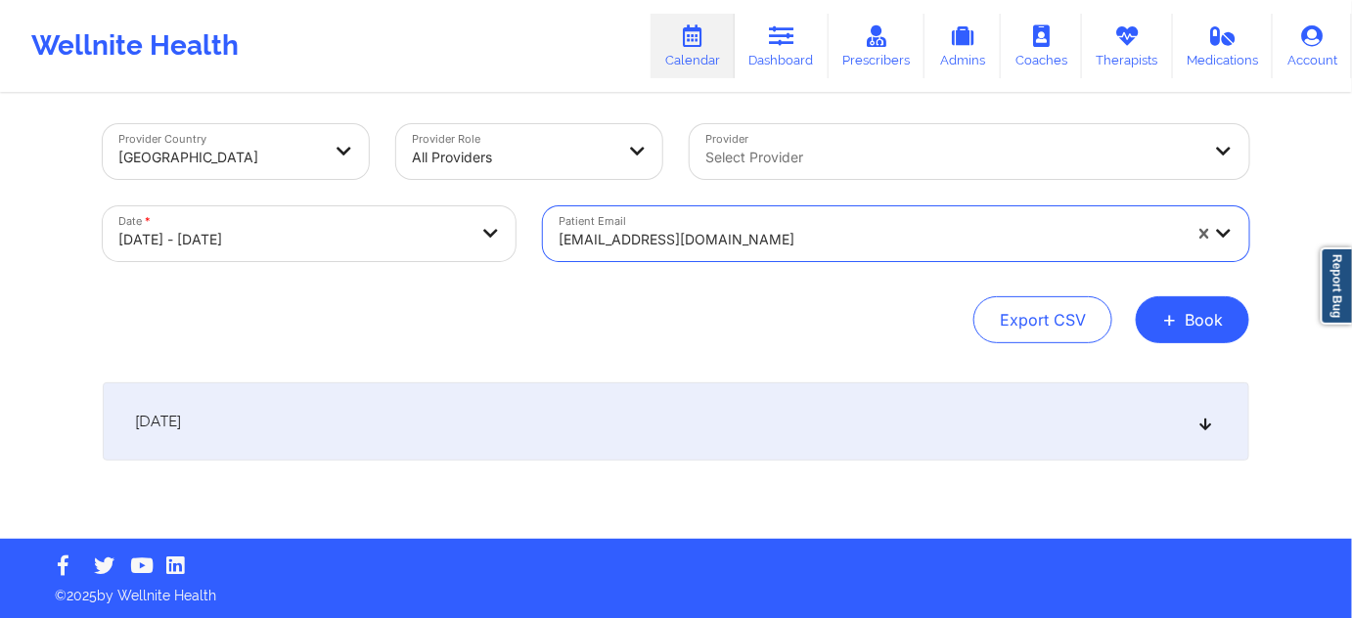
click at [666, 430] on div "[DATE]" at bounding box center [676, 421] width 1146 height 78
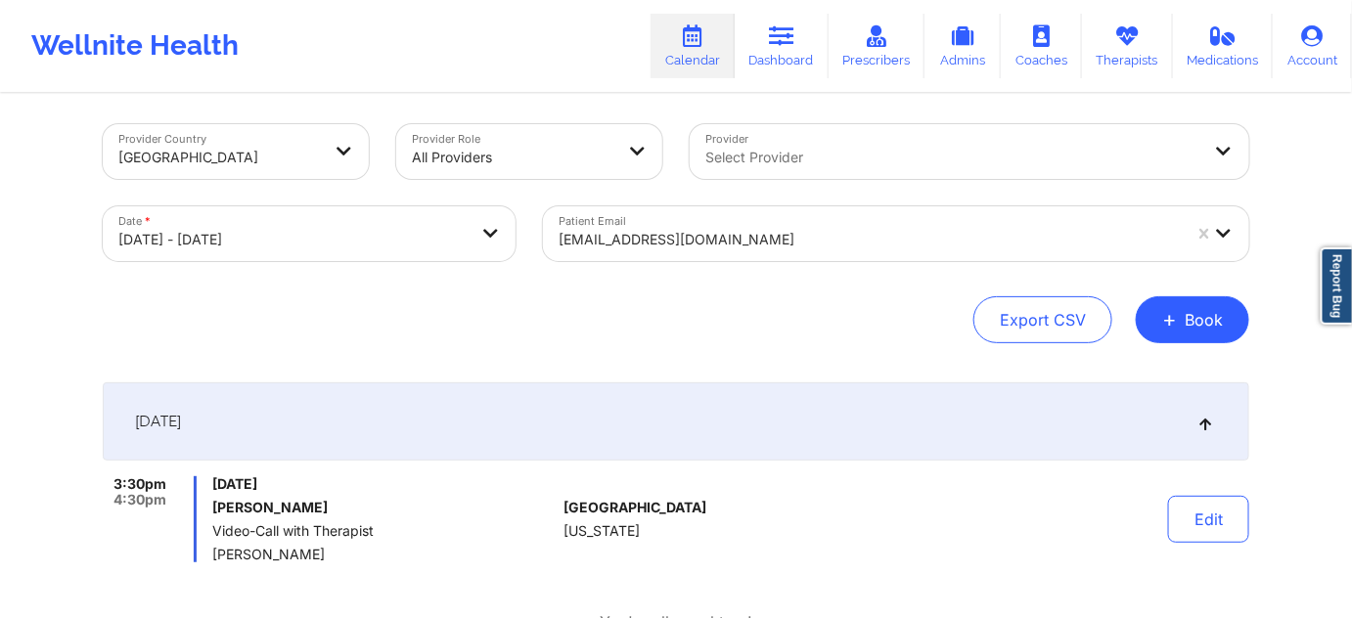
click at [806, 233] on div at bounding box center [870, 239] width 622 height 23
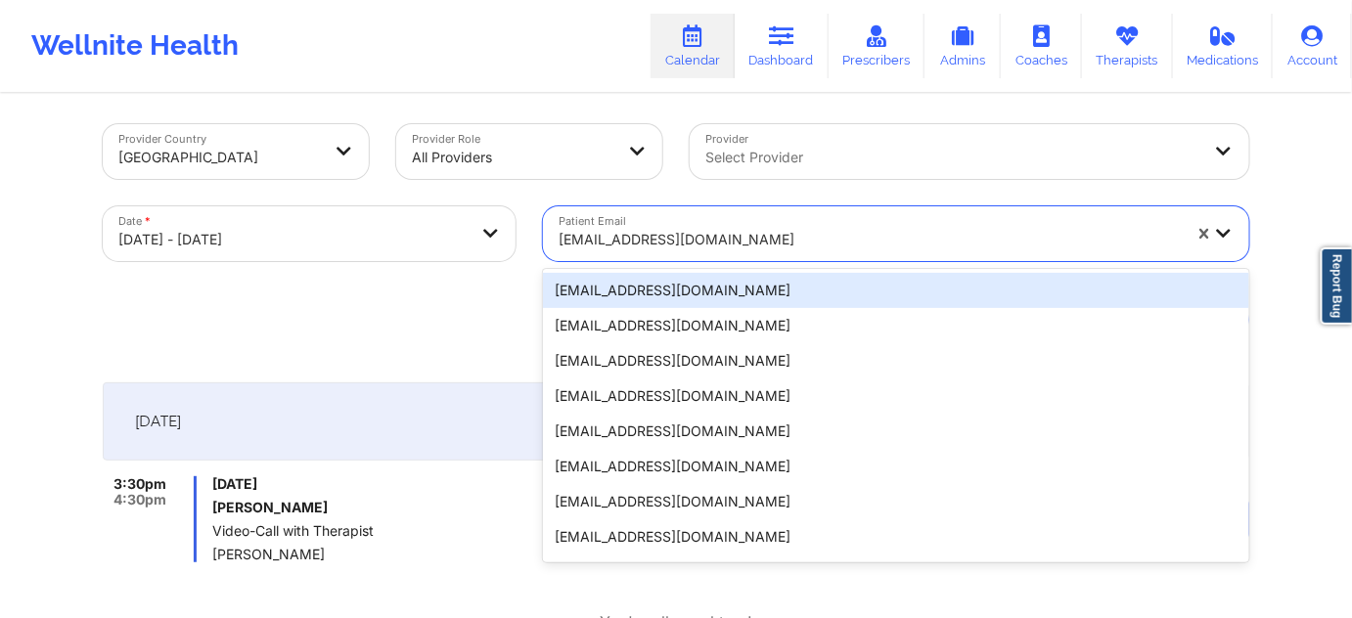
paste input "[PERSON_NAME][EMAIL_ADDRESS][PERSON_NAME][DOMAIN_NAME]"
type input "[PERSON_NAME][EMAIL_ADDRESS][PERSON_NAME][DOMAIN_NAME]"
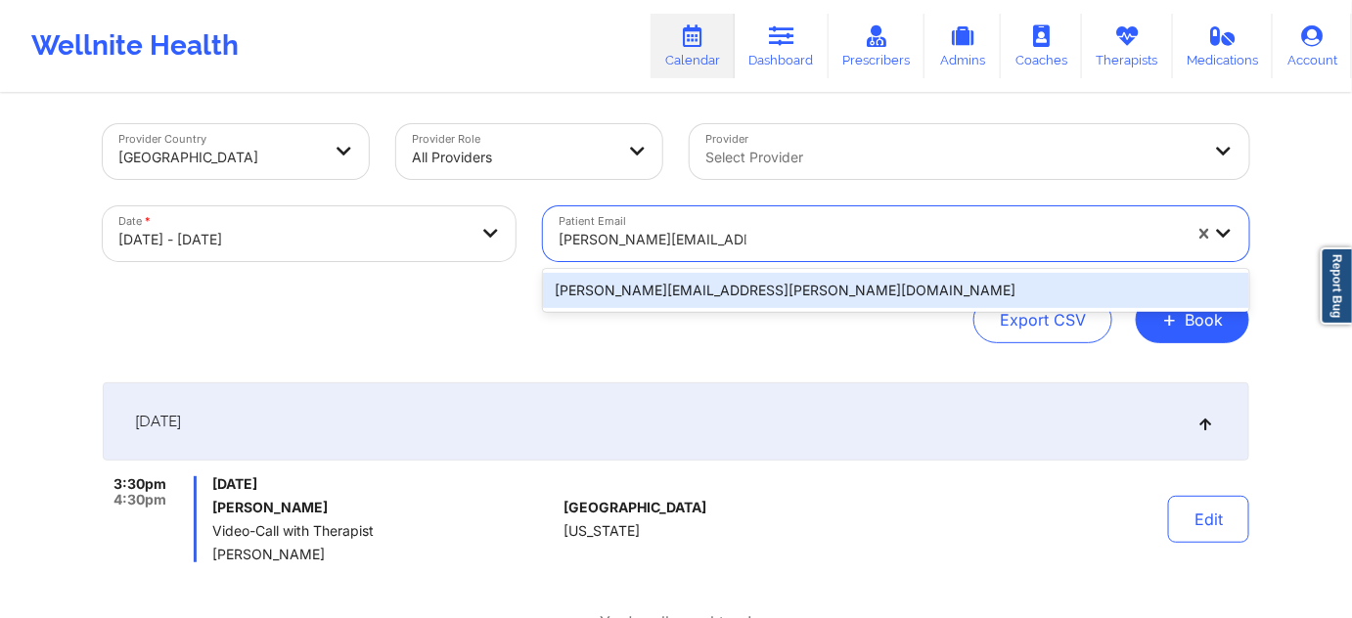
click at [701, 290] on div "[PERSON_NAME][EMAIL_ADDRESS][PERSON_NAME][DOMAIN_NAME]" at bounding box center [896, 290] width 706 height 35
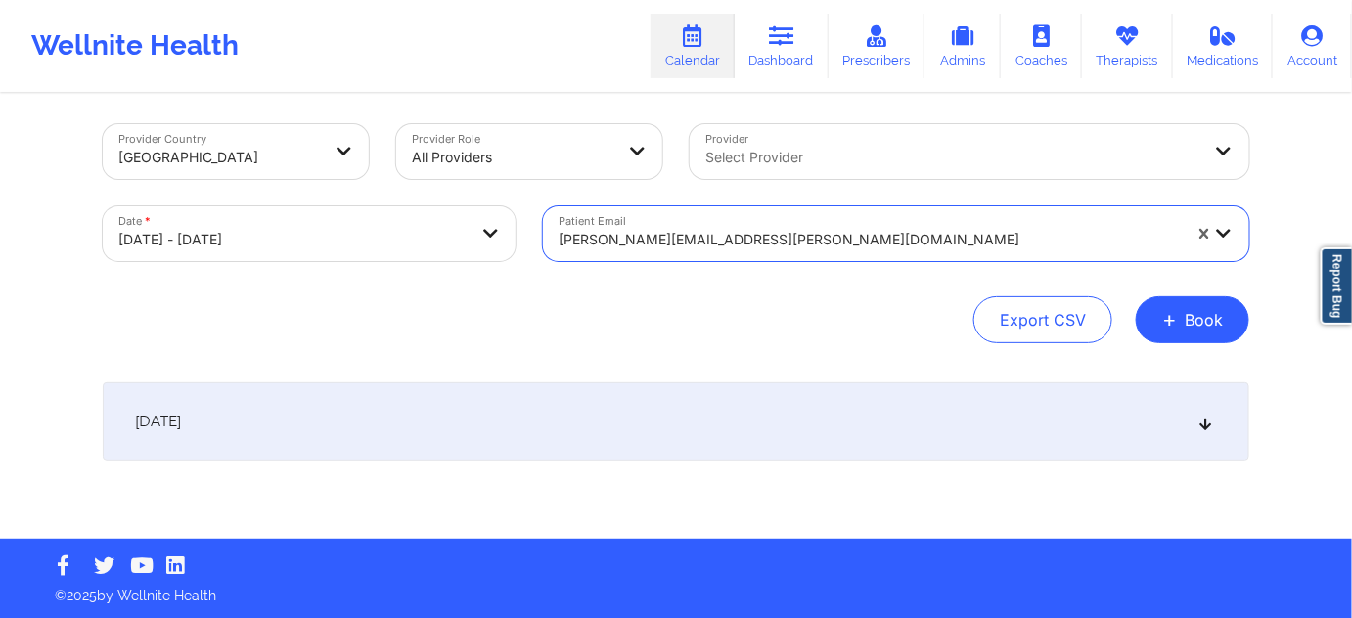
click at [651, 411] on div "[DATE]" at bounding box center [676, 421] width 1146 height 78
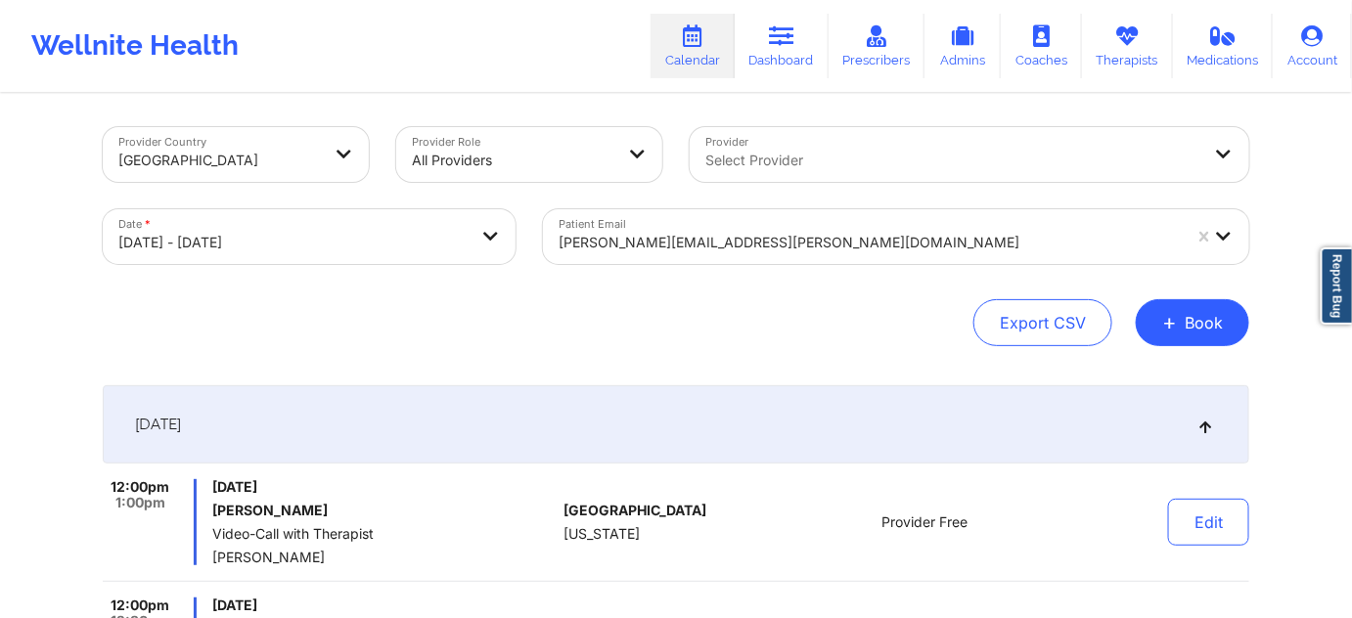
scroll to position [0, 0]
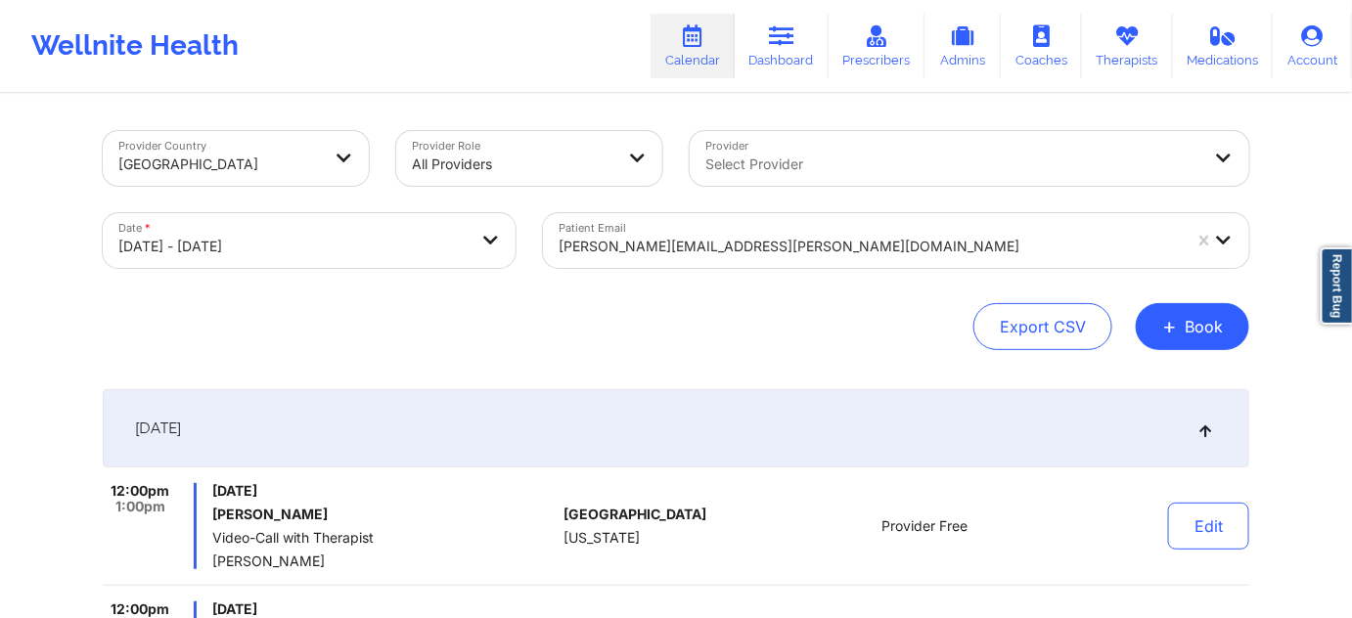
click at [751, 244] on div at bounding box center [870, 246] width 622 height 23
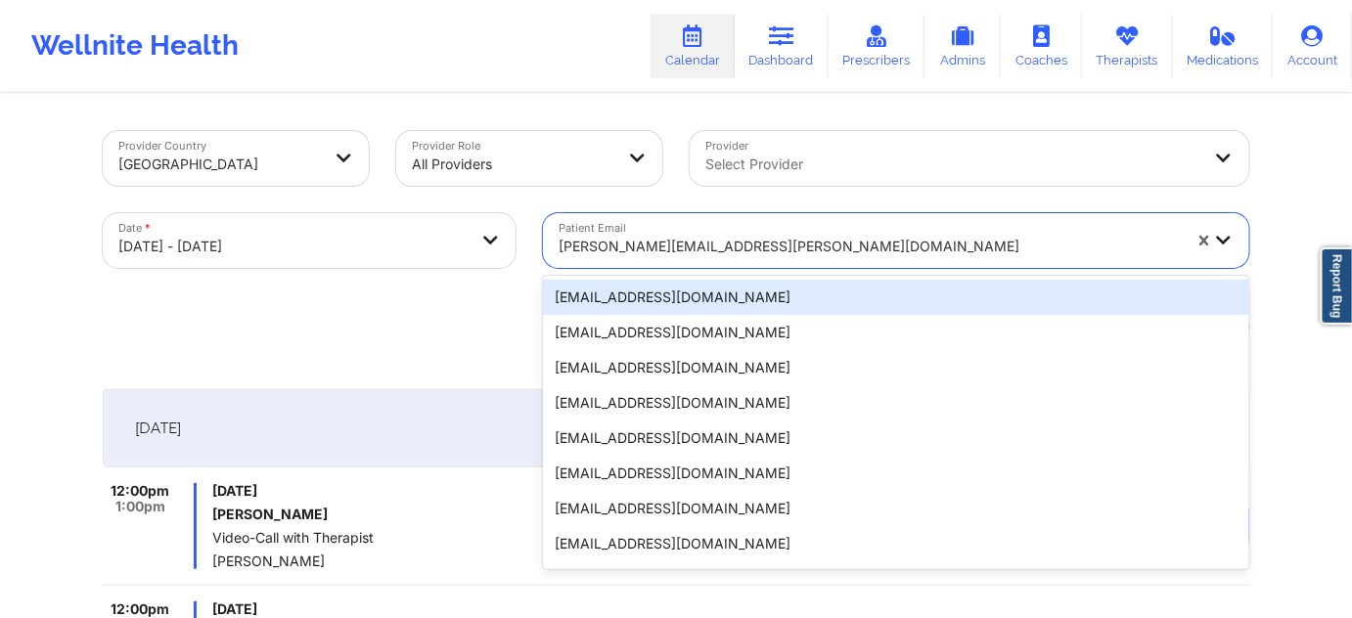
paste input "[EMAIL_ADDRESS][DOMAIN_NAME]"
type input "[EMAIL_ADDRESS][DOMAIN_NAME]"
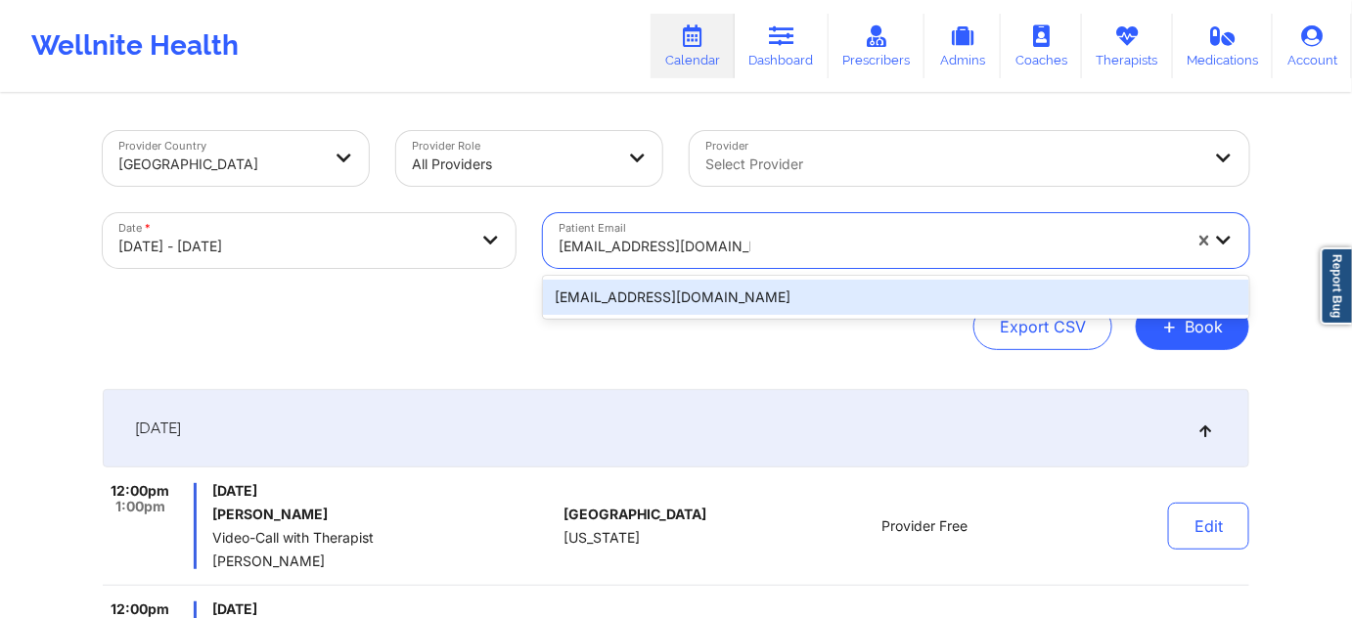
click at [702, 293] on div "[EMAIL_ADDRESS][DOMAIN_NAME]" at bounding box center [896, 297] width 706 height 35
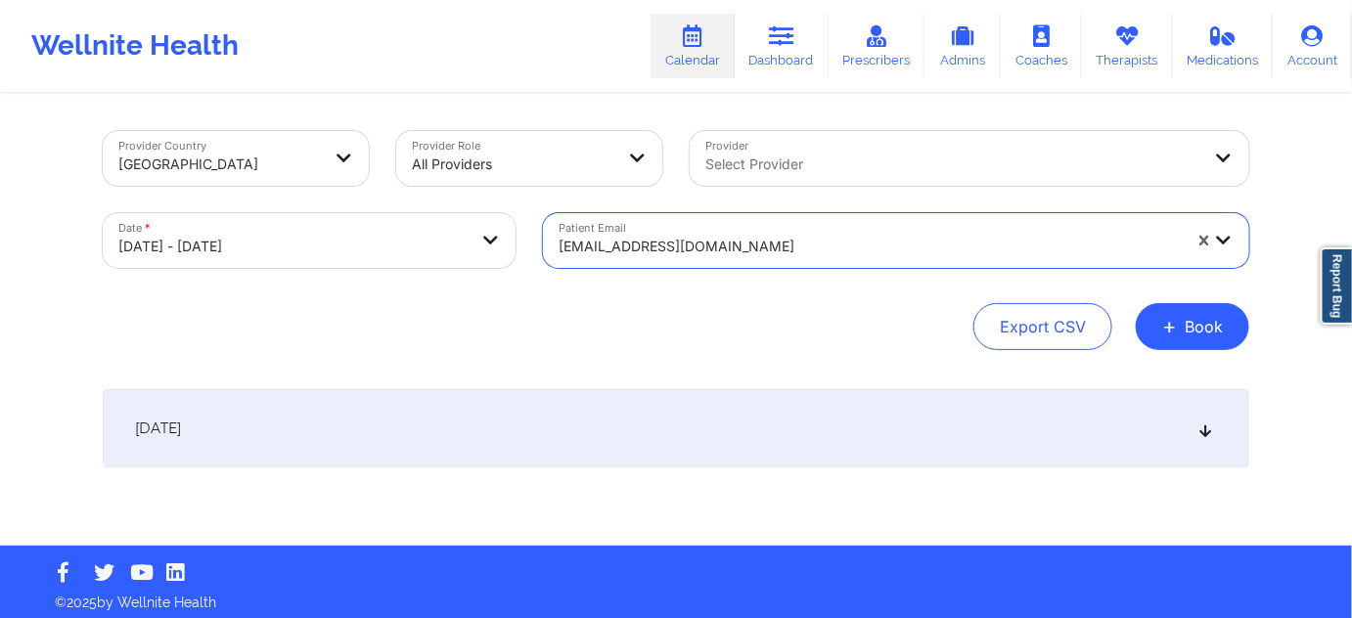
click at [632, 405] on div "[DATE]" at bounding box center [676, 428] width 1146 height 78
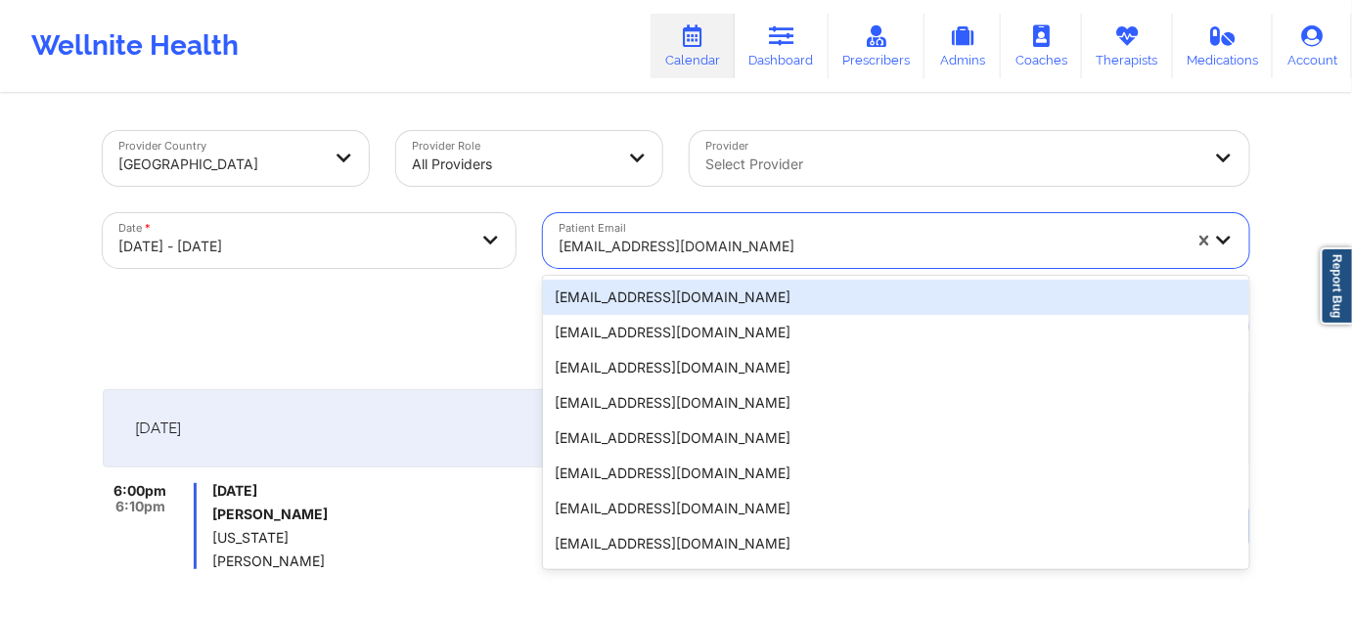
click at [797, 254] on div at bounding box center [870, 246] width 622 height 23
paste input "[EMAIL_ADDRESS][DOMAIN_NAME]"
type input "[EMAIL_ADDRESS][DOMAIN_NAME]"
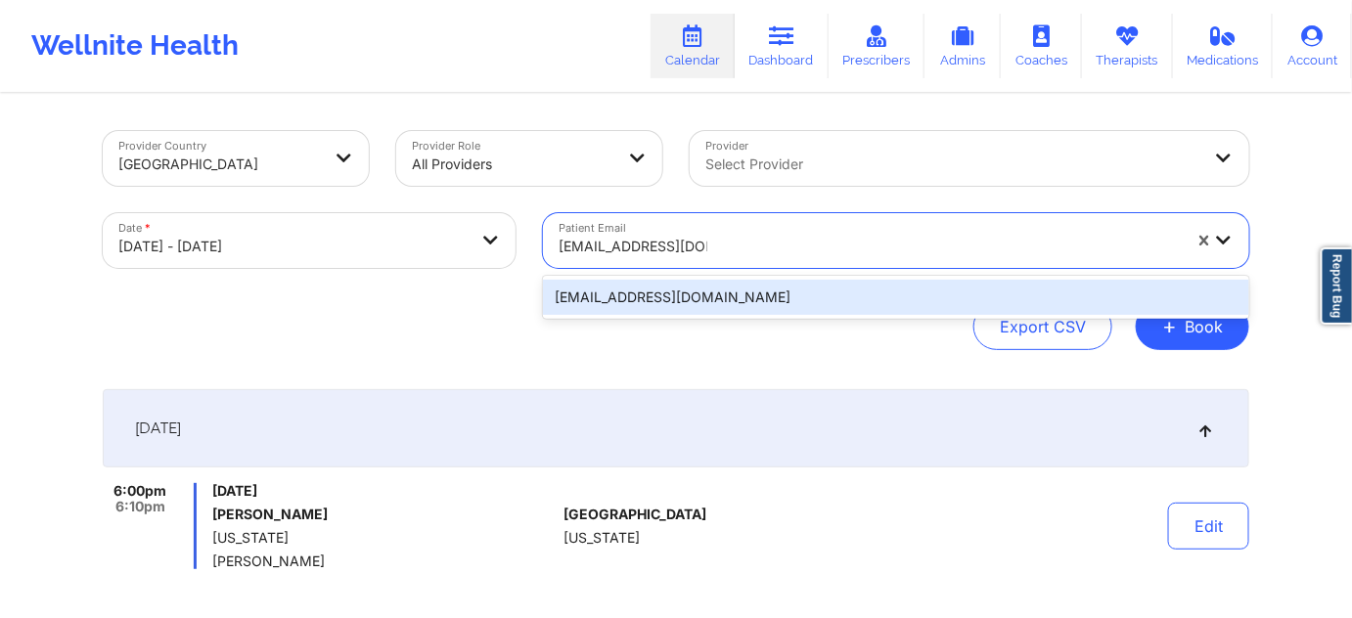
click at [686, 296] on div "[EMAIL_ADDRESS][DOMAIN_NAME]" at bounding box center [896, 297] width 706 height 35
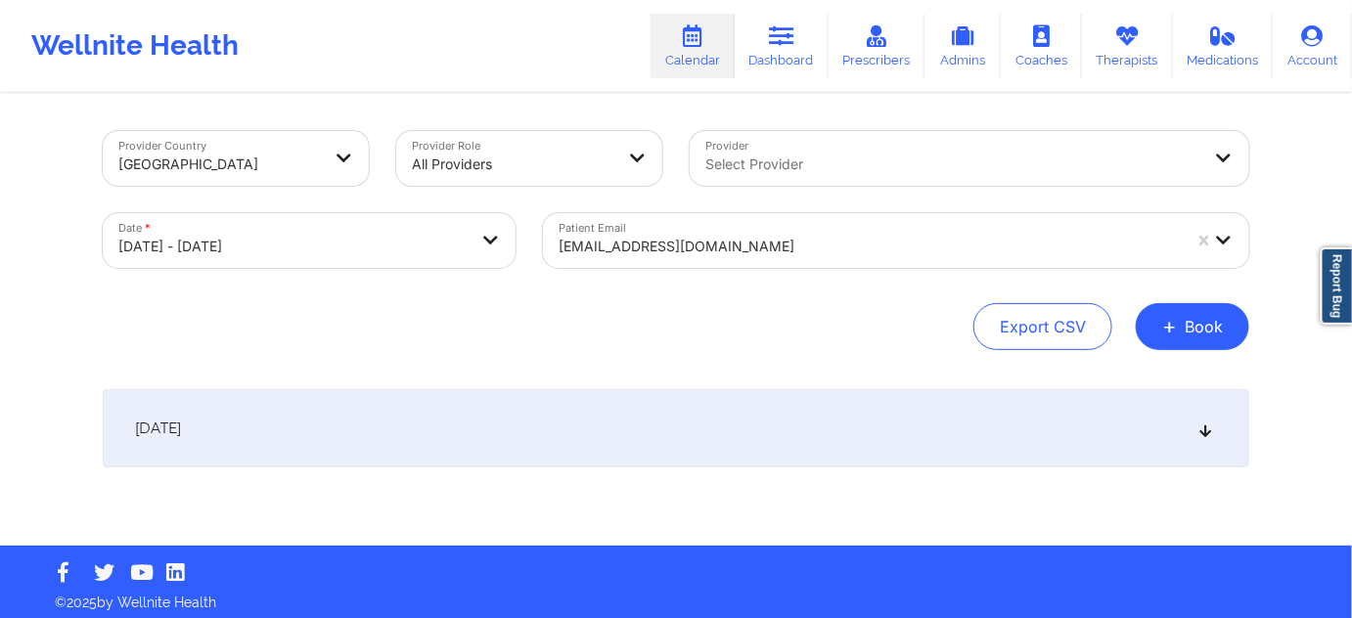
click at [668, 440] on div "[DATE]" at bounding box center [676, 428] width 1146 height 78
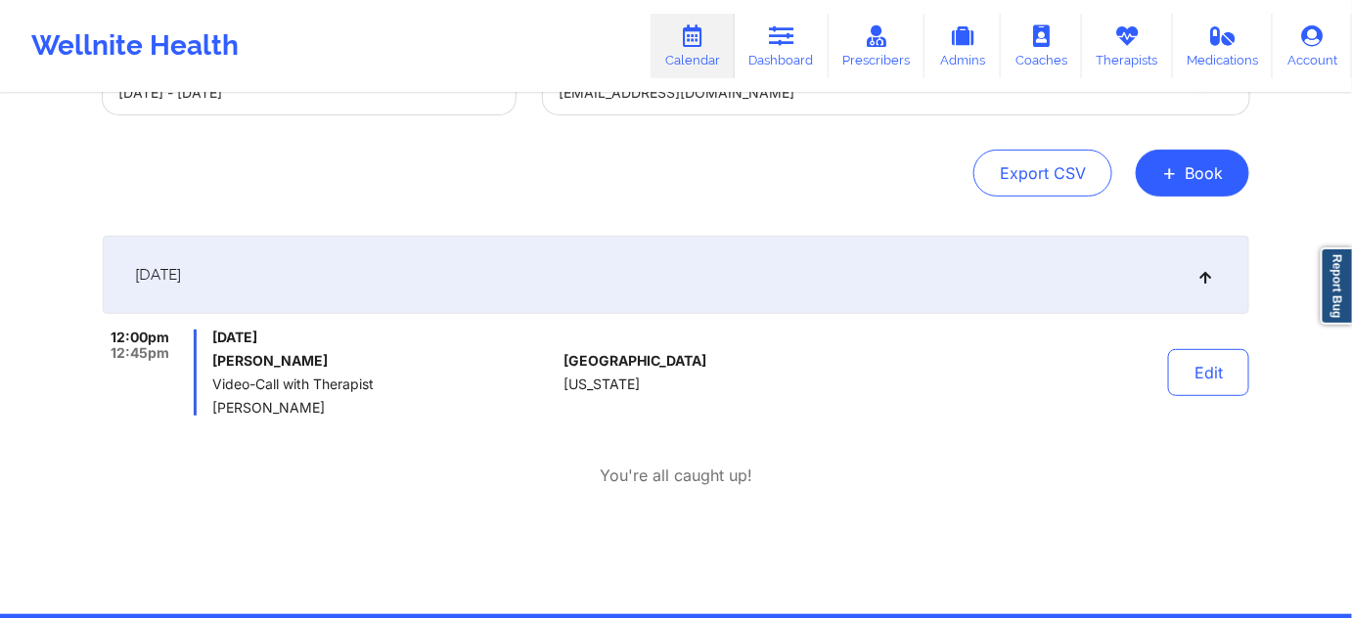
scroll to position [177, 0]
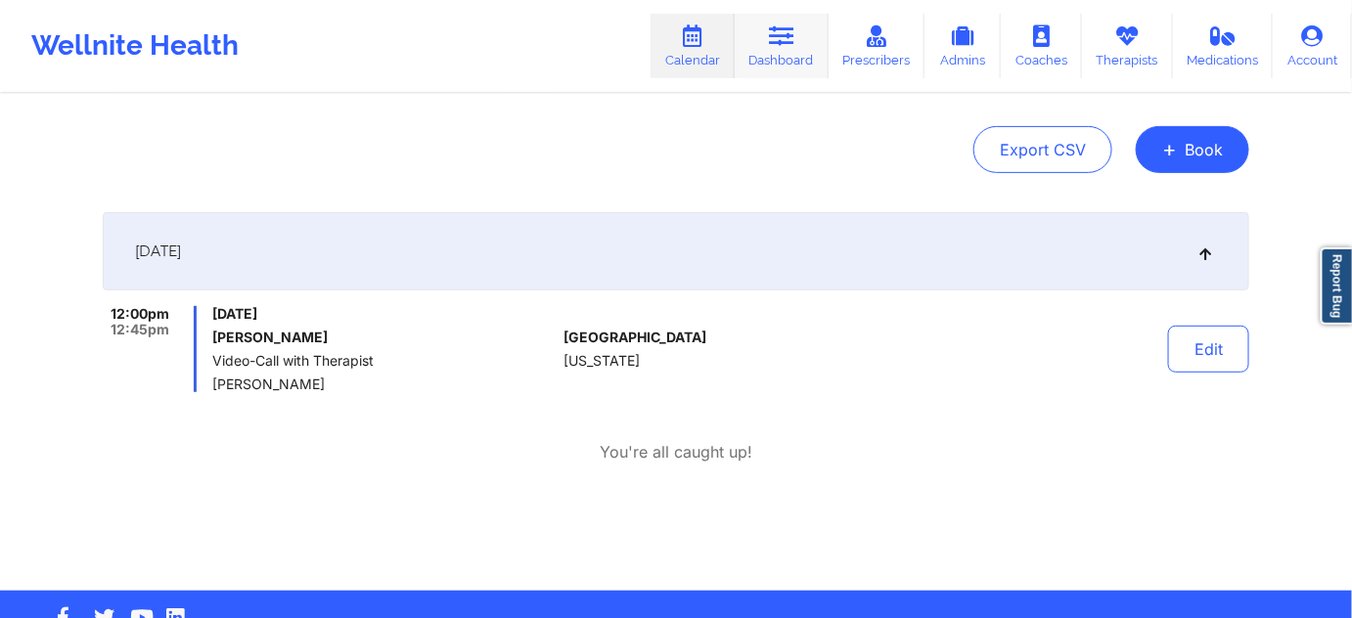
click at [790, 47] on link "Dashboard" at bounding box center [782, 46] width 94 height 65
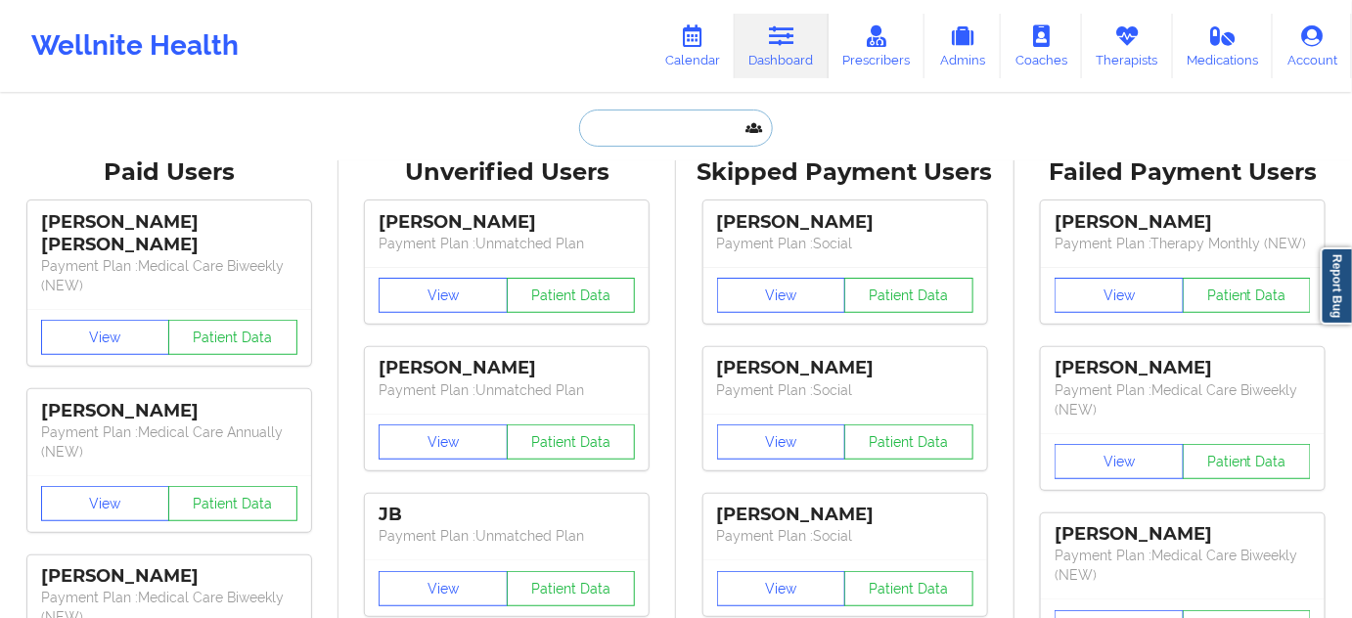
click at [698, 132] on input "text" at bounding box center [676, 128] width 194 height 37
paste input "[PERSON_NAME][EMAIL_ADDRESS][DOMAIN_NAME]"
type input "[PERSON_NAME][EMAIL_ADDRESS][DOMAIN_NAME]"
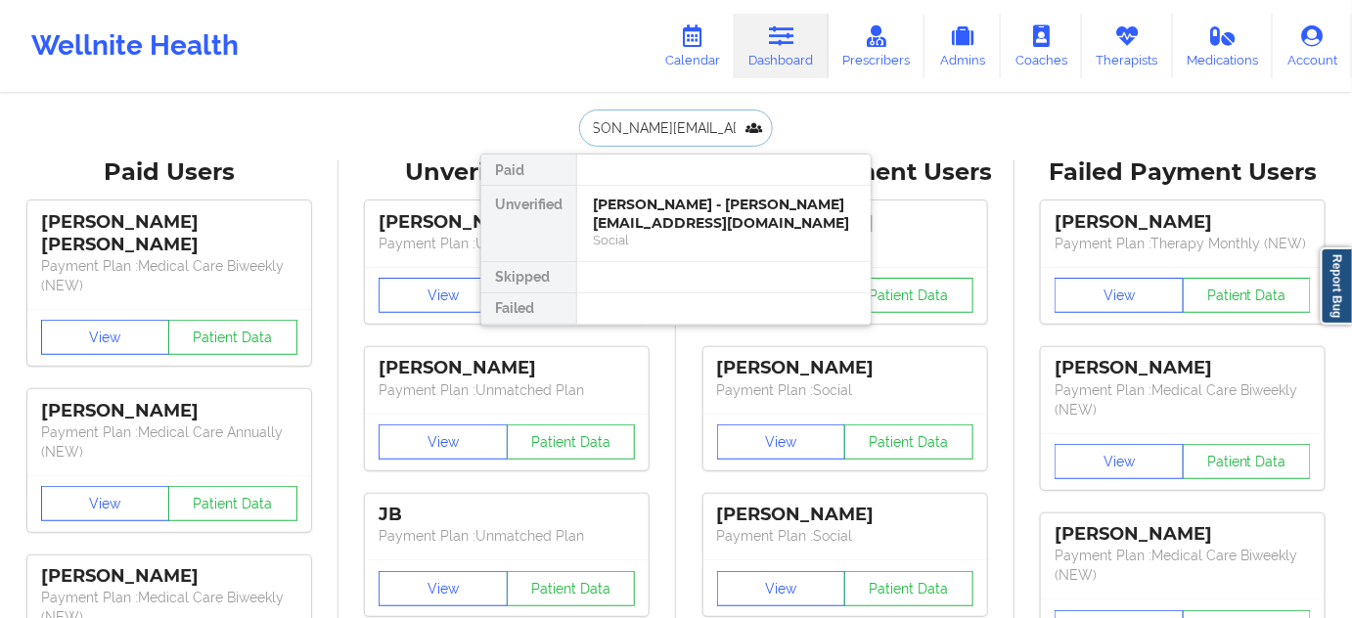
click at [667, 204] on div "[PERSON_NAME] - [PERSON_NAME][EMAIL_ADDRESS][DOMAIN_NAME]" at bounding box center [724, 214] width 262 height 36
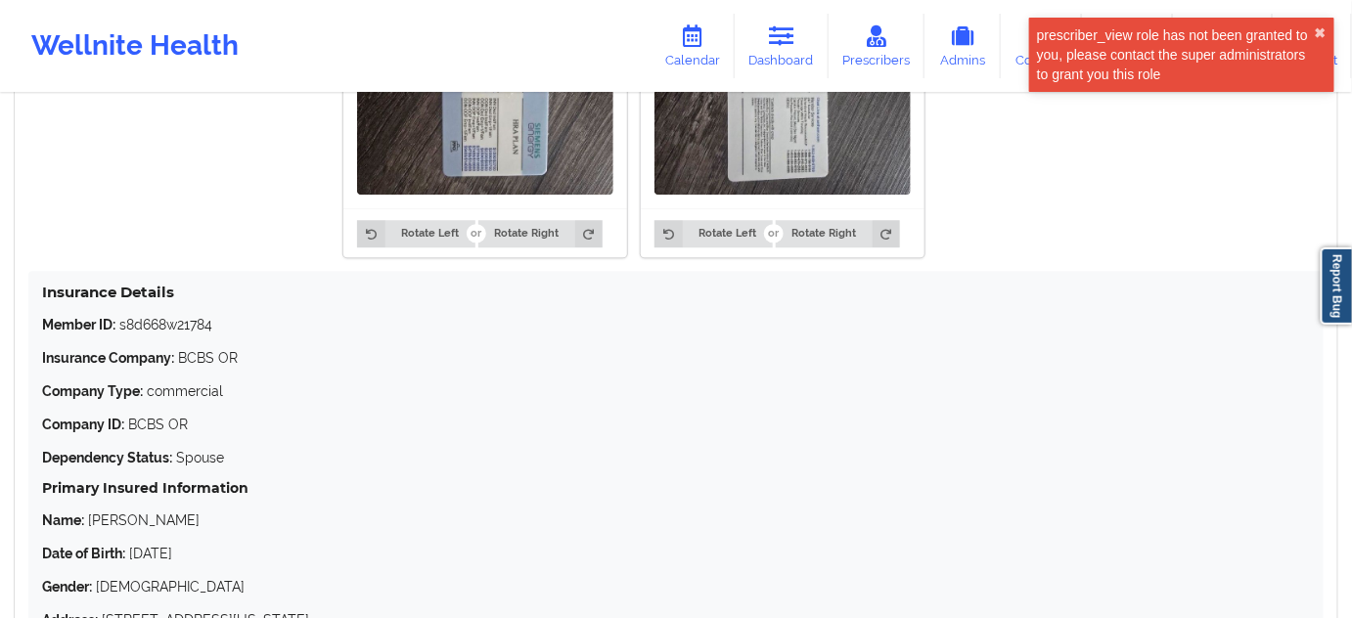
scroll to position [1748, 0]
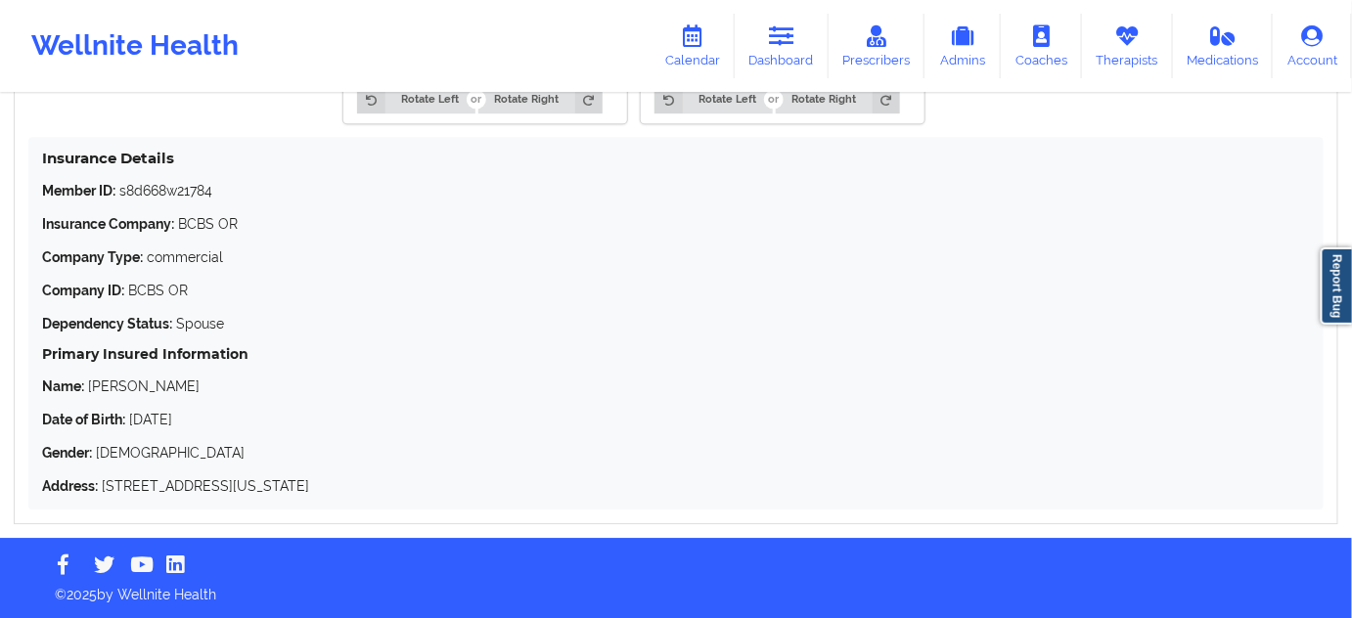
click at [195, 193] on p "Member ID: s8d668w21784" at bounding box center [676, 191] width 1268 height 20
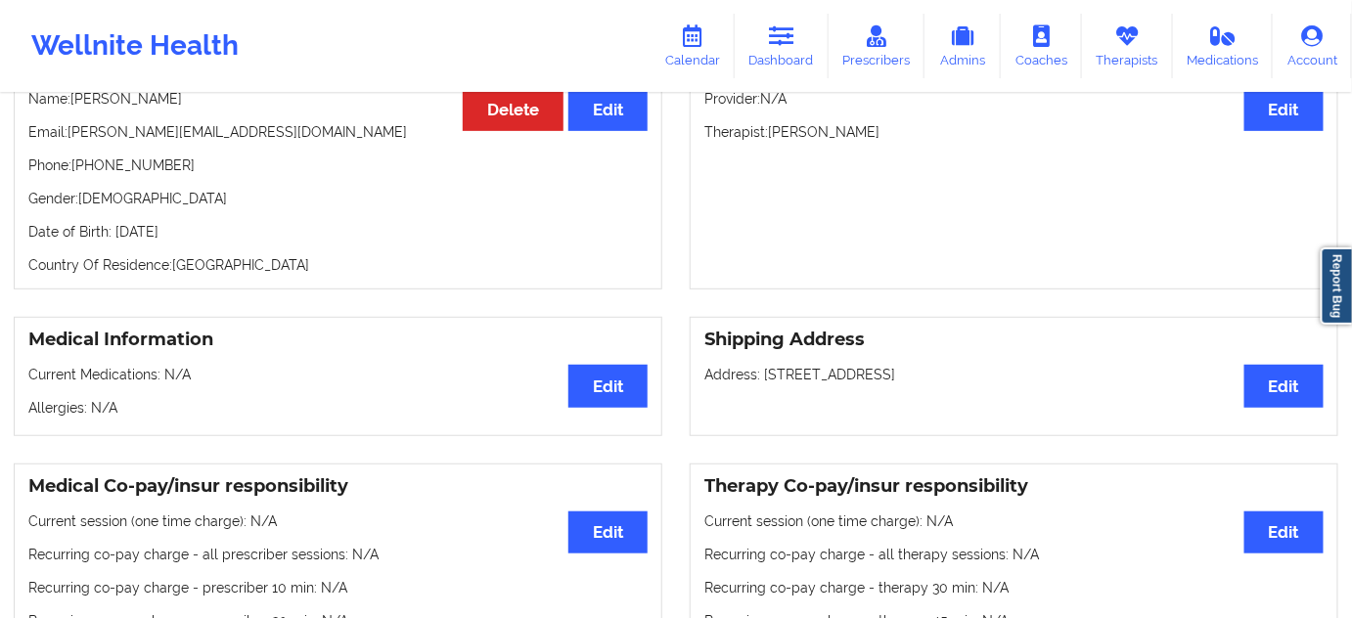
scroll to position [148, 0]
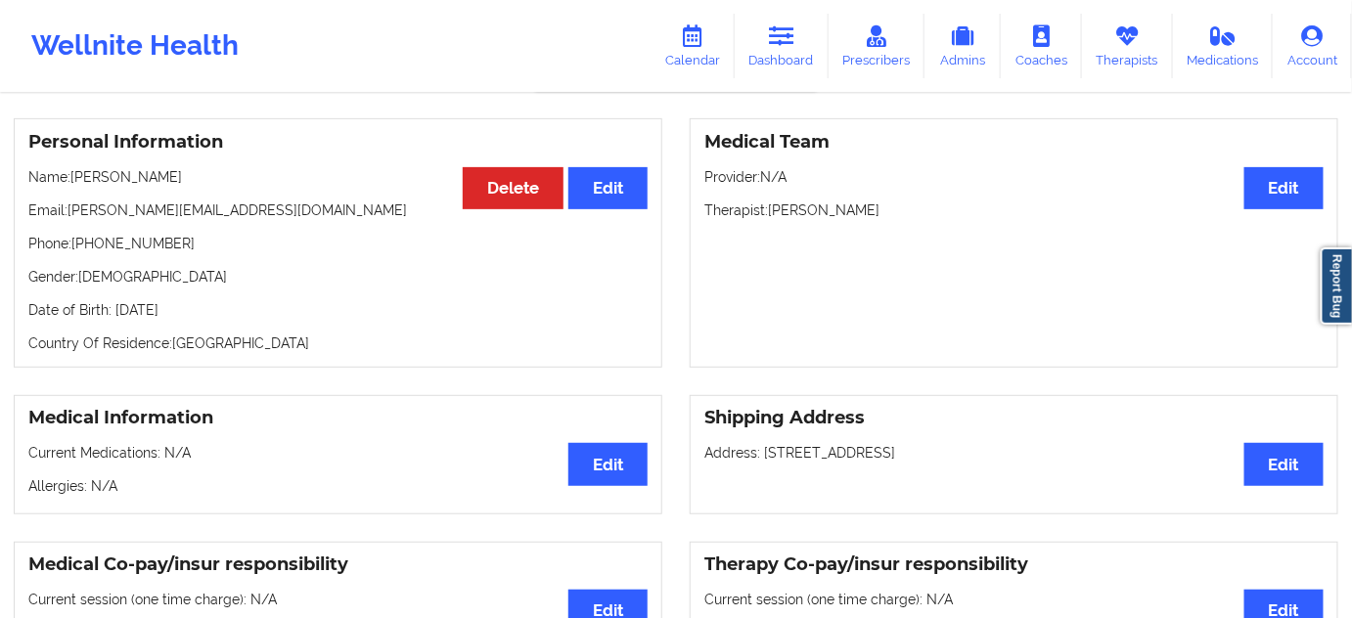
drag, startPoint x: 772, startPoint y: 216, endPoint x: 895, endPoint y: 207, distance: 123.6
click at [895, 207] on p "Therapist: [PERSON_NAME]" at bounding box center [1013, 211] width 619 height 20
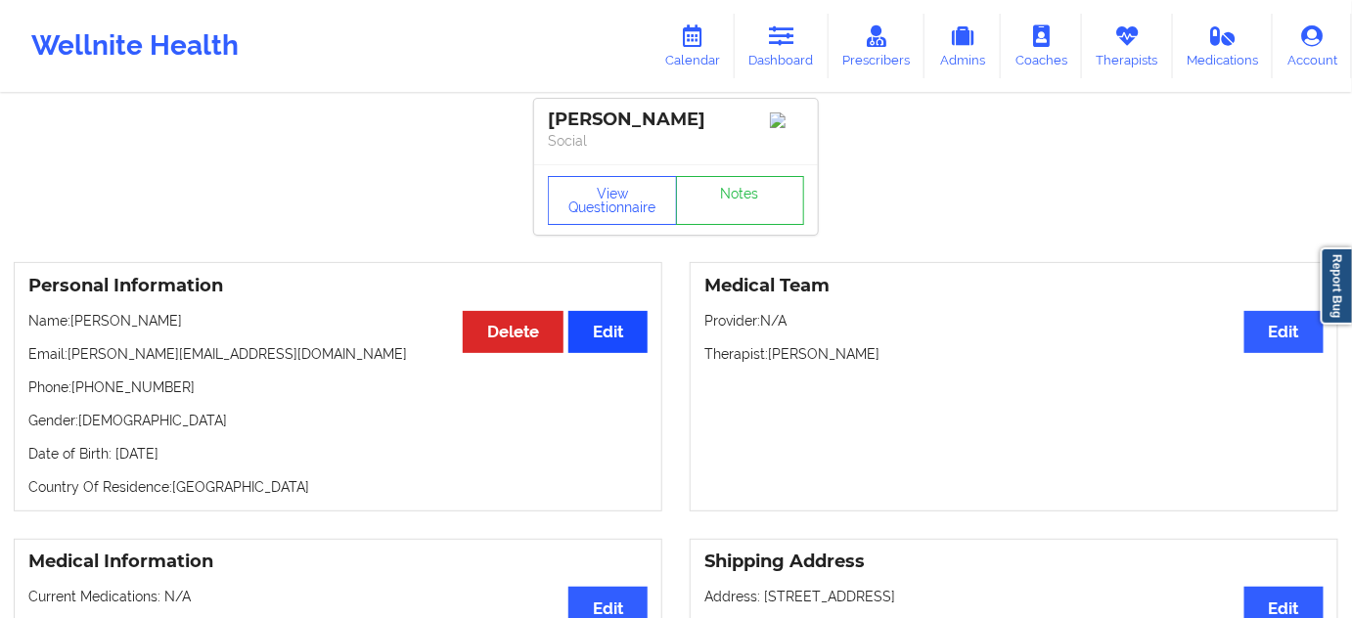
scroll to position [0, 0]
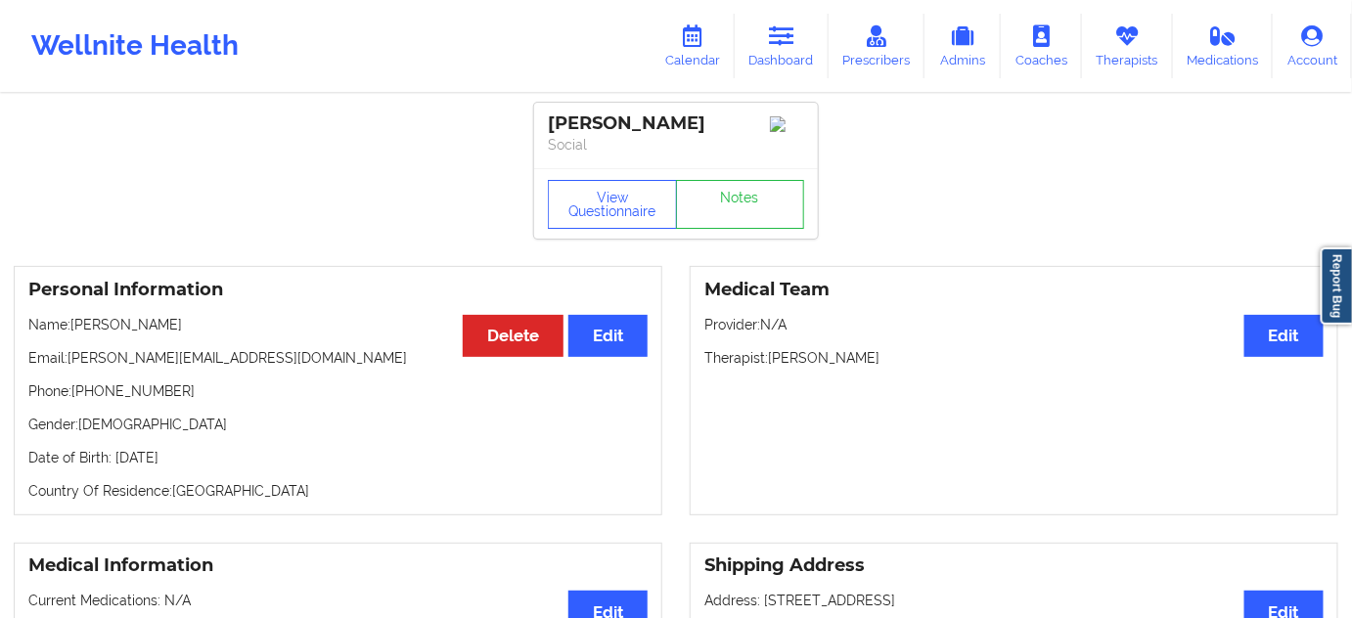
drag, startPoint x: 714, startPoint y: 121, endPoint x: 543, endPoint y: 112, distance: 171.4
click at [543, 112] on div "[PERSON_NAME] Social" at bounding box center [676, 136] width 284 height 66
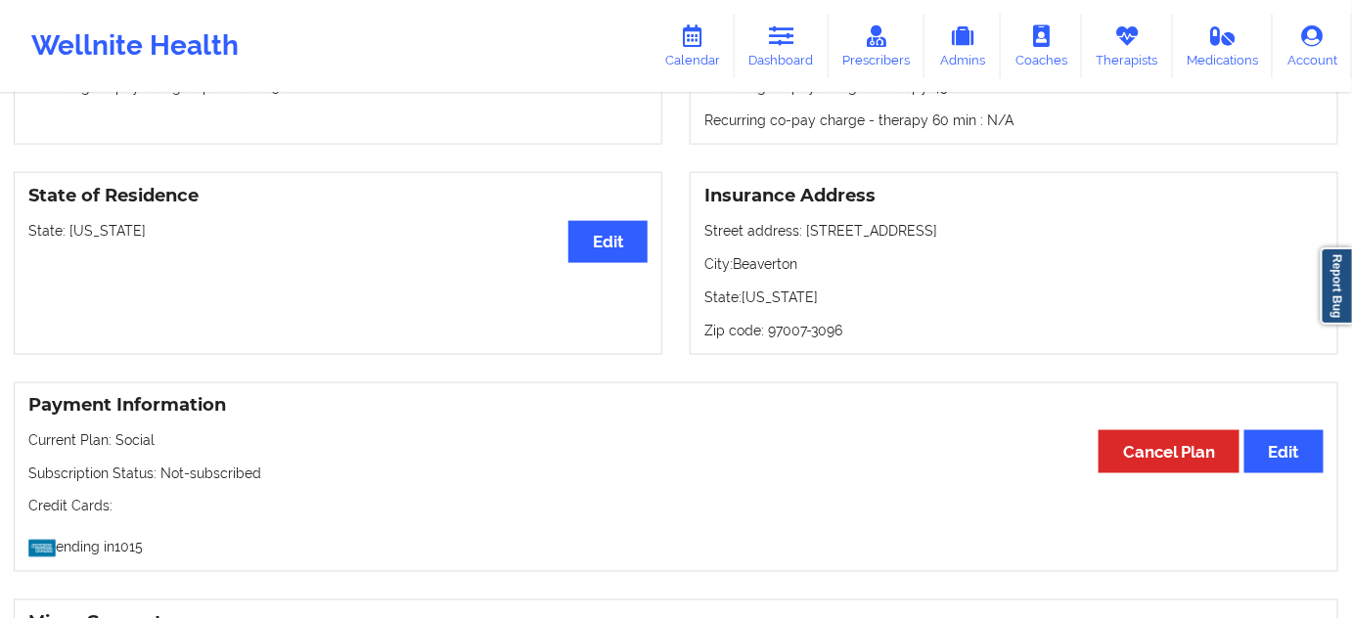
scroll to position [770, 0]
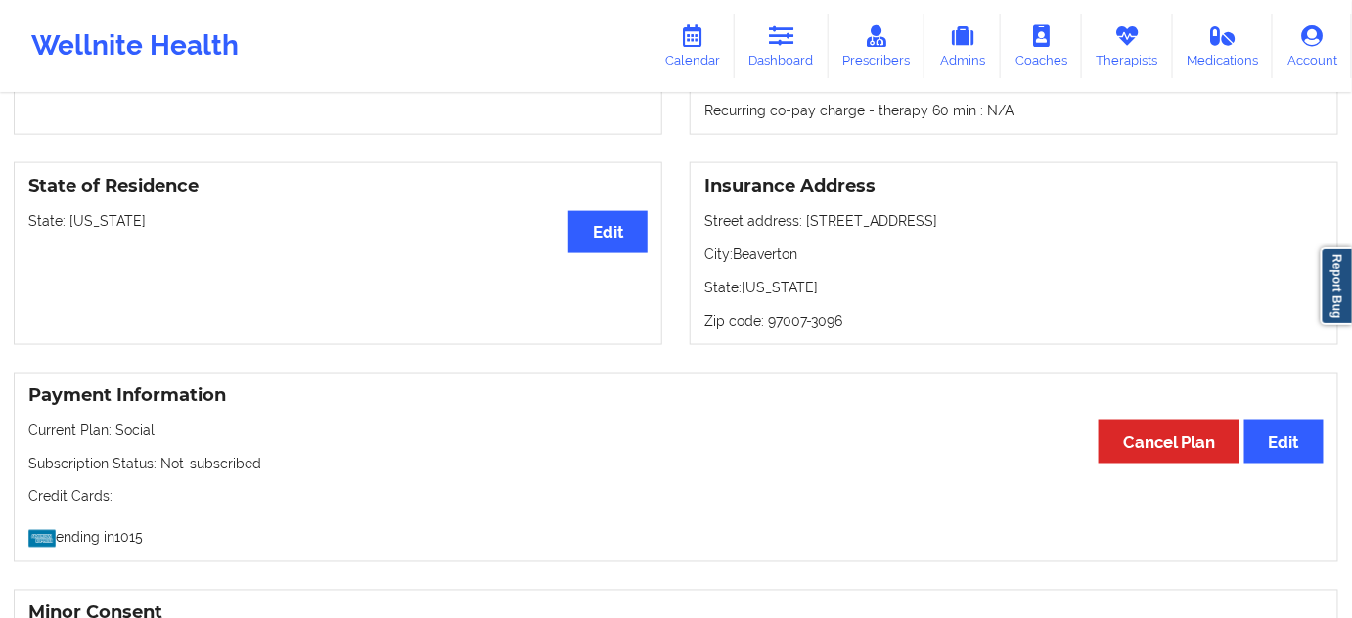
drag, startPoint x: 805, startPoint y: 223, endPoint x: 949, endPoint y: 220, distance: 143.8
click at [949, 220] on p "Street address: [STREET_ADDRESS]" at bounding box center [1013, 221] width 619 height 20
drag, startPoint x: 804, startPoint y: 222, endPoint x: 943, endPoint y: 207, distance: 139.7
click at [943, 207] on div "Insurance Address Street address: [STREET_ADDRESS]: [US_STATE] Zip code: 97007-…" at bounding box center [1014, 253] width 649 height 183
click at [764, 257] on p "City: [GEOGRAPHIC_DATA]" at bounding box center [1013, 255] width 619 height 20
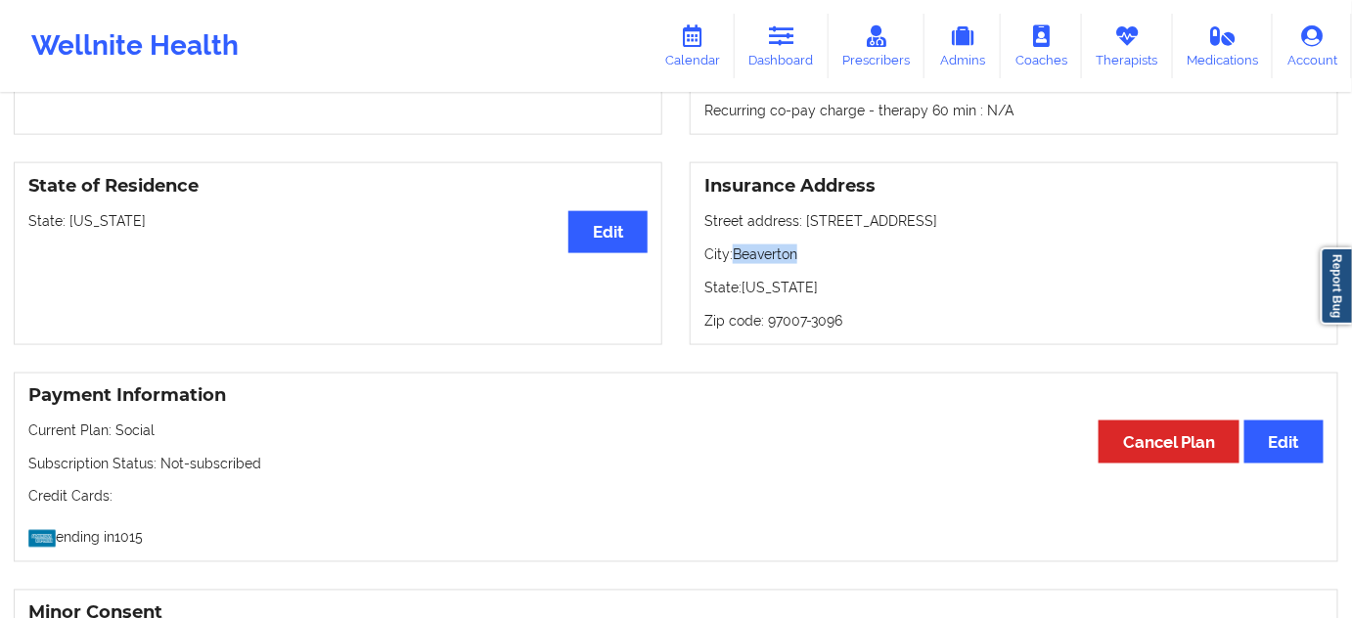
click at [764, 257] on p "City: [GEOGRAPHIC_DATA]" at bounding box center [1013, 255] width 619 height 20
click at [789, 315] on p "Zip code: 97007-3096" at bounding box center [1013, 321] width 619 height 20
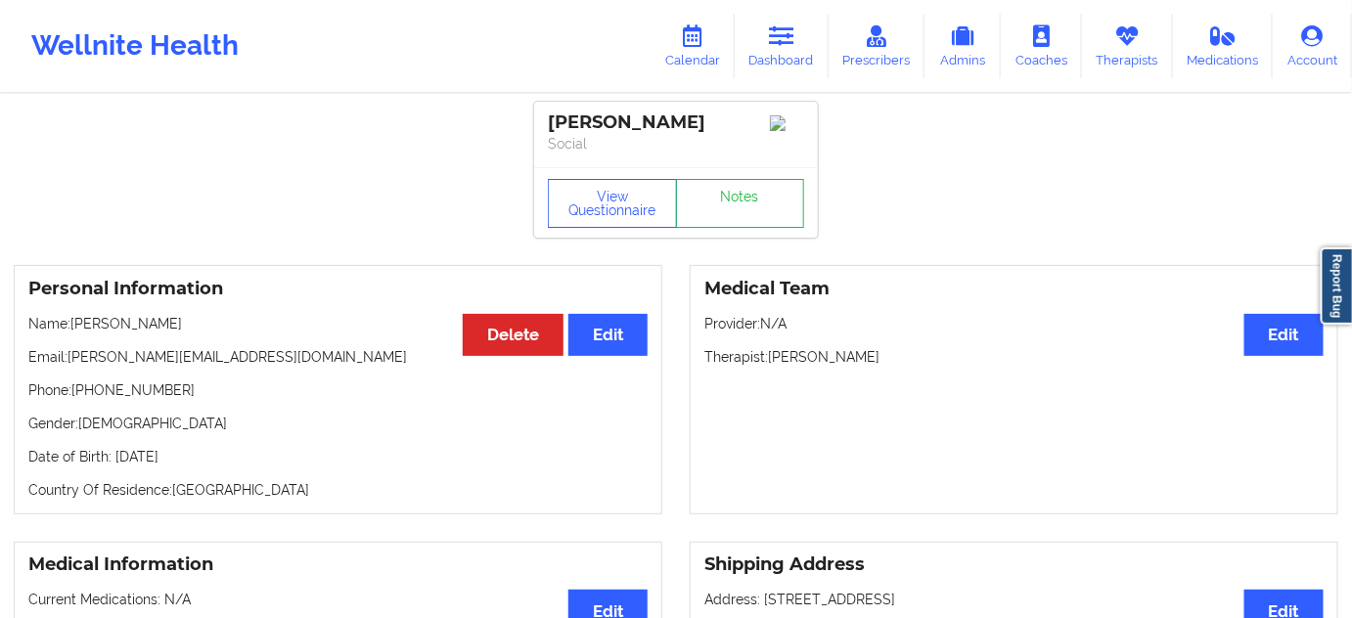
scroll to position [0, 0]
click at [719, 235] on div "View Questionnaire Notes" at bounding box center [676, 203] width 284 height 70
click at [721, 223] on link "Notes" at bounding box center [740, 204] width 129 height 49
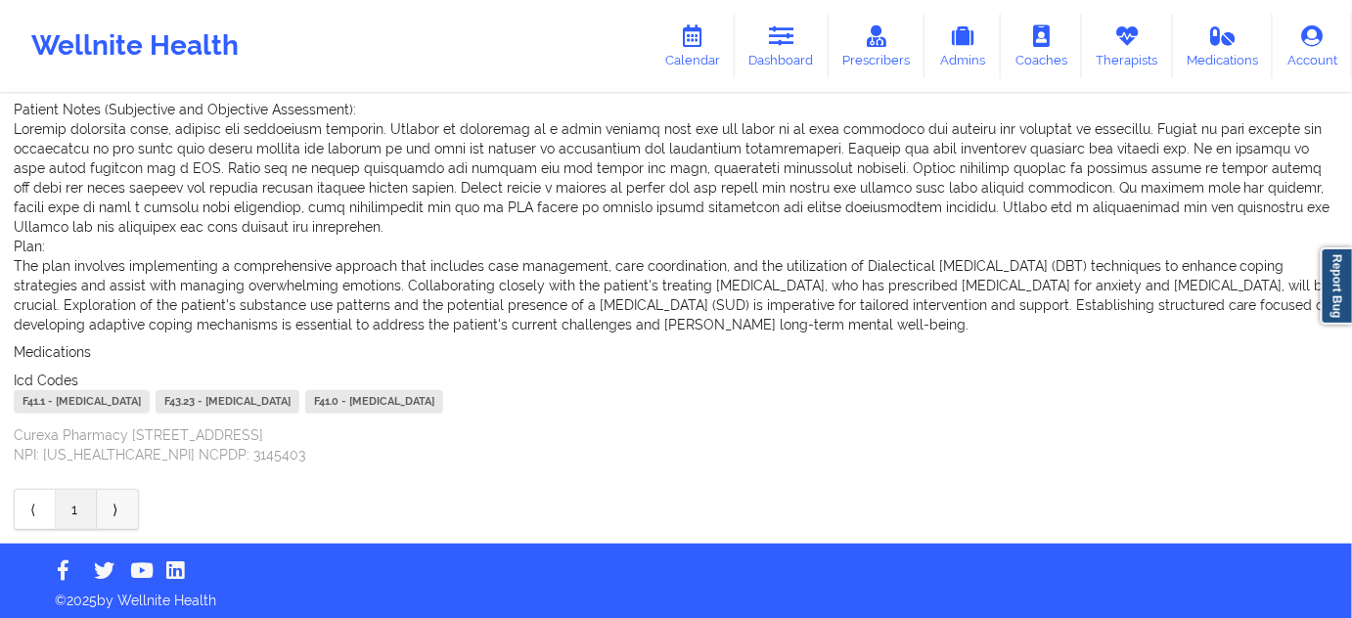
scroll to position [242, 0]
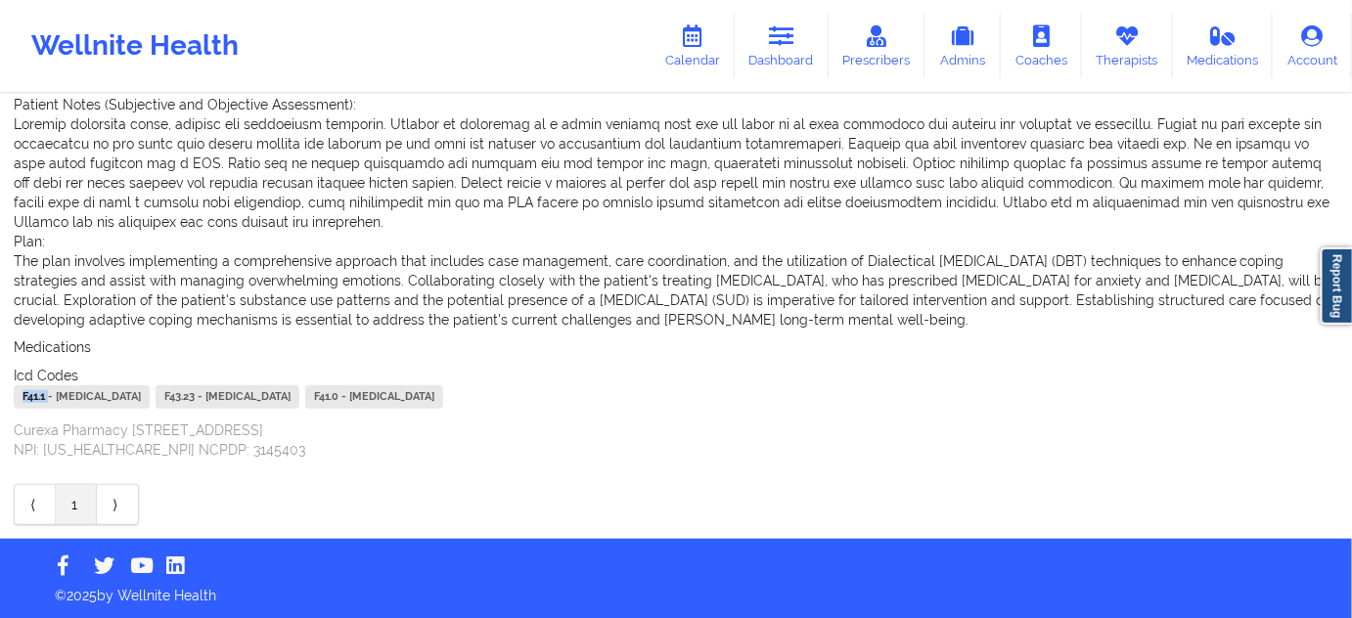
drag, startPoint x: 49, startPoint y: 402, endPoint x: 0, endPoint y: 391, distance: 50.1
click at [0, 391] on div "Name: [PERSON_NAME] Add notes Migrate notes Created by: [PERSON_NAME] Date: [DA…" at bounding box center [676, 196] width 1352 height 685
drag, startPoint x: 252, startPoint y: 395, endPoint x: 213, endPoint y: 391, distance: 39.3
click at [213, 391] on div "F43.23 - [MEDICAL_DATA]" at bounding box center [228, 396] width 144 height 23
drag, startPoint x: 618, startPoint y: 401, endPoint x: 597, endPoint y: 395, distance: 22.3
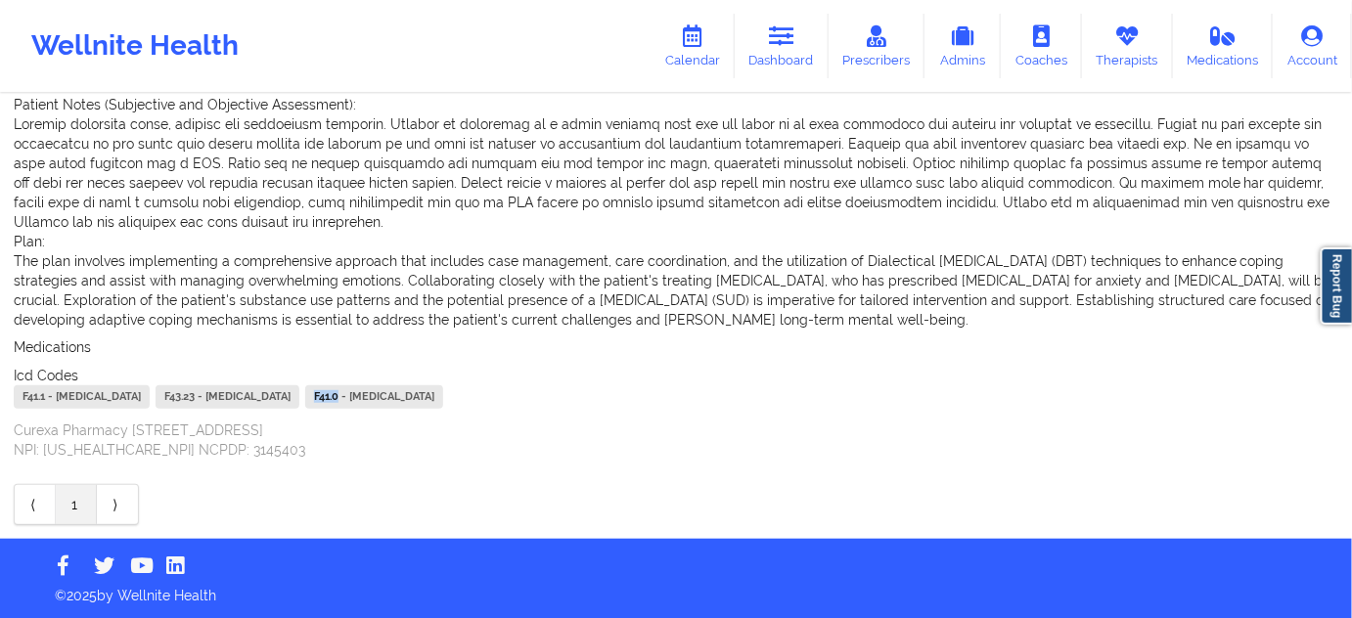
click at [443, 395] on div "F41.0 - [MEDICAL_DATA]" at bounding box center [374, 396] width 138 height 23
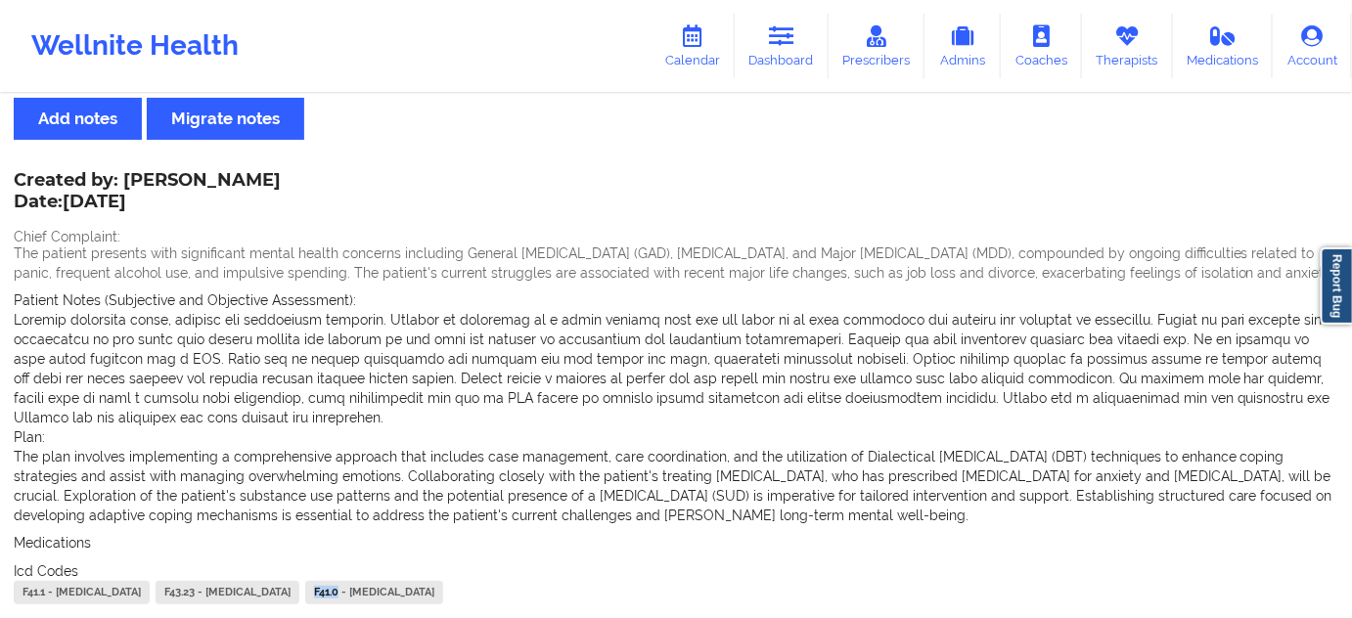
scroll to position [0, 0]
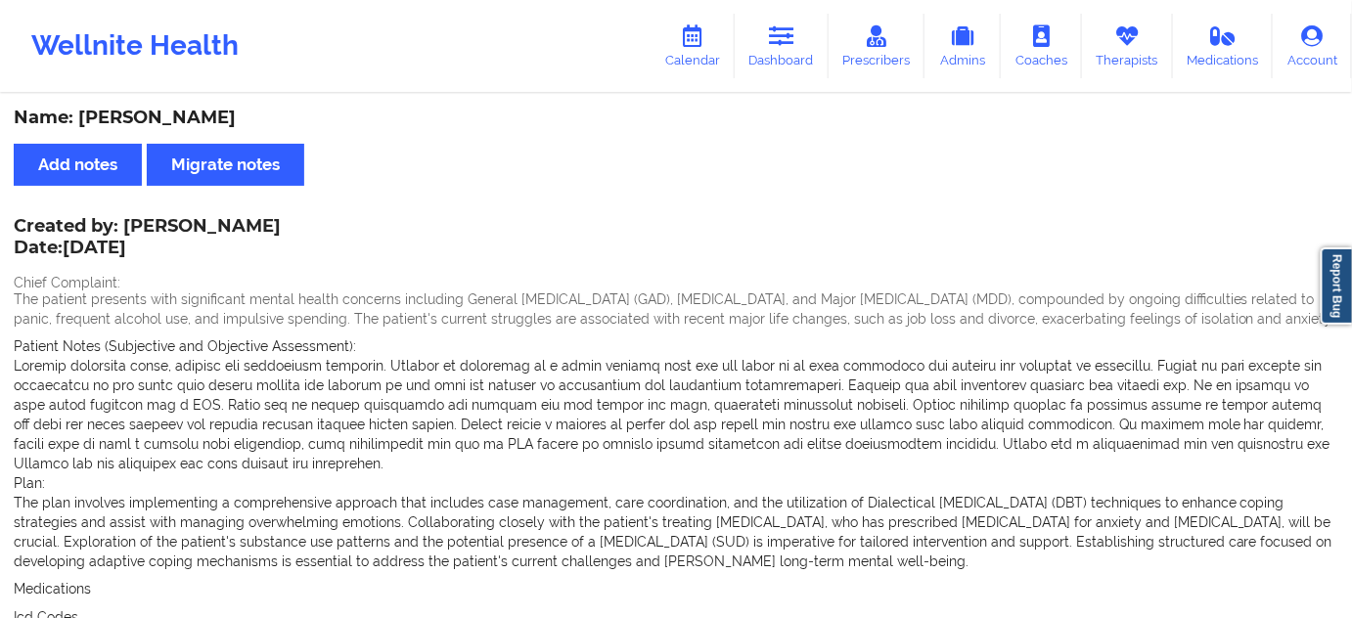
drag, startPoint x: 786, startPoint y: 31, endPoint x: 719, endPoint y: 88, distance: 88.2
click at [786, 31] on icon at bounding box center [781, 36] width 25 height 22
click at [795, 51] on link "Dashboard" at bounding box center [782, 46] width 94 height 65
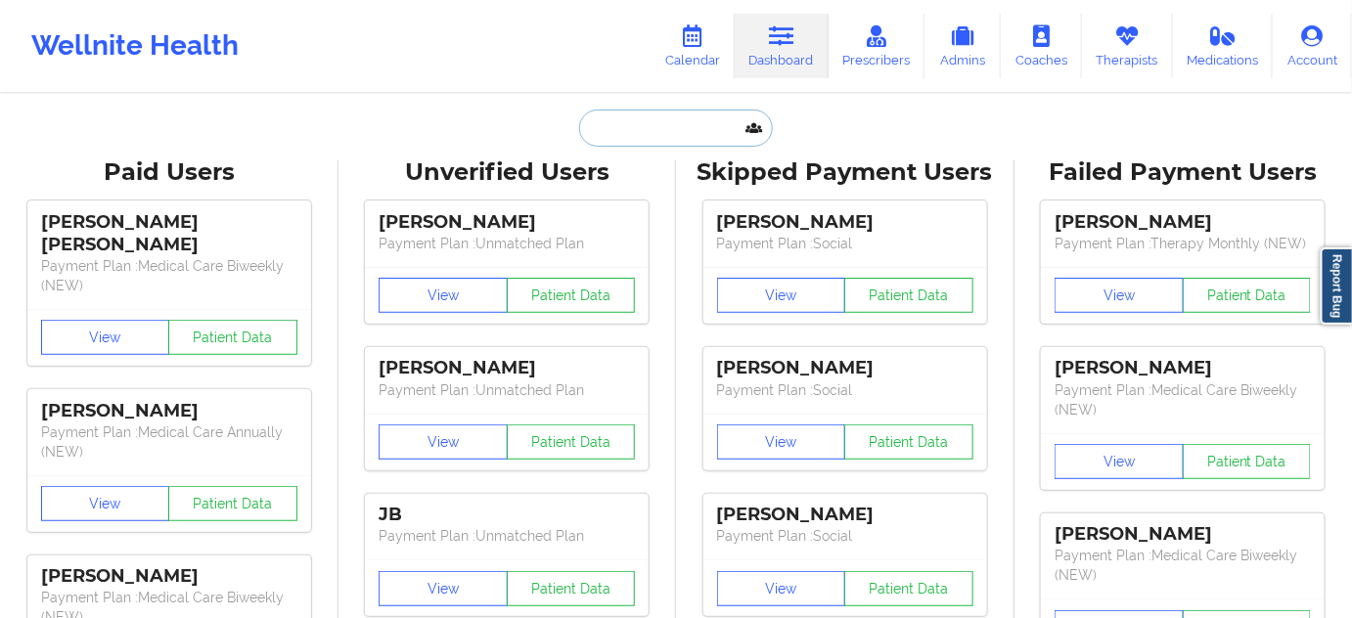
click at [686, 114] on input "text" at bounding box center [676, 128] width 194 height 37
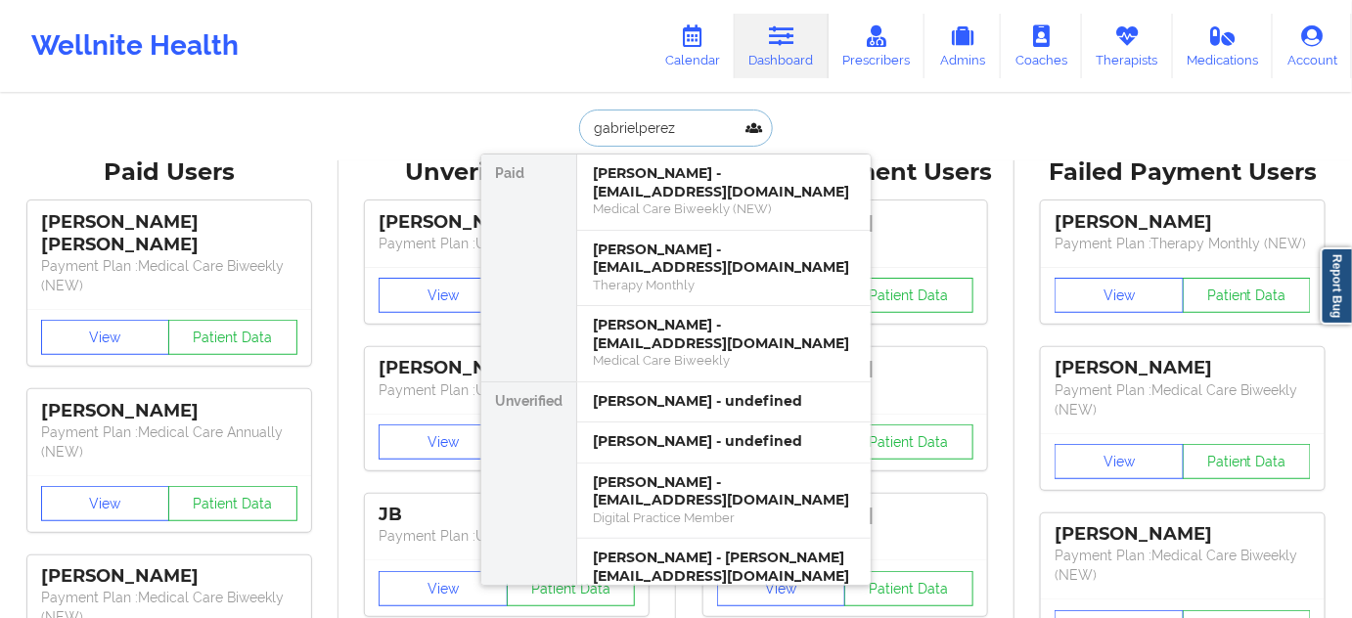
type input "[PERSON_NAME]"
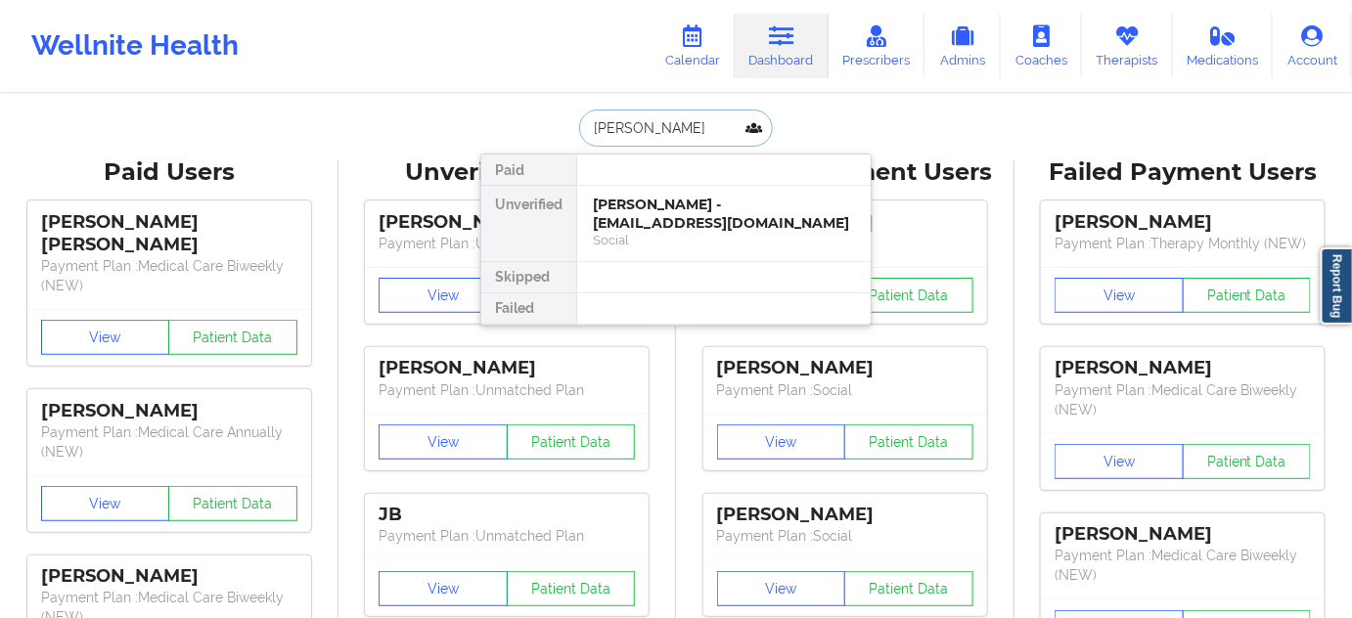
click at [638, 209] on div "[PERSON_NAME] - [EMAIL_ADDRESS][DOMAIN_NAME]" at bounding box center [724, 214] width 262 height 36
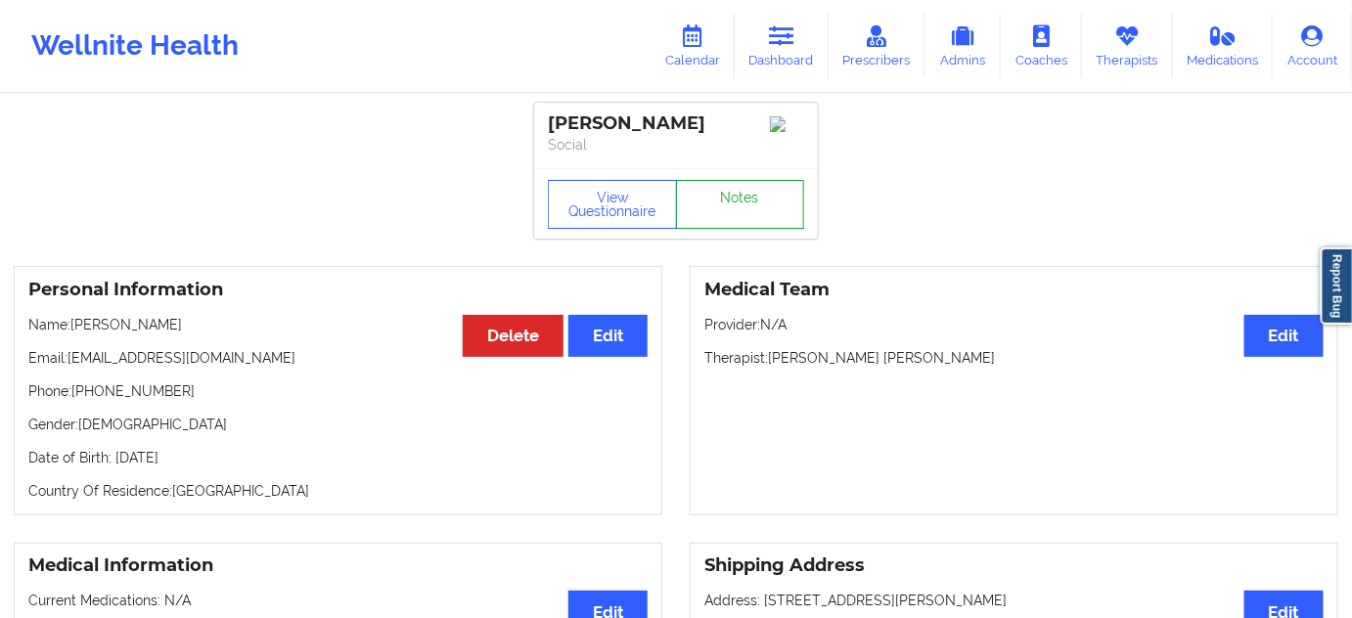
click at [733, 195] on link "Notes" at bounding box center [740, 204] width 129 height 49
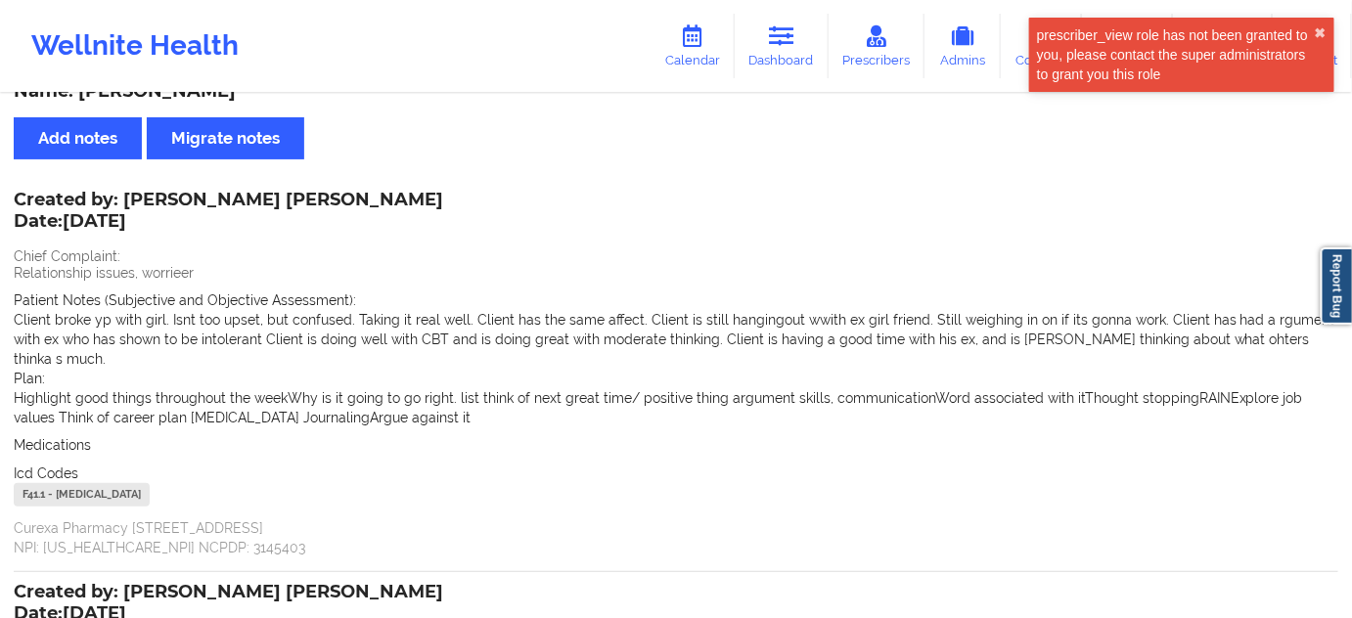
scroll to position [474, 0]
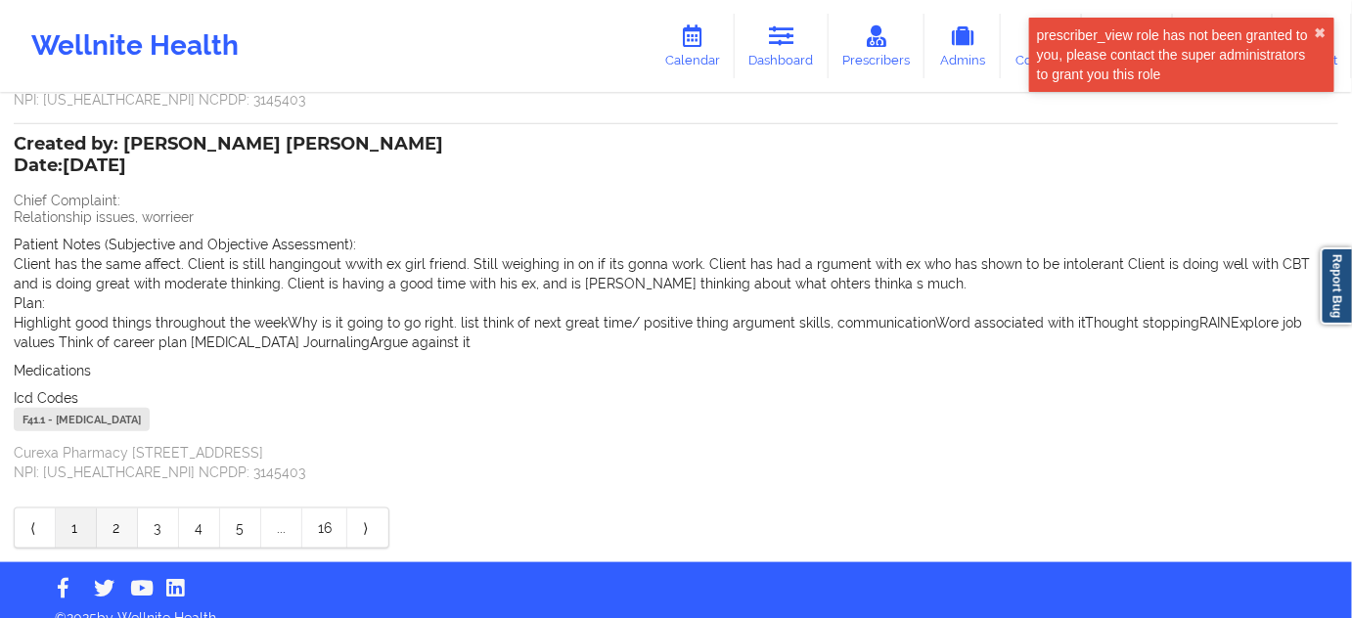
click at [121, 509] on link "2" at bounding box center [117, 528] width 41 height 39
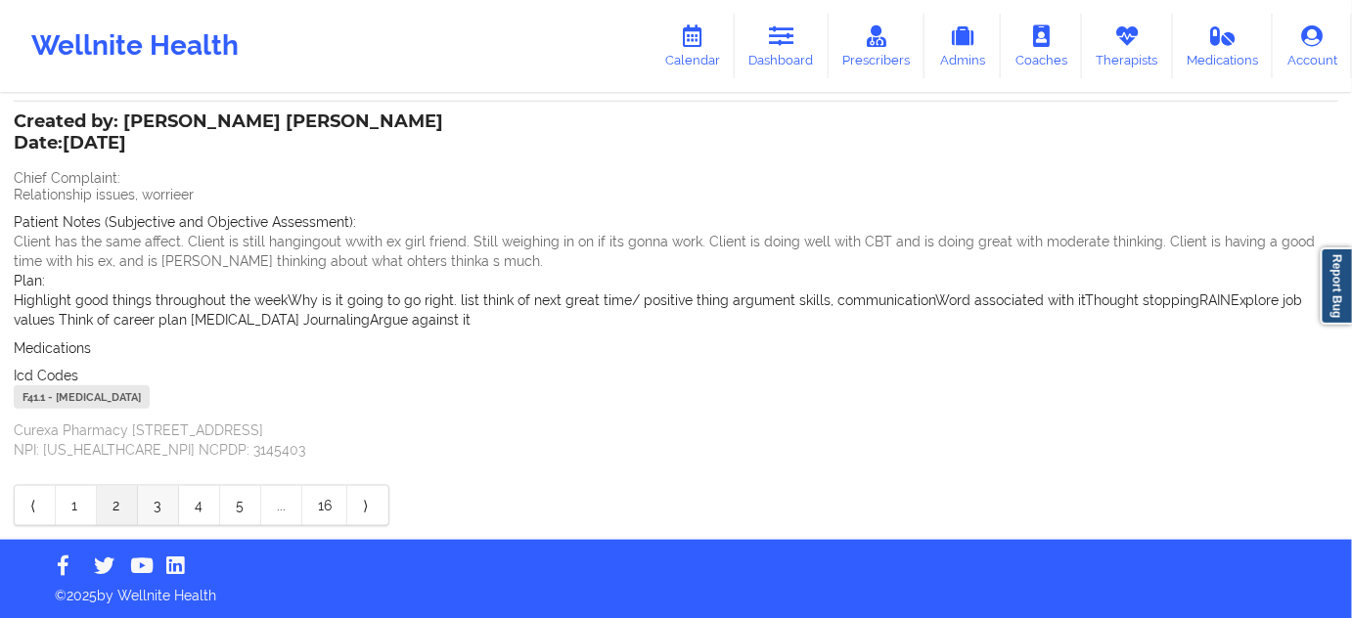
click at [149, 516] on link "3" at bounding box center [158, 505] width 41 height 39
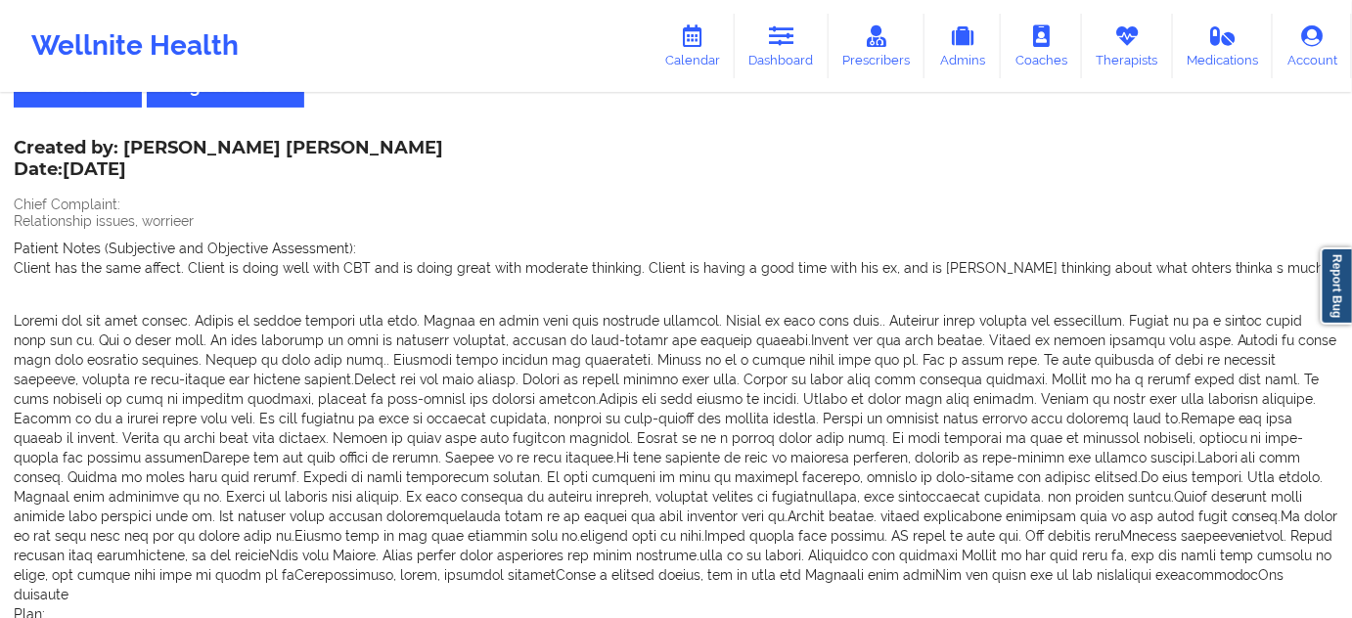
scroll to position [54, 0]
